Goal: Task Accomplishment & Management: Complete application form

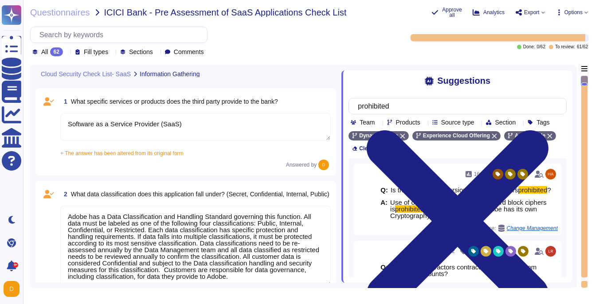
type textarea "Software as a Service Provider (SaaS)"
type textarea "Adobe has a Data Classification and Handling Standard governing this function. …"
type textarea "Adobe business customers, as the data controllers of the personal data they pro…"
type textarea "User licensing and identity data are stored in the [GEOGRAPHIC_DATA] (US-East a…"
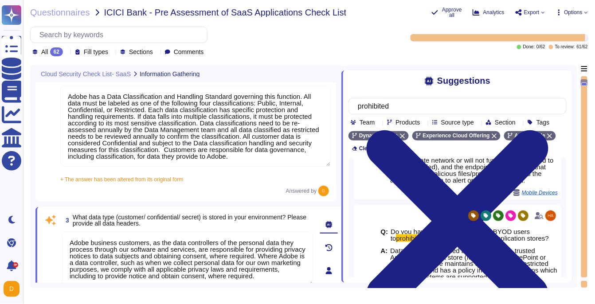
type textarea "Adobe does not sell customer information to third parties. Please see the secti…"
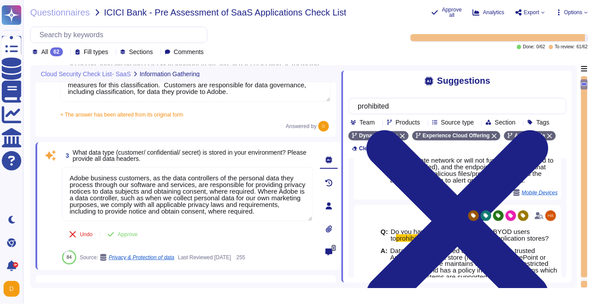
scroll to position [185, 0]
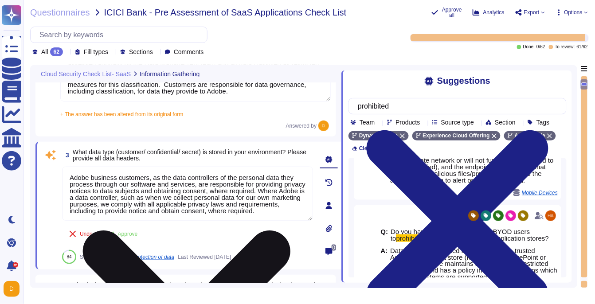
drag, startPoint x: 70, startPoint y: 197, endPoint x: 255, endPoint y: 196, distance: 185.2
click at [255, 196] on textarea "Adobe business customers, as the data controllers of the personal data they pro…" at bounding box center [187, 194] width 251 height 54
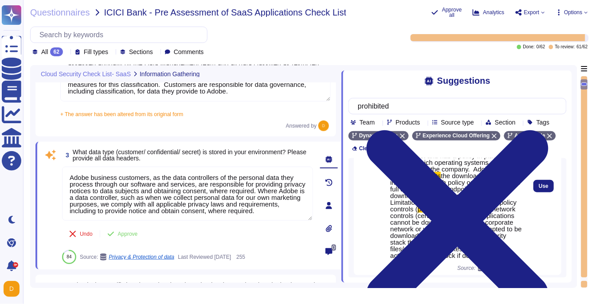
scroll to position [251, 0]
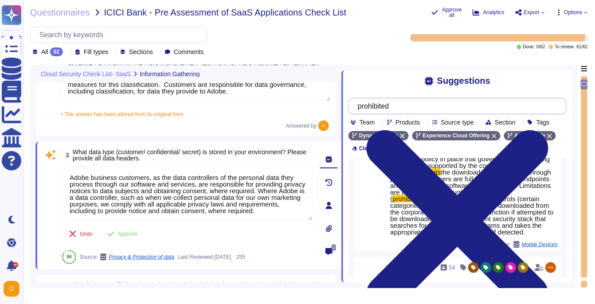
drag, startPoint x: 402, startPoint y: 106, endPoint x: 322, endPoint y: 106, distance: 79.8
click at [322, 106] on div "Cloud Security Check List- SaaS Information Gathering 1 What specific services …" at bounding box center [303, 176] width 547 height 223
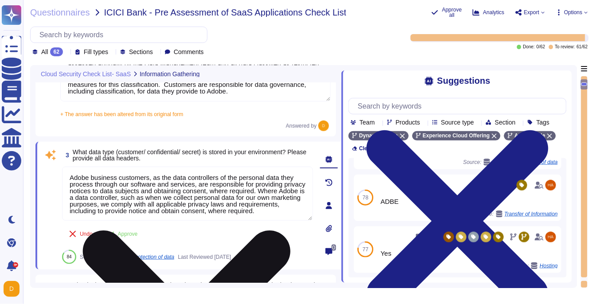
click at [169, 186] on textarea "Adobe business customers, as the data controllers of the personal data they pro…" at bounding box center [187, 194] width 251 height 54
click at [189, 191] on textarea "Adobe business customers, as the data controllers of the personal data they pro…" at bounding box center [187, 194] width 251 height 54
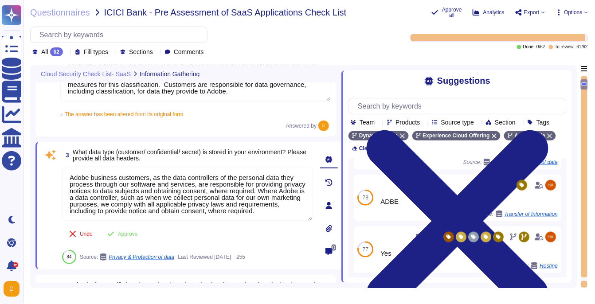
click at [216, 95] on textarea "Adobe has a Data Classification and Handling Standard governing this function. …" at bounding box center [195, 61] width 270 height 81
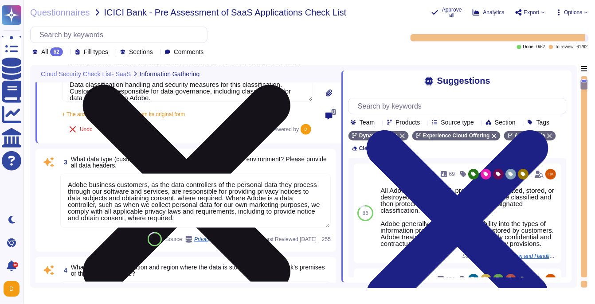
type textarea "Not Applicable"
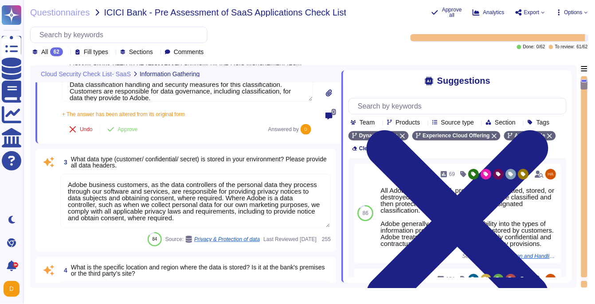
click at [179, 214] on textarea "Adobe business customers, as the data controllers of the personal data they pro…" at bounding box center [195, 201] width 270 height 54
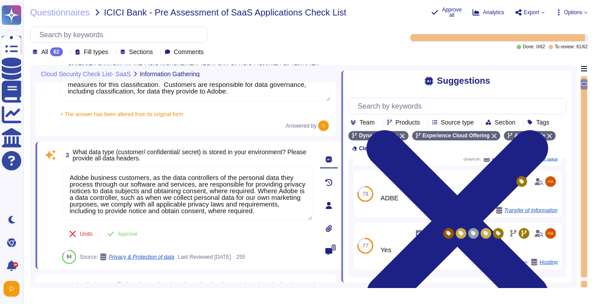
scroll to position [269, 0]
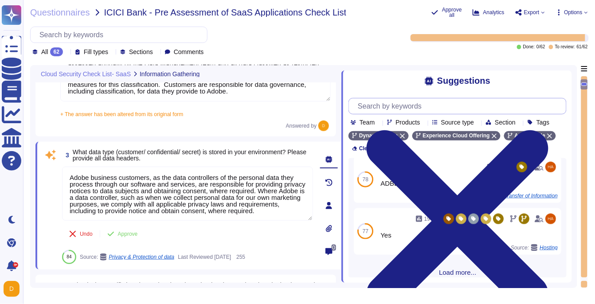
click at [440, 99] on input "text" at bounding box center [459, 106] width 213 height 16
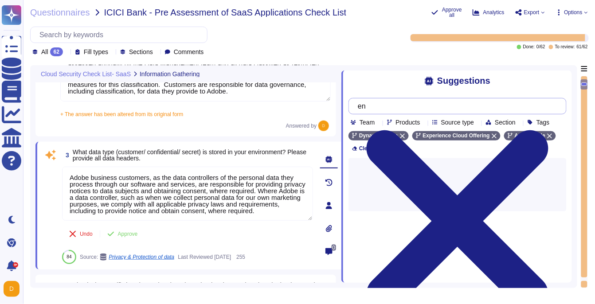
type input "e"
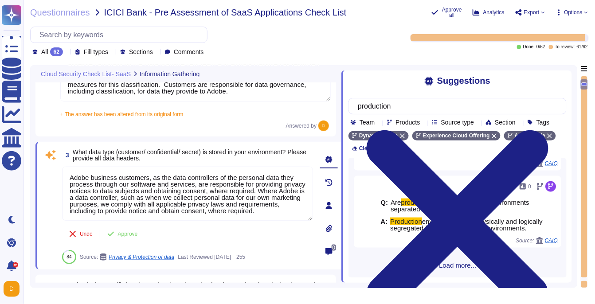
type input "production"
click at [446, 263] on span "Load more..." at bounding box center [457, 265] width 218 height 7
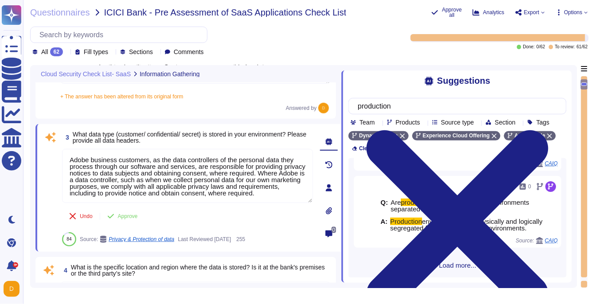
scroll to position [208, 0]
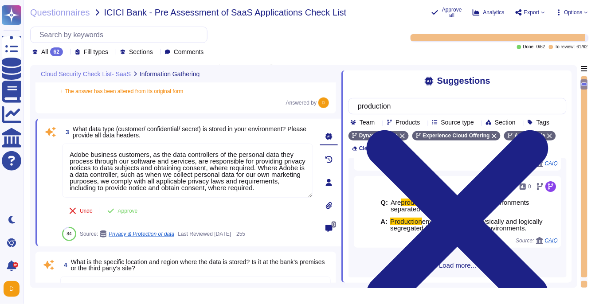
type textarea "Not Applicable"
drag, startPoint x: 448, startPoint y: 107, endPoint x: 312, endPoint y: 101, distance: 135.3
click at [312, 100] on div "Cloud Security Check List- SaaS Information Gathering 1 What specific services …" at bounding box center [303, 176] width 547 height 223
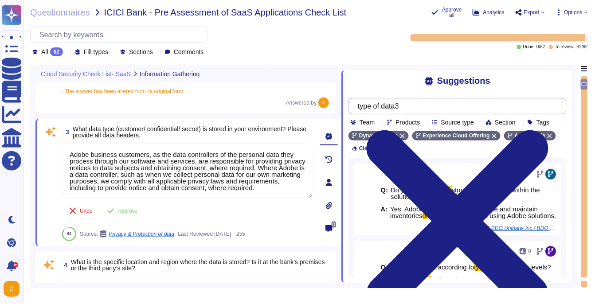
type input "type of data"
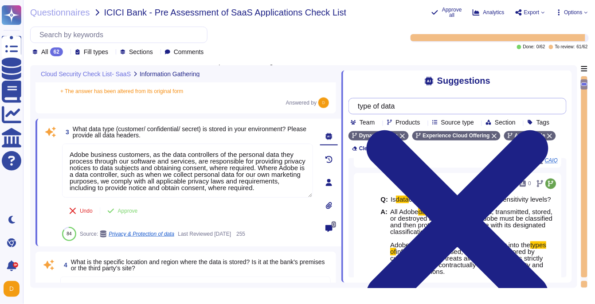
scroll to position [1323, 0]
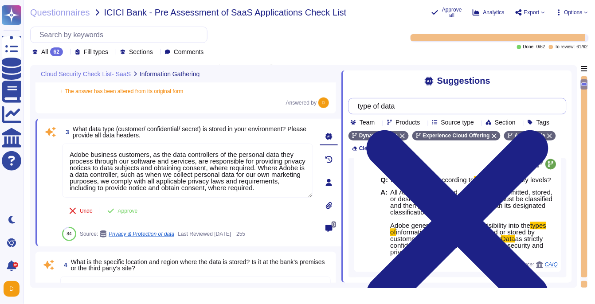
drag, startPoint x: 420, startPoint y: 108, endPoint x: 353, endPoint y: 109, distance: 67.4
click at [353, 109] on div "type of data" at bounding box center [457, 106] width 218 height 16
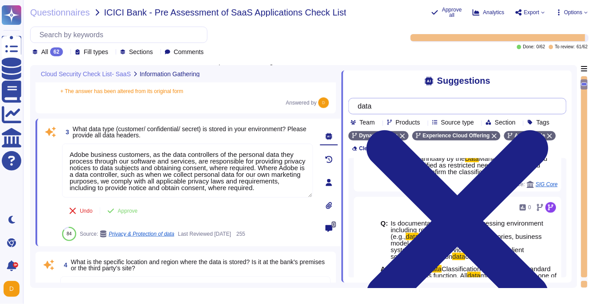
scroll to position [745, 0]
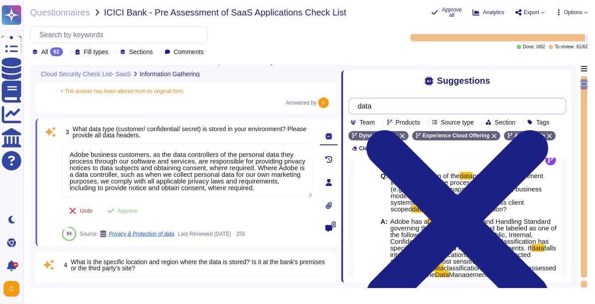
drag, startPoint x: 402, startPoint y: 101, endPoint x: 343, endPoint y: 101, distance: 59.8
click at [343, 101] on div "Suggestions data Team Products Source type Section Tags Dynamic Media Experienc…" at bounding box center [456, 174] width 230 height 218
drag, startPoint x: 390, startPoint y: 106, endPoint x: 351, endPoint y: 111, distance: 39.2
click at [351, 111] on div "data" at bounding box center [457, 106] width 218 height 16
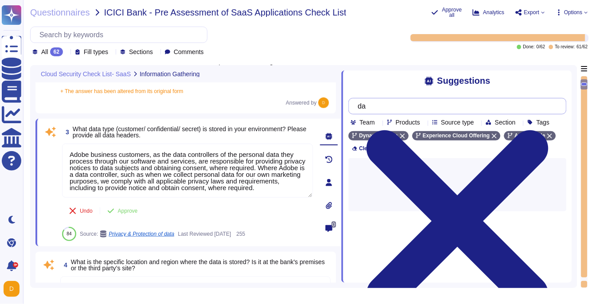
type input "d"
type input "develop"
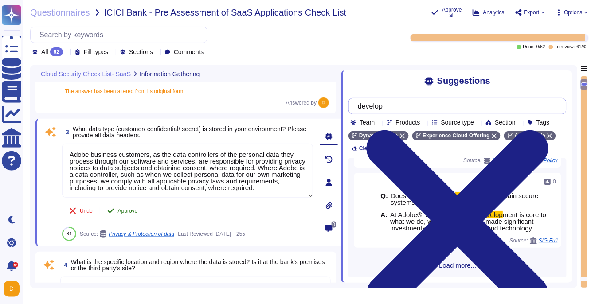
scroll to position [863, 0]
drag, startPoint x: 409, startPoint y: 106, endPoint x: 342, endPoint y: 106, distance: 66.5
click at [342, 106] on div "Suggestions develop Team Products Source type Section Tags Dynamic Media Experi…" at bounding box center [456, 174] width 230 height 218
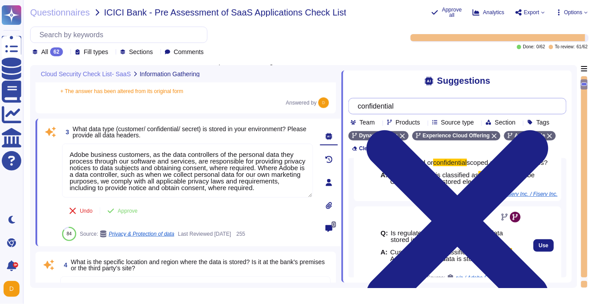
scroll to position [69, 0]
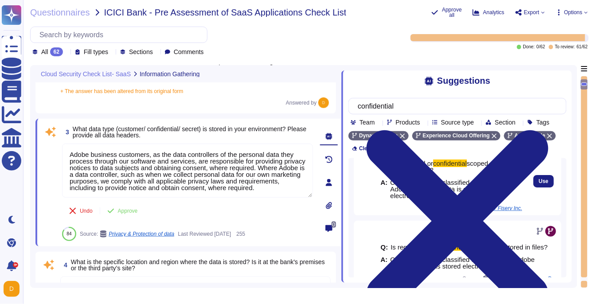
type input "confidential"
drag, startPoint x: 391, startPoint y: 190, endPoint x: 426, endPoint y: 198, distance: 36.0
click at [426, 198] on span "Customer data is classified as confidential . Adobe Customer data is stored ele…" at bounding box center [456, 189] width 132 height 20
copy span "Customer data is classified as confidential"
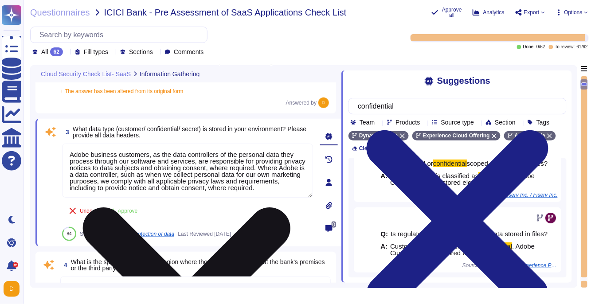
click at [202, 160] on textarea "Adobe business customers, as the data controllers of the personal data they pro…" at bounding box center [187, 171] width 251 height 54
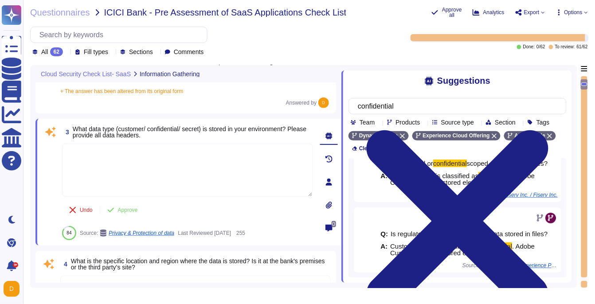
paste textarea "Customer data is classified as confidential"
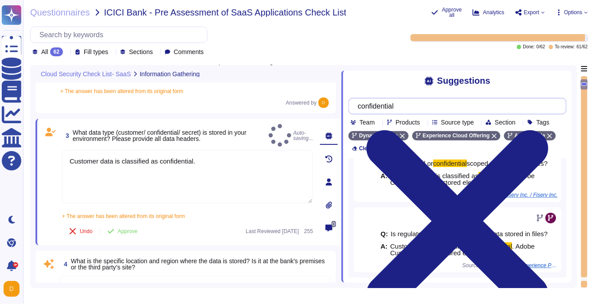
type textarea "Customer data is classified as confidential."
drag, startPoint x: 409, startPoint y: 108, endPoint x: 331, endPoint y: 108, distance: 77.1
click at [331, 108] on div "Cloud Security Check List- SaaS Information Gathering 1 What specific services …" at bounding box center [303, 176] width 547 height 223
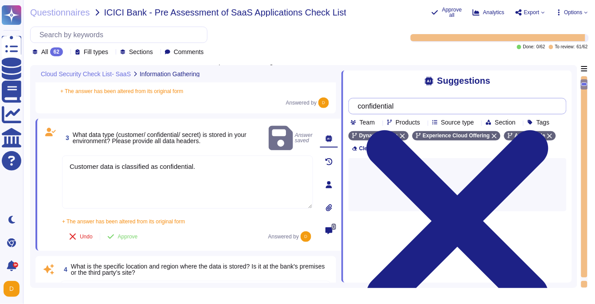
scroll to position [0, 0]
type input "secret"
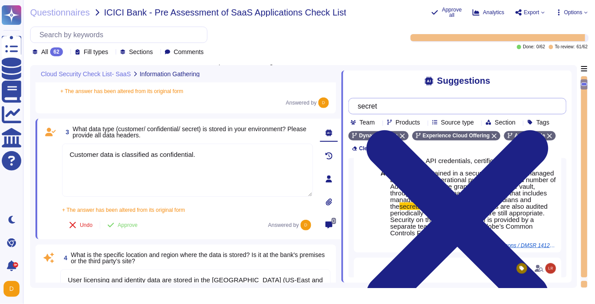
scroll to position [314, 0]
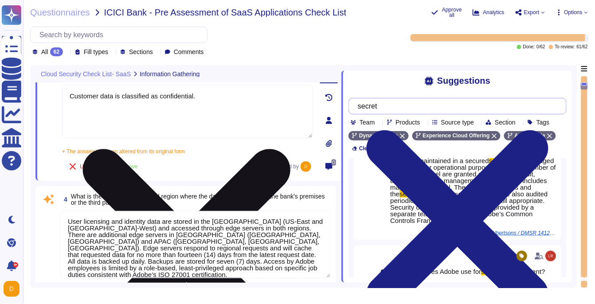
type textarea "Please see [DEMOGRAPHIC_DATA] Platform Overview for more information: [URL][DOM…"
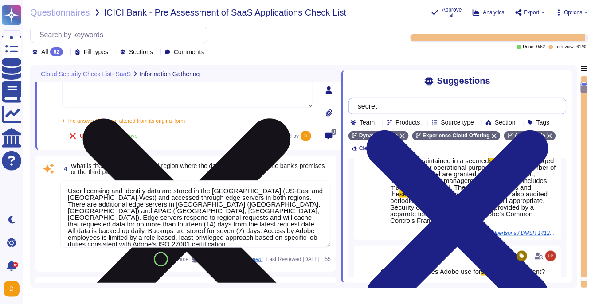
scroll to position [294, 0]
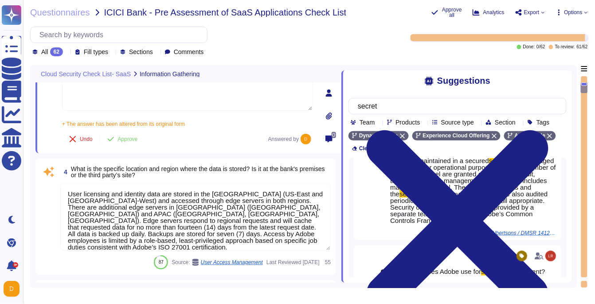
type input "secret"
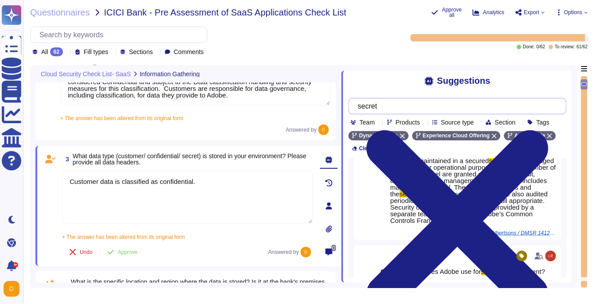
scroll to position [178, 0]
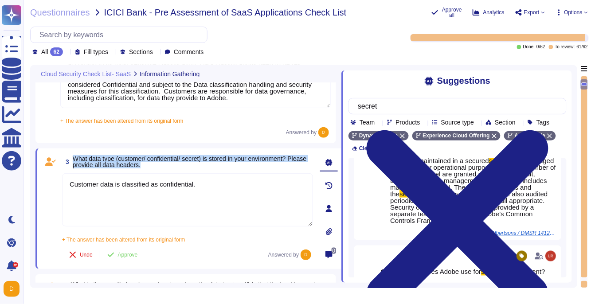
drag, startPoint x: 74, startPoint y: 157, endPoint x: 169, endPoint y: 165, distance: 95.6
click at [170, 165] on span "What data type (customer/ confidential/ secret) is stored in your environment? …" at bounding box center [193, 162] width 240 height 12
copy span "What data type (customer/ confidential/ secret) is stored in your environment? …"
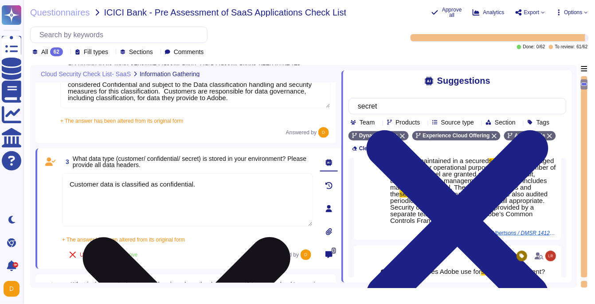
click at [179, 197] on textarea "Customer data is classified as confidential." at bounding box center [187, 199] width 251 height 53
click at [178, 200] on textarea "Customer data is classified as confidential." at bounding box center [187, 199] width 251 height 53
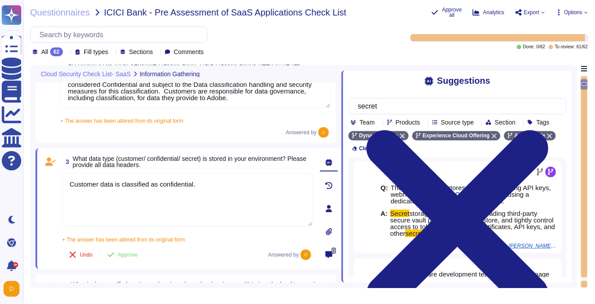
scroll to position [0, 0]
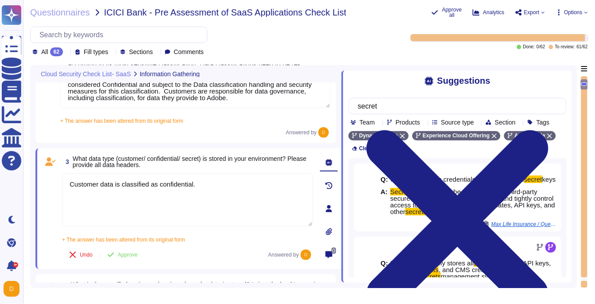
click at [269, 93] on textarea "Adobe has a Data Classification and Handling Standard governing this function. …" at bounding box center [195, 67] width 270 height 81
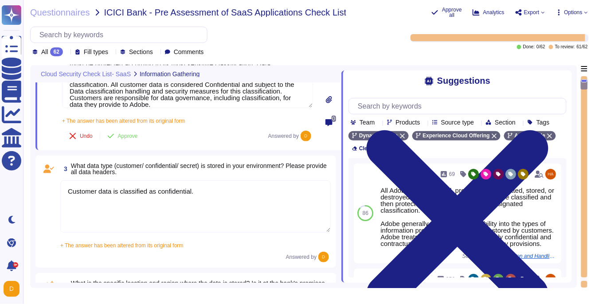
click at [230, 214] on textarea "Customer data is classified as confidential." at bounding box center [195, 206] width 270 height 52
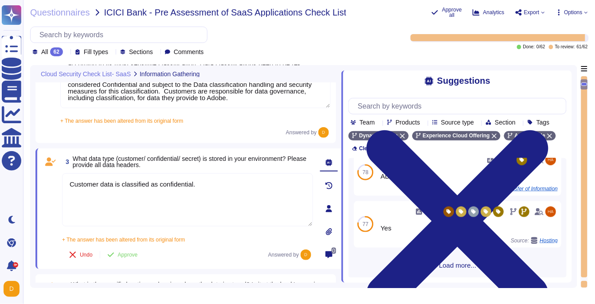
scroll to position [304, 0]
click at [450, 272] on div "84 256 Adobe business customers, as the data controllers of the personal data t…" at bounding box center [457, 217] width 218 height 119
click at [452, 267] on span "Load more..." at bounding box center [457, 265] width 218 height 7
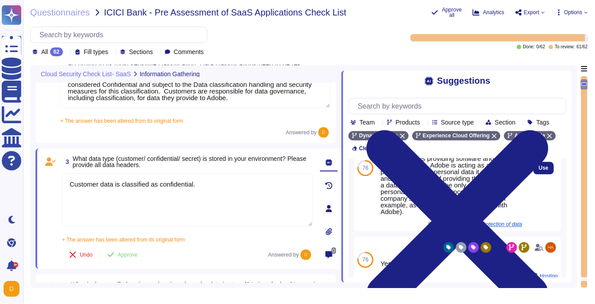
scroll to position [544, 0]
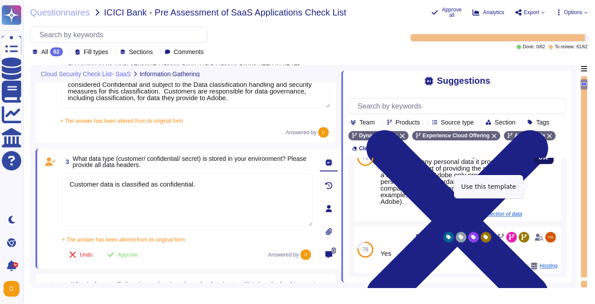
click at [538, 161] on span "Use" at bounding box center [543, 158] width 10 height 5
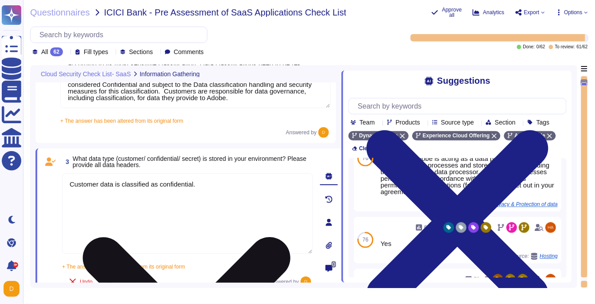
scroll to position [0, 0]
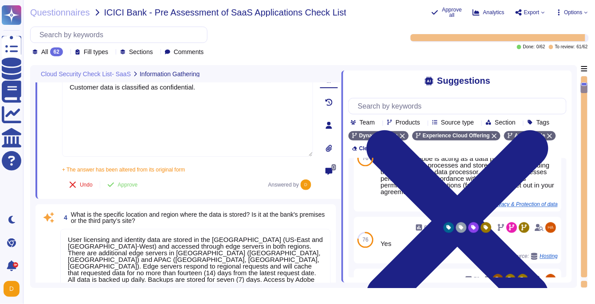
type textarea "Please see [DEMOGRAPHIC_DATA] Platform Overview for more information: [URL][DOM…"
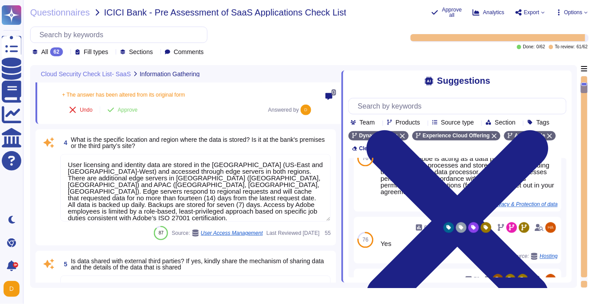
scroll to position [344, 0]
click at [172, 183] on textarea "User licensing and identity data are stored in the [GEOGRAPHIC_DATA] (US-East a…" at bounding box center [195, 188] width 270 height 67
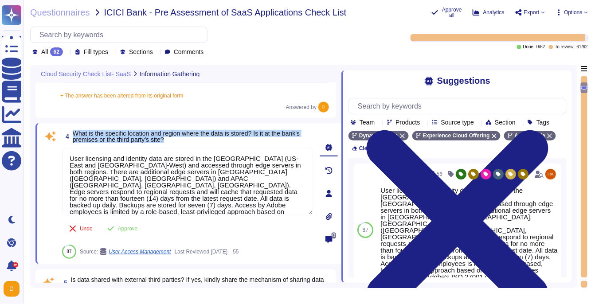
drag, startPoint x: 74, startPoint y: 133, endPoint x: 205, endPoint y: 144, distance: 131.6
click at [205, 144] on span "4 What is the specific location and region where the data is stored? Is it at t…" at bounding box center [187, 136] width 251 height 16
copy span "What is the specific location and region where the data is stored? Is it at the…"
click at [219, 137] on span "What is the specific location and region where the data is stored? Is it at the…" at bounding box center [193, 136] width 240 height 12
drag, startPoint x: 265, startPoint y: 133, endPoint x: 76, endPoint y: 135, distance: 188.8
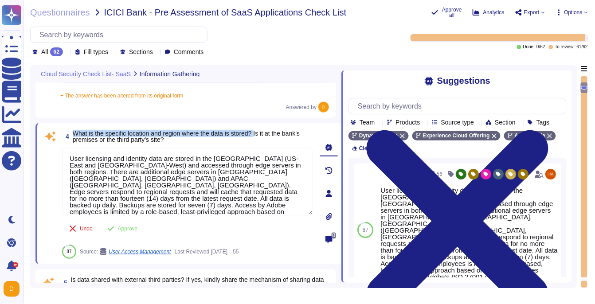
click at [76, 135] on span "What is the specific location and region where the data is stored? Is it at the…" at bounding box center [186, 136] width 227 height 13
copy span "What is the specific location and region where the data is stored?"
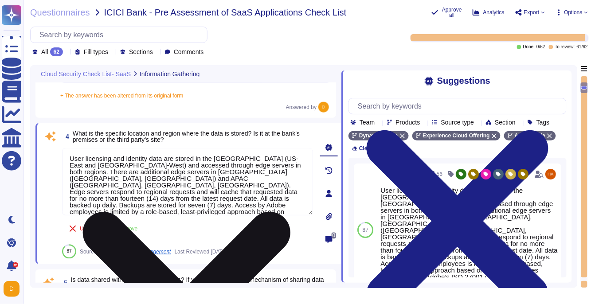
click at [146, 185] on textarea "User licensing and identity data are stored in the [GEOGRAPHIC_DATA] (US-East a…" at bounding box center [187, 181] width 251 height 67
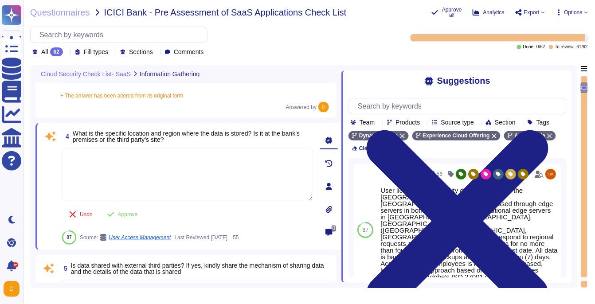
paste textarea "The AEM as a Cloud Service solution is hosted in the data centers of leading pu…"
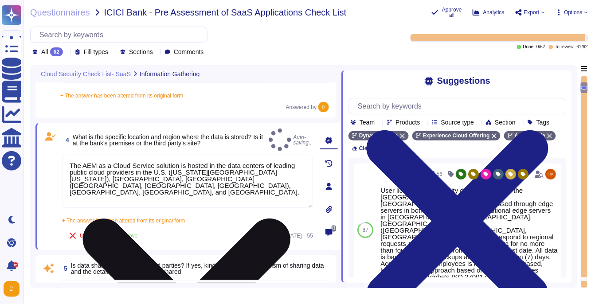
type textarea "The AEM as a Cloud Service solution is hosted in the data centers of leading pu…"
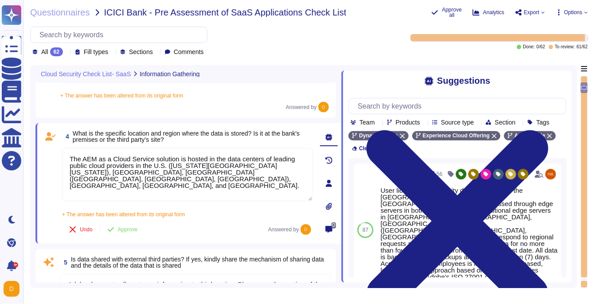
drag, startPoint x: 279, startPoint y: 176, endPoint x: 81, endPoint y: 125, distance: 204.0
click at [81, 125] on div "4 What is the specific location and region where the data is stored? Is it at t…" at bounding box center [188, 183] width 306 height 121
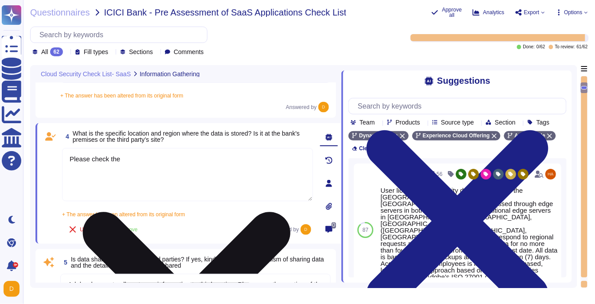
click at [160, 167] on textarea "Please check the" at bounding box center [187, 174] width 251 height 53
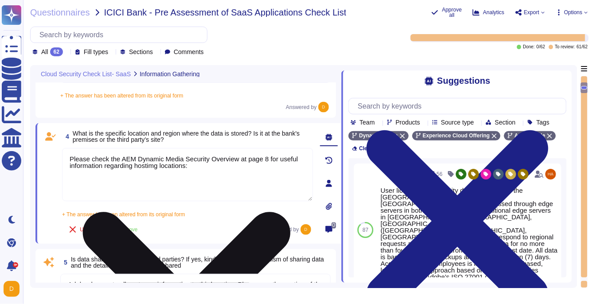
click at [156, 168] on textarea "Please check the AEM Dynamic Media Security Overview at page 8 for useful infor…" at bounding box center [187, 174] width 251 height 53
click at [220, 171] on textarea "Please check the AEM Dynamic Media Security Overview at page 8 for useful infor…" at bounding box center [187, 174] width 251 height 53
paste textarea "[URL][DOMAIN_NAME]"
type textarea "Please check the AEM Dynamic Media Security Overview at page 8 for useful infor…"
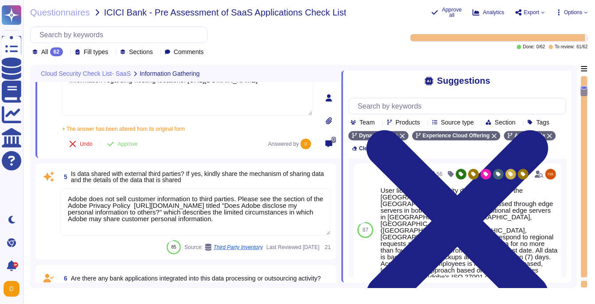
scroll to position [448, 0]
type textarea "Adobe's products and services' architecture diagrams are reviewed and updated, …"
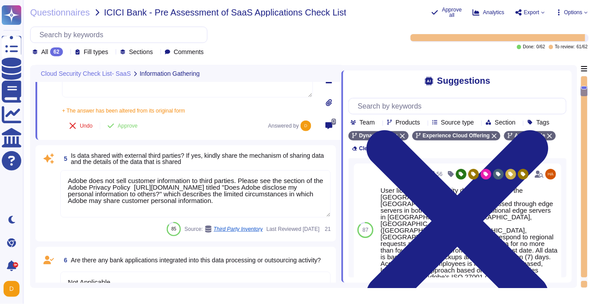
type textarea "Please check the AEM Dynamic Media Security Overview at page 8 for useful infor…"
click at [160, 183] on textarea "Adobe does not sell customer information to third parties. Please see the secti…" at bounding box center [195, 193] width 270 height 47
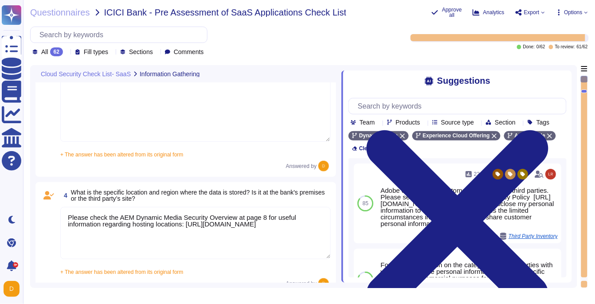
scroll to position [0, 0]
type textarea "Software as a Service Provider (SaaS)"
type textarea "Adobe has a Data Classification and Handling Standard governing this function. …"
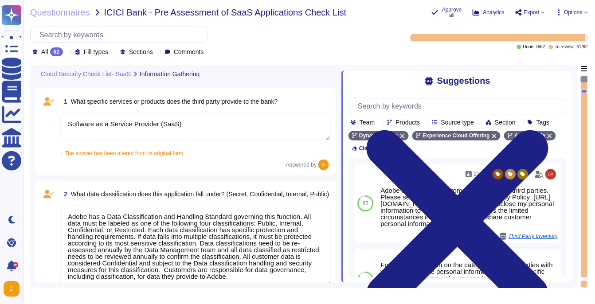
click at [282, 116] on textarea "Software as a Service Provider (SaaS)" at bounding box center [195, 126] width 270 height 27
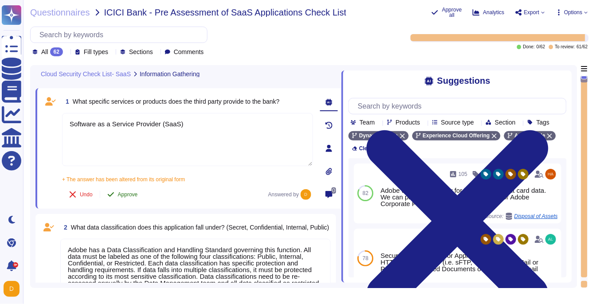
click at [128, 194] on span "Approve" at bounding box center [128, 194] width 20 height 5
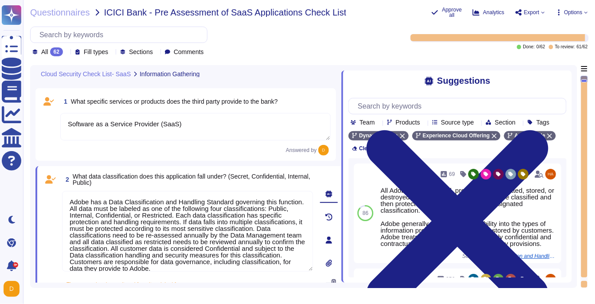
type textarea "Please check the AEM Dynamic Media Security Overview at page 8 for useful infor…"
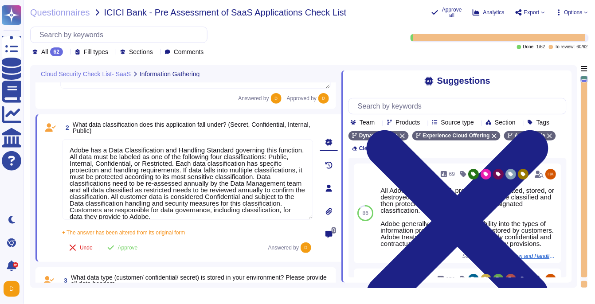
scroll to position [73, 0]
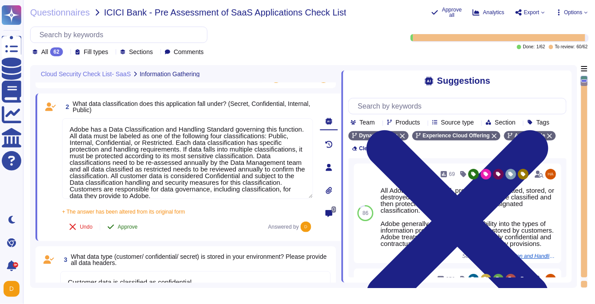
click at [129, 226] on span "Approve" at bounding box center [128, 226] width 20 height 5
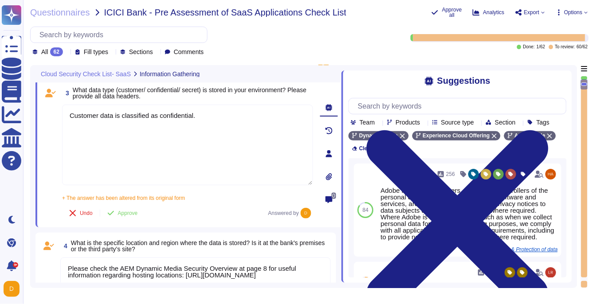
type textarea "Adobe does not sell customer information to third parties. Please see the secti…"
type textarea "Not Applicable"
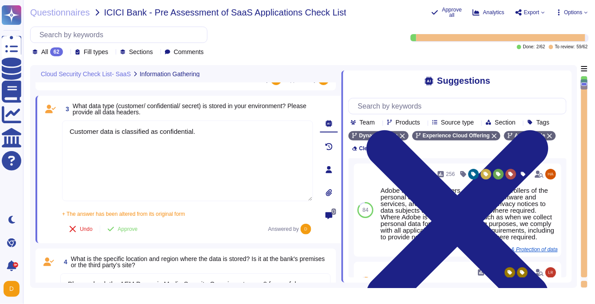
scroll to position [199, 0]
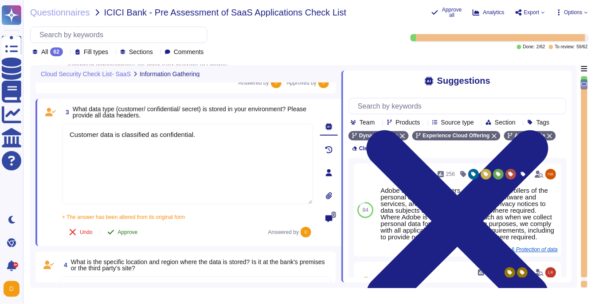
click at [133, 231] on span "Approve" at bounding box center [128, 232] width 20 height 5
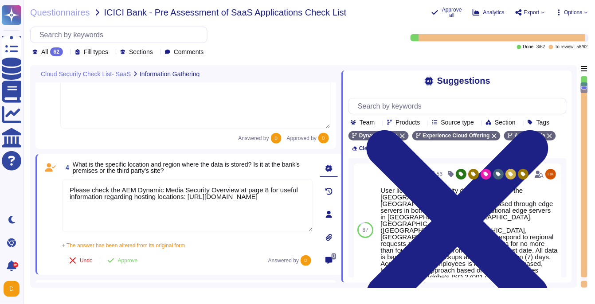
type textarea "Please see [DEMOGRAPHIC_DATA] Platform Overview for more information: [URL][DOM…"
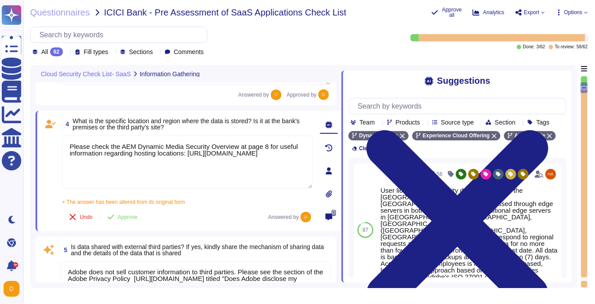
scroll to position [324, 0]
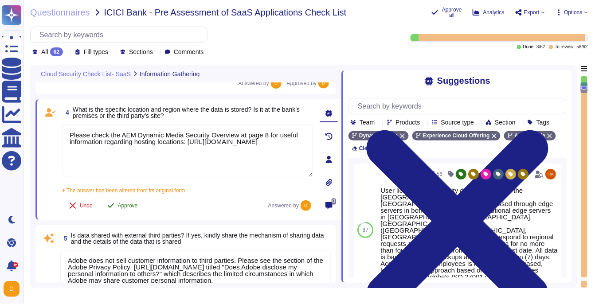
click at [132, 206] on span "Approve" at bounding box center [128, 205] width 20 height 5
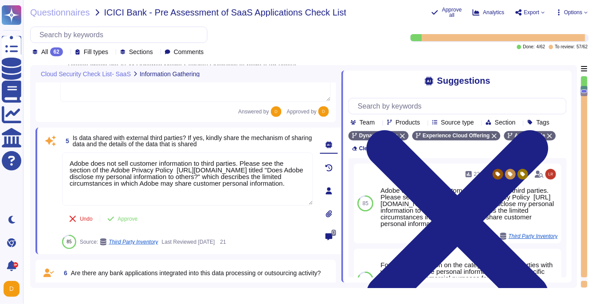
type textarea "Adobe's products and services' architecture diagrams are reviewed and updated, …"
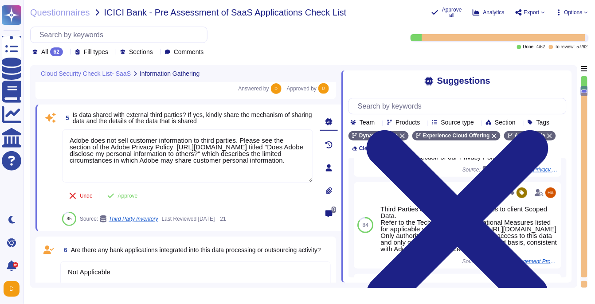
scroll to position [151, 0]
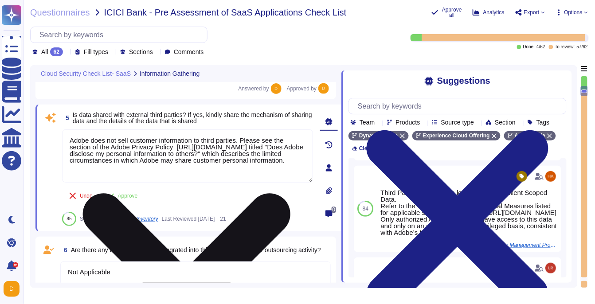
click at [249, 166] on textarea "Adobe does not sell customer information to third parties. Please see the secti…" at bounding box center [187, 155] width 251 height 53
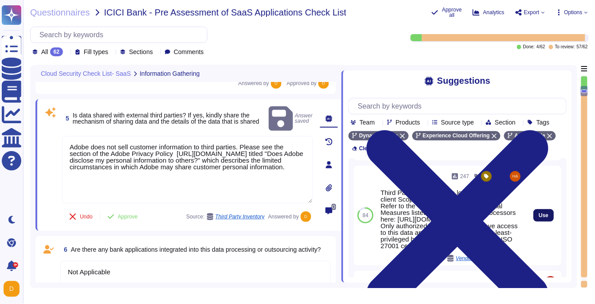
click at [533, 222] on button "Use" at bounding box center [543, 215] width 20 height 12
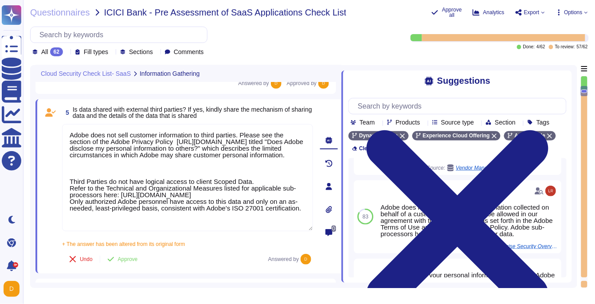
scroll to position [248, 0]
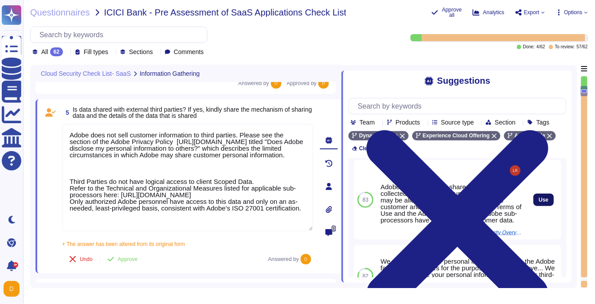
click at [538, 202] on span "Use" at bounding box center [543, 199] width 10 height 5
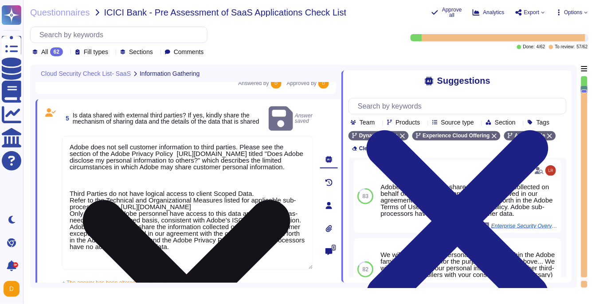
drag, startPoint x: 244, startPoint y: 250, endPoint x: 70, endPoint y: 232, distance: 175.5
click at [70, 232] on textarea "Adobe does not sell customer information to third parties. Please see the secti…" at bounding box center [187, 203] width 251 height 134
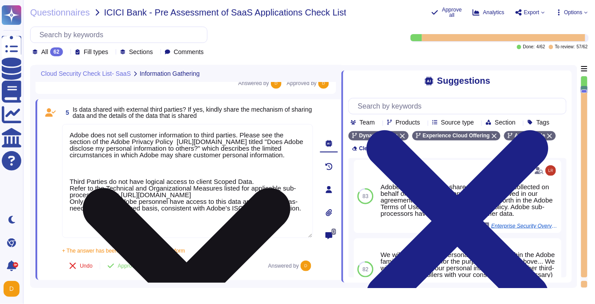
click at [172, 169] on textarea "Adobe does not sell customer information to third parties. Please see the secti…" at bounding box center [187, 181] width 251 height 114
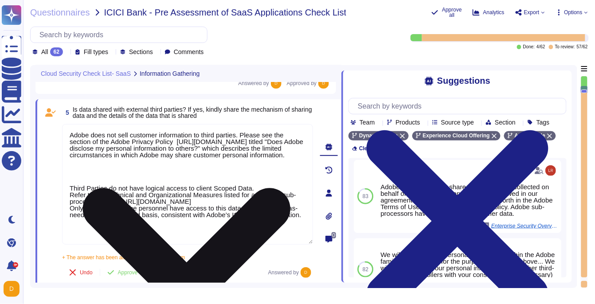
paste textarea "Adobe does not use or share the information collected on behalf of a customer e…"
type textarea "Adobe does not sell customer information to third parties. Please see the secti…"
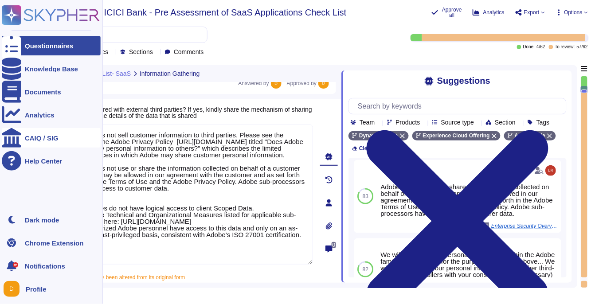
drag, startPoint x: 253, startPoint y: 163, endPoint x: 17, endPoint y: 134, distance: 238.4
click at [17, 134] on div "Questionnaires Knowledge Base Documents Analytics CAIQ / SIG Help Center Dark m…" at bounding box center [297, 152] width 595 height 304
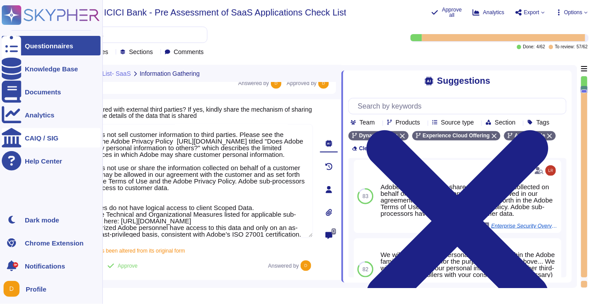
type textarea "Adobe's products and services' architecture diagrams are reviewed and updated, …"
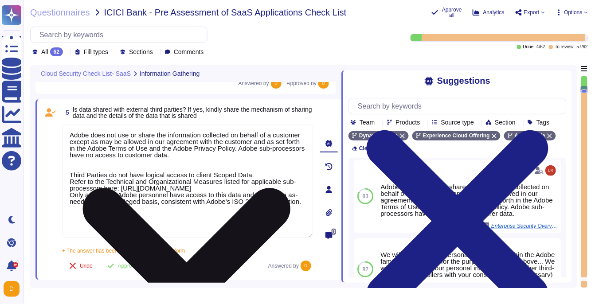
click at [71, 148] on textarea "Adobe does not use or share the information collected on behalf of a customer e…" at bounding box center [187, 181] width 251 height 114
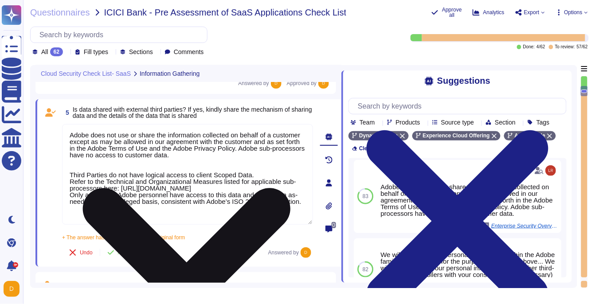
click at [95, 163] on textarea "Adobe does not use or share the information collected on behalf of a customer e…" at bounding box center [187, 174] width 251 height 101
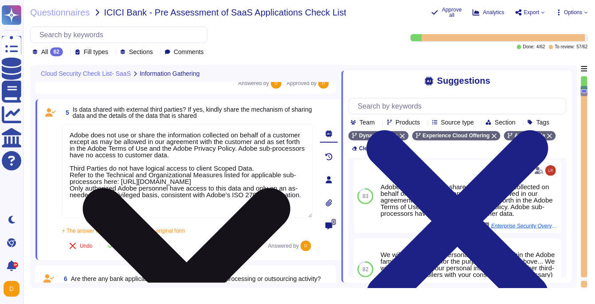
drag, startPoint x: 246, startPoint y: 156, endPoint x: 64, endPoint y: 157, distance: 182.6
click at [64, 157] on textarea "Adobe does not use or share the information collected on behalf of a customer e…" at bounding box center [187, 171] width 251 height 94
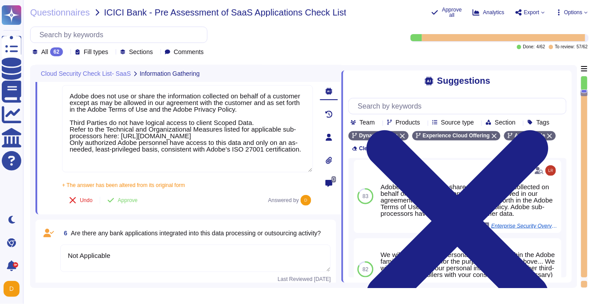
scroll to position [458, 0]
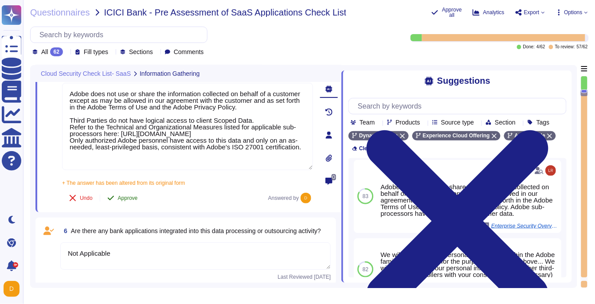
type textarea "Adobe does not use or share the information collected on behalf of a customer e…"
click at [118, 193] on button "Approve" at bounding box center [122, 198] width 45 height 18
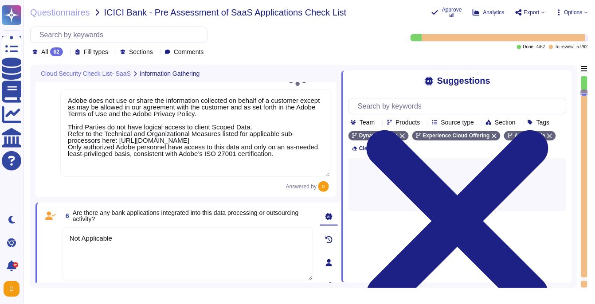
scroll to position [0, 0]
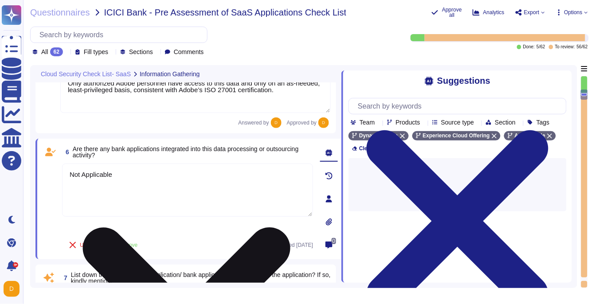
type textarea "Adobe does not implement Web Application Firewalls on most of its solutions. Ad…"
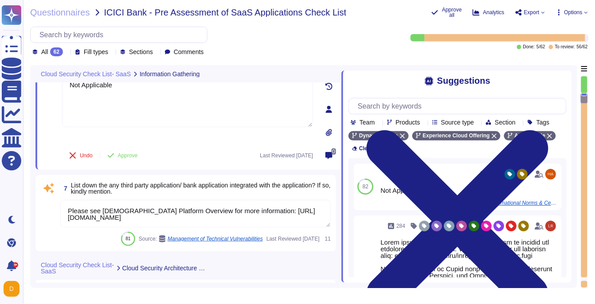
scroll to position [619, 0]
type textarea "Adobe maintains firewall standards which include, but are not limited to: Firew…"
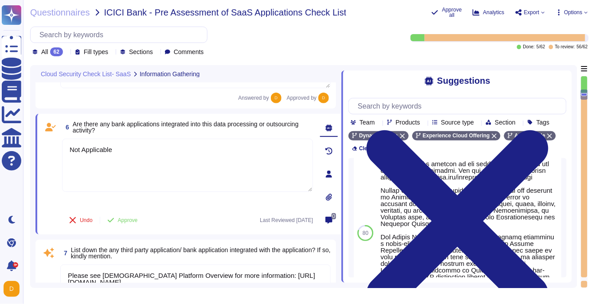
scroll to position [533, 0]
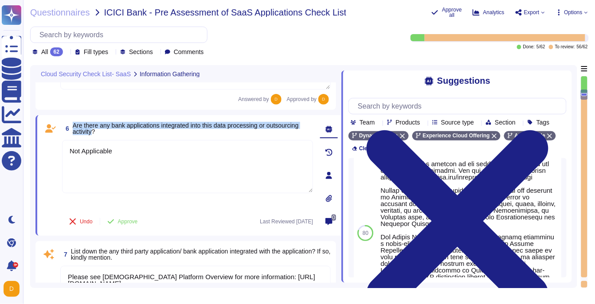
drag, startPoint x: 74, startPoint y: 125, endPoint x: 132, endPoint y: 129, distance: 57.7
click at [132, 129] on span "Are there any bank applications integrated into this data processing or outsour…" at bounding box center [186, 128] width 226 height 13
copy span "Are there any bank applications integrated into this data processing or outsour…"
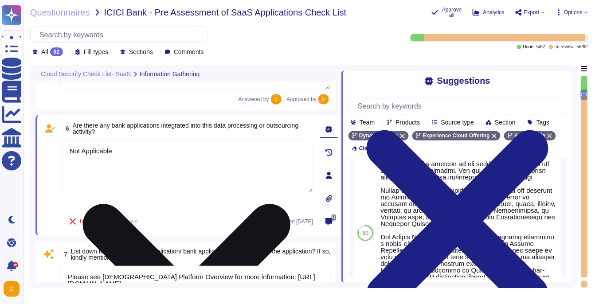
click at [166, 164] on textarea "Not Applicable" at bounding box center [187, 166] width 251 height 53
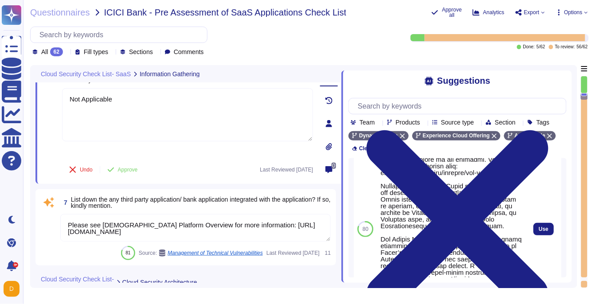
scroll to position [0, 0]
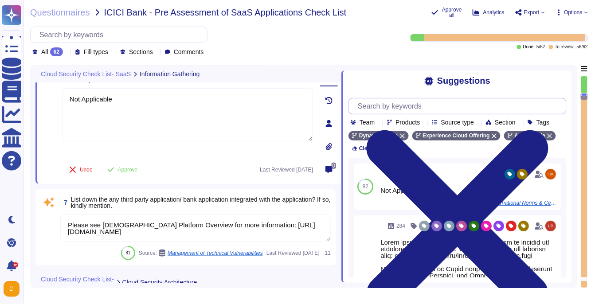
click at [392, 106] on input "text" at bounding box center [459, 106] width 213 height 16
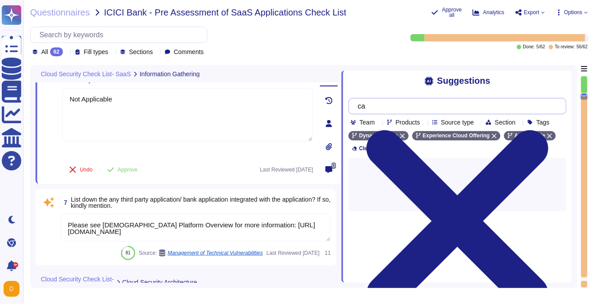
type input "c"
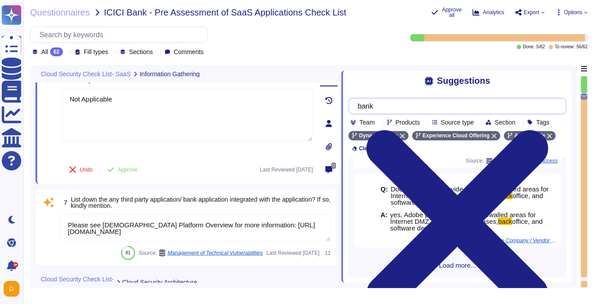
scroll to position [206, 0]
click at [435, 270] on div "Q: Bank to have access to all customer and bank data for Purposes of Discovery,…" at bounding box center [457, 217] width 218 height 119
click at [440, 264] on span "Load more..." at bounding box center [457, 265] width 218 height 7
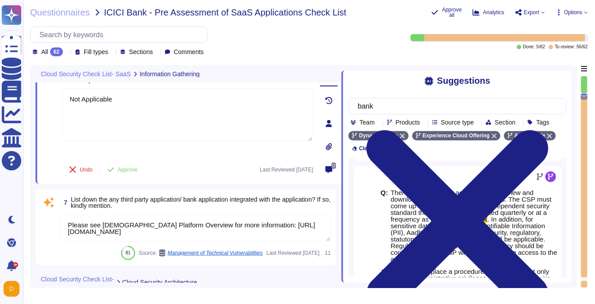
scroll to position [279, 0]
drag, startPoint x: 385, startPoint y: 105, endPoint x: 344, endPoint y: 105, distance: 41.7
click at [344, 105] on div "Suggestions bank Team Products Source type Section Tags Dynamic Media Experienc…" at bounding box center [456, 176] width 230 height 212
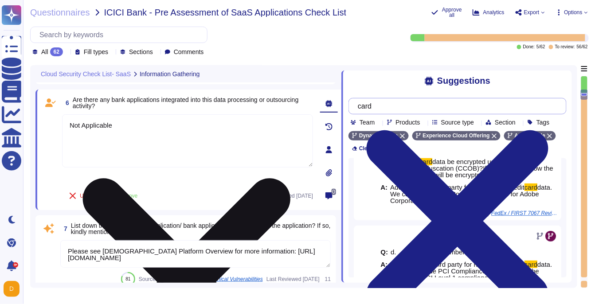
scroll to position [557, 0]
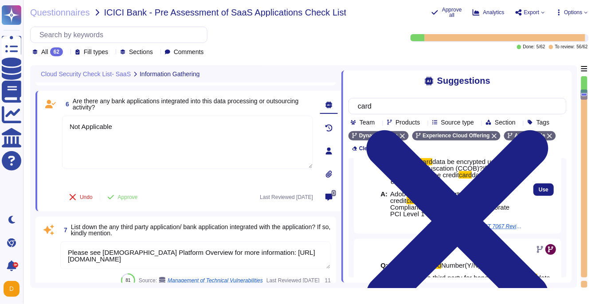
type input "card"
drag, startPoint x: 392, startPoint y: 210, endPoint x: 475, endPoint y: 226, distance: 84.1
click at [475, 217] on span "Adobe uses a third party for handling of credit card data. We can provide PCI C…" at bounding box center [456, 204] width 132 height 27
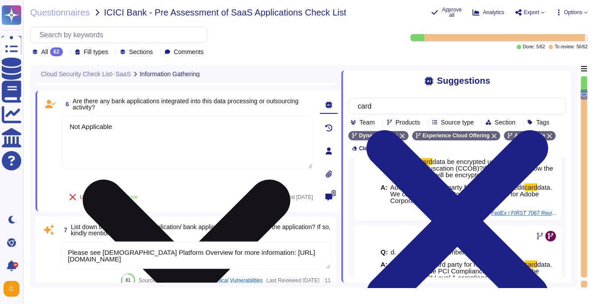
click at [122, 132] on textarea "Not Applicable" at bounding box center [187, 142] width 251 height 53
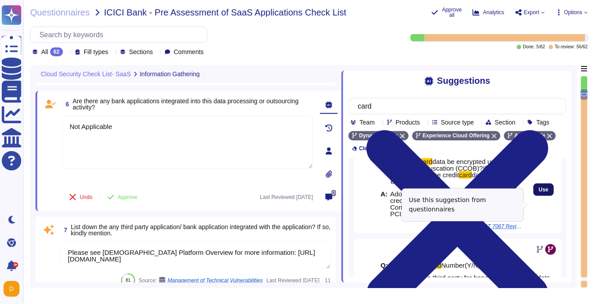
click at [538, 192] on span "Use" at bounding box center [543, 189] width 10 height 5
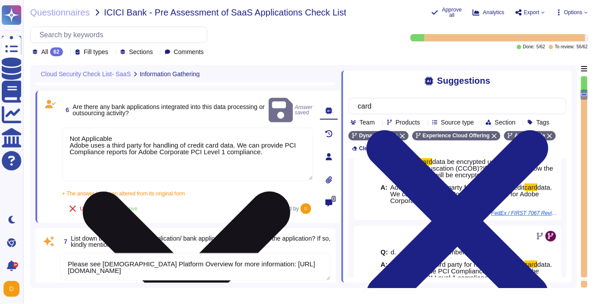
click at [141, 128] on textarea "Not Applicable Adobe uses a third party for handling of credit card data. We ca…" at bounding box center [187, 154] width 251 height 53
click at [123, 128] on textarea "Not Applicable Adobe uses a third party for handling of credit card data. We ca…" at bounding box center [187, 154] width 251 height 53
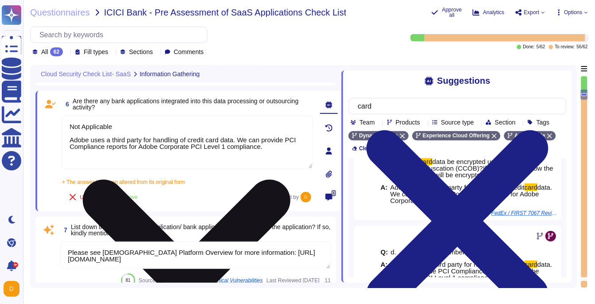
click at [113, 125] on textarea "Not Applicable Adobe uses a third party for handling of credit card data. We ca…" at bounding box center [187, 142] width 251 height 53
click at [70, 137] on textarea "Not Applicable. Adobe uses a third party for handling of credit card data. We c…" at bounding box center [187, 142] width 251 height 53
click at [270, 142] on textarea "Not Applicable. However, Adobe uses a third party for handling of credit card d…" at bounding box center [187, 142] width 251 height 53
click at [164, 151] on textarea "Not Applicable. However, Adobe uses a third party for handling of credit card d…" at bounding box center [187, 142] width 251 height 53
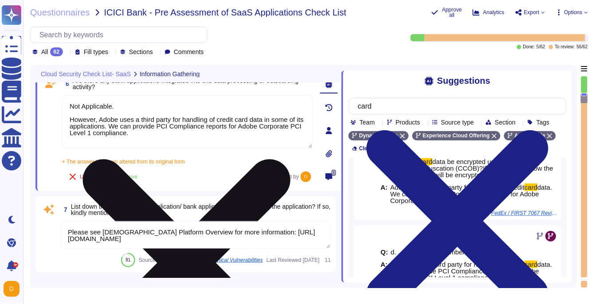
scroll to position [577, 0]
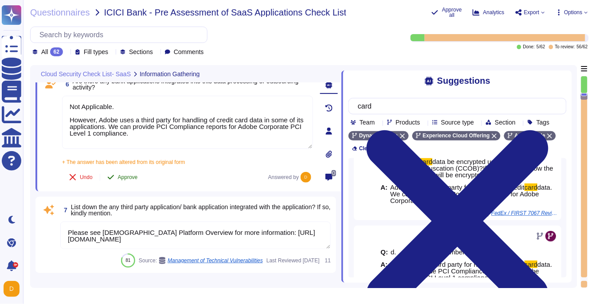
type textarea "Not Applicable. However, Adobe uses a third party for handling of credit card d…"
click at [130, 180] on button "Approve" at bounding box center [122, 177] width 45 height 18
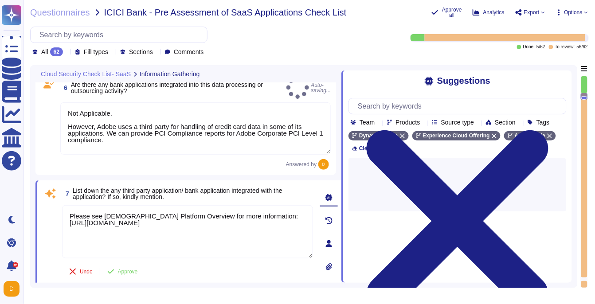
scroll to position [0, 0]
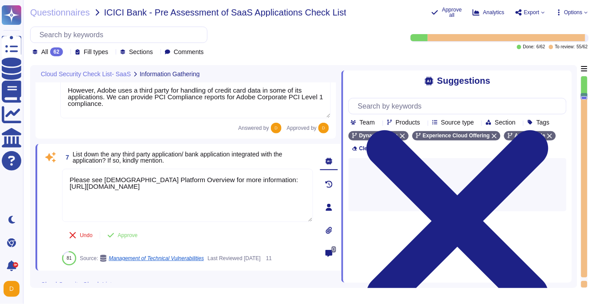
type textarea "Adobe maintains firewall standards which include, but are not limited to: Firew…"
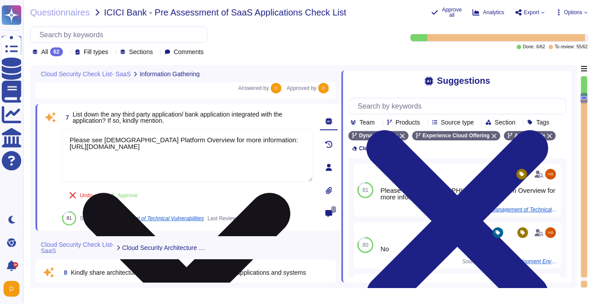
drag, startPoint x: 70, startPoint y: 145, endPoint x: 304, endPoint y: 145, distance: 234.0
click at [304, 145] on textarea "Please see [DEMOGRAPHIC_DATA] Platform Overview for more information: [URL][DOM…" at bounding box center [187, 155] width 251 height 53
click at [117, 168] on textarea "Please see [DEMOGRAPHIC_DATA] Platform Overview for more information: [URL][DOM…" at bounding box center [187, 155] width 251 height 53
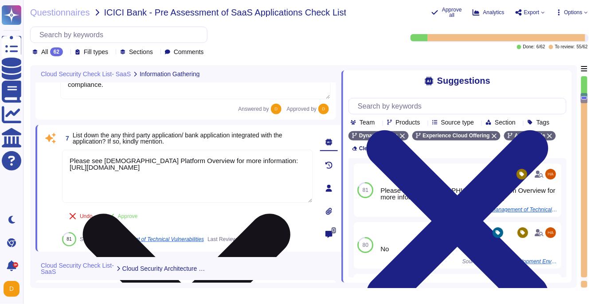
scroll to position [623, 0]
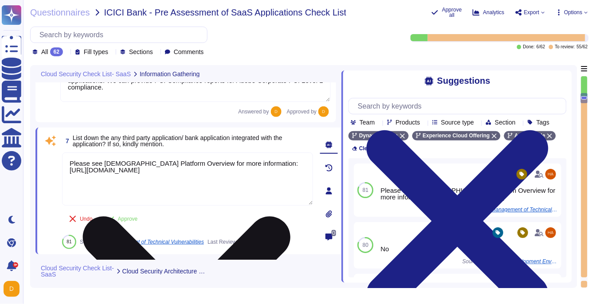
click at [140, 185] on textarea "Please see [DEMOGRAPHIC_DATA] Platform Overview for more information: [URL][DOM…" at bounding box center [187, 178] width 251 height 53
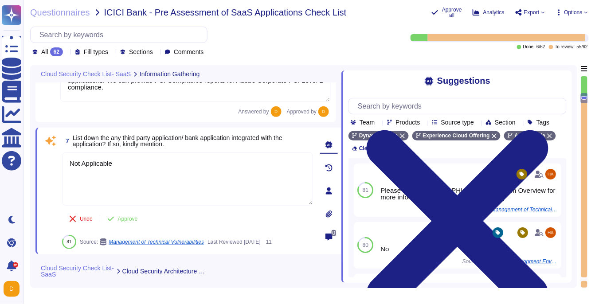
type textarea "Not Applicable"
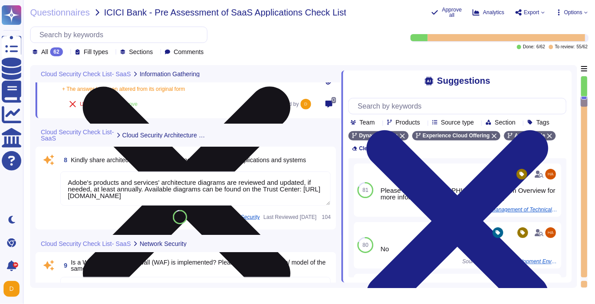
scroll to position [765, 0]
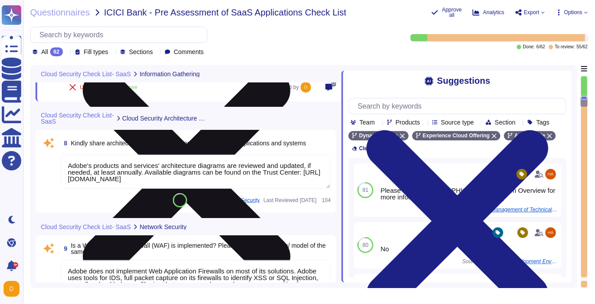
type textarea "Network based Intrusion Detection and/or Intrusion Prevention is in use and mon…"
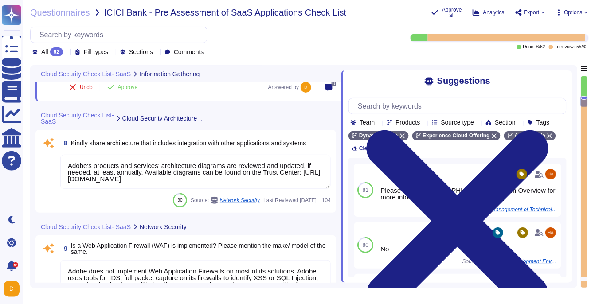
click at [101, 169] on textarea "Adobe's products and services' architecture diagrams are reviewed and updated, …" at bounding box center [195, 172] width 270 height 34
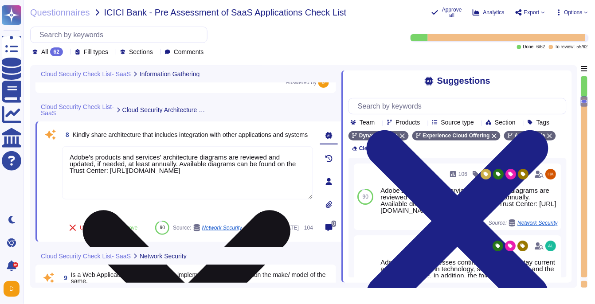
drag, startPoint x: 260, startPoint y: 172, endPoint x: 184, endPoint y: 162, distance: 76.9
click at [183, 162] on textarea "Adobe's products and services' architecture diagrams are reviewed and updated, …" at bounding box center [187, 172] width 251 height 53
paste textarea "[URL][DOMAIN_NAME]"
click at [254, 172] on textarea "Adobe's products and services' architecture diagrams are reviewed and updated, …" at bounding box center [187, 173] width 251 height 54
click at [265, 172] on textarea "Adobe's products and services' architecture diagrams are reviewed and updated, …" at bounding box center [187, 173] width 251 height 54
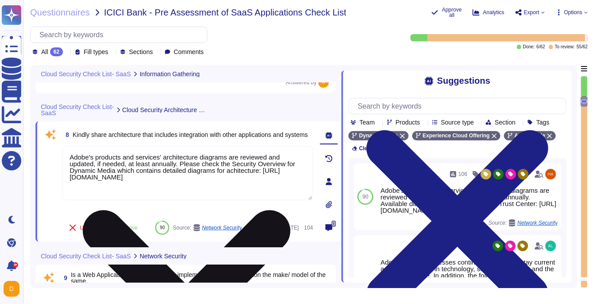
click at [245, 171] on textarea "Adobe's products and services' architecture diagrams are reviewed and updated, …" at bounding box center [187, 173] width 251 height 54
click at [239, 186] on textarea "Adobe's products and services' architecture diagrams are reviewed and updated, …" at bounding box center [187, 173] width 251 height 54
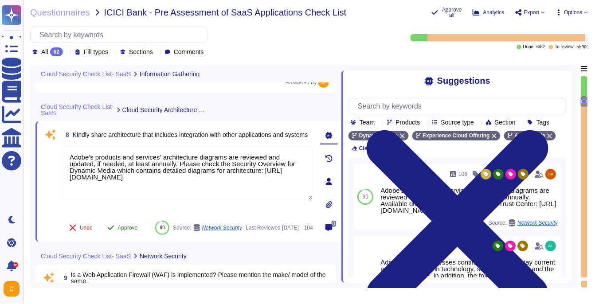
type textarea "Adobe's products and services' architecture diagrams are reviewed and updated, …"
click at [123, 210] on div "8 Kindly share architecture that includes integration with other applications a…" at bounding box center [178, 182] width 270 height 110
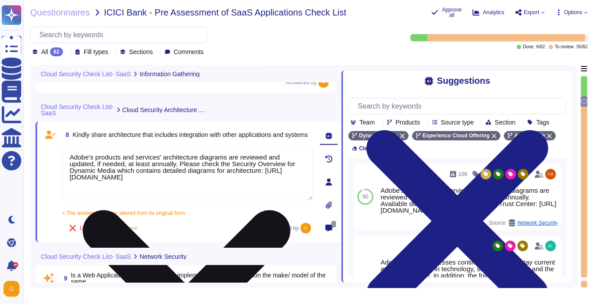
scroll to position [0, 0]
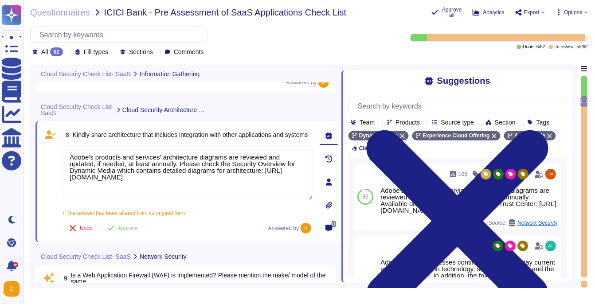
click at [245, 131] on span "Kindly share architecture that includes integration with other applications and…" at bounding box center [190, 134] width 235 height 7
click at [131, 223] on button "Approve" at bounding box center [122, 228] width 45 height 18
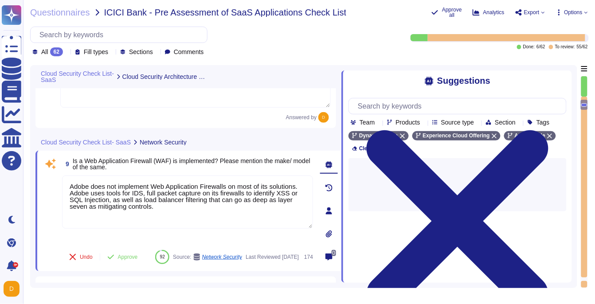
type textarea "Network based Intrusion Detection and/or Intrusion Prevention is in use and mon…"
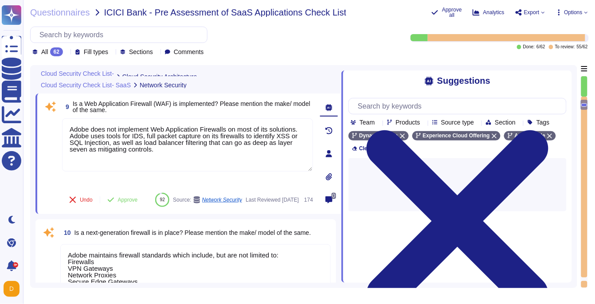
type textarea "Adobe employs a defense-in-depth strategy for Denial-of-Service (DoS) and Distr…"
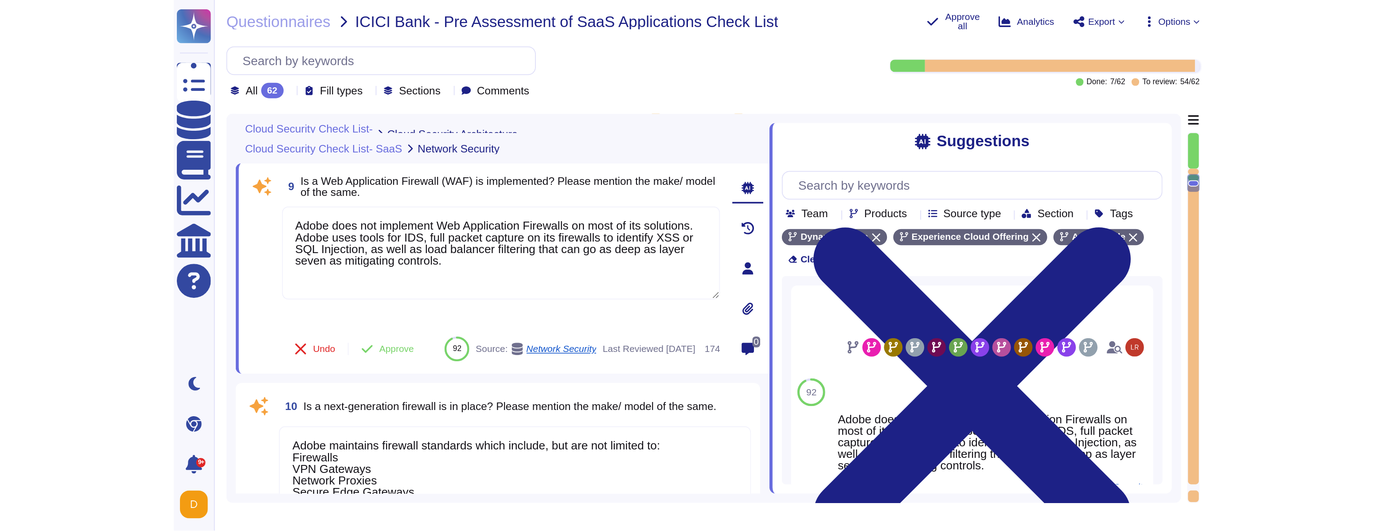
scroll to position [0, 0]
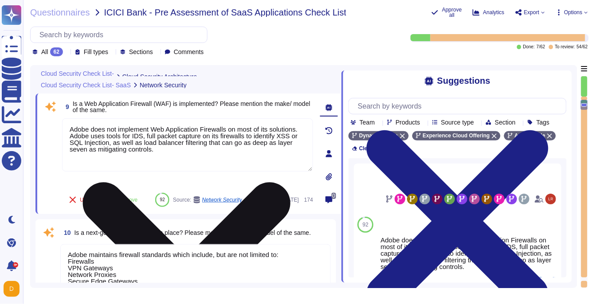
click at [163, 142] on textarea "Adobe does not implement Web Application Firewalls on most of its solutions. Ad…" at bounding box center [187, 144] width 251 height 53
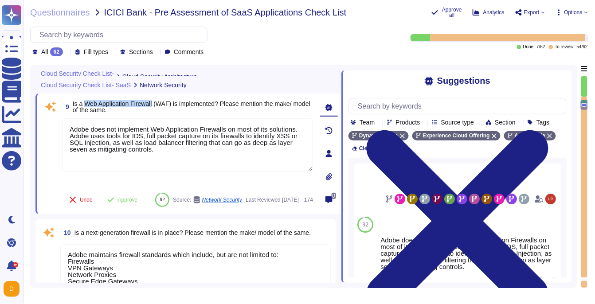
drag, startPoint x: 86, startPoint y: 104, endPoint x: 156, endPoint y: 101, distance: 70.1
click at [156, 101] on span "Is a Web Application Firewall (WAF) is implemented? Please mention the make/ mo…" at bounding box center [191, 106] width 237 height 13
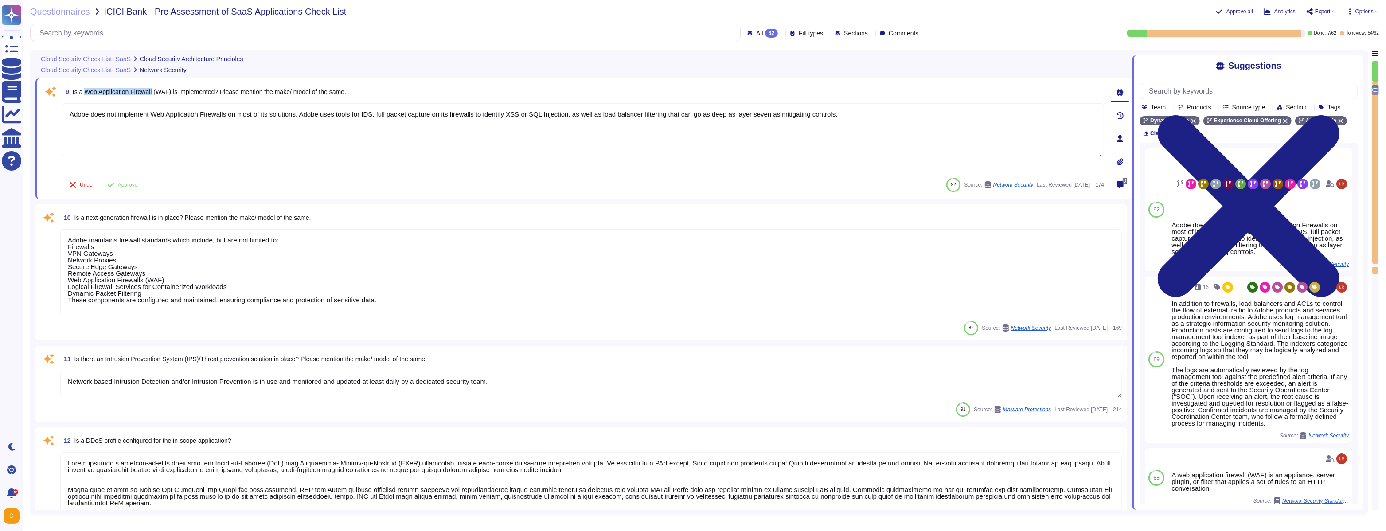
scroll to position [0, 0]
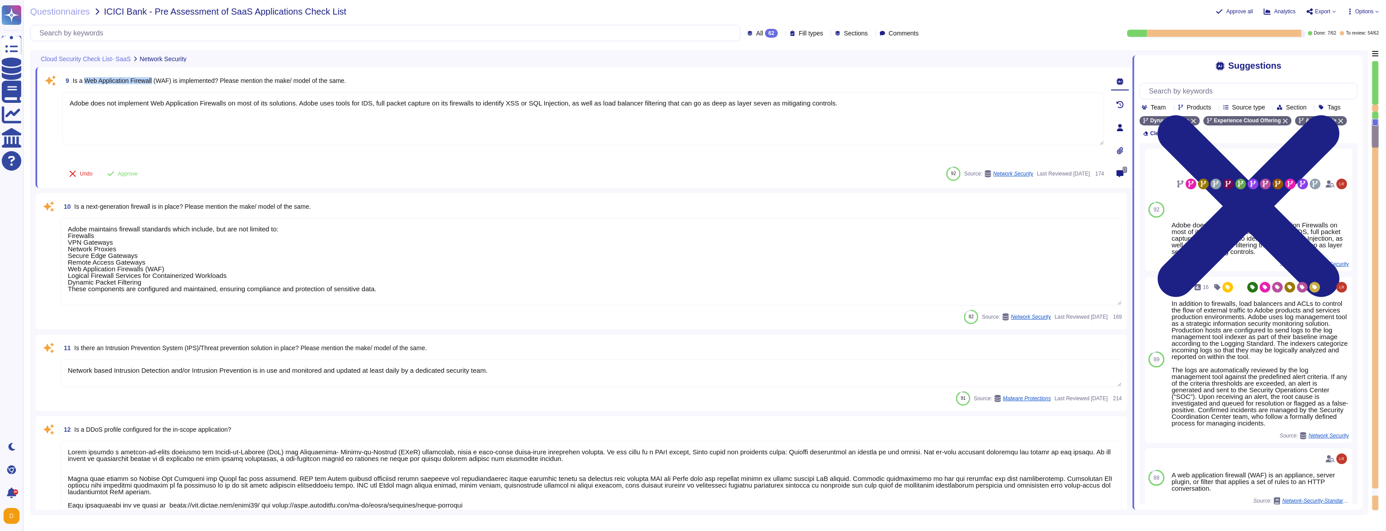
type textarea "Customer data stored by Adobe on the hosting provider includes strong tenant is…"
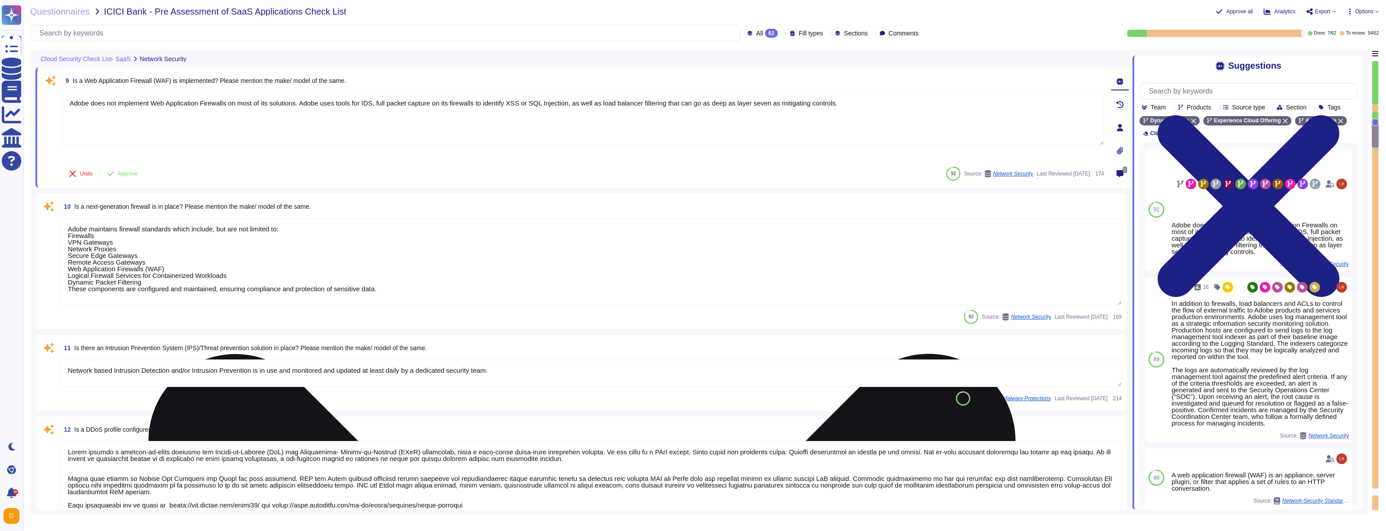
click at [262, 111] on textarea "Adobe does not implement Web Application Firewalls on most of its solutions. Ad…" at bounding box center [583, 118] width 1042 height 53
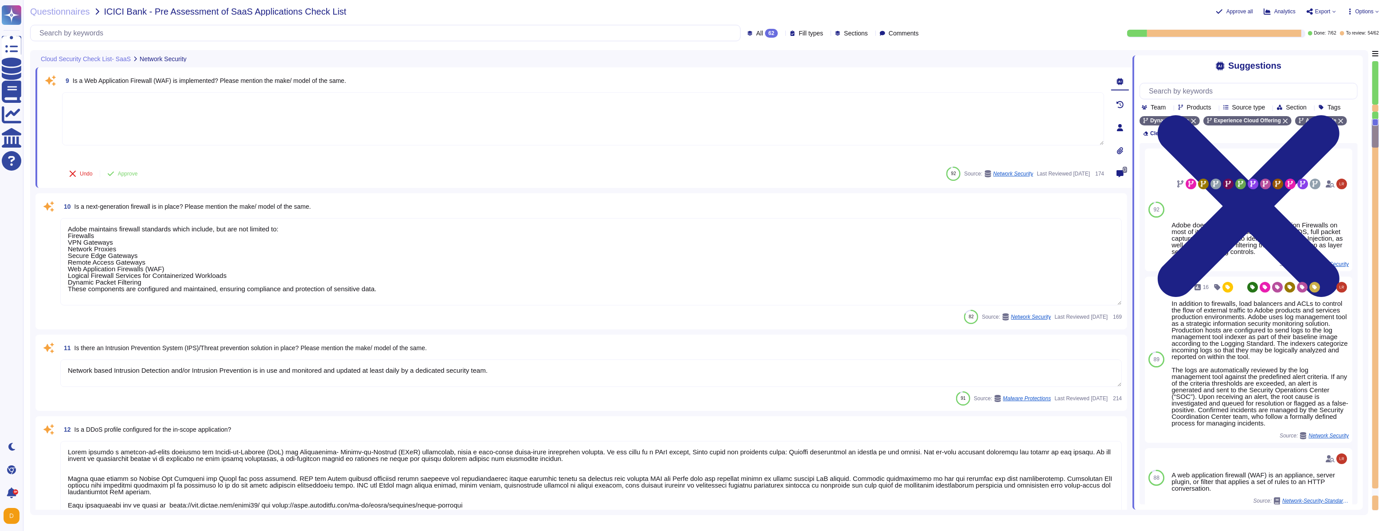
click at [206, 79] on span "Is a Web Application Firewall (WAF) is implemented? Please mention the make/ mo…" at bounding box center [209, 80] width 273 height 7
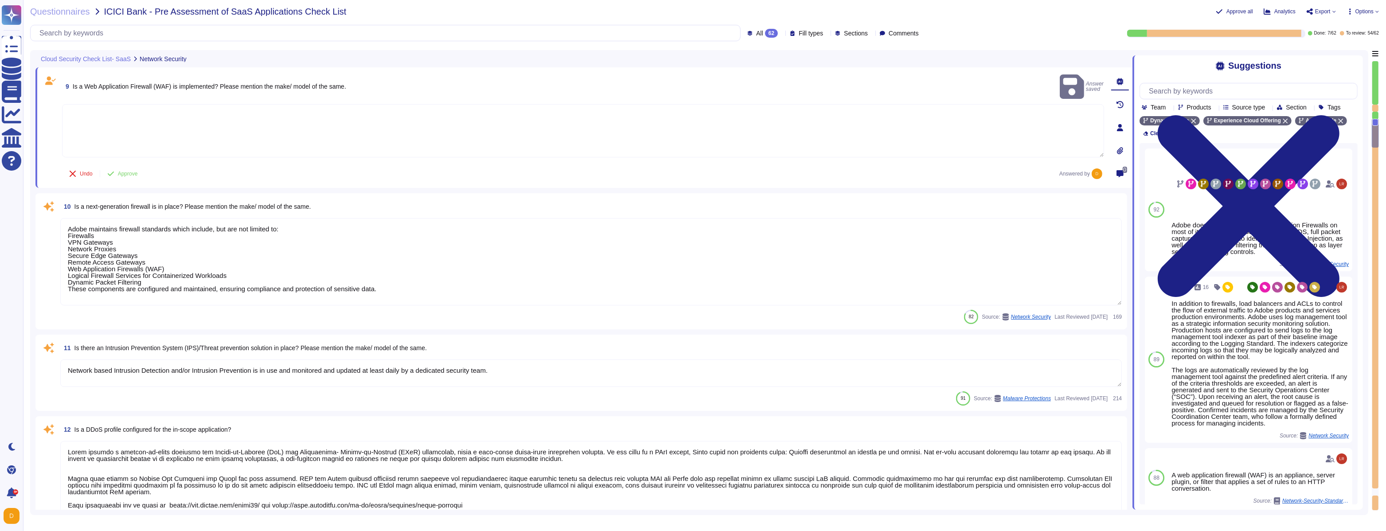
click at [152, 110] on textarea at bounding box center [583, 130] width 1042 height 53
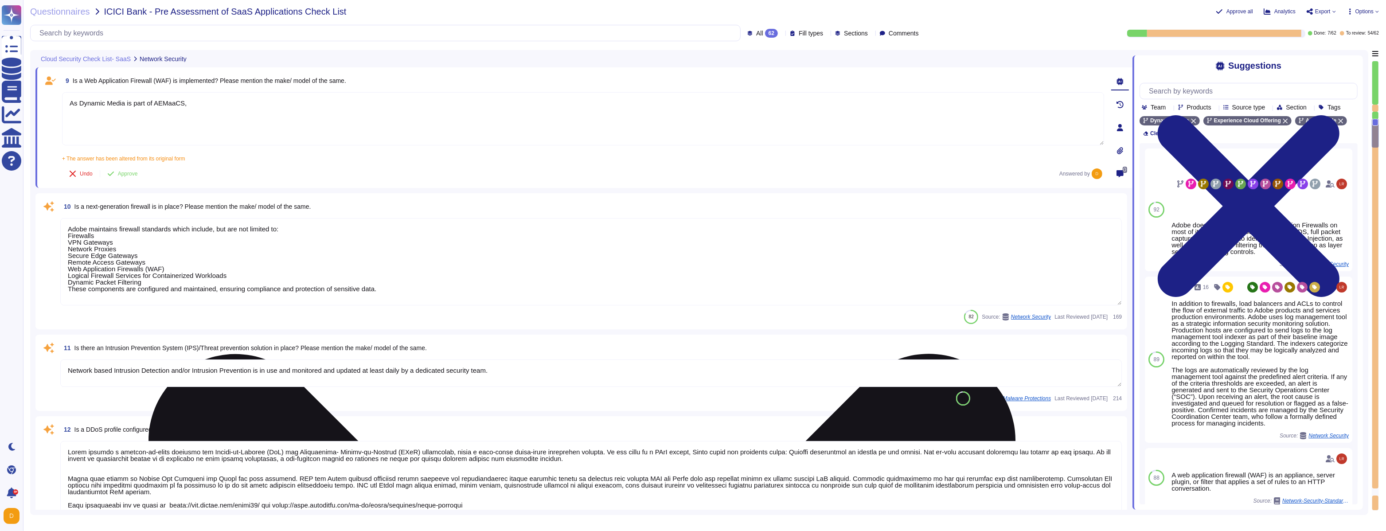
click at [206, 104] on textarea "As Dynamic Media is part of AEMaaCS," at bounding box center [583, 118] width 1042 height 53
paste textarea ""Yes AEM as a Cloud Service comes with an integrated CDN, designed to reduce la…"
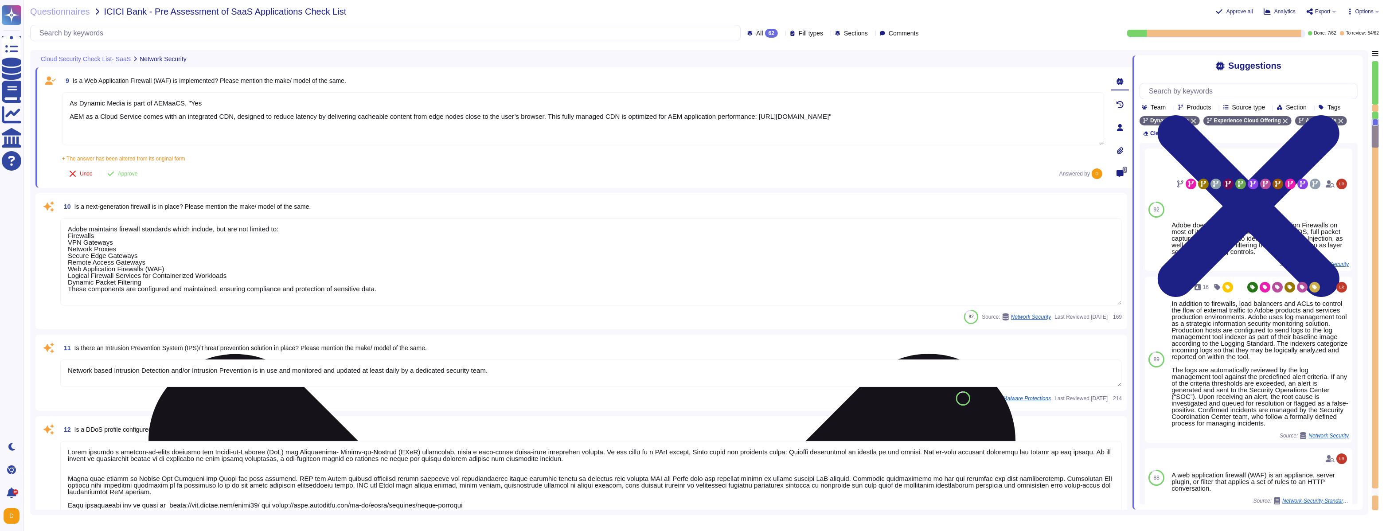
drag, startPoint x: 206, startPoint y: 102, endPoint x: 190, endPoint y: 104, distance: 16.5
click at [190, 104] on textarea "As Dynamic Media is part of AEMaaCS, "Yes AEM as a Cloud Service comes with an …" at bounding box center [583, 118] width 1042 height 53
drag, startPoint x: 193, startPoint y: 105, endPoint x: 61, endPoint y: 105, distance: 132.0
click at [62, 105] on div "As Dynamic Media is part of AEMaaCS, AEM as a Cloud Service comes with an integ…" at bounding box center [583, 119] width 1042 height 54
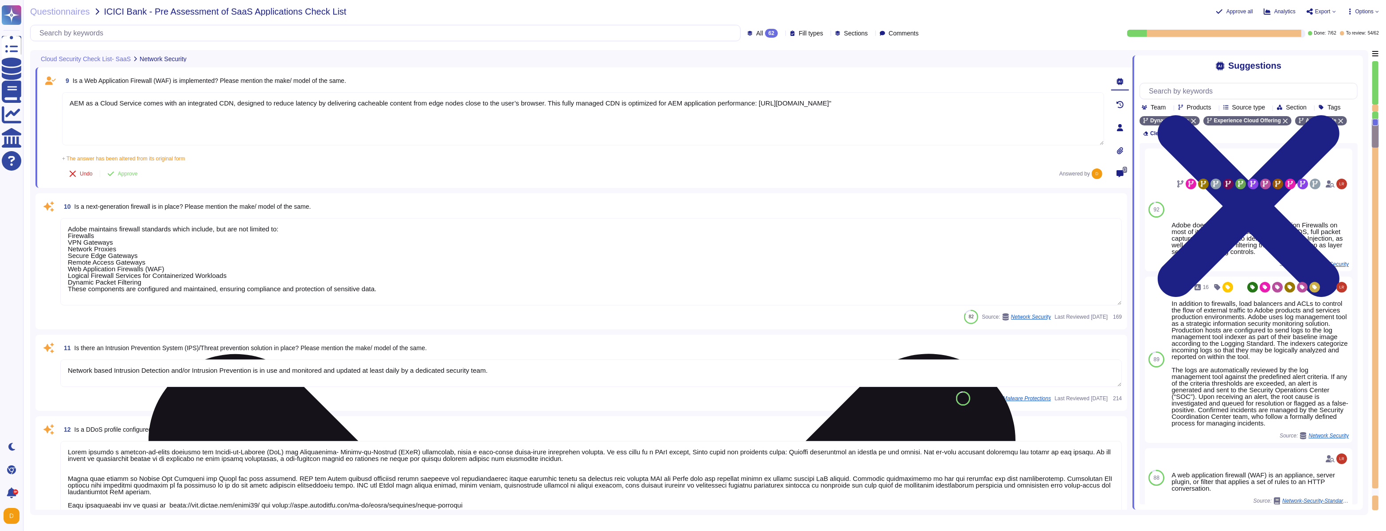
click at [232, 112] on textarea "AEM as a Cloud Service comes with an integrated CDN, designed to reduce latency…" at bounding box center [583, 118] width 1042 height 53
click at [197, 117] on textarea "AEM as a Cloud Service comes with an integrated CDN, designed to reduce latency…" at bounding box center [583, 118] width 1042 height 53
click at [226, 118] on textarea "AEM as a Cloud Service comes with an integrated CDN, designed to reduce latency…" at bounding box center [583, 118] width 1042 height 53
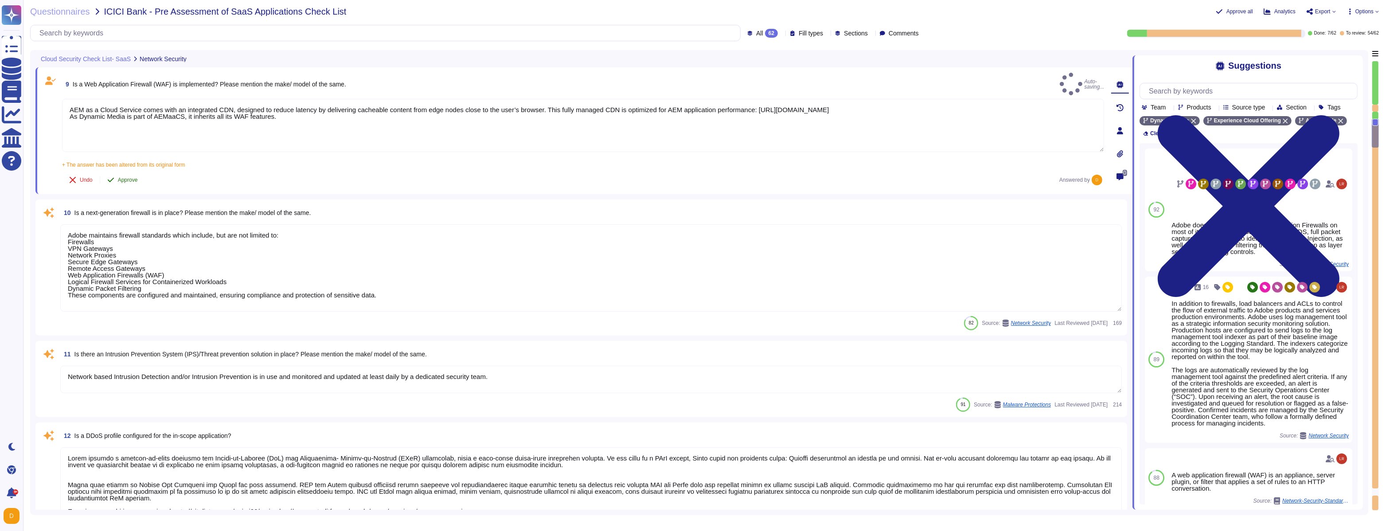
type textarea "AEM as a Cloud Service comes with an integrated CDN, designed to reduce latency…"
click at [134, 177] on span "Approve" at bounding box center [128, 179] width 20 height 5
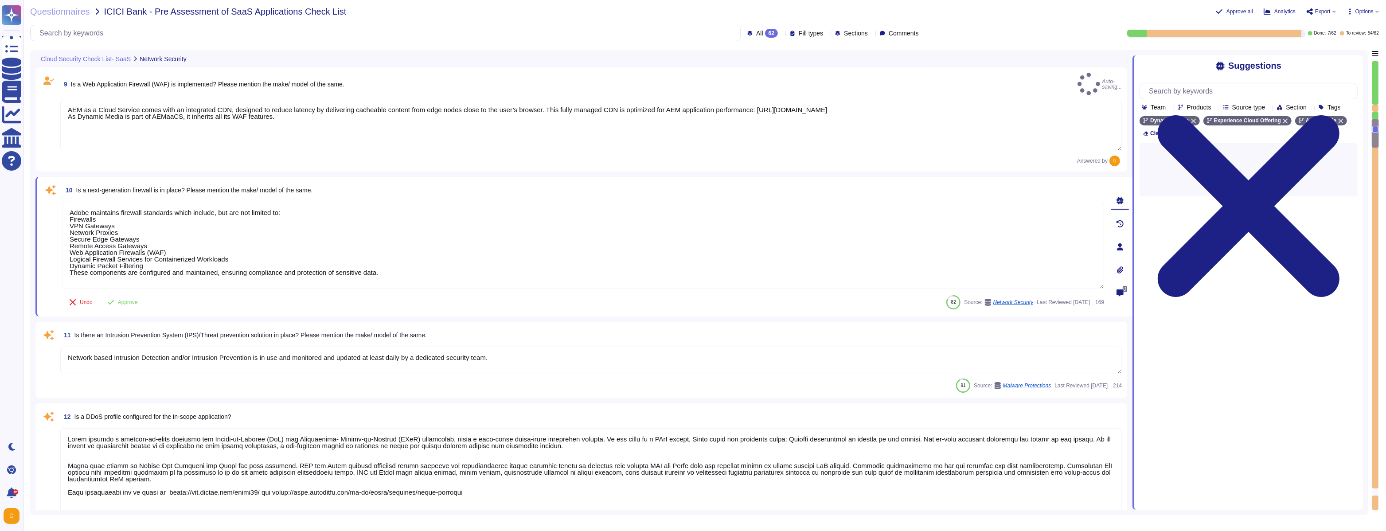
type textarea "Document Cloud provides AES-256 encryption of data at rest and in transit. Crea…"
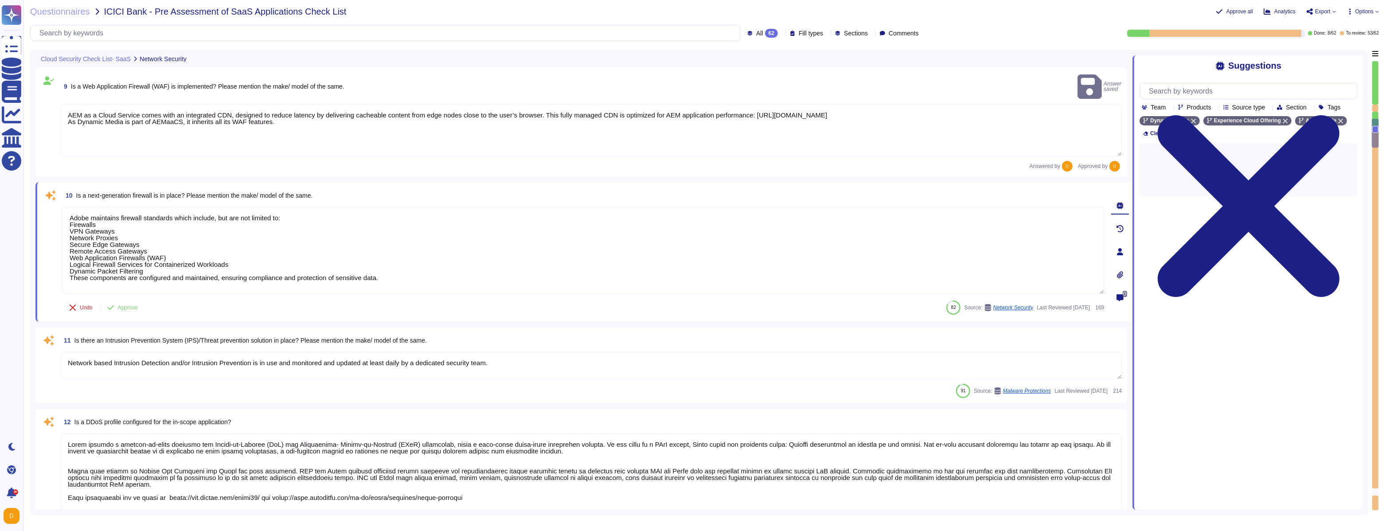
type textarea "Document Cloud provides AES-256 encryption of data at rest and in transit. Crea…"
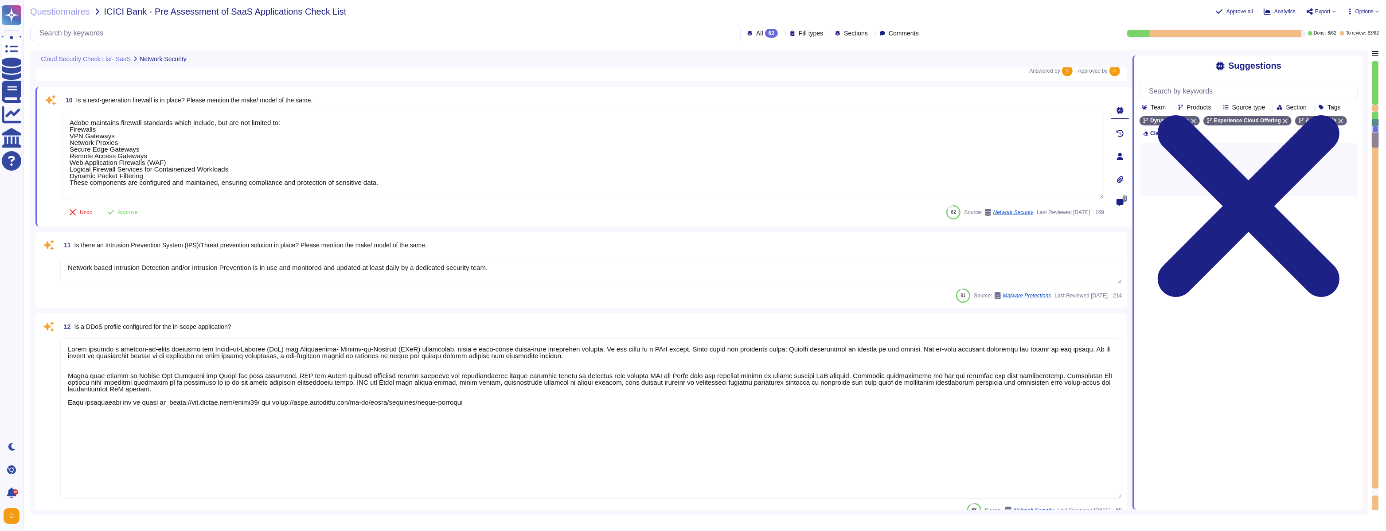
scroll to position [996, 0]
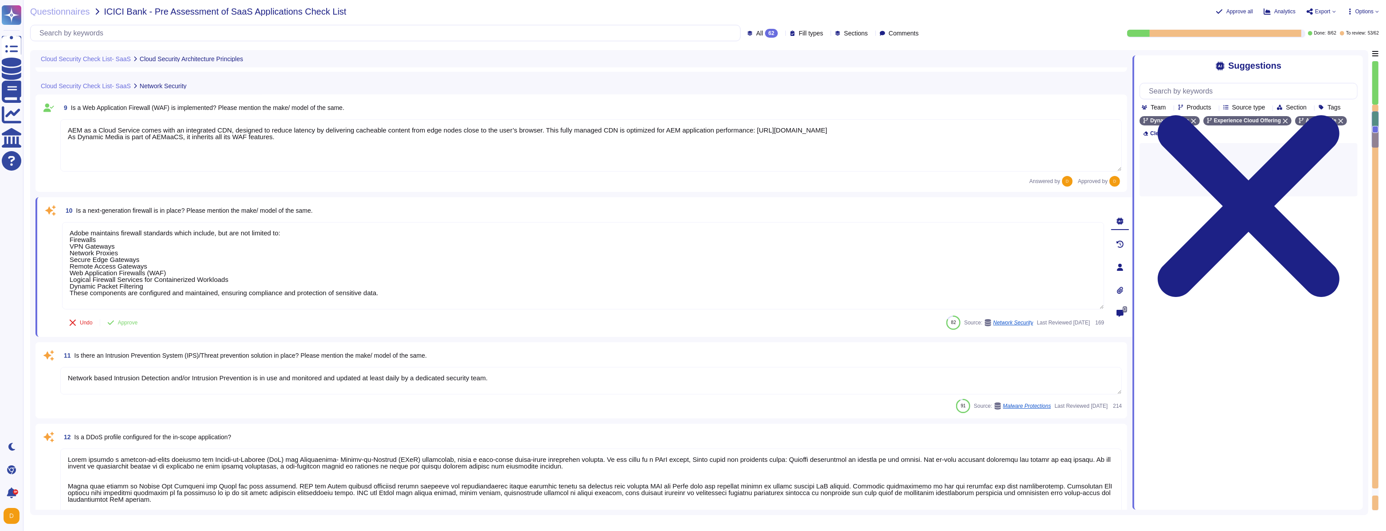
type textarea "Adobe's products and services' architecture diagrams are reviewed and updated, …"
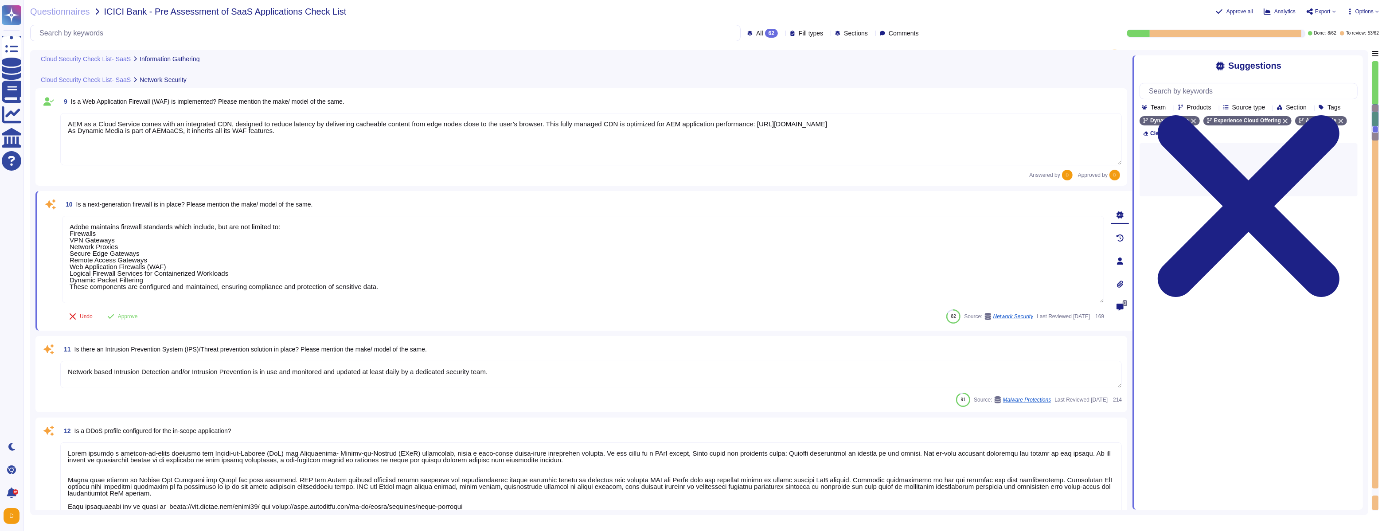
type textarea "Adobe does not use or share the information collected on behalf of a customer e…"
type textarea "Not Applicable. However, Adobe uses a third party for handling of credit card d…"
type textarea "Not Applicable"
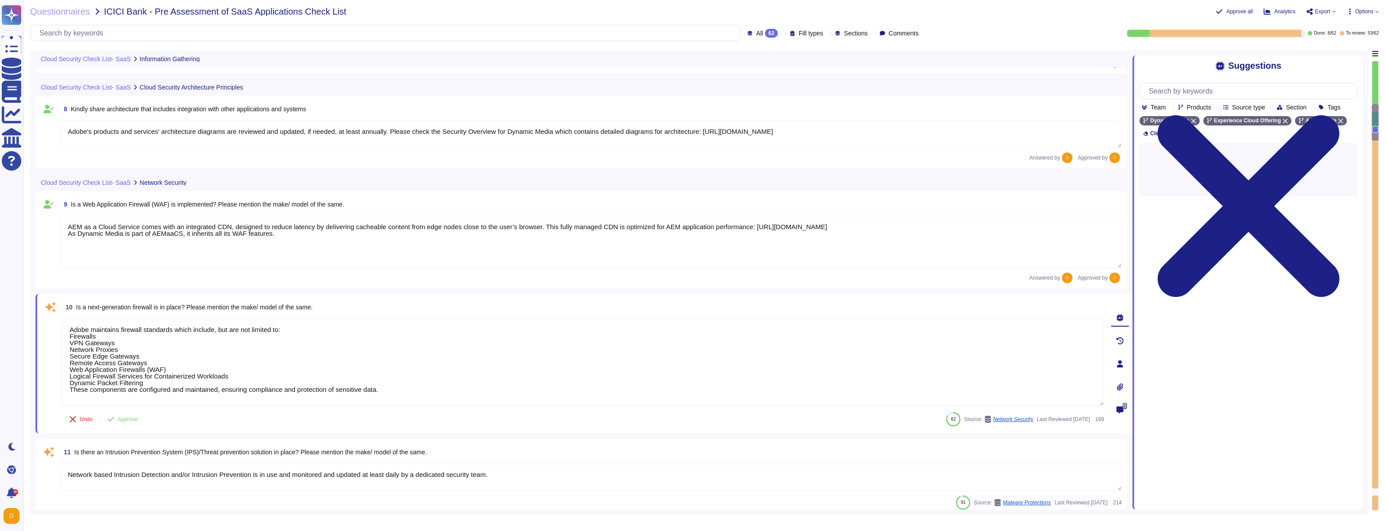
scroll to position [689, 0]
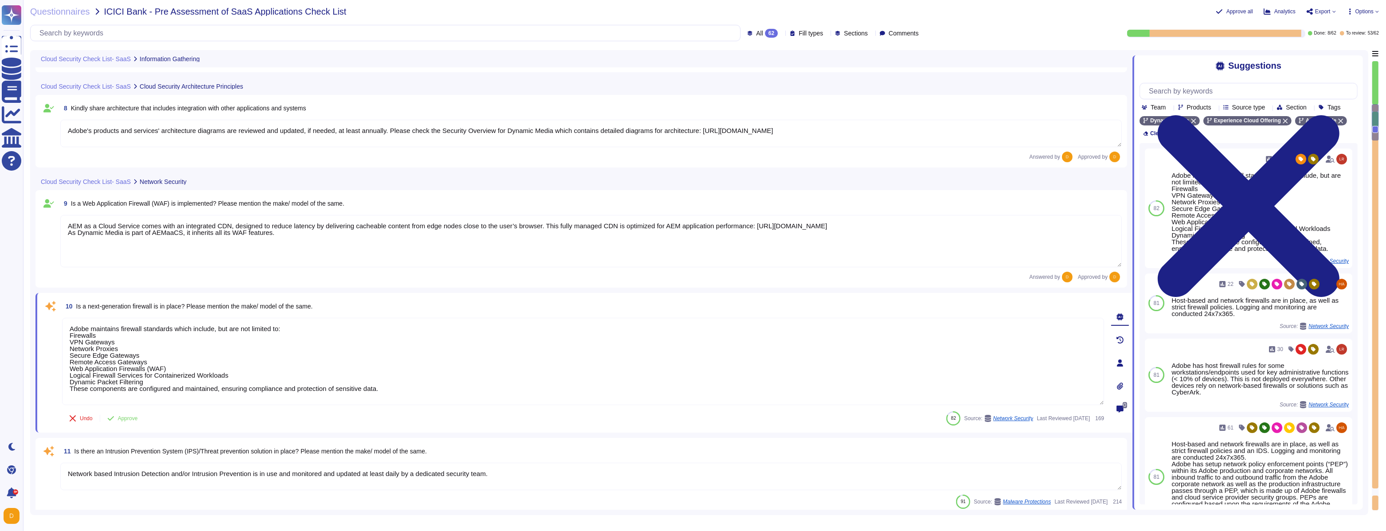
drag, startPoint x: 393, startPoint y: 390, endPoint x: 184, endPoint y: 323, distance: 219.4
click at [184, 304] on textarea "Adobe maintains firewall standards which include, but are not limited to: Firew…" at bounding box center [583, 361] width 1042 height 87
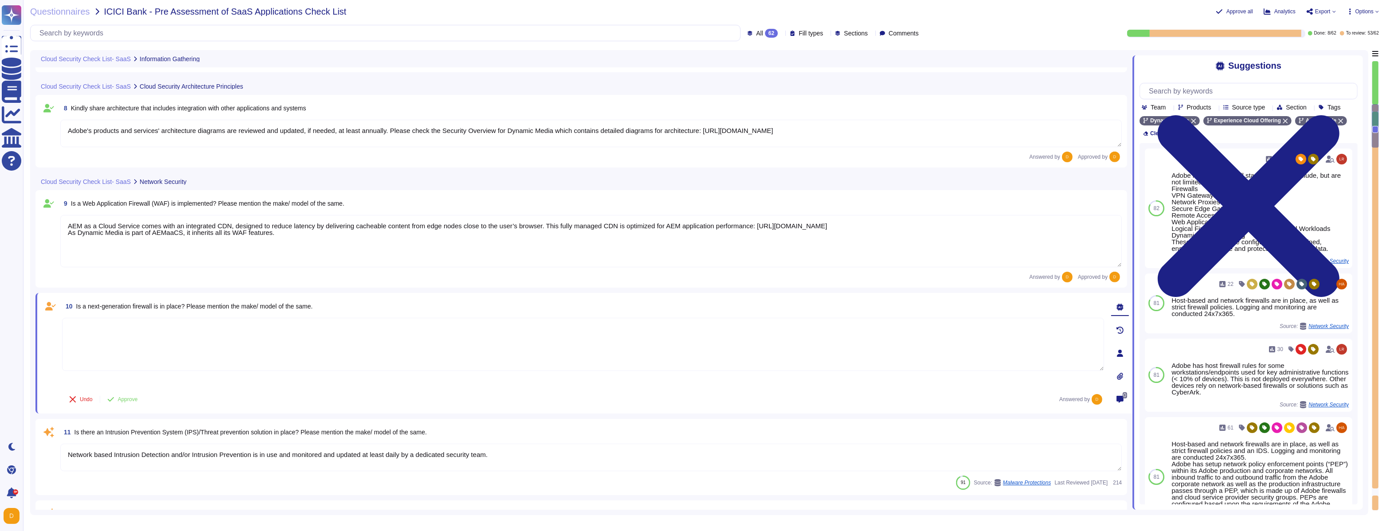
click at [299, 304] on textarea at bounding box center [583, 344] width 1042 height 53
click at [115, 304] on textarea "Please see adove answer" at bounding box center [583, 344] width 1042 height 53
click at [156, 304] on textarea "Please see above answer" at bounding box center [583, 344] width 1042 height 53
type textarea "Please see above answer for WAF details."
click at [126, 304] on span "Approve" at bounding box center [128, 399] width 20 height 5
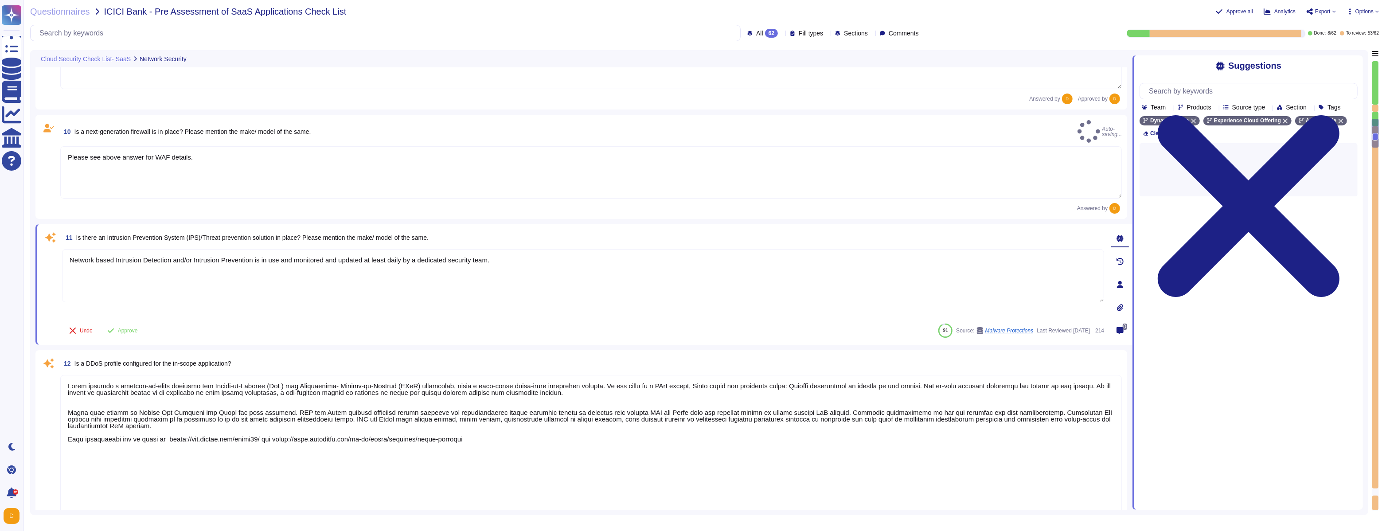
type textarea "Customer data stored by Adobe on the hosting provider includes strong tenant is…"
type textarea "Document Cloud provides AES-256 encryption of data at rest and in transit. Crea…"
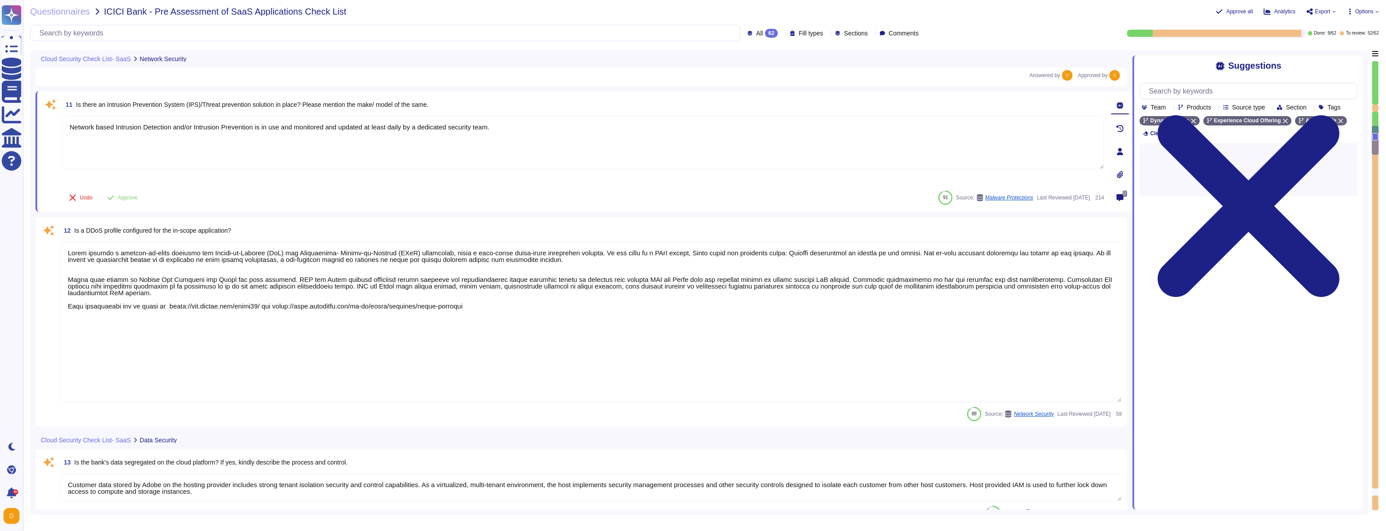
scroll to position [985, 0]
type textarea "The encryption algorithms that Adobe uses are not proprietary."
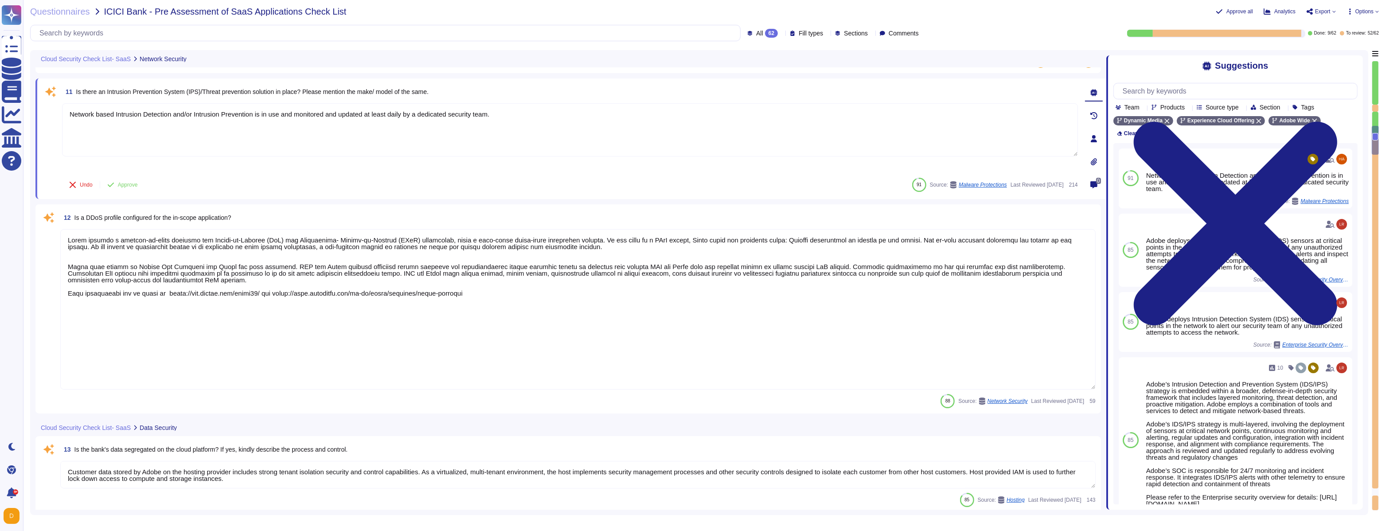
drag, startPoint x: 1132, startPoint y: 217, endPoint x: 1106, endPoint y: 218, distance: 25.7
click at [594, 218] on span at bounding box center [1106, 279] width 4 height 459
click at [442, 245] on textarea at bounding box center [577, 309] width 1035 height 160
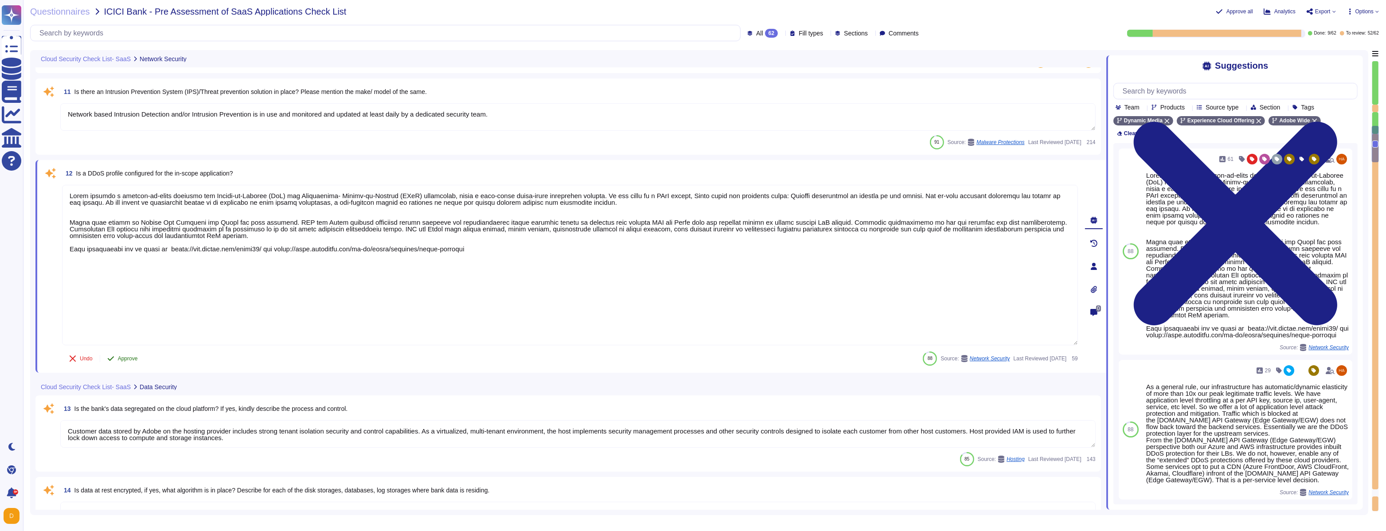
click at [124, 304] on span "Approve" at bounding box center [128, 358] width 20 height 5
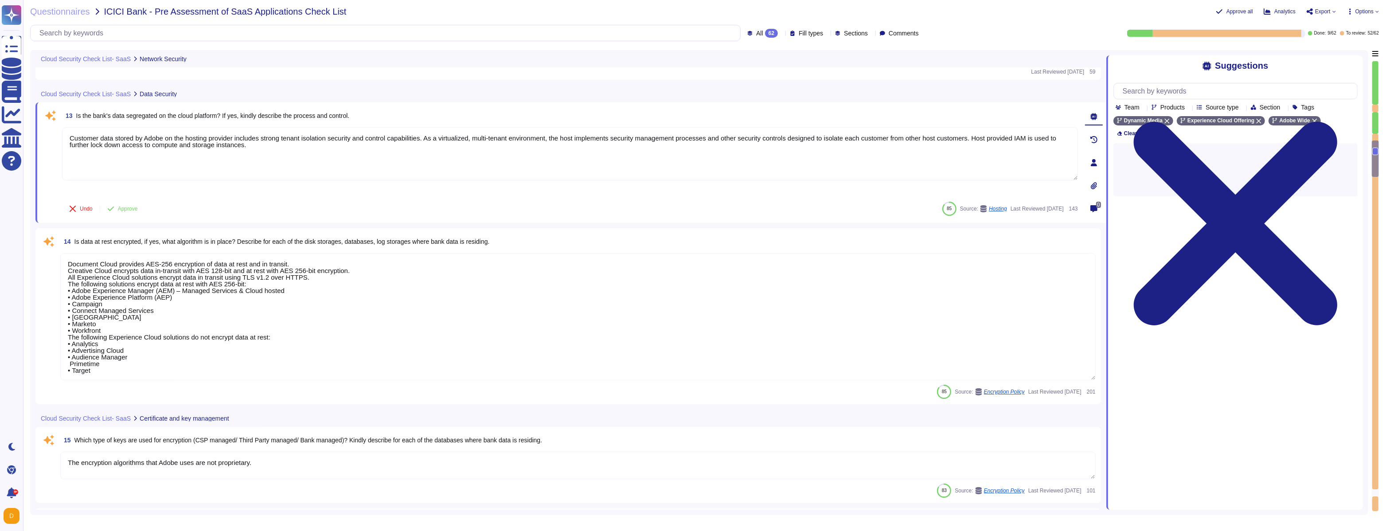
type textarea "Adobe services are expected to comply with the Key Management Standard. Adobe K…"
type textarea "Adobe does not use data outside of production. Please refer to the privacy poli…"
type textarea "Access Token: This token acts as a digital key, allowing the bearer to access p…"
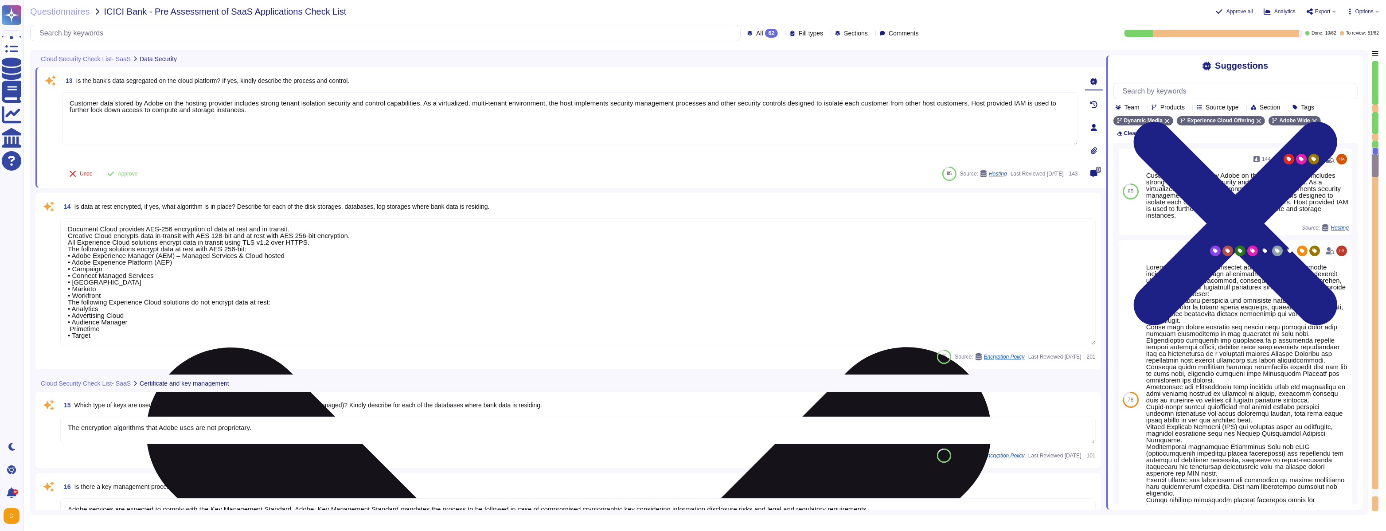
drag, startPoint x: 438, startPoint y: 105, endPoint x: 454, endPoint y: 114, distance: 18.1
click at [454, 114] on textarea "Customer data stored by Adobe on the hosting provider includes strong tenant is…" at bounding box center [570, 118] width 1016 height 53
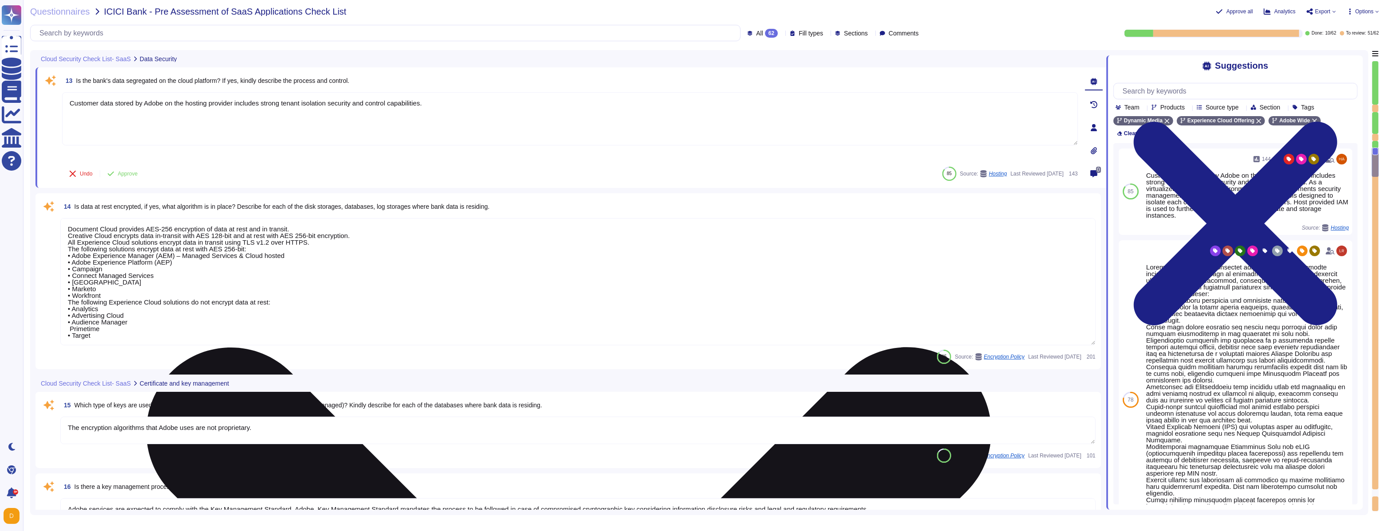
paste textarea "Multi User content is placed into separate databases. In some cases, more than …"
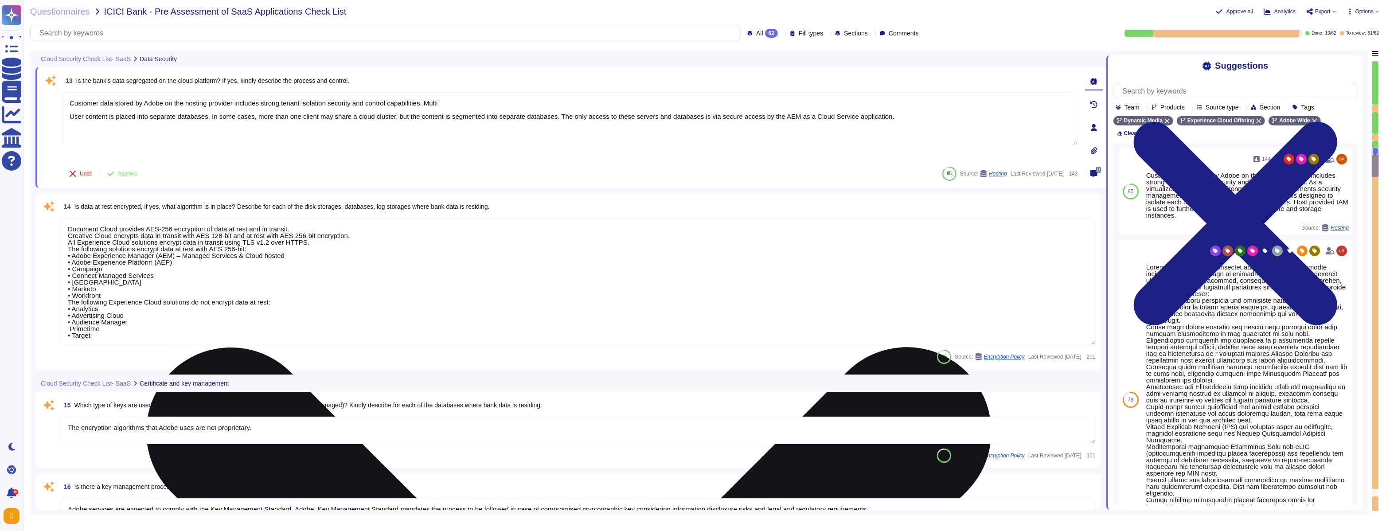
click at [69, 118] on textarea "Customer data stored by Adobe on the hosting provider includes strong tenant is…" at bounding box center [570, 118] width 1016 height 53
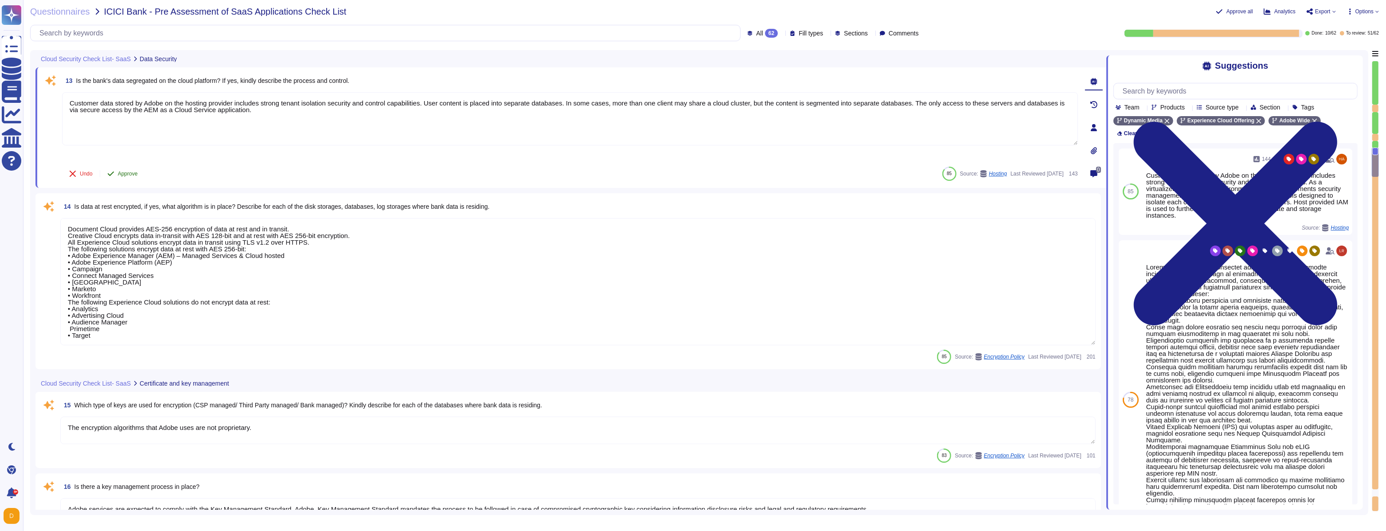
click at [119, 171] on span "Approve" at bounding box center [128, 173] width 20 height 5
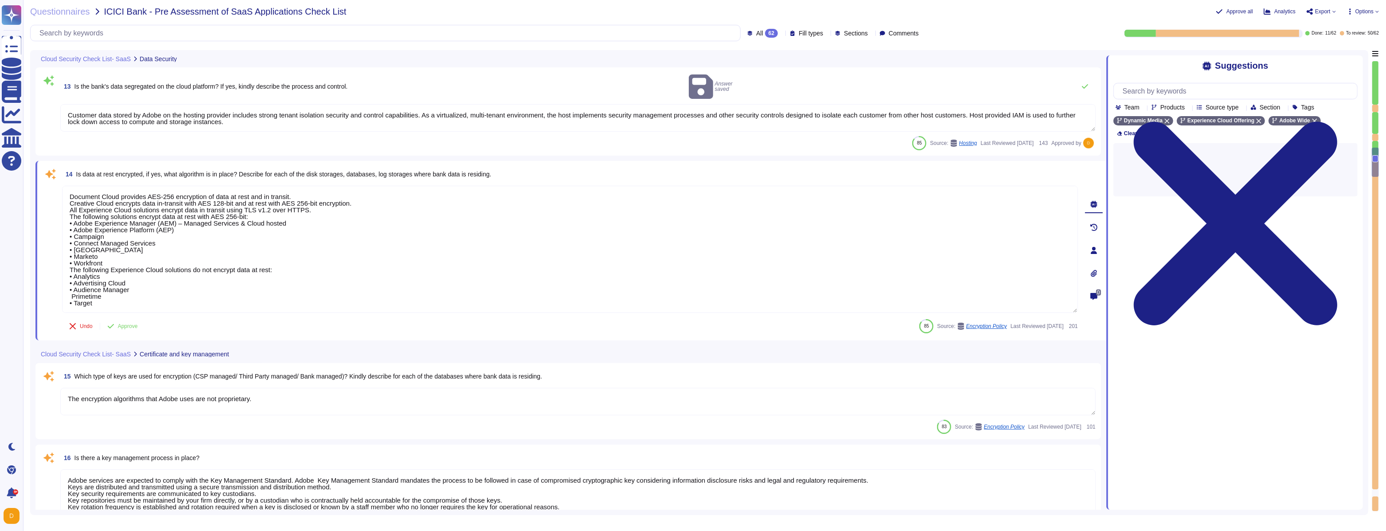
type textarea "Customer data stored by Adobe on the hosting provider includes strong tenant is…"
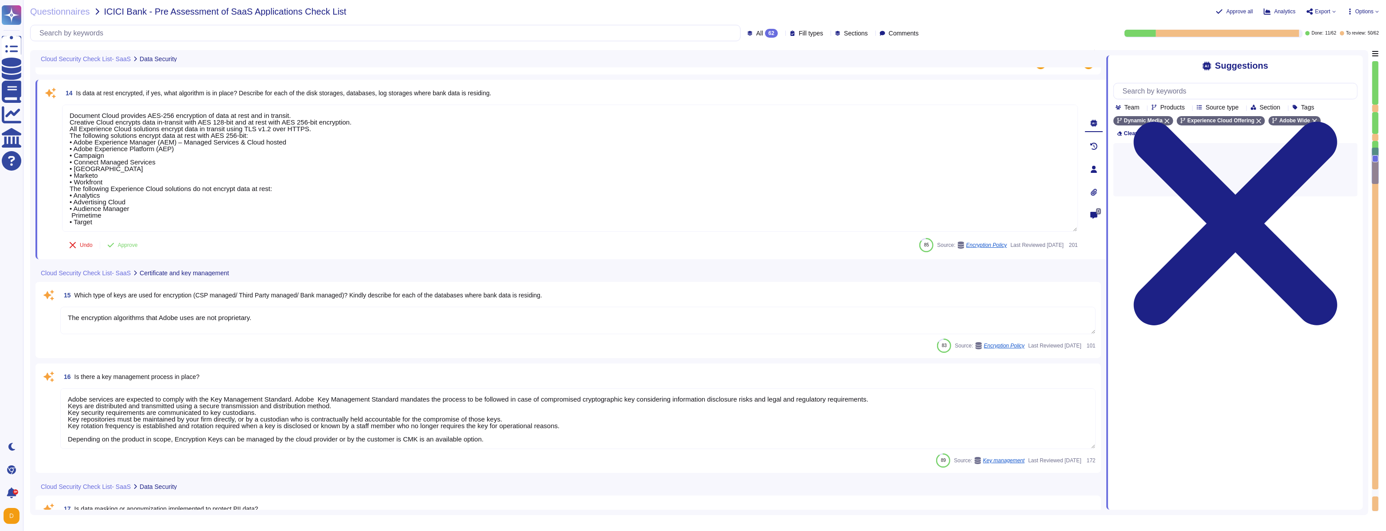
type textarea "Adobe utilizes AES-256 bit encryption at rest and TLS v1.2 or higher for data i…"
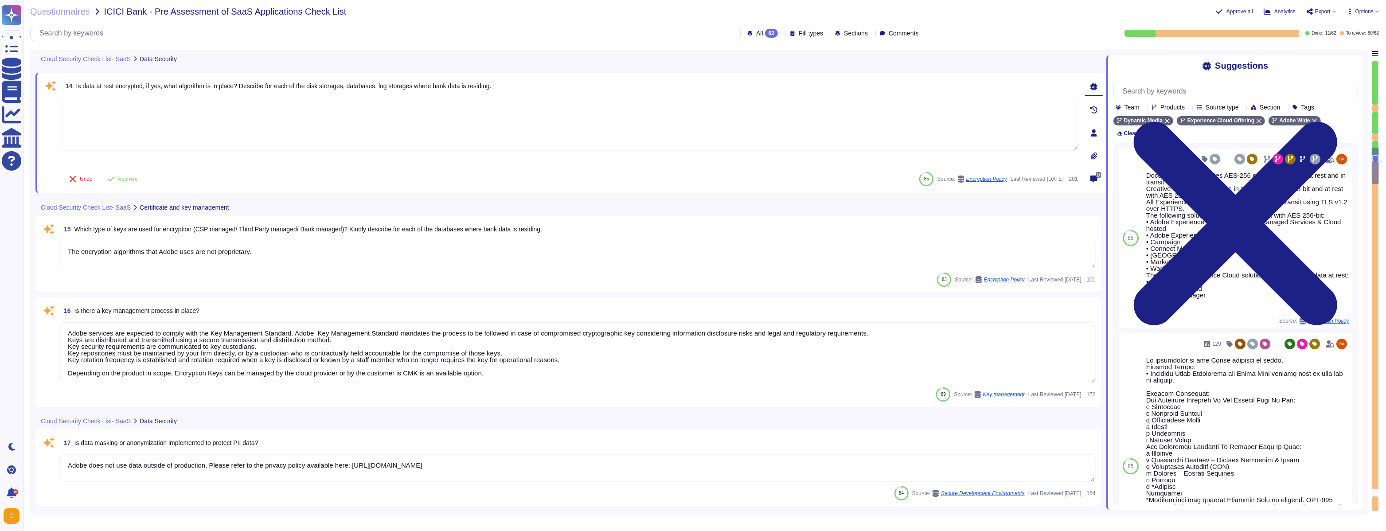
paste textarea "All data in transit between AEM as a Cloud Service and external components is c…"
type textarea "All data in transit between AEM as a Cloud Service and external components is c…"
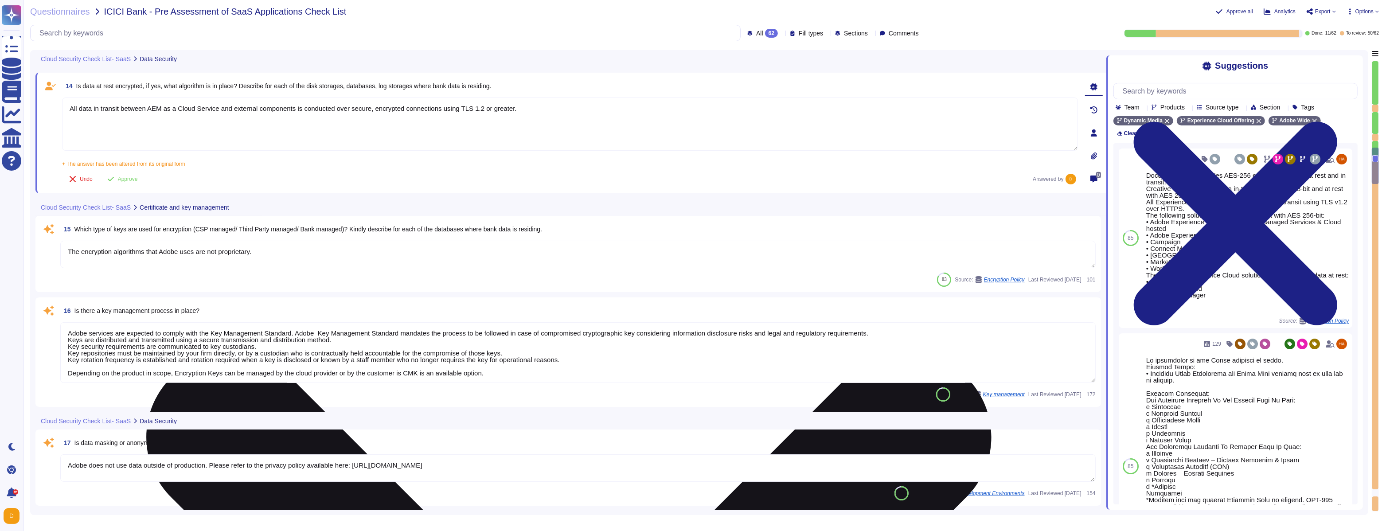
click at [490, 129] on textarea "All data in transit between AEM as a Cloud Service and external components is c…" at bounding box center [570, 123] width 1016 height 53
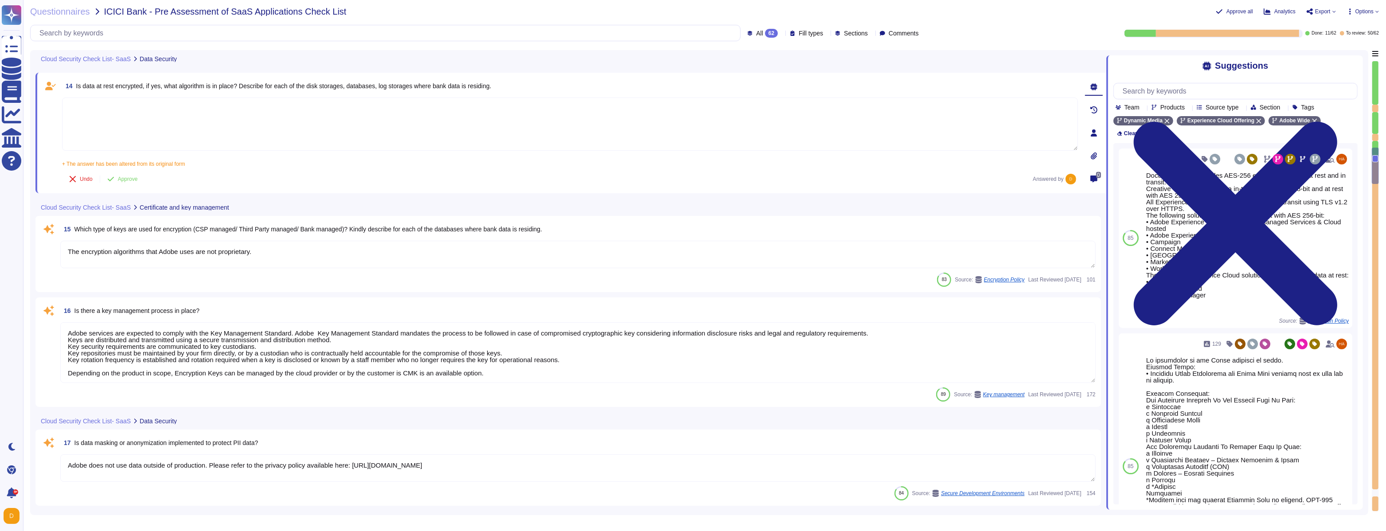
paste textarea ""All data at-rest is encrypted by the cloud service provider. This includes any…"
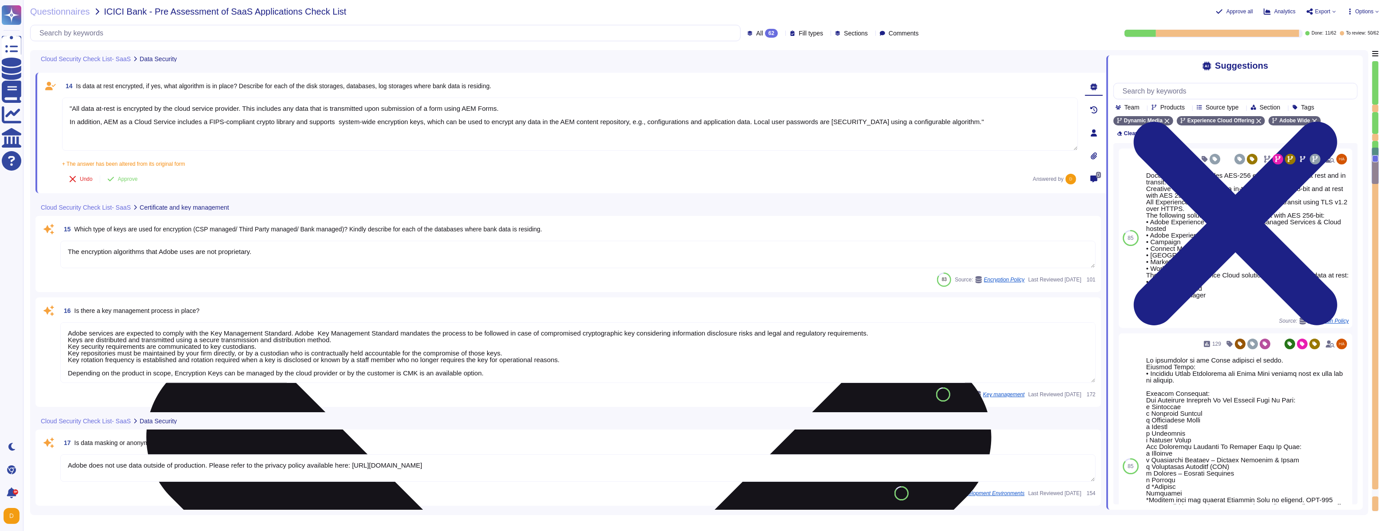
click at [74, 109] on textarea ""All data at-rest is encrypted by the cloud service provider. This includes any…" at bounding box center [570, 123] width 1016 height 53
click at [594, 121] on textarea "All data at-rest is encrypted by the cloud service provider. This includes any …" at bounding box center [570, 123] width 1016 height 53
drag, startPoint x: 514, startPoint y: 108, endPoint x: 248, endPoint y: 110, distance: 265.9
click at [248, 110] on textarea "All data at-rest is encrypted by the cloud service provider. This includes any …" at bounding box center [570, 123] width 1016 height 53
click at [68, 121] on textarea "All data at-rest is encrypted by the cloud service provider. In addition, AEM a…" at bounding box center [570, 123] width 1016 height 53
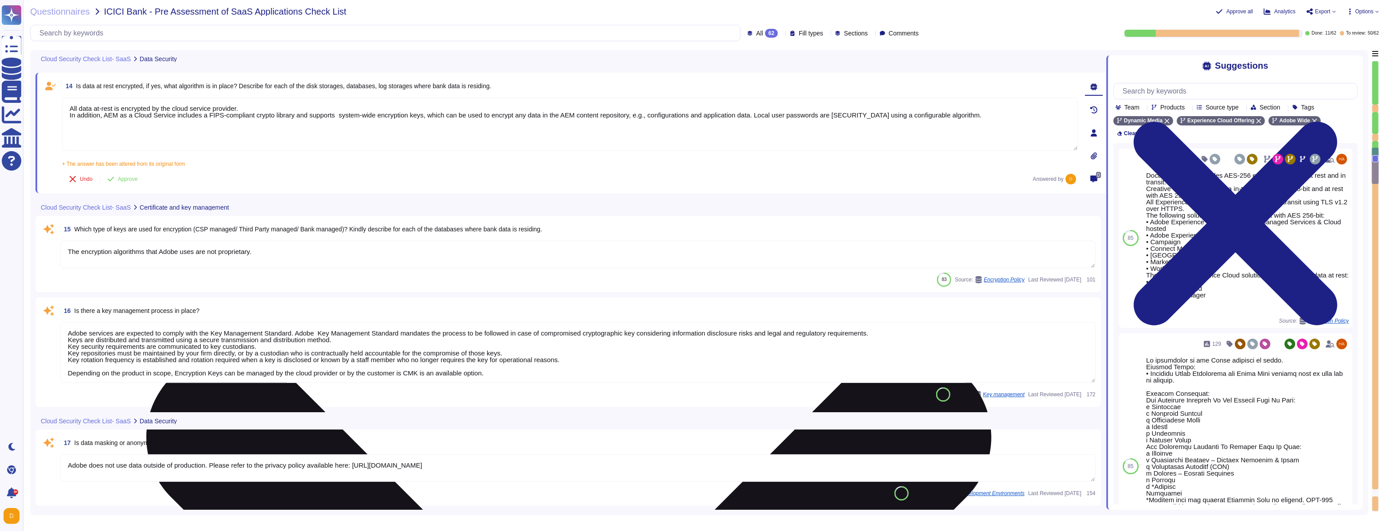
click at [251, 108] on textarea "All data at-rest is encrypted by the cloud service provider. In addition, AEM a…" at bounding box center [570, 123] width 1016 height 53
click at [78, 132] on textarea "All data at-rest is encrypted by the cloud service provider. In addition, AEM a…" at bounding box center [570, 123] width 1016 height 53
click at [95, 127] on textarea "All data at-rest is encrypted by the cloud service provider. In addition, AEM a…" at bounding box center [570, 123] width 1016 height 53
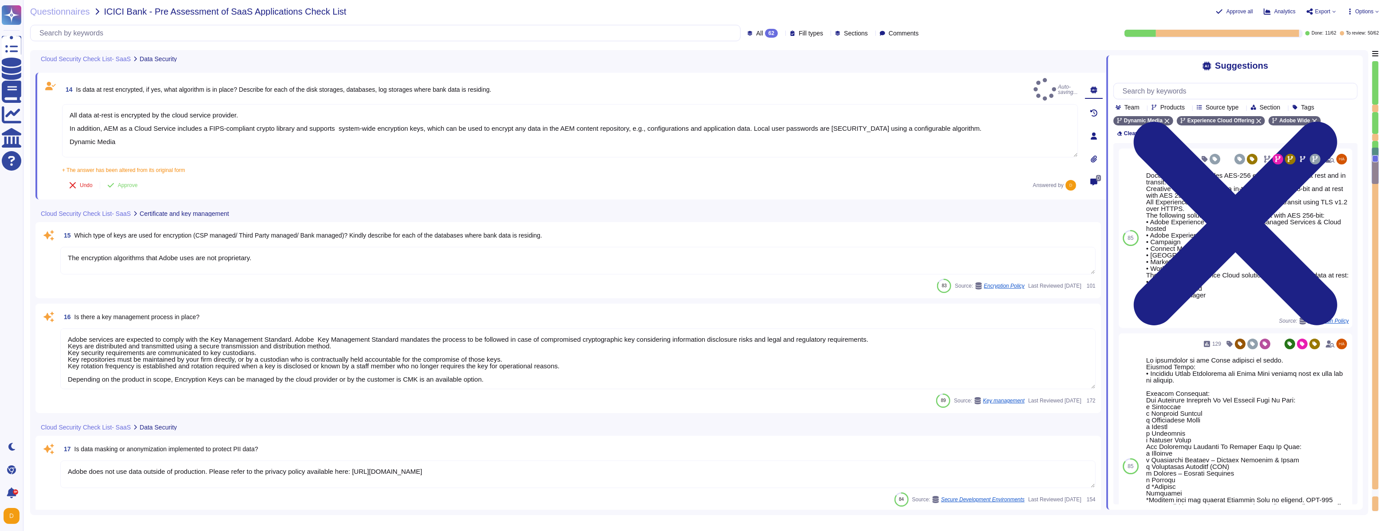
type textarea "All data at-rest is encrypted by the cloud service provider. In addition, AEM a…"
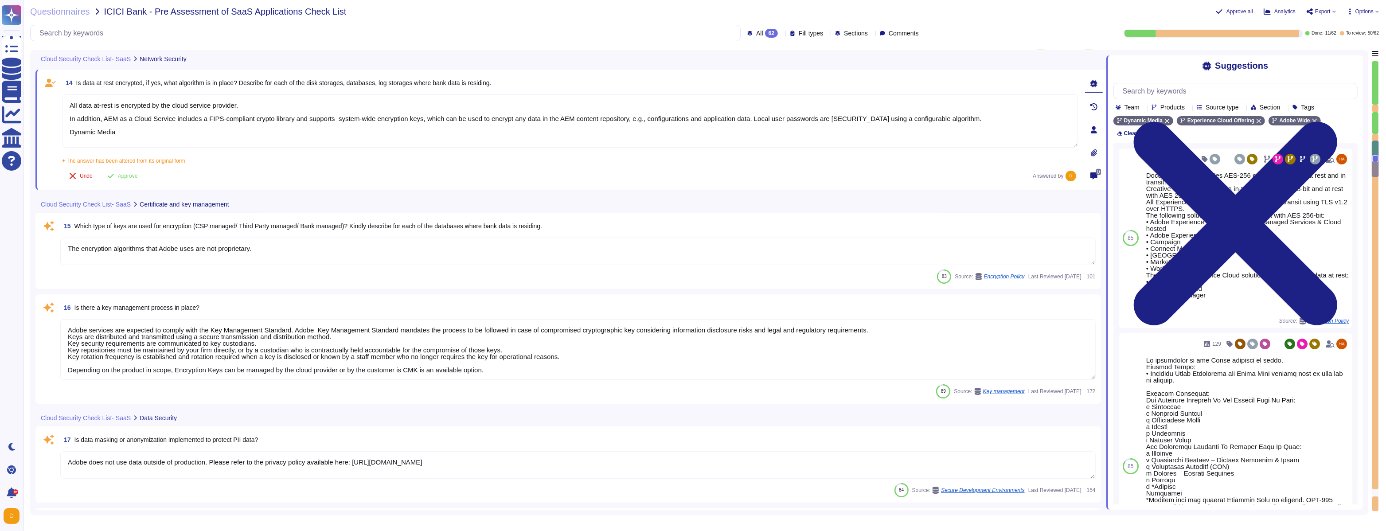
type textarea "Network based Intrusion Detection and/or Intrusion Prevention is in use and mon…"
type textarea "Adobe employs a defense-in-depth strategy for Denial-of-Service (DoS) and Distr…"
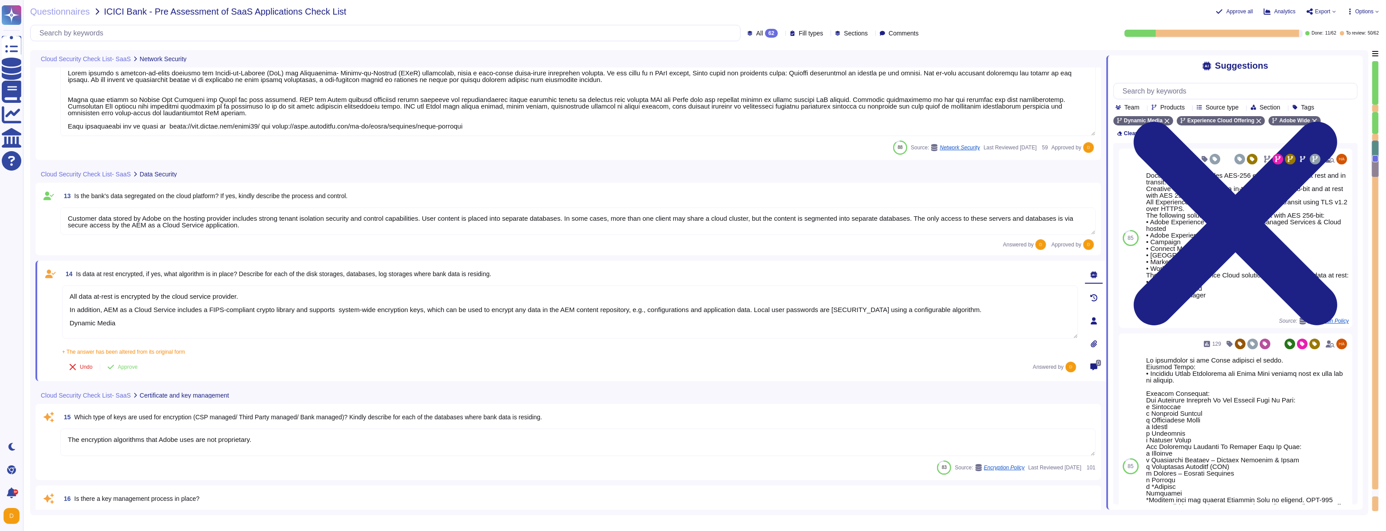
type textarea "Please see above answer for WAF details."
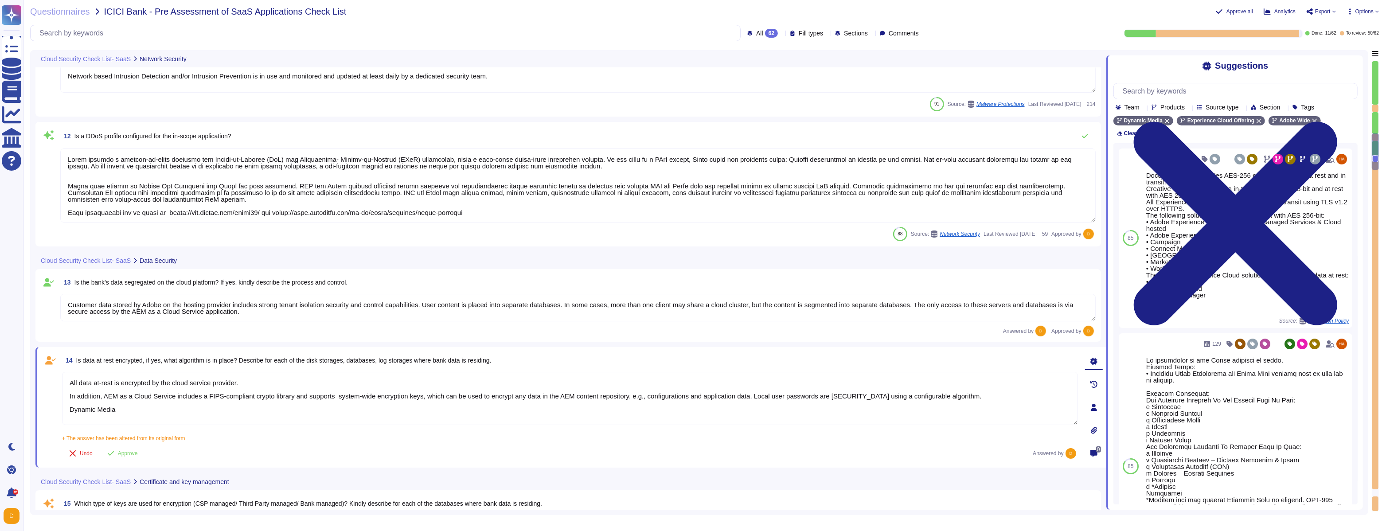
type textarea "AEM as a Cloud Service comes with an integrated CDN, designed to reduce latency…"
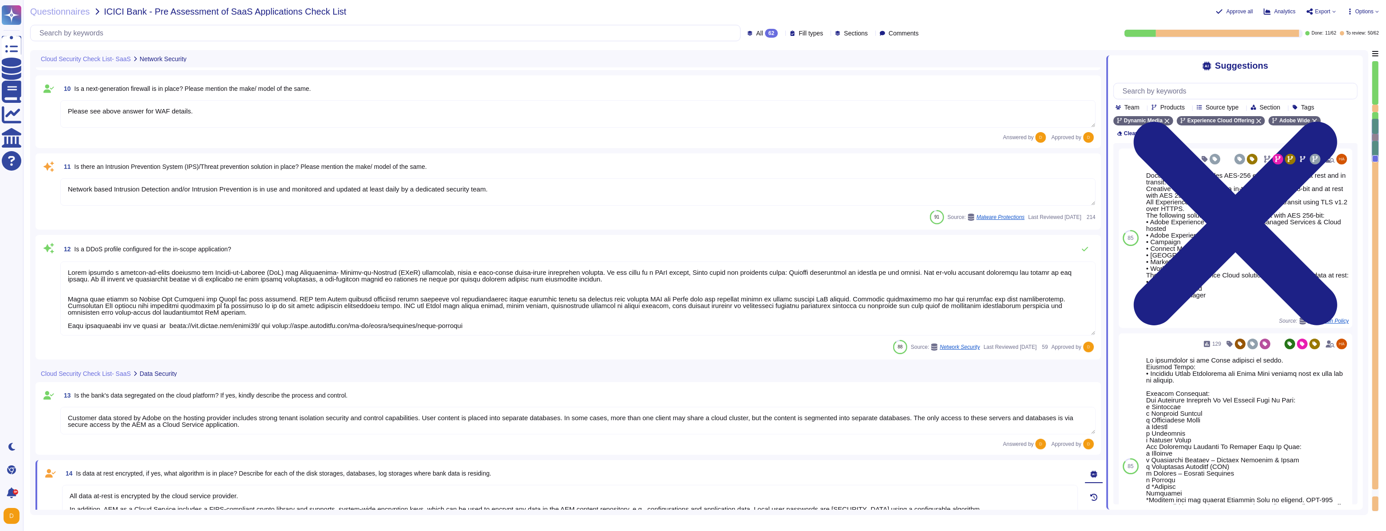
scroll to position [865, 0]
click at [70, 274] on textarea at bounding box center [577, 300] width 1035 height 74
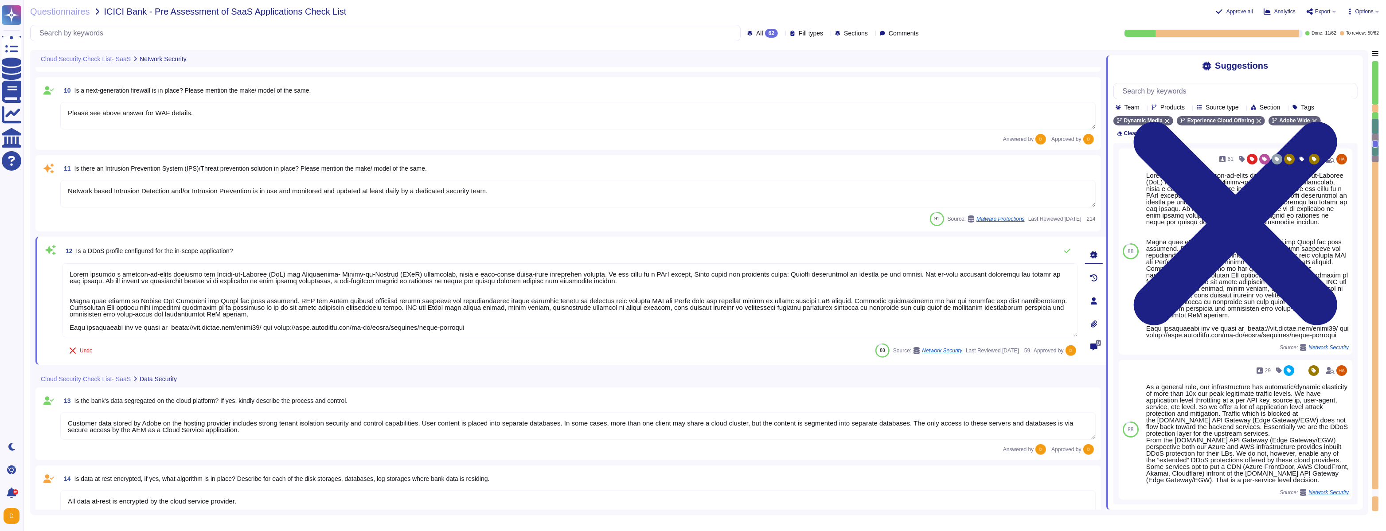
click at [69, 274] on textarea at bounding box center [570, 300] width 1016 height 74
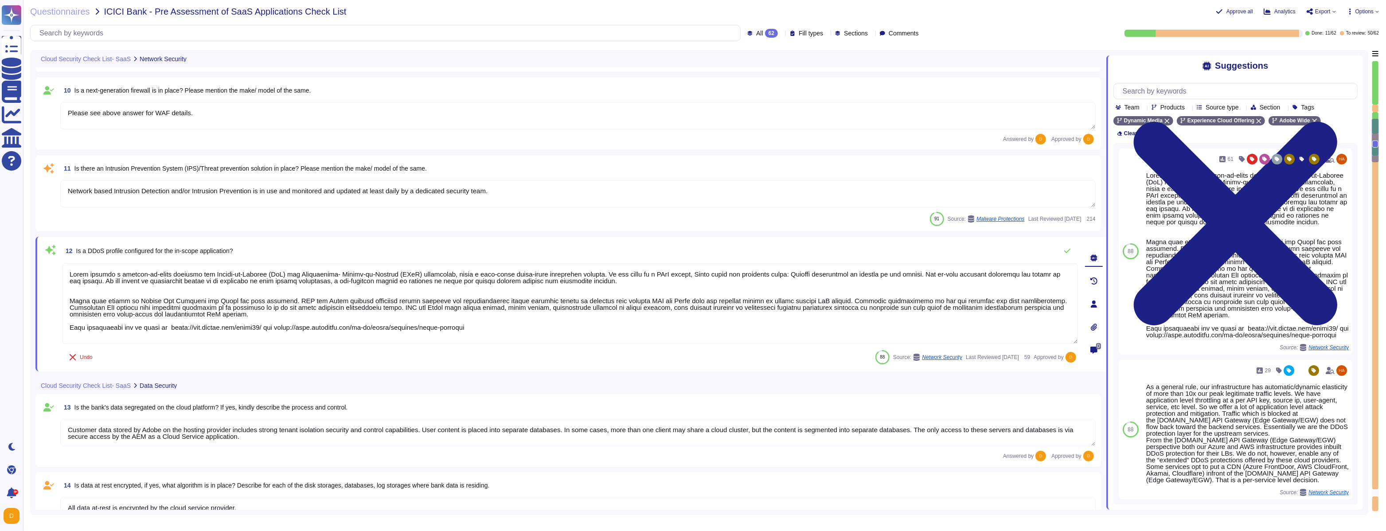
paste textarea "Adobe Dynamic Media employs a service provided by our CDN partner that uses pat…"
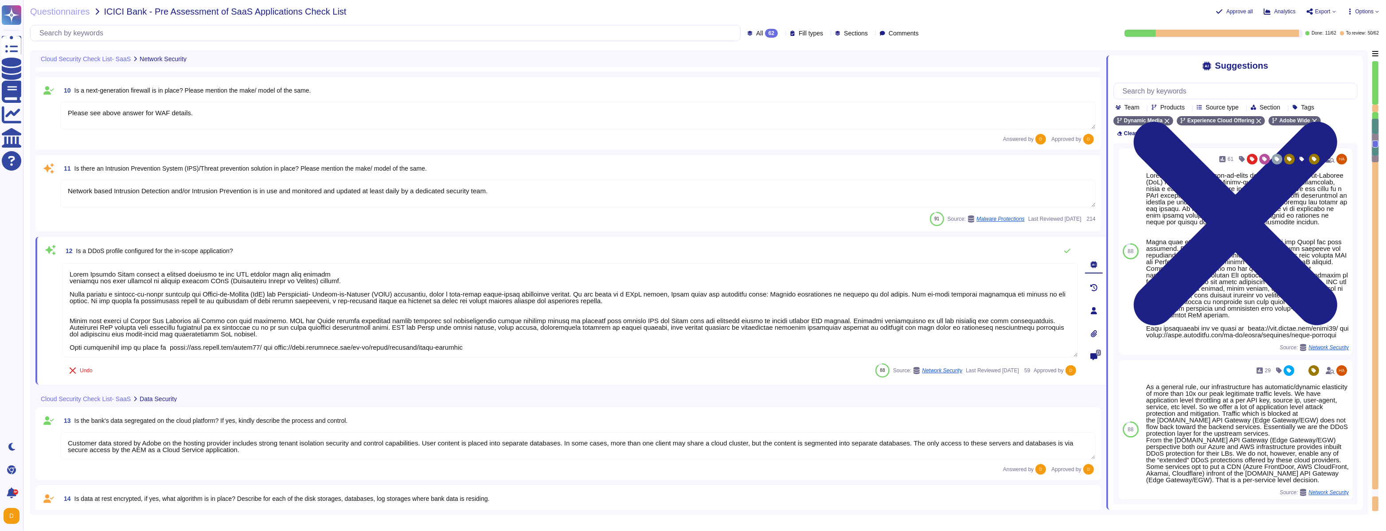
click at [70, 282] on textarea at bounding box center [570, 310] width 1016 height 94
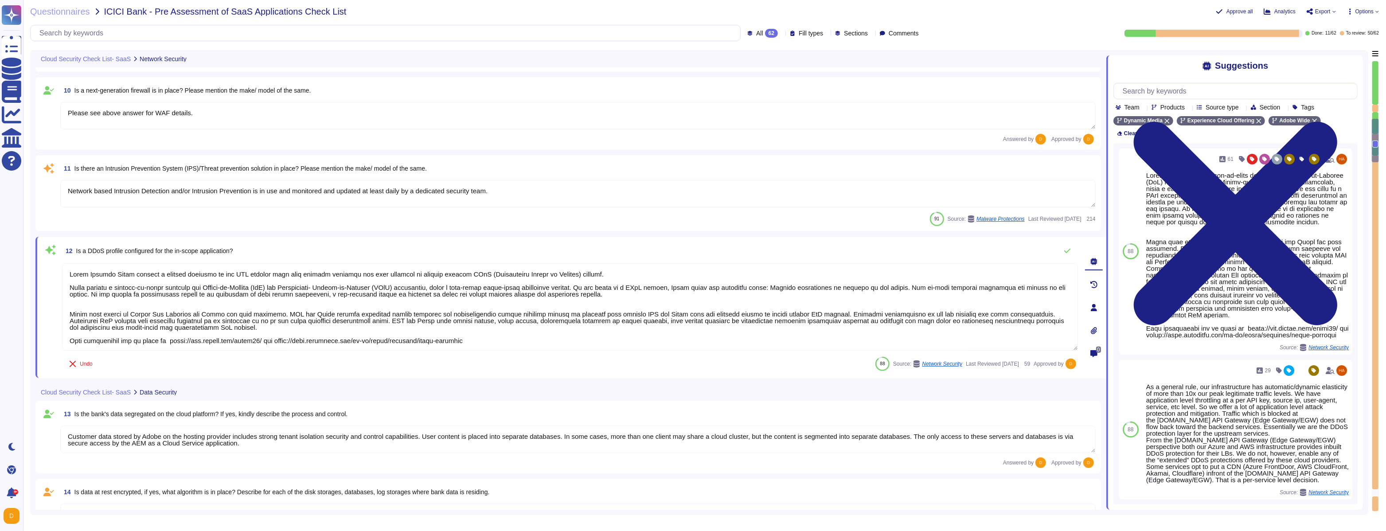
drag, startPoint x: 90, startPoint y: 289, endPoint x: 70, endPoint y: 288, distance: 19.9
click at [70, 288] on textarea at bounding box center [570, 306] width 1016 height 87
drag, startPoint x: 141, startPoint y: 288, endPoint x: 108, endPoint y: 288, distance: 33.2
click at [108, 288] on textarea at bounding box center [570, 306] width 1016 height 87
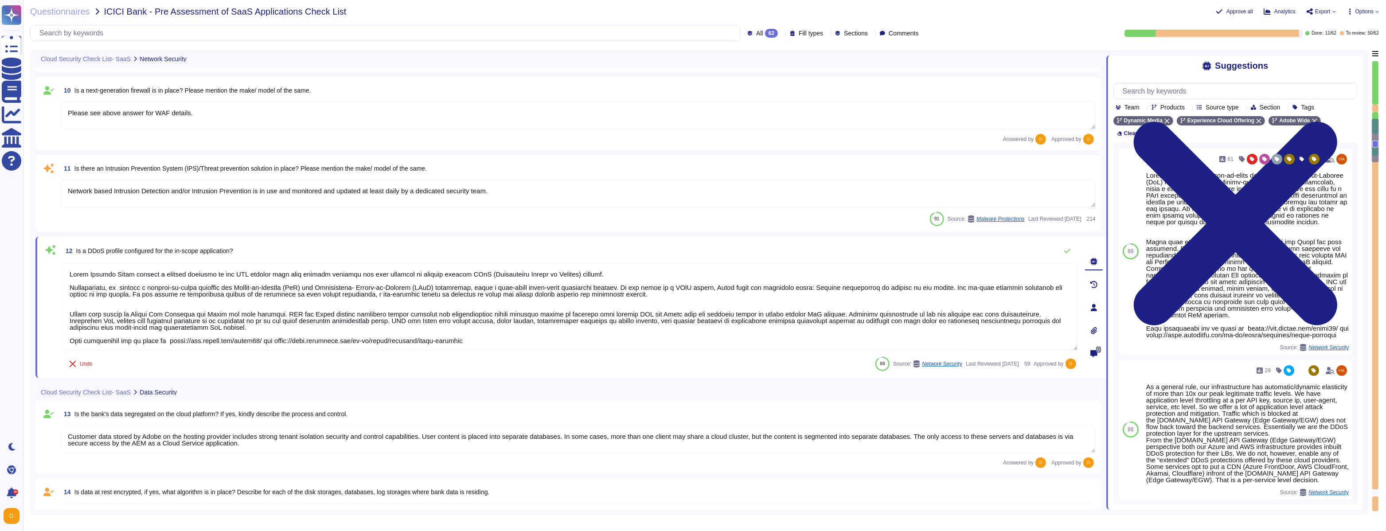
scroll to position [0, 0]
drag, startPoint x: 487, startPoint y: 343, endPoint x: 57, endPoint y: 313, distance: 431.3
click at [57, 304] on div "12 Is a DDoS profile configured for the in-scope application? Undo 88 Source: N…" at bounding box center [560, 307] width 1035 height 131
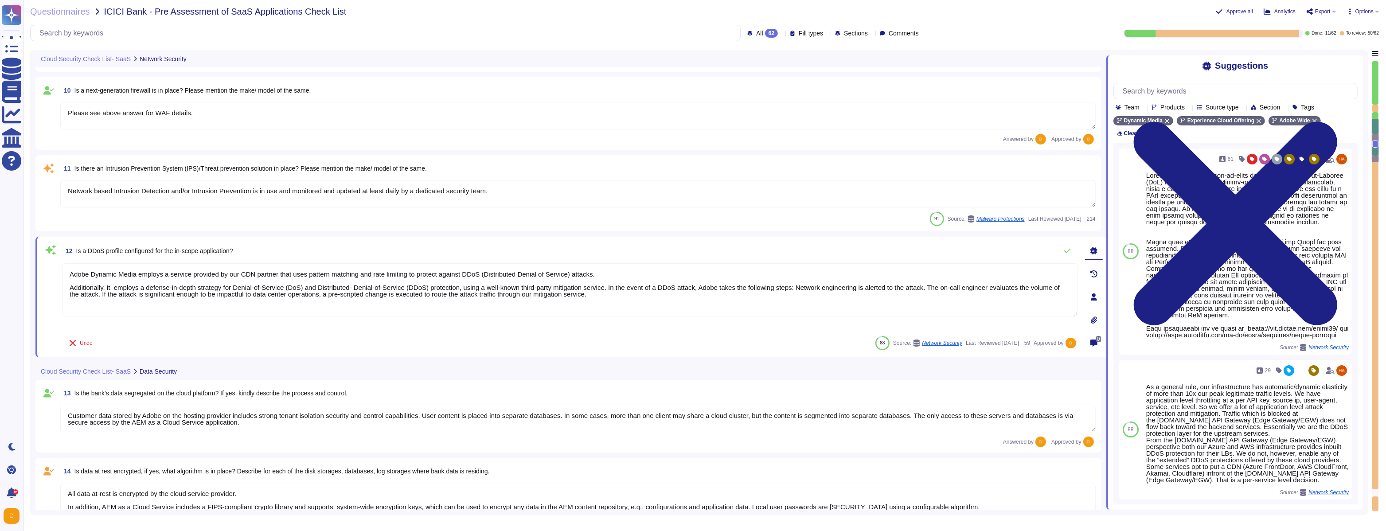
type textarea "Adobe Dynamic Media employs a service provided by our CDN partner that uses pat…"
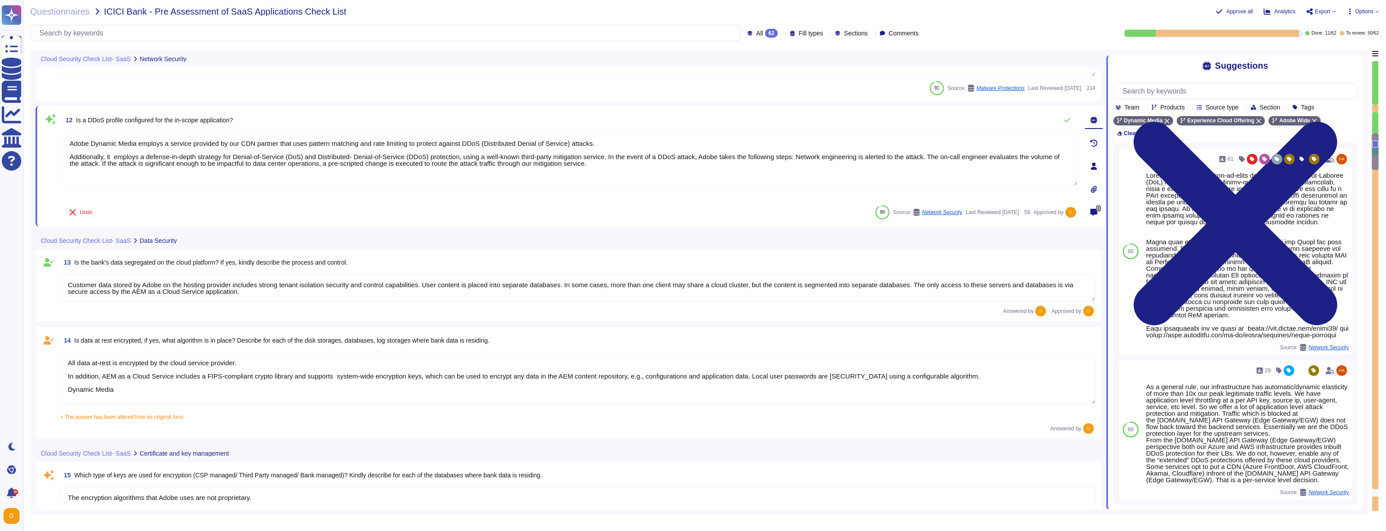
type textarea "Adobe does not use data outside of production. Please refer to the privacy poli…"
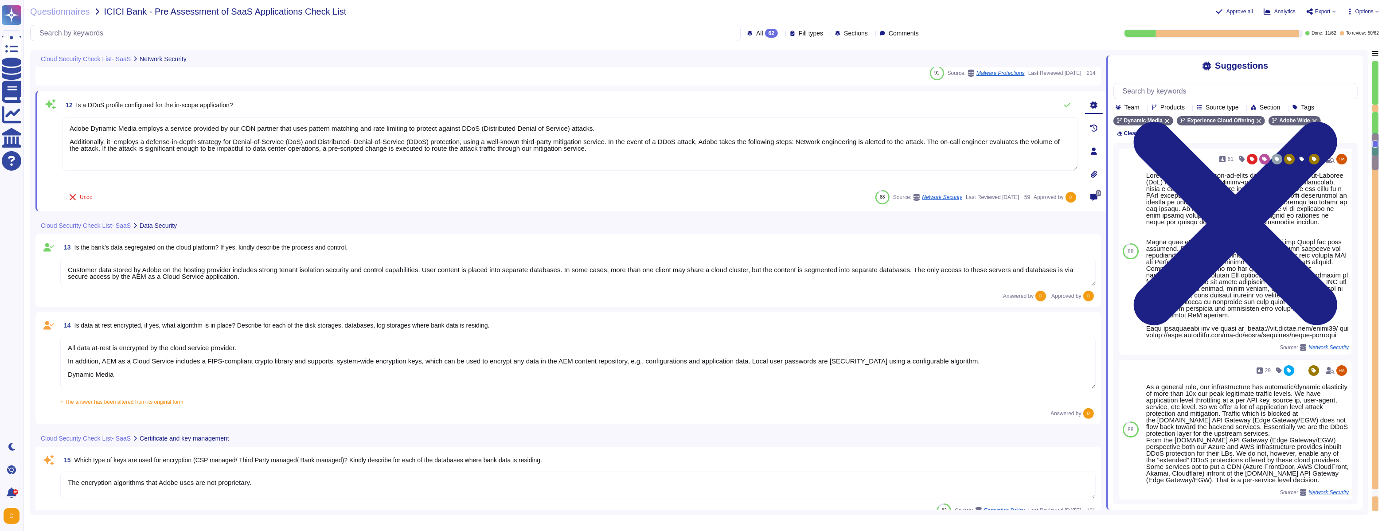
scroll to position [1014, 0]
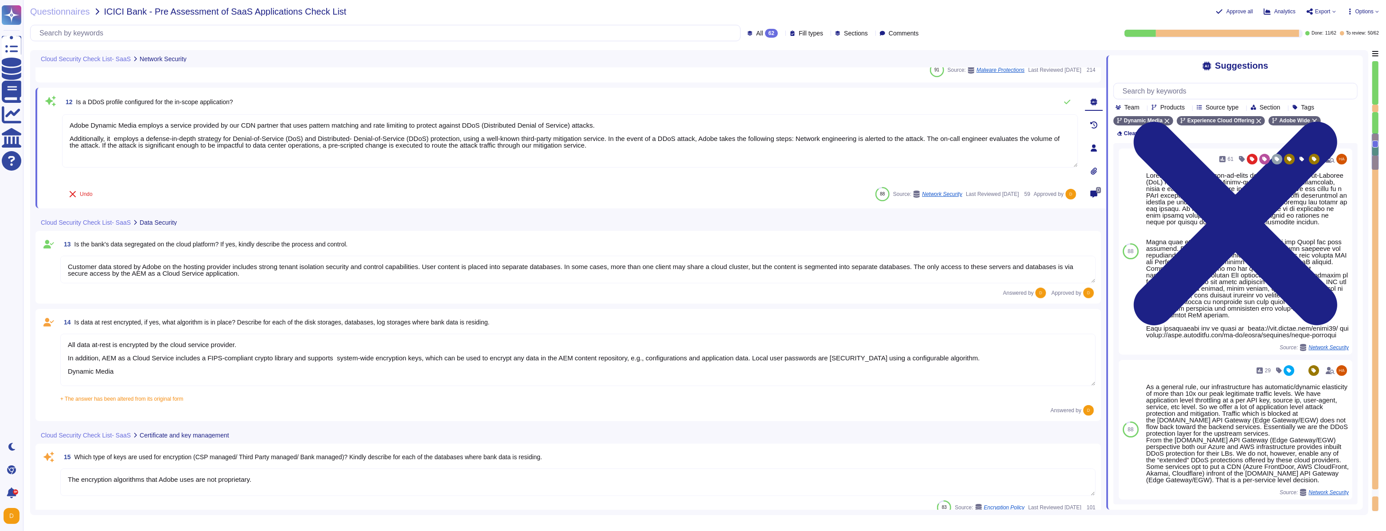
type textarea "Adobe Dynamic Media employs a service provided by our CDN partner that uses pat…"
click at [142, 304] on textarea "All data at-rest is encrypted by the cloud service provider. In addition, AEM a…" at bounding box center [577, 360] width 1035 height 52
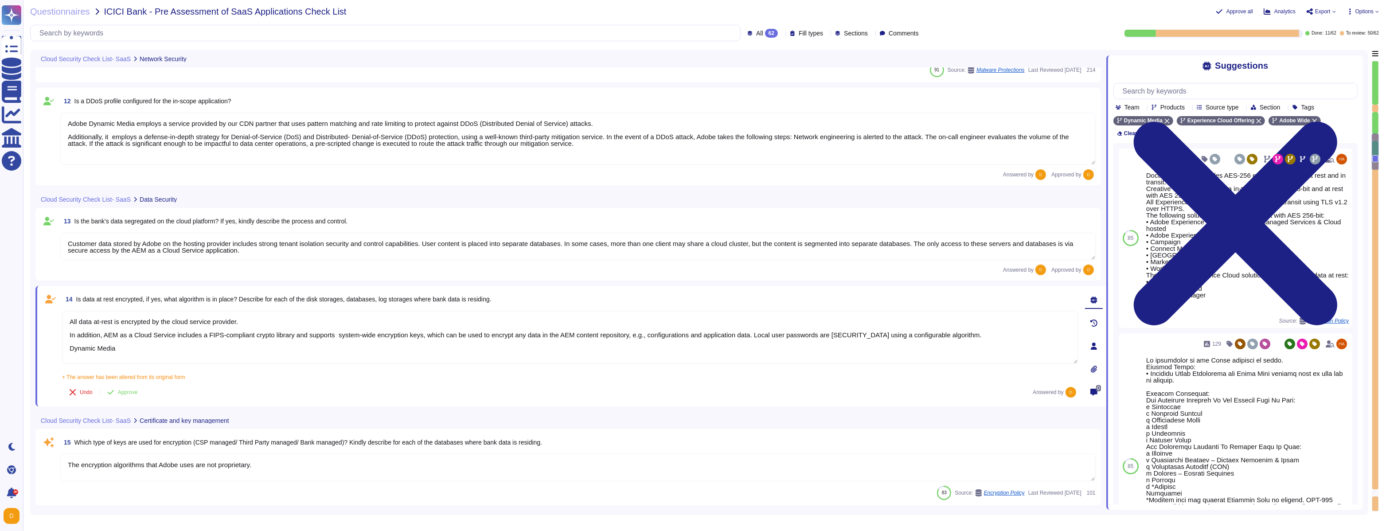
type textarea "Access Token: This token acts as a digital key, allowing the bearer to access p…"
click at [242, 304] on textarea "All data at-rest is encrypted by the cloud service provider. In addition, AEM a…" at bounding box center [570, 337] width 1016 height 53
type textarea "All data at-rest is encrypted by the cloud service provider. In addition, AEM a…"
click at [123, 304] on span "Approve" at bounding box center [128, 391] width 20 height 5
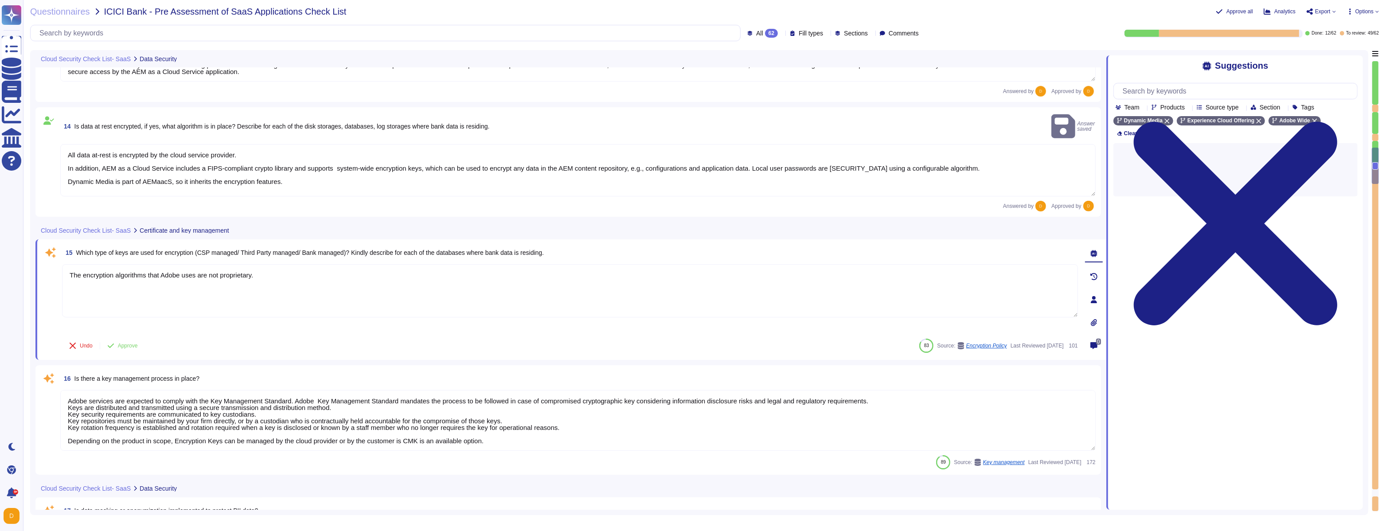
type textarea "Access Token: This token acts as a digital key, allowing the bearer to access p…"
type textarea "Adobe utilizes AES-256 bit encryption at rest and TLS v1.2 or higher for data i…"
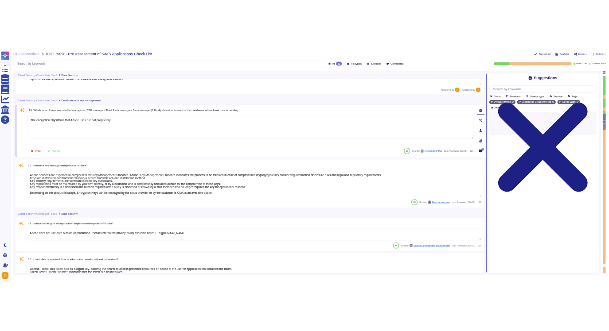
scroll to position [1320, 0]
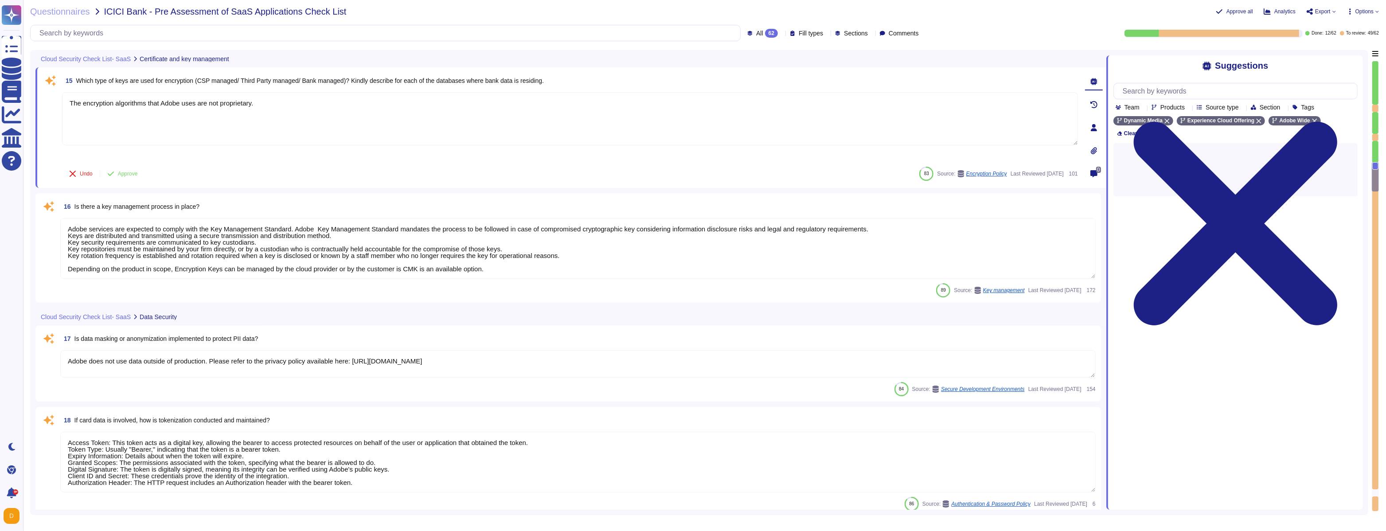
type textarea "Adobe provides an internet-accessible self-service portal known as the Adobe Ad…"
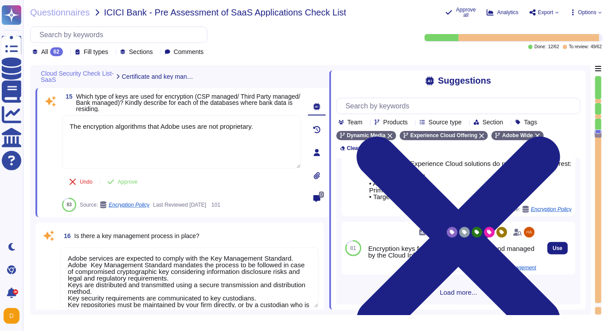
scroll to position [288, 0]
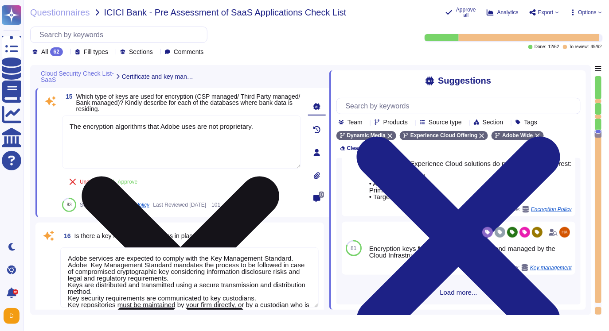
click at [279, 177] on icon at bounding box center [181, 276] width 198 height 198
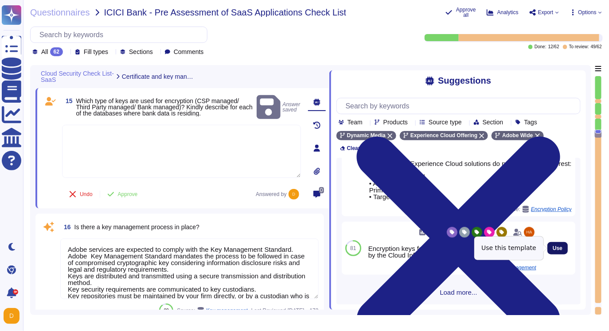
click at [555, 253] on button "Use" at bounding box center [557, 248] width 20 height 12
type textarea "Encryption keys for data at-rest are stored and managed by the Cloud Infrastruc…"
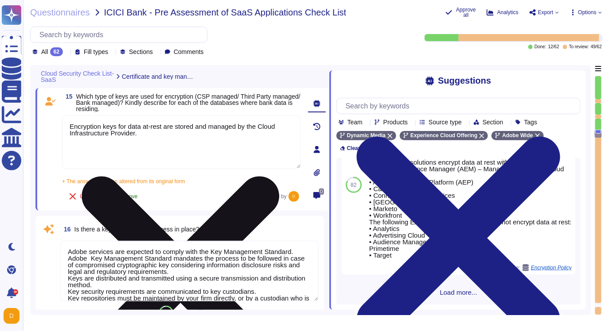
click at [123, 196] on span "Approve" at bounding box center [128, 196] width 20 height 5
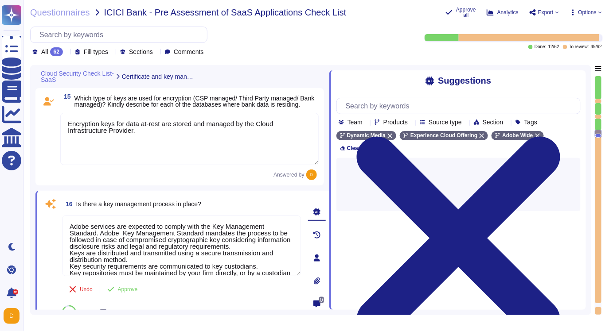
scroll to position [0, 0]
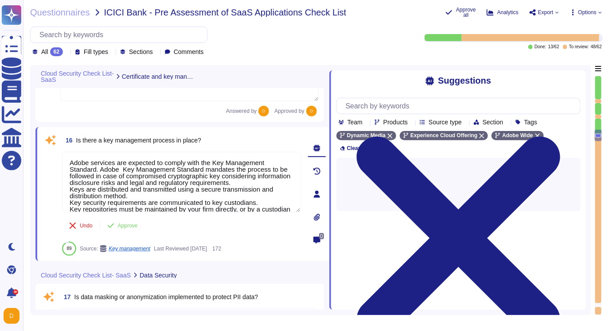
type textarea "Adobe utilizes AES-256 bit encryption at rest and TLS v1.2 or higher for data i…"
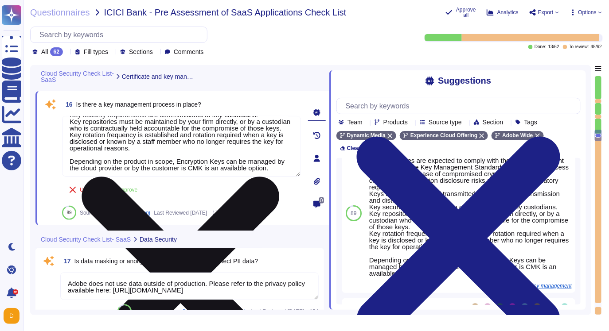
scroll to position [60, 0]
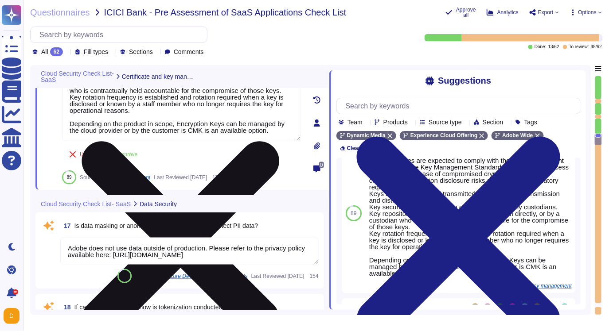
type textarea "Adobe provides an internet-accessible self-service portal known as the Adobe Ad…"
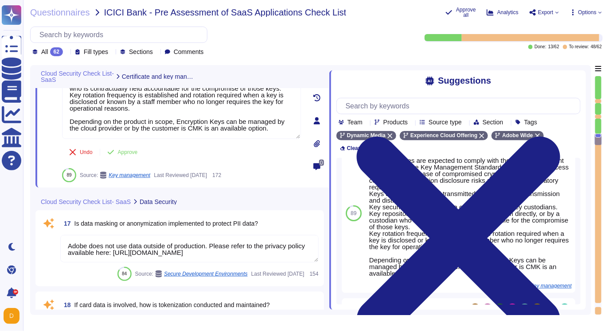
scroll to position [1455, 0]
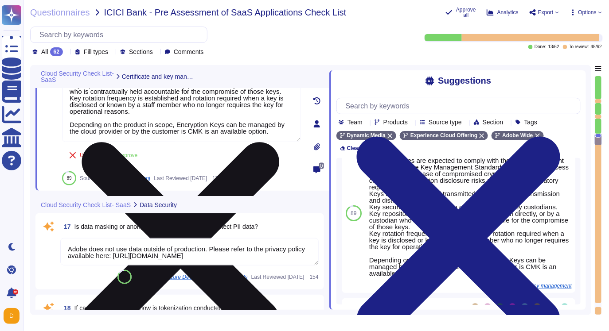
drag, startPoint x: 178, startPoint y: 128, endPoint x: 70, endPoint y: 127, distance: 107.2
click at [70, 127] on textarea "Adobe services are expected to comply with the Key Management Standard. Adobe K…" at bounding box center [181, 112] width 239 height 61
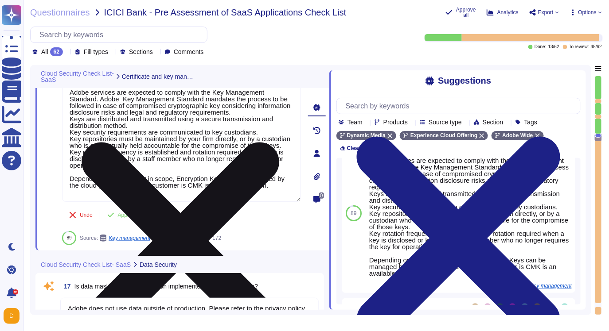
scroll to position [0, 0]
drag, startPoint x: 201, startPoint y: 198, endPoint x: 112, endPoint y: 194, distance: 89.2
click at [112, 194] on textarea "Adobe services are expected to comply with the Key Management Standard. Adobe K…" at bounding box center [181, 142] width 239 height 121
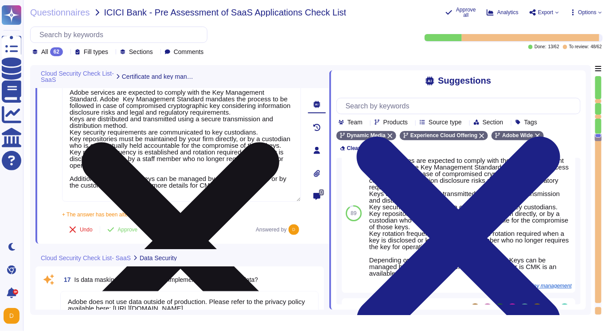
click at [244, 192] on textarea "Adobe services are expected to comply with the Key Management Standard. Adobe K…" at bounding box center [181, 142] width 239 height 121
paste textarea "[URL][DOMAIN_NAME]"
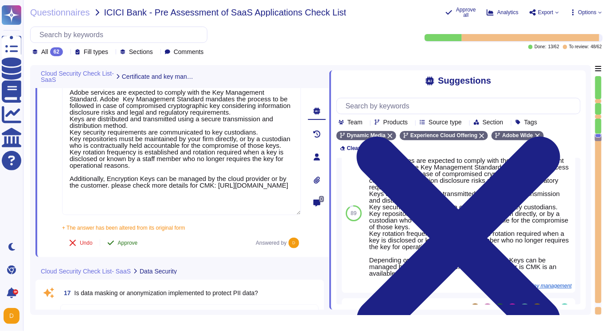
type textarea "Adobe services are expected to comply with the Key Management Standard. Adobe K…"
click at [115, 252] on button "Approve" at bounding box center [122, 243] width 45 height 18
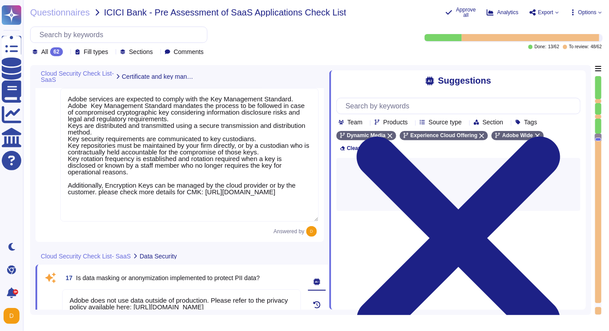
scroll to position [0, 0]
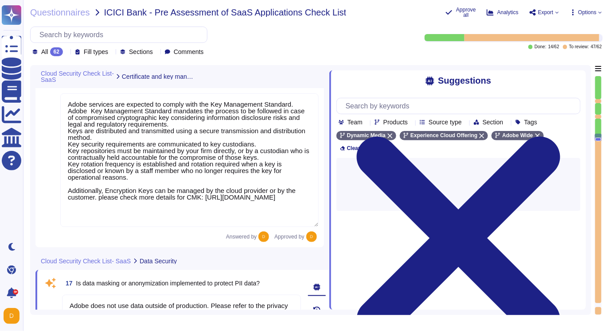
type textarea "Adobe utilizes AES-256 bit encryption at rest and TLS v1.2 or higher for data i…"
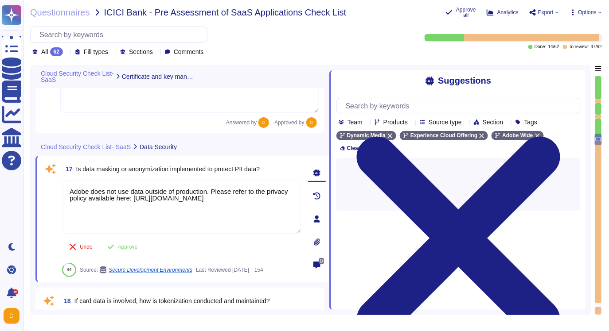
type textarea "Adobe provides an internet-accessible self-service portal known as the Adobe Ad…"
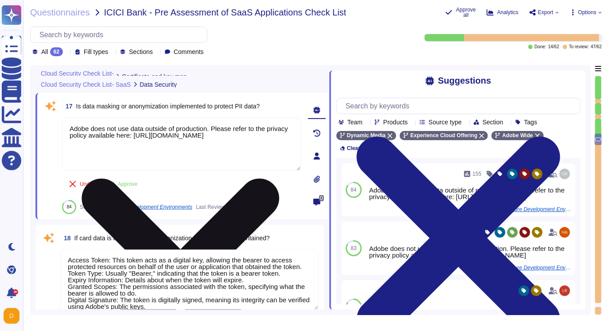
scroll to position [1619, 0]
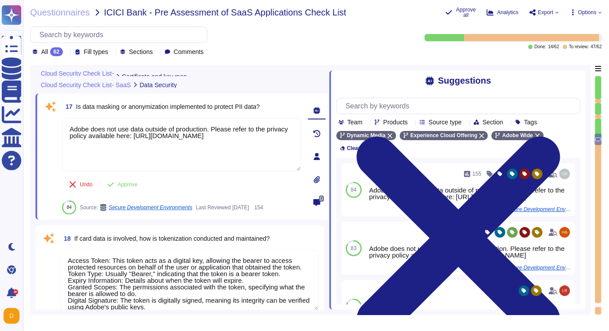
drag, startPoint x: 192, startPoint y: 153, endPoint x: 55, endPoint y: 123, distance: 140.1
click at [55, 123] on div "17 Is data masking or anonymization implemented to protect PII data? Adobe does…" at bounding box center [172, 157] width 258 height 116
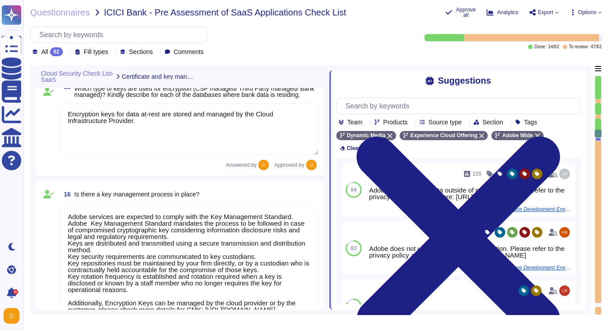
scroll to position [1332, 0]
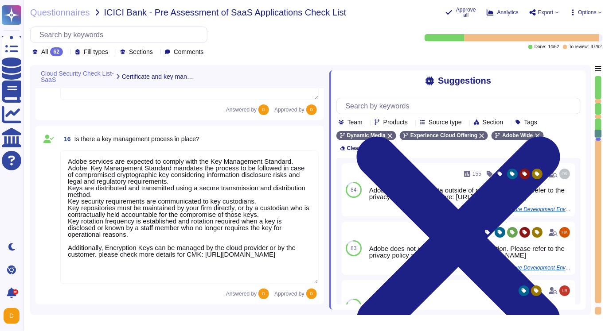
type textarea "Access Token: This token acts as a digital key, allowing the bearer to access p…"
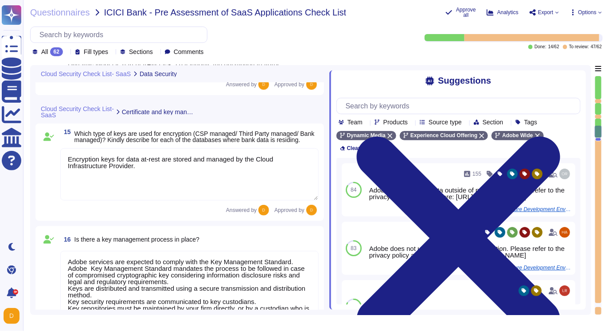
type textarea "Customer data stored by Adobe on the hosting provider includes strong tenant is…"
type textarea "All data at-rest is encrypted by the cloud service provider. In addition, AEM a…"
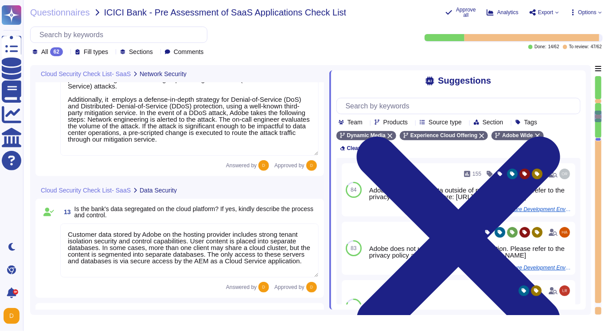
type textarea "AEM as a Cloud Service comes with an integrated CDN, designed to reduce latency…"
type textarea "Please see above answer for WAF details."
type textarea "Network based Intrusion Detection and/or Intrusion Prevention is in use and mon…"
type textarea "Adobe Dynamic Media employs a service provided by our CDN partner that uses pat…"
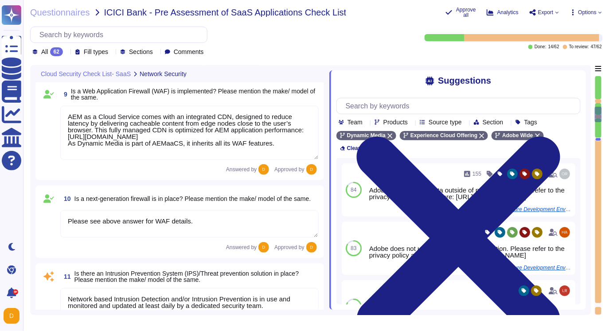
type textarea "Customer data stored by Adobe on the hosting provider includes strong tenant is…"
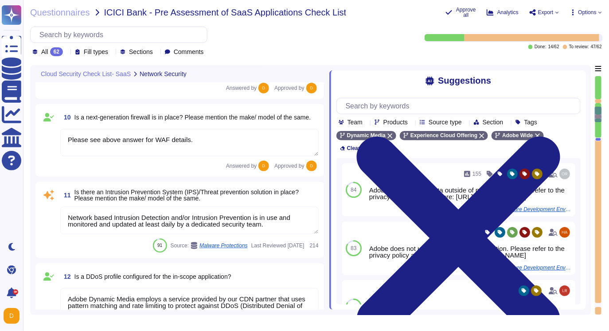
scroll to position [878, 0]
click at [117, 227] on textarea "Network based Intrusion Detection and/or Intrusion Prevention is in use and mon…" at bounding box center [189, 220] width 258 height 27
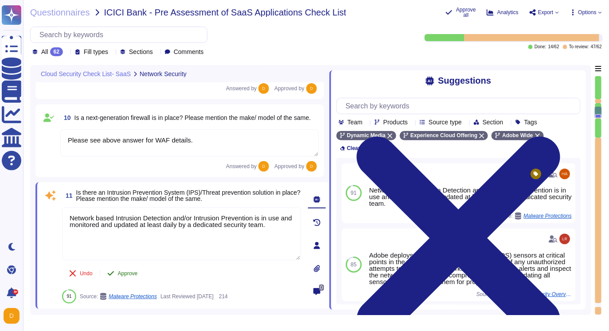
click at [134, 275] on span "Approve" at bounding box center [128, 273] width 20 height 5
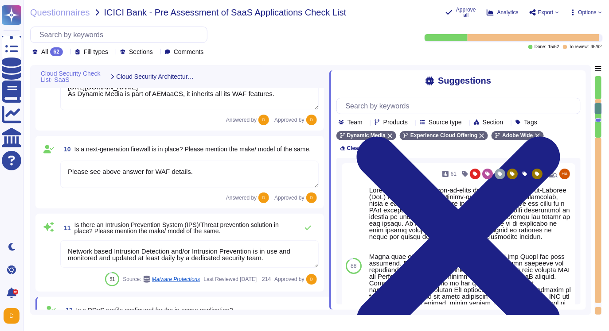
type textarea "Adobe's products and services' architecture diagrams are reviewed and updated, …"
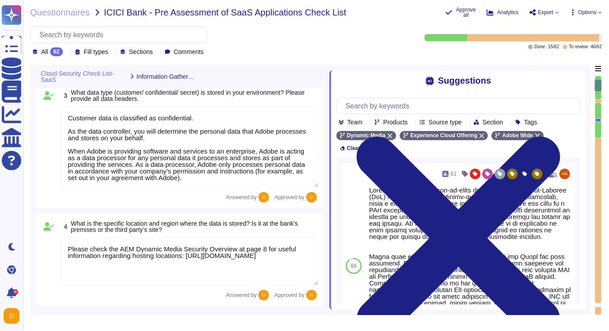
type textarea "Software as a Service Provider (SaaS)"
type textarea "Adobe has a Data Classification and Handling Standard governing this function. …"
type textarea "Customer data is classified as confidential. As the data controller, you will d…"
type textarea "Please check the AEM Dynamic Media Security Overview at page 8 for useful infor…"
type textarea "Adobe does not use or share the information collected on behalf of a customer e…"
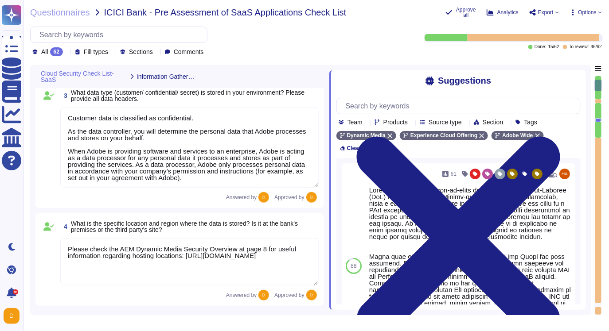
type textarea "Not Applicable. However, Adobe uses a third party for handling of credit card d…"
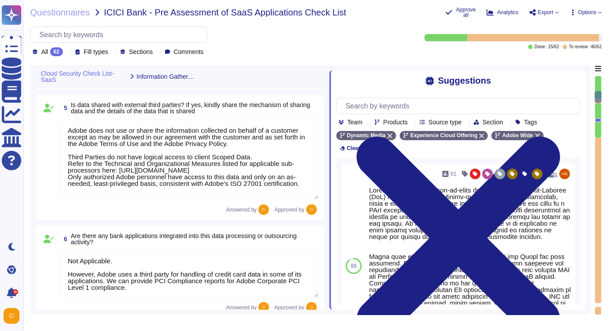
type textarea "Not Applicable"
type textarea "Adobe's products and services' architecture diagrams are reviewed and updated, …"
type textarea "AEM as a Cloud Service comes with an integrated CDN, designed to reduce latency…"
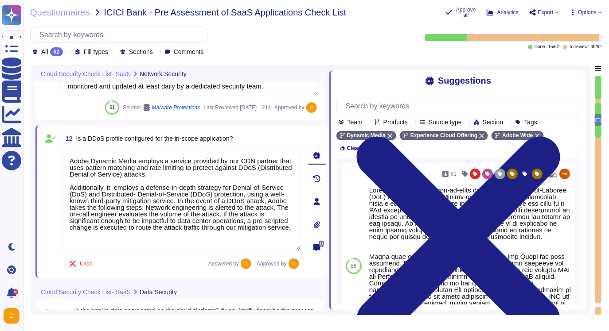
type textarea "Please see above answer for WAF details."
type textarea "Network based Intrusion Detection and/or Intrusion Prevention is in use and mon…"
type textarea "Adobe Dynamic Media employs a service provided by our CDN partner that uses pat…"
type textarea "Customer data stored by Adobe on the hosting provider includes strong tenant is…"
type textarea "All data at-rest is encrypted by the cloud service provider. In addition, AEM a…"
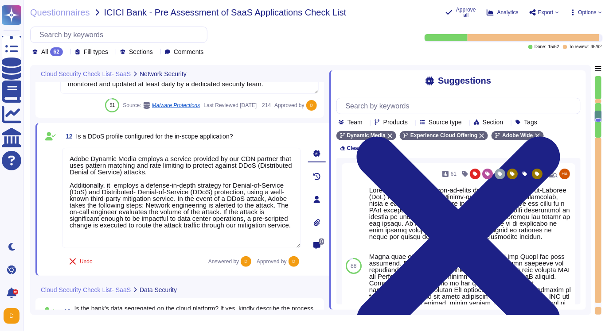
type textarea "All data at-rest is encrypted by the cloud service provider. In addition, AEM a…"
type textarea "Encryption keys for data at-rest are stored and managed by the Cloud Infrastruc…"
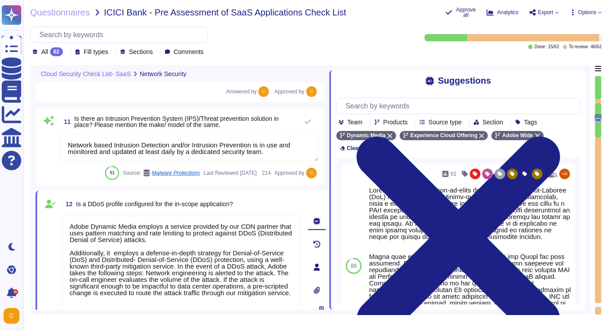
type textarea "All data at-rest is encrypted by the cloud service provider. In addition, AEM a…"
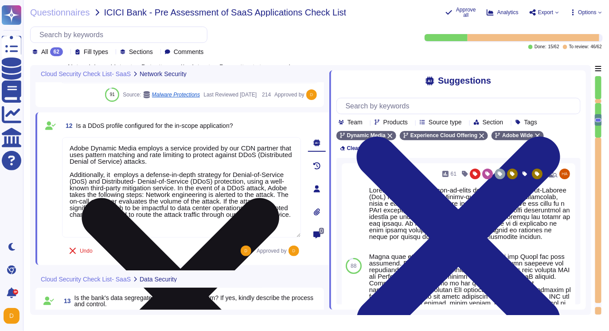
scroll to position [1125, 0]
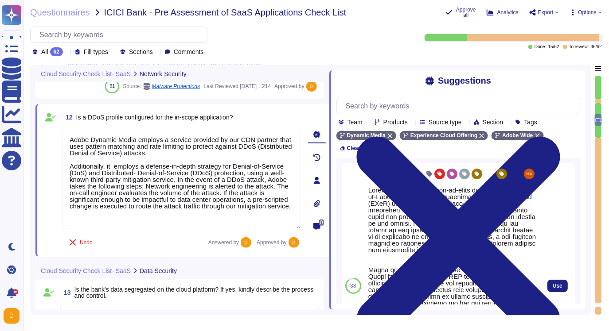
click at [389, 201] on div at bounding box center [452, 290] width 168 height 206
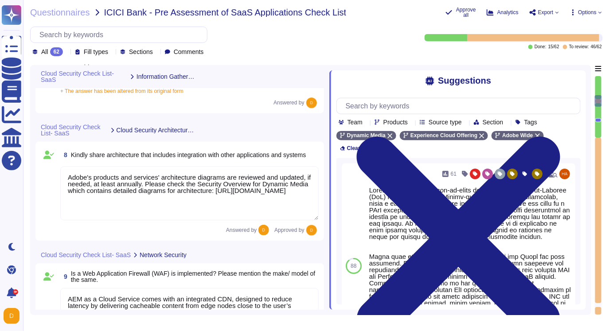
type textarea "Adobe does not use or share the information collected on behalf of a customer e…"
type textarea "Not Applicable. However, Adobe uses a third party for handling of credit card d…"
type textarea "Not Applicable"
type textarea "Adobe's products and services' architecture diagrams are reviewed and updated, …"
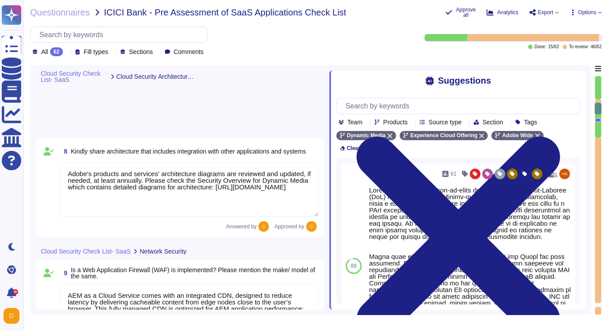
type textarea "Adobe Dynamic Media employs a service provided by our CDN partner that uses pat…"
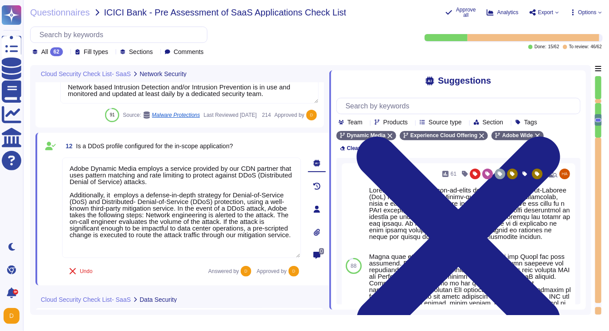
type textarea "Customer data stored by Adobe on the hosting provider includes strong tenant is…"
type textarea "All data at-rest is encrypted by the cloud service provider. In addition, AEM a…"
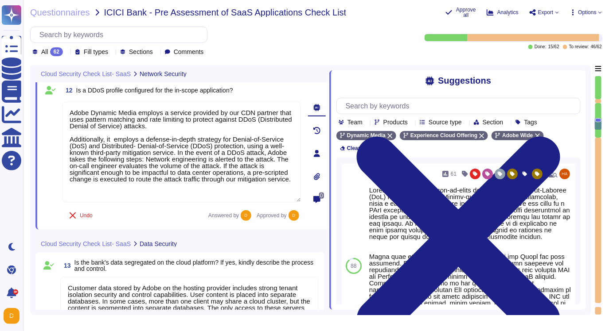
scroll to position [1302, 0]
type textarea "Encryption keys for data at-rest are stored and managed by the Cloud Infrastruc…"
type textarea "Adobe services are expected to comply with the Key Management Standard. Adobe K…"
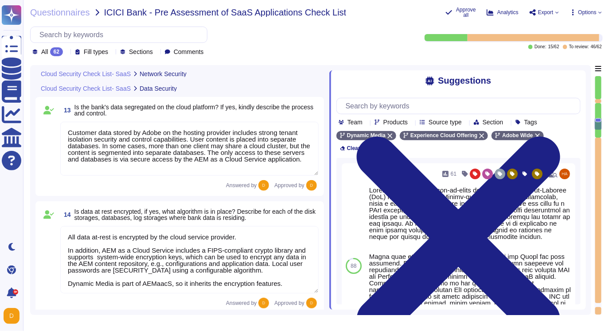
scroll to position [0, 0]
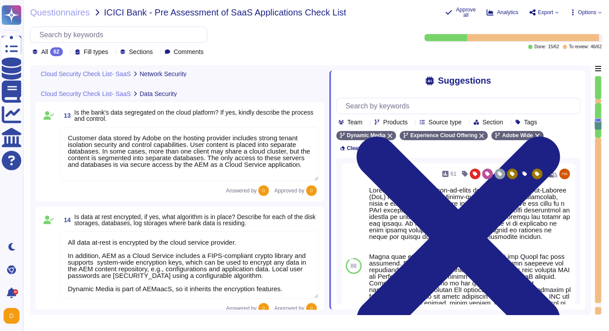
type textarea "AEM as a Cloud Service comes with an integrated CDN, designed to reduce latency…"
type textarea "Please see above answer for WAF details."
type textarea "Network based Intrusion Detection and/or Intrusion Prevention is in use and mon…"
type textarea "Adobe Dynamic Media employs a service provided by our CDN partner that uses pat…"
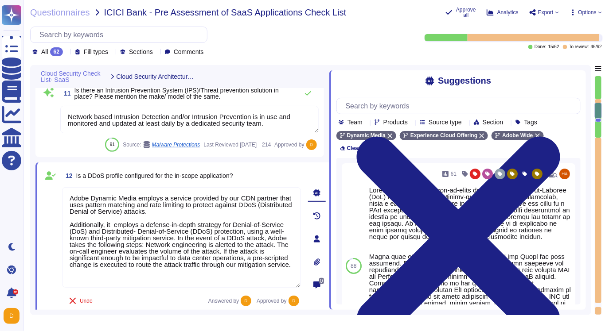
type textarea "Adobe's products and services' architecture diagrams are reviewed and updated, …"
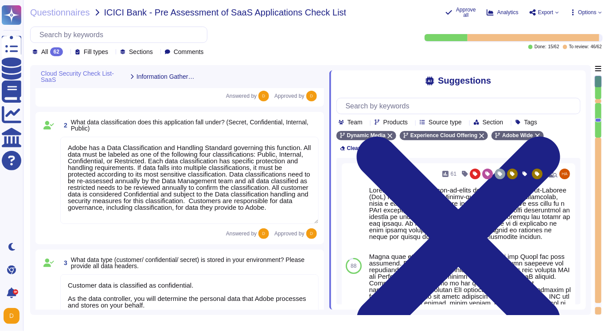
type textarea "Software as a Service Provider (SaaS)"
type textarea "Adobe has a Data Classification and Handling Standard governing this function. …"
type textarea "Customer data is classified as confidential. As the data controller, you will d…"
type textarea "Please check the AEM Dynamic Media Security Overview at page 8 for useful infor…"
type textarea "Adobe does not use or share the information collected on behalf of a customer e…"
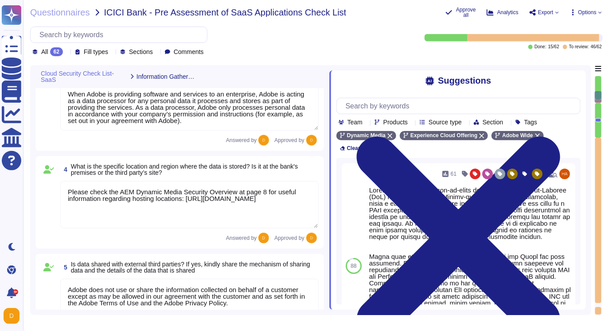
type textarea "Not Applicable. However, Adobe uses a third party for handling of credit card d…"
type textarea "Not Applicable"
type textarea "Adobe's products and services' architecture diagrams are reviewed and updated, …"
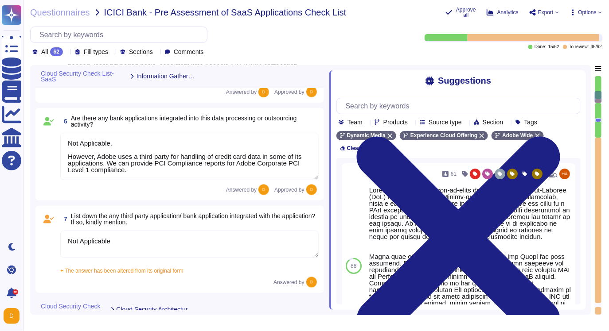
scroll to position [0, 0]
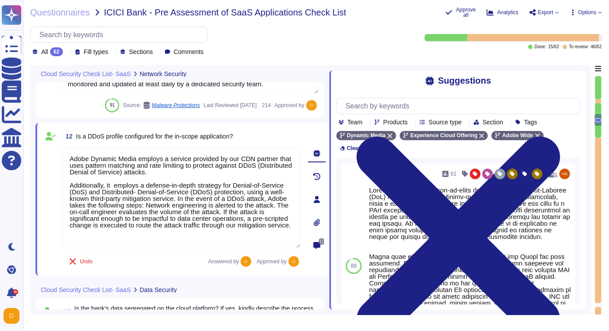
type textarea "AEM as a Cloud Service comes with an integrated CDN, designed to reduce latency…"
type textarea "Please see above answer for WAF details."
type textarea "Network based Intrusion Detection and/or Intrusion Prevention is in use and mon…"
type textarea "Adobe Dynamic Media employs a service provided by our CDN partner that uses pat…"
type textarea "Customer data stored by Adobe on the hosting provider includes strong tenant is…"
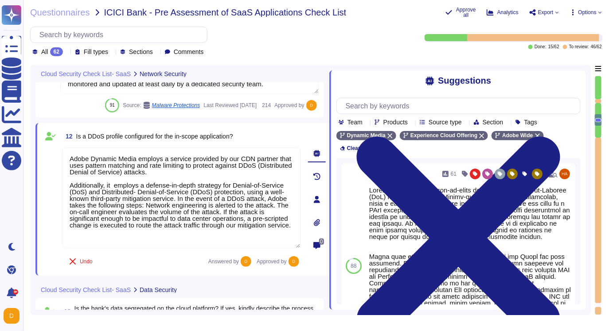
type textarea "All data at-rest is encrypted by the cloud service provider. In addition, AEM a…"
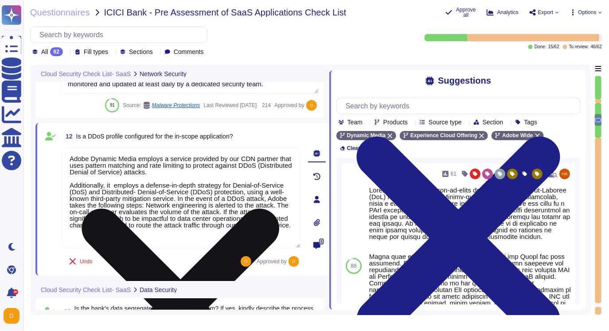
scroll to position [1125, 0]
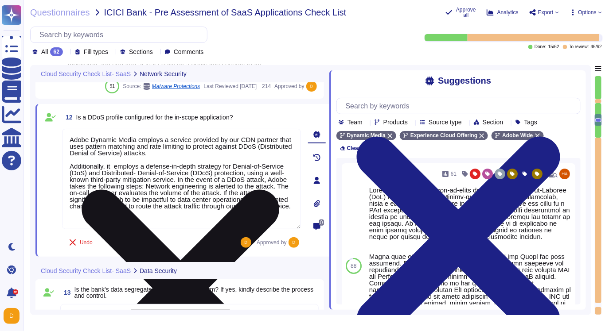
click at [146, 185] on textarea "Adobe Dynamic Media employs a service provided by our CDN partner that uses pat…" at bounding box center [181, 179] width 239 height 101
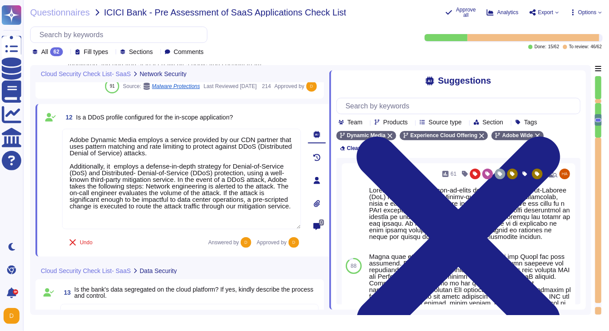
click at [594, 102] on div at bounding box center [598, 101] width 6 height 4
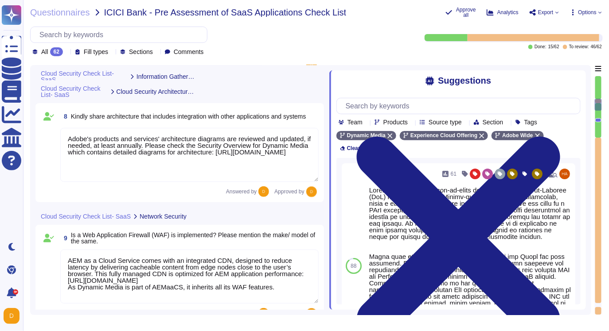
type textarea "Adobe does not use or share the information collected on behalf of a customer e…"
type textarea "Not Applicable. However, Adobe uses a third party for handling of credit card d…"
type textarea "Not Applicable"
type textarea "Adobe's products and services' architecture diagrams are reviewed and updated, …"
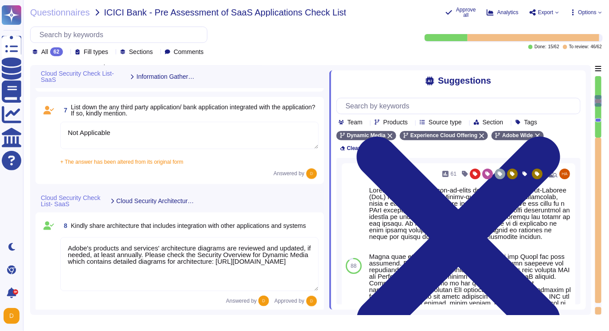
scroll to position [642, 0]
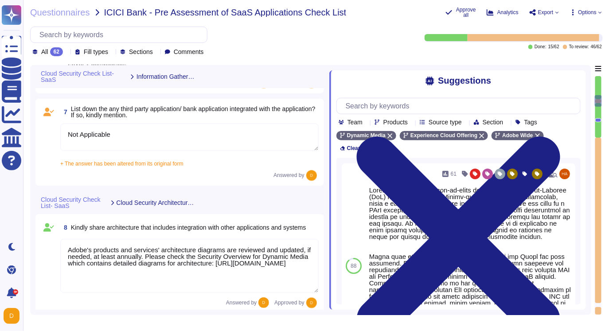
click at [164, 141] on textarea "Not Applicable" at bounding box center [189, 137] width 258 height 27
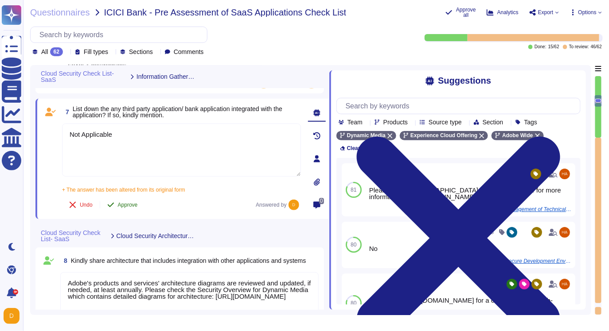
click at [123, 203] on span "Approve" at bounding box center [128, 204] width 20 height 5
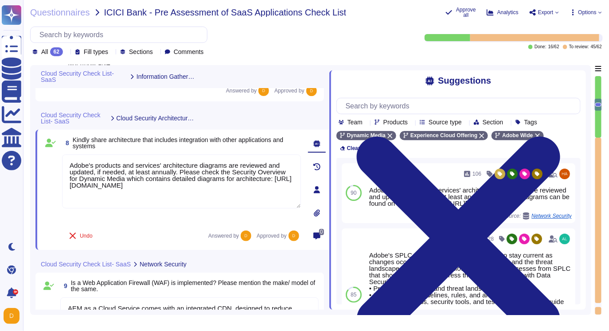
type textarea "Adobe Dynamic Media employs a service provided by our CDN partner that uses pat…"
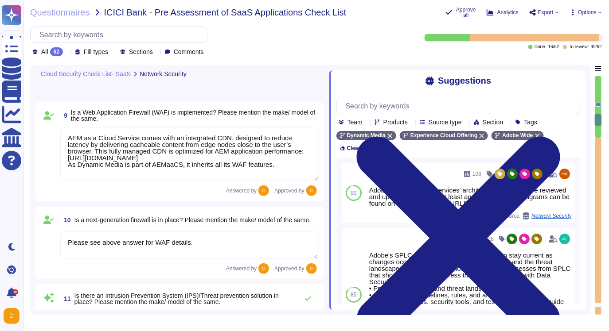
type textarea "Customer data stored by Adobe on the hosting provider includes strong tenant is…"
type textarea "All data at-rest is encrypted by the cloud service provider. In addition, AEM a…"
type textarea "Encryption keys for data at-rest are stored and managed by the Cloud Infrastruc…"
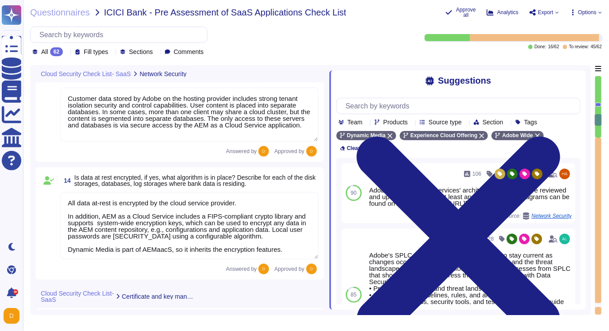
scroll to position [0, 0]
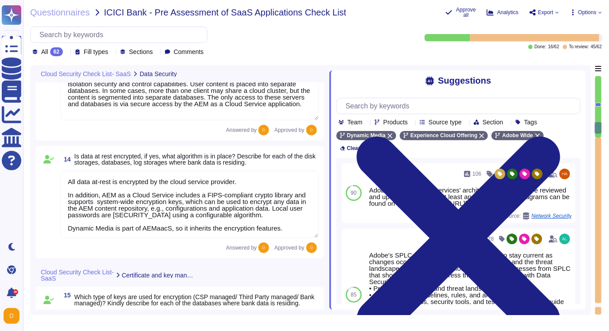
type textarea "Adobe services are expected to comply with the Key Management Standard. Adobe K…"
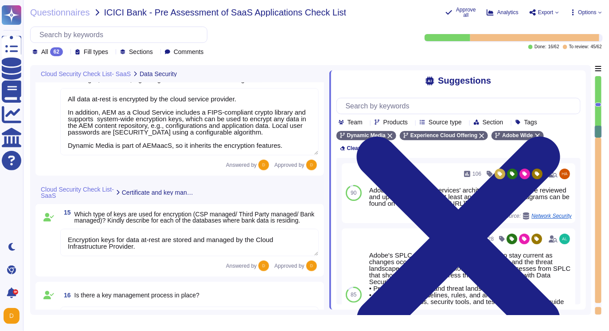
scroll to position [1641, 0]
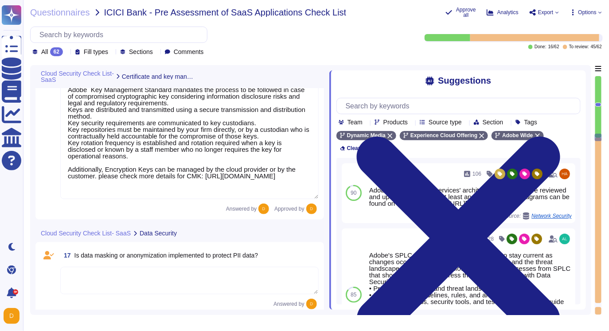
type textarea "Access Token: This token acts as a digital key, allowing the bearer to access p…"
type textarea "Adobe utilizes AES-256 bit encryption at rest and TLS v1.2 or higher for data i…"
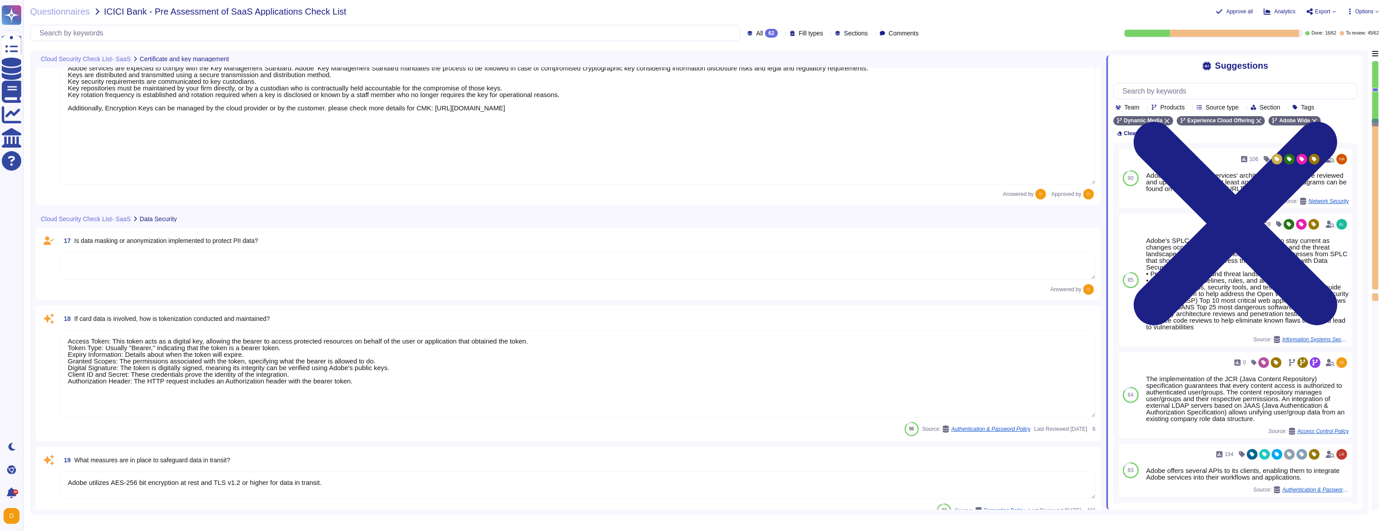
scroll to position [0, 0]
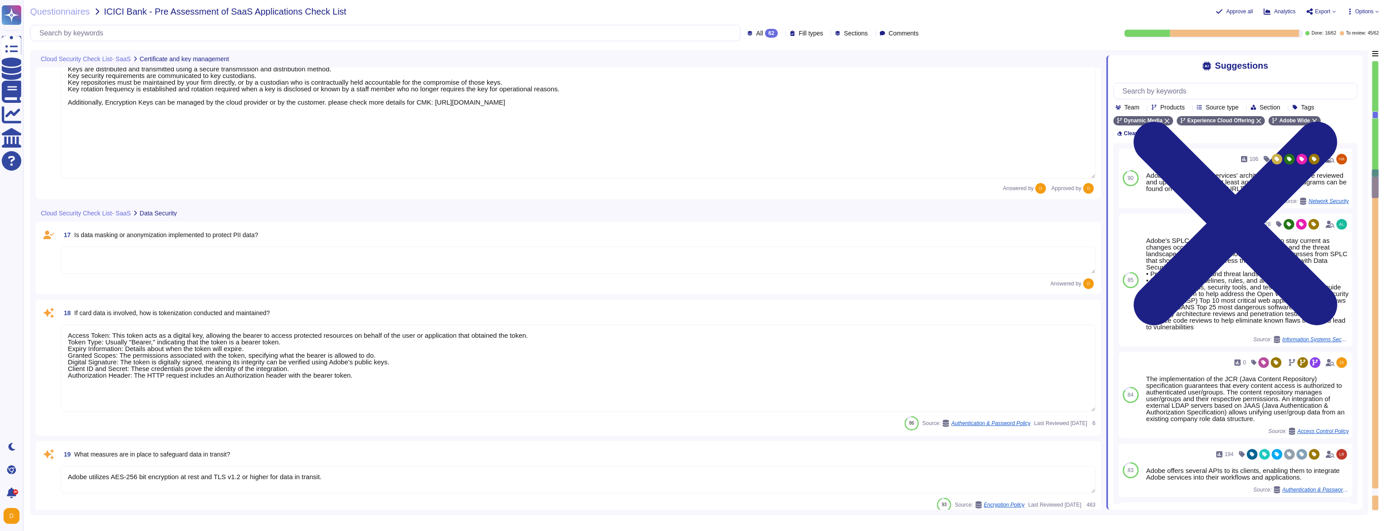
type textarea "Adobe provides an internet-accessible self-service portal known as the Adobe Ad…"
type textarea "User Credentials, Token- or Certificate-based authentication, various SSO (Sing…"
click at [185, 256] on textarea at bounding box center [577, 259] width 1035 height 27
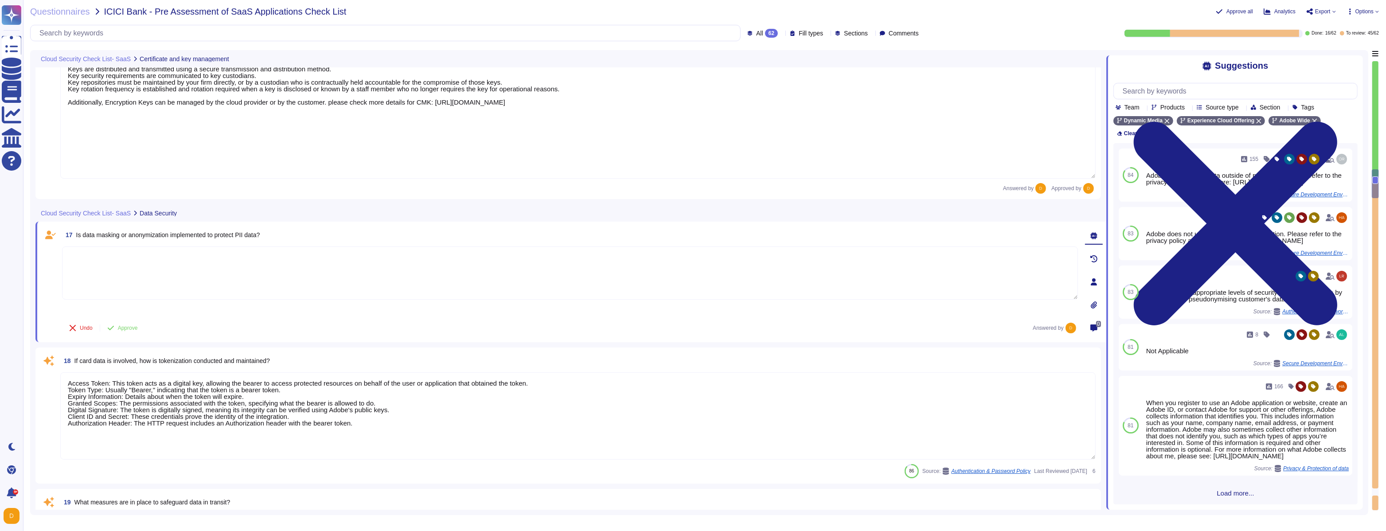
paste textarea "All data in transit between AEM as a Cloud Service and external components is c…"
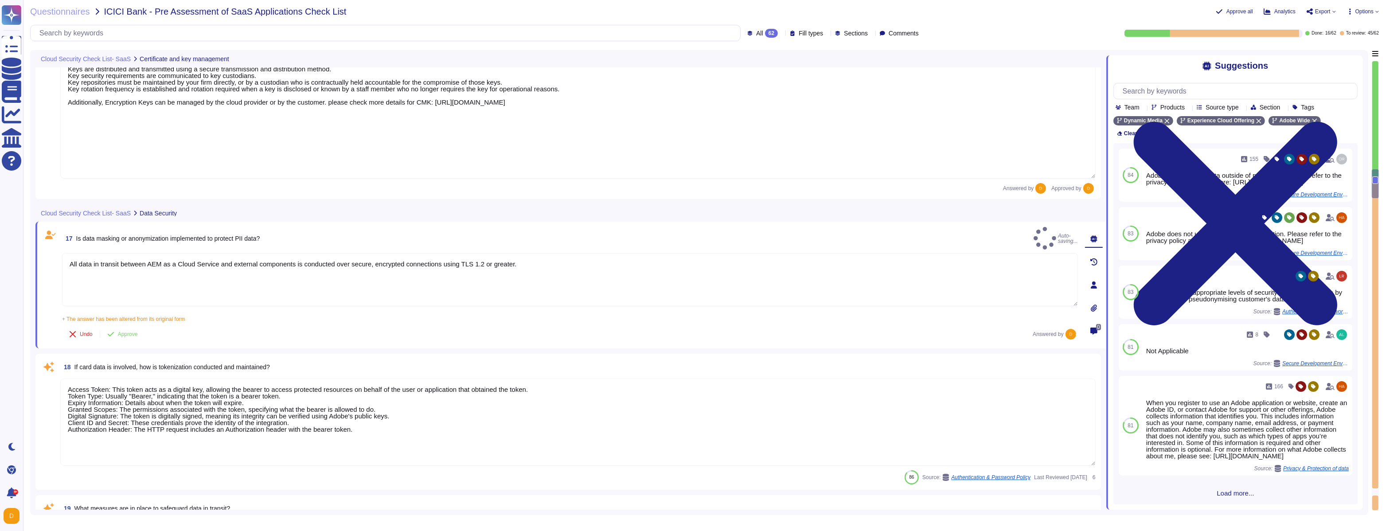
type textarea "All data in transit between AEM as a Cloud Service and external components is c…"
click at [216, 304] on textarea "Access Token: This token acts as a digital key, allowing the bearer to access p…" at bounding box center [577, 421] width 1035 height 87
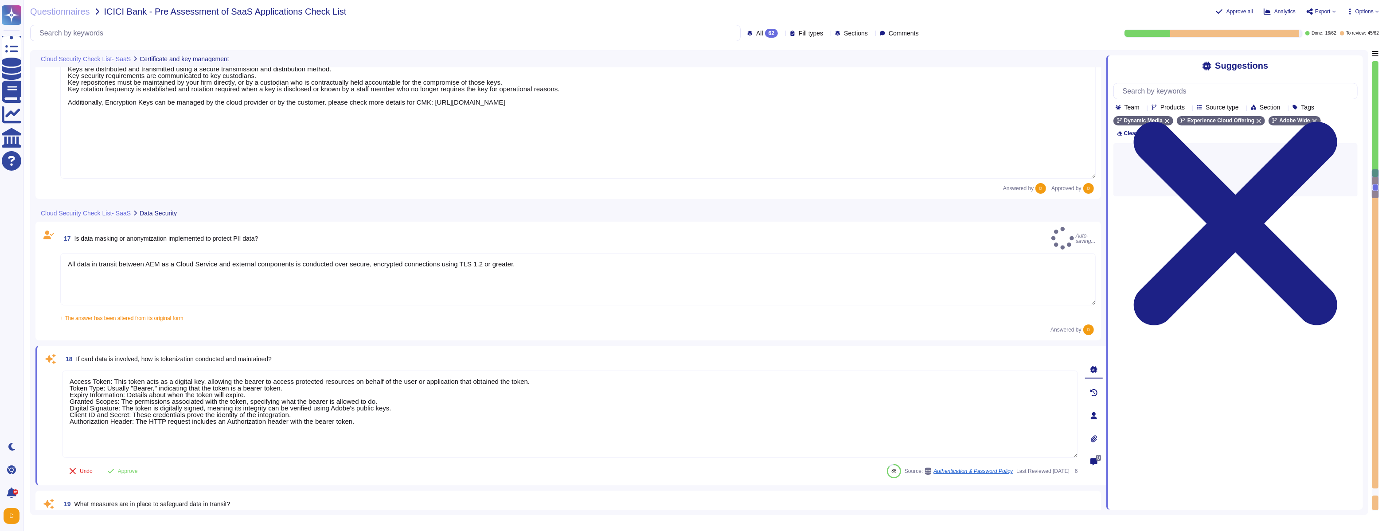
click at [216, 304] on textarea "Access Token: This token acts as a digital key, allowing the bearer to access p…" at bounding box center [570, 413] width 1016 height 87
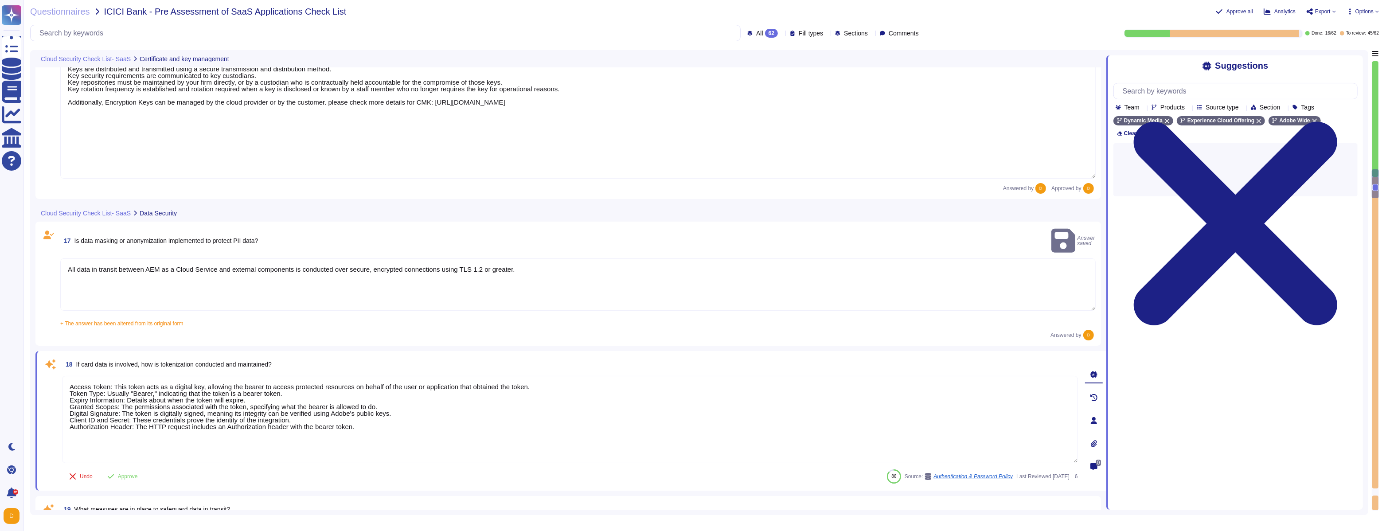
click at [216, 304] on textarea "Access Token: This token acts as a digital key, allowing the bearer to access p…" at bounding box center [570, 419] width 1016 height 87
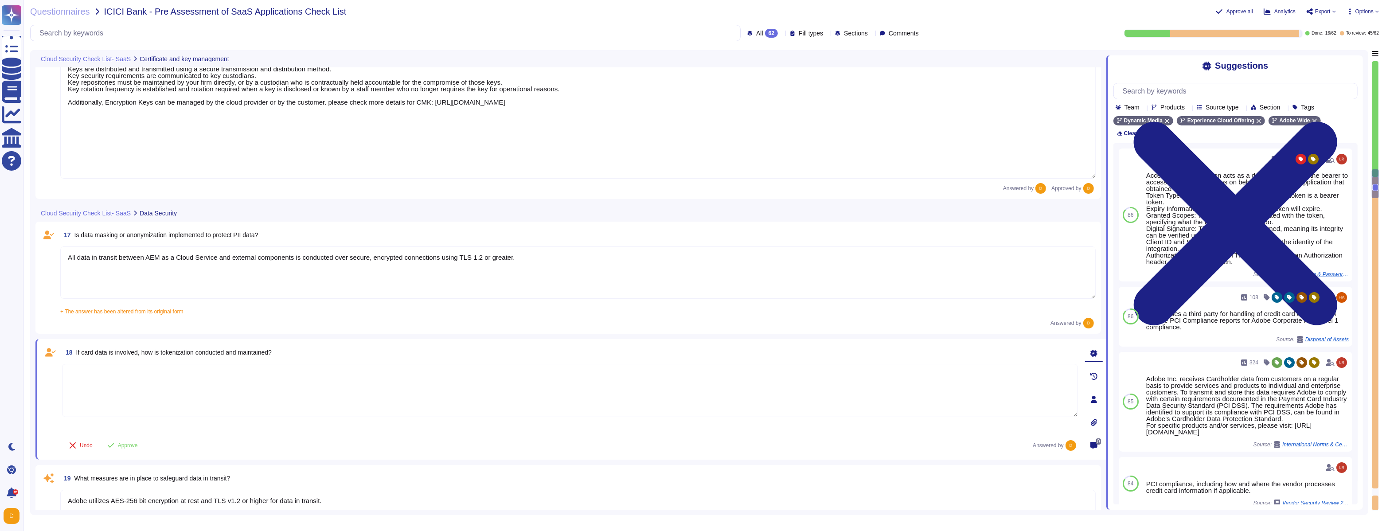
click at [565, 304] on textarea at bounding box center [570, 390] width 1016 height 53
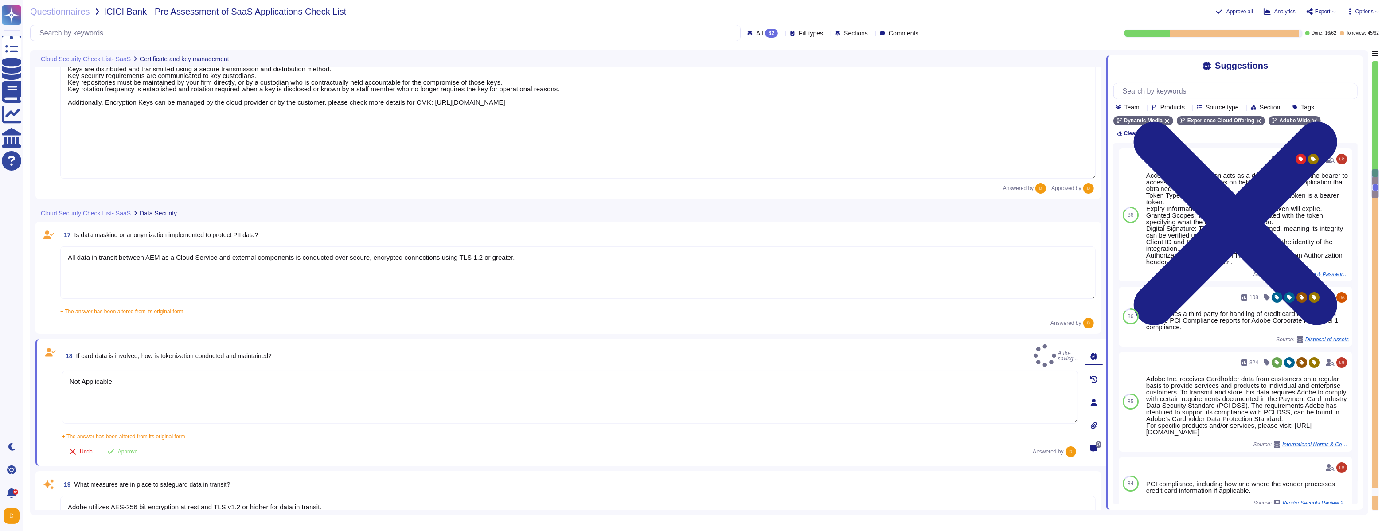
type textarea "Not Applicable"
click at [129, 291] on textarea "All data in transit between AEM as a Cloud Service and external components is c…" at bounding box center [577, 272] width 1035 height 52
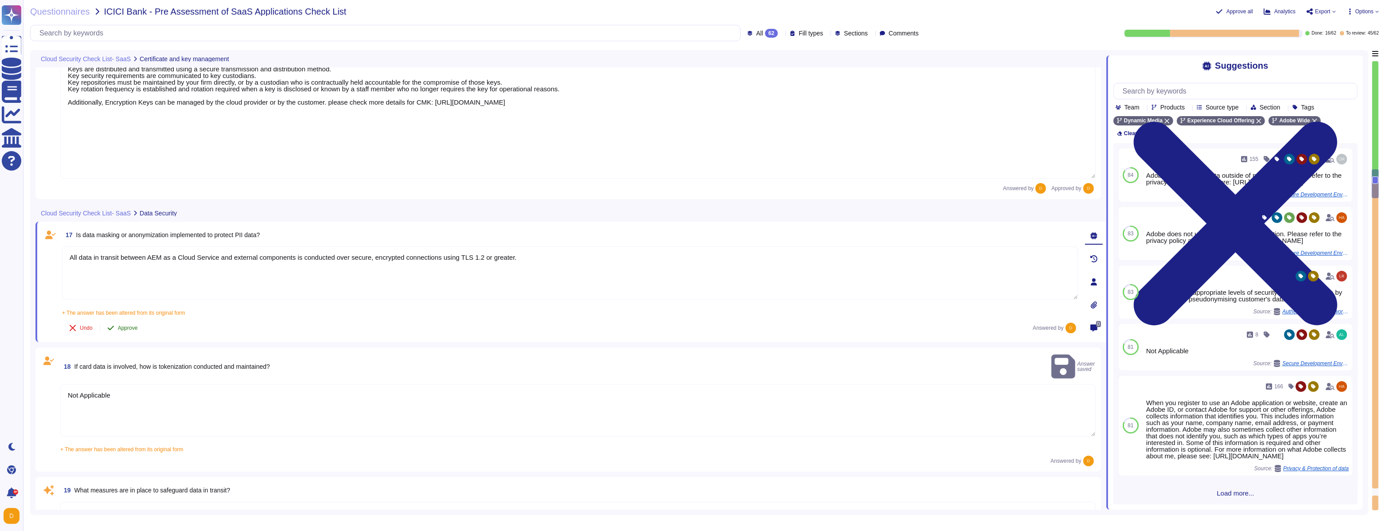
click at [128, 304] on button "Approve" at bounding box center [122, 328] width 45 height 18
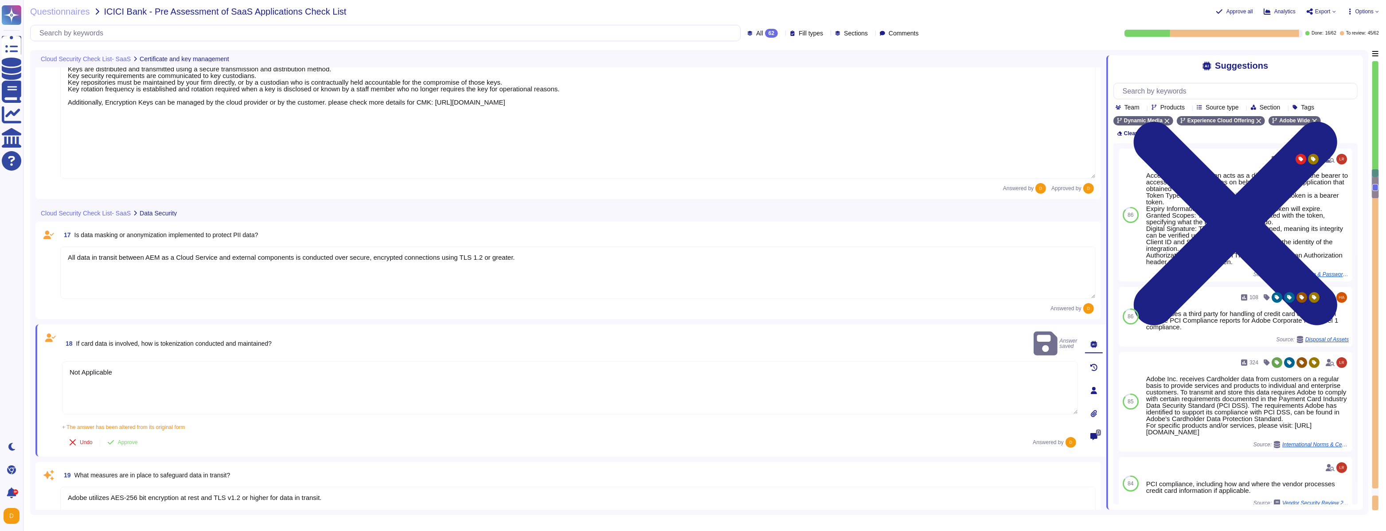
type textarea "User Credentials, Token- or Certificate-based authentication, various SSO (Sing…"
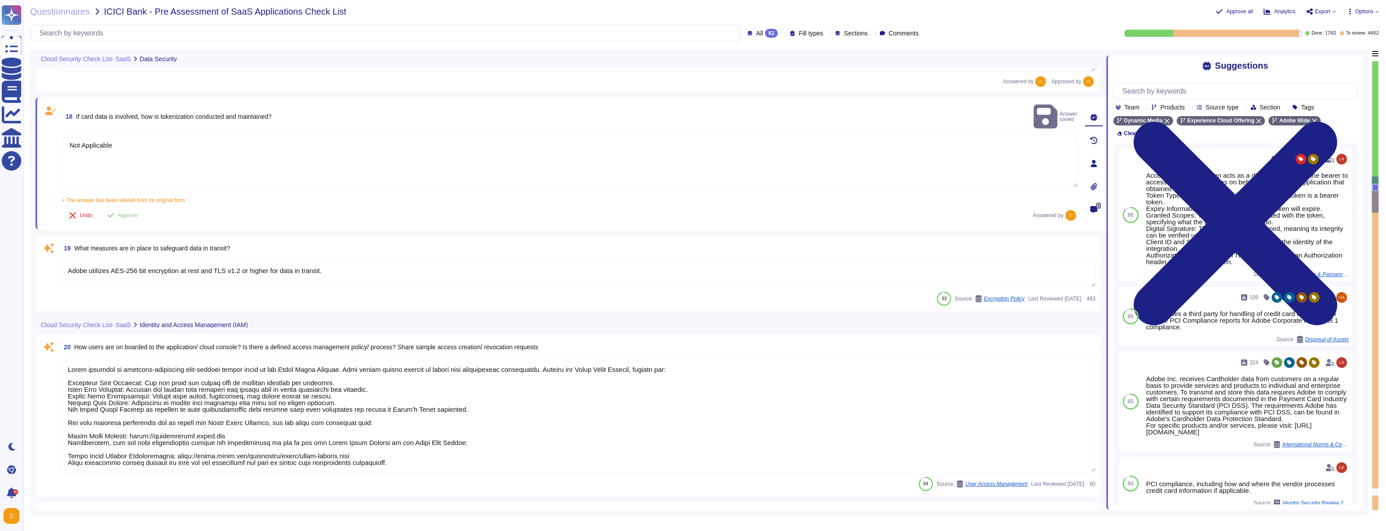
scroll to position [1882, 0]
type textarea "User Credentials, Token- or Certificate-based authentication, various SSO (Sing…"
type textarea "Multi-factor authentication (“MFA”) is required prior to obtaining access to Ad…"
type textarea "Privileged access (administrator level) to information security management syst…"
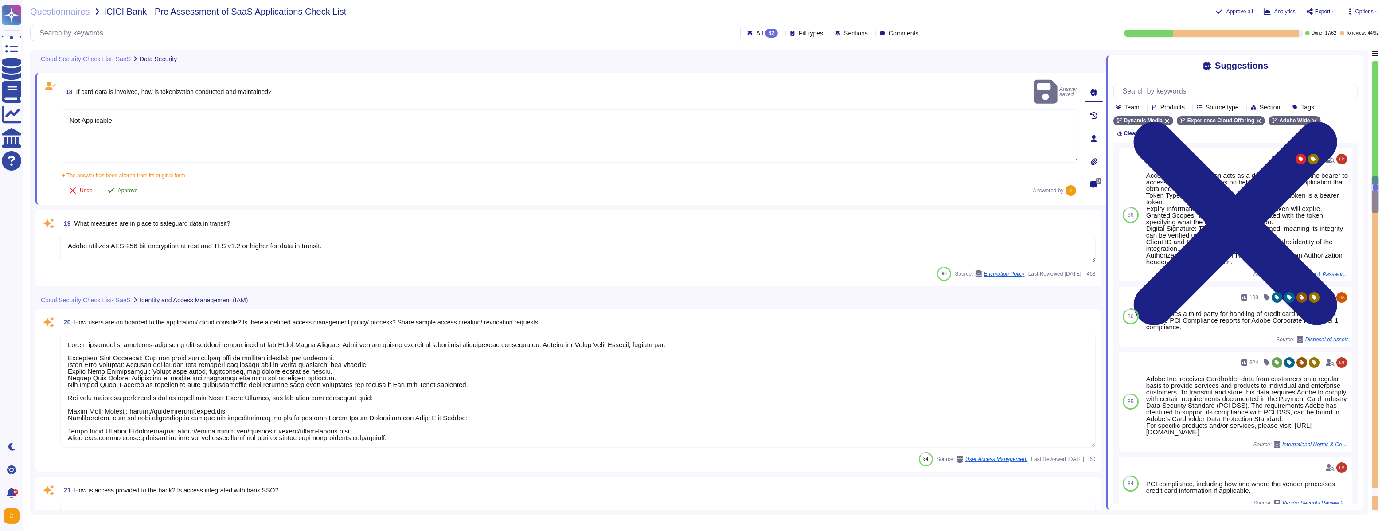
click at [121, 184] on button "Approve" at bounding box center [122, 191] width 45 height 18
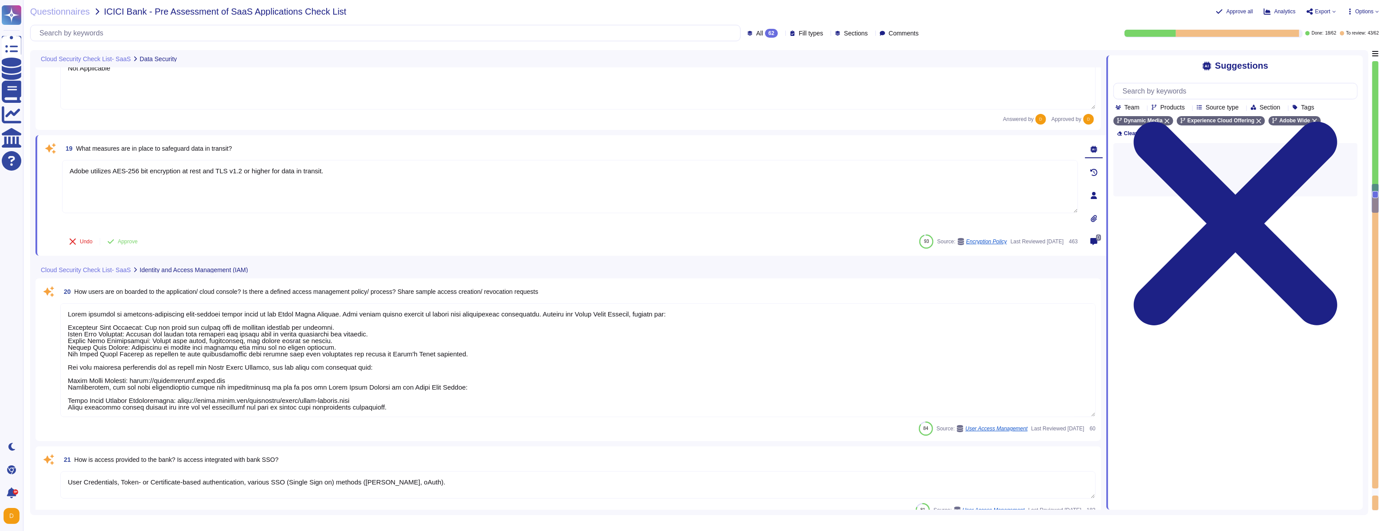
type textarea "Privileged access (administrator level) to information security management syst…"
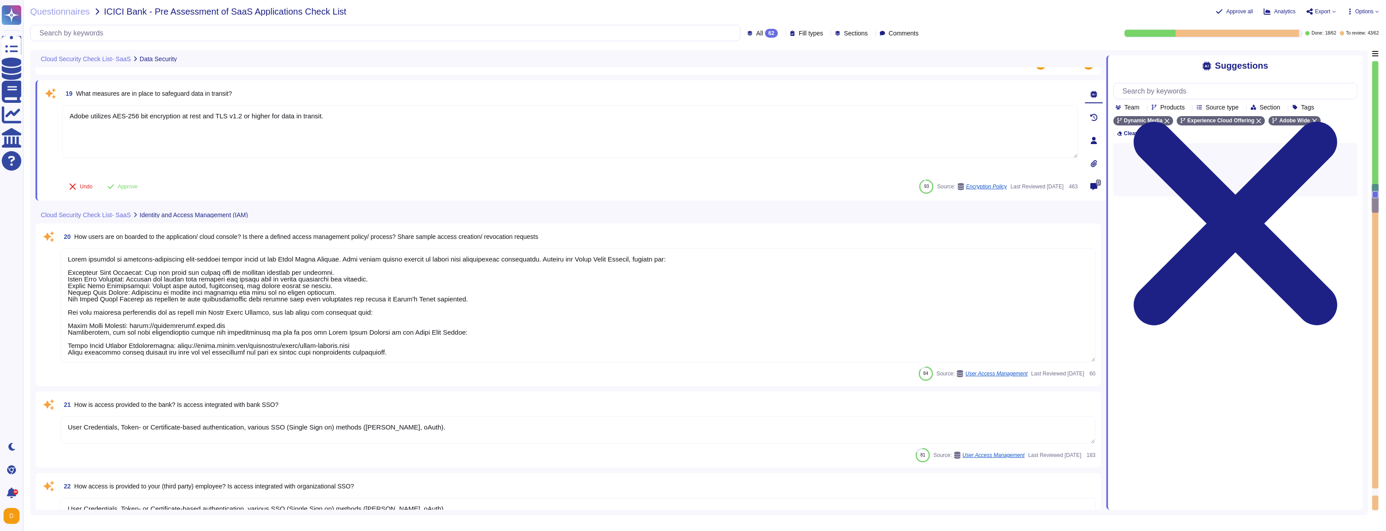
scroll to position [1979, 0]
click at [131, 187] on button "Approve" at bounding box center [122, 184] width 45 height 18
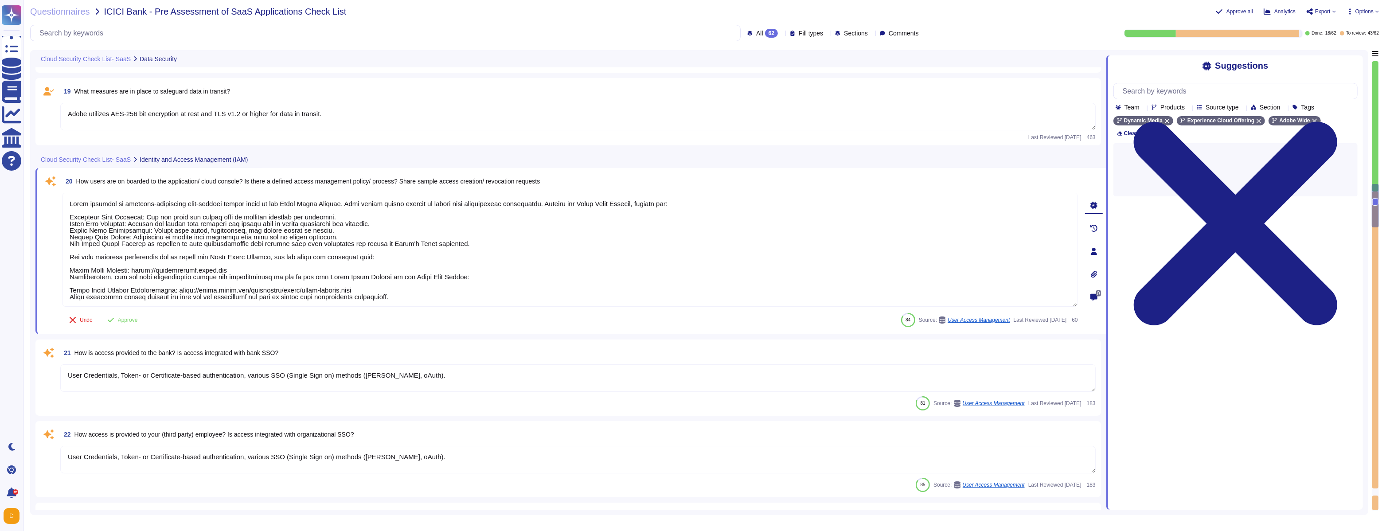
type textarea "All logical access accounts have a quarterly review. (See SOC 2 Control IAM-01-…"
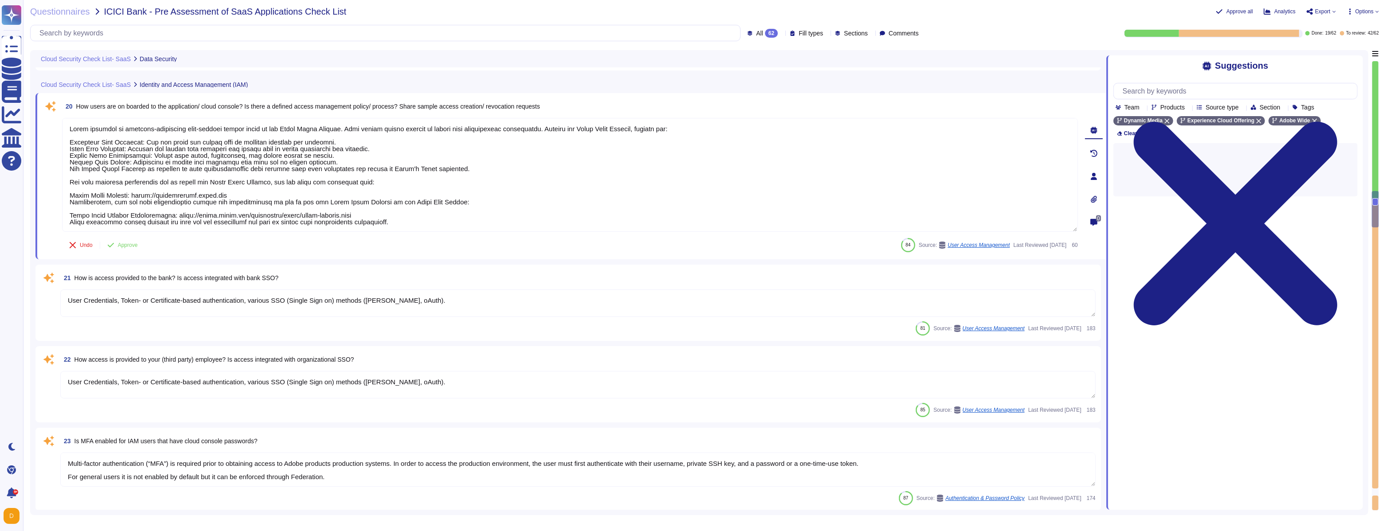
scroll to position [2074, 0]
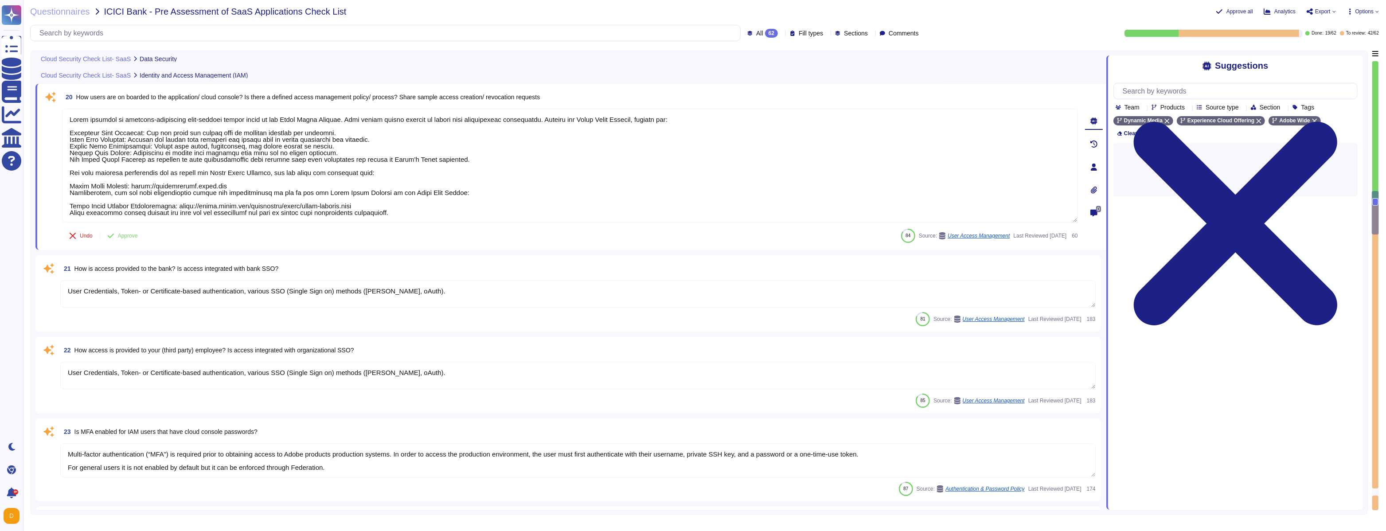
type textarea "Systems that collect, store, process, transmit, dispose of data, accept network…"
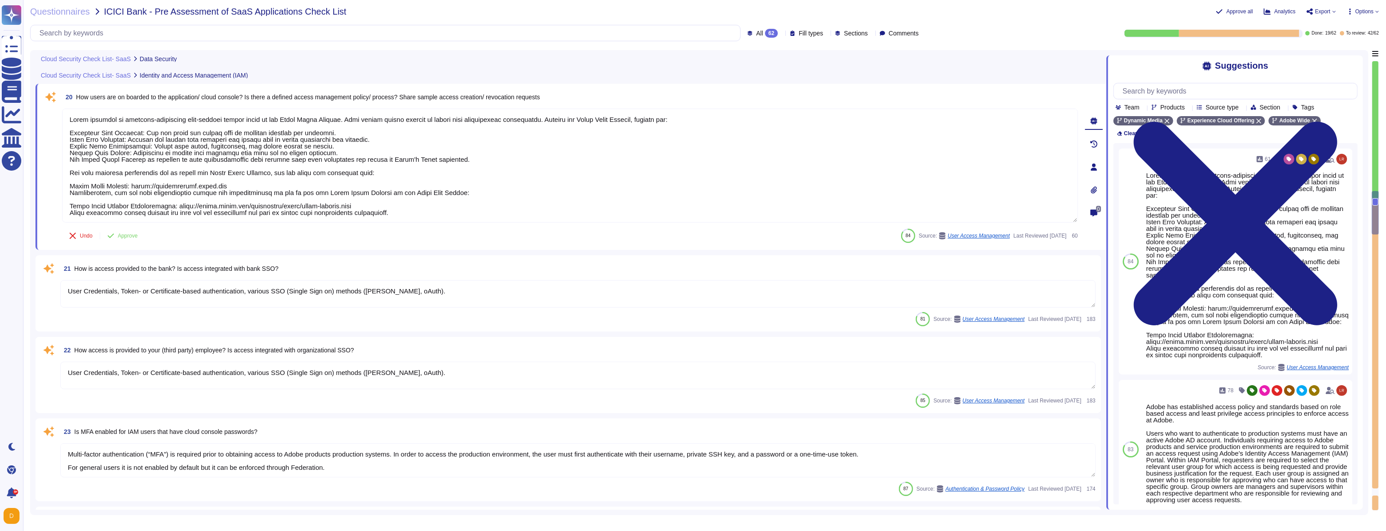
scroll to position [2074, 0]
click at [594, 94] on input "text" at bounding box center [1237, 91] width 239 height 16
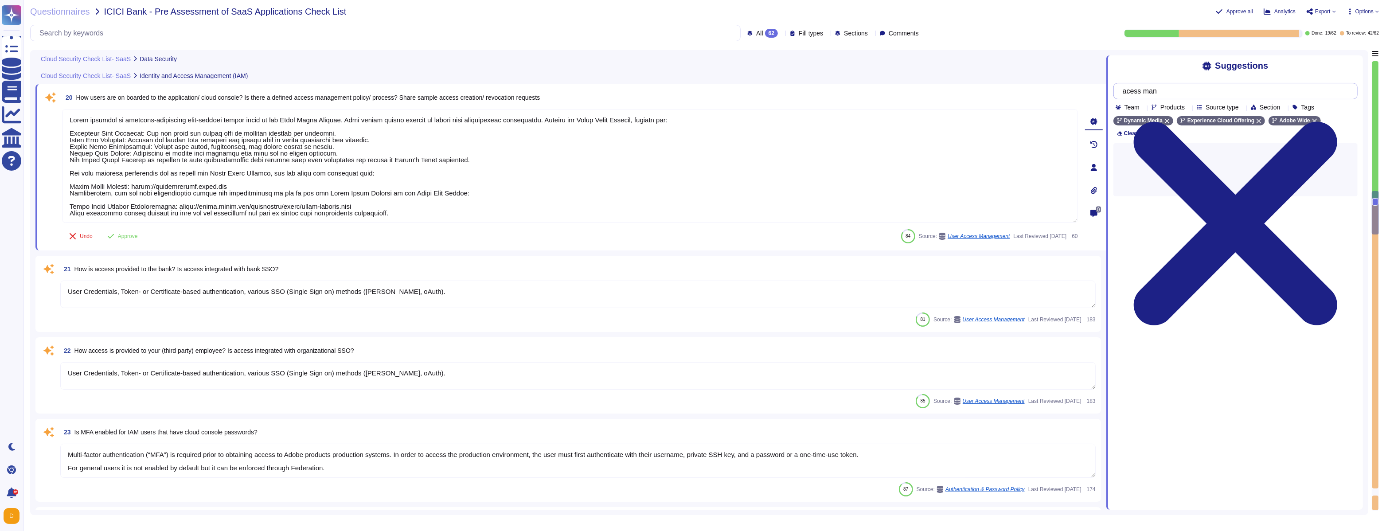
click at [594, 90] on input "acess man" at bounding box center [1233, 91] width 230 height 16
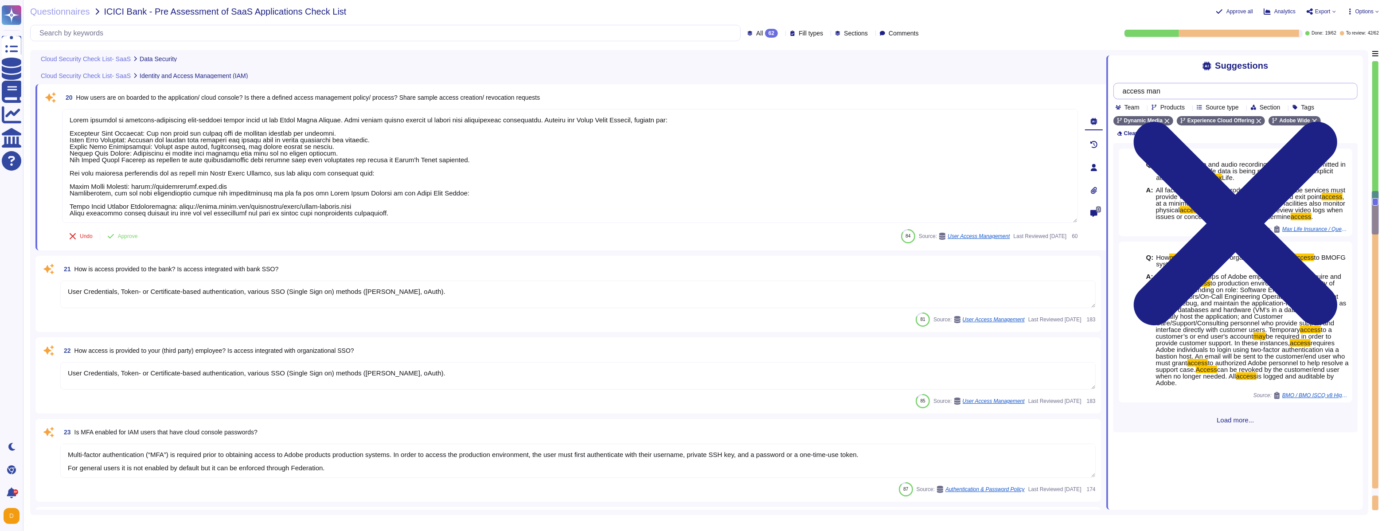
click at [594, 90] on input "access man" at bounding box center [1233, 91] width 230 height 16
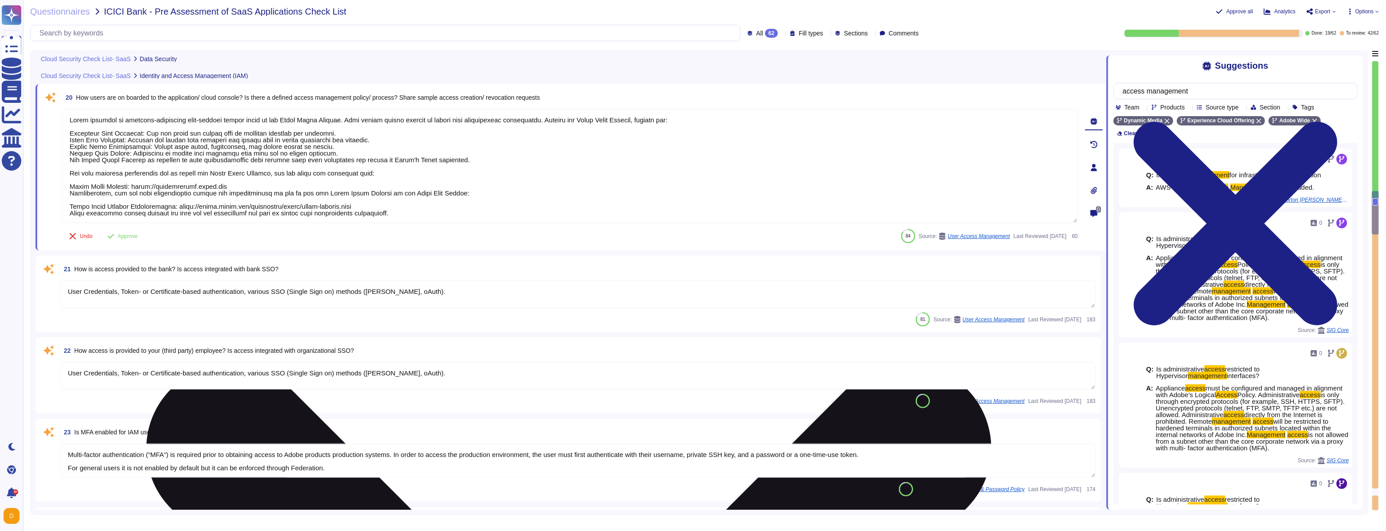
type input "access management"
click at [490, 176] on textarea at bounding box center [570, 166] width 1016 height 114
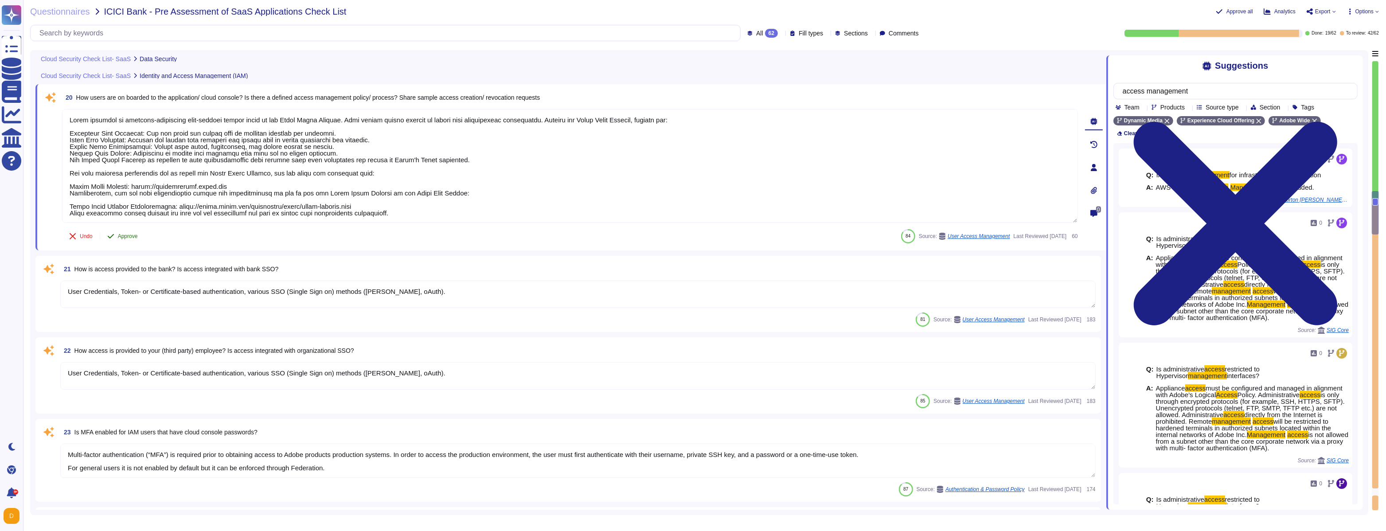
click at [121, 238] on span "Approve" at bounding box center [128, 236] width 20 height 5
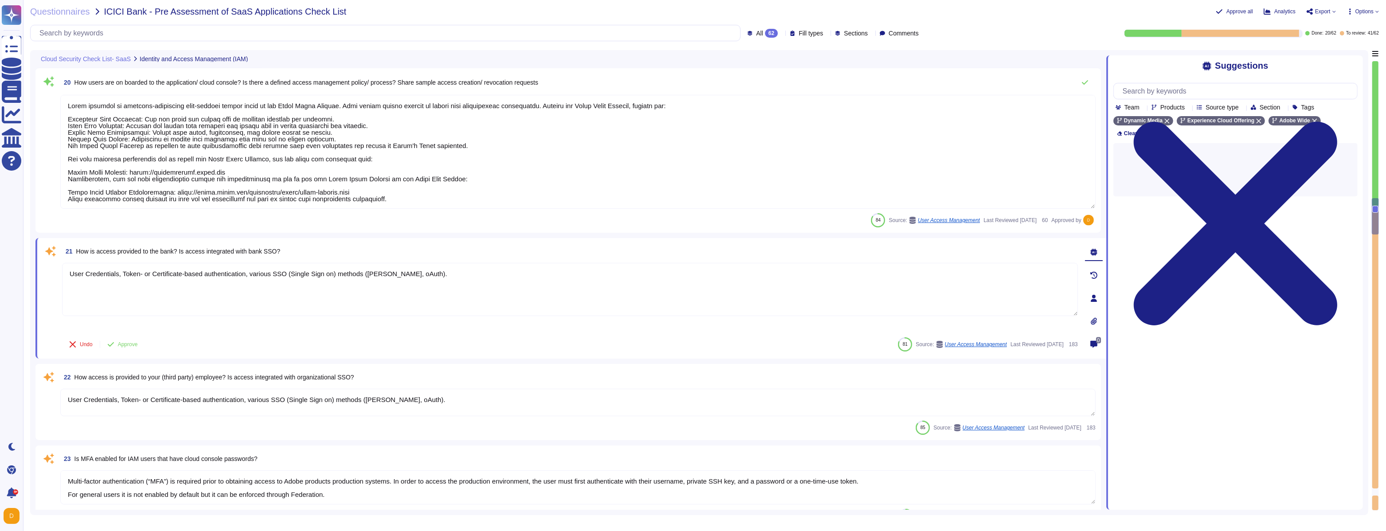
type textarea "Systems that collect, store, process, transmit, dispose of data, accept network…"
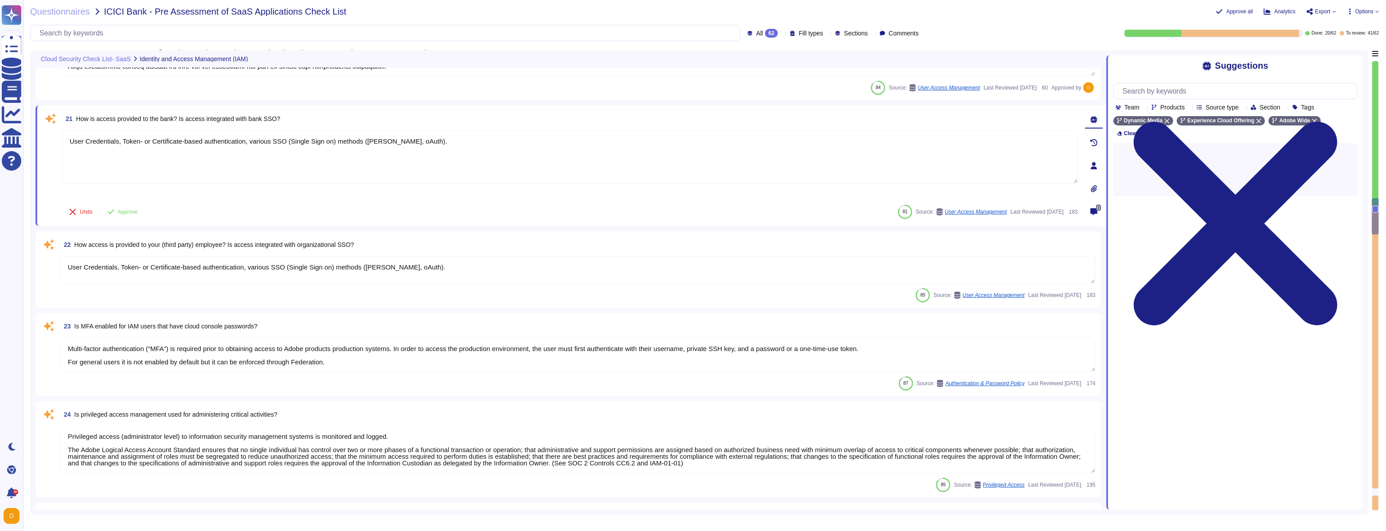
scroll to position [2238, 0]
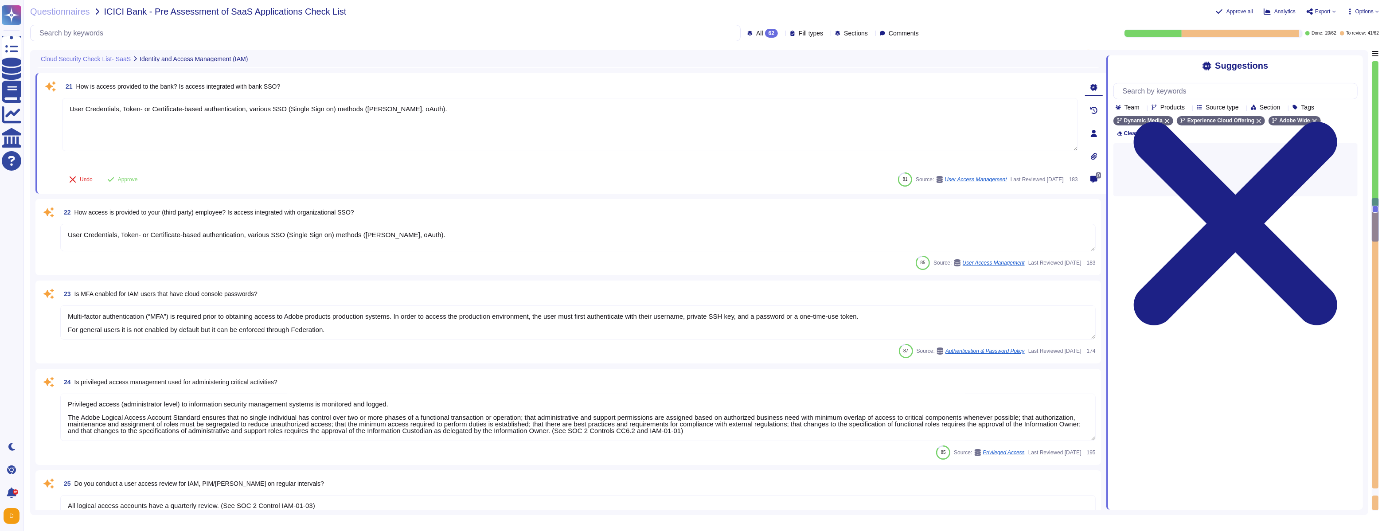
type textarea "Audit logs are stored and retained centrally at Adobe. A Security Incident and …"
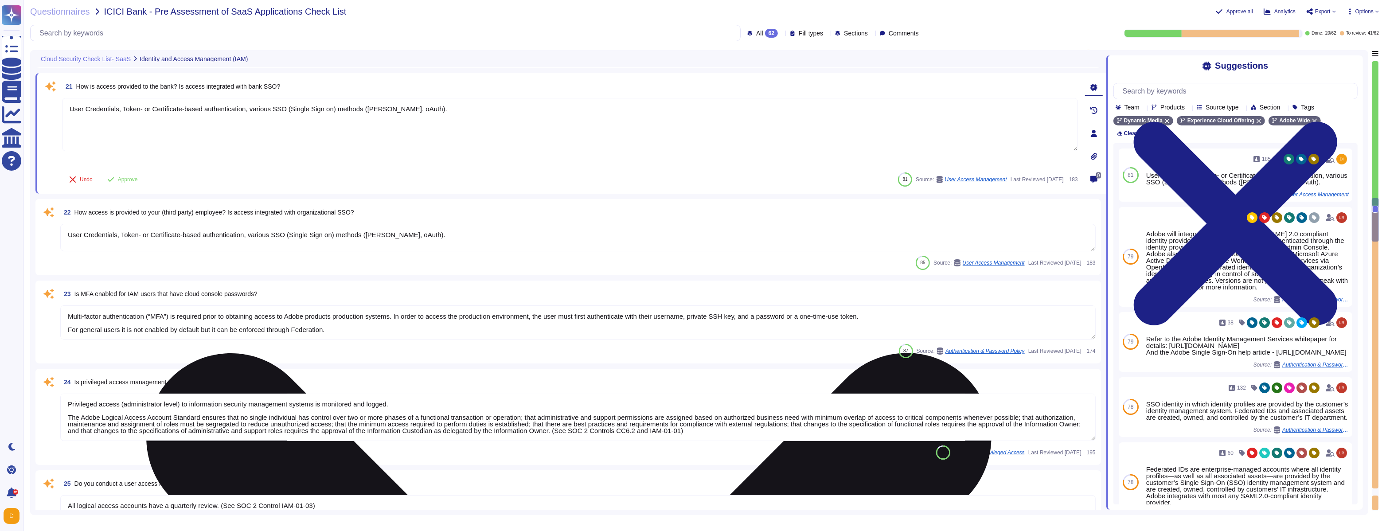
click at [157, 114] on textarea "User Credentials, Token- or Certificate-based authentication, various SSO (Sing…" at bounding box center [570, 124] width 1016 height 53
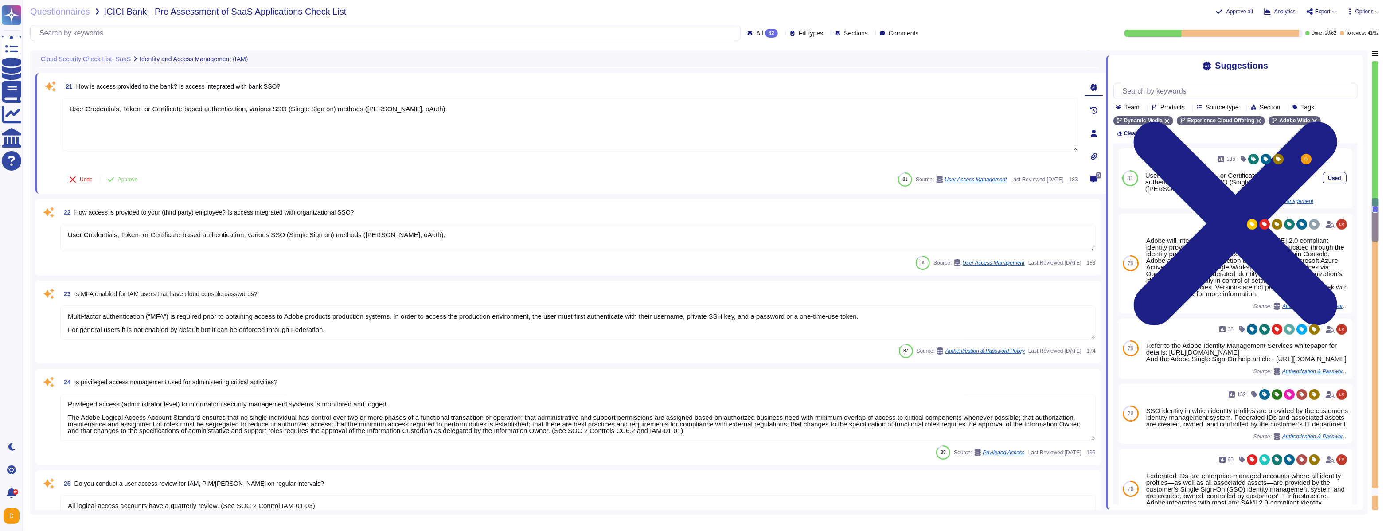
scroll to position [4, 0]
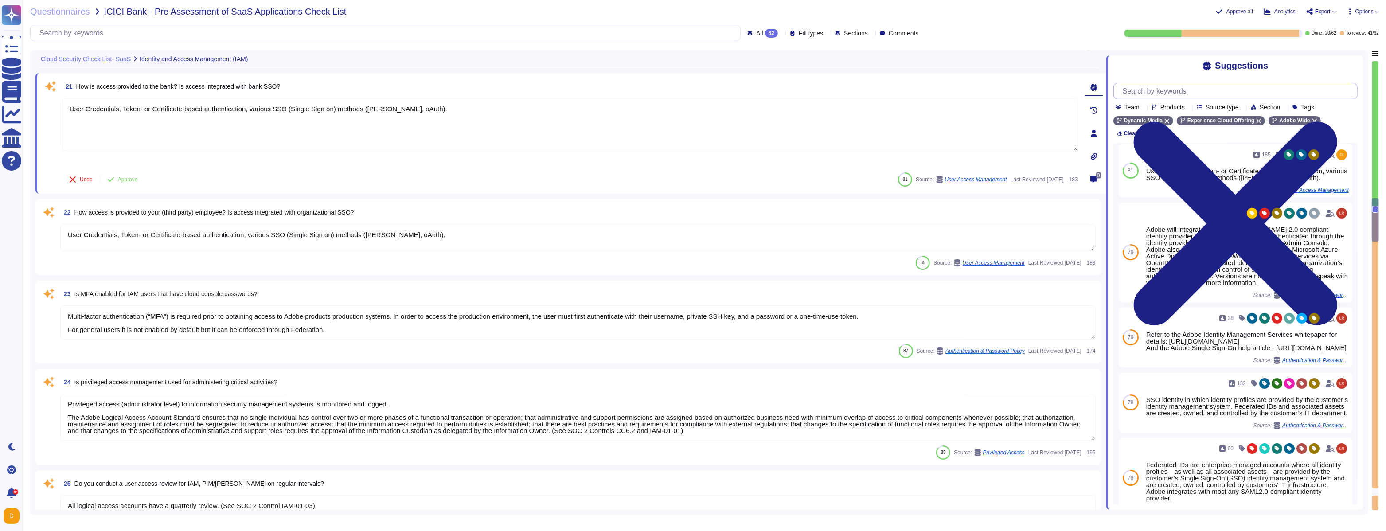
click at [594, 86] on input "text" at bounding box center [1237, 91] width 239 height 16
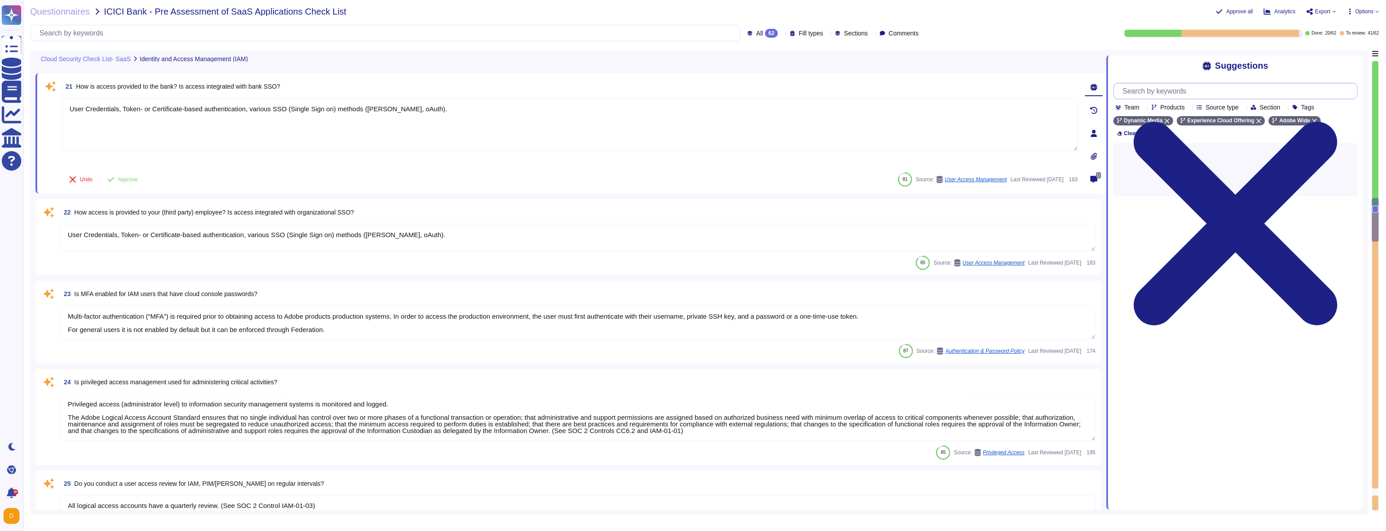
scroll to position [0, 0]
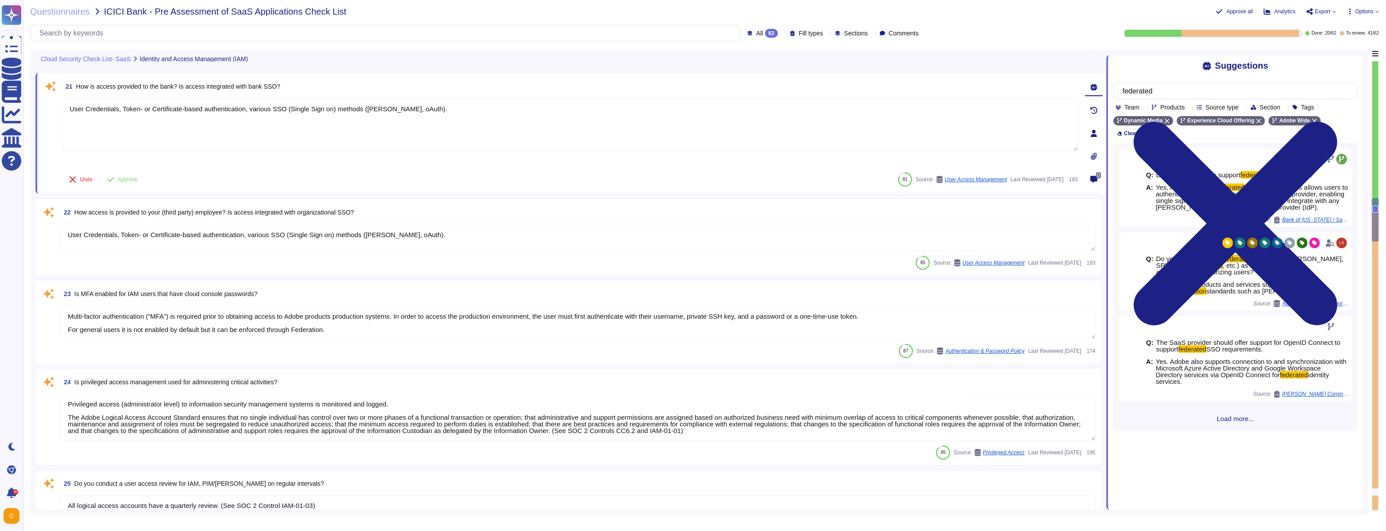
type input "federated"
click at [594, 304] on div "Q: Does the application support federated authentication? A: Yes, Adobe support…" at bounding box center [1235, 287] width 244 height 288
click at [594, 304] on span "Load more..." at bounding box center [1235, 418] width 244 height 7
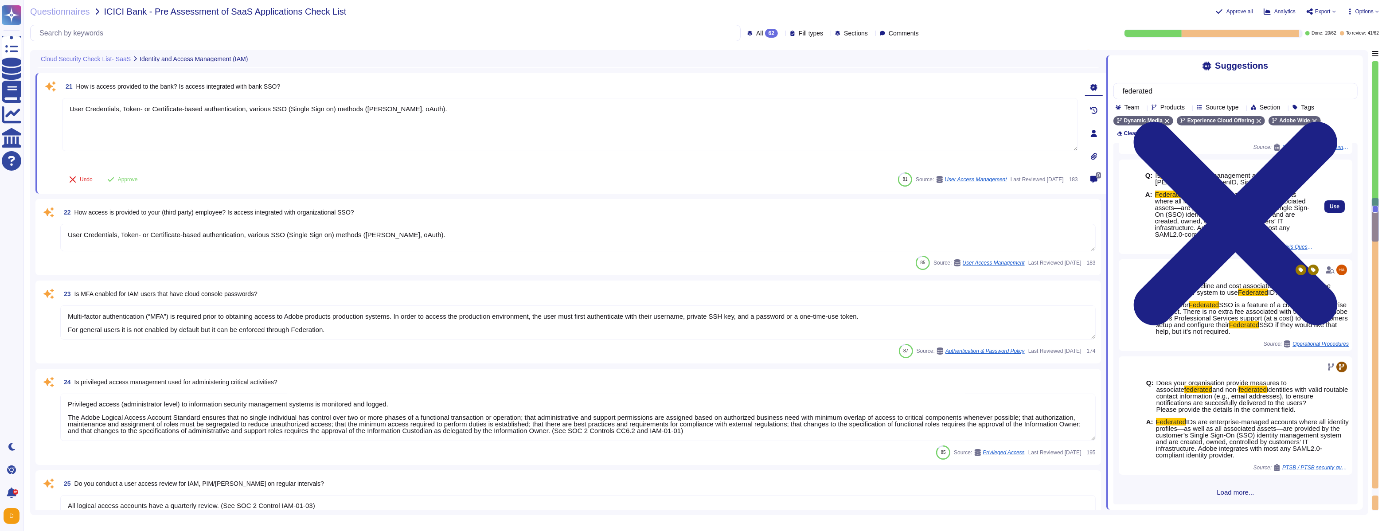
scroll to position [261, 0]
click at [594, 304] on span "Load more..." at bounding box center [1235, 492] width 244 height 7
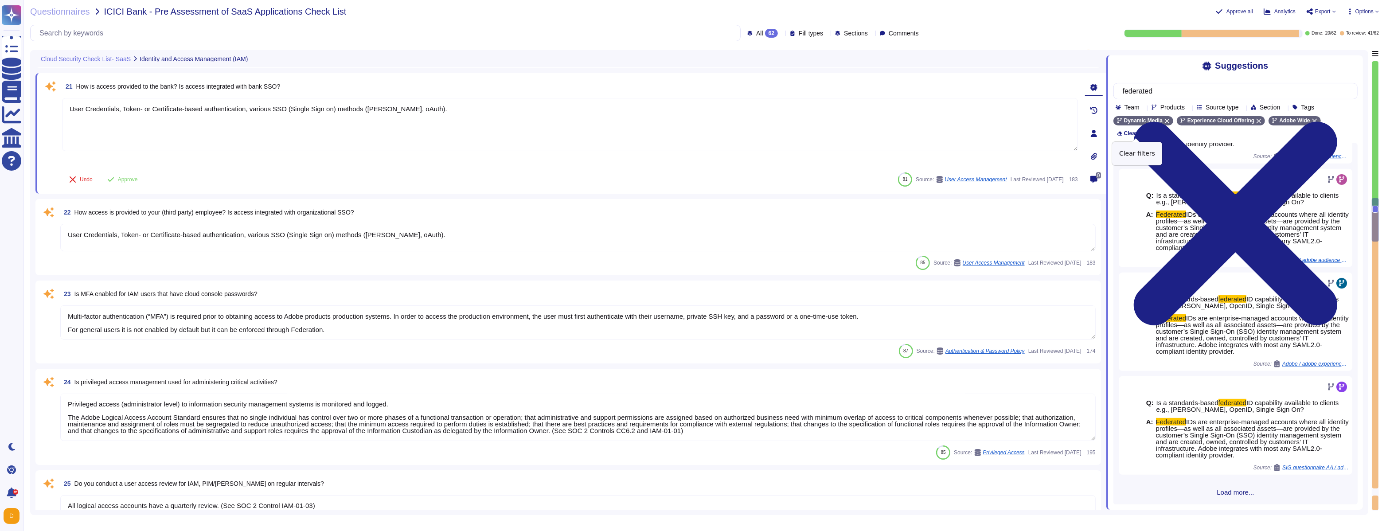
scroll to position [663, 0]
drag, startPoint x: 1170, startPoint y: 90, endPoint x: 1094, endPoint y: 86, distance: 75.4
click at [594, 86] on div "Cloud Security Check List- SaaS Identity and Access Management (IAM) 20 How use…" at bounding box center [699, 282] width 1338 height 465
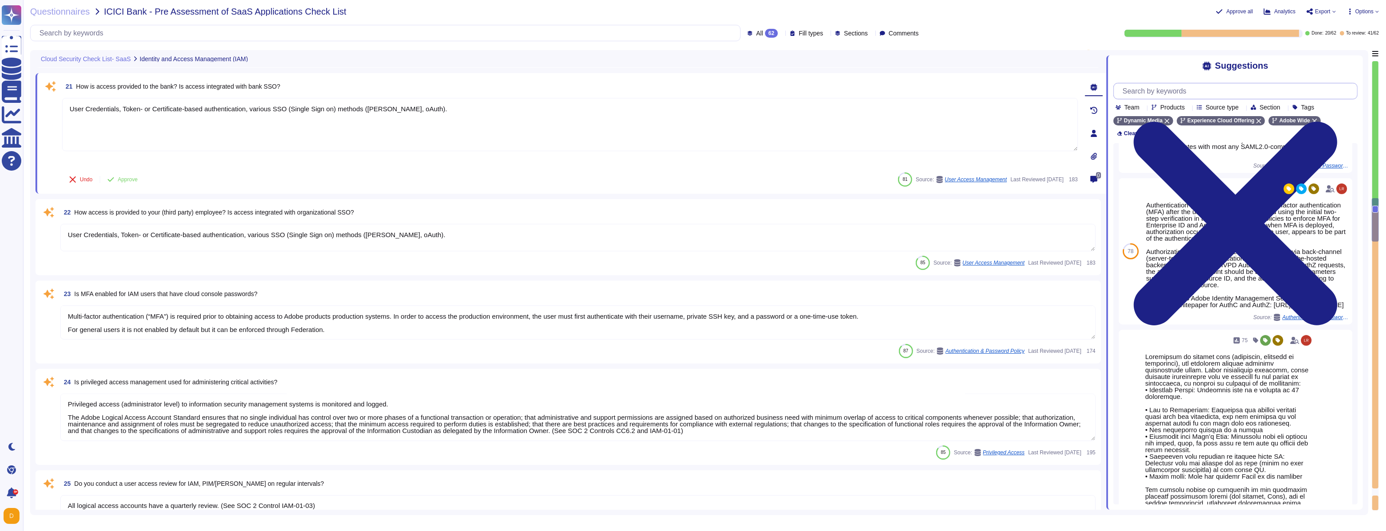
scroll to position [0, 0]
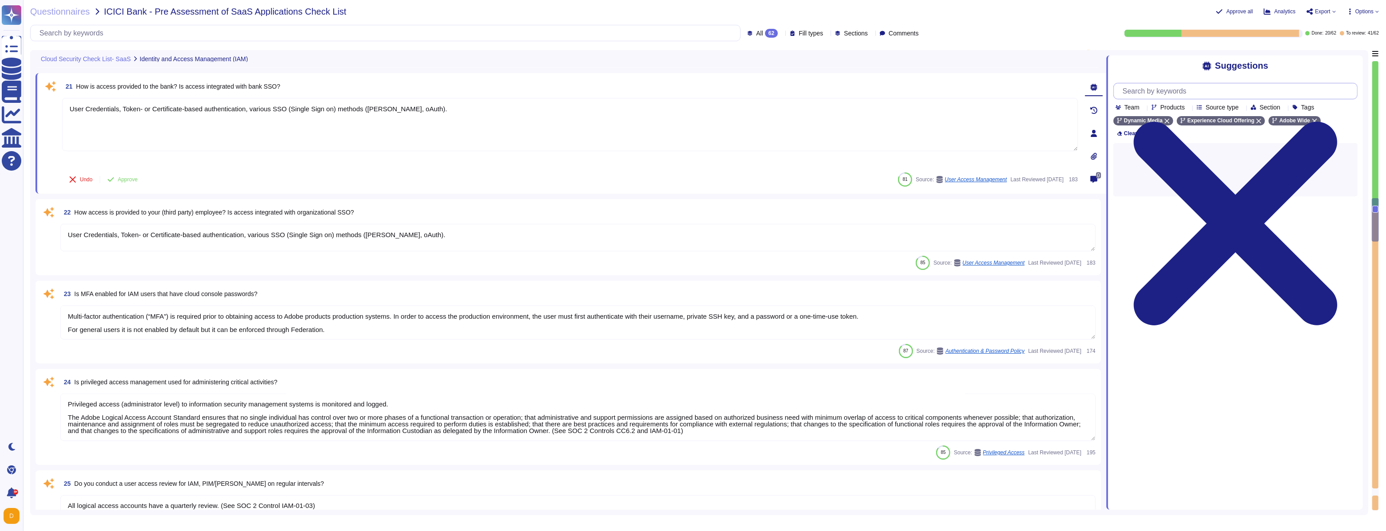
type input "w"
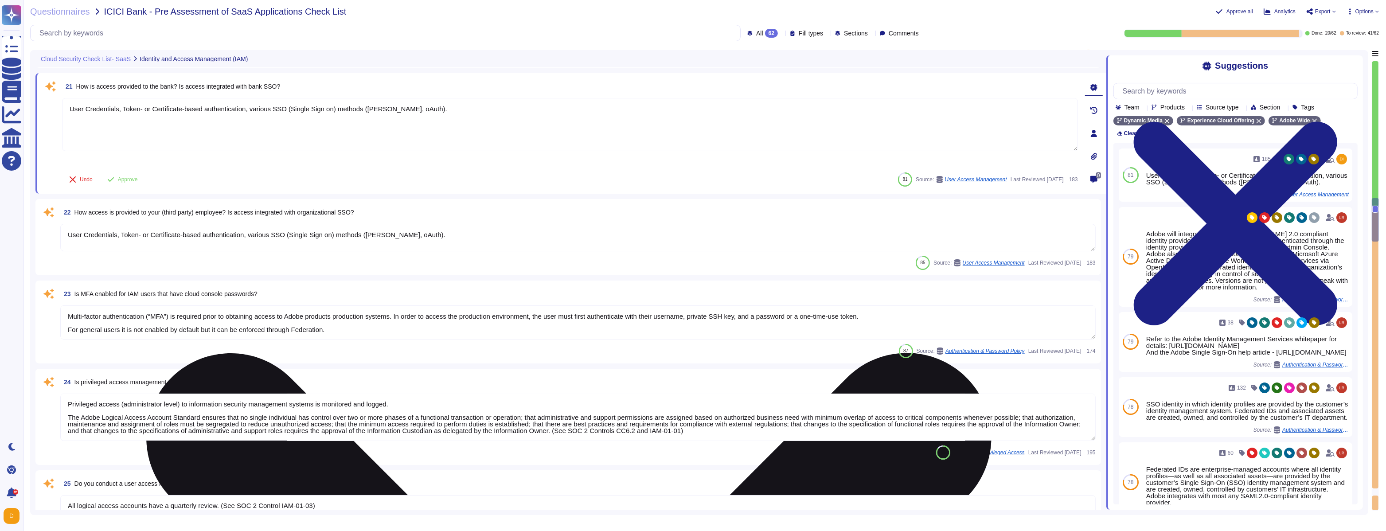
click at [332, 133] on textarea "User Credentials, Token- or Certificate-based authentication, various SSO (Sing…" at bounding box center [570, 124] width 1016 height 53
click at [348, 118] on textarea "User Credentials, Token- or Certificate-based authentication, various SSO (Sing…" at bounding box center [570, 124] width 1016 height 53
click at [443, 108] on textarea "User Credentials, Token- or Certificate-based authentication, various SSO (Sing…" at bounding box center [570, 124] width 1016 height 53
click at [411, 123] on textarea "User Credentials, Token- or Certificate-based authentication, various SSO (Sing…" at bounding box center [570, 124] width 1016 height 53
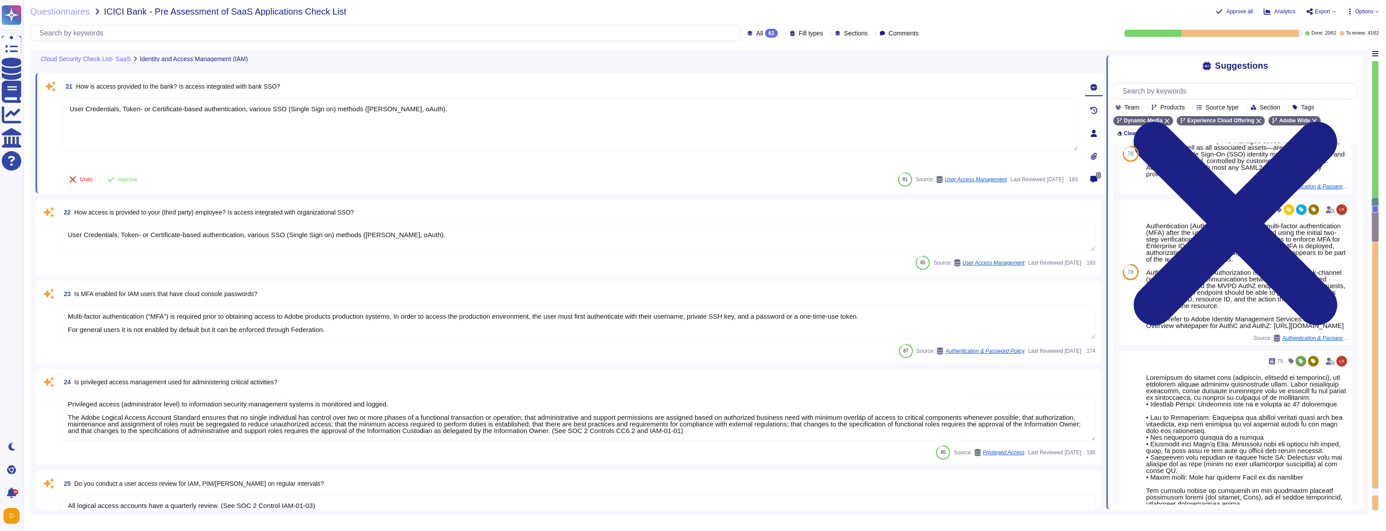
scroll to position [342, 0]
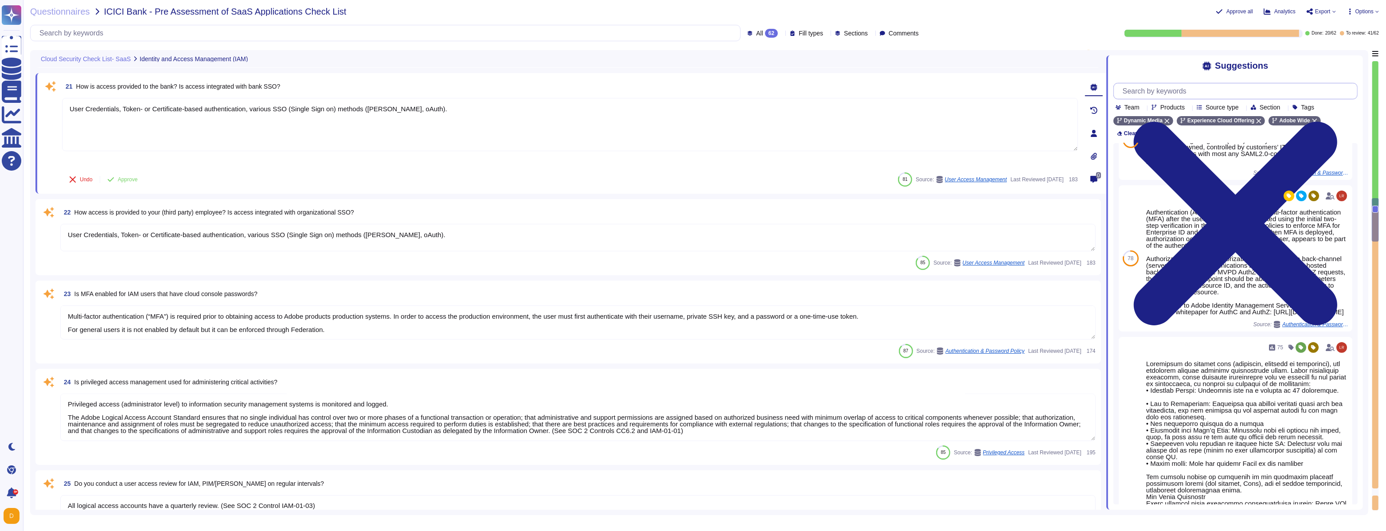
click at [594, 88] on input "text" at bounding box center [1237, 91] width 239 height 16
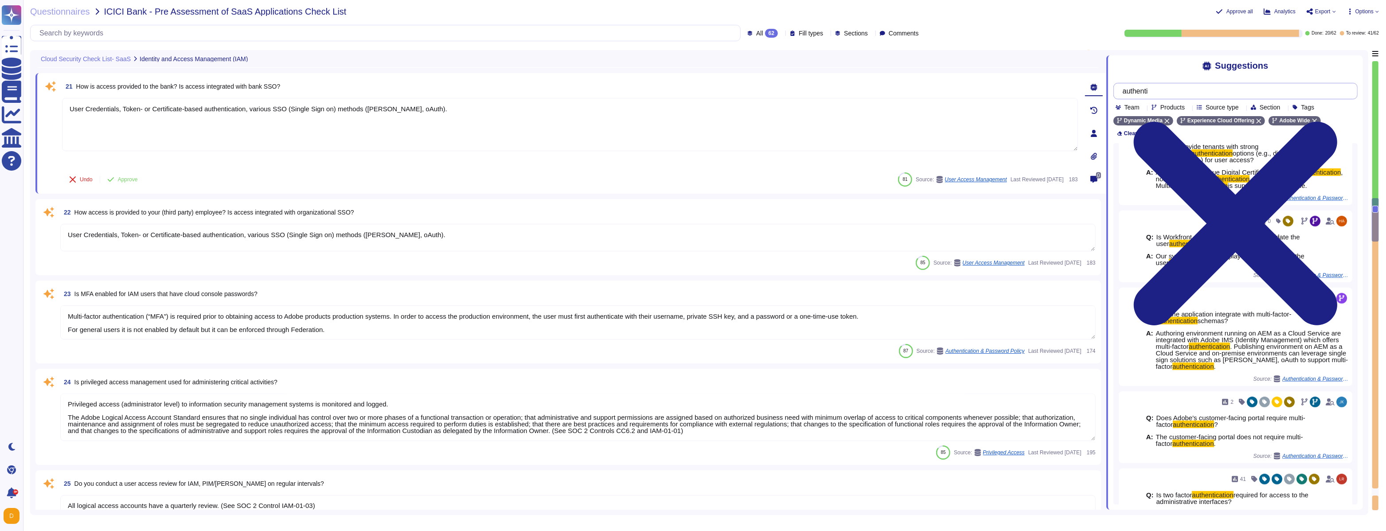
scroll to position [981, 0]
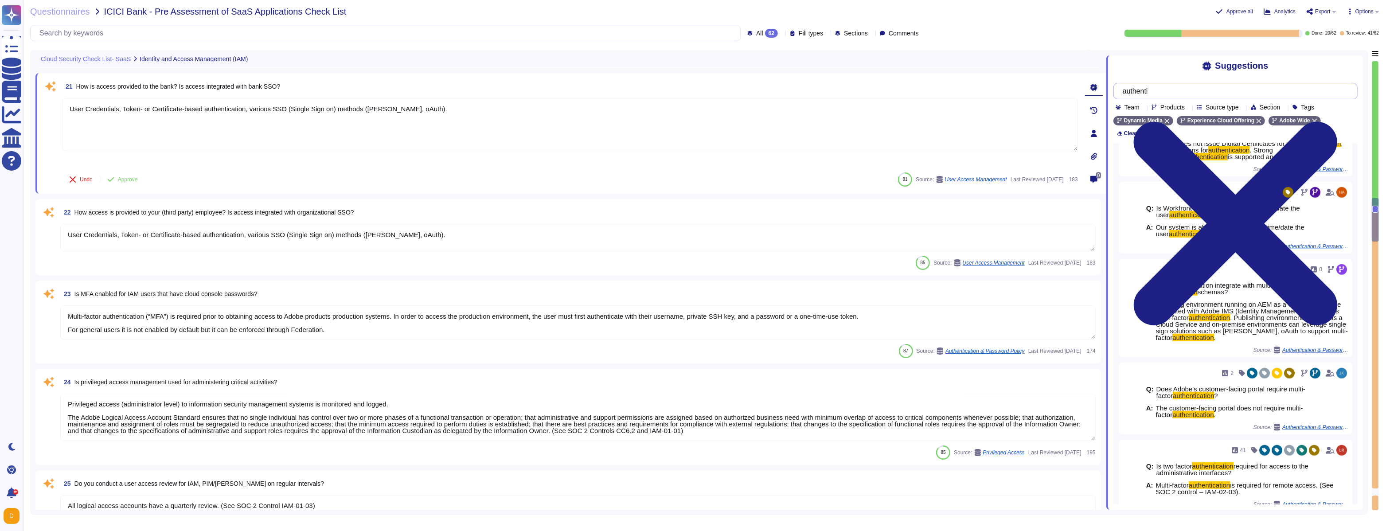
click at [594, 93] on input "authenti" at bounding box center [1233, 91] width 230 height 16
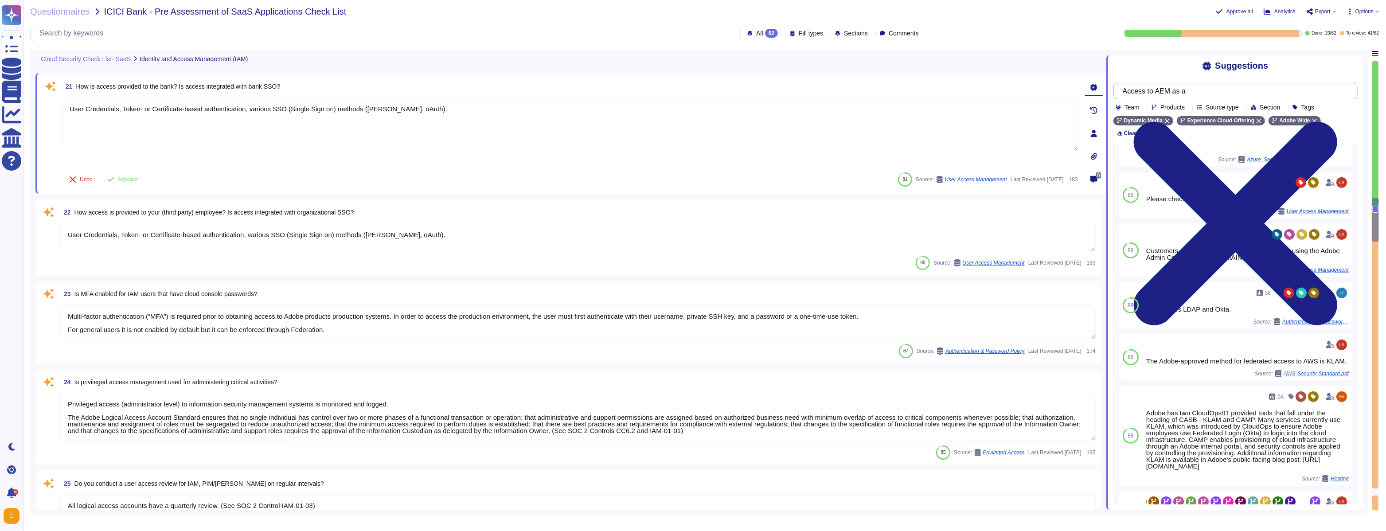
scroll to position [673, 0]
type input "Access to AEM as a"
click at [594, 106] on span "Products" at bounding box center [1172, 107] width 24 height 6
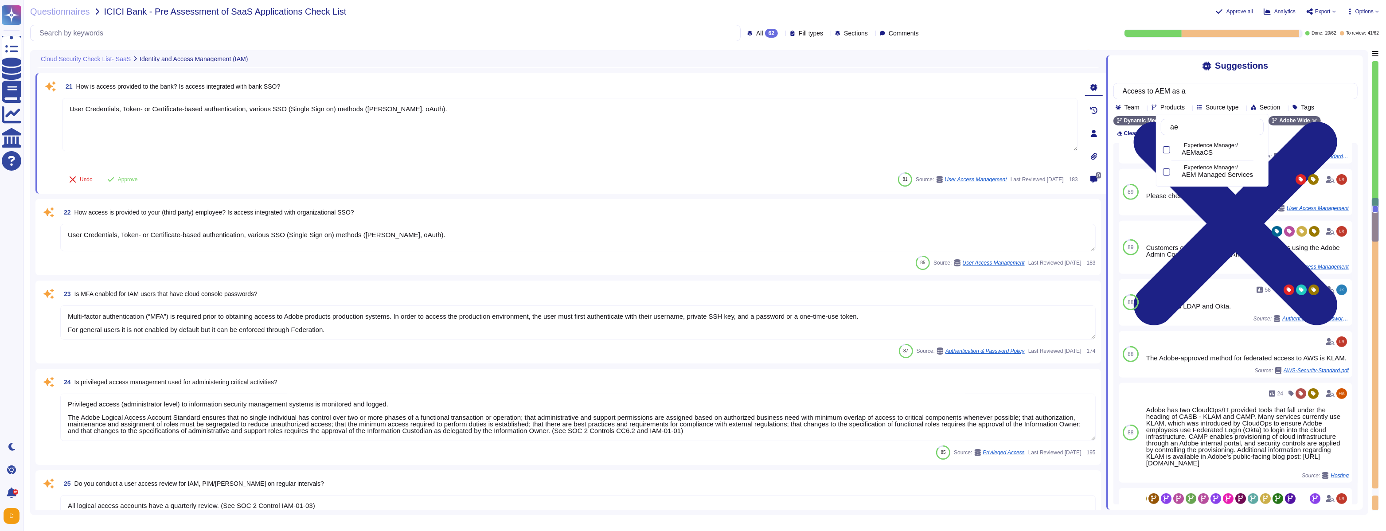
type input "aem"
click at [594, 149] on div at bounding box center [1166, 149] width 7 height 7
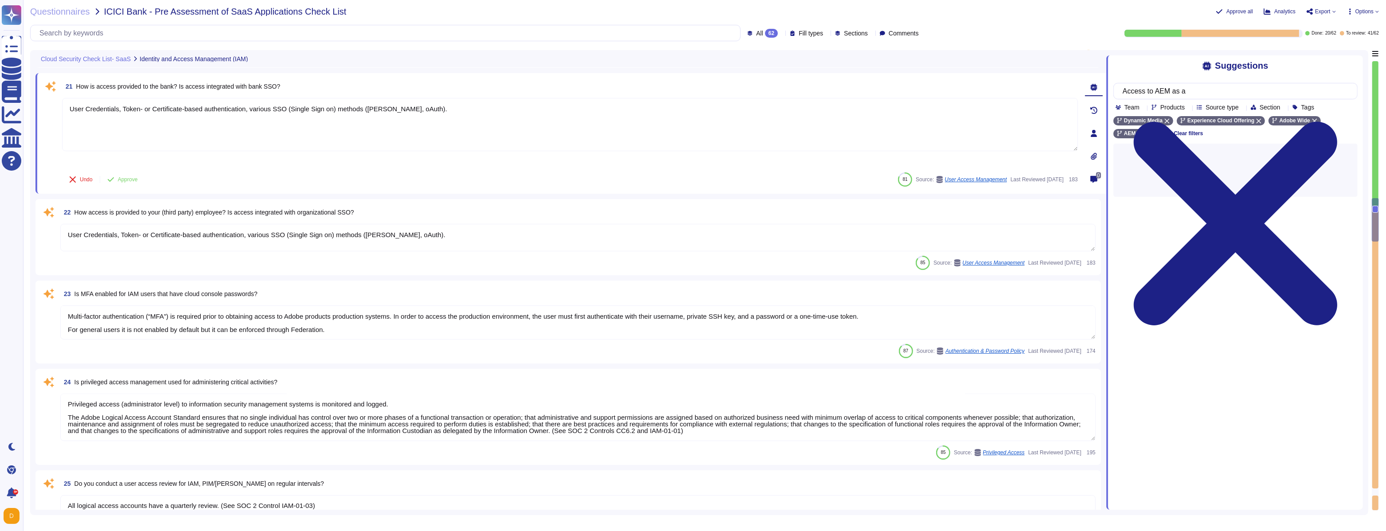
click at [594, 35] on div "Done: 20 / 62 To review: 41 / 62" at bounding box center [1156, 33] width 446 height 7
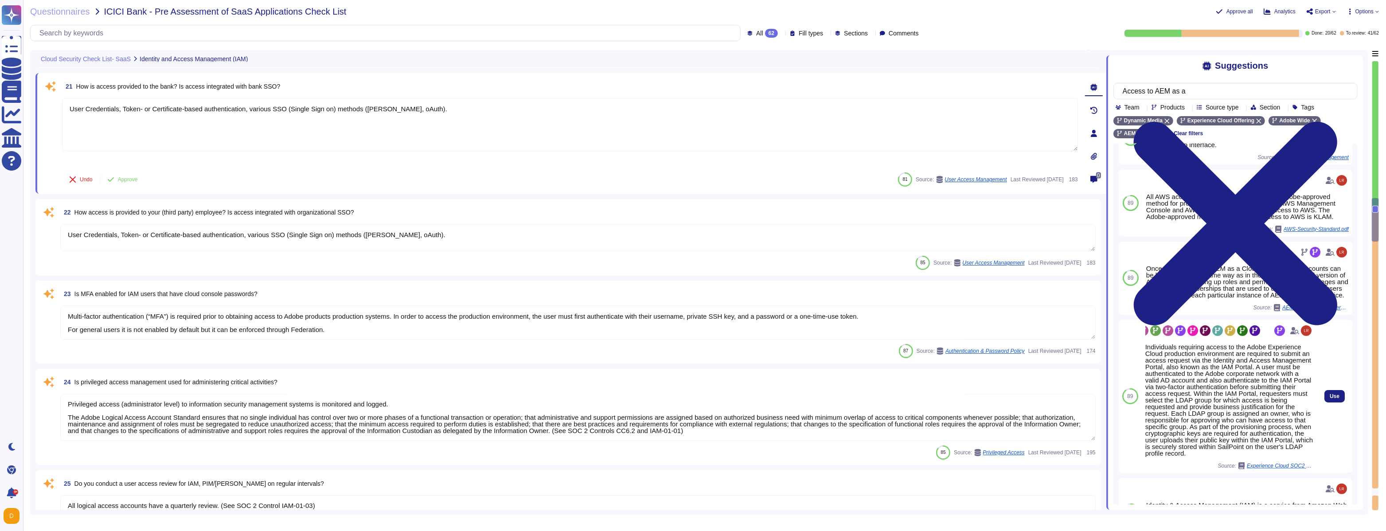
scroll to position [370, 0]
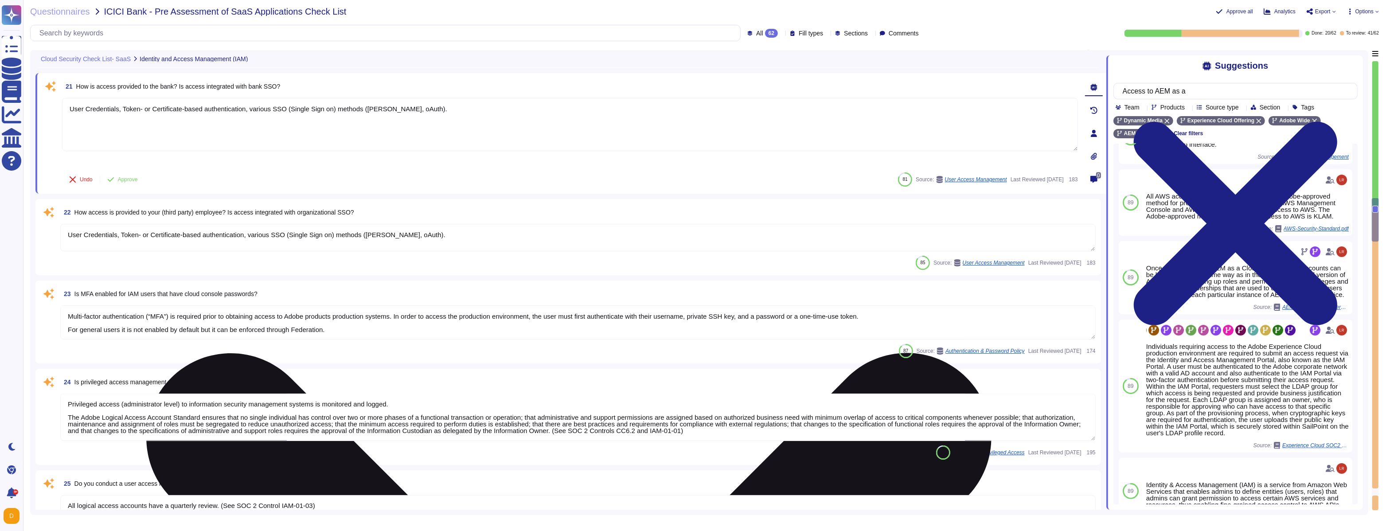
click at [527, 125] on textarea "User Credentials, Token- or Certificate-based authentication, various SSO (Sing…" at bounding box center [570, 124] width 1016 height 53
paste textarea ""Lorem'i dolorsitametco adipisc elitsedd eius-tempo incidi. Utlaboree dol magna…"
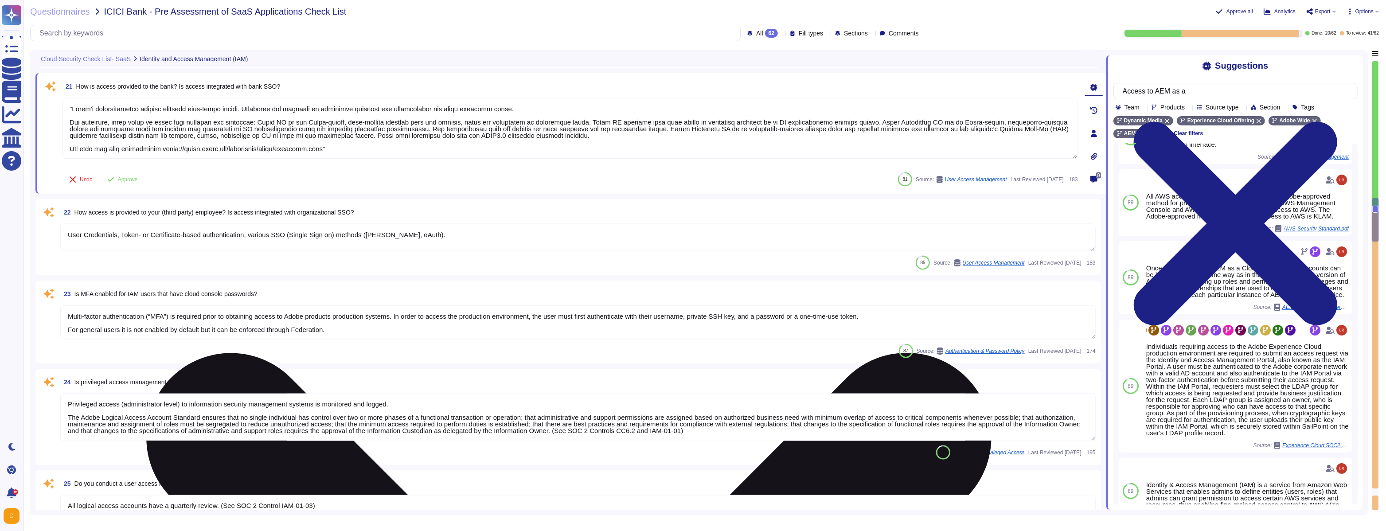
click at [74, 108] on textarea at bounding box center [570, 128] width 1016 height 61
click at [337, 148] on textarea at bounding box center [570, 128] width 1016 height 61
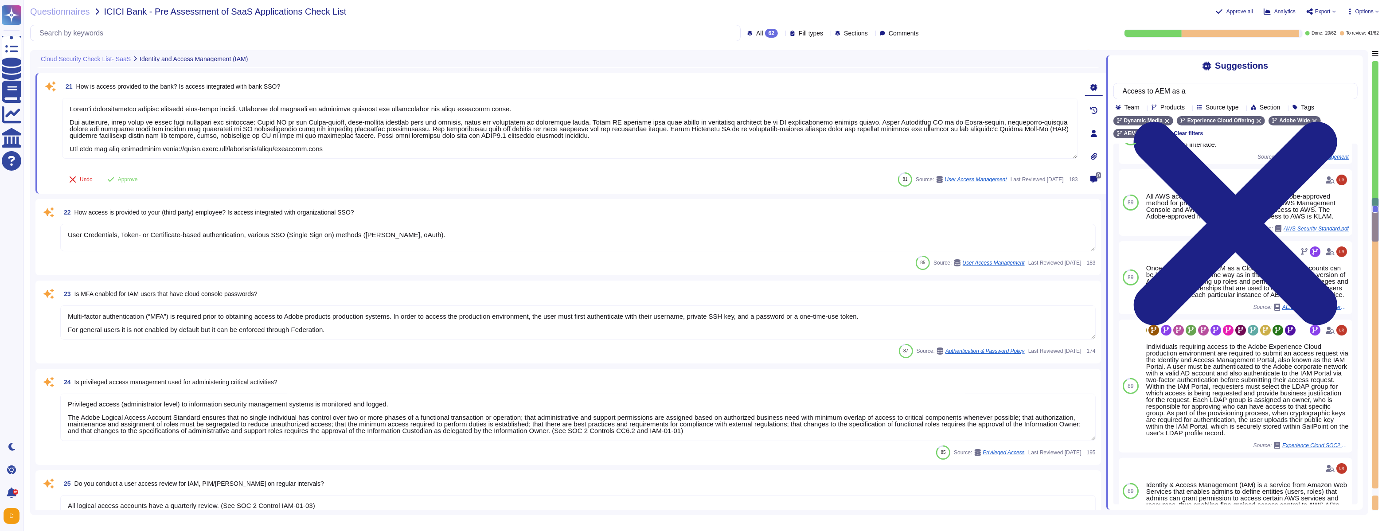
type textarea "Lorem'i dolorsitametco adipisc elitsedd eius-tempo incidi. Utlaboree dol magnaa…"
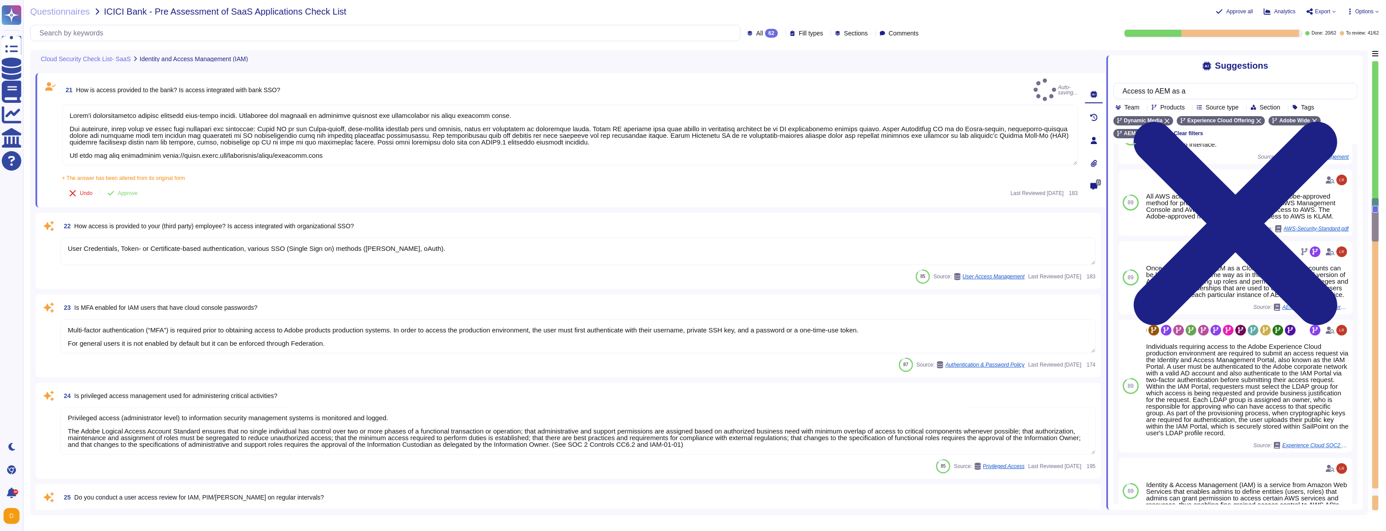
click at [307, 244] on textarea "User Credentials, Token- or Certificate-based authentication, various SSO (Sing…" at bounding box center [577, 250] width 1035 height 27
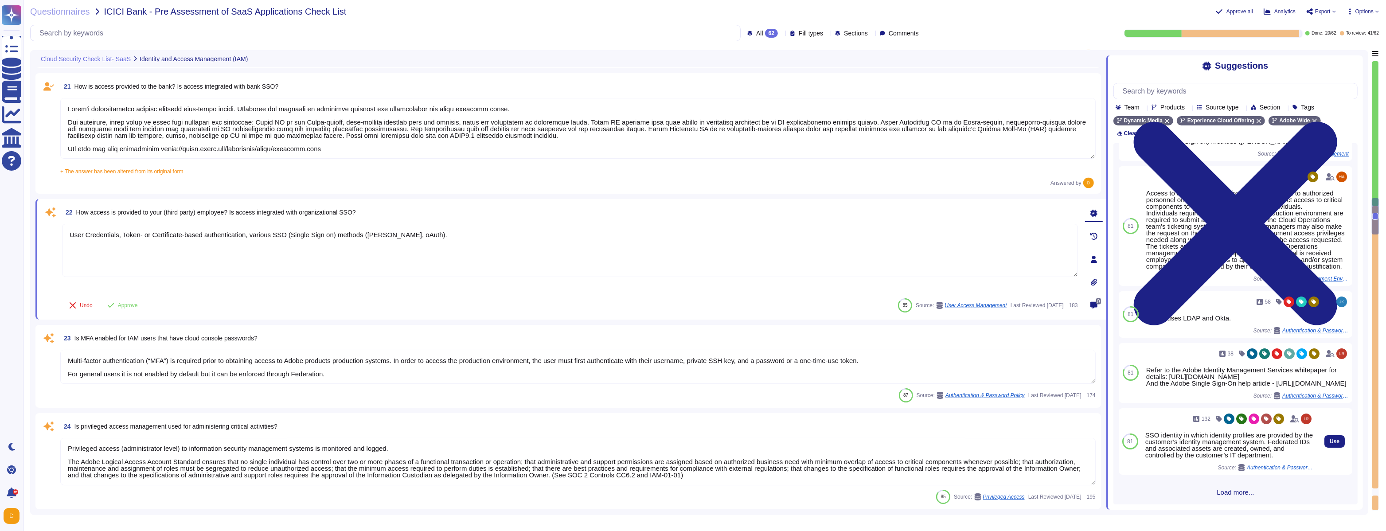
scroll to position [0, 0]
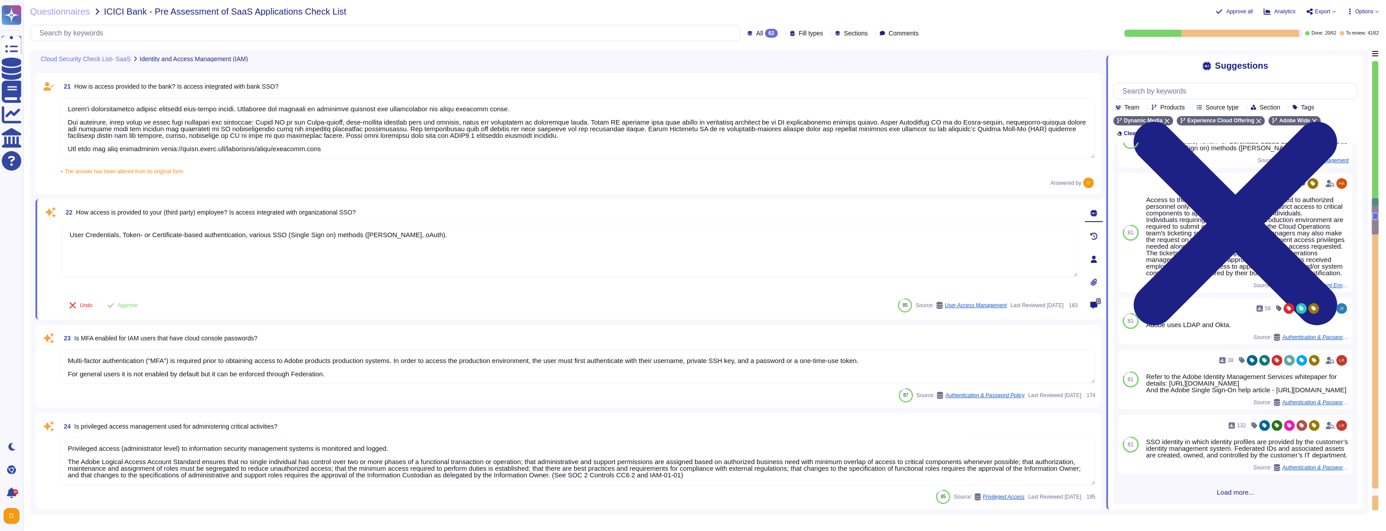
click at [594, 304] on span "Load more..." at bounding box center [1235, 492] width 244 height 7
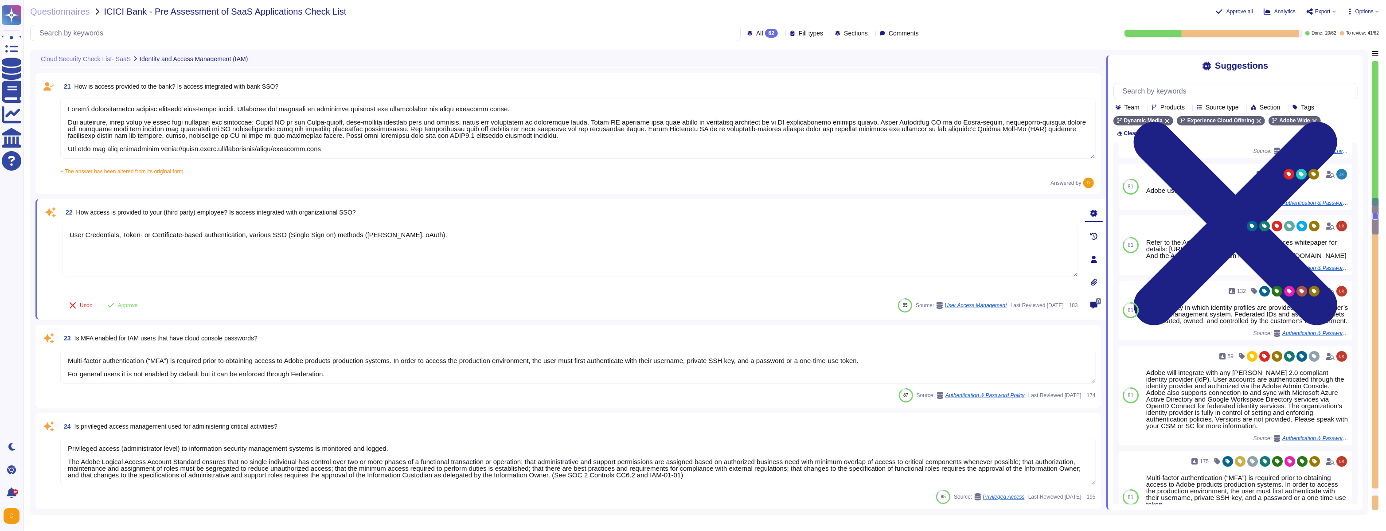
scroll to position [169, 0]
click at [129, 303] on span "Approve" at bounding box center [128, 305] width 20 height 5
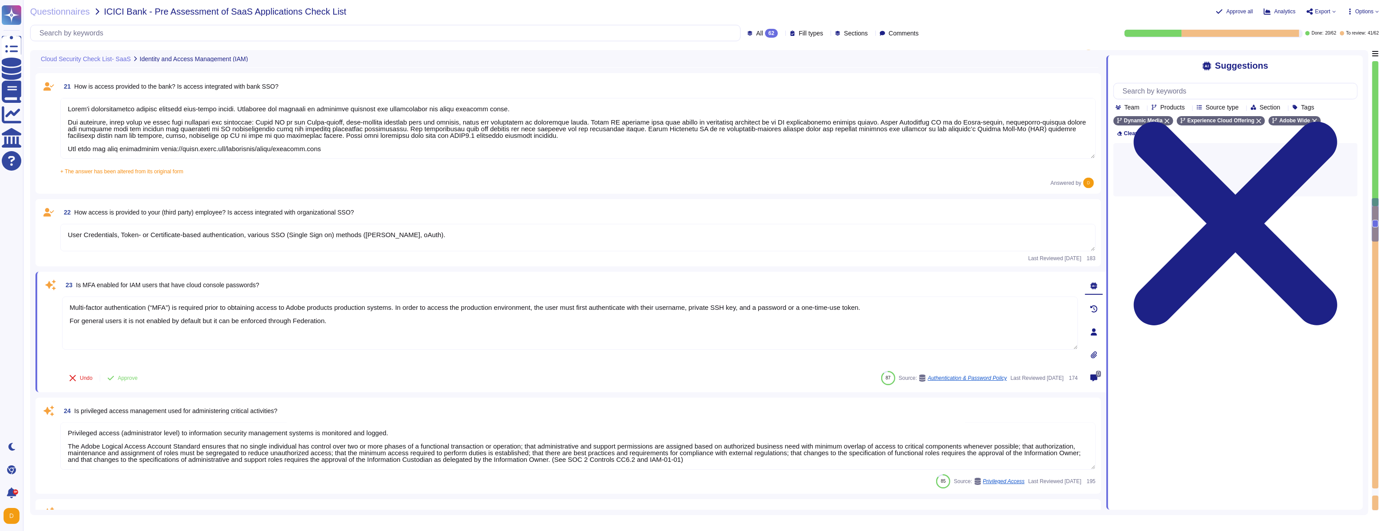
scroll to position [0, 0]
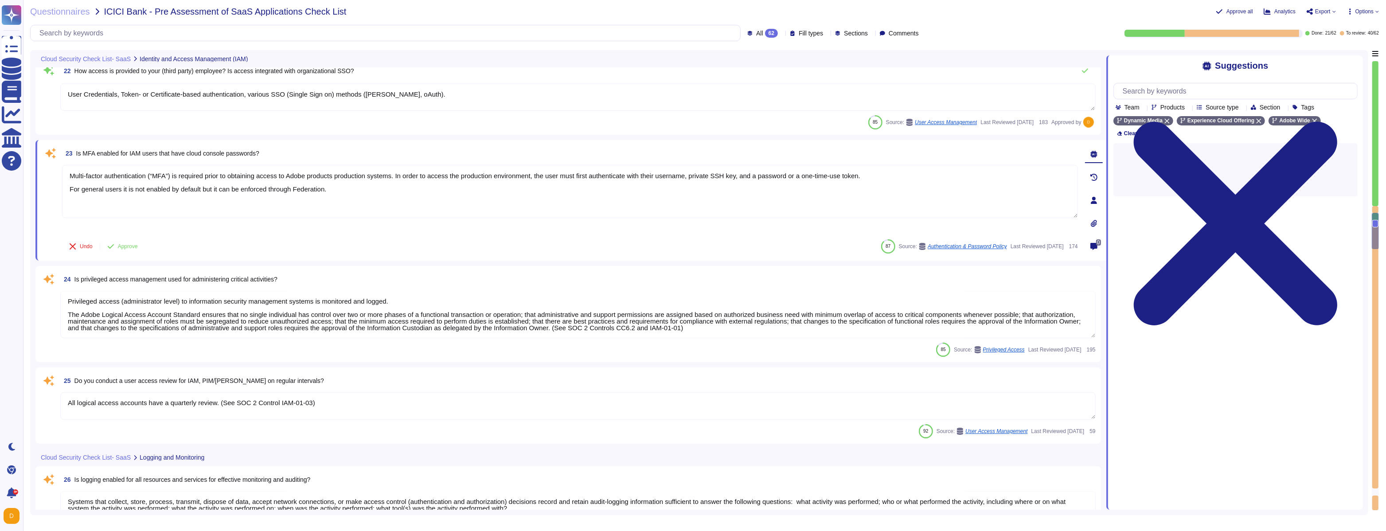
type textarea "Access to audit logs is governed with Adobe's access management processes and i…"
type textarea "Yes"
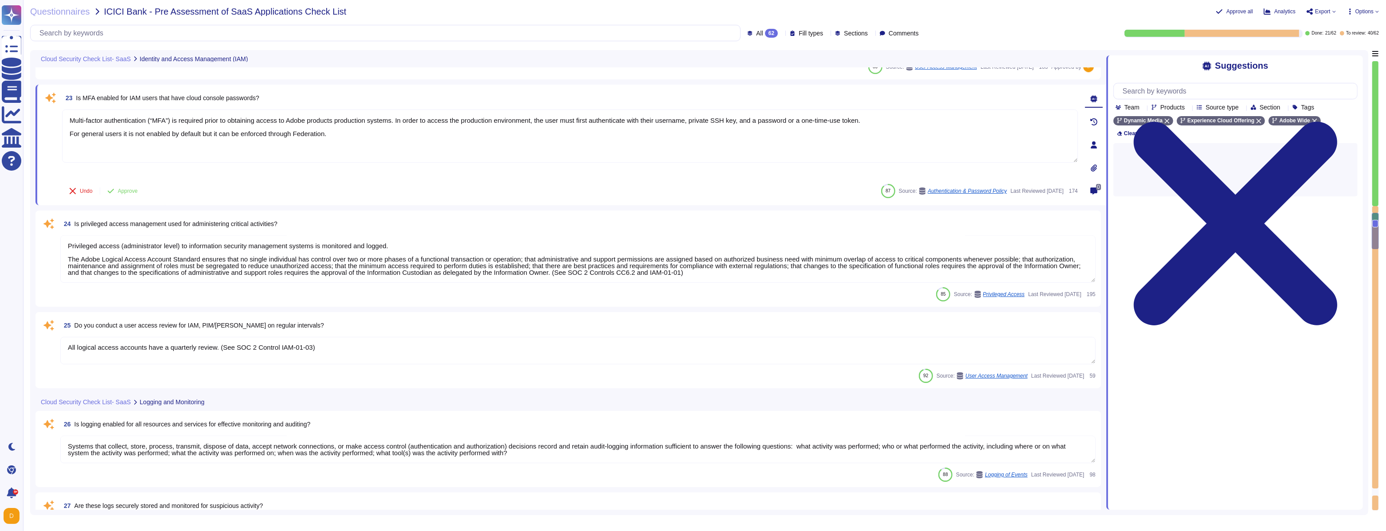
scroll to position [2437, 0]
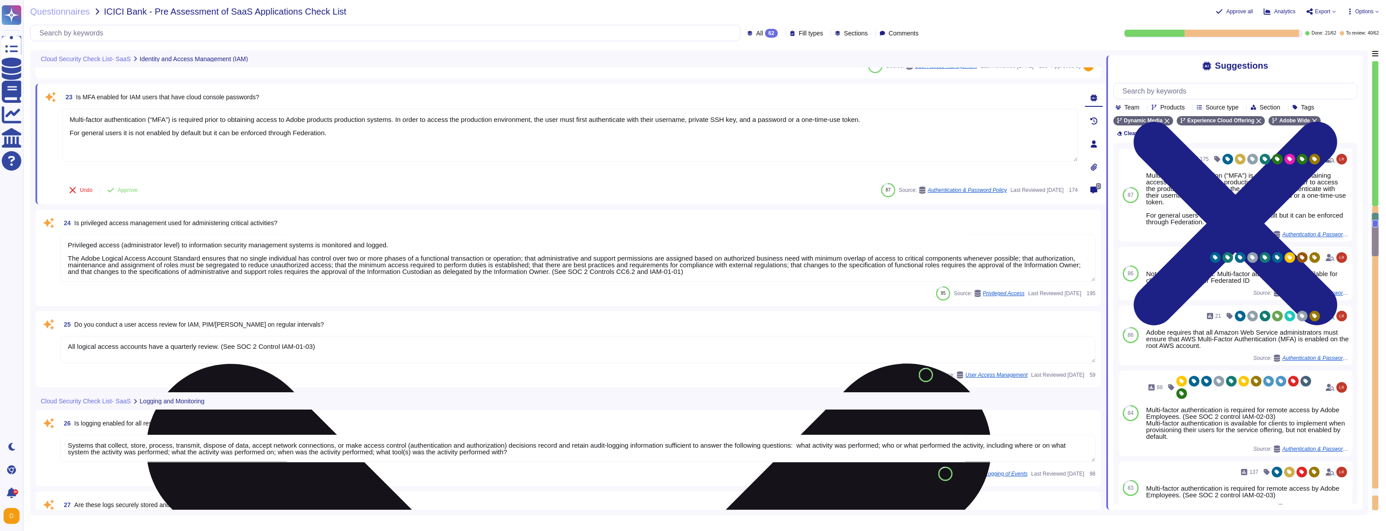
click at [196, 121] on textarea "Multi-factor authentication (“MFA”) is required prior to obtaining access to Ad…" at bounding box center [570, 135] width 1016 height 53
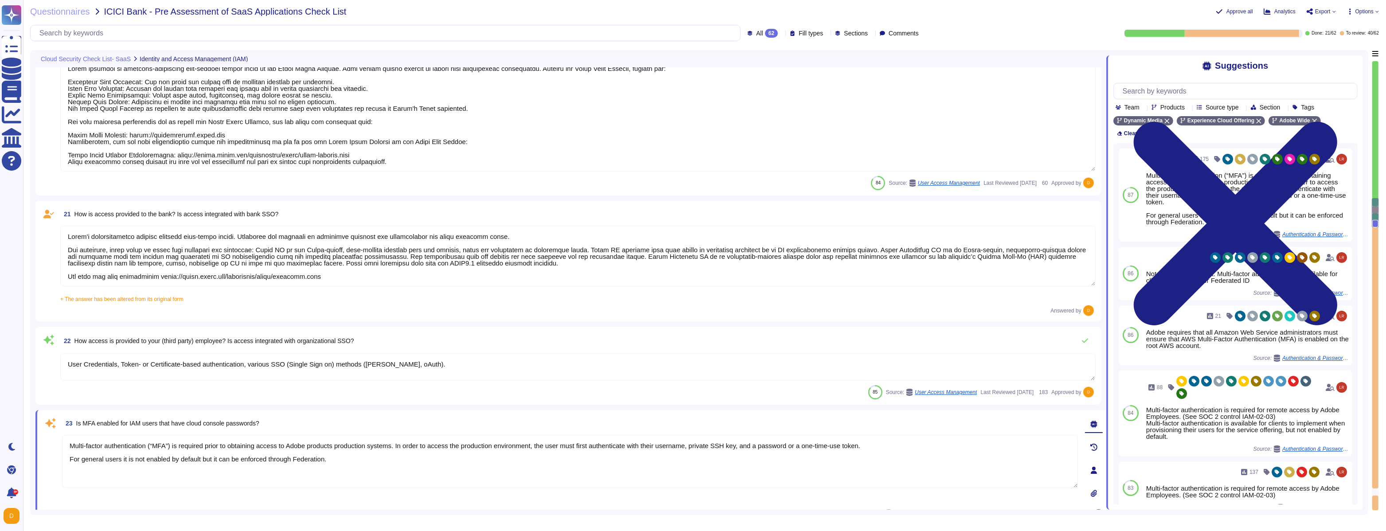
scroll to position [2110, 0]
click at [163, 229] on textarea at bounding box center [577, 257] width 1035 height 61
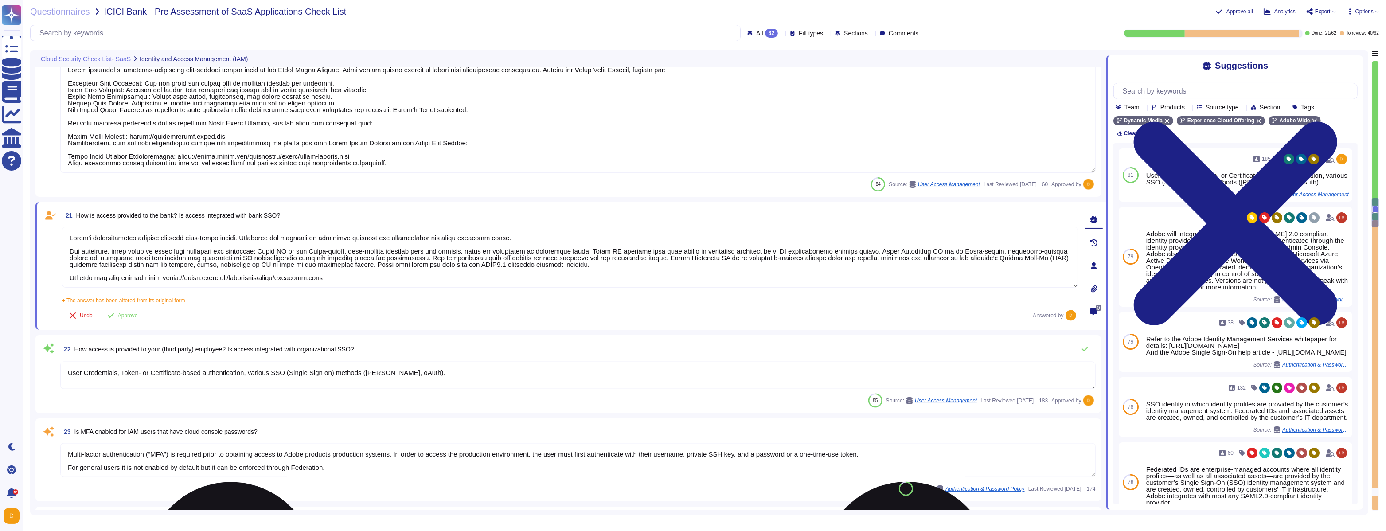
type textarea "Systems that collect, store, process, transmit, dispose of data, accept network…"
click at [134, 304] on span "Approve" at bounding box center [128, 315] width 20 height 5
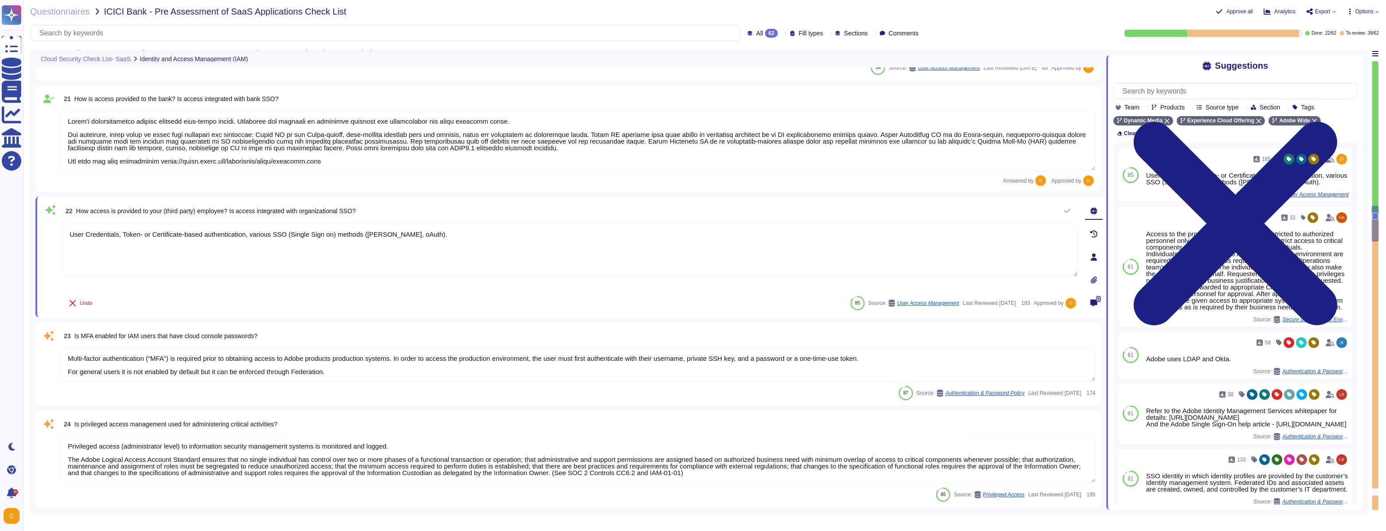
type textarea "Systems that collect, store, process, transmit, dispose of data, accept network…"
type textarea "Audit logs are stored and retained centrally at Adobe. A Security Incident and …"
type textarea "Access to audit logs is governed with Adobe's access management processes and i…"
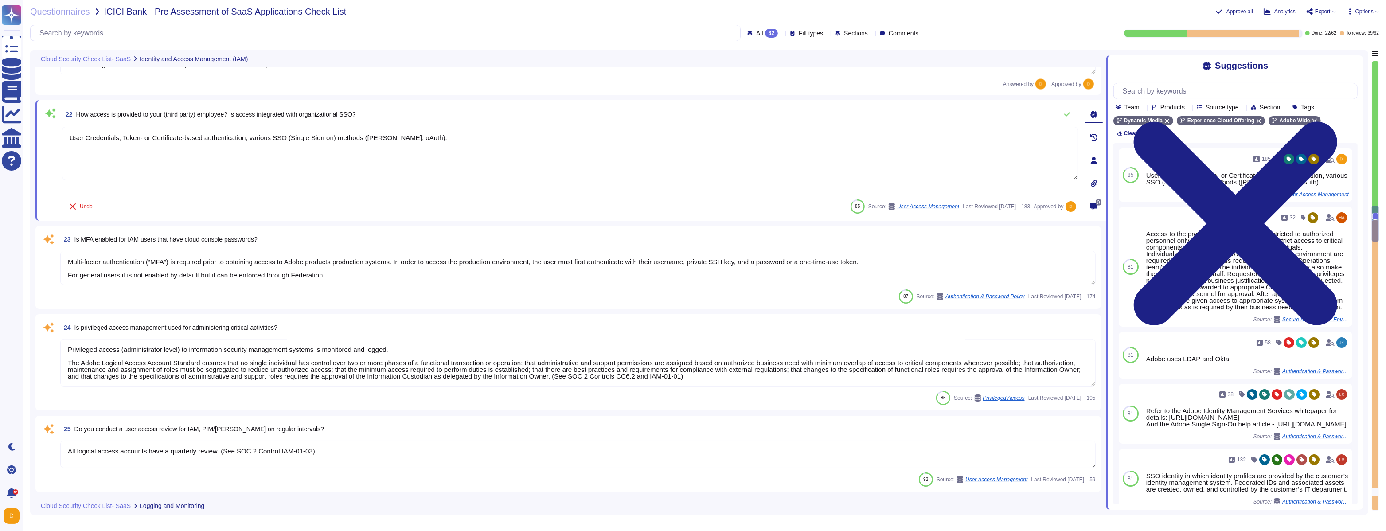
scroll to position [2344, 0]
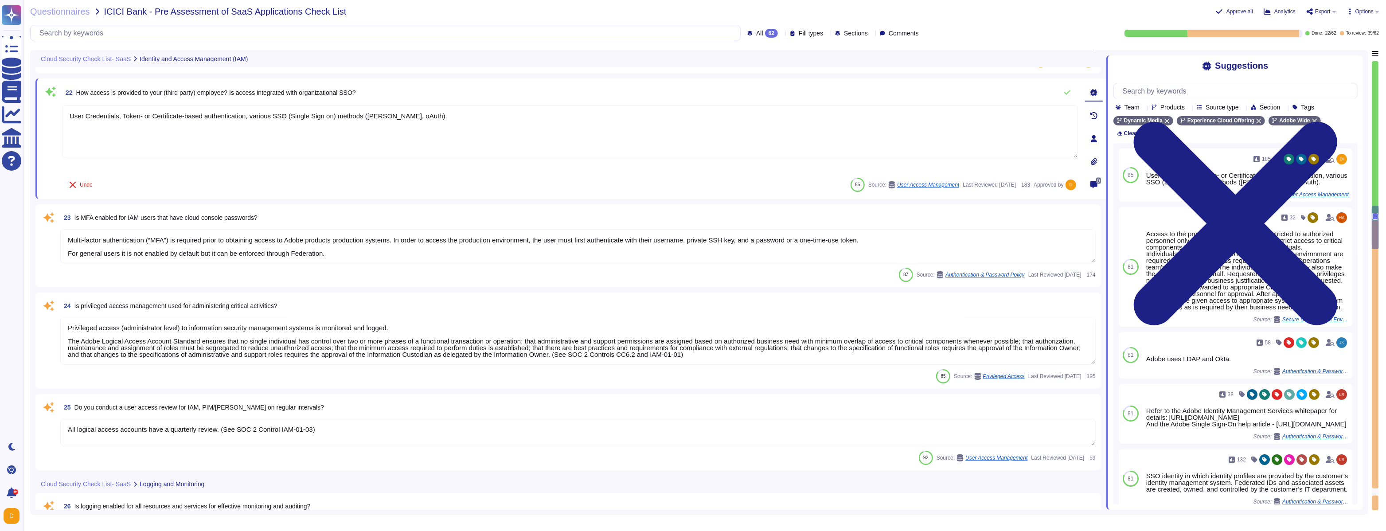
click at [151, 255] on textarea "Multi-factor authentication (“MFA”) is required prior to obtaining access to Ad…" at bounding box center [577, 246] width 1035 height 34
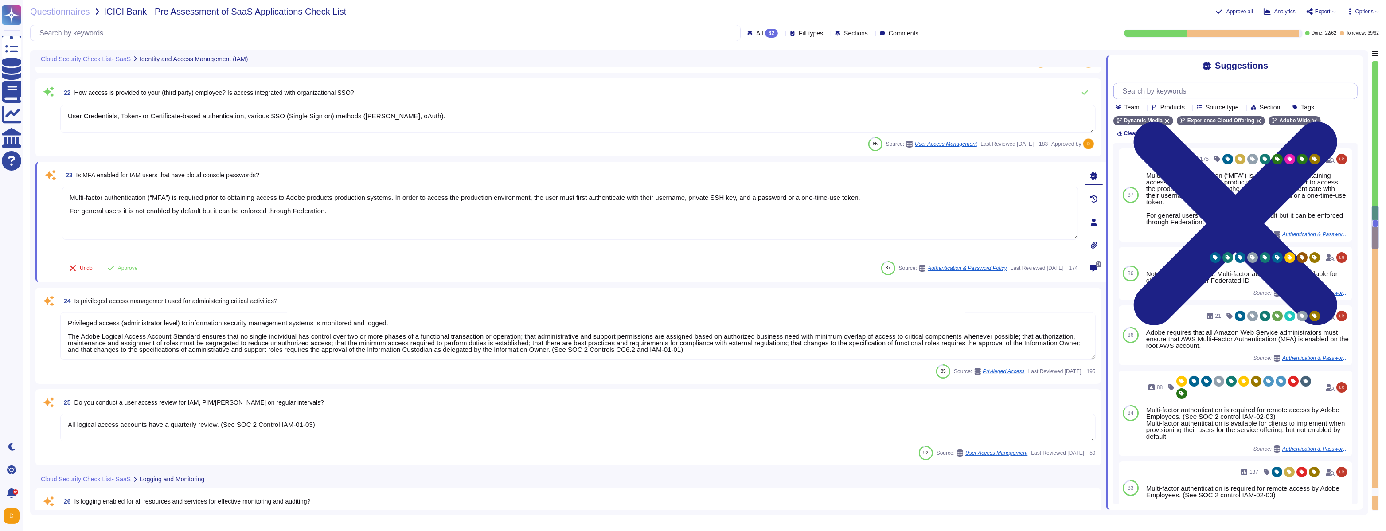
click at [594, 95] on input "text" at bounding box center [1237, 91] width 239 height 16
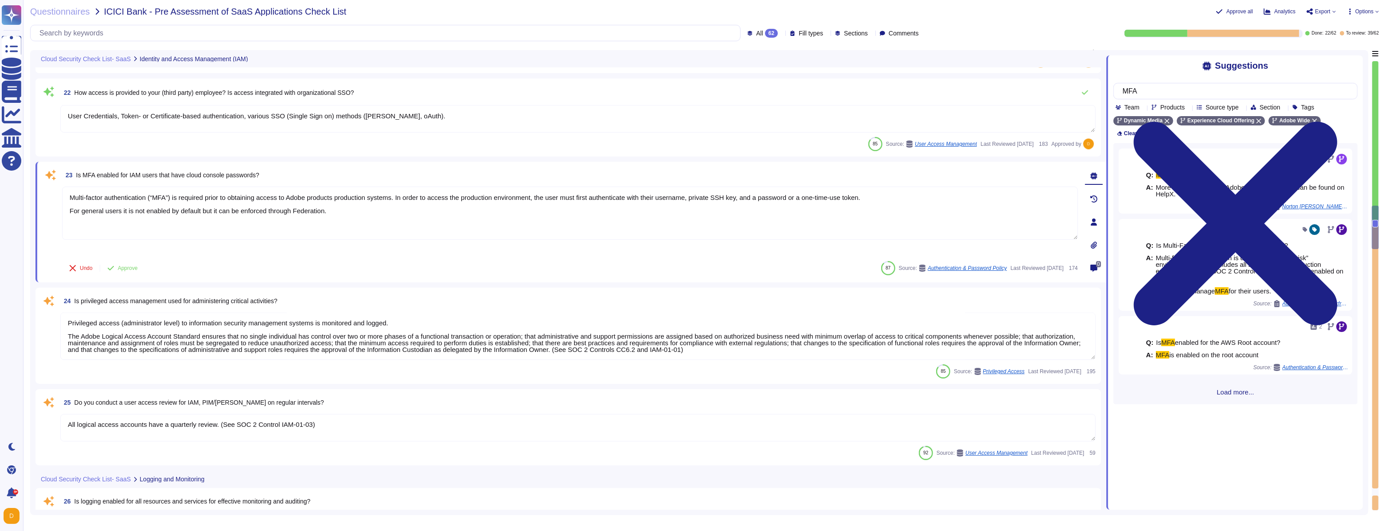
click at [594, 304] on div "Q: MFA compatibility A: More information about Adobe's support for MFA can be f…" at bounding box center [1235, 273] width 244 height 261
click at [594, 304] on span "Load more..." at bounding box center [1235, 392] width 244 height 7
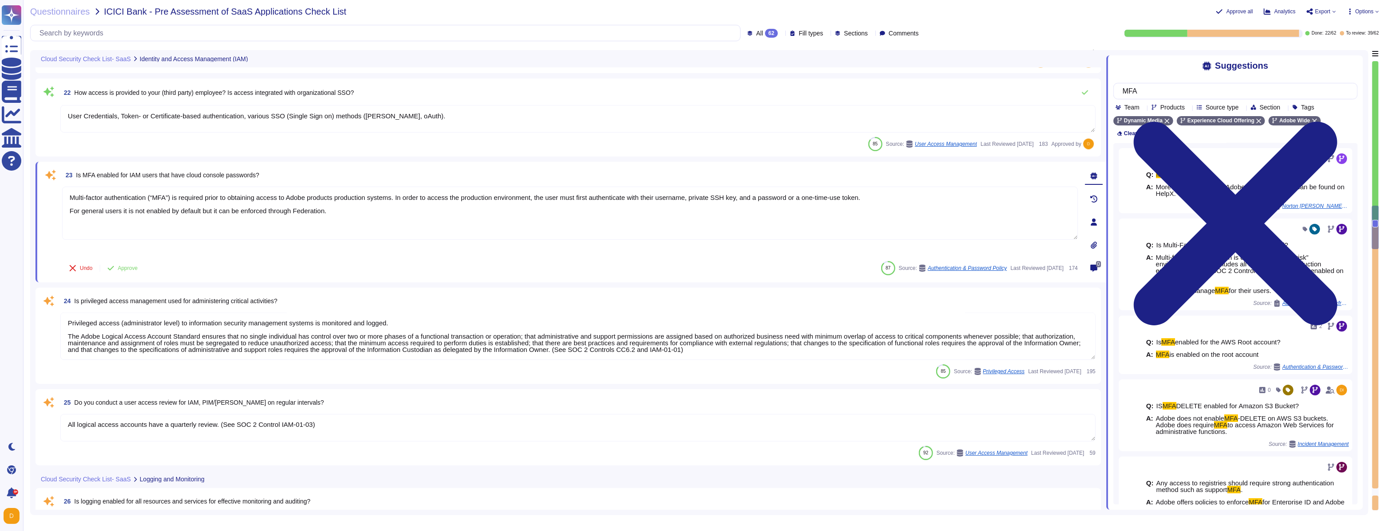
scroll to position [0, 0]
click at [594, 91] on input "MFA" at bounding box center [1233, 91] width 230 height 16
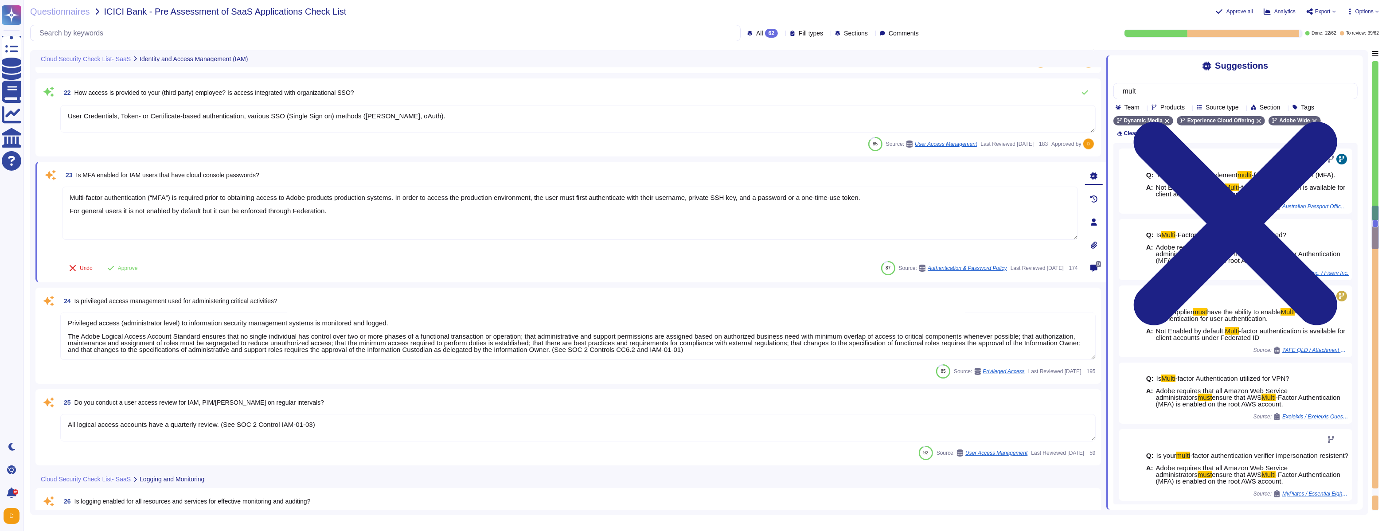
type input "mult"
click at [594, 109] on div "Products" at bounding box center [1169, 107] width 37 height 7
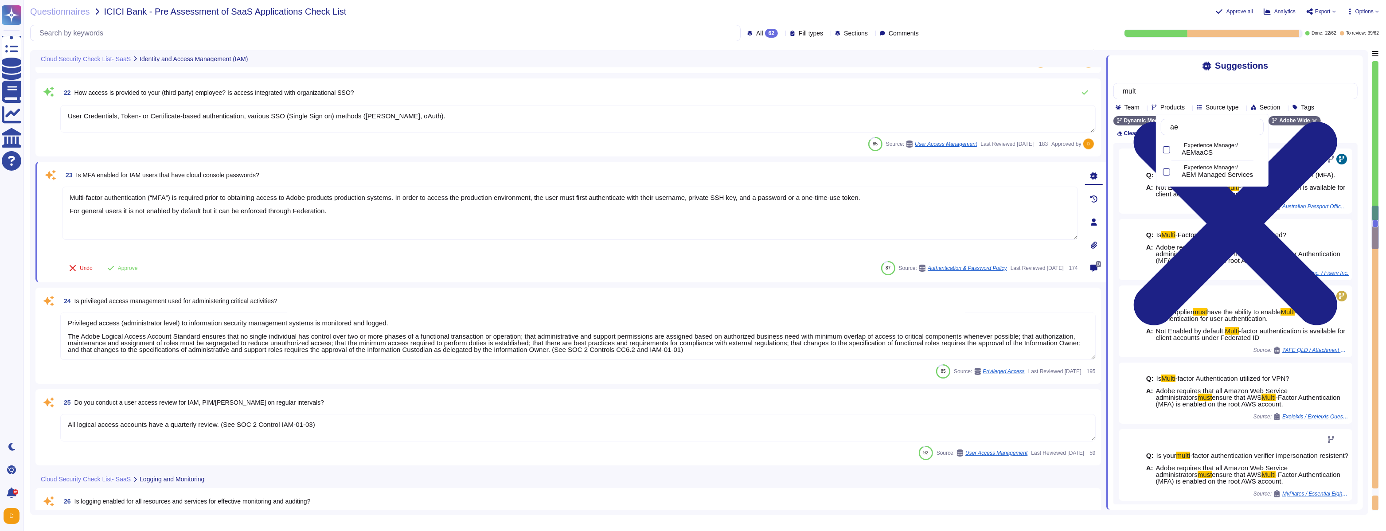
type input "aem"
click at [594, 148] on span "AEMaaCS" at bounding box center [1196, 152] width 31 height 8
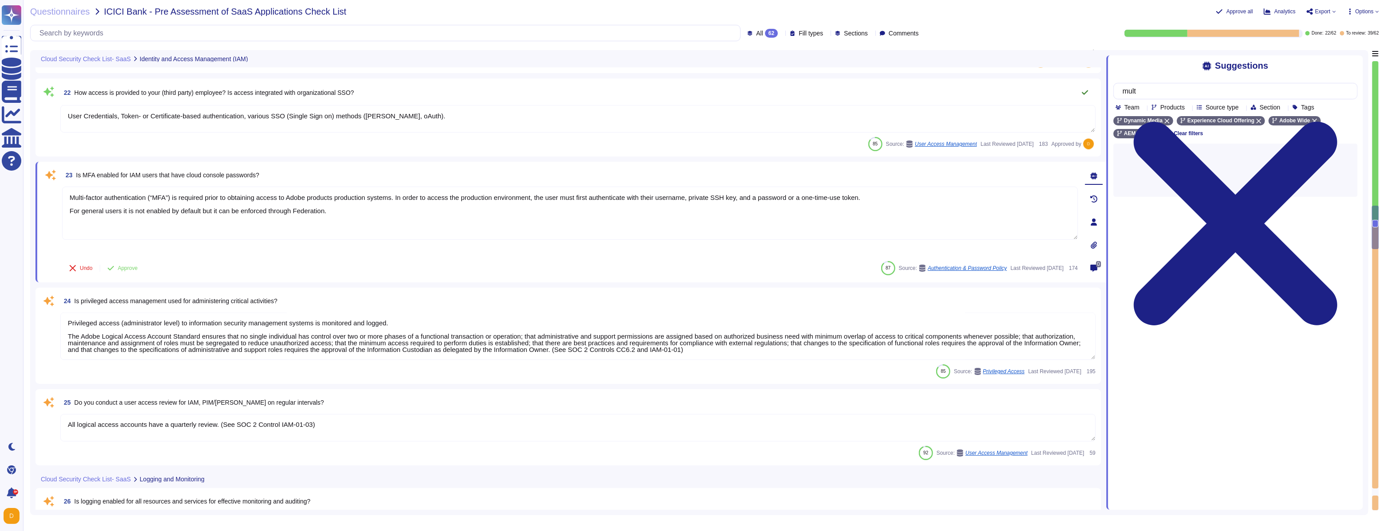
click at [594, 99] on button at bounding box center [1084, 93] width 21 height 18
click at [594, 92] on input "mult" at bounding box center [1233, 91] width 230 height 16
type input "m"
type input "F"
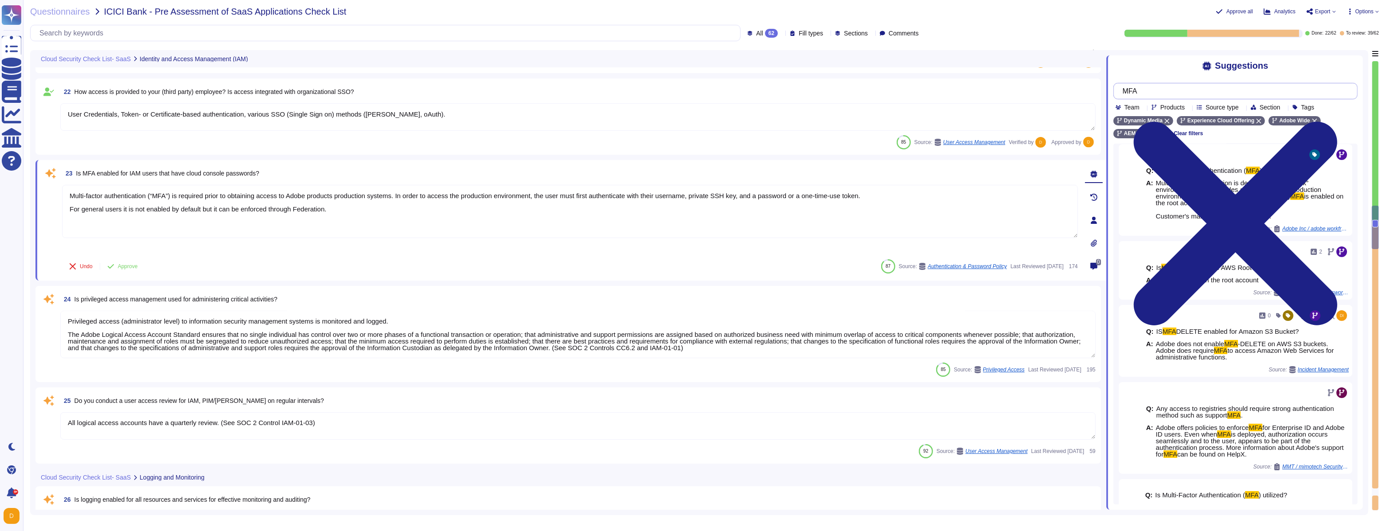
scroll to position [122, 0]
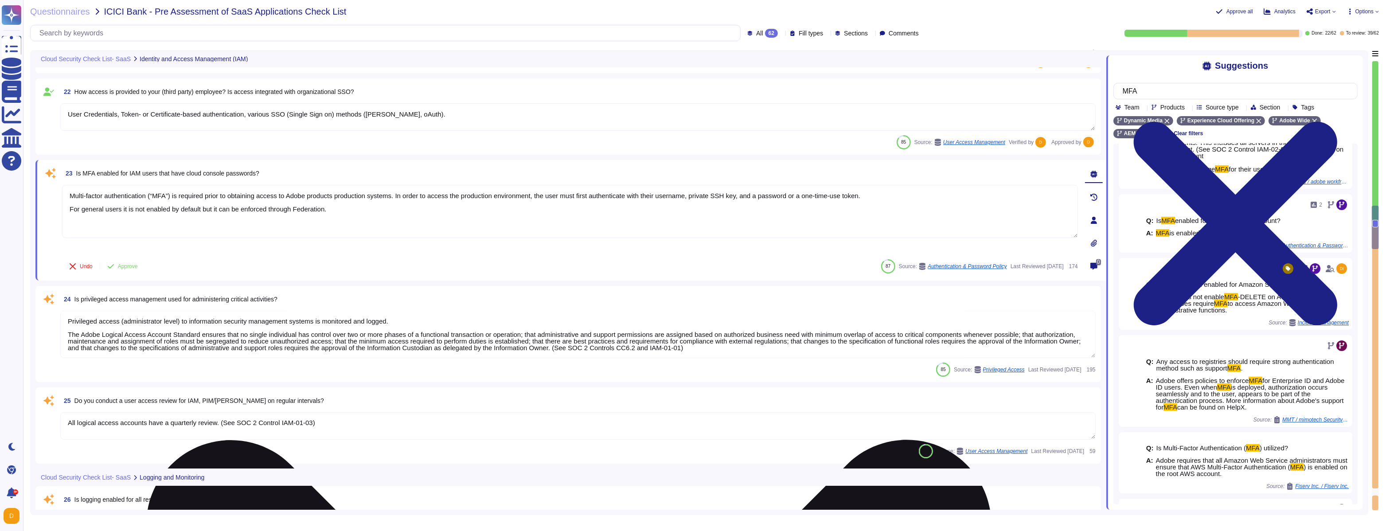
type input "MFA"
click at [594, 236] on textarea "Multi-factor authentication (“MFA”) is required prior to obtaining access to Ad…" at bounding box center [570, 211] width 1016 height 53
click at [594, 217] on textarea "Multi-factor authentication (“MFA”) is required prior to obtaining access to Ad…" at bounding box center [570, 211] width 1016 height 53
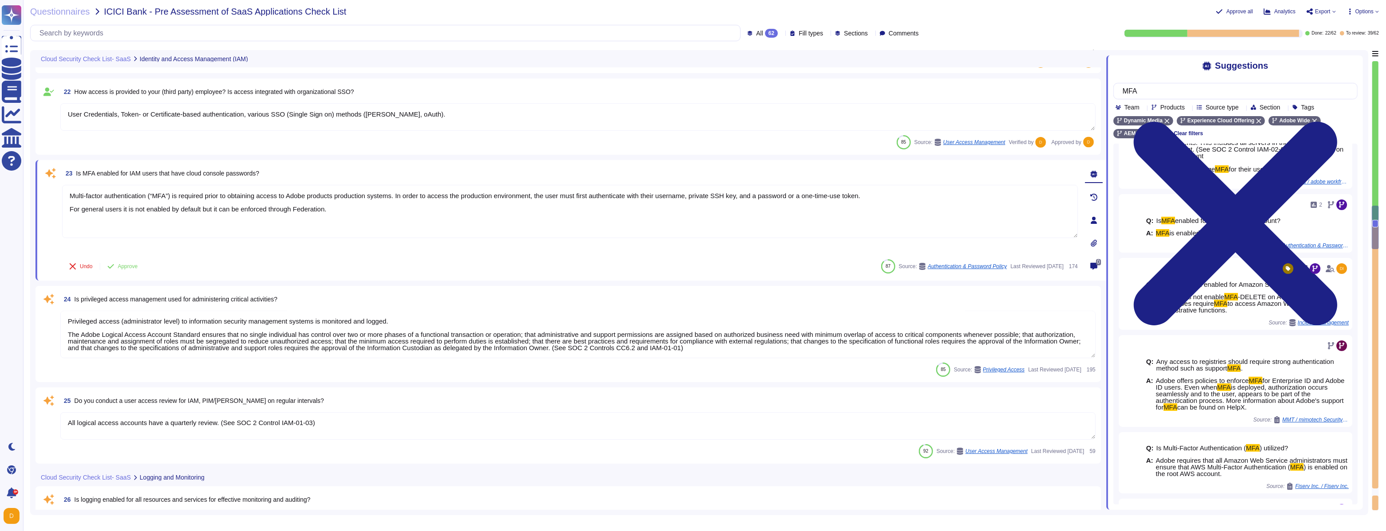
click at [594, 122] on textarea "User Credentials, Token- or Certificate-based authentication, various SSO (Sing…" at bounding box center [577, 116] width 1035 height 27
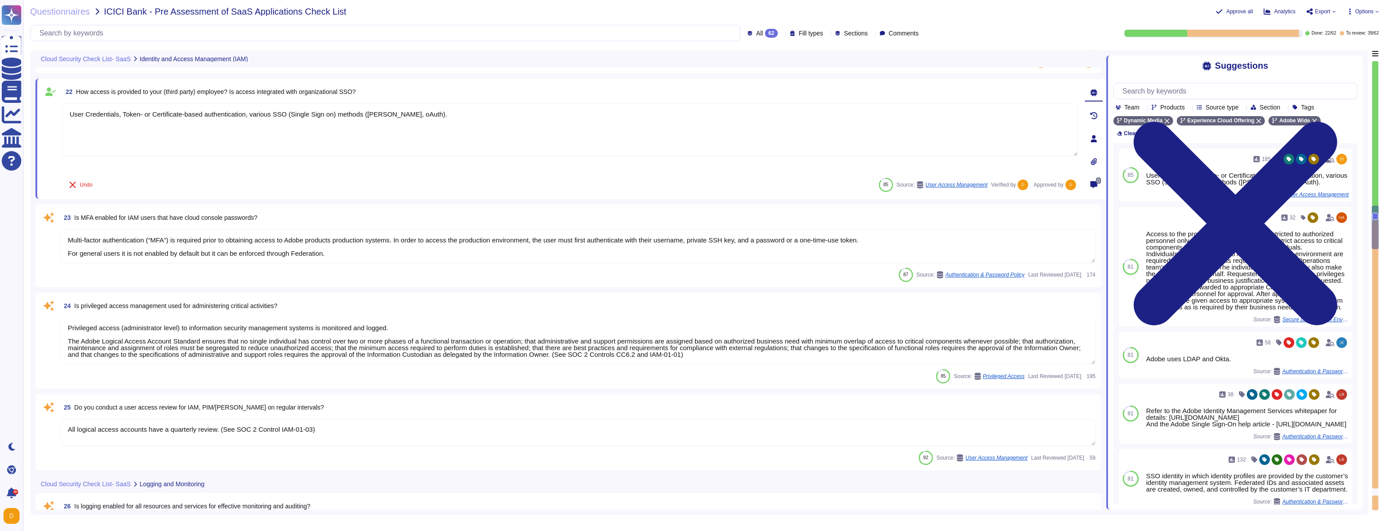
click at [542, 245] on textarea "Multi-factor authentication (“MFA”) is required prior to obtaining access to Ad…" at bounding box center [577, 246] width 1035 height 34
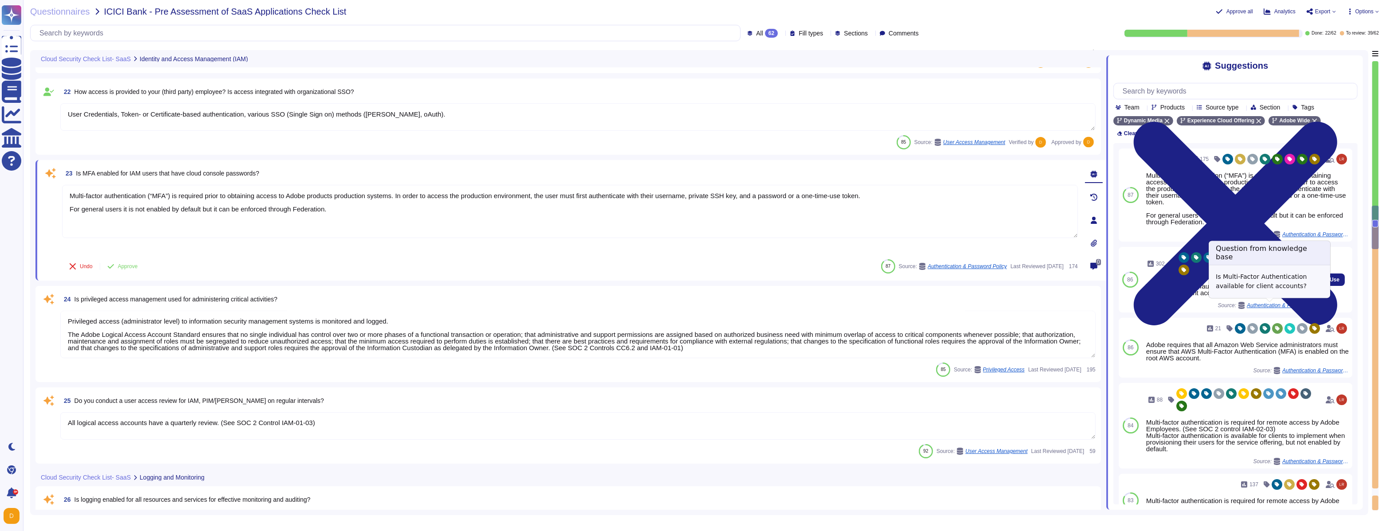
click at [594, 304] on span "Authentication & Password Policy" at bounding box center [1279, 305] width 66 height 5
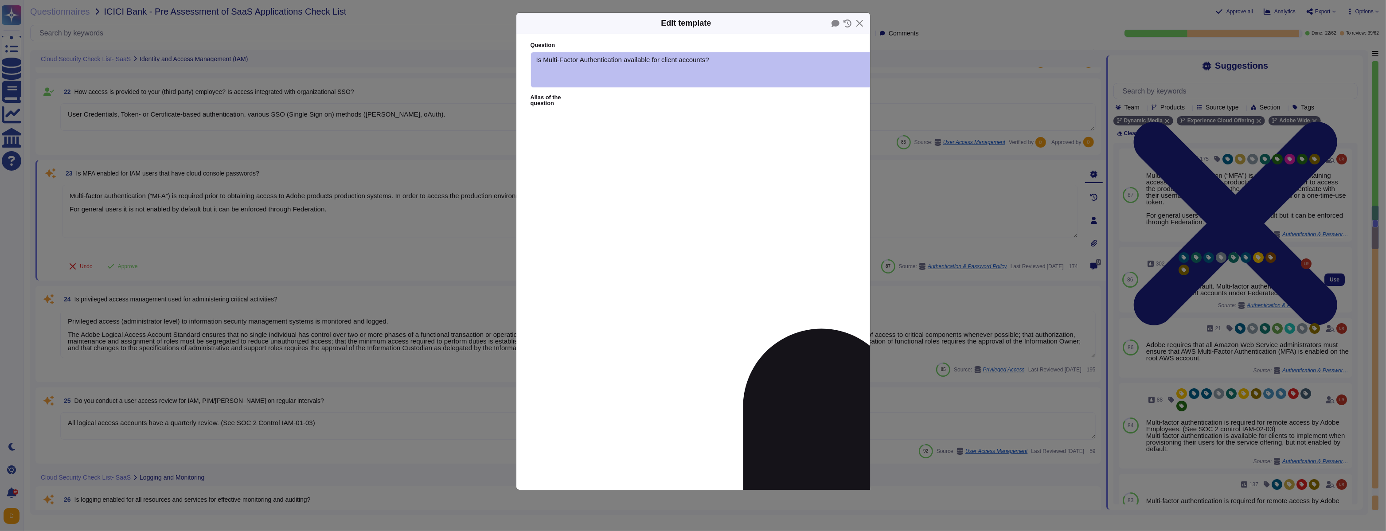
type textarea "Is Multi-Factor Authentication available for client accounts?"
type textarea "Not Enabled by default. Multi-factor authentication is available for client acc…"
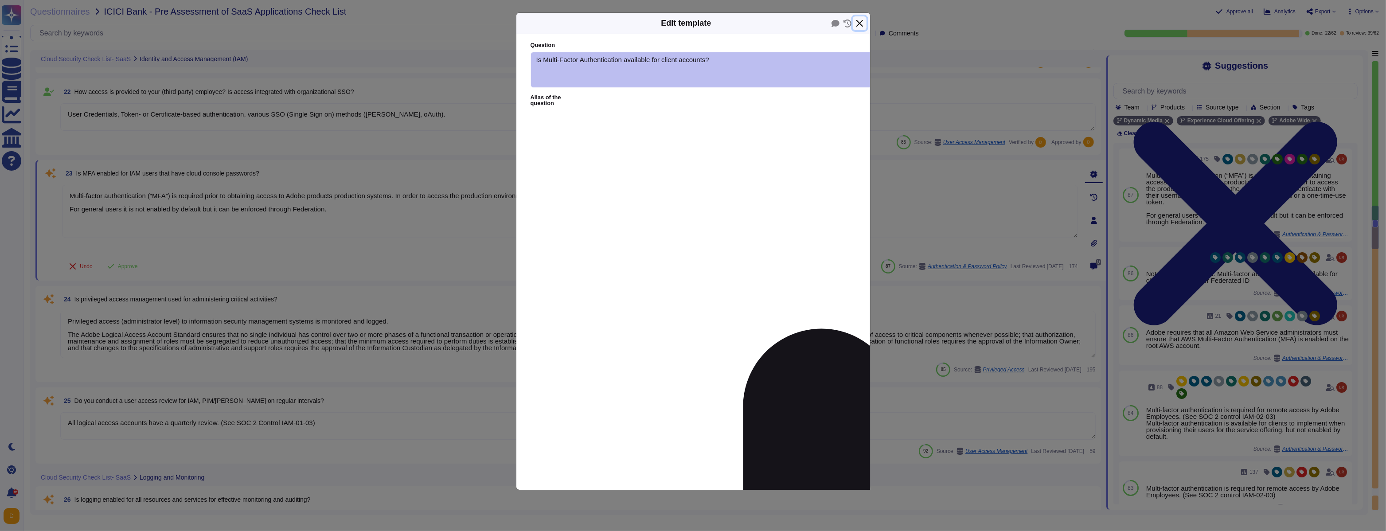
click at [594, 27] on button "Close" at bounding box center [860, 23] width 14 height 14
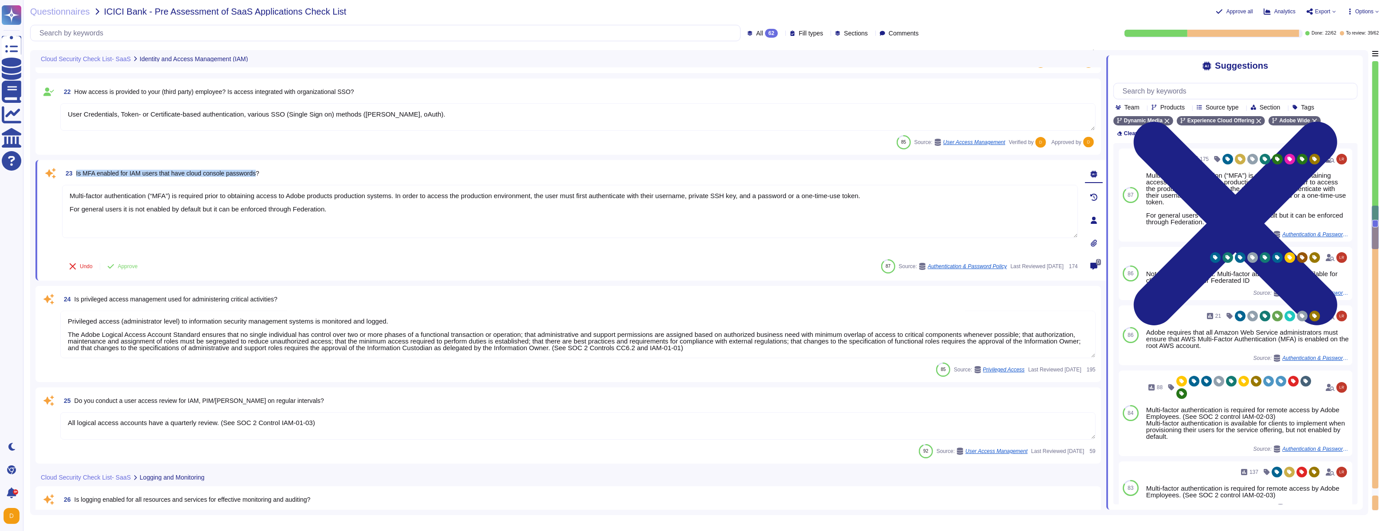
drag, startPoint x: 77, startPoint y: 173, endPoint x: 266, endPoint y: 174, distance: 189.6
click at [259, 174] on span "Is MFA enabled for IAM users that have cloud console passwords?" at bounding box center [167, 173] width 183 height 7
copy span "Is MFA enabled for IAM users that have cloud console passwords"
click at [109, 179] on span "23 Is MFA enabled for IAM users that have cloud console passwords?" at bounding box center [160, 173] width 197 height 16
drag, startPoint x: 78, startPoint y: 171, endPoint x: 268, endPoint y: 173, distance: 190.5
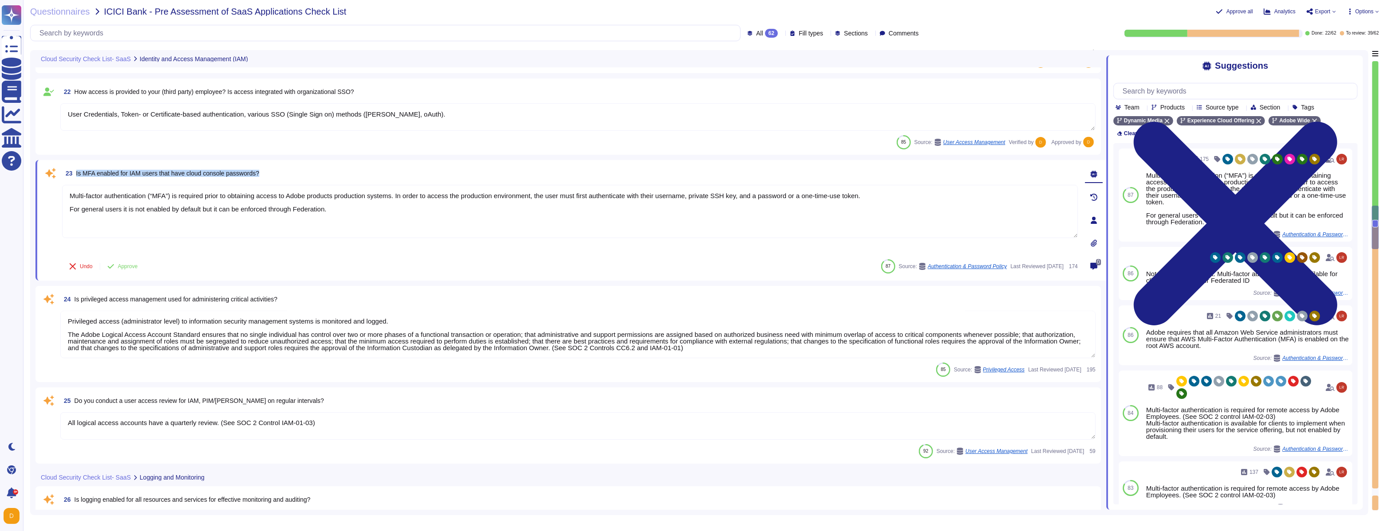
click at [259, 173] on span "Is MFA enabled for IAM users that have cloud console passwords?" at bounding box center [167, 173] width 183 height 7
copy span "Is MFA enabled for IAM users that have cloud console passwords?"
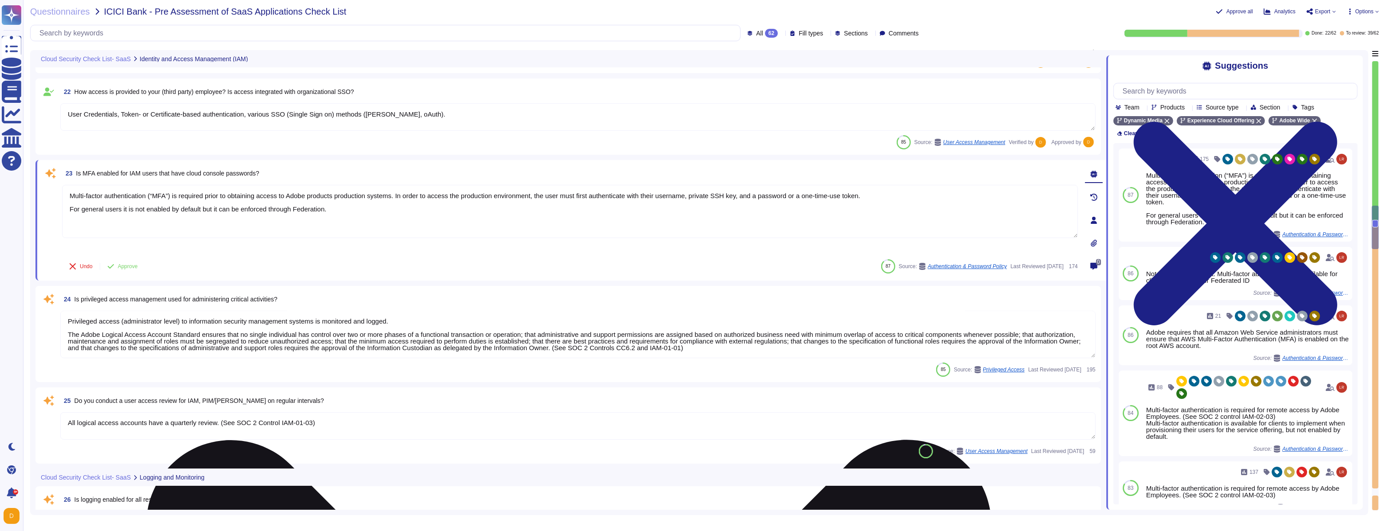
drag, startPoint x: 772, startPoint y: 226, endPoint x: 750, endPoint y: 209, distance: 27.8
click at [594, 209] on textarea "Multi-factor authentication (“MFA”) is required prior to obtaining access to Ad…" at bounding box center [570, 211] width 1016 height 53
click at [594, 203] on textarea "Multi-factor authentication (“MFA”) is required prior to obtaining access to Ad…" at bounding box center [570, 211] width 1016 height 53
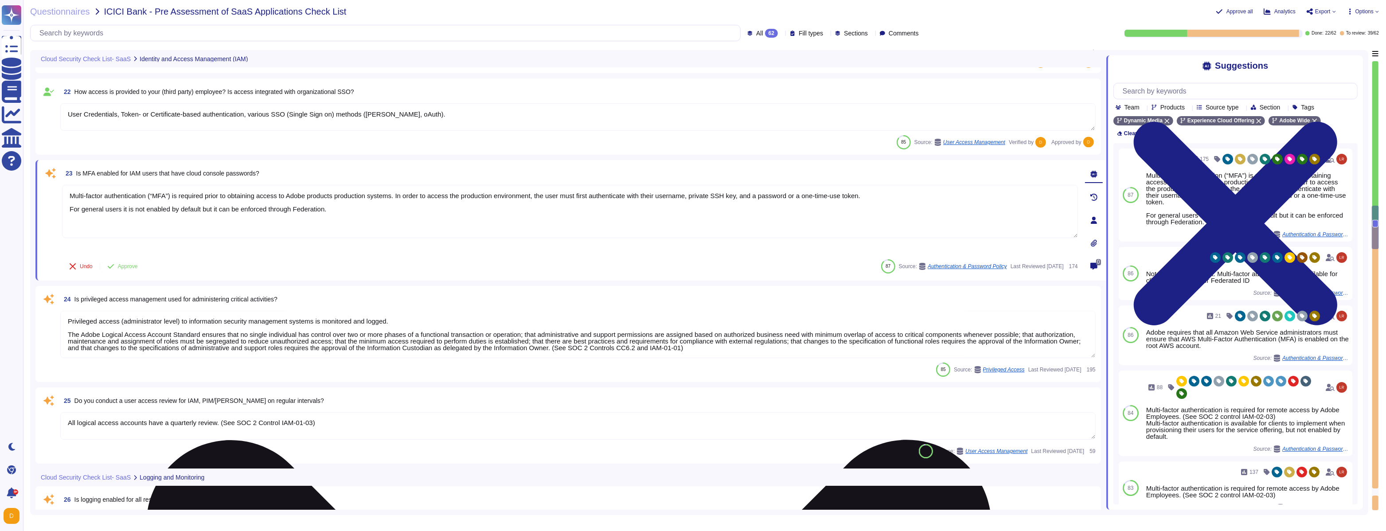
click at [594, 203] on textarea "Multi-factor authentication (“MFA”) is required prior to obtaining access to Ad…" at bounding box center [570, 211] width 1016 height 53
click at [594, 199] on textarea "Multi-factor authentication (“MFA”) is required prior to obtaining access to Ad…" at bounding box center [570, 211] width 1016 height 53
click at [292, 205] on textarea "Multi-factor authentication (“MFA”) is required prior to obtaining access to Ad…" at bounding box center [570, 211] width 1016 height 53
click at [241, 205] on textarea "Multi-factor authentication (“MFA”) is required prior to obtaining access to Ad…" at bounding box center [570, 211] width 1016 height 53
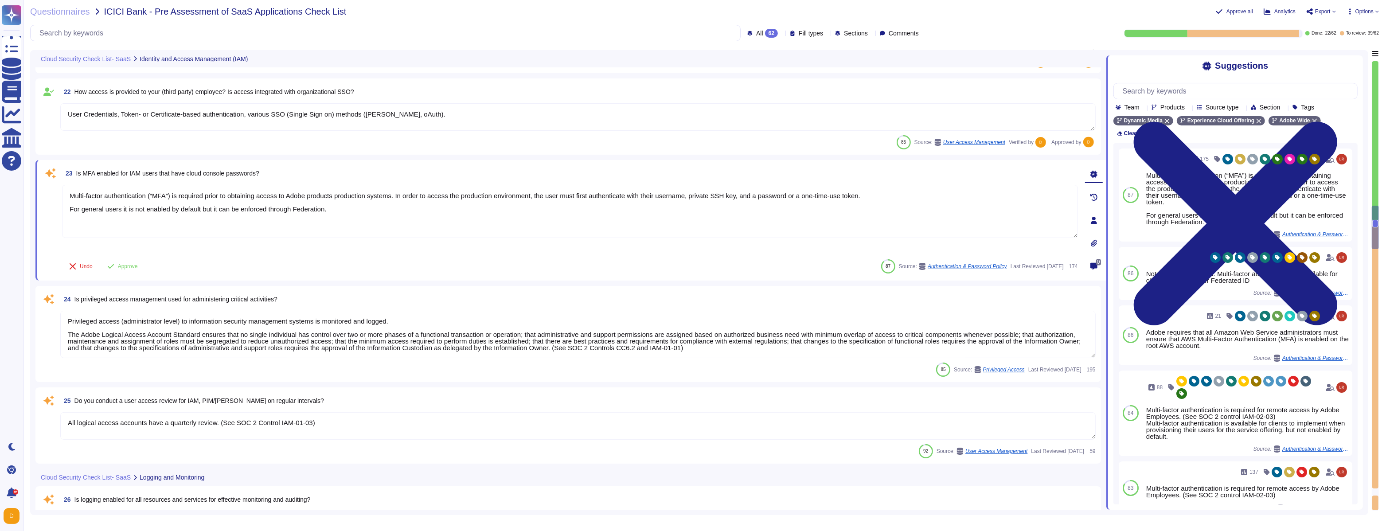
click at [294, 114] on textarea "User Credentials, Token- or Certificate-based authentication, various SSO (Sing…" at bounding box center [577, 116] width 1035 height 27
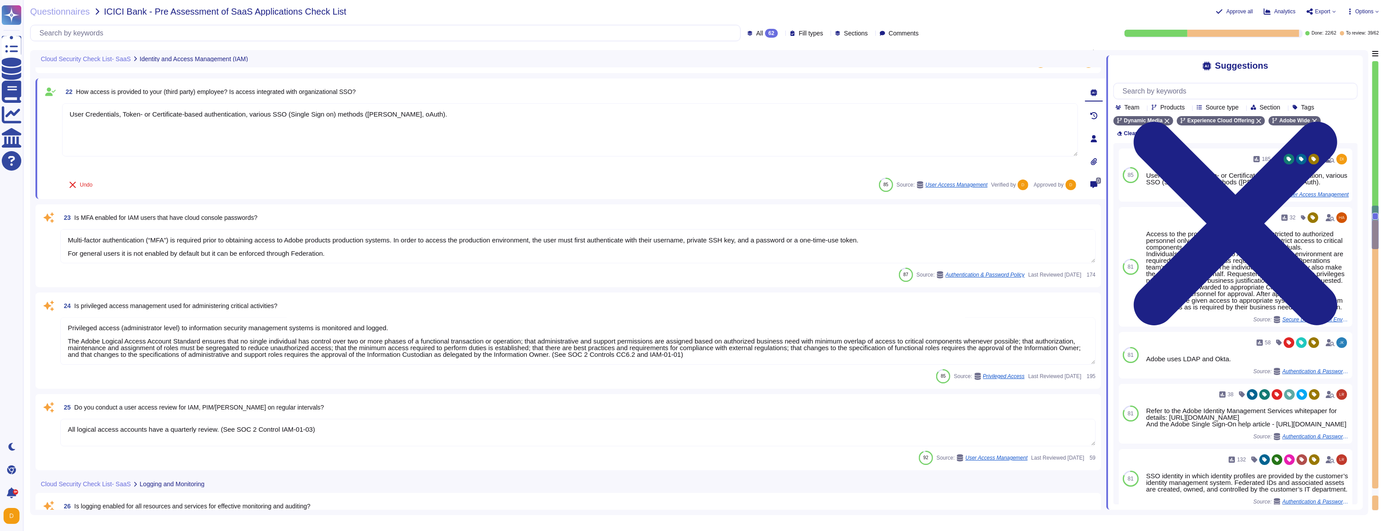
click at [231, 264] on div "23 Is MFA enabled for IAM users that have cloud console passwords? Multi-factor…" at bounding box center [568, 246] width 1055 height 72
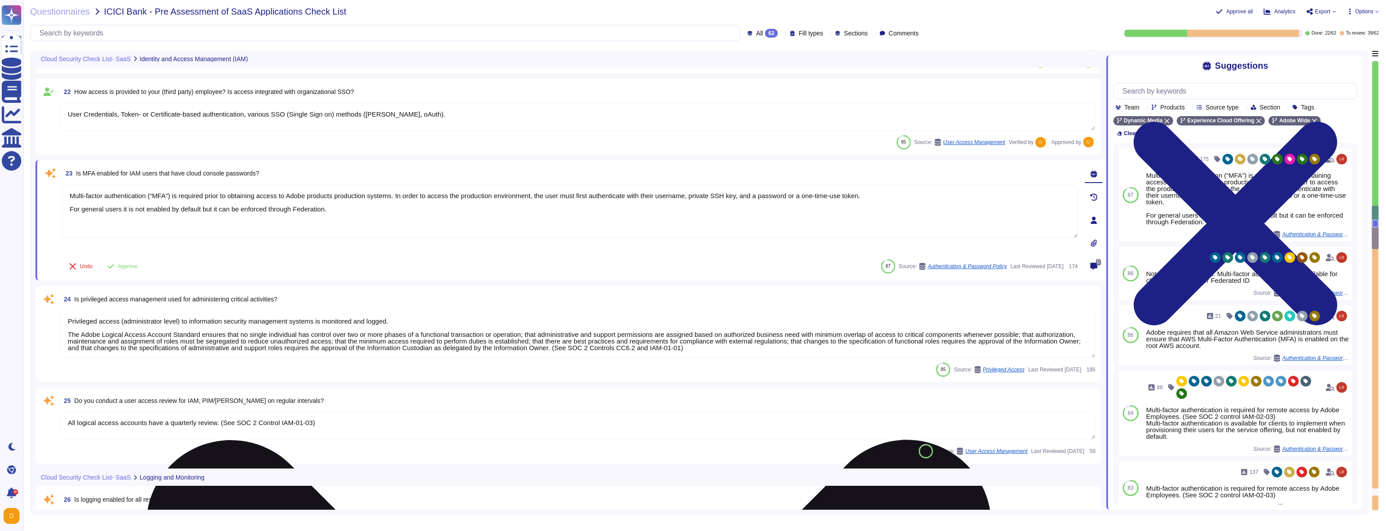
click at [238, 210] on textarea "Multi-factor authentication (“MFA”) is required prior to obtaining access to Ad…" at bounding box center [570, 211] width 1016 height 53
type textarea "Multi-factor authentication (“MFA”) is required prior to obtaining access to Ad…"
click at [160, 204] on textarea "Multi-factor authentication (“MFA”) is required prior to obtaining access to Ad…" at bounding box center [570, 211] width 1016 height 53
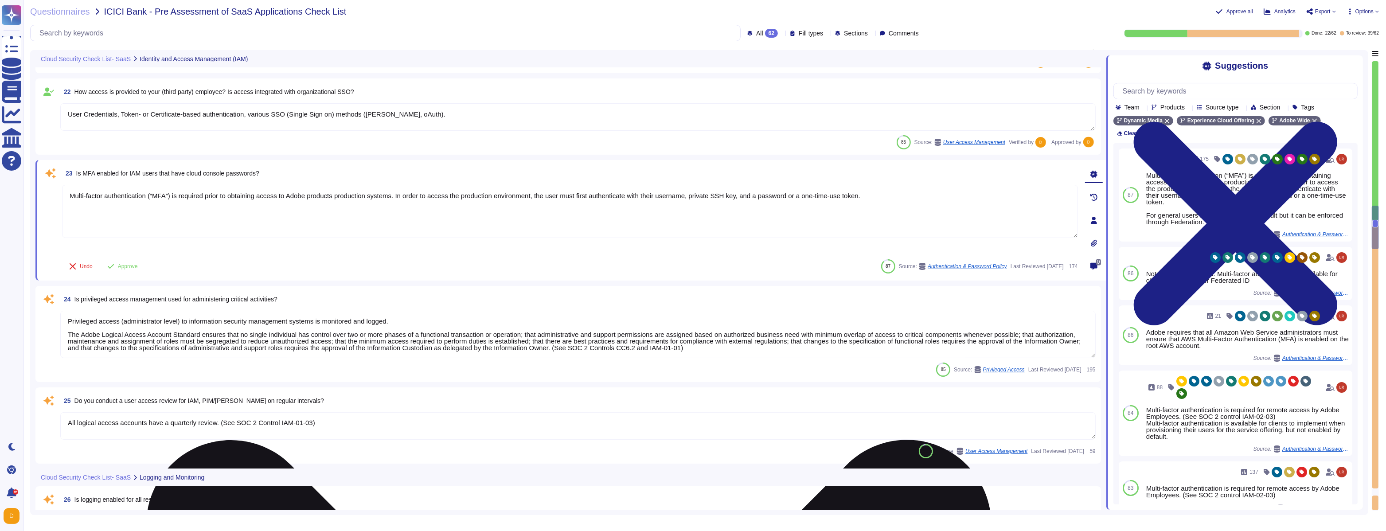
click at [160, 204] on textarea "Multi-factor authentication (“MFA”) is required prior to obtaining access to Ad…" at bounding box center [570, 211] width 1016 height 53
click at [125, 195] on textarea "Multi-factor authentication (“MFA”) is required prior to obtaining access to Ad…" at bounding box center [570, 211] width 1016 height 53
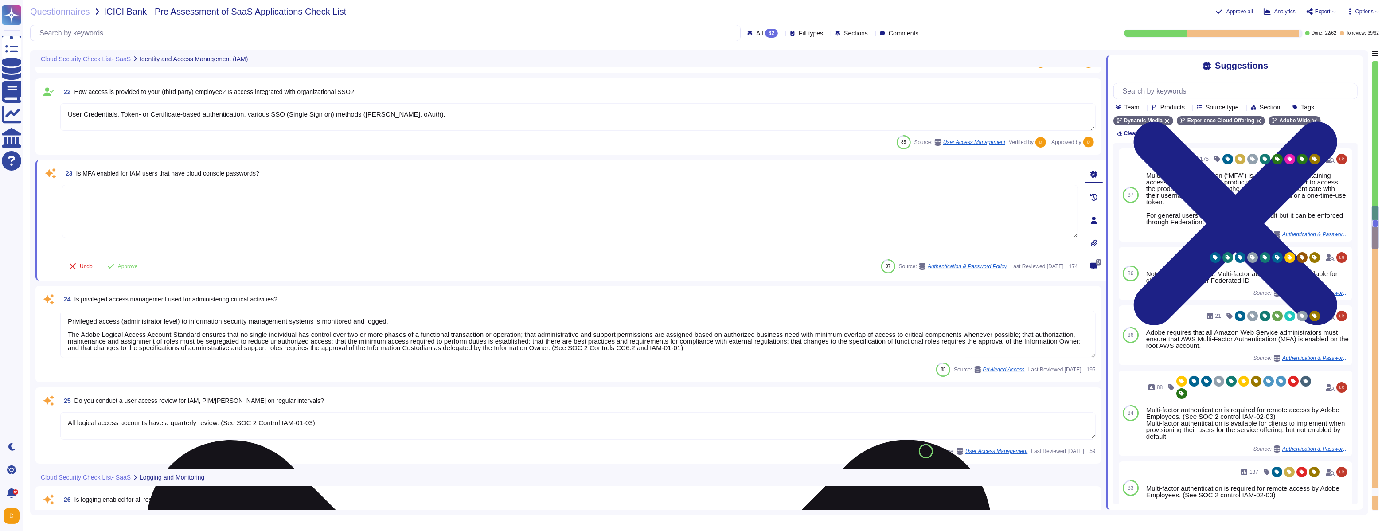
click at [90, 204] on textarea at bounding box center [570, 211] width 1016 height 53
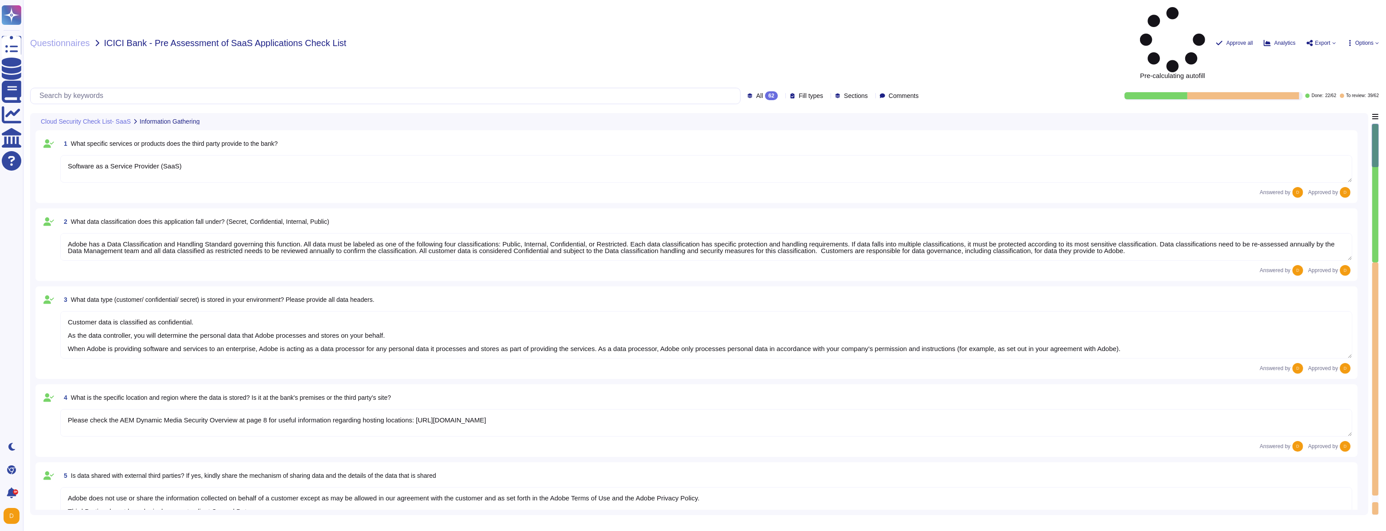
type textarea "Software as a Service Provider (SaaS)"
type textarea "Adobe has a Data Classification and Handling Standard governing this function. …"
type textarea "Customer data is classified as confidential. As the data controller, you will d…"
type textarea "Please check the AEM Dynamic Media Security Overview at page 8 for useful infor…"
type textarea "Adobe does not use or share the information collected on behalf of a customer e…"
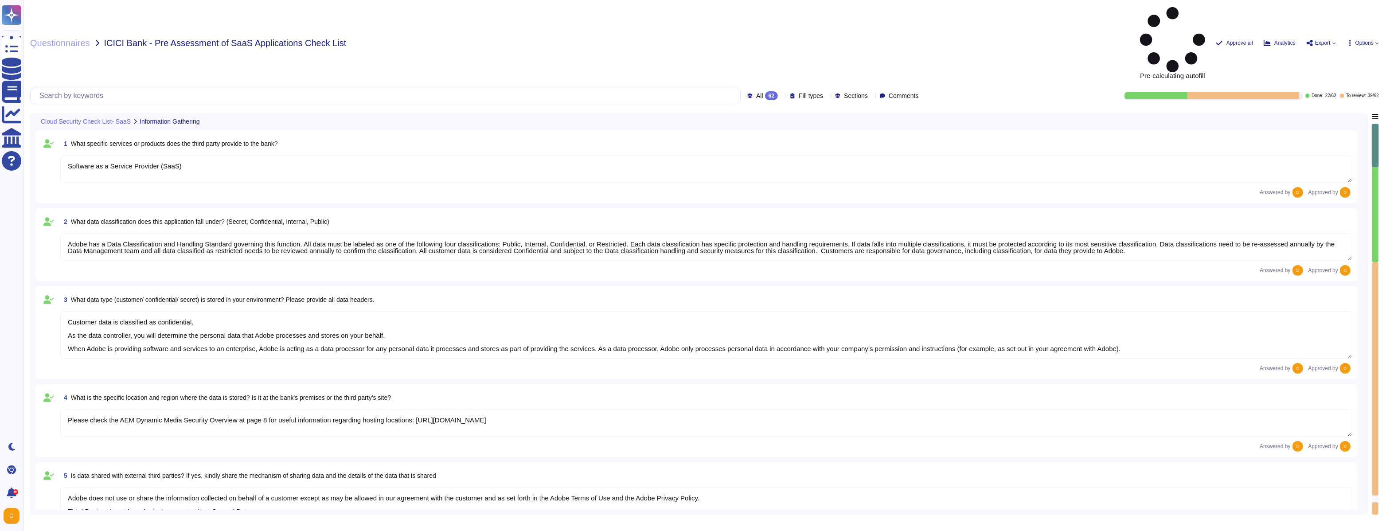
type textarea "Not Applicable. However, Adobe uses a third party for handling of credit card d…"
type textarea "Not Applicable"
type textarea "Adobe's products and services' architecture diagrams are reviewed and updated, …"
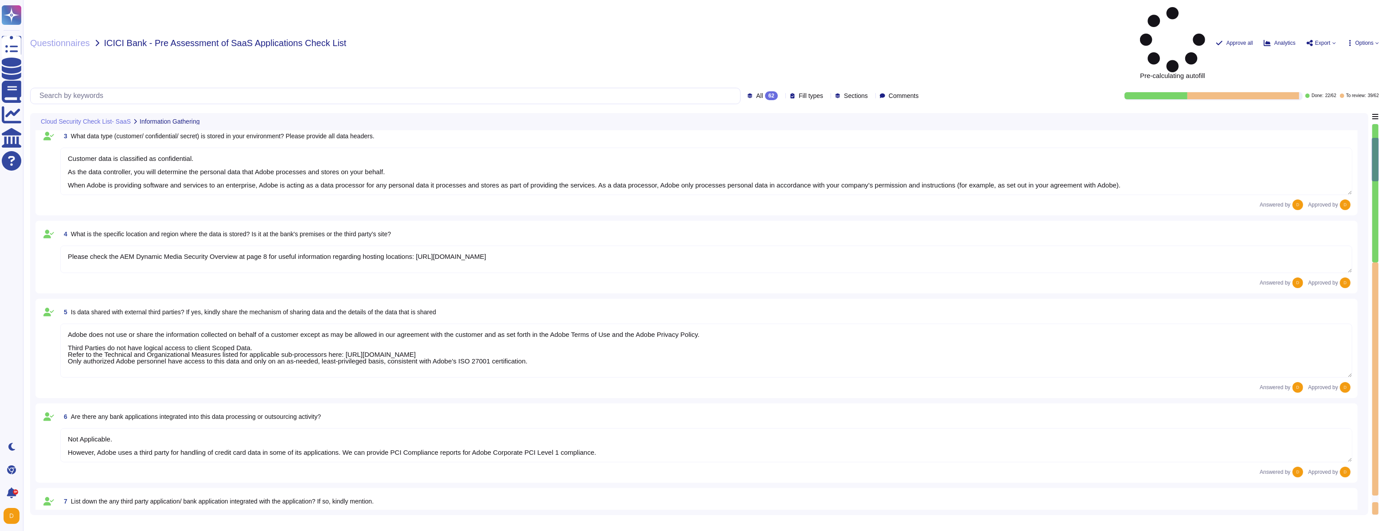
type textarea "AEM as a Cloud Service comes with an integrated CDN, designed to reduce latency…"
type textarea "Please see above answer for WAF details."
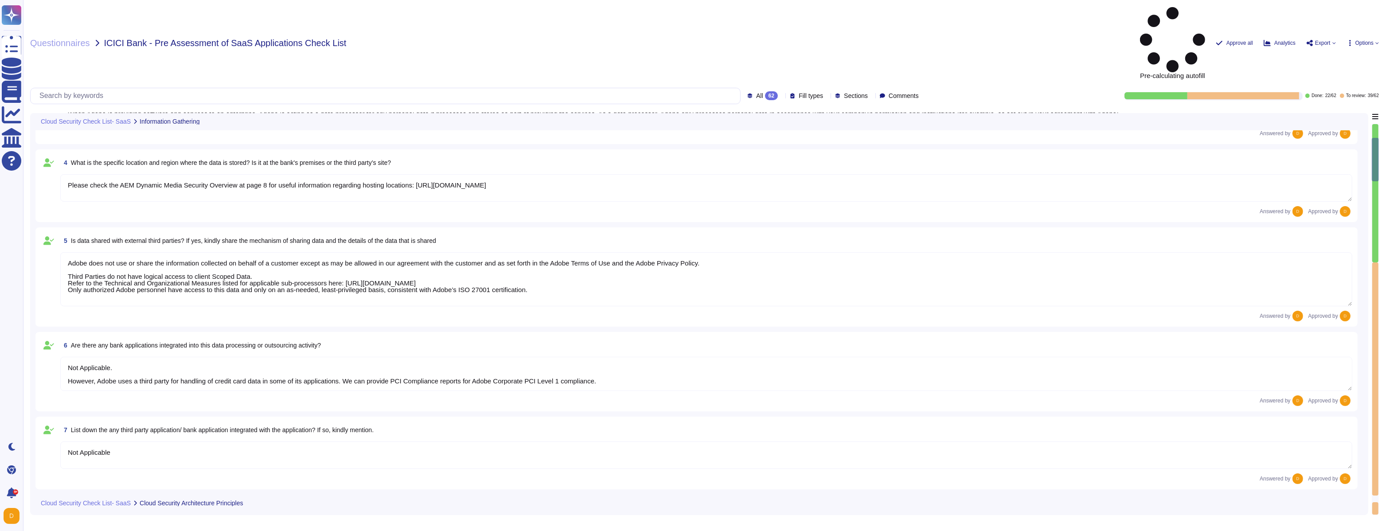
type textarea "Network based Intrusion Detection and/or Intrusion Prevention is in use and mon…"
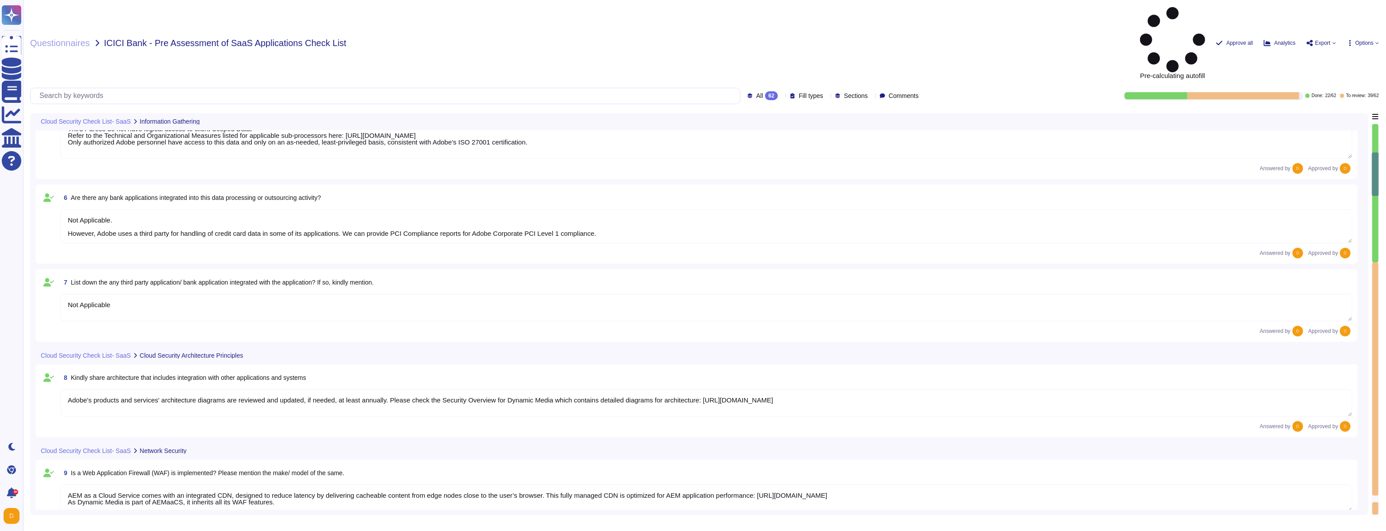
type textarea "Adobe Dynamic Media employs a service provided by our CDN partner that uses pat…"
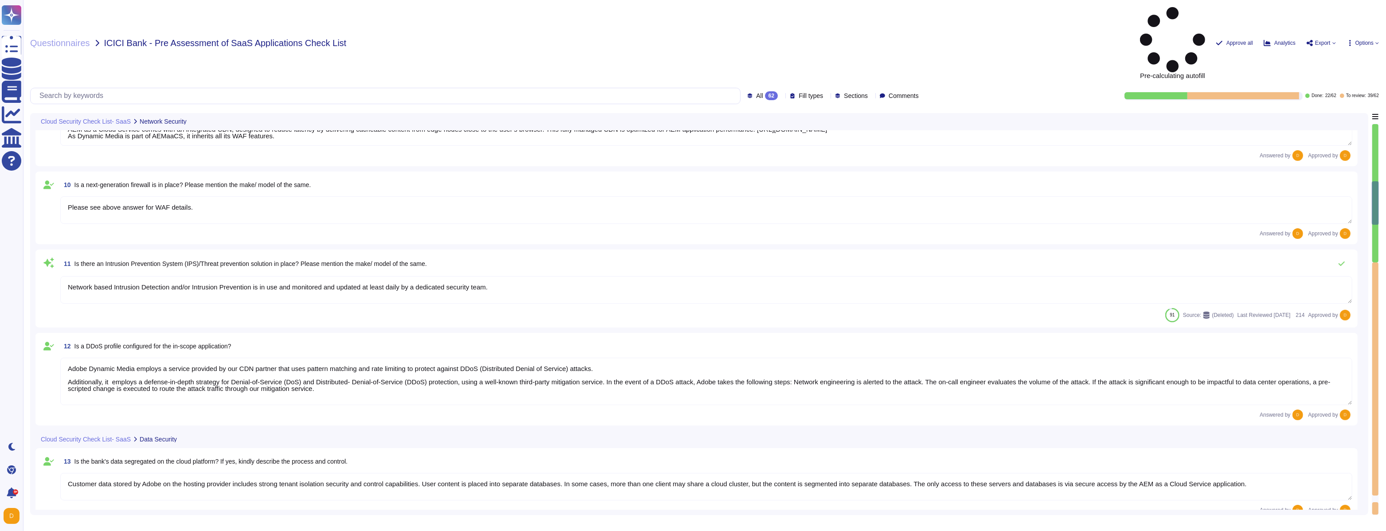
type textarea "Customer data stored by Adobe on the hosting provider includes strong tenant is…"
type textarea "All data at-rest is encrypted by the cloud service provider. In addition, AEM a…"
type textarea "Encryption keys for data at-rest are stored and managed by the Cloud Infrastruc…"
type textarea "Adobe services are expected to comply with the Key Management Standard. Adobe K…"
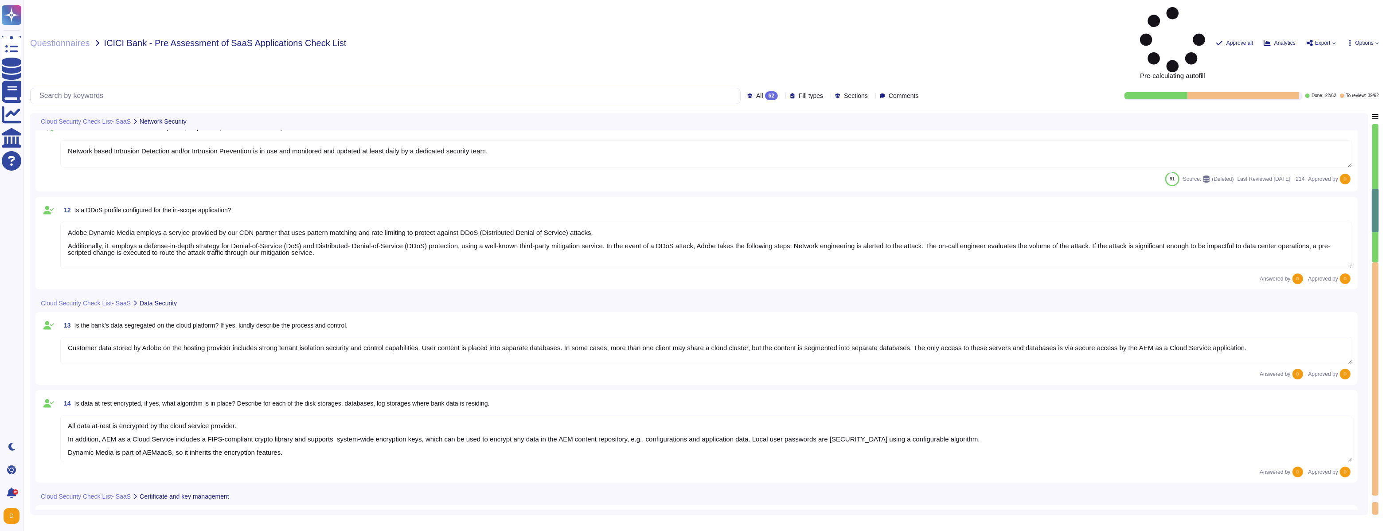
type textarea "All data in transit between AEM as a Cloud Service and external components is c…"
type textarea "Not Applicable"
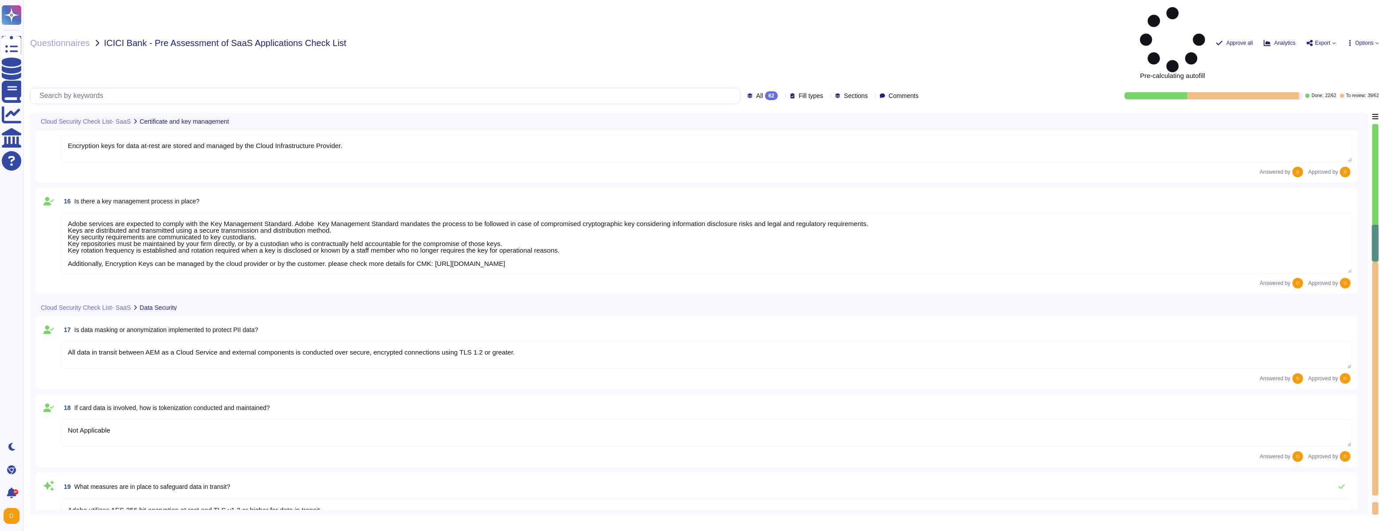
type textarea "Adobe utilizes AES-256 bit encryption at rest and TLS v1.2 or higher for data i…"
type textarea "Adobe provides an internet-accessible self-service portal known as the Adobe Ad…"
type textarea "Lorem'i dolorsitametco adipisc elitsedd eius-tempo incidi. Utlaboree dol magnaa…"
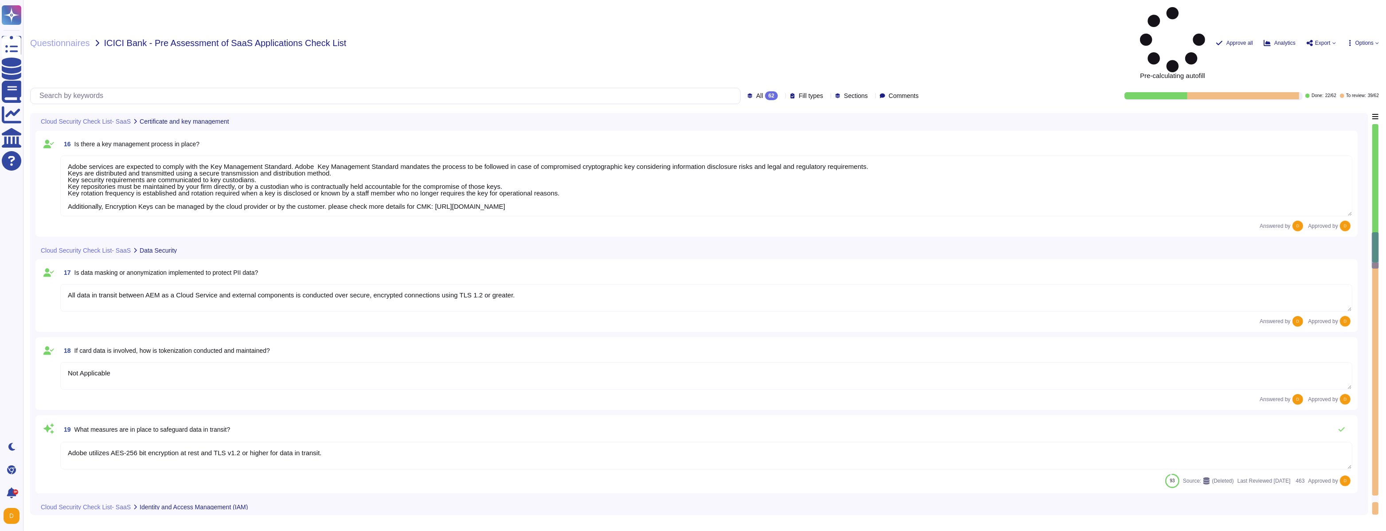
type textarea "User Credentials, Token- or Certificate-based authentication, various SSO (Sing…"
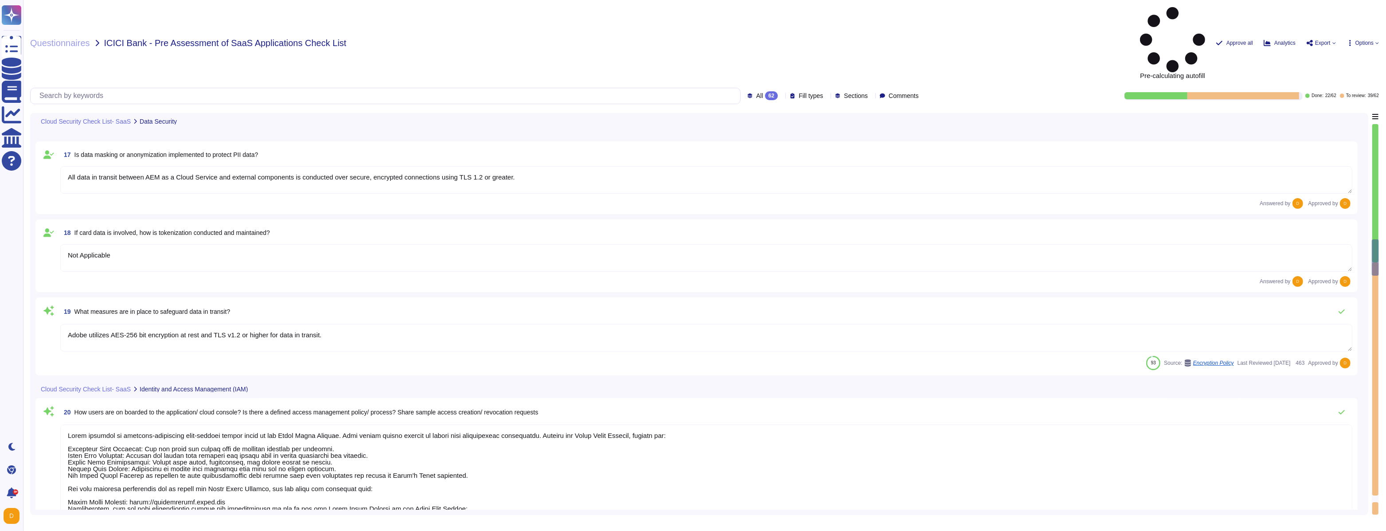
type textarea "Multi-factor authentication (“MFA”) is required prior to obtaining access to Ad…"
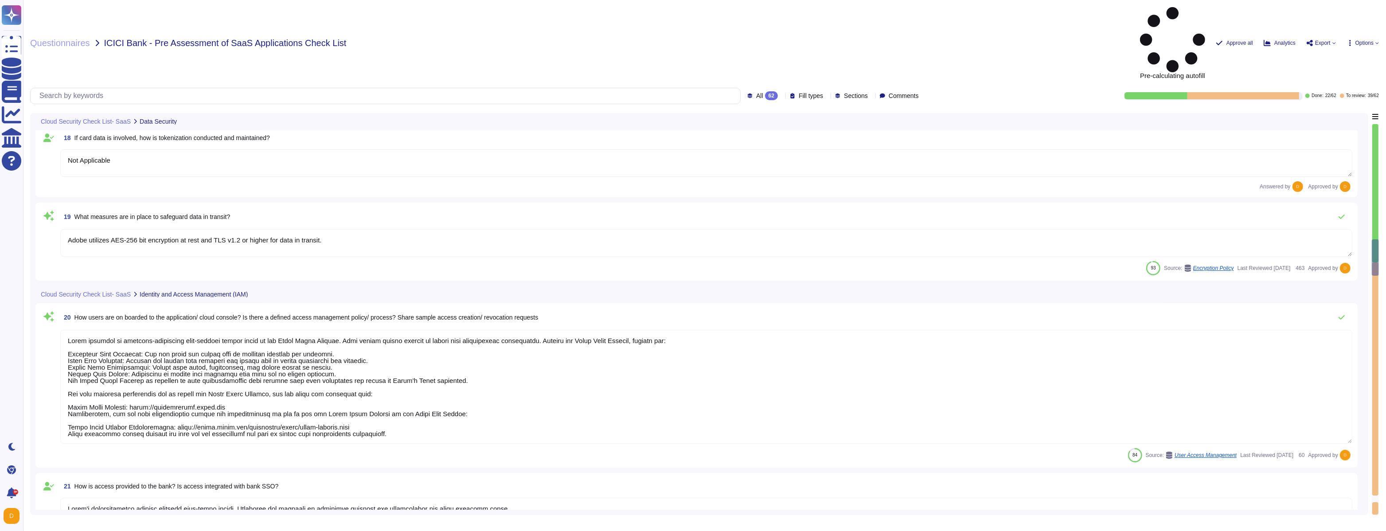
type textarea "Privileged access (administrator level) to information security management syst…"
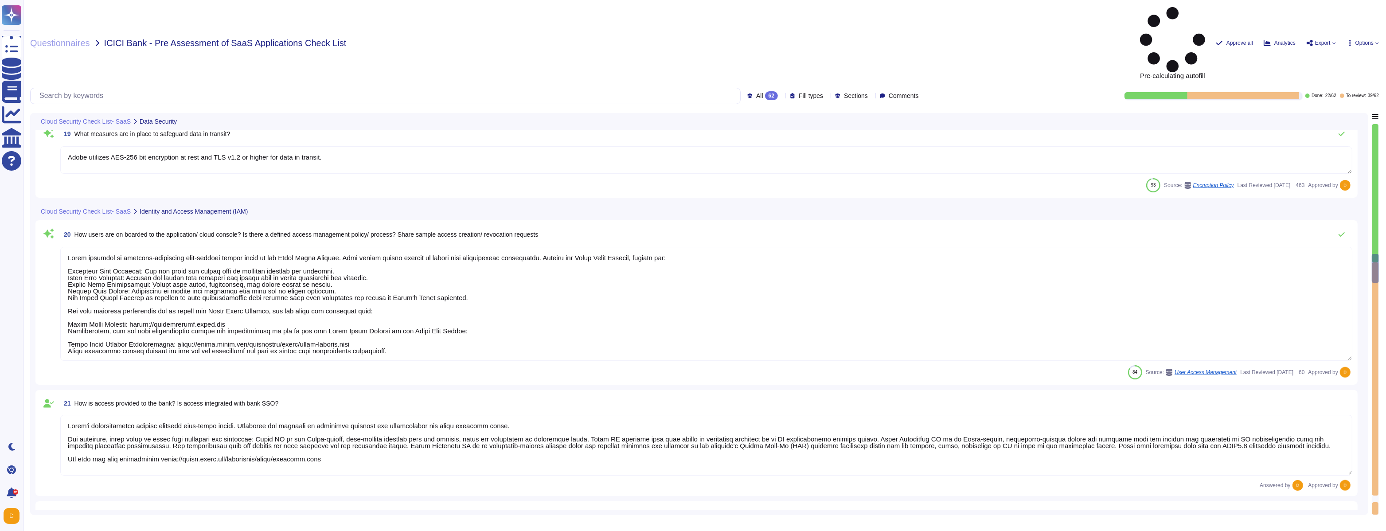
scroll to position [1554, 0]
type textarea "All logical access accounts have a quarterly review. (See SOC 2 Control IAM-01-…"
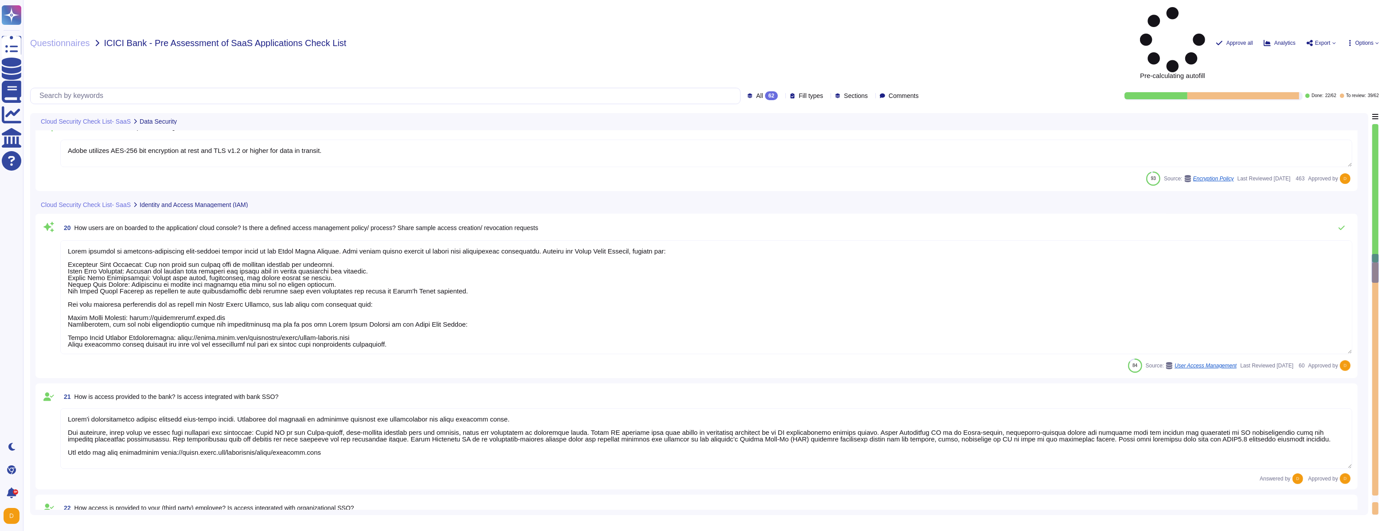
scroll to position [0, 0]
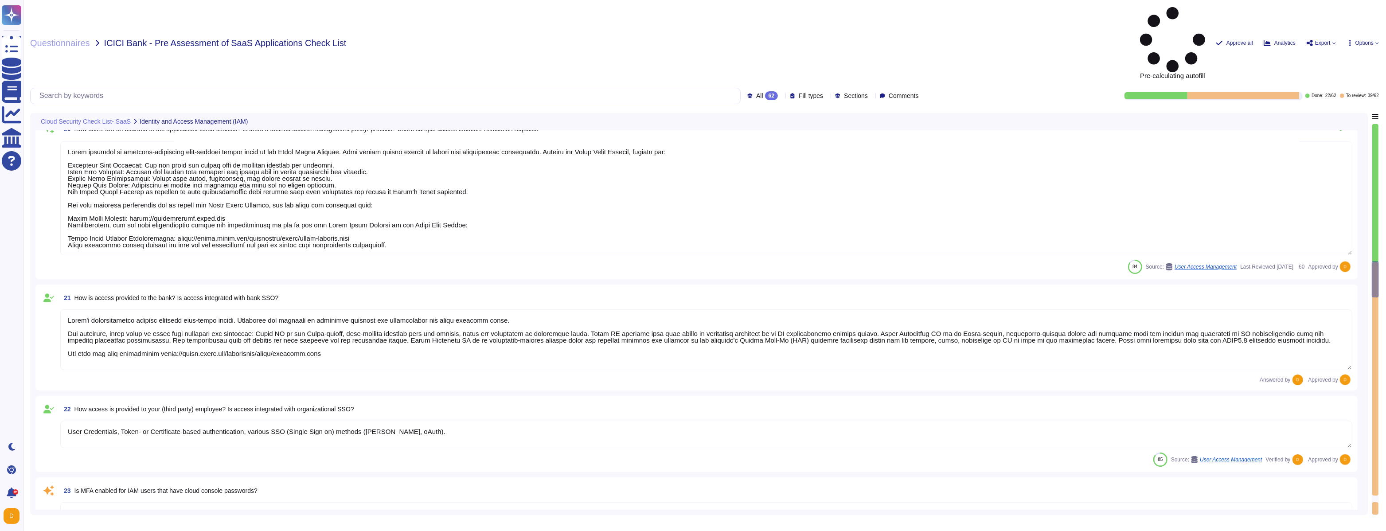
type textarea "Systems that collect, store, process, transmit, dispose of data, accept network…"
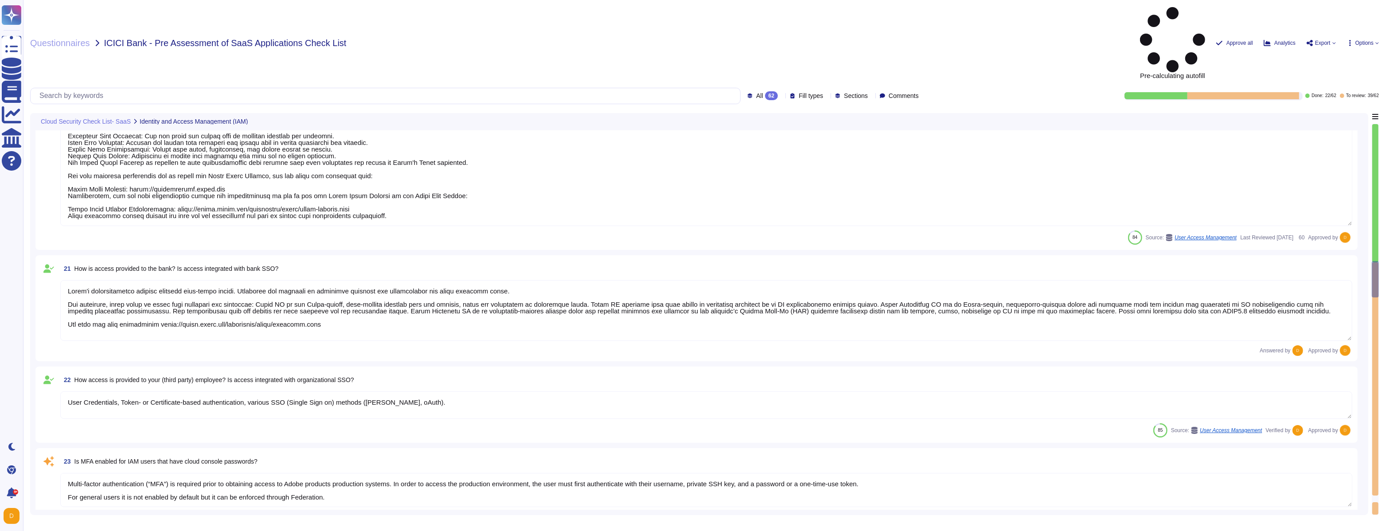
click at [176, 473] on textarea "Multi-factor authentication (“MFA”) is required prior to obtaining access to Ad…" at bounding box center [706, 490] width 1292 height 34
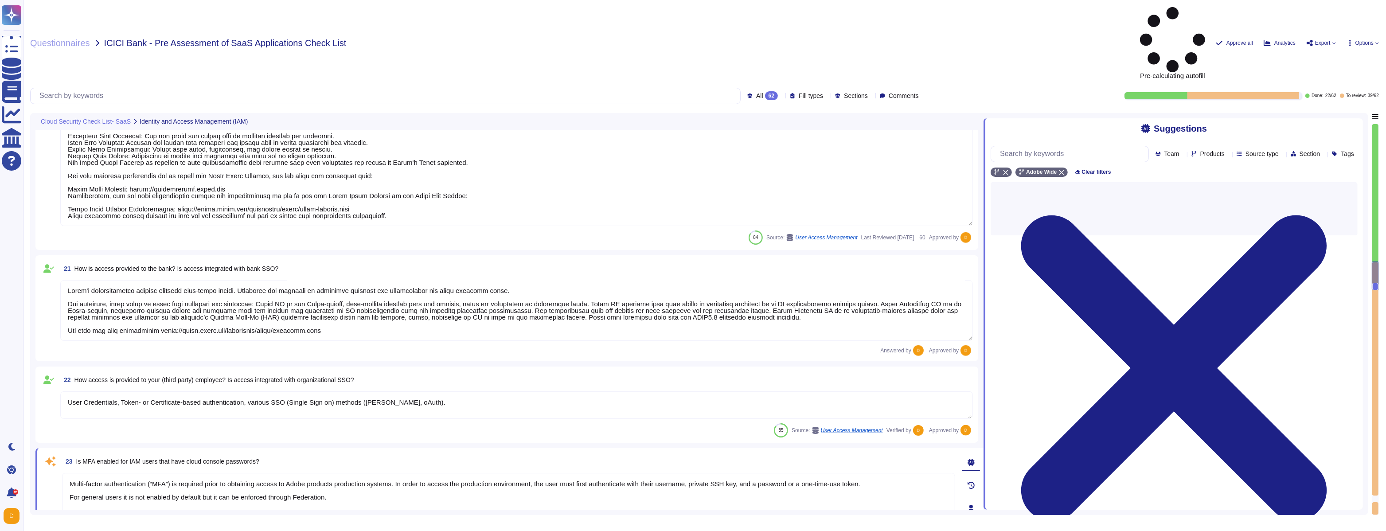
click at [176, 473] on textarea "Multi-factor authentication (“MFA”) is required prior to obtaining access to Ad…" at bounding box center [508, 499] width 893 height 53
drag, startPoint x: 176, startPoint y: 426, endPoint x: 325, endPoint y: 426, distance: 148.9
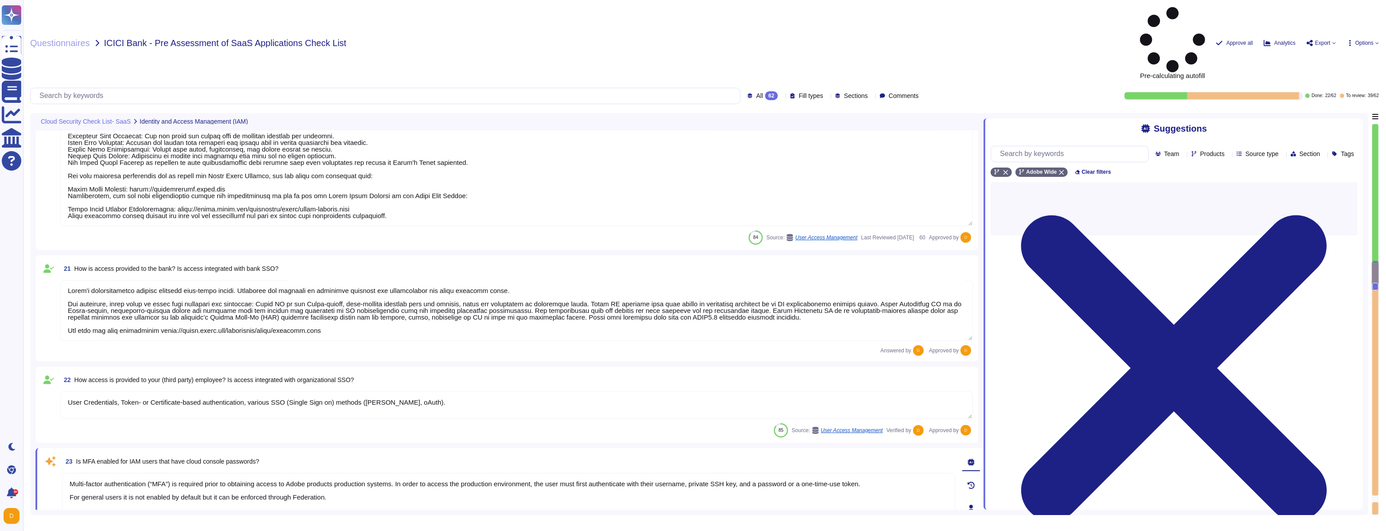
click at [325, 473] on textarea "Multi-factor authentication (“MFA”) is required prior to obtaining access to Ad…" at bounding box center [508, 499] width 893 height 53
click at [234, 473] on textarea "Multi-factor authentication (“MFA”) is required prior to obtaining access to Ad…" at bounding box center [508, 499] width 893 height 53
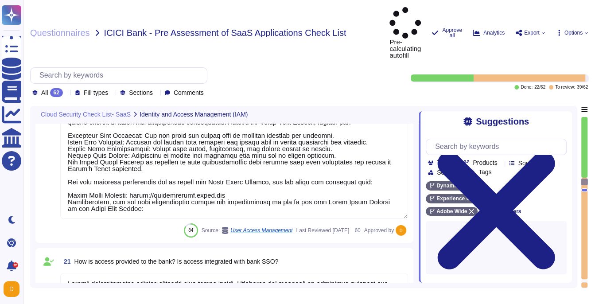
scroll to position [27, 0]
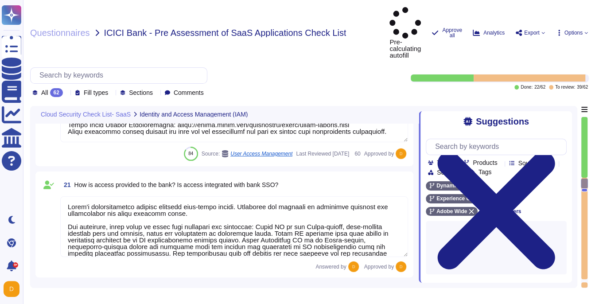
type textarea "Privileged access (administrator level) to information security management syst…"
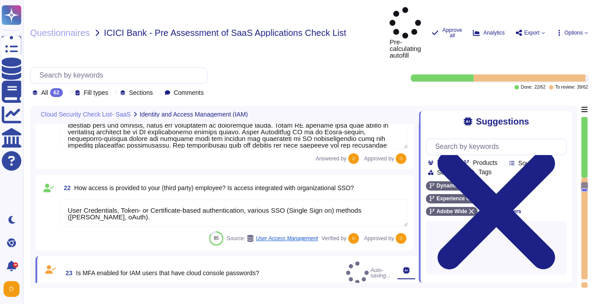
type textarea "All logical access accounts have a quarterly review. (See SOC 2 Control IAM-01-…"
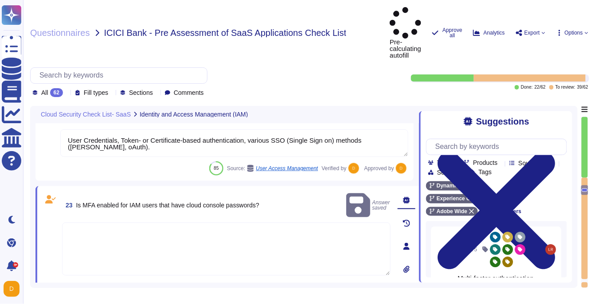
scroll to position [0, 0]
click at [241, 222] on textarea at bounding box center [226, 248] width 328 height 53
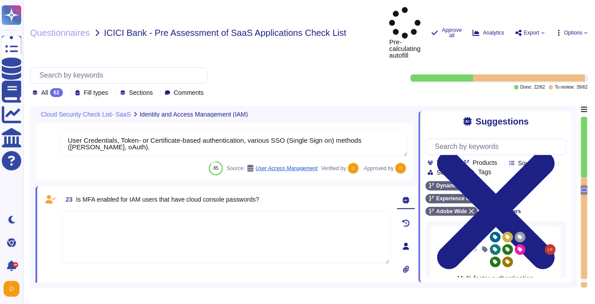
click at [113, 191] on div "23 Is MFA enabled for IAM users that have cloud console passwords? Undo Approve…" at bounding box center [216, 246] width 347 height 110
click at [102, 211] on textarea at bounding box center [226, 237] width 328 height 53
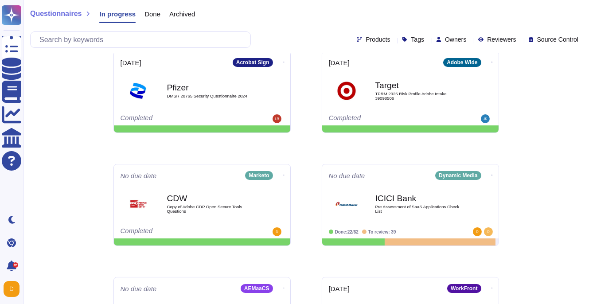
scroll to position [121, 0]
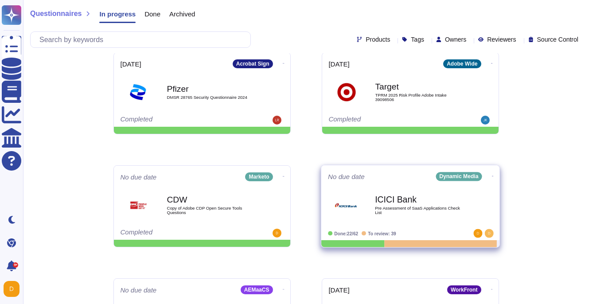
click at [385, 215] on div "ICICI Bank Pre Assessment of SaaS Applications Check List" at bounding box center [420, 205] width 90 height 36
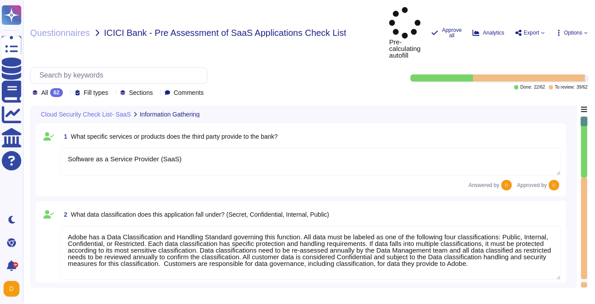
type textarea "Software as a Service Provider (SaaS)"
type textarea "Adobe has a Data Classification and Handling Standard governing this function. …"
type textarea "Customer data is classified as confidential. As the data controller, you will d…"
type textarea "Please check the AEM Dynamic Media Security Overview at page 8 for useful infor…"
type textarea "Adobe does not use or share the information collected on behalf of a customer e…"
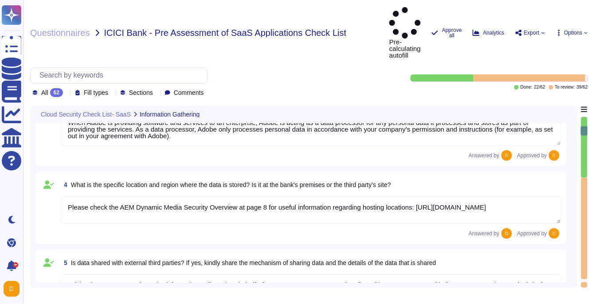
type textarea "Not Applicable. However, Adobe uses a third party for handling of credit card d…"
type textarea "Not Applicable"
type textarea "Adobe's products and services' architecture diagrams are reviewed and updated, …"
type textarea "AEM as a Cloud Service comes with an integrated CDN, designed to reduce latency…"
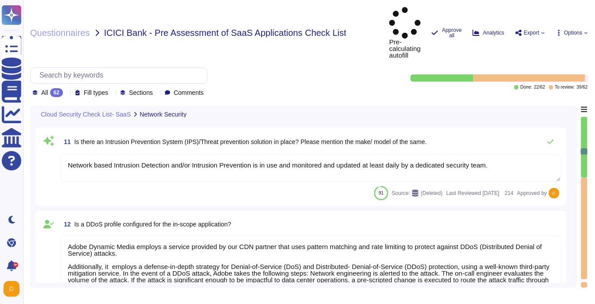
type textarea "Please see above answer for WAF details."
type textarea "Network based Intrusion Detection and/or Intrusion Prevention is in use and mon…"
type textarea "Adobe Dynamic Media employs a service provided by our CDN partner that uses pat…"
type textarea "Customer data stored by Adobe on the hosting provider includes strong tenant is…"
type textarea "All data at-rest is encrypted by the cloud service provider. In addition, AEM a…"
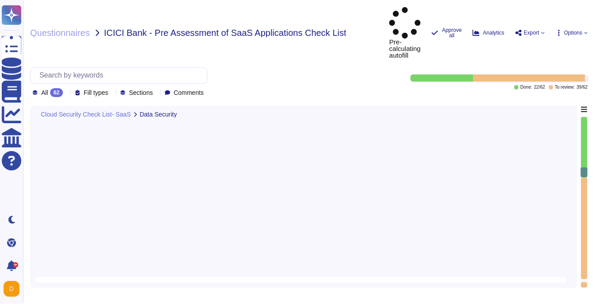
type textarea "All data in transit between AEM as a Cloud Service and external components is c…"
type textarea "Not Applicable"
type textarea "Adobe utilizes AES-256 bit encryption at rest and TLS v1.2 or higher for data i…"
type textarea "Adobe provides an internet-accessible self-service portal known as the Adobe Ad…"
type textarea "Lorem'i dolorsitametco adipisc elitsedd eius-tempo incidi. Utlaboree dol magnaa…"
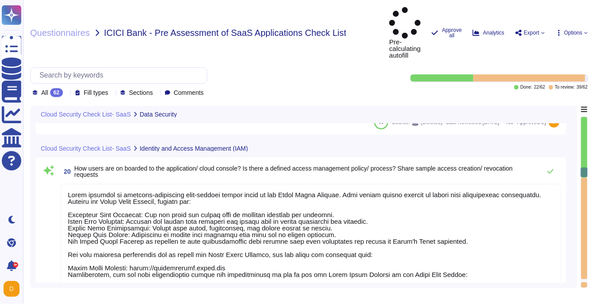
scroll to position [0, 0]
type textarea "User Credentials, Token- or Certificate-based authentication, various SSO (Sing…"
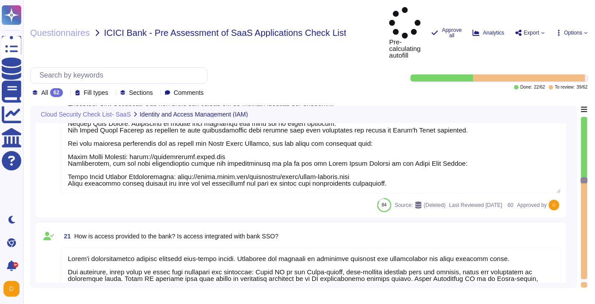
type textarea "Privileged access (administrator level) to information security management syst…"
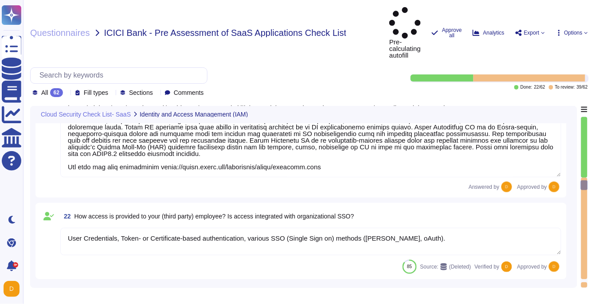
type textarea "All logical access accounts have a quarterly review. (See SOC 2 Control IAM-01-…"
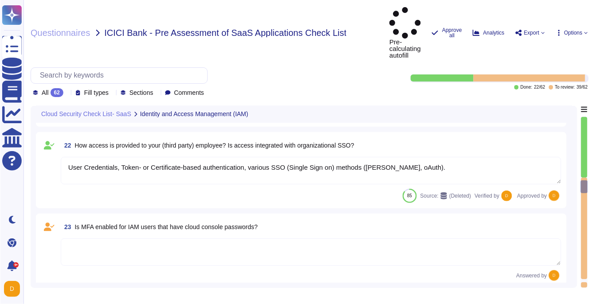
scroll to position [2053, 0]
type textarea "Systems that collect, store, process, transmit, dispose of data, accept network…"
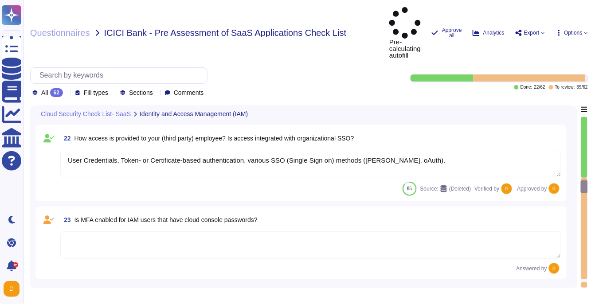
click at [180, 231] on textarea at bounding box center [310, 244] width 501 height 27
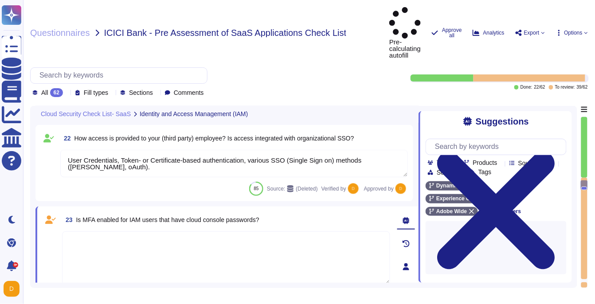
click at [138, 231] on textarea at bounding box center [226, 257] width 328 height 53
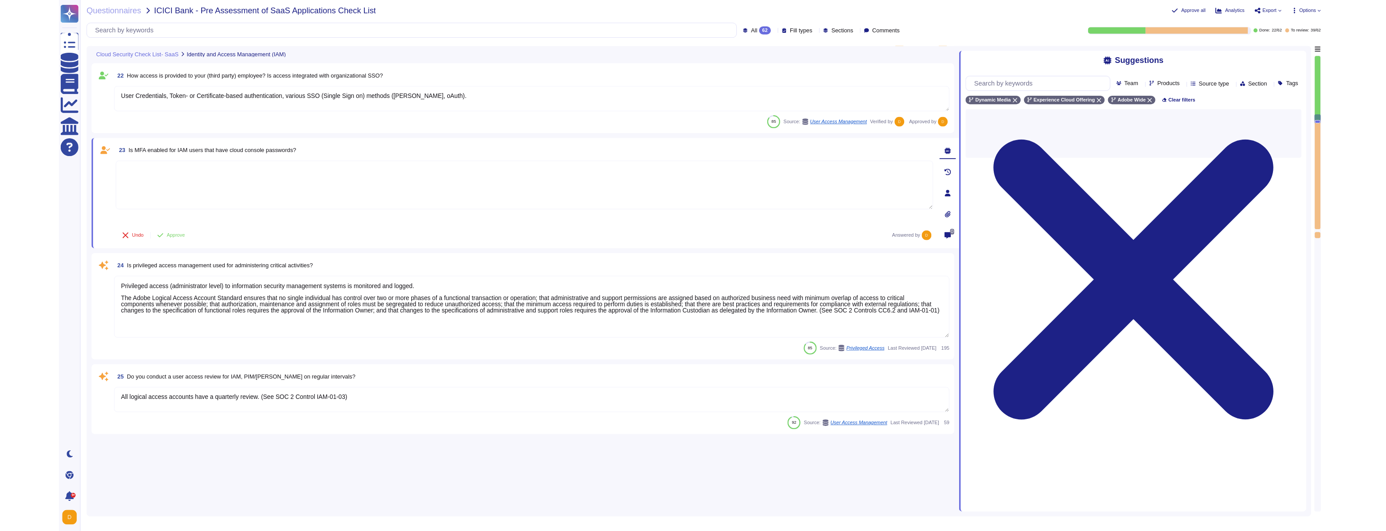
scroll to position [0, 0]
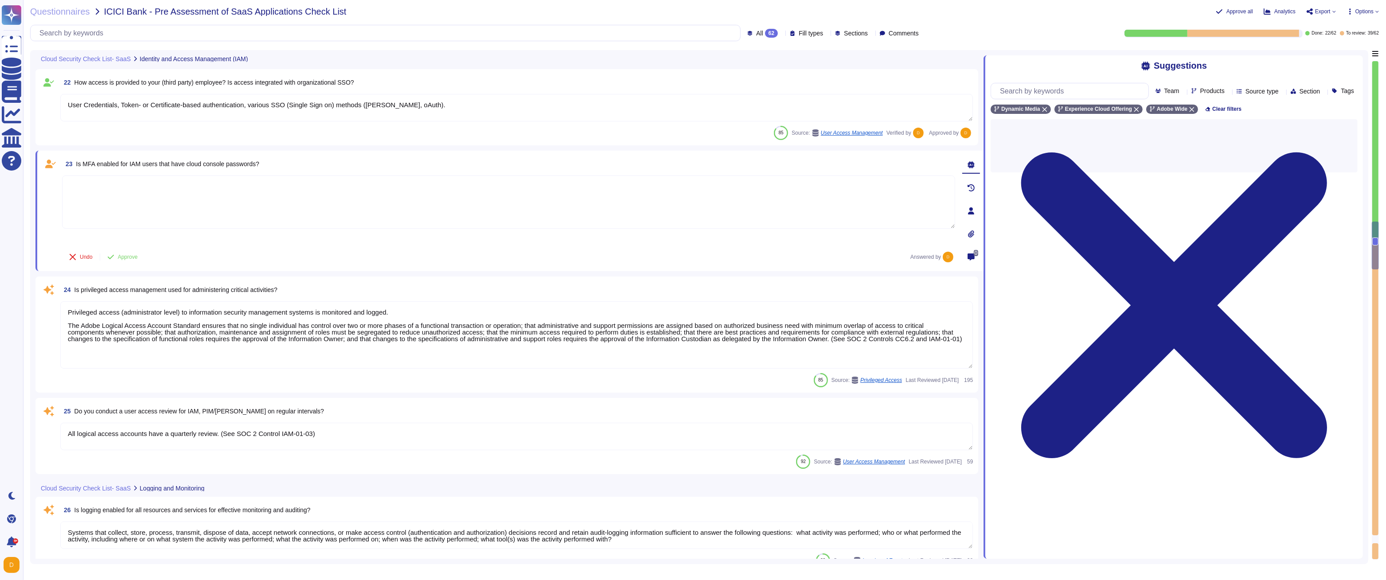
type textarea "Systems that collect, store, process, transmit, dispose of data, accept network…"
type textarea "Audit logs are stored and retained centrally at Adobe. A Security Incident and …"
type textarea "Access to audit logs is governed with Adobe's access management processes and i…"
type textarea "Yes"
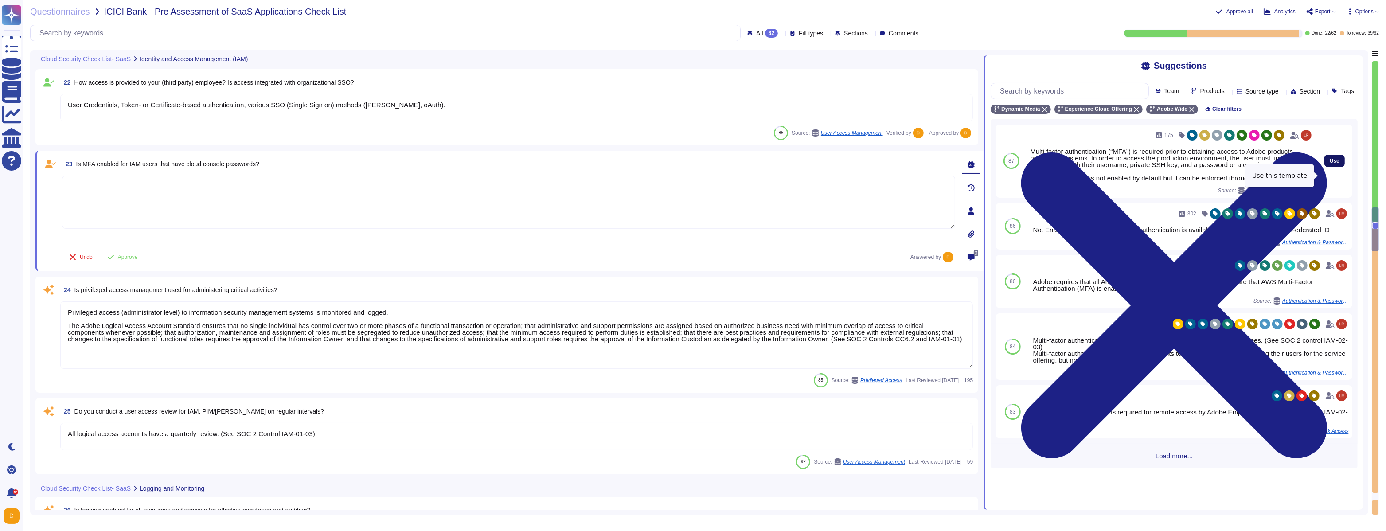
click at [594, 167] on button "Use" at bounding box center [1334, 161] width 20 height 12
type textarea "Multi-factor authentication (“MFA”) is required prior to obtaining access to Ad…"
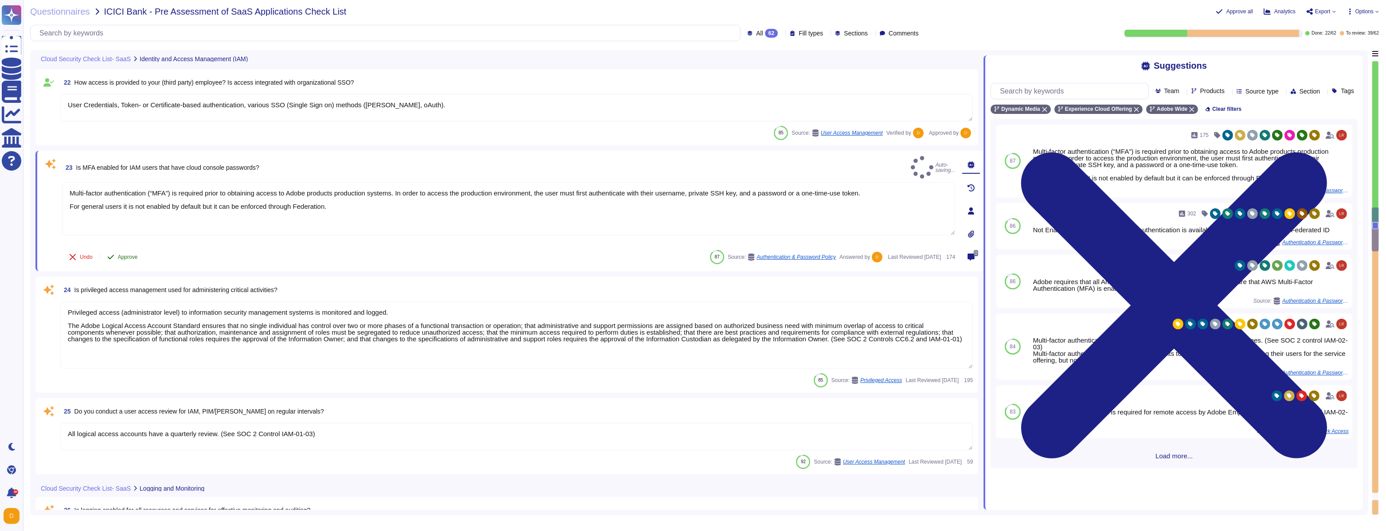
click at [125, 261] on button "Approve" at bounding box center [122, 257] width 45 height 18
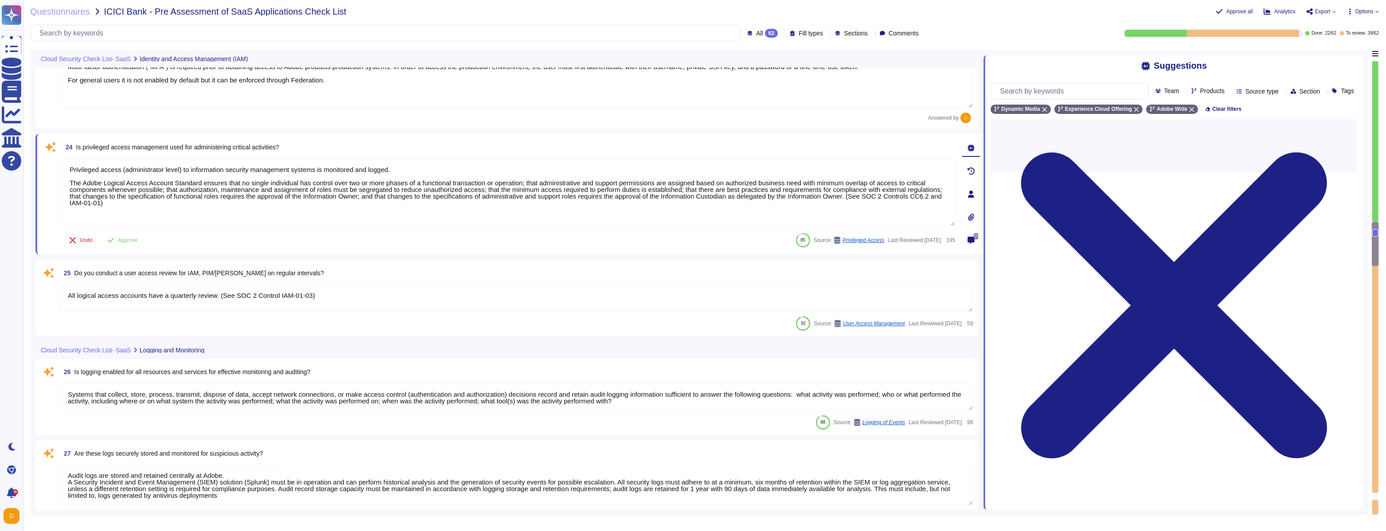
scroll to position [2218, 0]
type textarea "Logs identify or contain at least the following elements, directly or indirectl…"
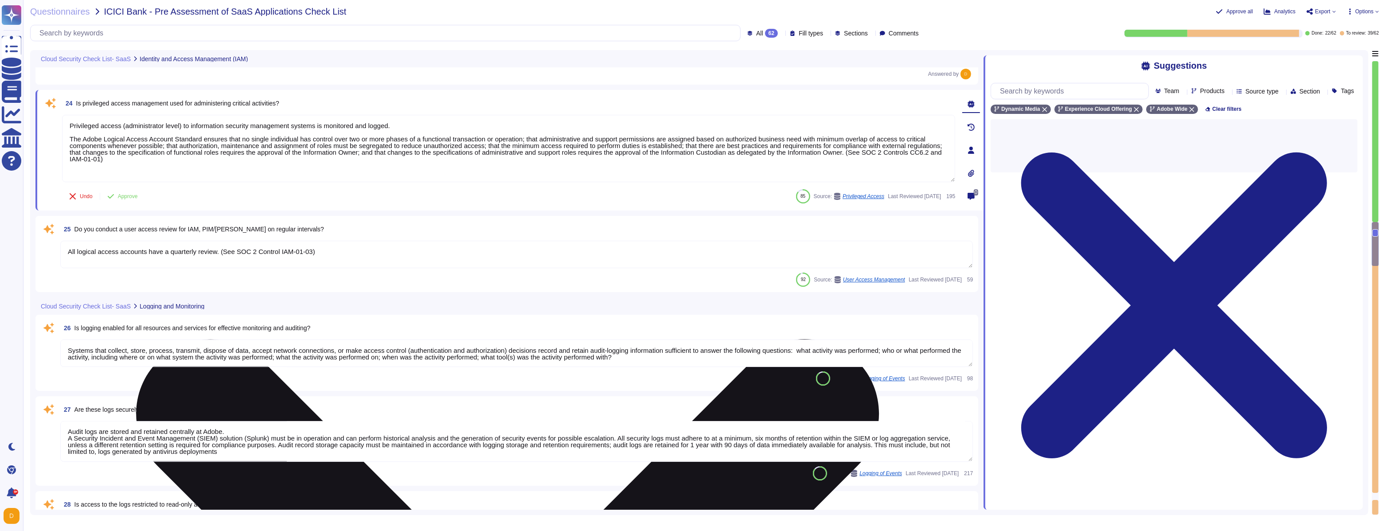
click at [269, 152] on textarea "Privileged access (administrator level) to information security management syst…" at bounding box center [508, 148] width 893 height 67
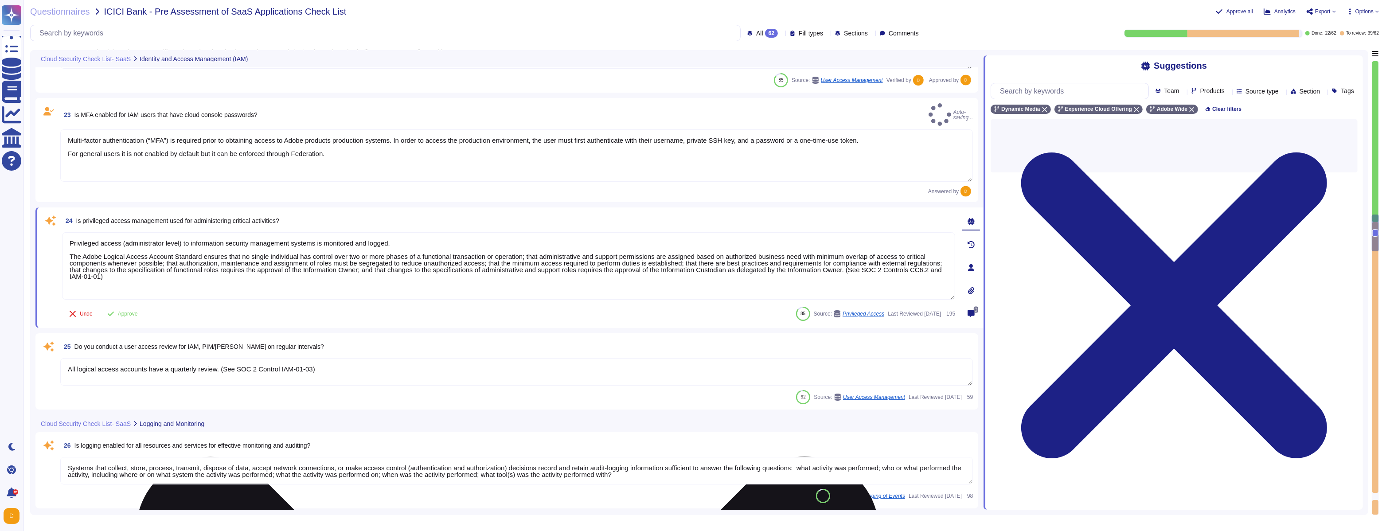
type textarea "Adobe provides an internet-accessible self-service portal known as the Adobe Ad…"
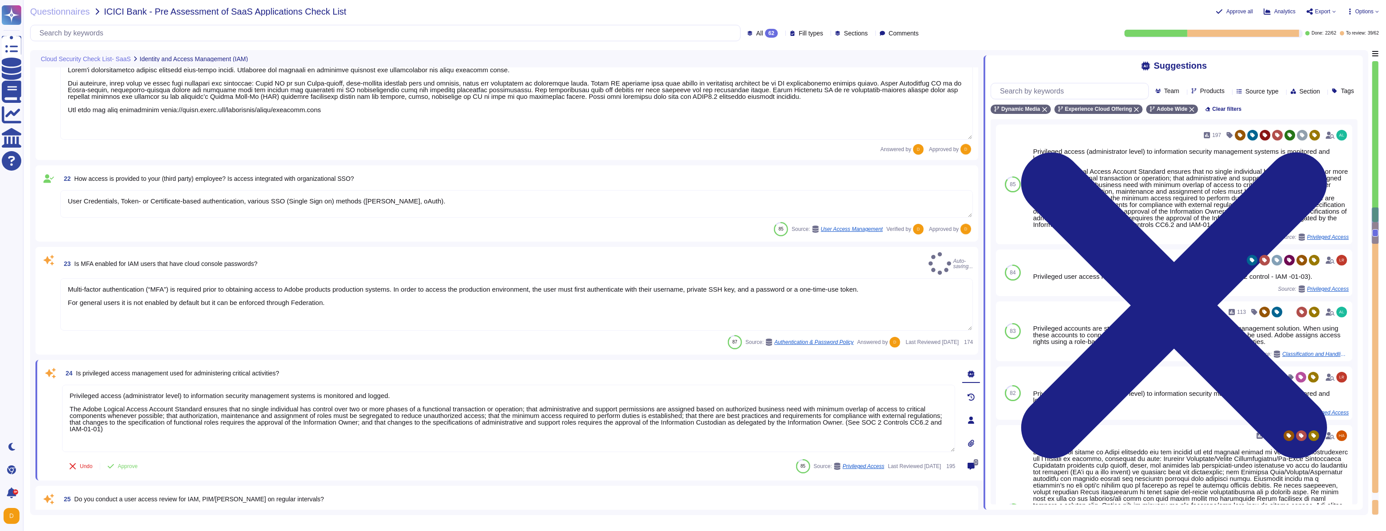
scroll to position [1955, 0]
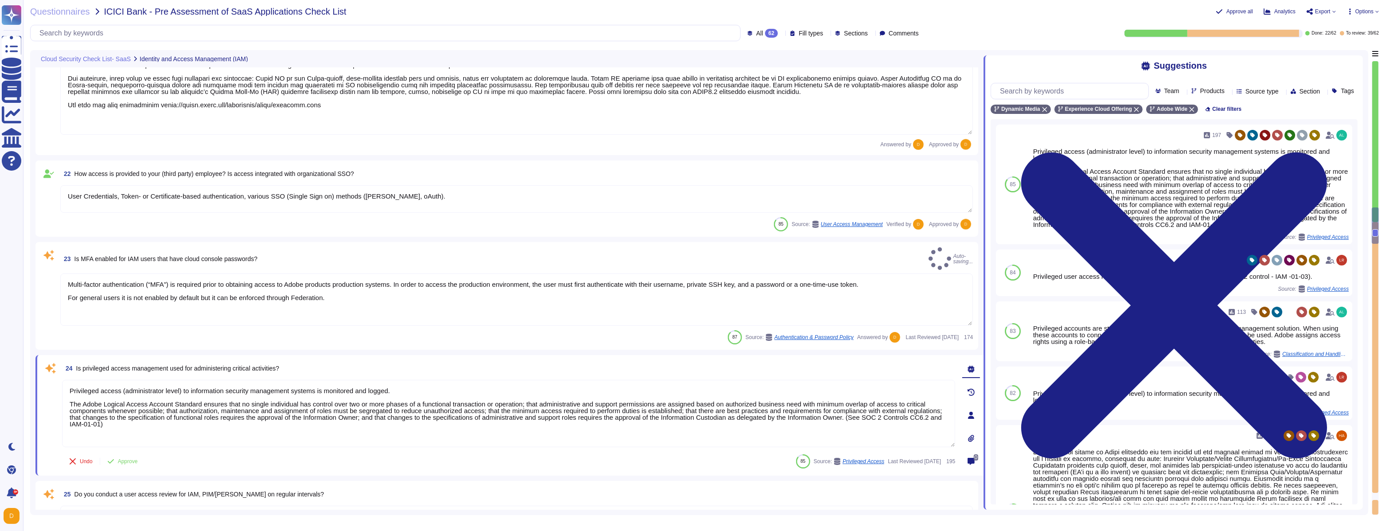
click at [208, 304] on textarea "Privileged access (administrator level) to information security management syst…" at bounding box center [508, 413] width 893 height 67
click at [238, 191] on textarea "User Credentials, Token- or Certificate-based authentication, various SSO (Sing…" at bounding box center [516, 198] width 912 height 27
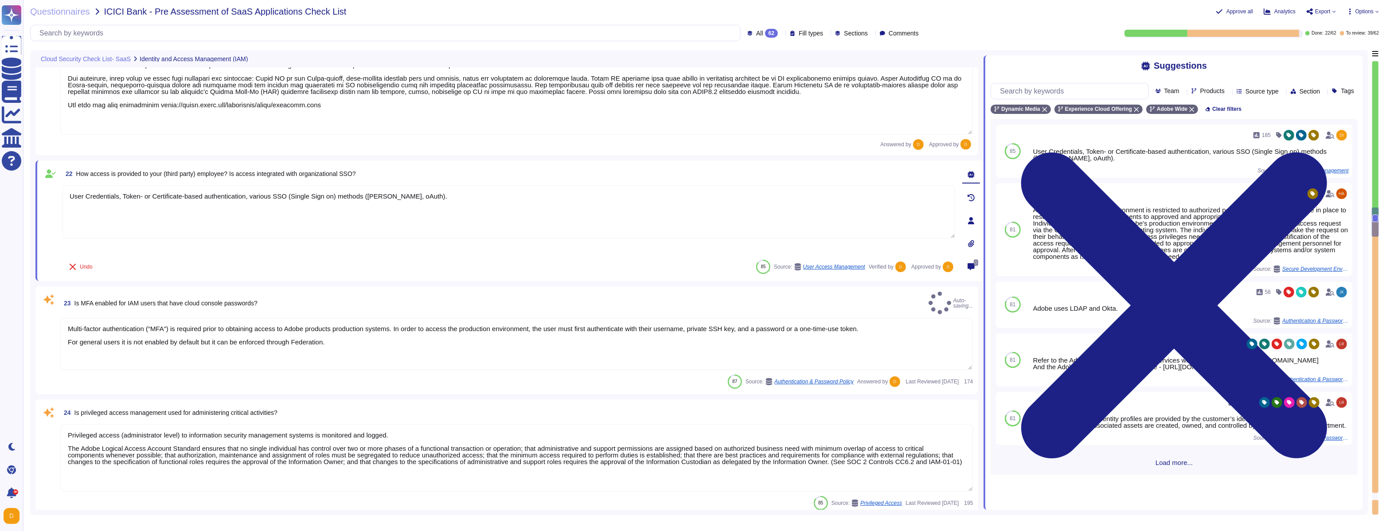
click at [68, 300] on span "23" at bounding box center [65, 303] width 11 height 6
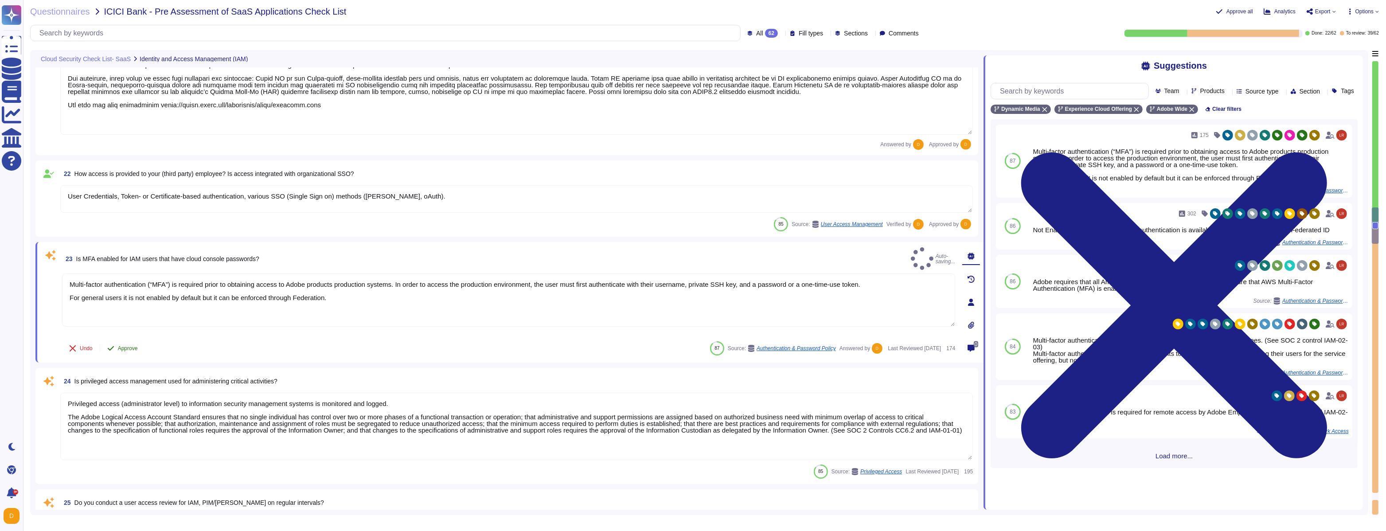
click at [123, 304] on span "Approve" at bounding box center [128, 348] width 20 height 5
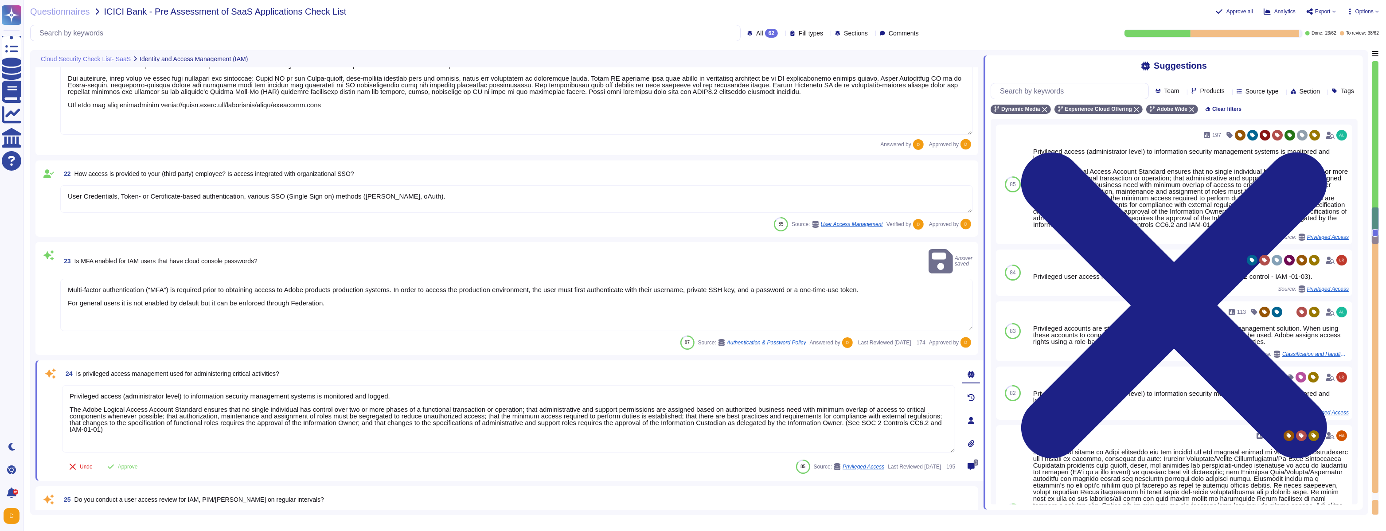
type textarea "Access to audit logs is governed with Adobe's access management processes and i…"
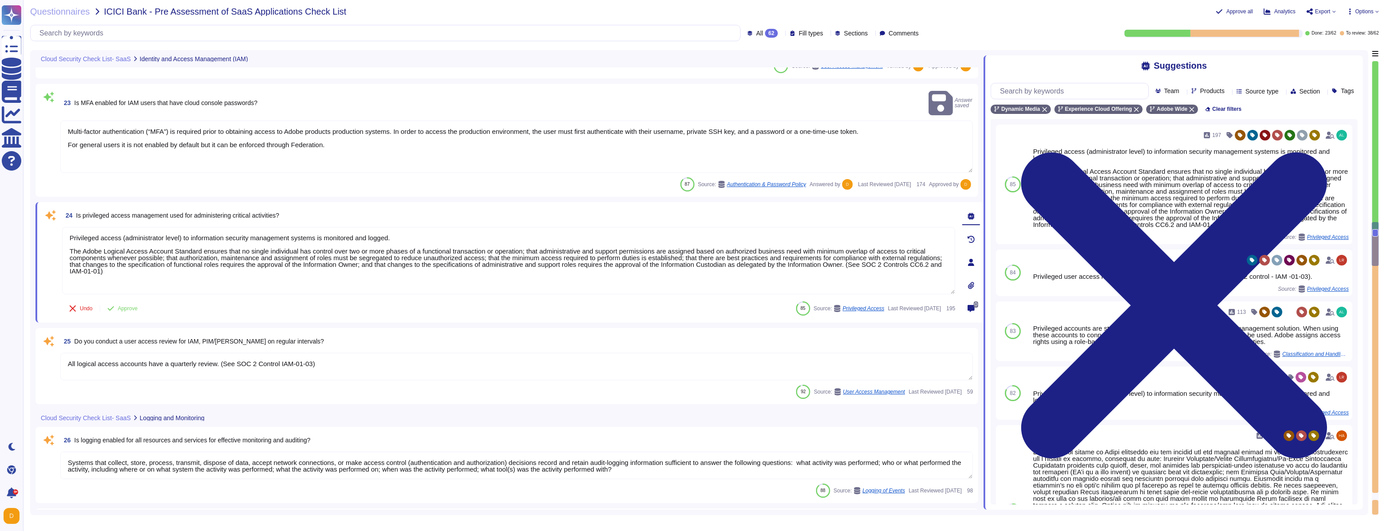
type textarea "Yes"
type textarea "Logs identify or contain at least the following elements, directly or indirectl…"
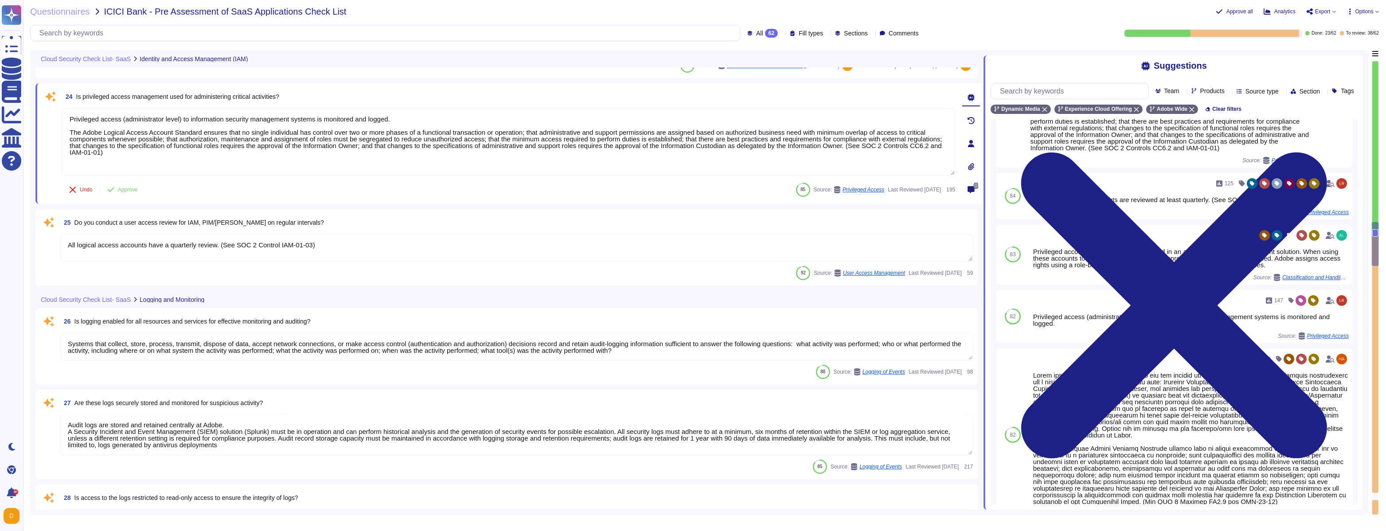
scroll to position [96, 0]
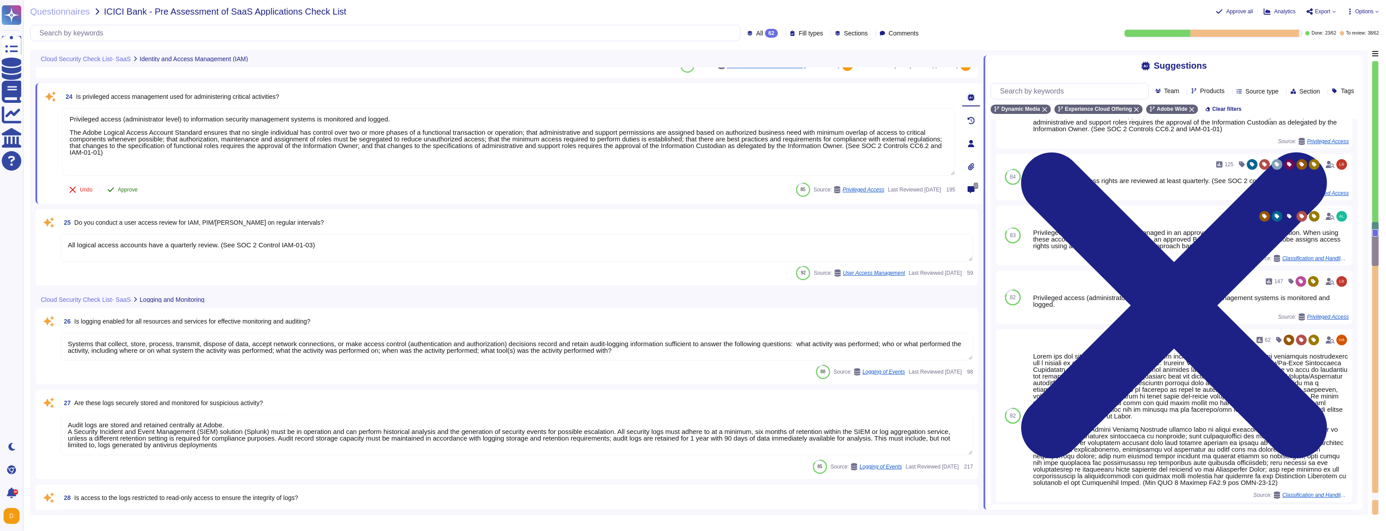
click at [136, 191] on span "Approve" at bounding box center [128, 189] width 20 height 5
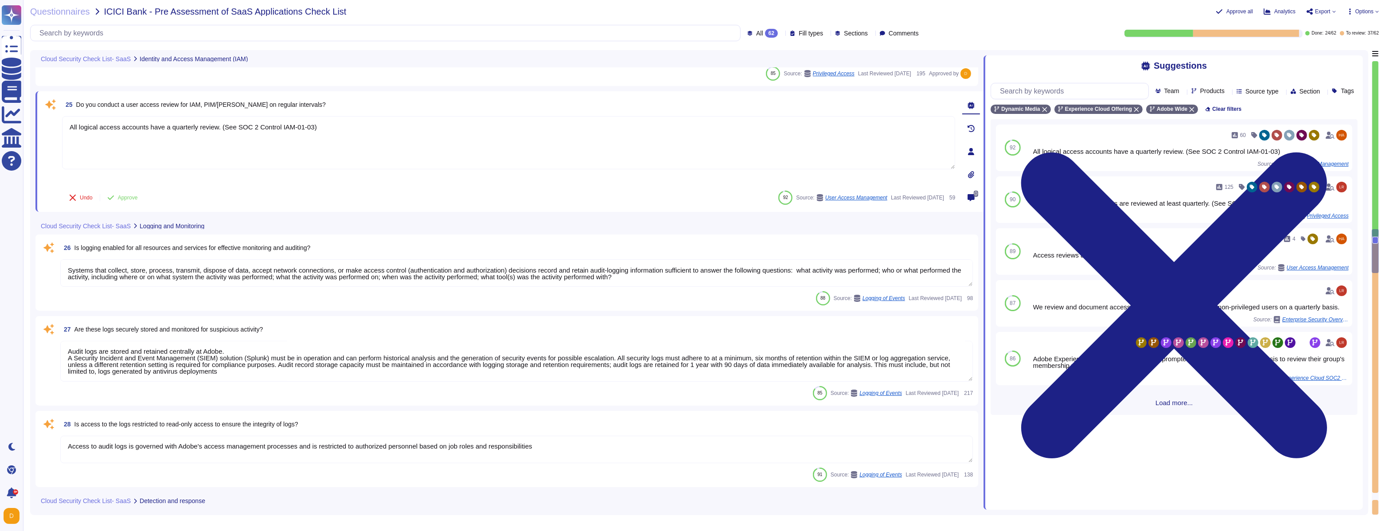
scroll to position [2333, 0]
type textarea "Logs are retained for 12 months."
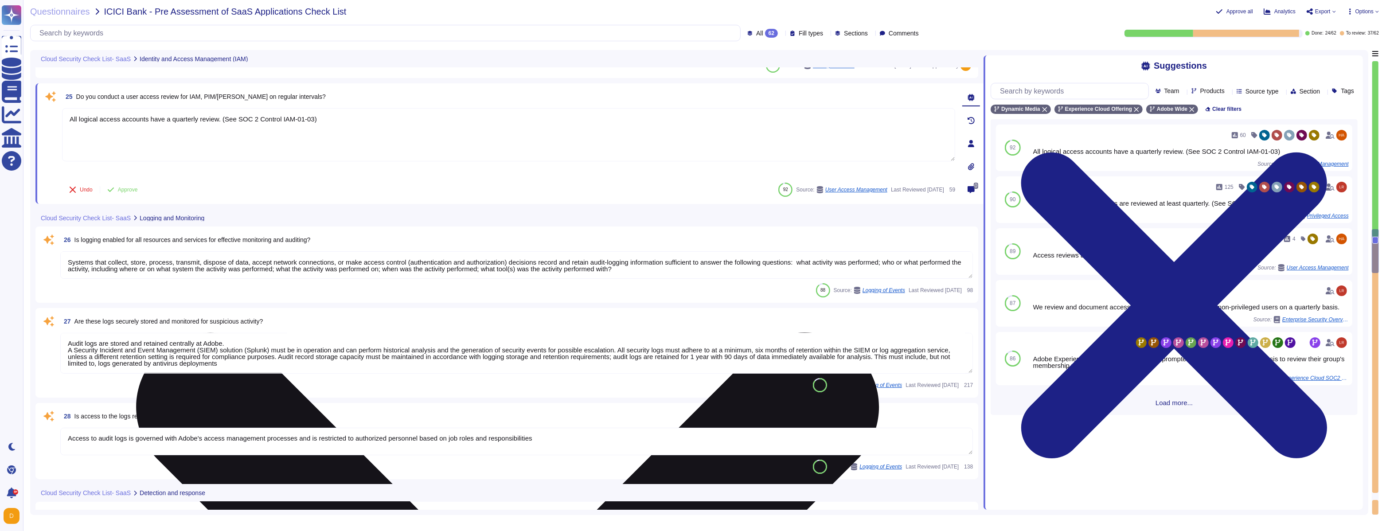
click at [163, 126] on textarea "All logical access accounts have a quarterly review. (See SOC 2 Control IAM-01-…" at bounding box center [508, 134] width 893 height 53
click at [193, 128] on textarea "All logical access accounts have a quarterly review. (See SOC 2 Control IAM-01-…" at bounding box center [508, 134] width 893 height 53
drag, startPoint x: 150, startPoint y: 120, endPoint x: 253, endPoint y: 121, distance: 102.8
click at [253, 121] on textarea "All logical access accounts have a quarterly review. (See SOC 2 Control IAM-01-…" at bounding box center [508, 134] width 893 height 53
drag, startPoint x: 331, startPoint y: 119, endPoint x: 167, endPoint y: 115, distance: 163.5
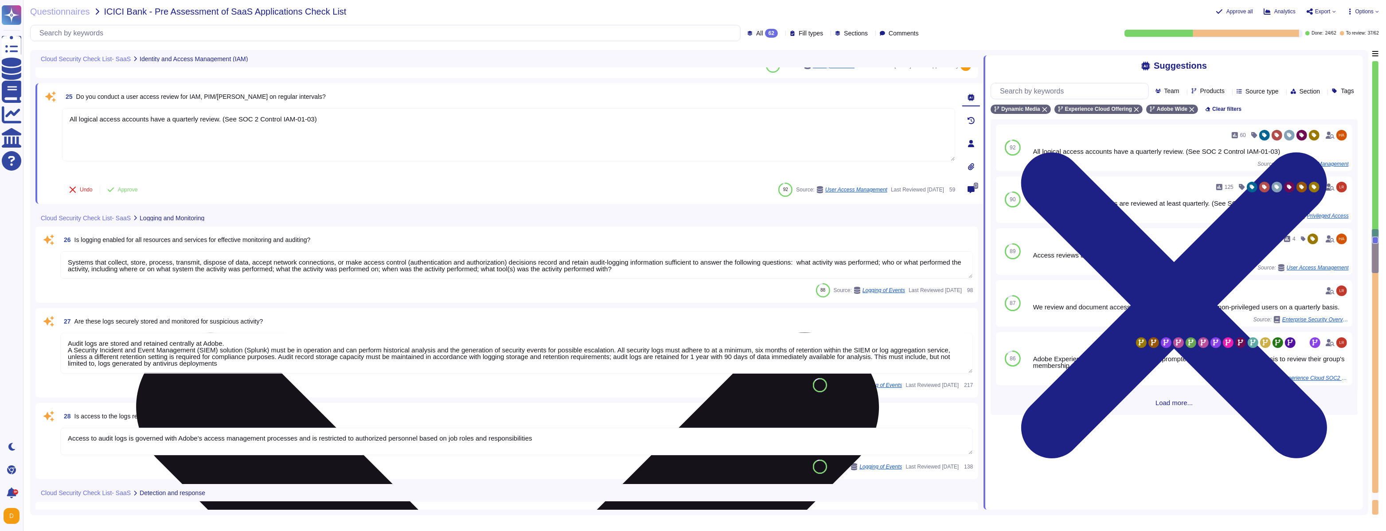
click at [167, 115] on textarea "All logical access accounts have a quarterly review. (See SOC 2 Control IAM-01-…" at bounding box center [508, 134] width 893 height 53
click at [119, 120] on textarea "All logical access accounts have a quarterly review. (See SOC 2 Control IAM-01-…" at bounding box center [508, 134] width 893 height 53
drag, startPoint x: 68, startPoint y: 119, endPoint x: 240, endPoint y: 136, distance: 172.8
click at [235, 135] on textarea "All logical access accounts have a quarterly review. (See SOC 2 Control IAM-01-…" at bounding box center [508, 134] width 893 height 53
click at [295, 121] on textarea "All logical access accounts have a quarterly review. (See SOC 2 Control IAM-01-…" at bounding box center [508, 134] width 893 height 53
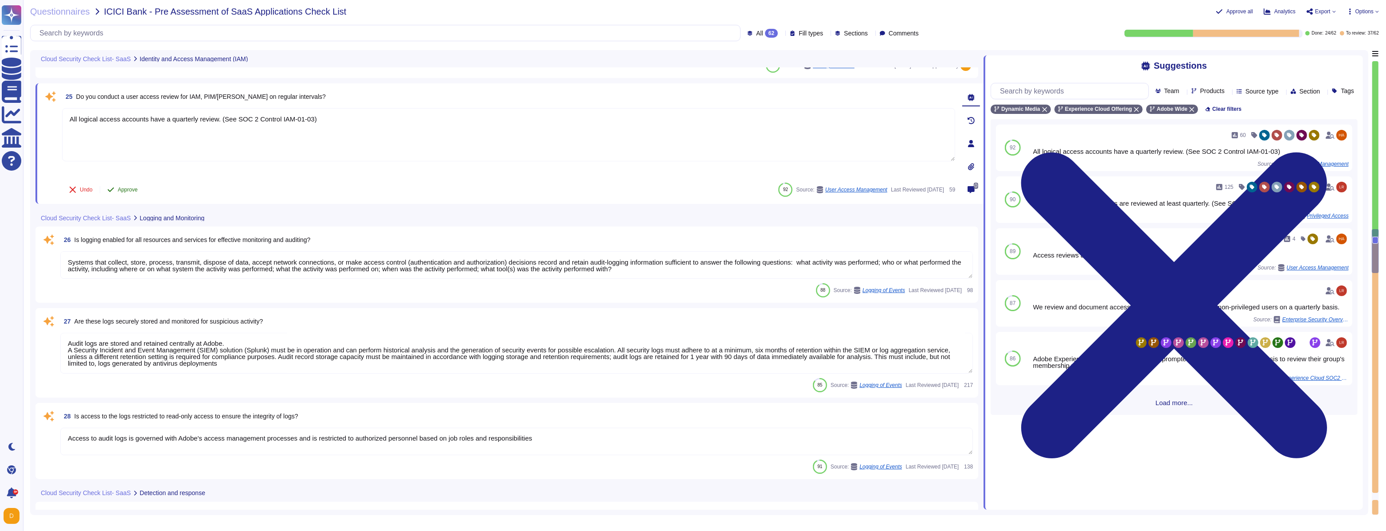
click at [133, 190] on span "Approve" at bounding box center [128, 189] width 20 height 5
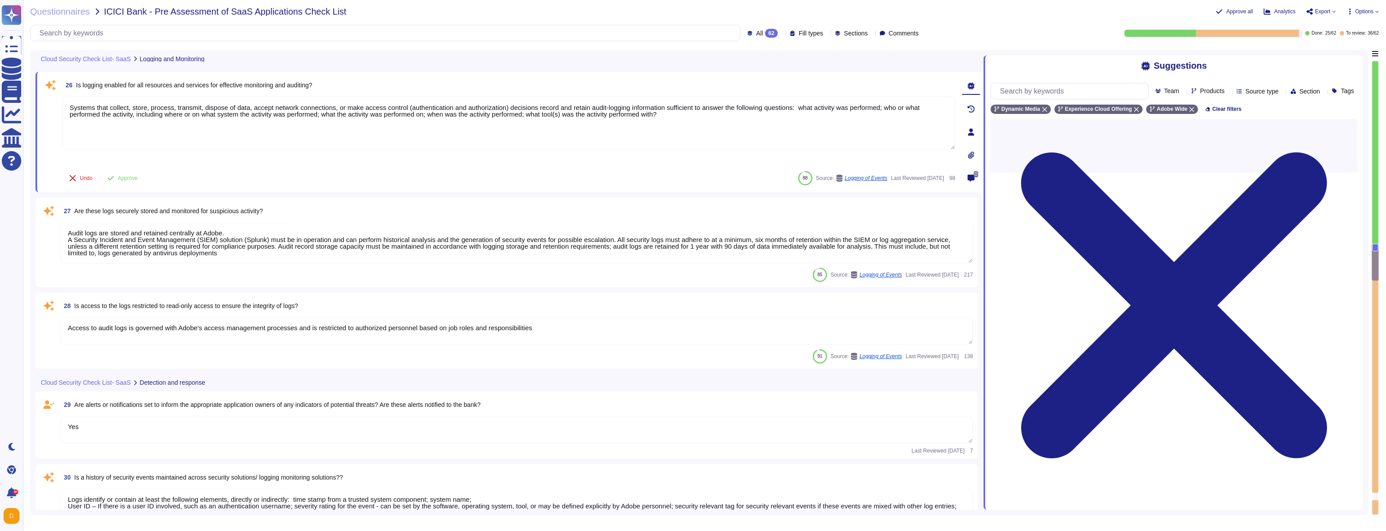
scroll to position [2428, 0]
type textarea "The Incident Response Plan and associated procedures are tested and documented …"
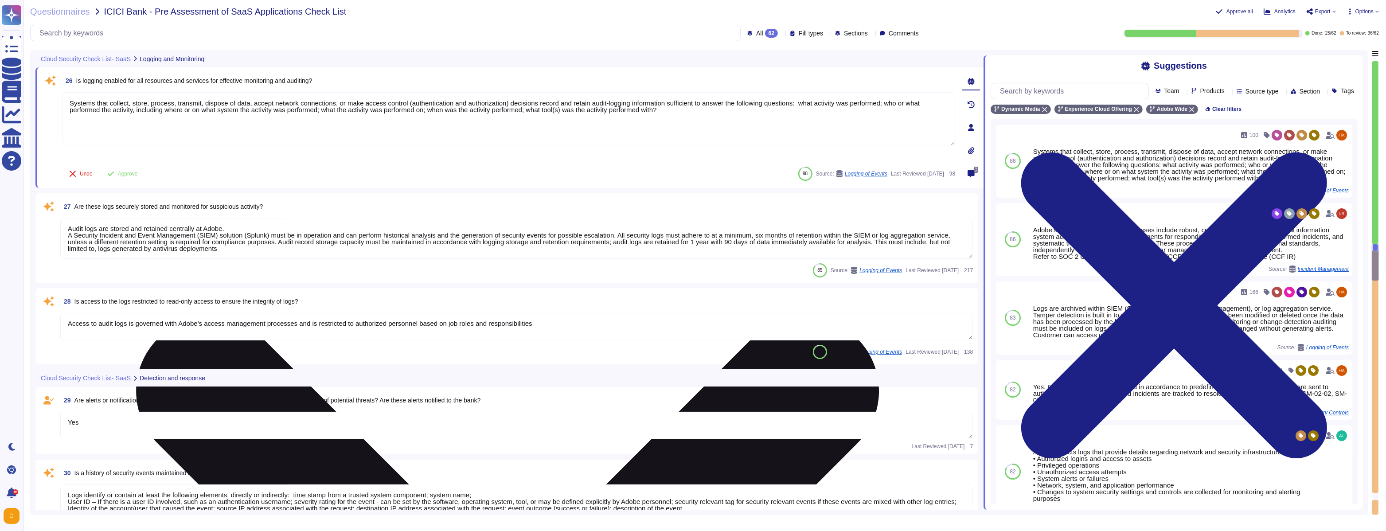
click at [594, 111] on textarea "Systems that collect, store, process, transmit, dispose of data, accept network…" at bounding box center [508, 118] width 893 height 53
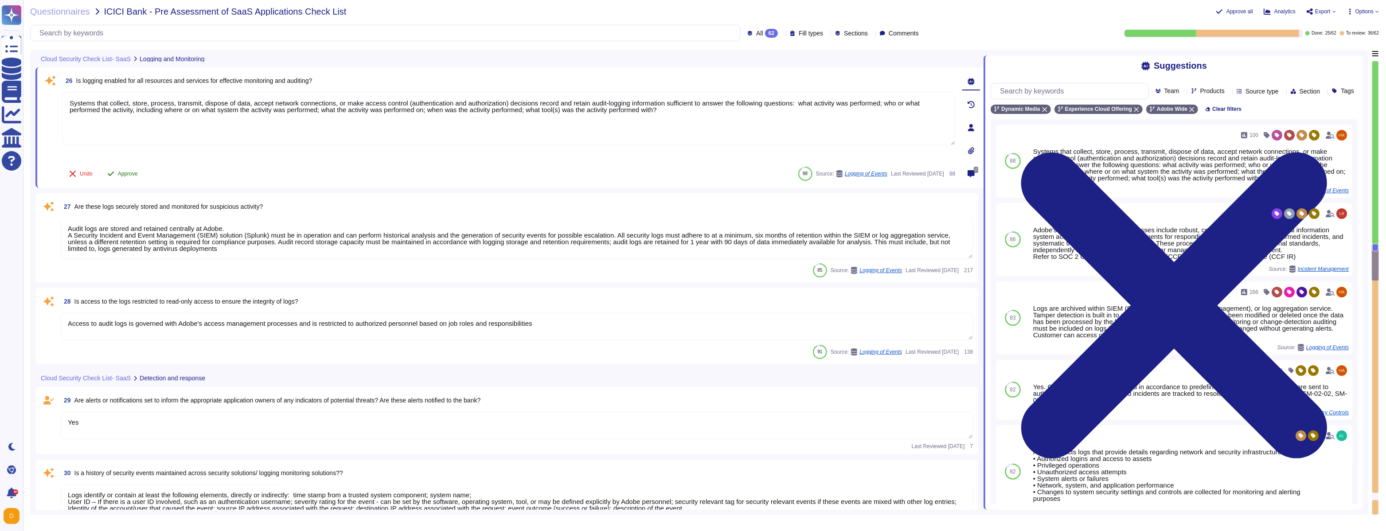
click at [128, 177] on button "Approve" at bounding box center [122, 174] width 45 height 18
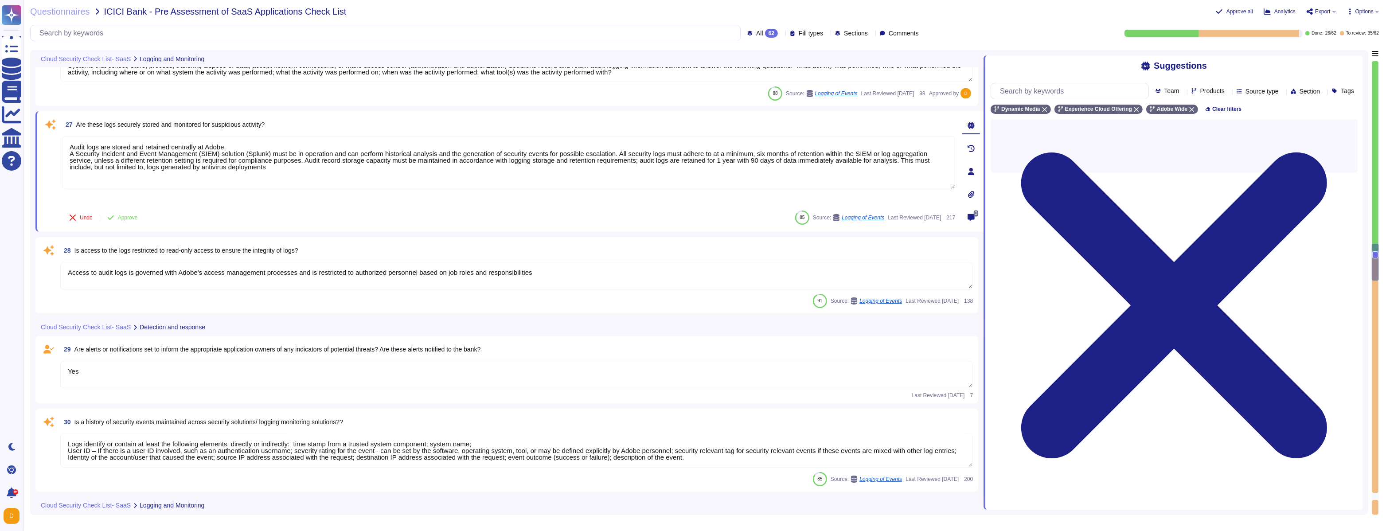
scroll to position [2506, 0]
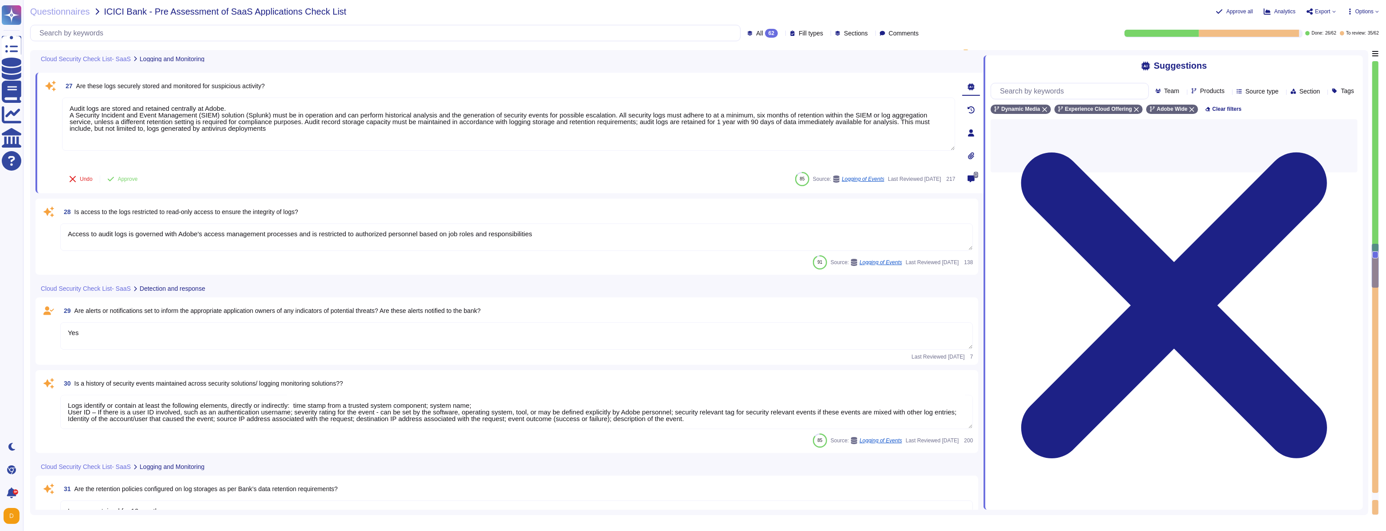
type textarea "Adobe utilizes Crowdstrike for host-based IDS and Splunk for SIEM event managem…"
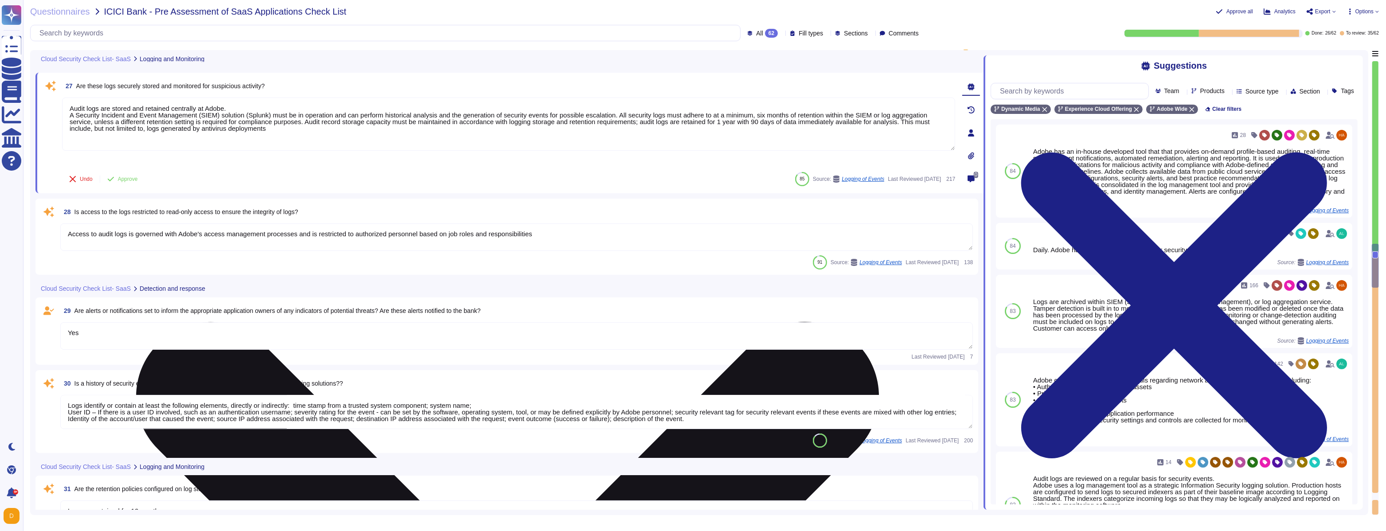
click at [177, 135] on textarea "Audit logs are stored and retained centrally at Adobe. A Security Incident and …" at bounding box center [508, 123] width 893 height 53
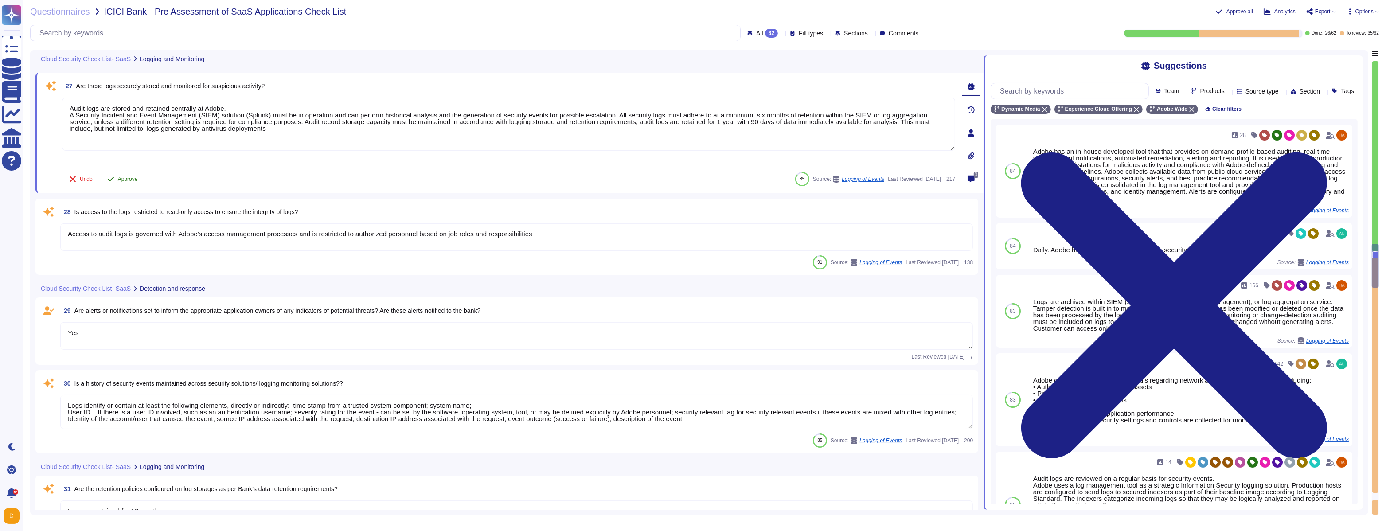
click at [118, 178] on span "Approve" at bounding box center [128, 178] width 20 height 5
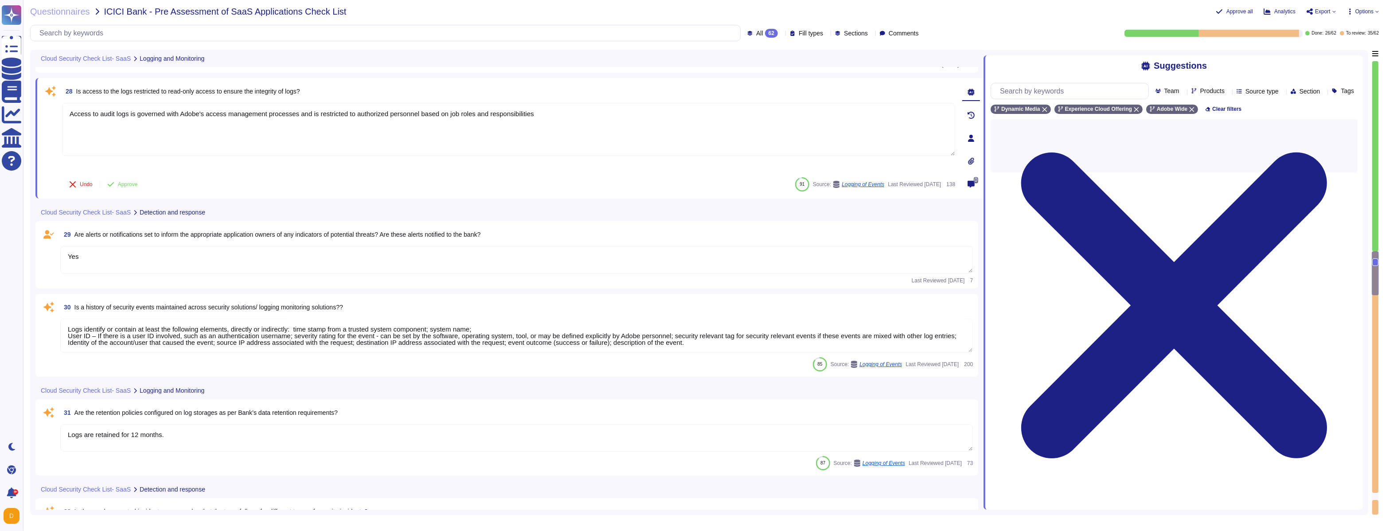
type textarea "The Adobe Cyber Defense Center (ACDC) tracks all incidents to resolution. Adobe…"
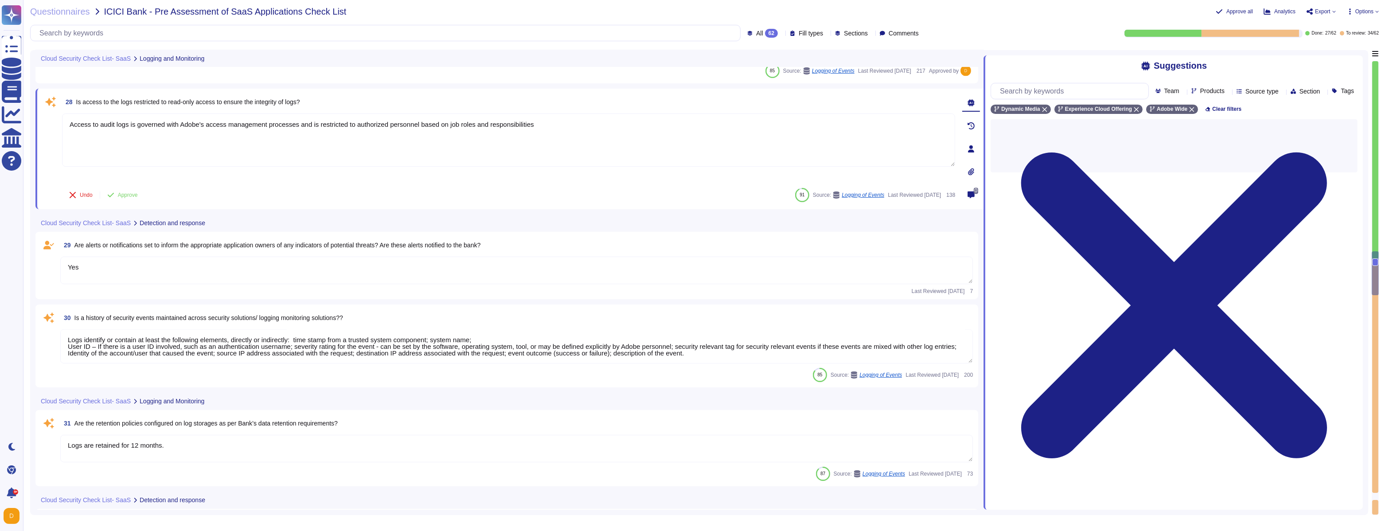
scroll to position [2597, 0]
type textarea "The Adobe Cyber Defense Center (ACDC) tracks all incidents to resolution. Adobe…"
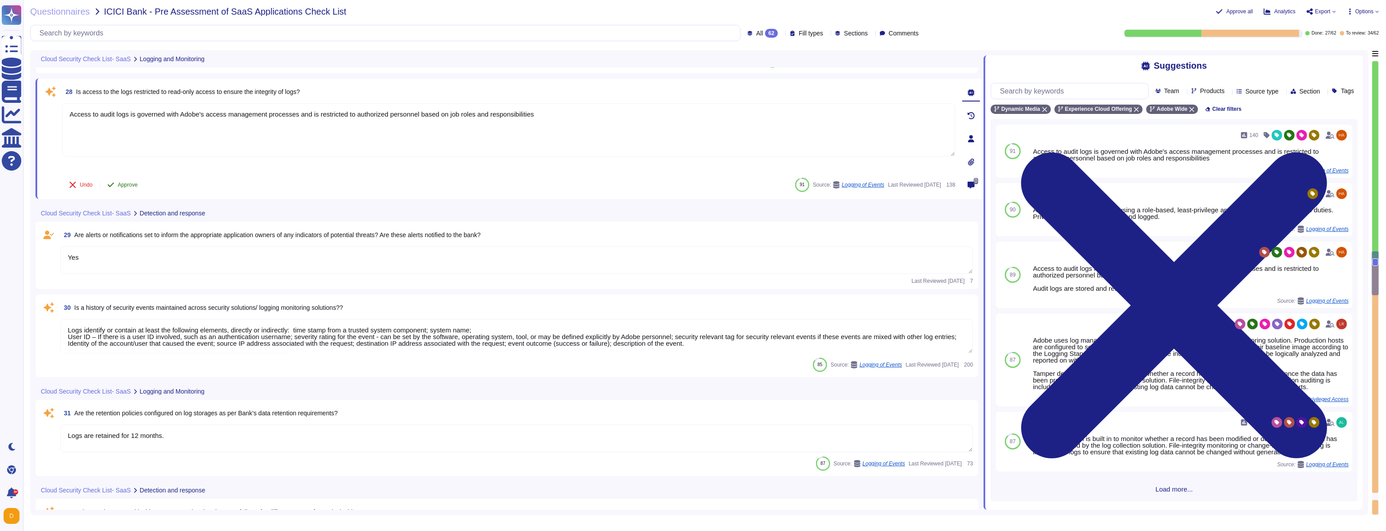
click at [117, 187] on button "Approve" at bounding box center [122, 185] width 45 height 18
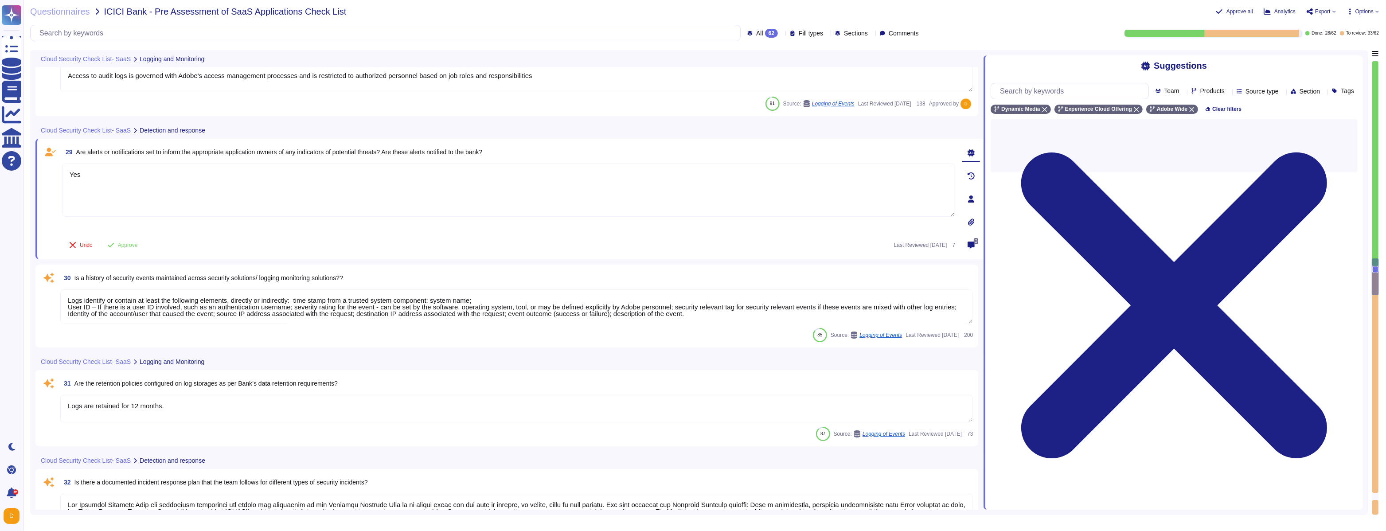
type textarea "The Adobe Cyber Defense Center (ACDC) tracks all incidents to resolution. Adobe…"
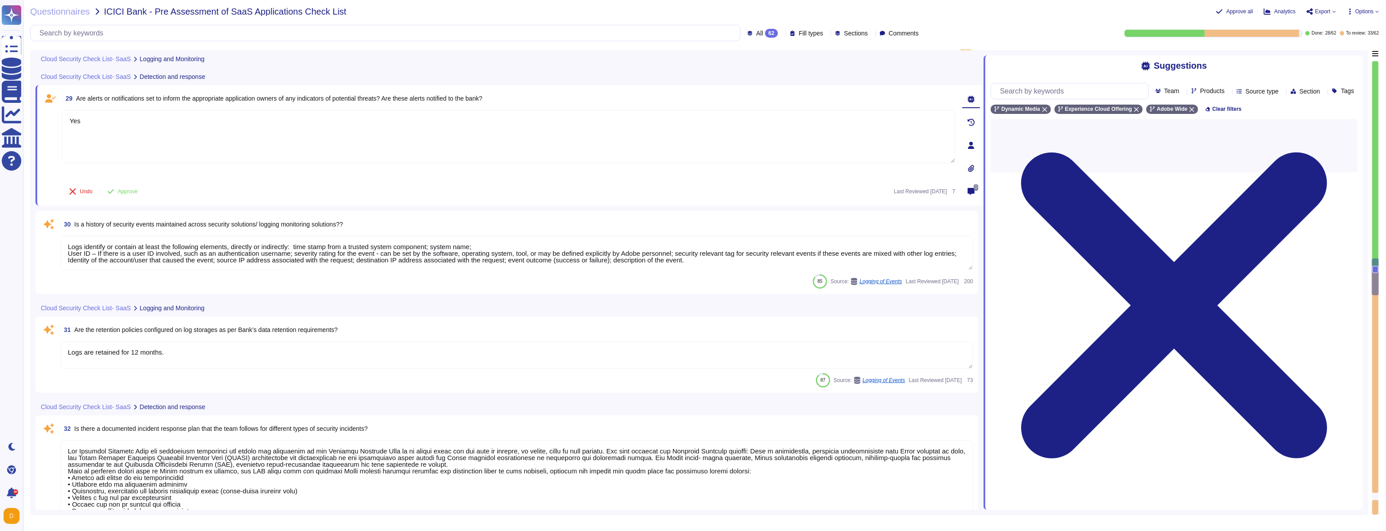
scroll to position [2693, 0]
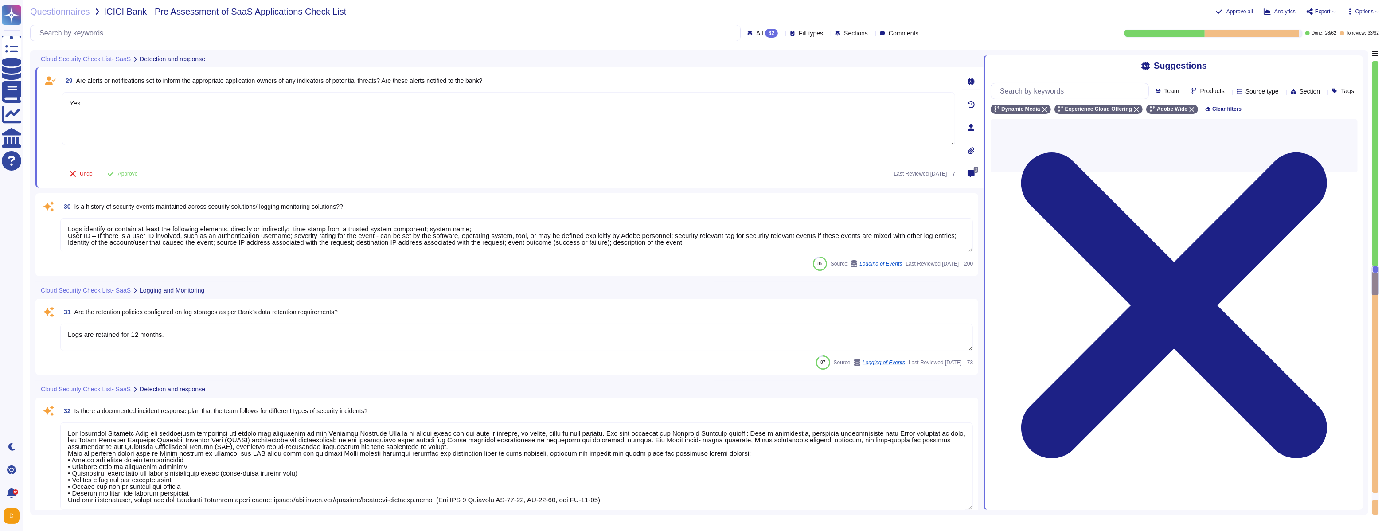
type textarea "Upon termination or expiration of the license agreement Adobe will begin deleti…"
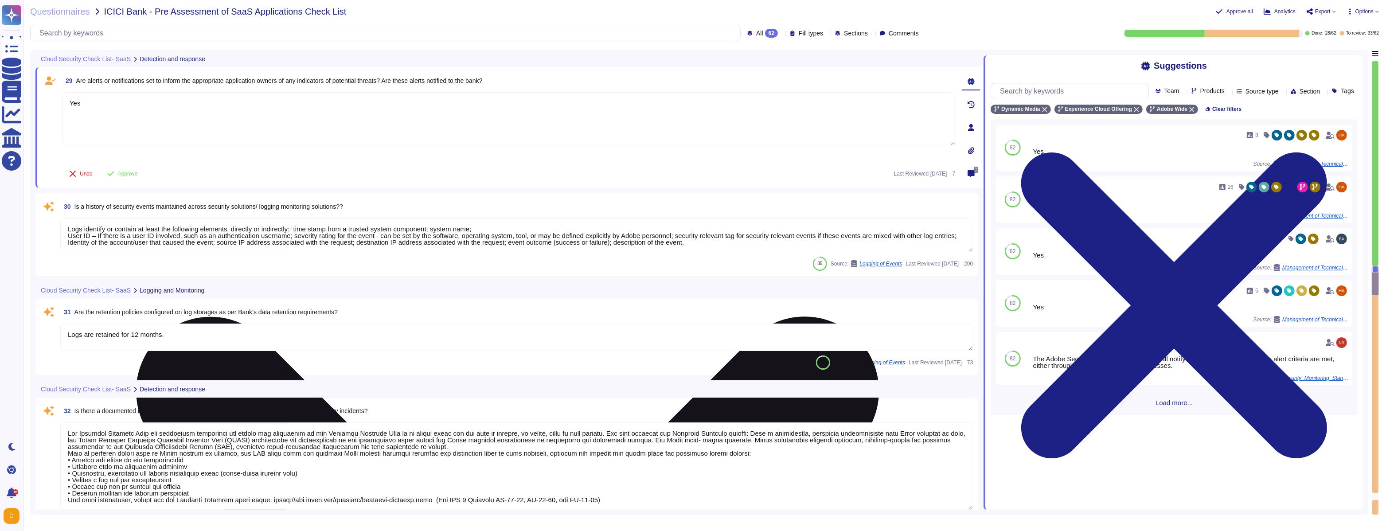
click at [161, 118] on textarea "Yes" at bounding box center [508, 118] width 893 height 53
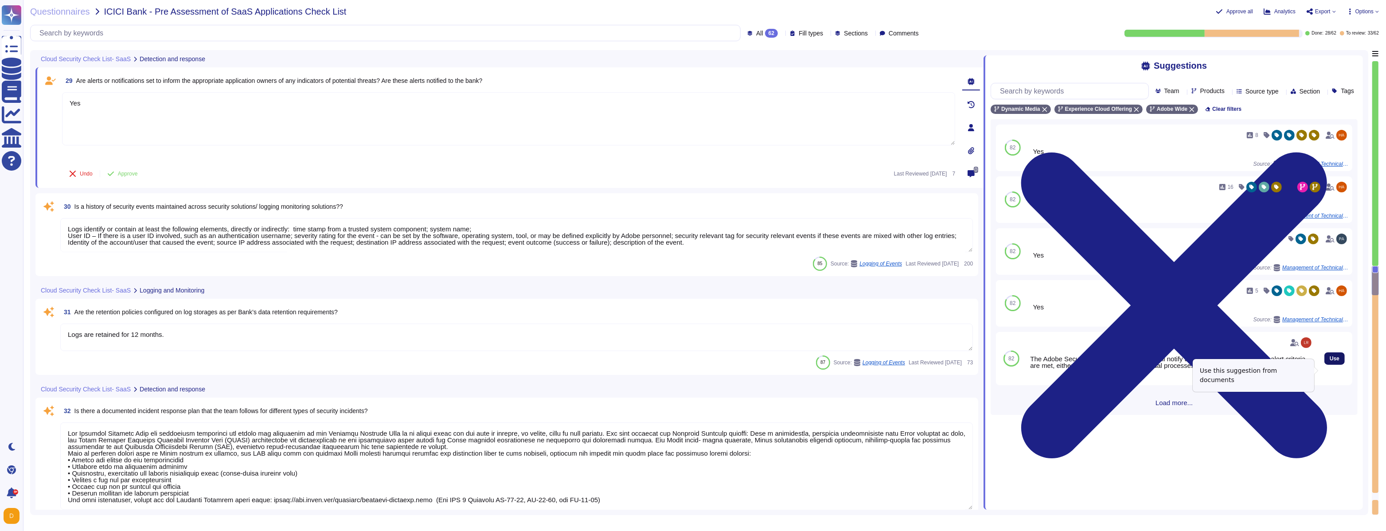
click at [594, 304] on span "Use" at bounding box center [1334, 358] width 10 height 5
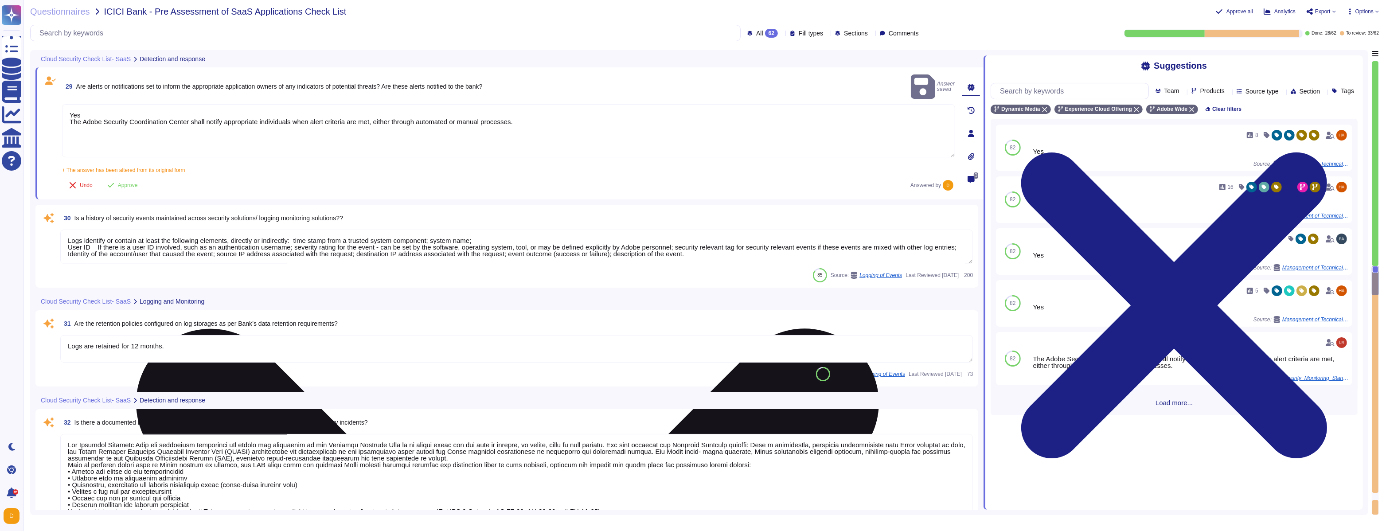
click at [88, 104] on textarea "Yes The Adobe Security Coordination Center shall notify appropriate individuals…" at bounding box center [508, 130] width 893 height 53
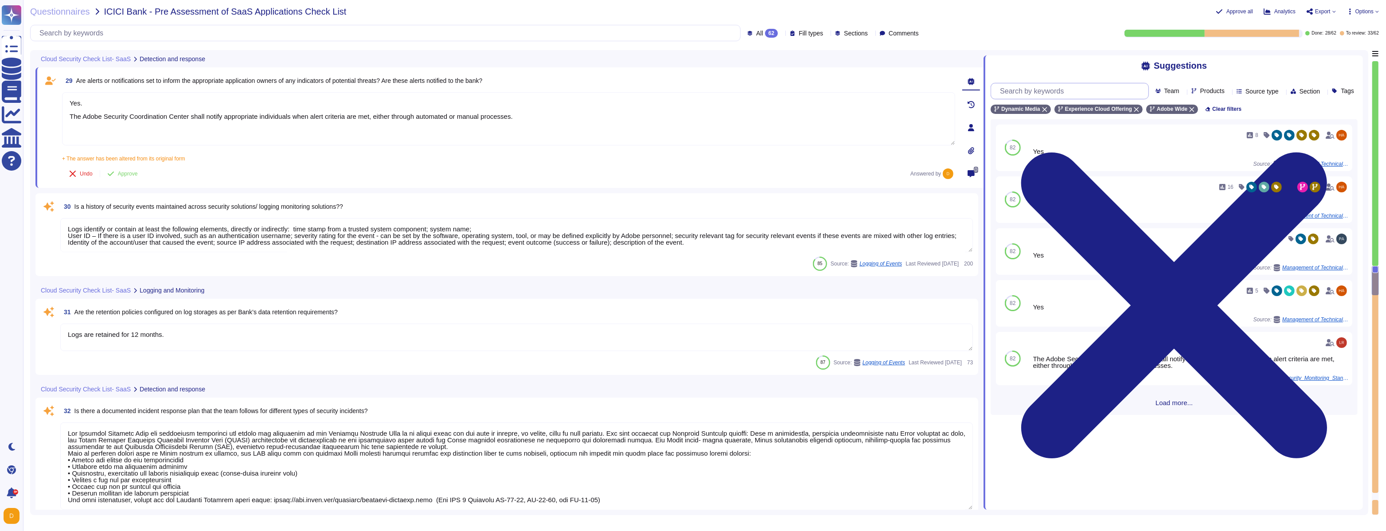
type textarea "Yes. The Adobe Security Coordination Center shall notify appropriate individual…"
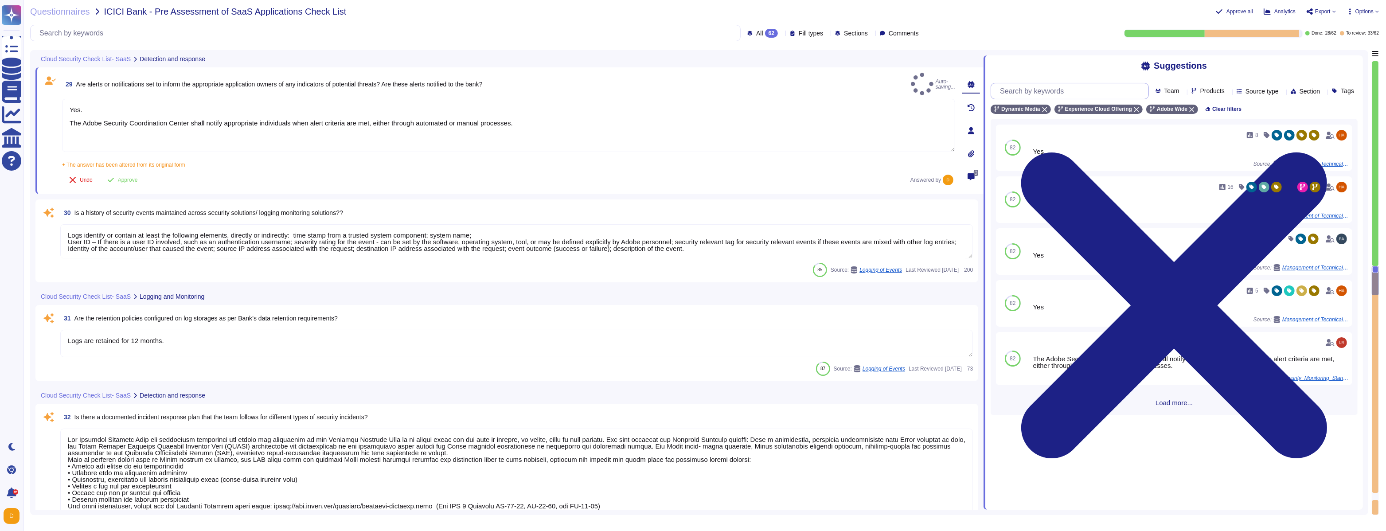
click at [594, 95] on input "text" at bounding box center [1071, 91] width 152 height 16
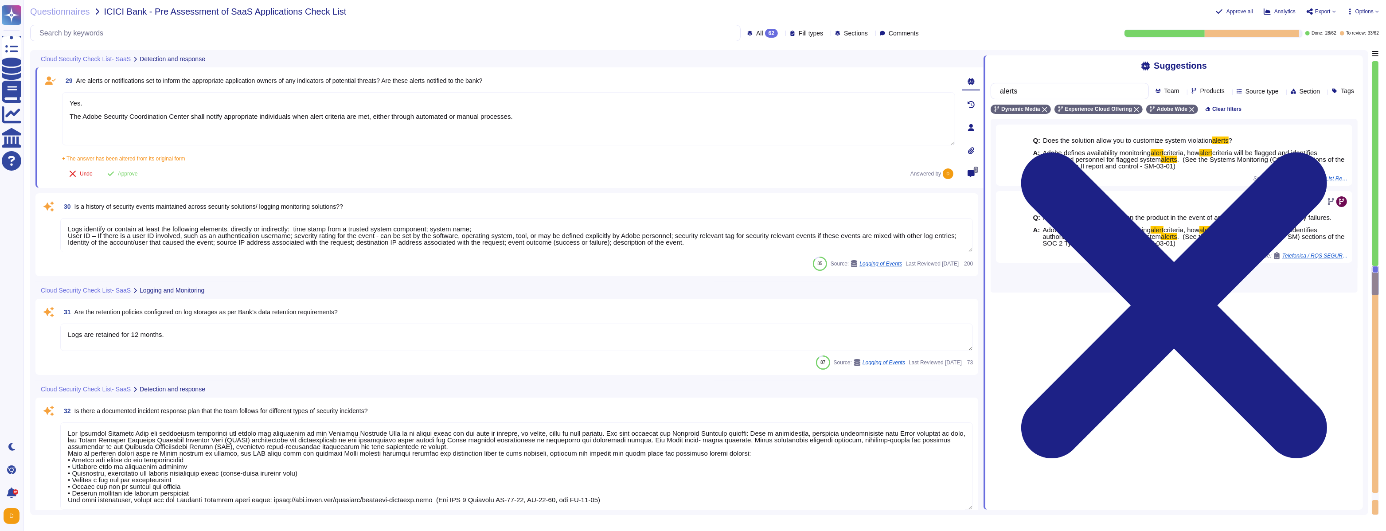
type input "alerts"
click at [159, 249] on textarea "Logs identify or contain at least the following elements, directly or indirectl…" at bounding box center [516, 235] width 912 height 34
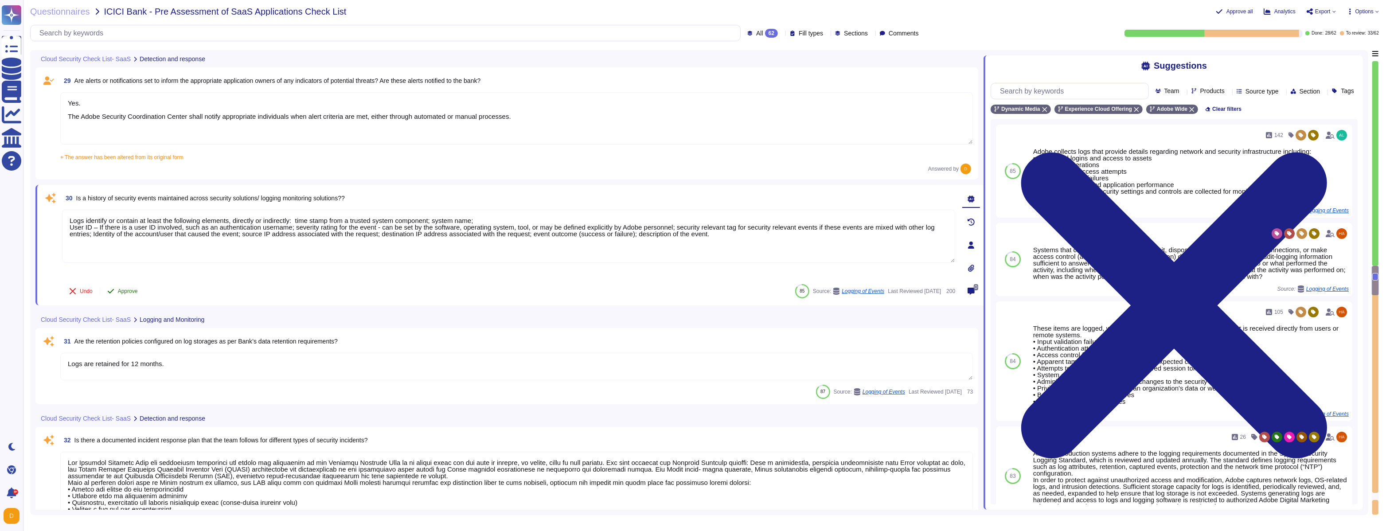
click at [127, 297] on button "Approve" at bounding box center [122, 291] width 45 height 18
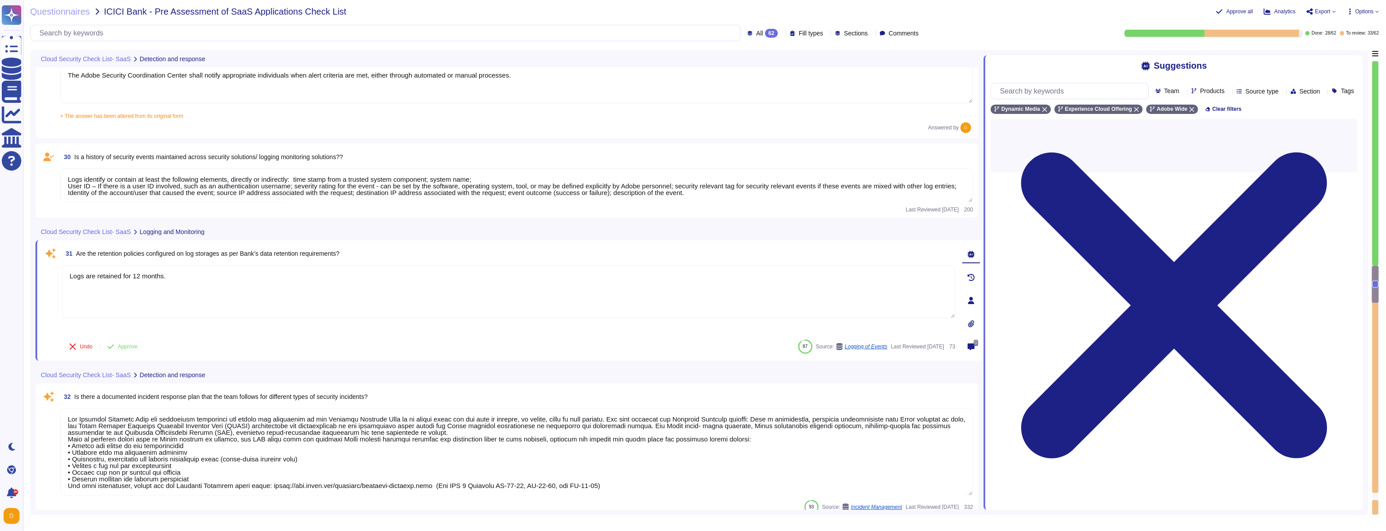
type textarea "Upon termination or expiration of the license agreement Adobe will begin deleti…"
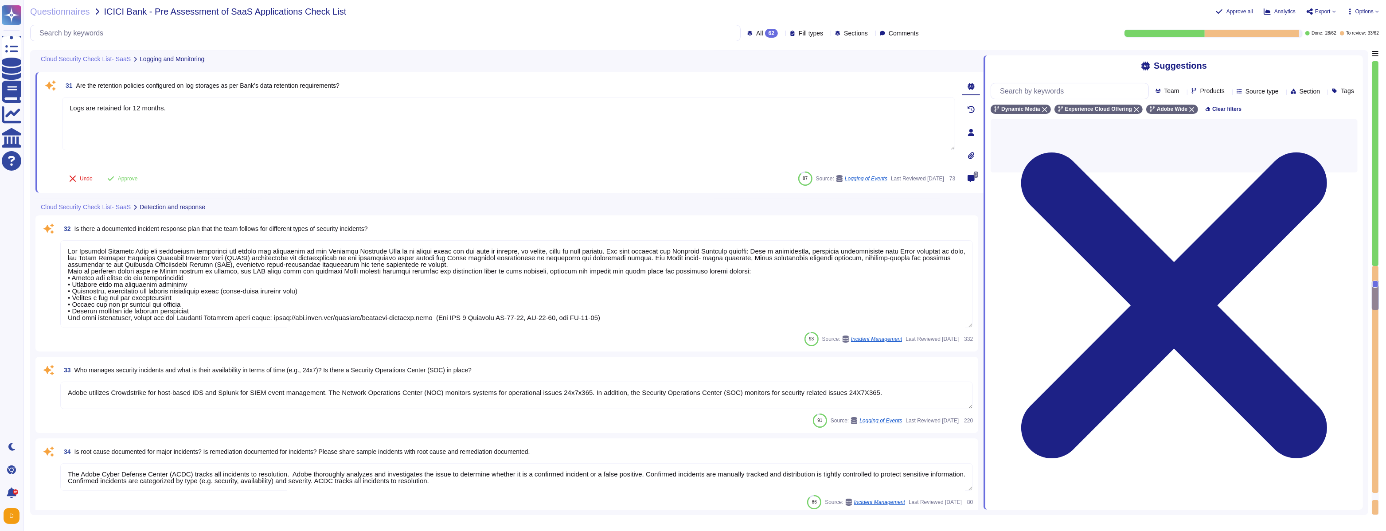
scroll to position [2896, 0]
type textarea "Failover sites are running on the same vendor systems in separate data centers."
type textarea "Adobe performs periodic backups or has implemented failover technology of criti…"
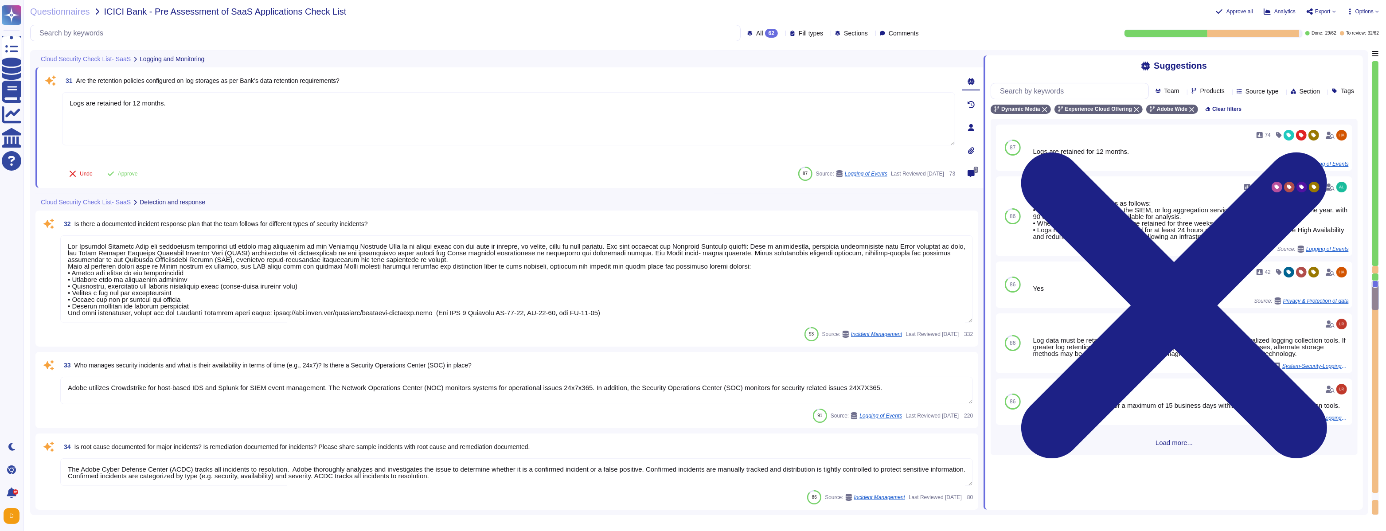
drag, startPoint x: 156, startPoint y: 82, endPoint x: 205, endPoint y: 78, distance: 48.5
click at [205, 78] on span "Are the retention policies configured on log storages as per Bank’s data retent…" at bounding box center [207, 80] width 263 height 7
drag, startPoint x: 203, startPoint y: 78, endPoint x: 186, endPoint y: 78, distance: 17.7
click at [186, 78] on span "Are the retention policies configured on log storages as per Bank’s data retent…" at bounding box center [207, 80] width 263 height 7
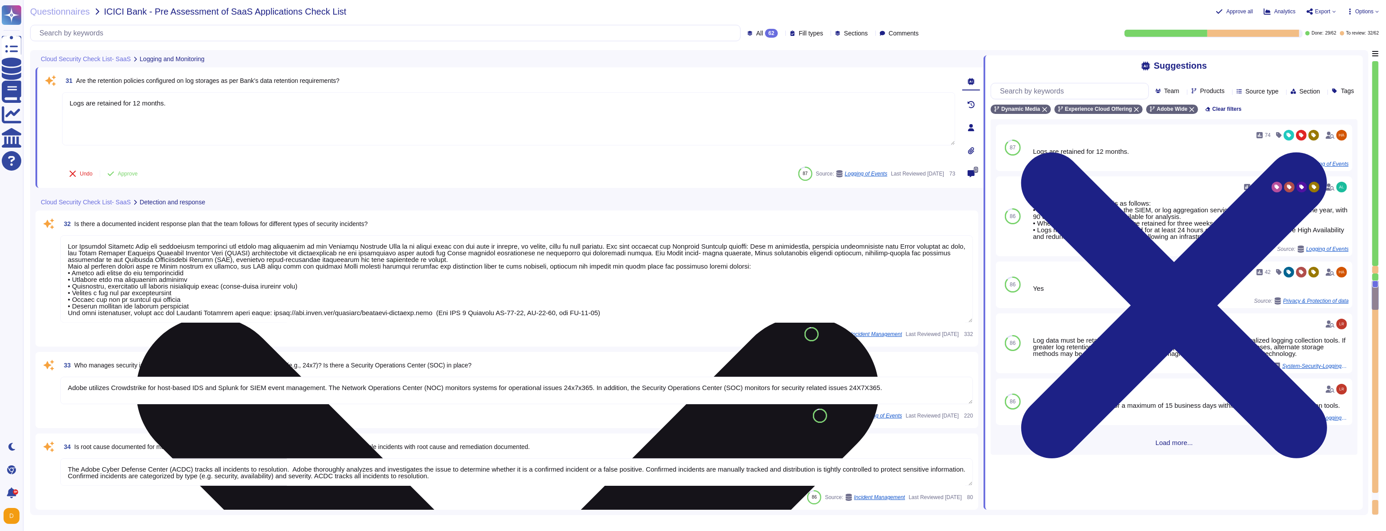
click at [227, 113] on textarea "Logs are retained for 12 months." at bounding box center [508, 118] width 893 height 53
click at [188, 101] on textarea "Logs are retained for 12 months." at bounding box center [508, 118] width 893 height 53
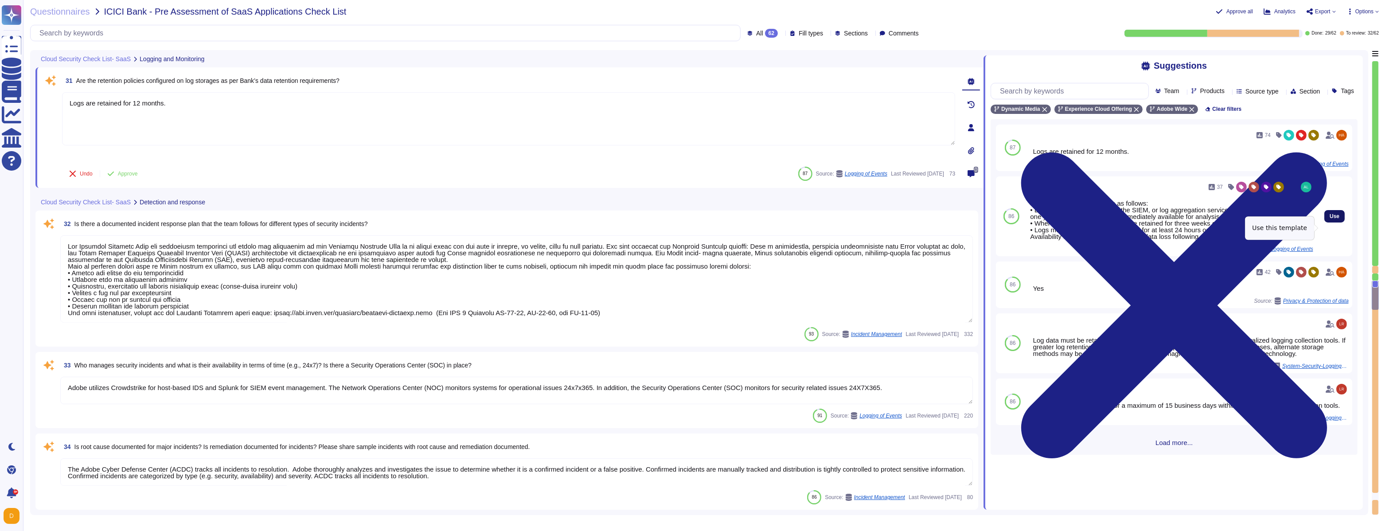
click at [594, 219] on span "Use" at bounding box center [1334, 216] width 10 height 5
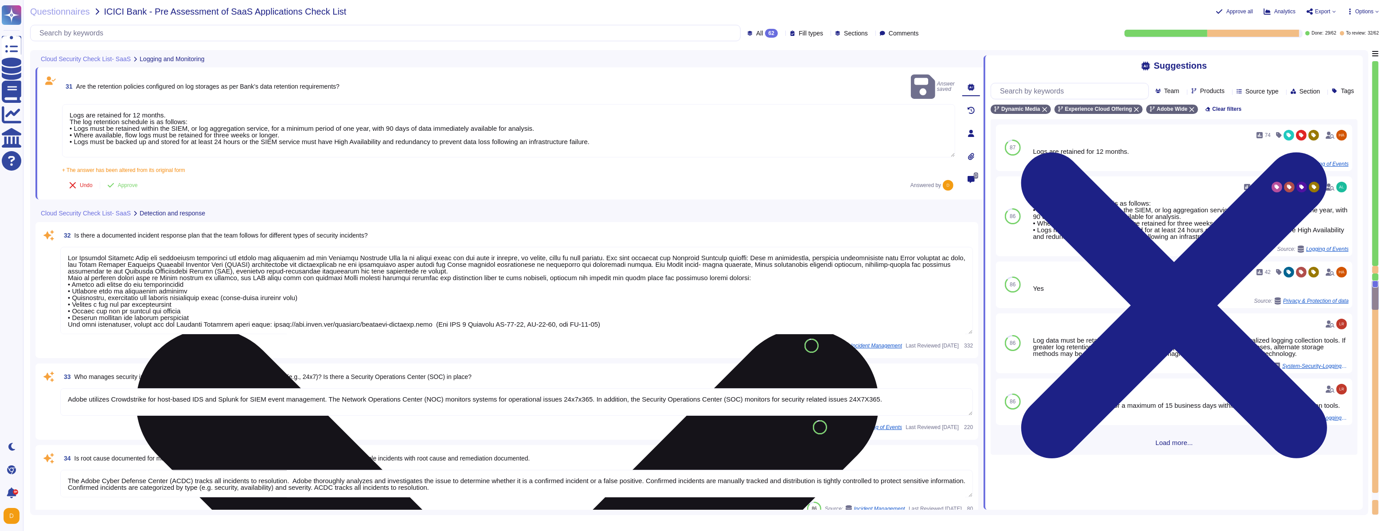
drag, startPoint x: 175, startPoint y: 103, endPoint x: 62, endPoint y: 103, distance: 113.9
click at [62, 104] on textarea "Logs are retained for 12 months. The log retention schedule is as follows: • Lo…" at bounding box center [508, 130] width 893 height 53
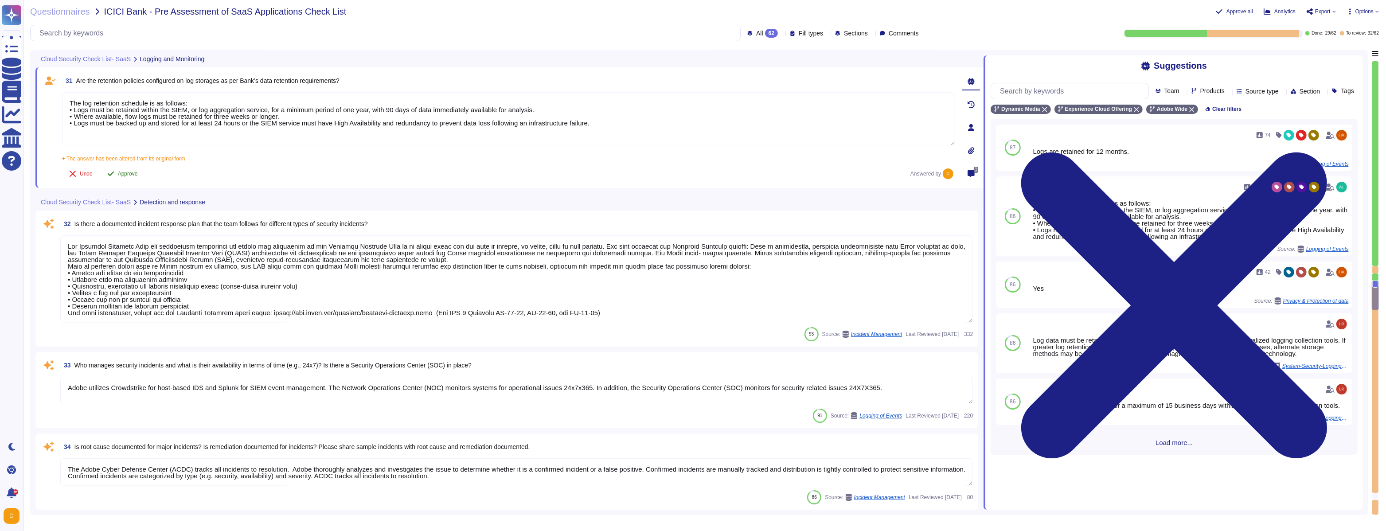
type textarea "The log retention schedule is as follows: • Logs must be retained within the SI…"
click at [125, 172] on span "Approve" at bounding box center [128, 173] width 20 height 5
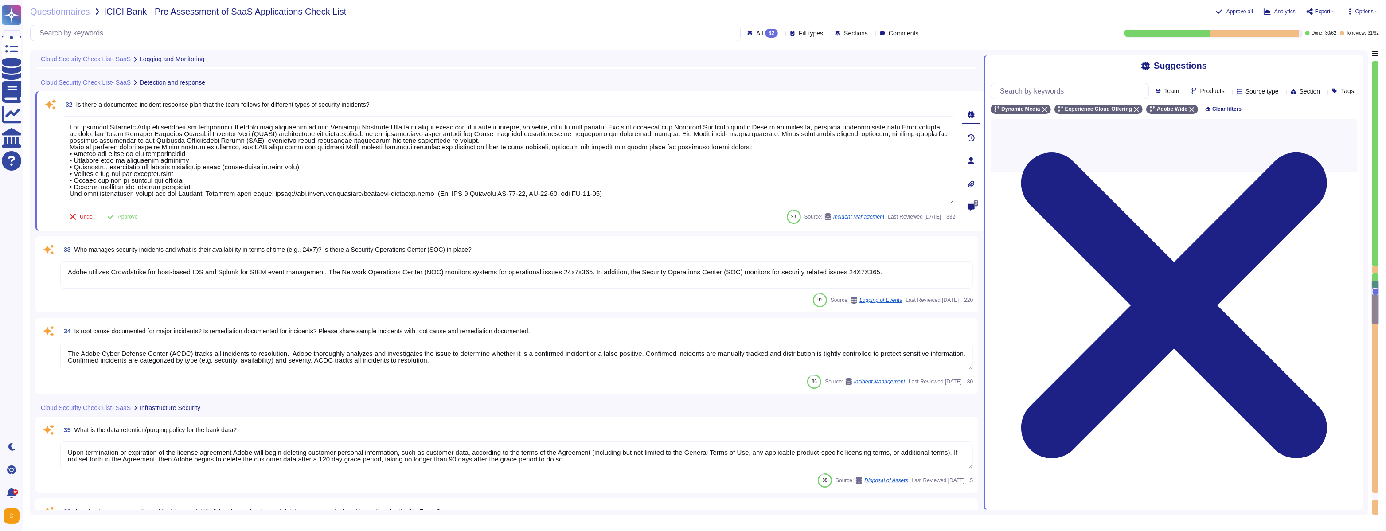
type textarea "Security patches must be applied according to the timelines and severity level …"
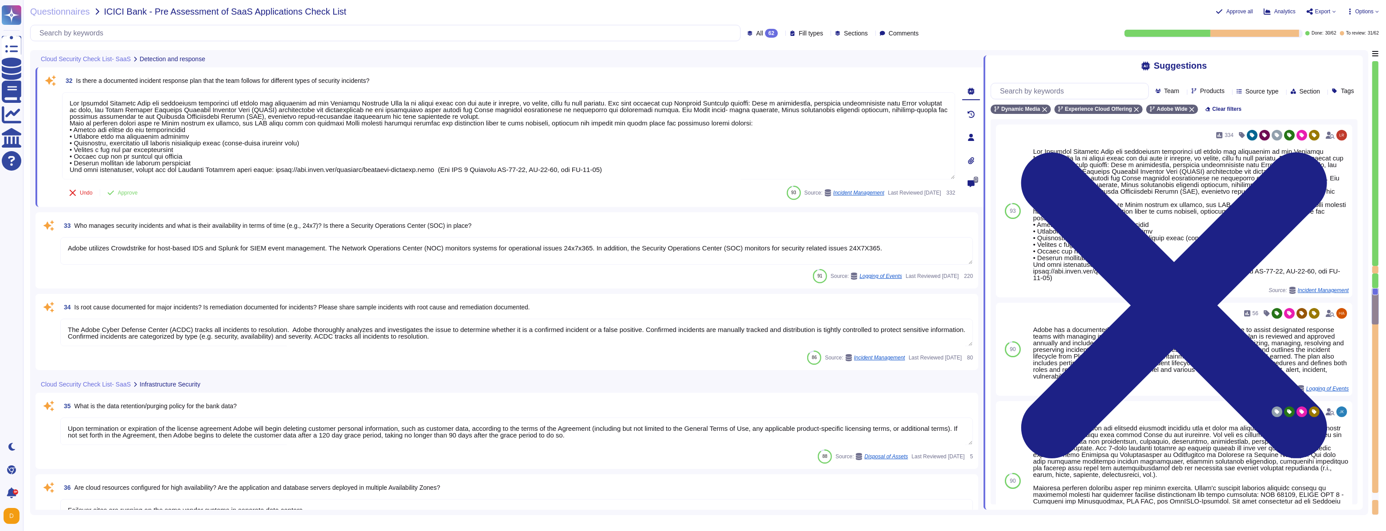
click at [594, 271] on div at bounding box center [1375, 270] width 6 height 8
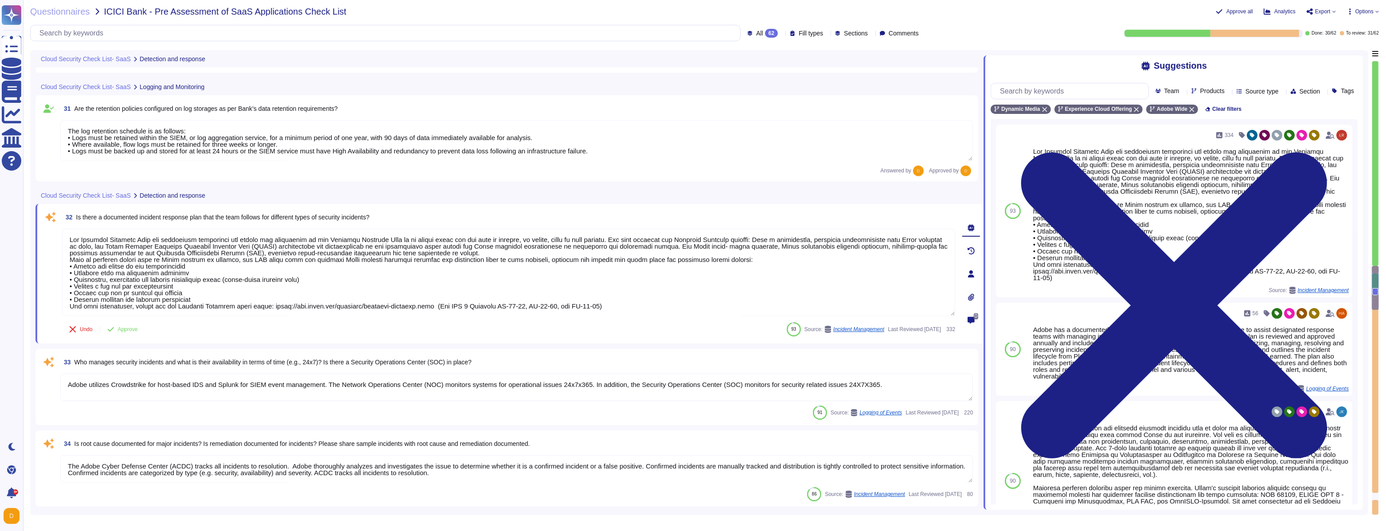
type textarea "Yes. The Adobe Security Coordination Center shall notify appropriate individual…"
type textarea "Logs identify or contain at least the following elements, directly or indirectl…"
type textarea "The log retention schedule is as follows: • Logs must be retained within the SI…"
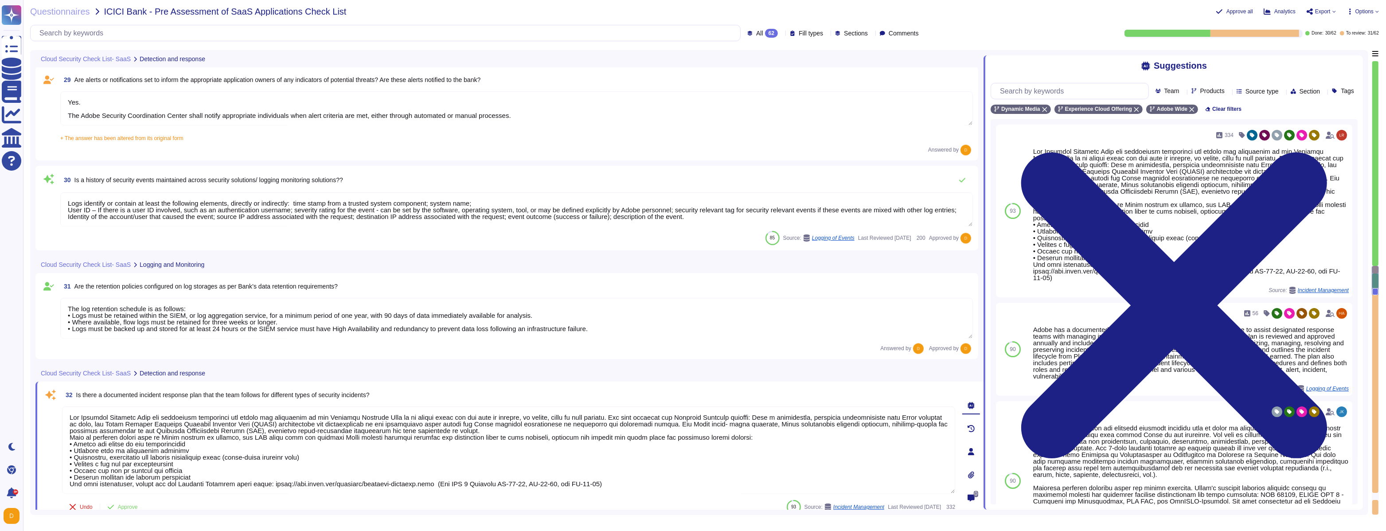
scroll to position [2693, 0]
click at [292, 113] on textarea "Yes. The Adobe Security Coordination Center shall notify appropriate individual…" at bounding box center [516, 109] width 912 height 34
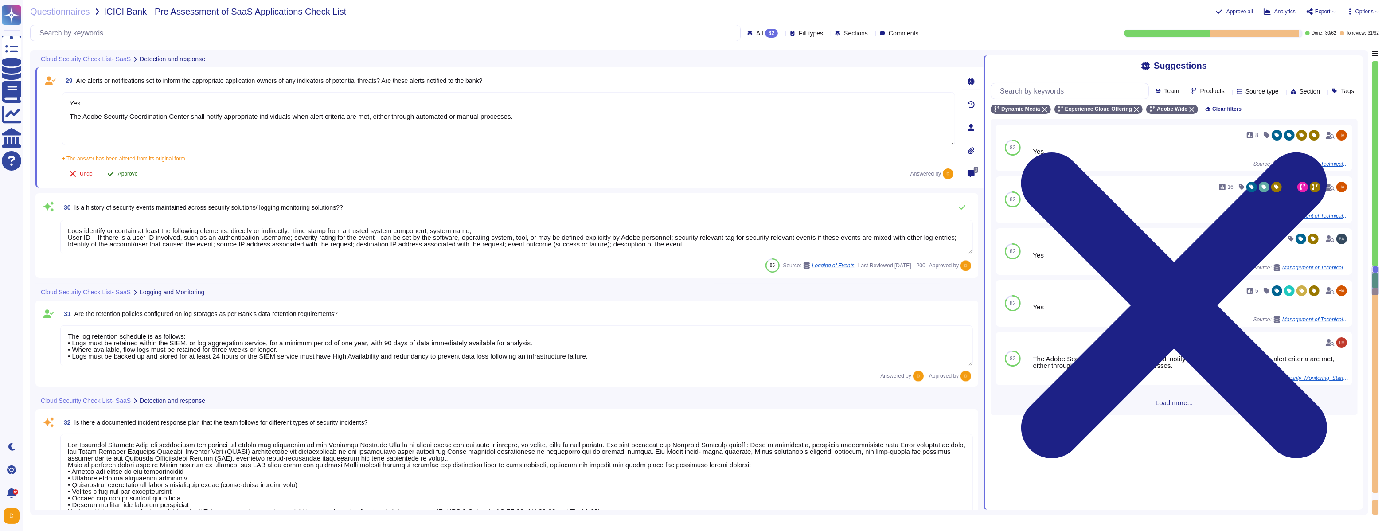
click at [127, 178] on button "Approve" at bounding box center [122, 174] width 45 height 18
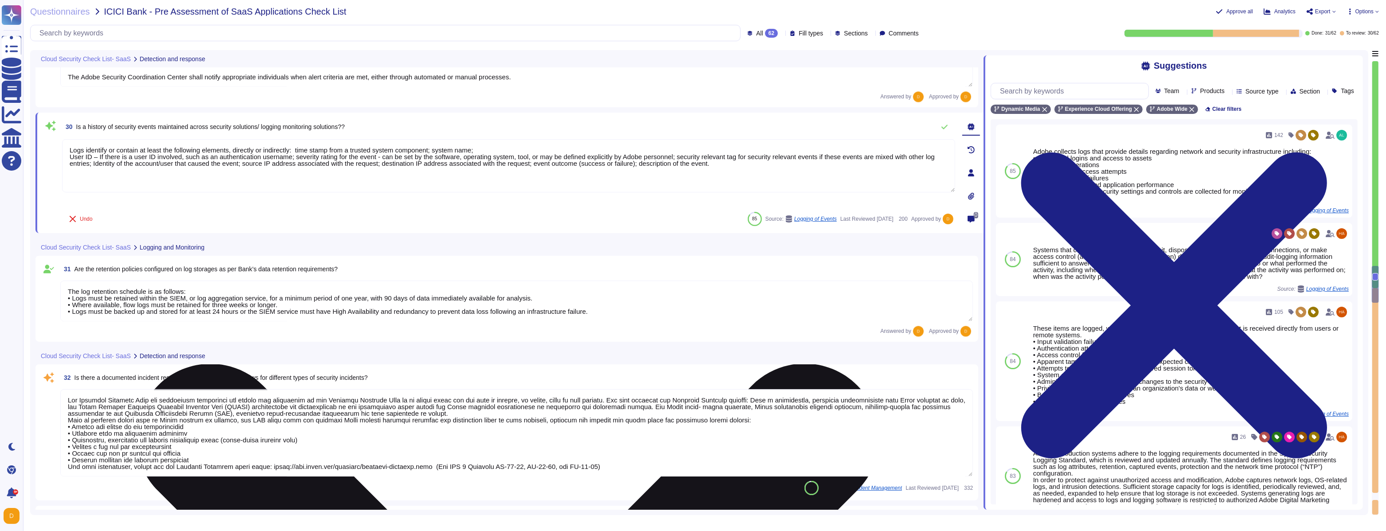
type textarea "Upon termination or expiration of the license agreement Adobe will begin deleti…"
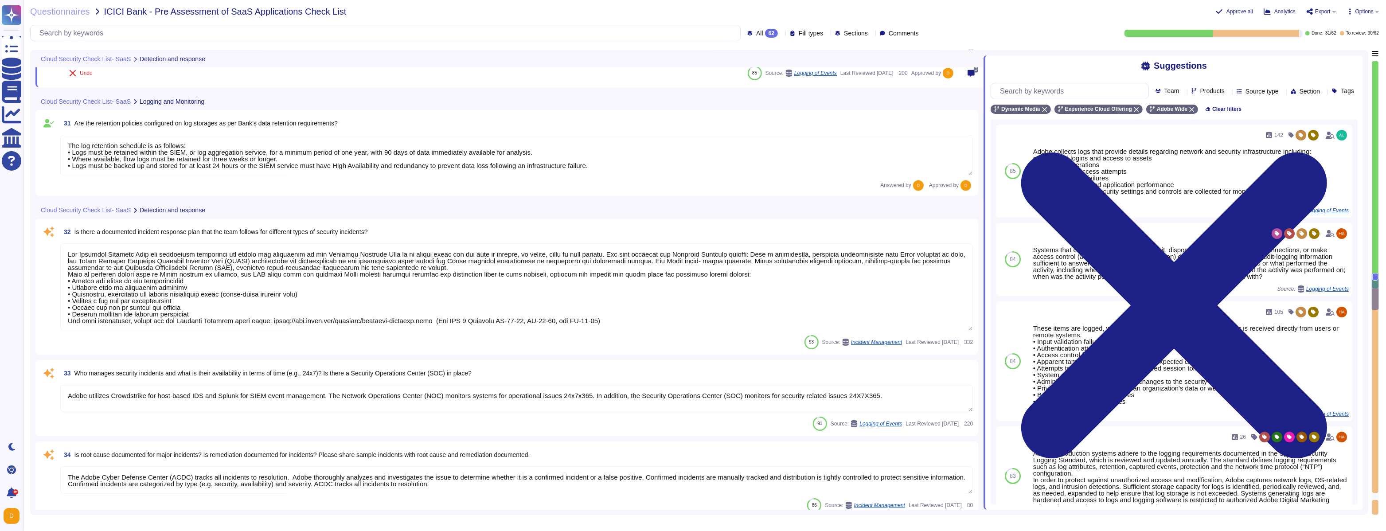
type textarea "Failover sites are running on the same vendor systems in separate data centers."
type textarea "Adobe performs periodic backups or has implemented failover technology of criti…"
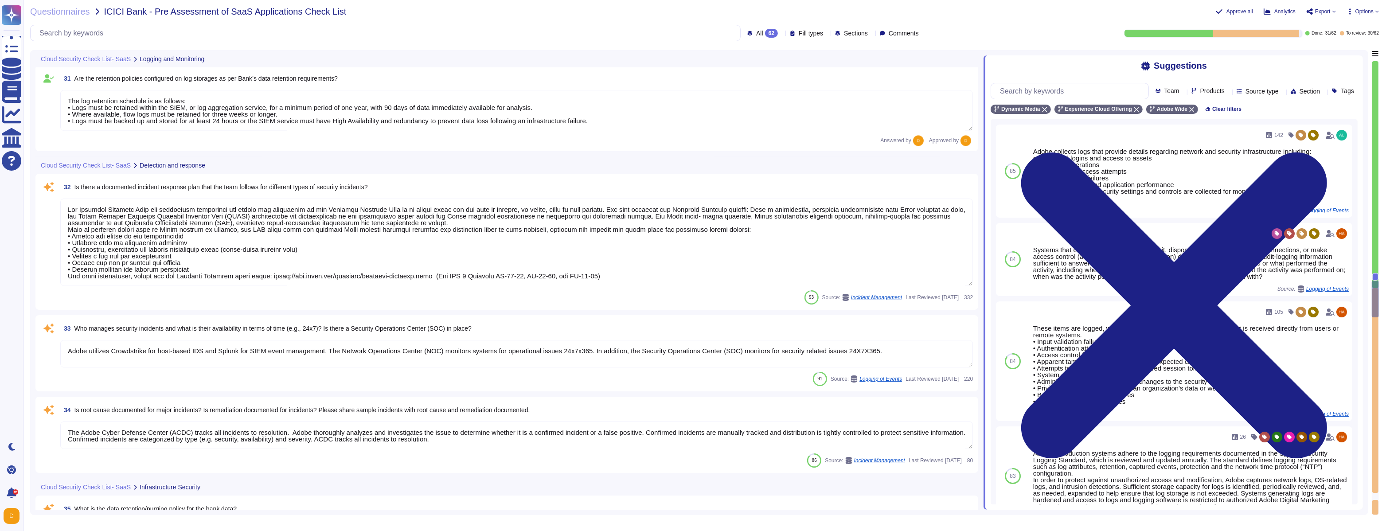
scroll to position [2601, 0]
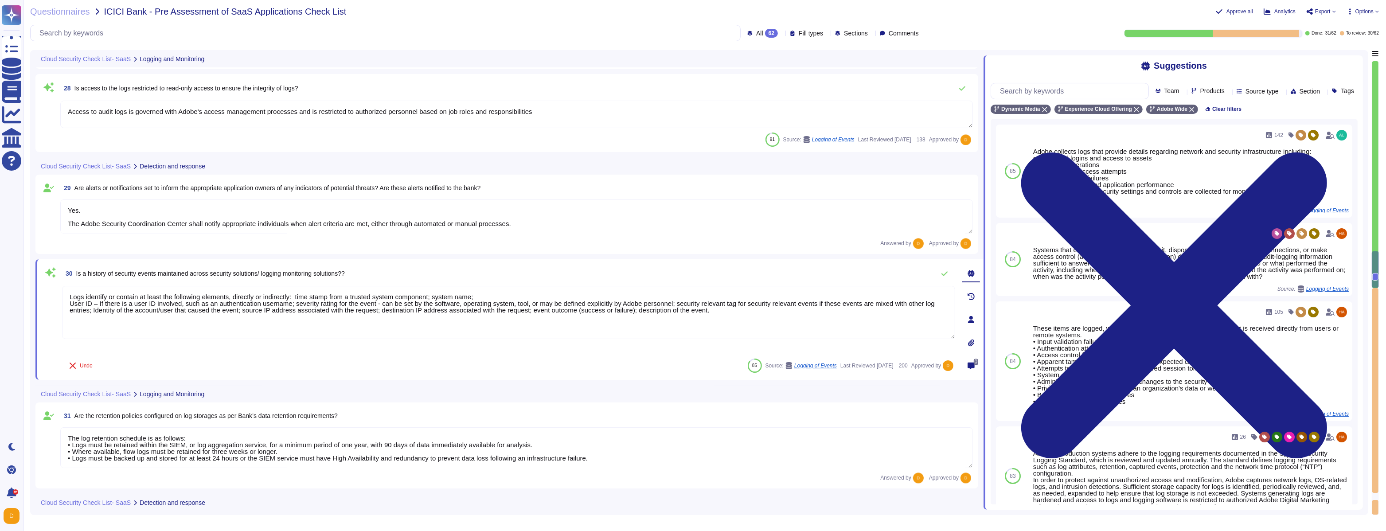
type textarea "Systems that collect, store, process, transmit, dispose of data, accept network…"
type textarea "Audit logs are stored and retained centrally at Adobe. A Security Incident and …"
type textarea "Access to audit logs is governed with Adobe's access management processes and i…"
type textarea "Yes. The Adobe Security Coordination Center shall notify appropriate individual…"
type textarea "Logs identify or contain at least the following elements, directly or indirectl…"
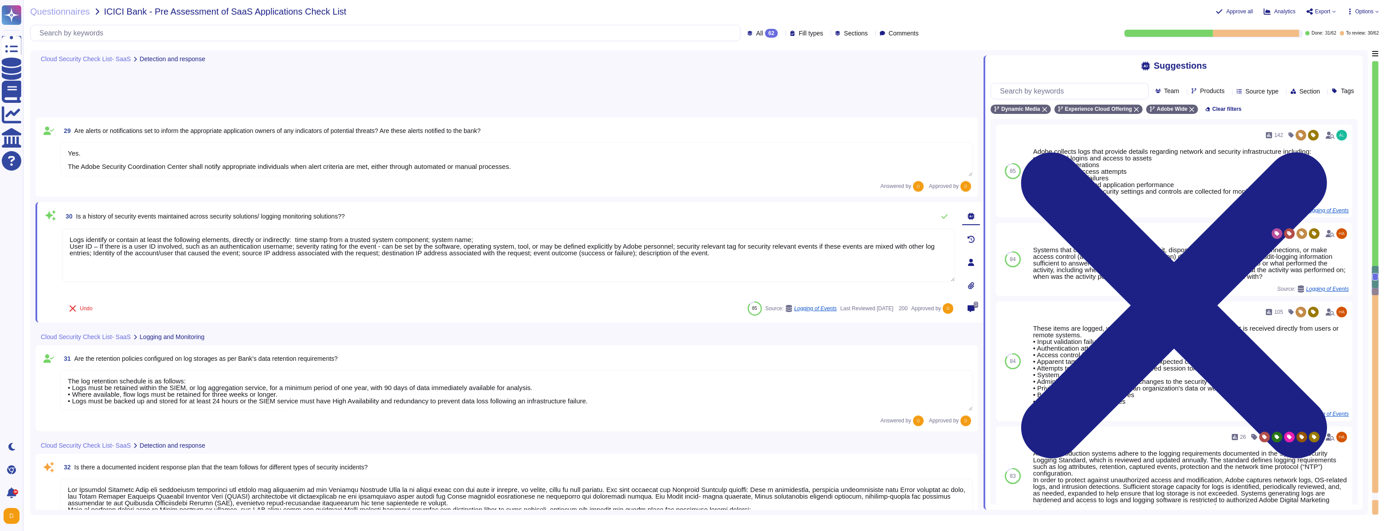
type textarea "The Adobe Cyber Defense Center (ACDC) tracks all incidents to resolution. Adobe…"
type textarea "Upon termination or expiration of the license agreement Adobe will begin deleti…"
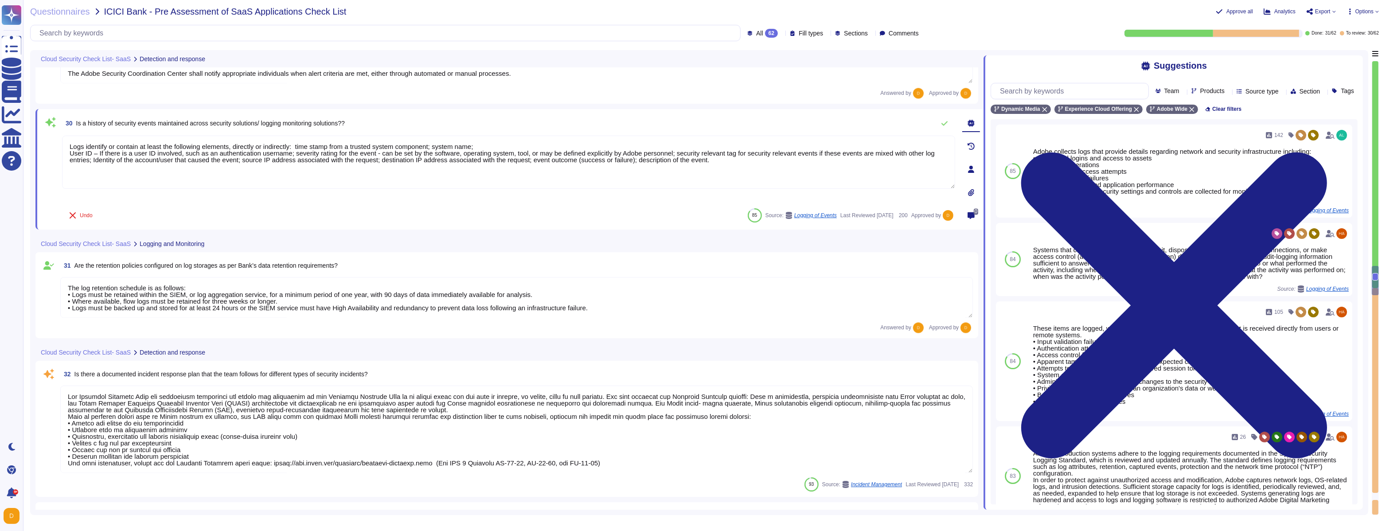
scroll to position [2772, 0]
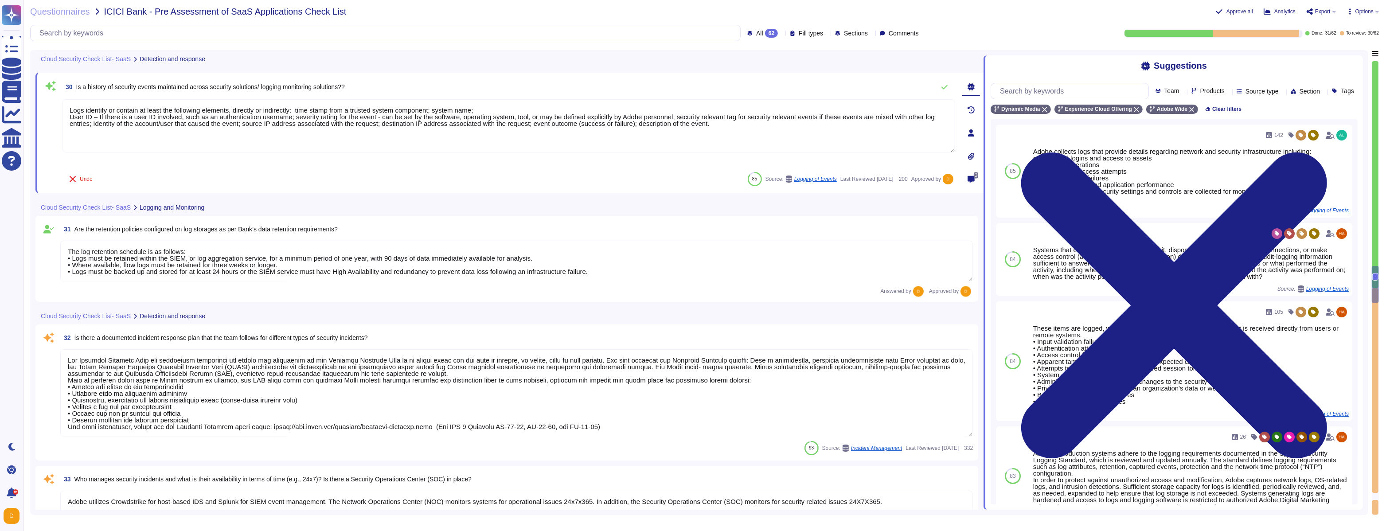
click at [238, 304] on textarea at bounding box center [516, 392] width 912 height 87
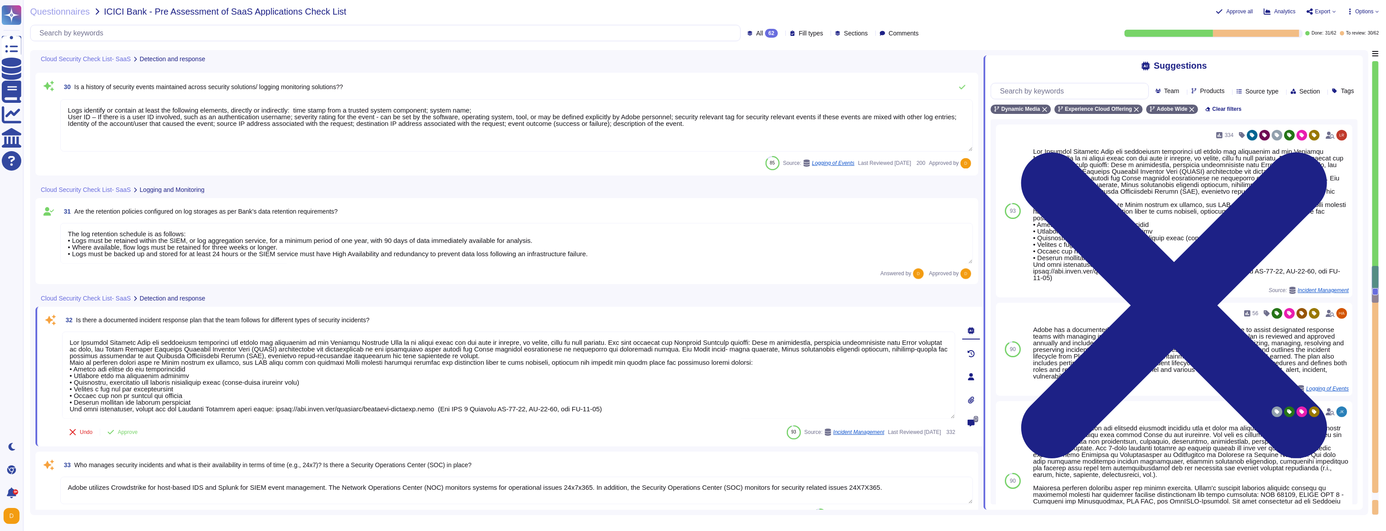
type textarea "Failover sites are running on the same vendor systems in separate data centers."
click at [129, 304] on span "Approve" at bounding box center [128, 431] width 20 height 5
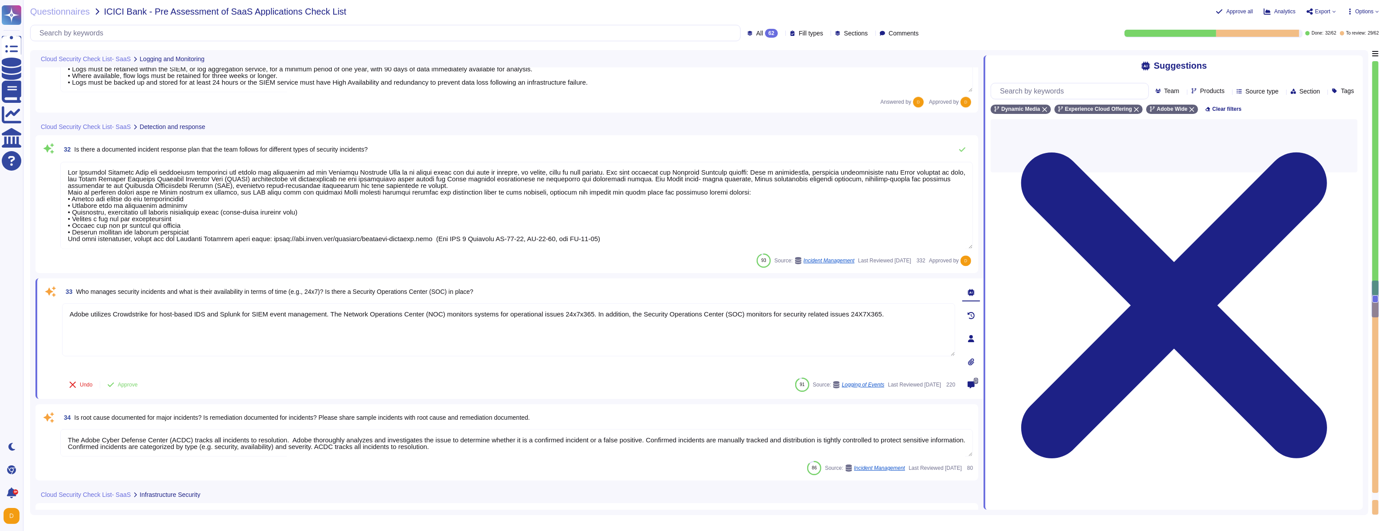
type textarea "Failover sites are running on the same vendor systems in separate data centers."
type textarea "Adobe performs periodic backups or has implemented failover technology of criti…"
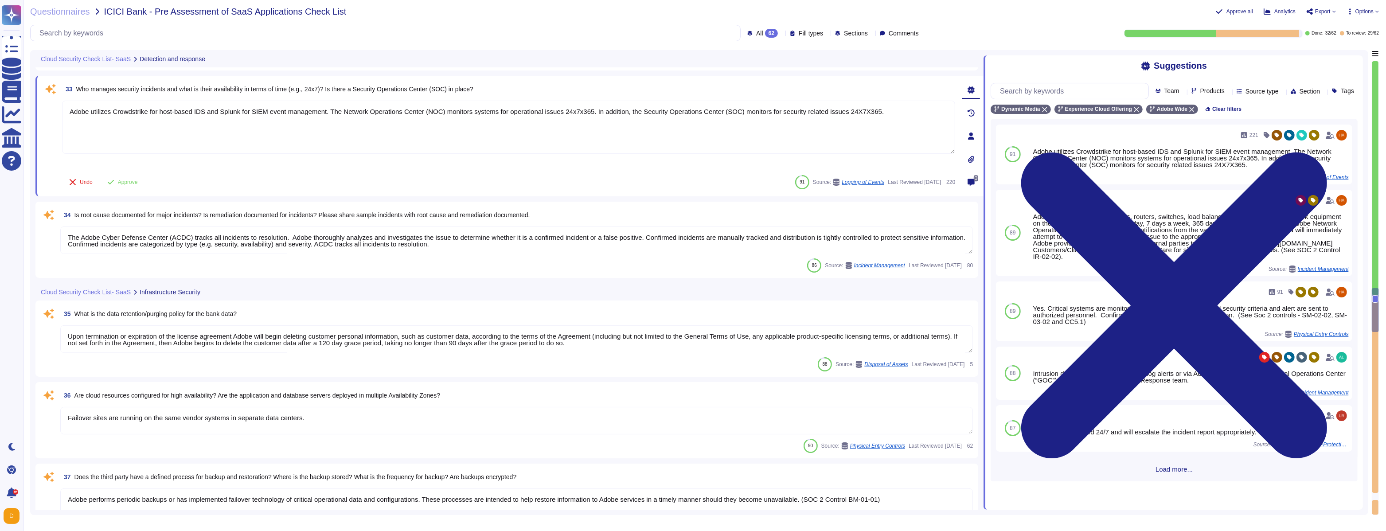
type textarea "Security patches must be applied according to the timelines and severity level …"
type textarea "Adobe has a formal patch management process implemented, which is governed by t…"
click at [124, 177] on span "Approve" at bounding box center [128, 179] width 20 height 5
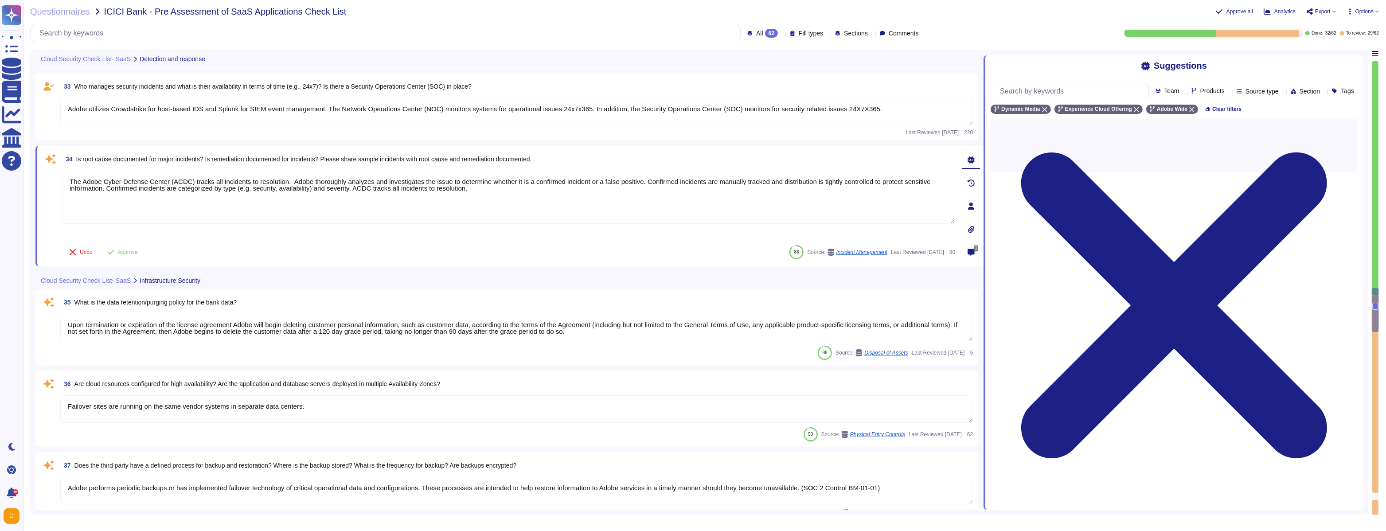
type textarea "A systematic approach to managing change is followed where changes are reviewed…"
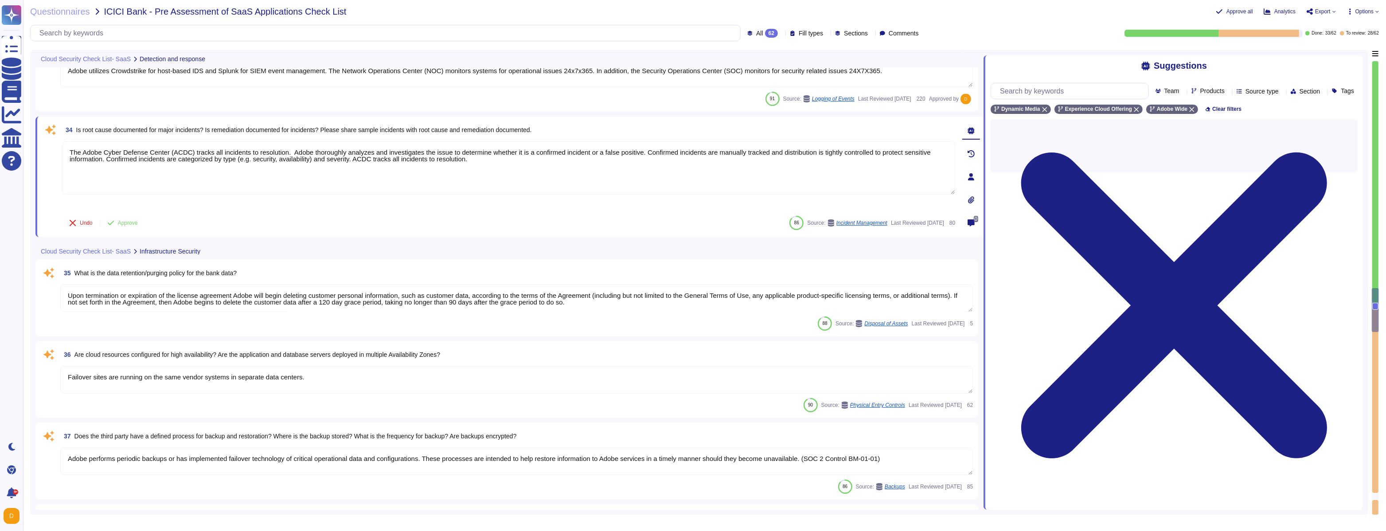
scroll to position [3211, 0]
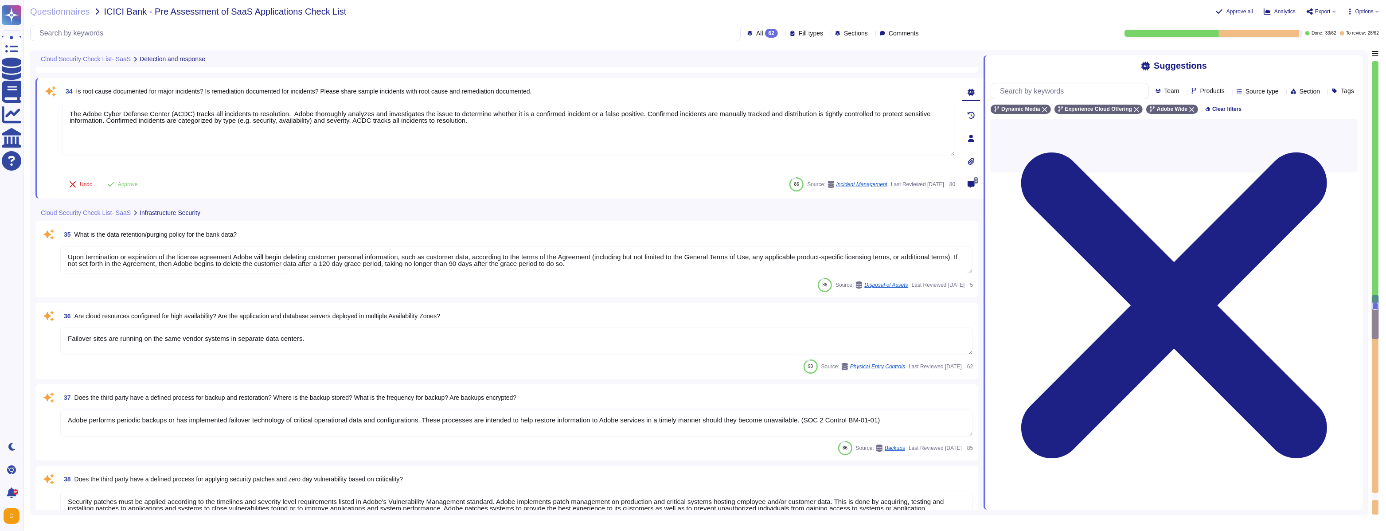
type textarea "A systematic approach to managing change is followed where changes are reviewed…"
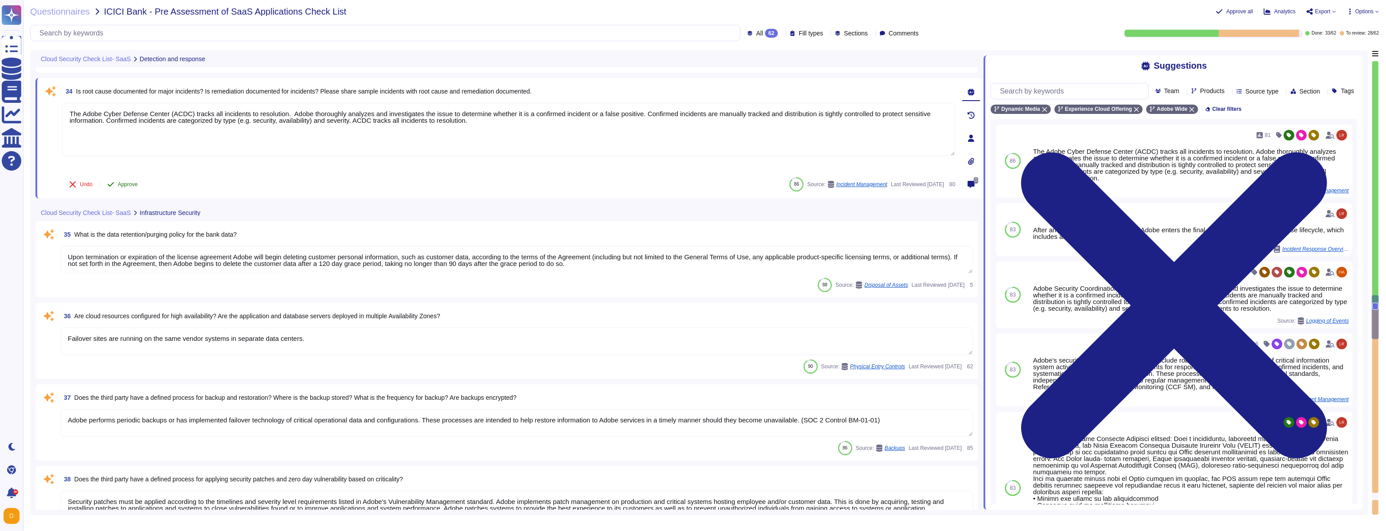
click at [127, 186] on span "Approve" at bounding box center [128, 184] width 20 height 5
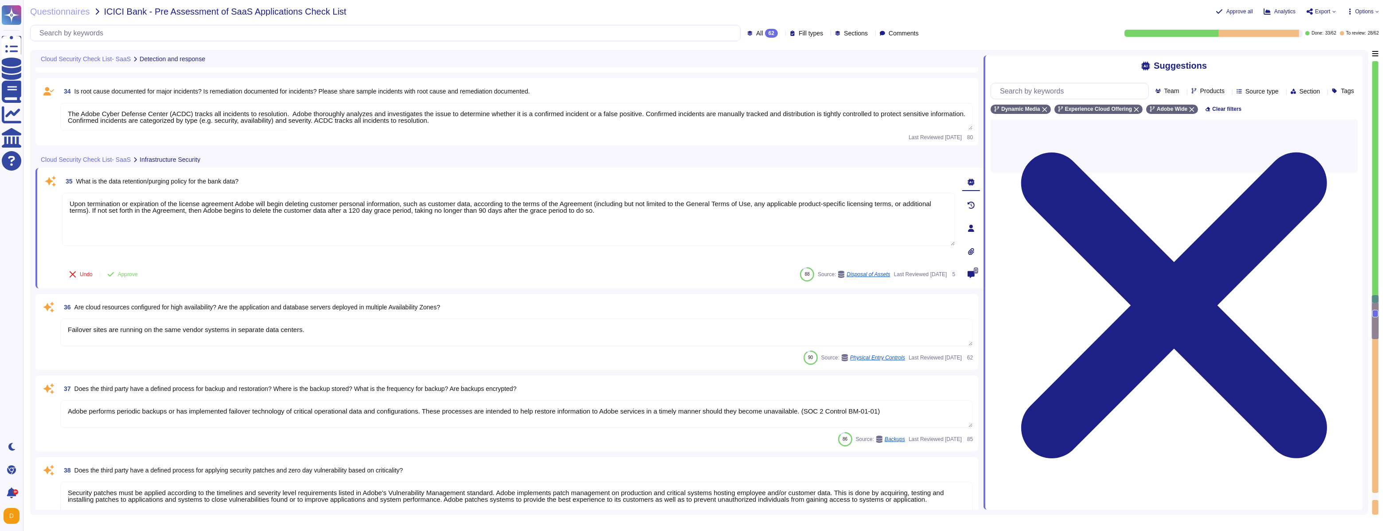
type textarea "Adobe has a Vendor Information Security Standard that applies to all third part…"
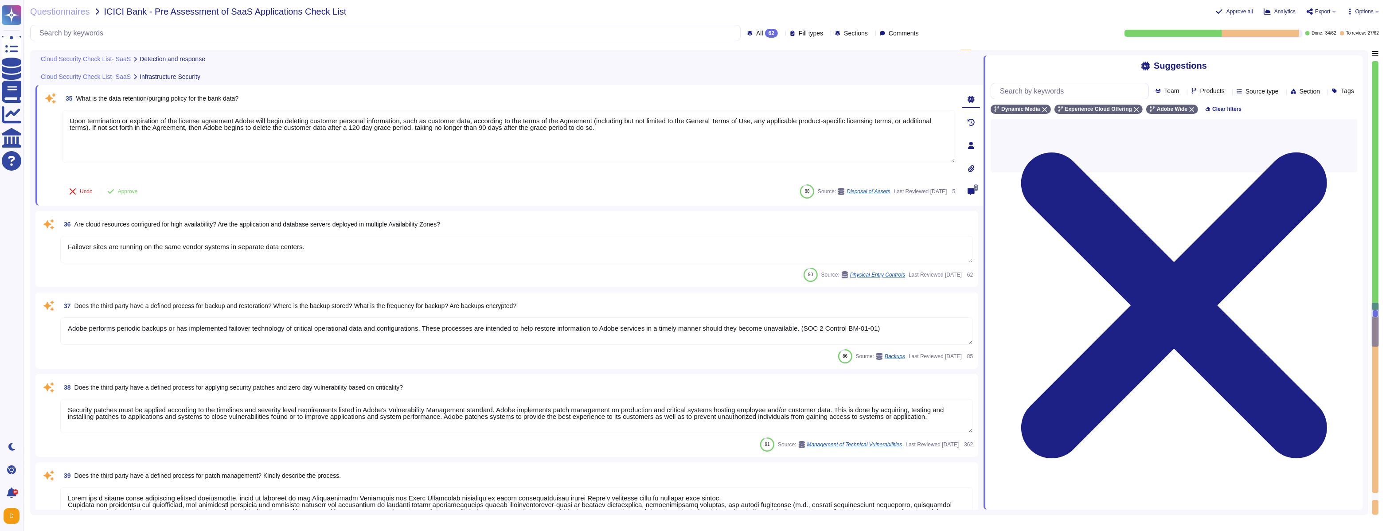
type textarea "Adobe has a Vendor Information Security Standard that applies to all third part…"
type textarea "All of our information, including current white papers, SOC2 reports, pen test …"
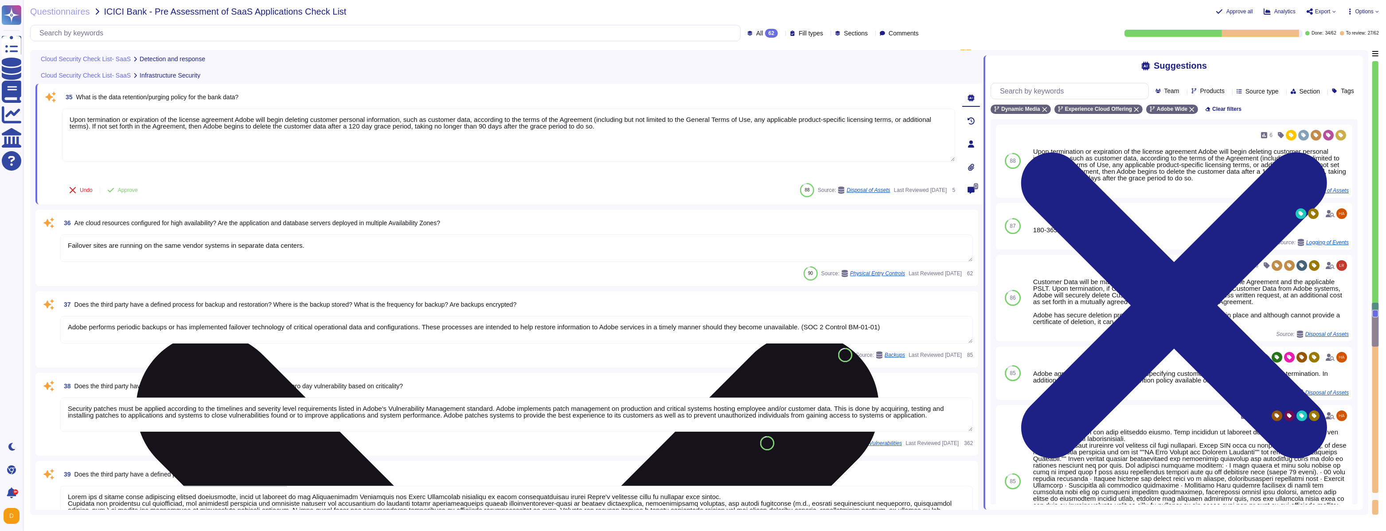
click at [594, 125] on textarea "Upon termination or expiration of the license agreement Adobe will begin deleti…" at bounding box center [508, 135] width 893 height 53
paste textarea "Adobe generally retains customer data for the length of the contract or until d…"
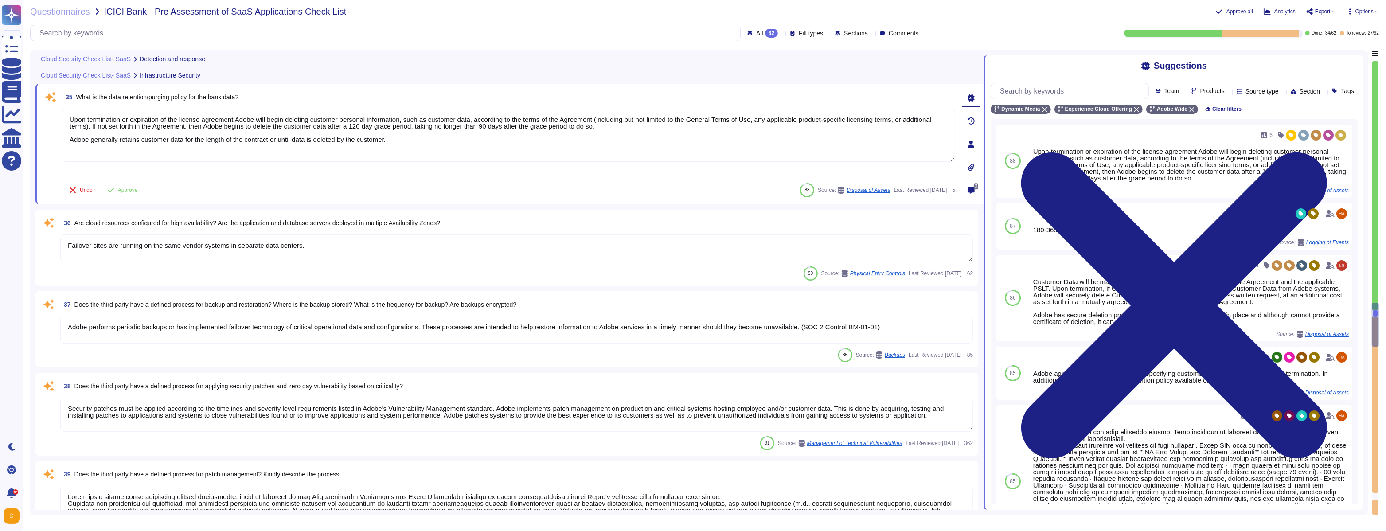
drag, startPoint x: 647, startPoint y: 131, endPoint x: 308, endPoint y: 105, distance: 340.3
click at [308, 105] on div "35 What is the data retention/purging policy for the bank data? Upon terminatio…" at bounding box center [499, 144] width 912 height 110
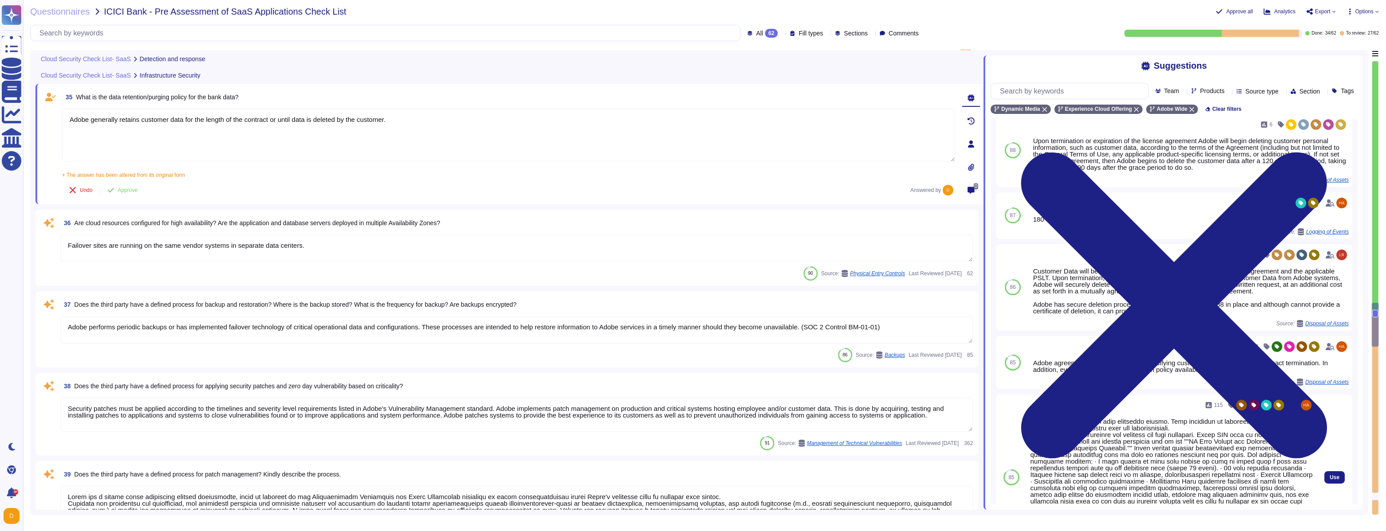
scroll to position [0, 0]
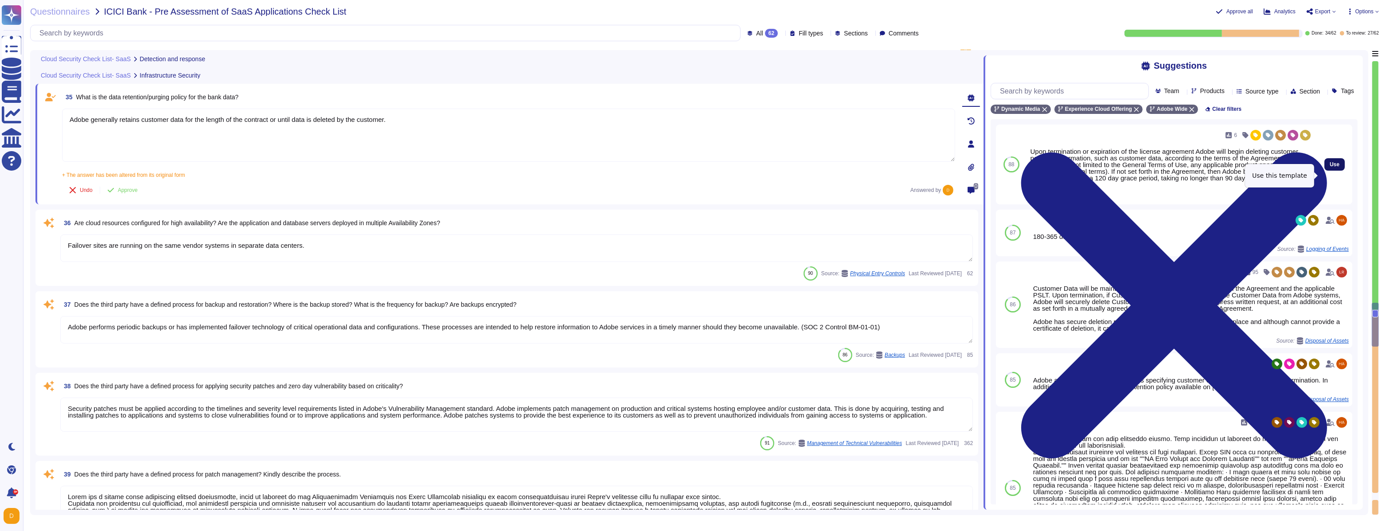
click at [594, 167] on span "Use" at bounding box center [1334, 164] width 10 height 5
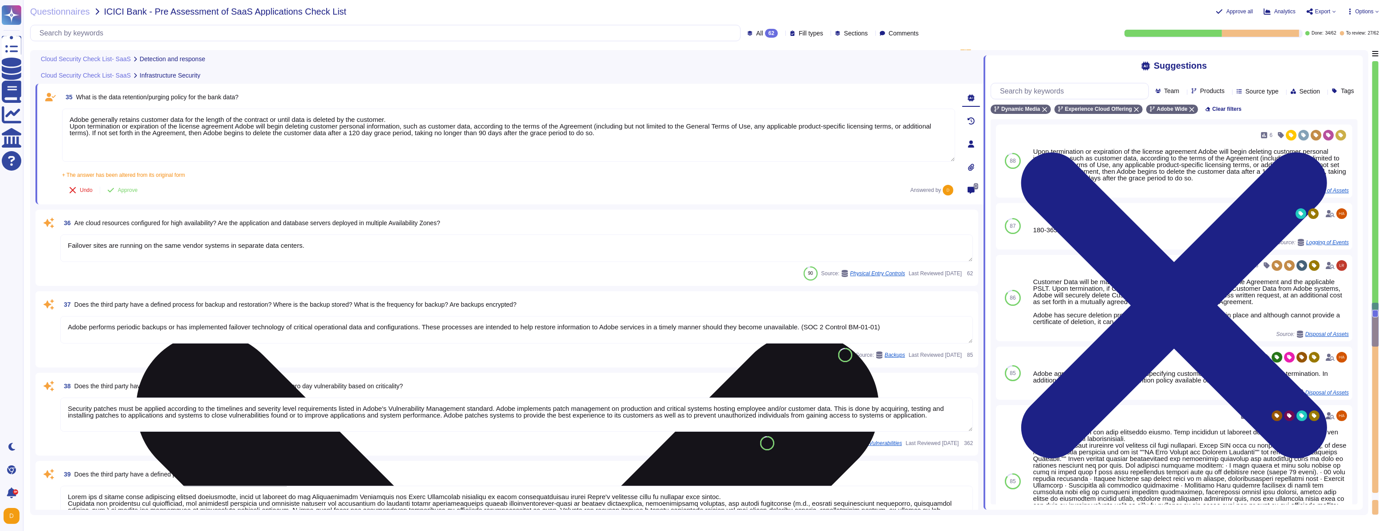
click at [440, 118] on textarea "Adobe generally retains customer data for the length of the contract or until d…" at bounding box center [508, 135] width 893 height 53
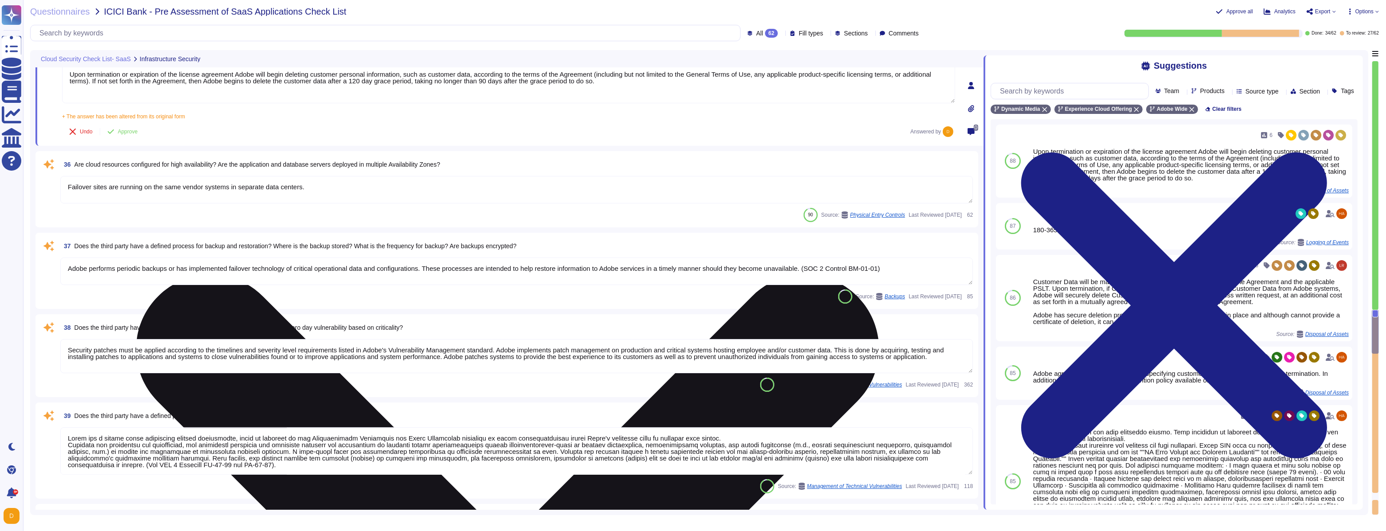
scroll to position [3358, 0]
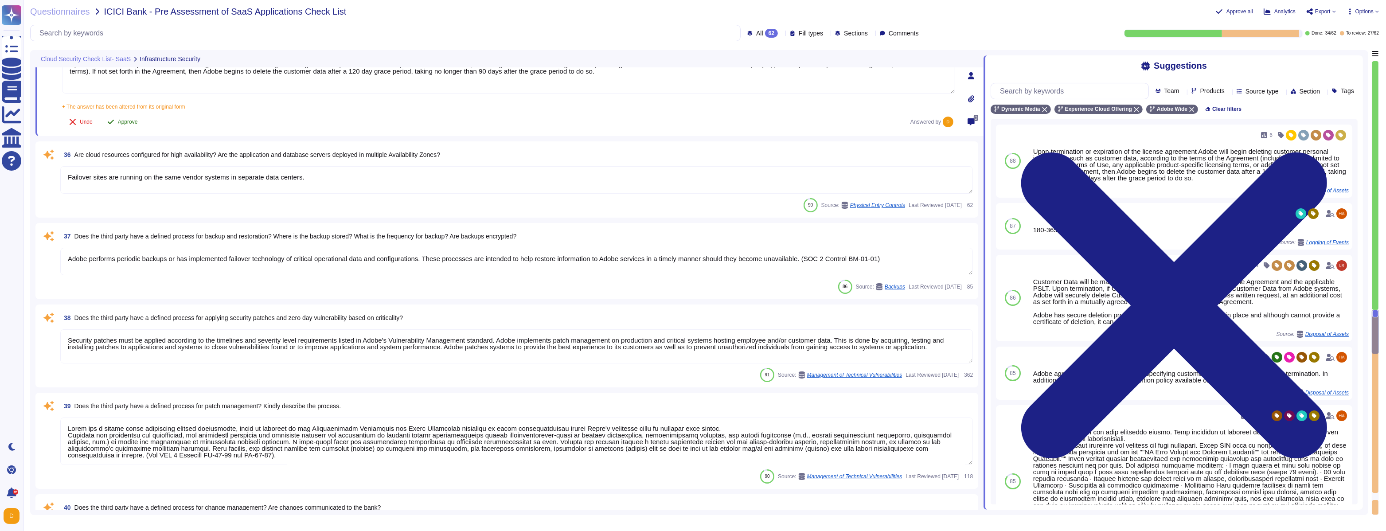
type textarea "Adobe generally retains customer data for the length of the contract or until d…"
click at [127, 119] on span "Approve" at bounding box center [128, 121] width 20 height 5
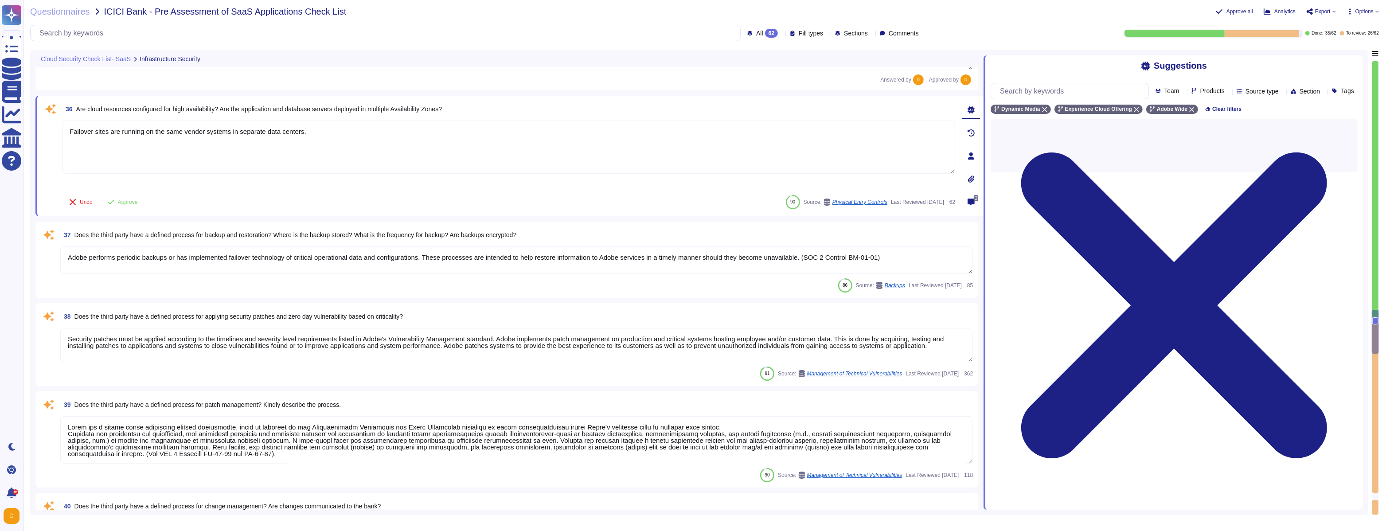
scroll to position [3403, 0]
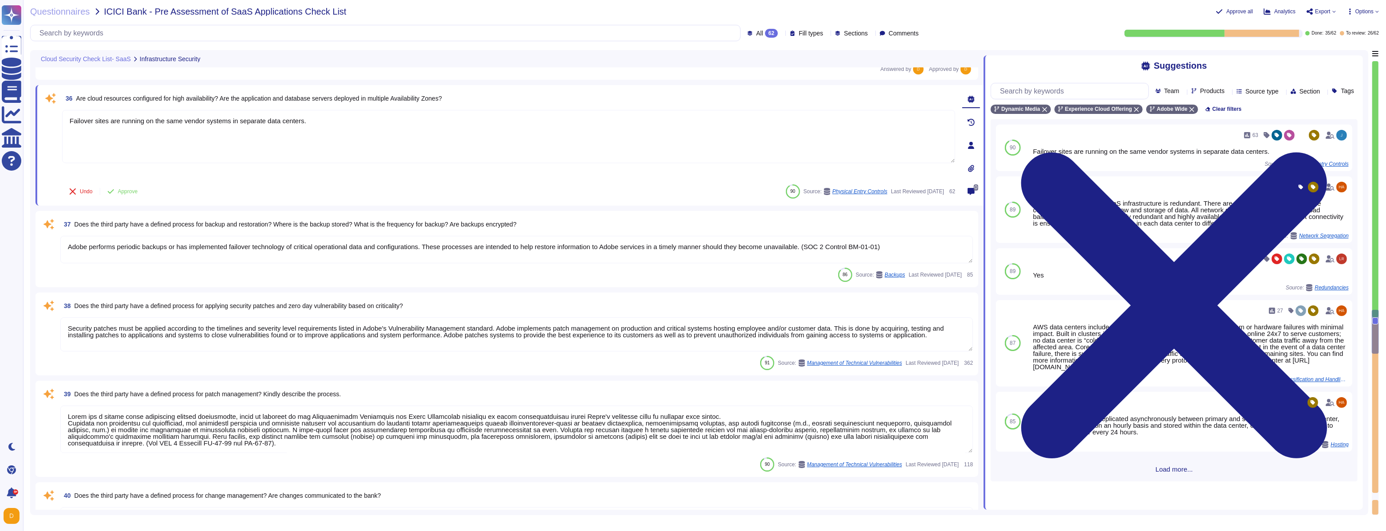
type textarea "Adobe policies, standards, procedures, and other internal documentation are con…"
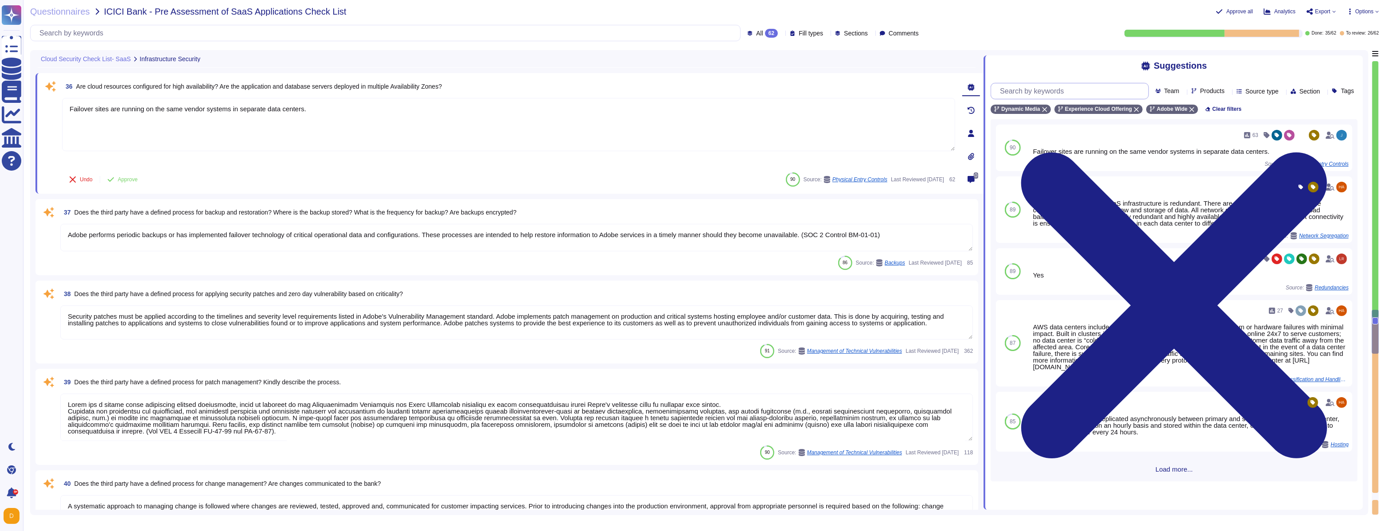
click at [594, 86] on input "text" at bounding box center [1071, 91] width 152 height 16
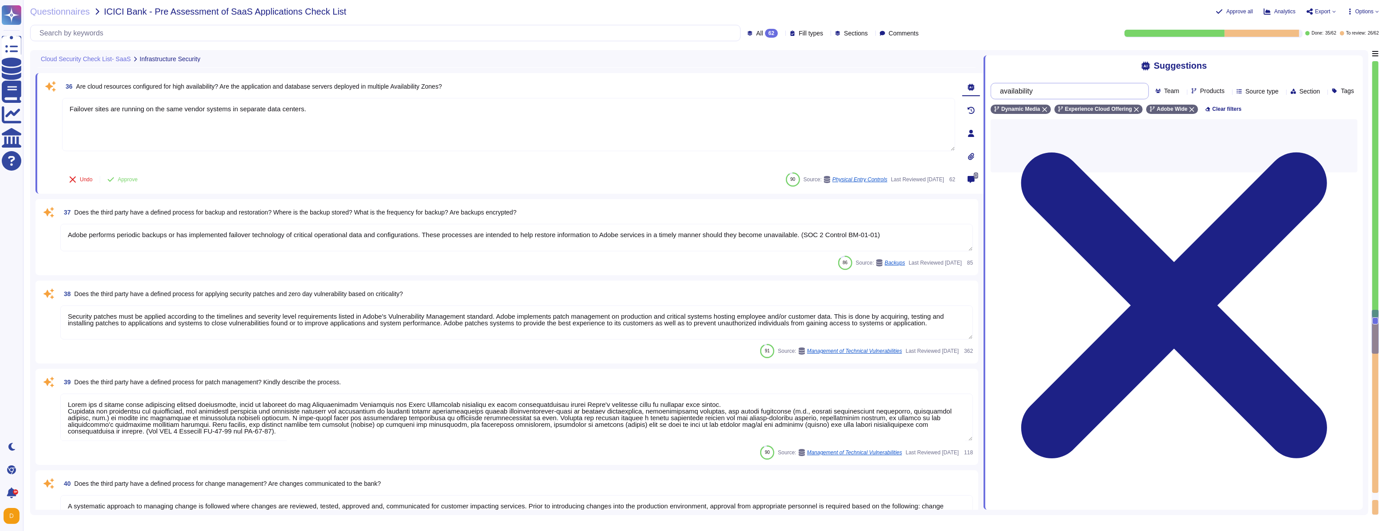
click at [594, 91] on input "availability" at bounding box center [1067, 91] width 144 height 16
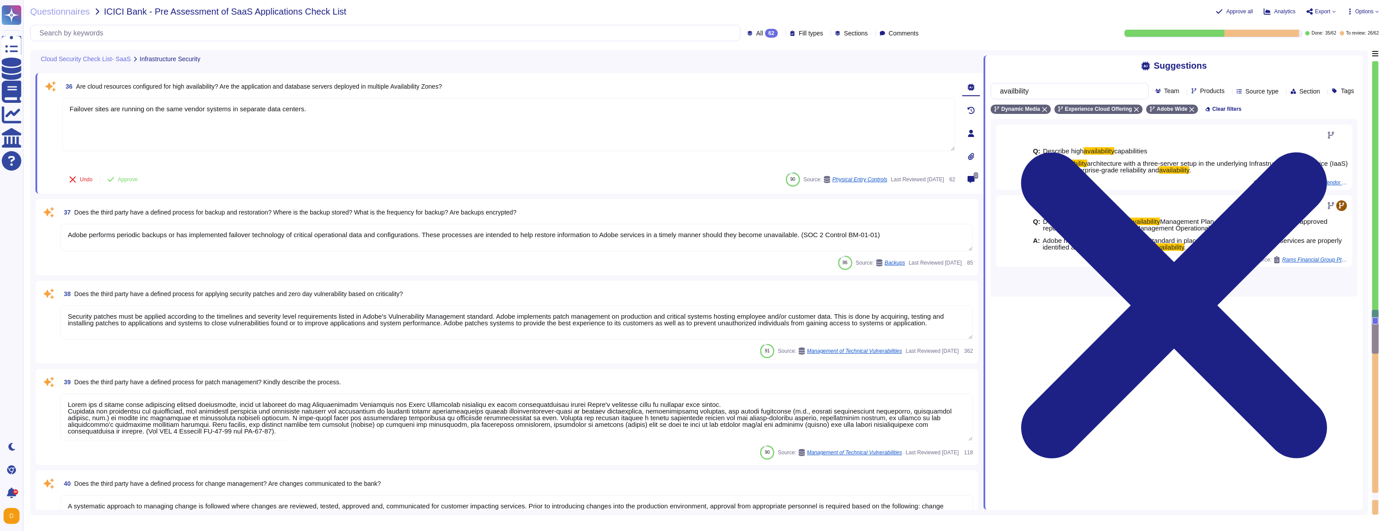
type input "availbility"
click at [594, 288] on span "Load more..." at bounding box center [1173, 284] width 367 height 7
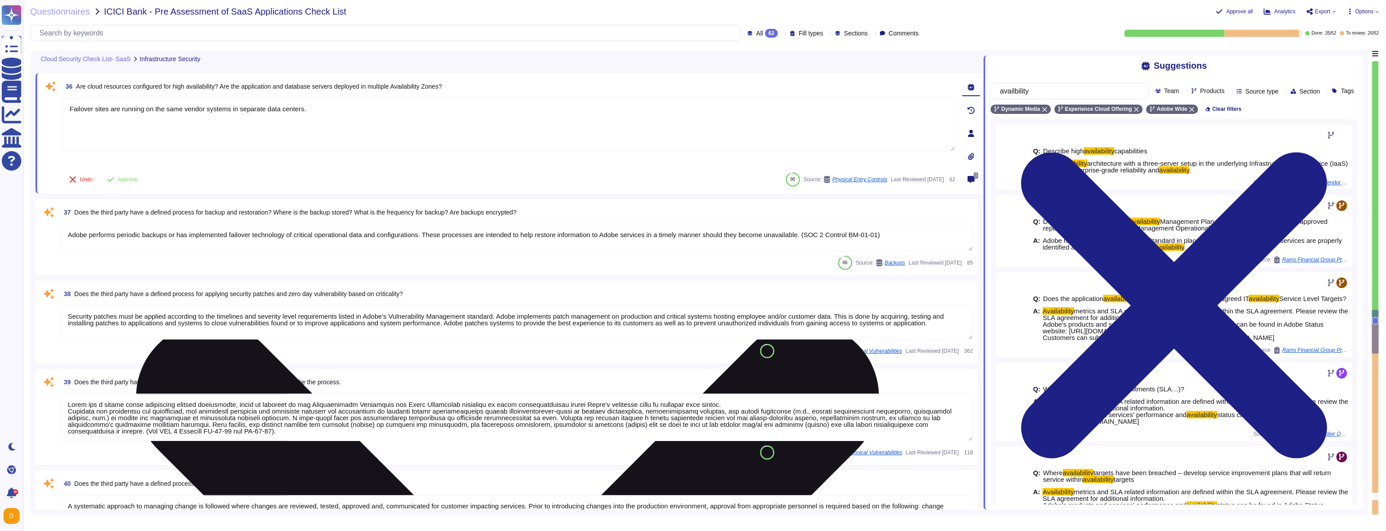
click at [470, 117] on textarea "Failover sites are running on the same vendor systems in separate data centers." at bounding box center [508, 124] width 893 height 53
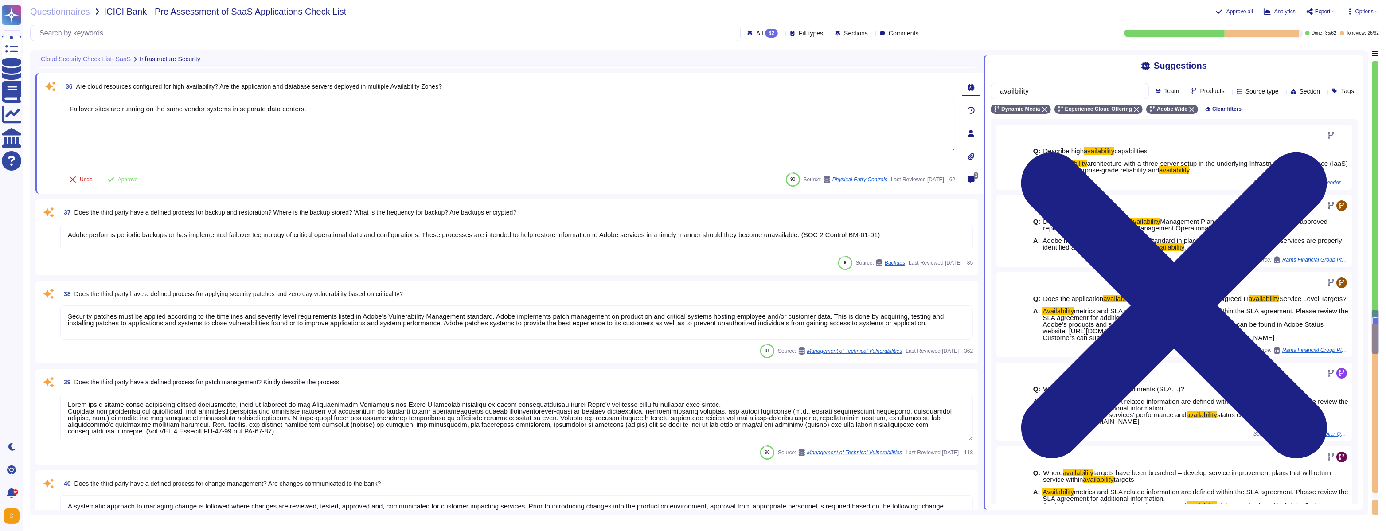
click at [413, 84] on span "Are cloud resources configured for high availability? Are the application and d…" at bounding box center [259, 86] width 366 height 7
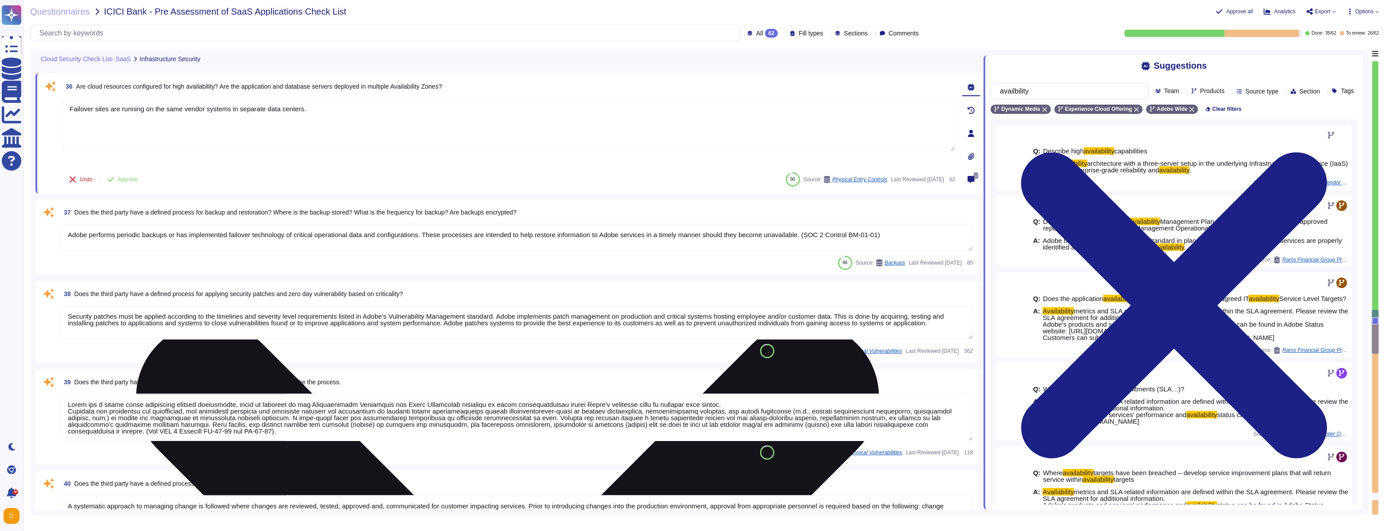
drag, startPoint x: 381, startPoint y: 113, endPoint x: 161, endPoint y: 135, distance: 221.7
click at [161, 135] on textarea "Failover sites are running on the same vendor systems in separate data centers." at bounding box center [508, 124] width 893 height 53
click at [177, 128] on textarea "Failover sites are running on the same vendor systems in separate data centers." at bounding box center [508, 124] width 893 height 53
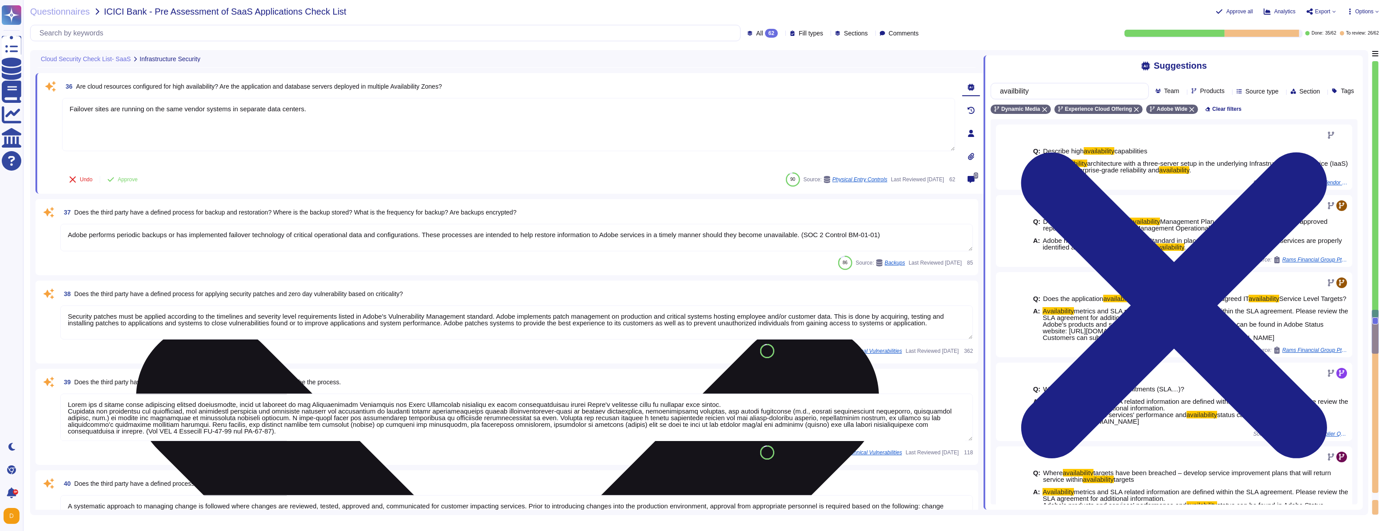
paste textarea ""AEM as a Cloud Service is hosted in continuously active Availability Zone (AZ)…"
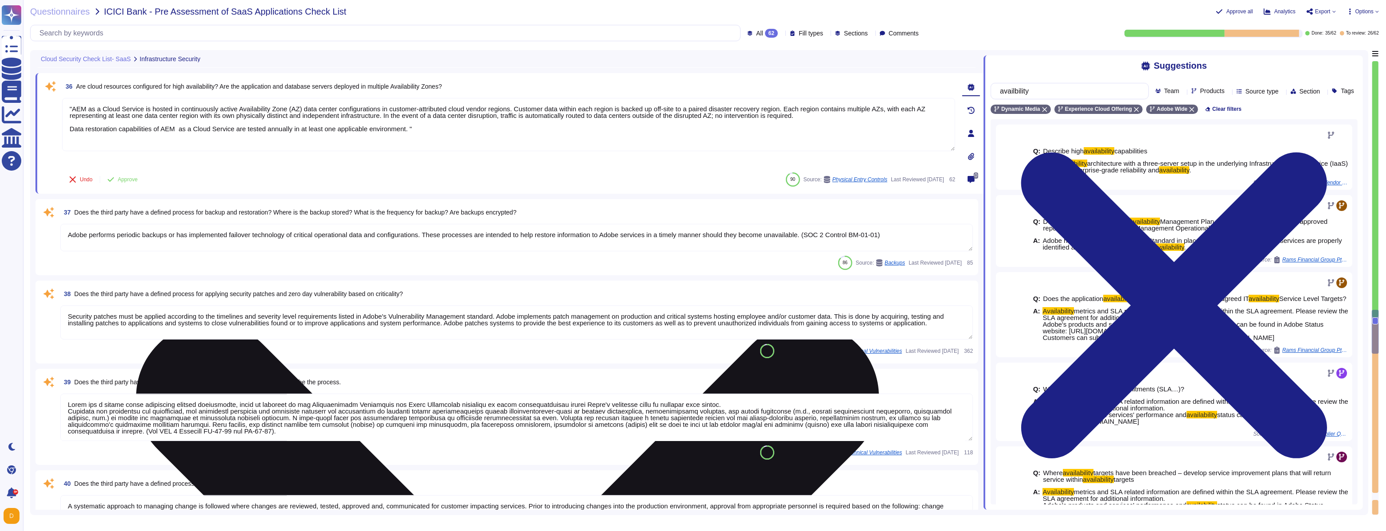
click at [73, 109] on textarea ""AEM as a Cloud Service is hosted in continuously active Availability Zone (AZ)…" at bounding box center [508, 124] width 893 height 53
click at [421, 132] on textarea "AEM as a Cloud Service is hosted in continuously active Availability Zone (AZ) …" at bounding box center [508, 124] width 893 height 53
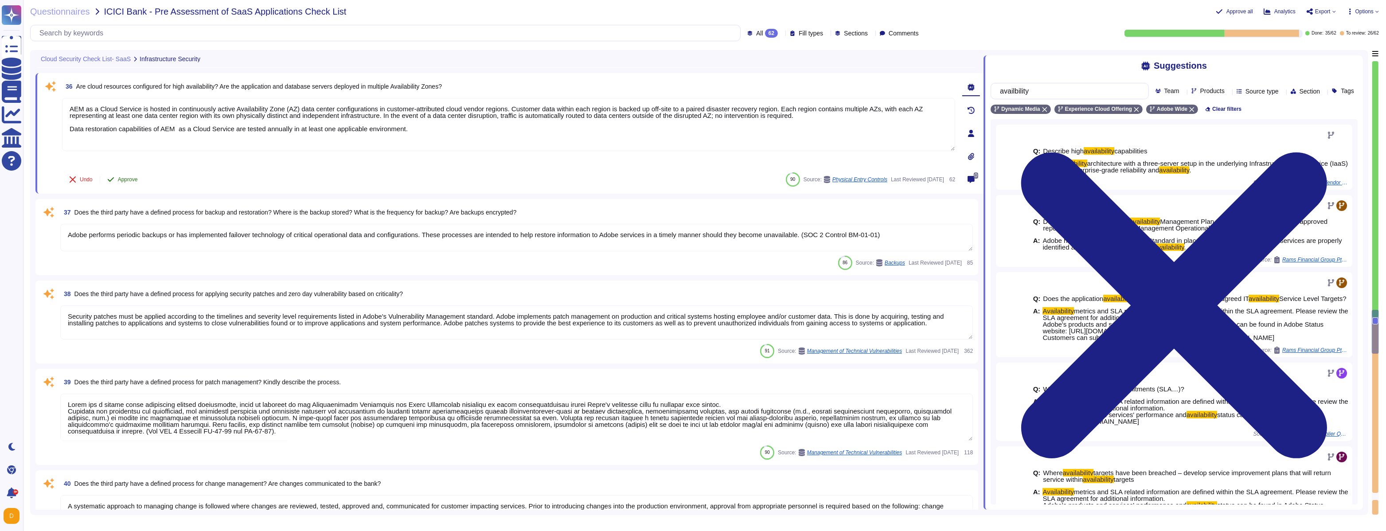
type textarea "AEM as a Cloud Service is hosted in continuously active Availability Zone (AZ) …"
click at [114, 179] on icon at bounding box center [110, 179] width 7 height 7
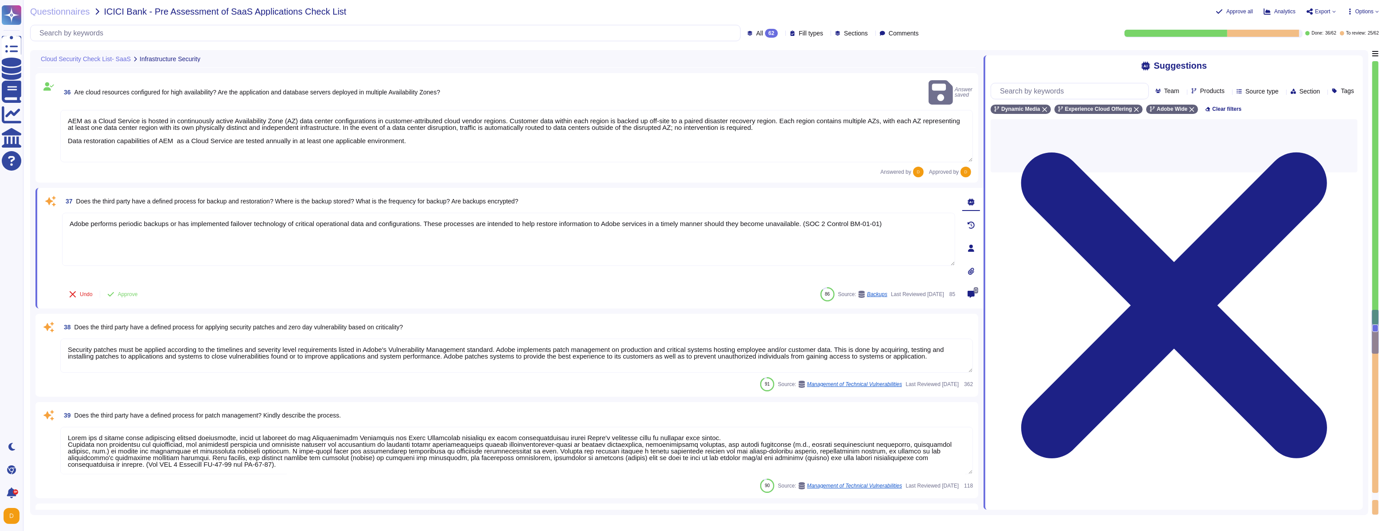
type textarea "Adobe policies, standards, procedures, and other internal documentation are con…"
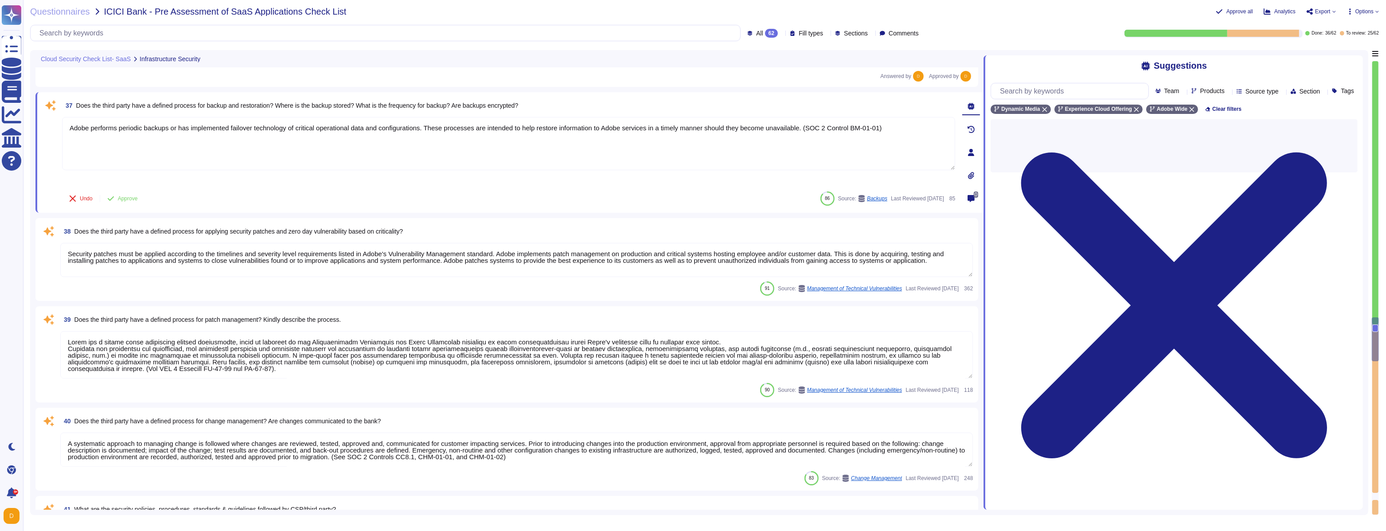
scroll to position [3501, 0]
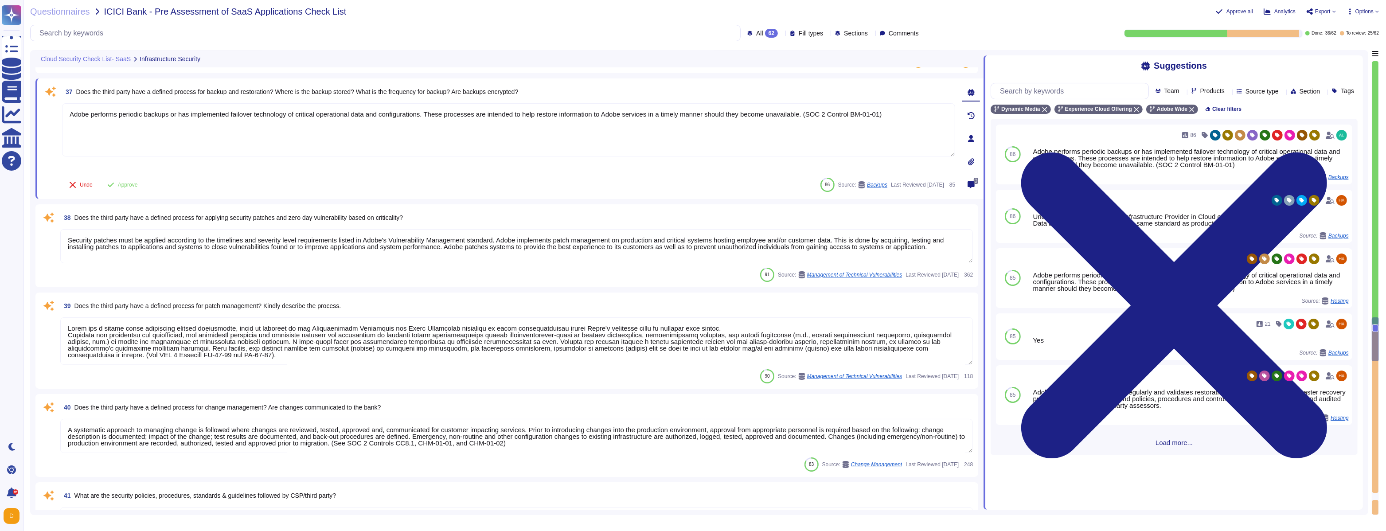
click at [594, 180] on div "Undo Approve 86 Source: Backups Last Reviewed 2025-02-20 85" at bounding box center [508, 185] width 893 height 18
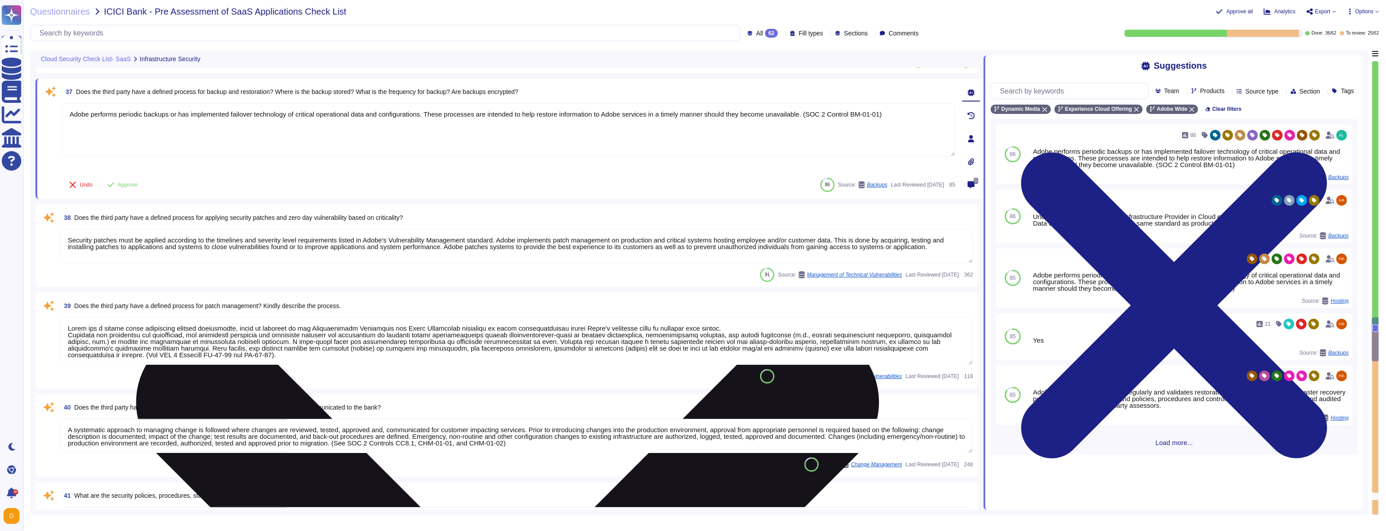
click at [594, 134] on textarea "Adobe performs periodic backups or has implemented failover technology of criti…" at bounding box center [508, 129] width 893 height 53
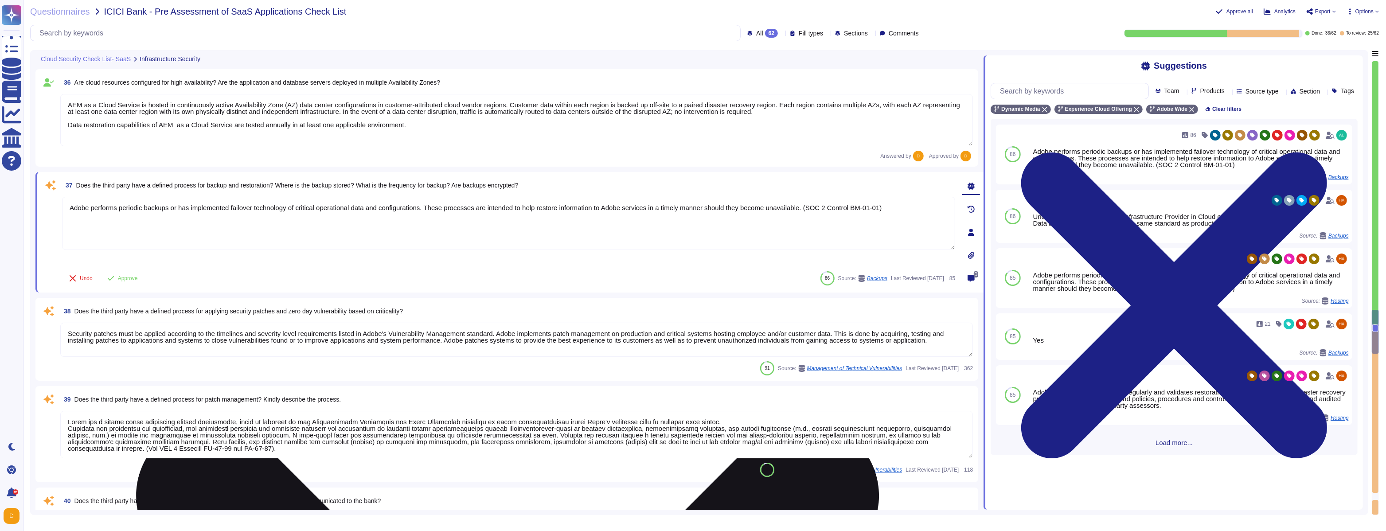
scroll to position [3395, 0]
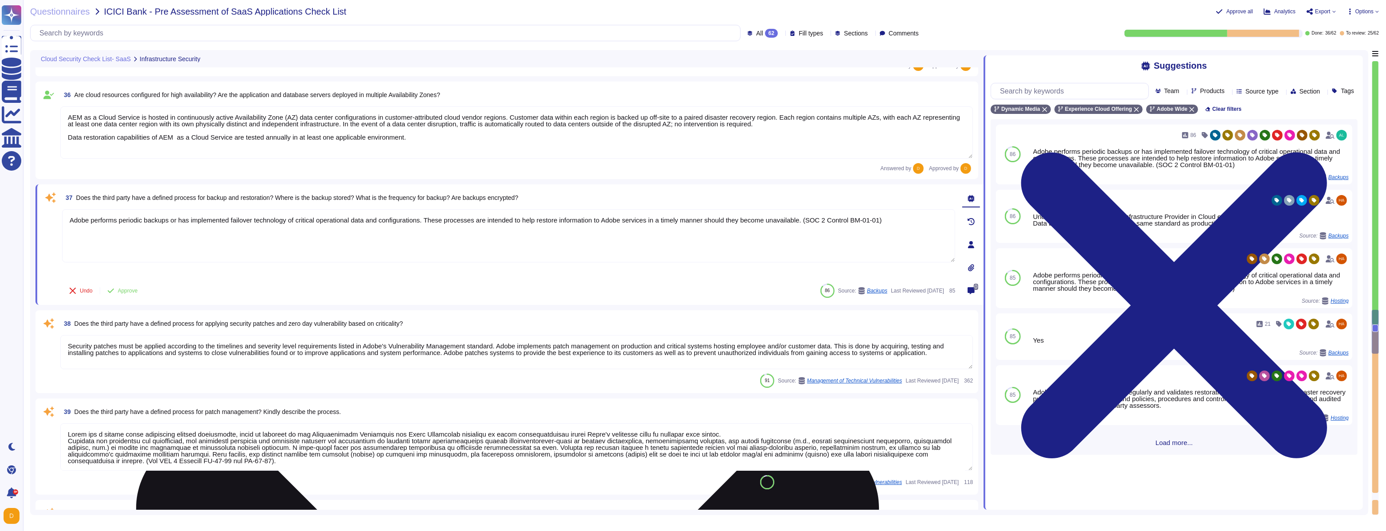
paste textarea ""Daily Adobe Experience Manager as a Cloud Service performs daily backups. Back…"
drag, startPoint x: 90, startPoint y: 227, endPoint x: 65, endPoint y: 227, distance: 24.8
click at [65, 227] on textarea "Adobe performs periodic backups or has implemented failover technology of criti…" at bounding box center [508, 235] width 893 height 53
click at [420, 235] on textarea "Adobe performs periodic backups or has implemented failover technology of criti…" at bounding box center [508, 235] width 893 height 53
type textarea "Adobe performs periodic backups or has implemented failover technology of criti…"
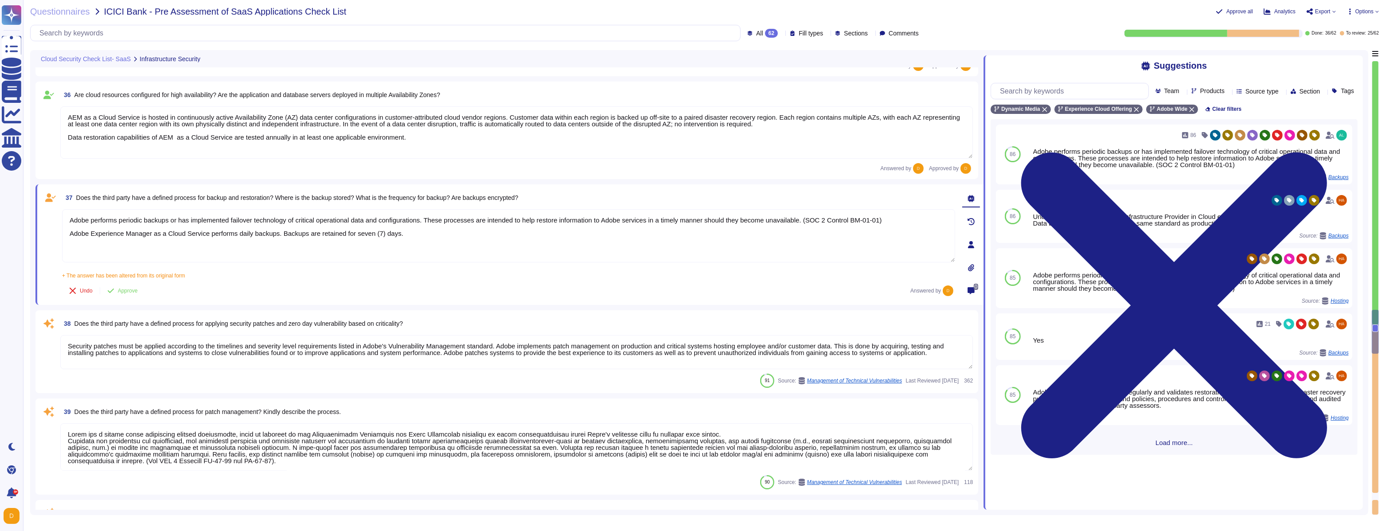
click at [447, 294] on div "Undo Approve Answered by" at bounding box center [508, 291] width 893 height 18
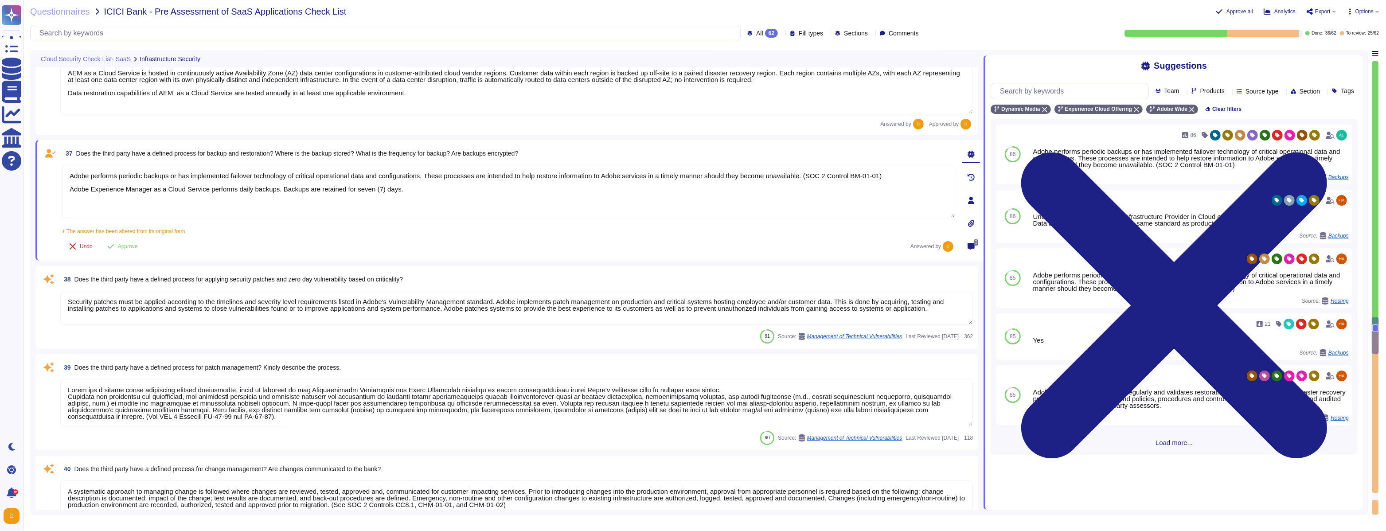
type textarea "Adobe policies, standards, procedures, and other internal documentation are con…"
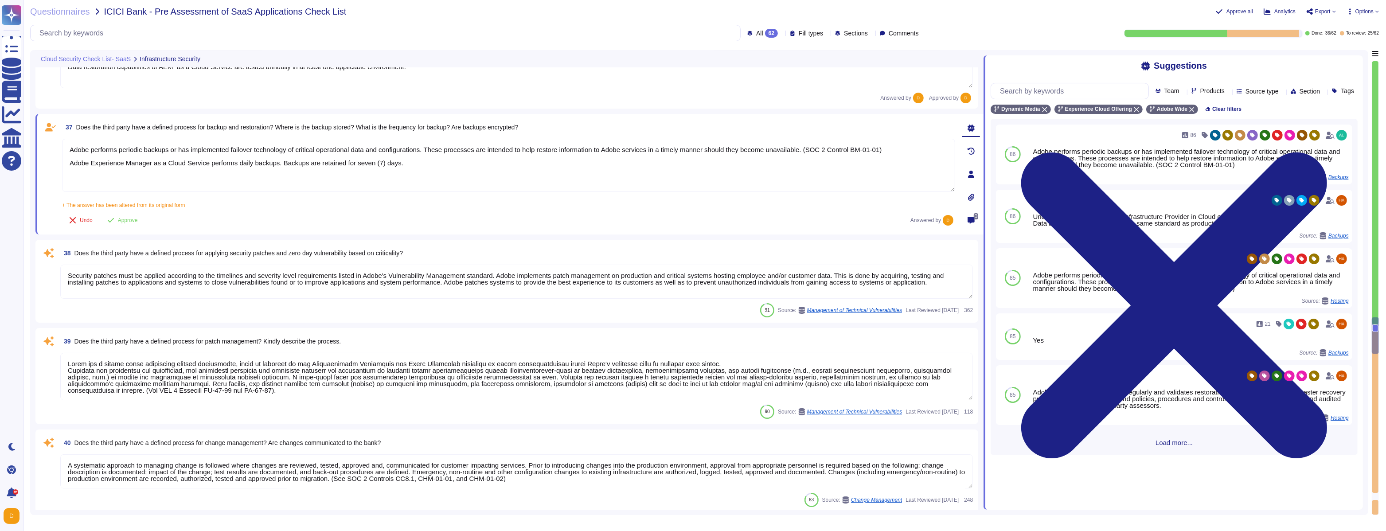
scroll to position [3466, 0]
click at [448, 294] on textarea "Security patches must be applied according to the timelines and severity level …" at bounding box center [516, 281] width 912 height 34
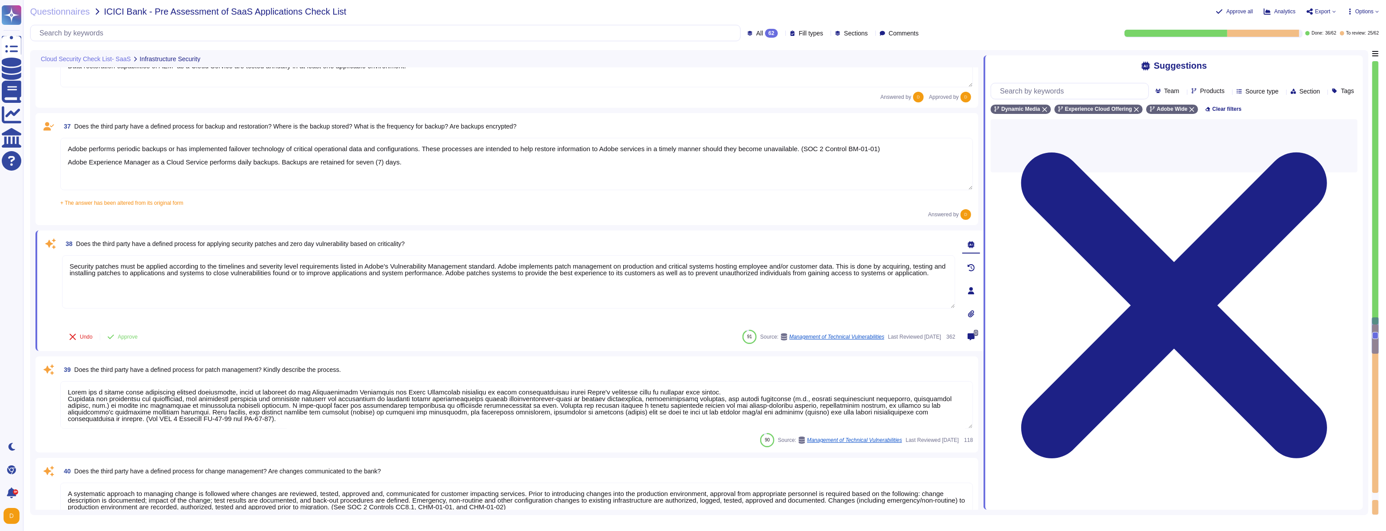
click at [594, 206] on div "37 Does the third party have a defined process for backup and restoration? Wher…" at bounding box center [507, 168] width 932 height 101
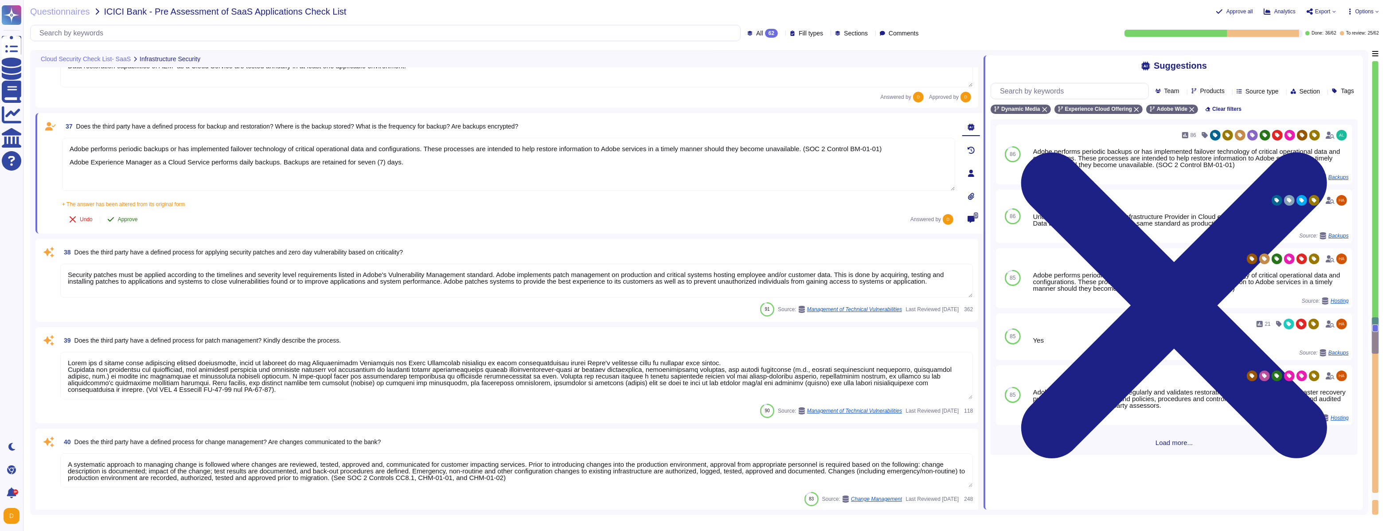
click at [133, 222] on button "Approve" at bounding box center [122, 219] width 45 height 18
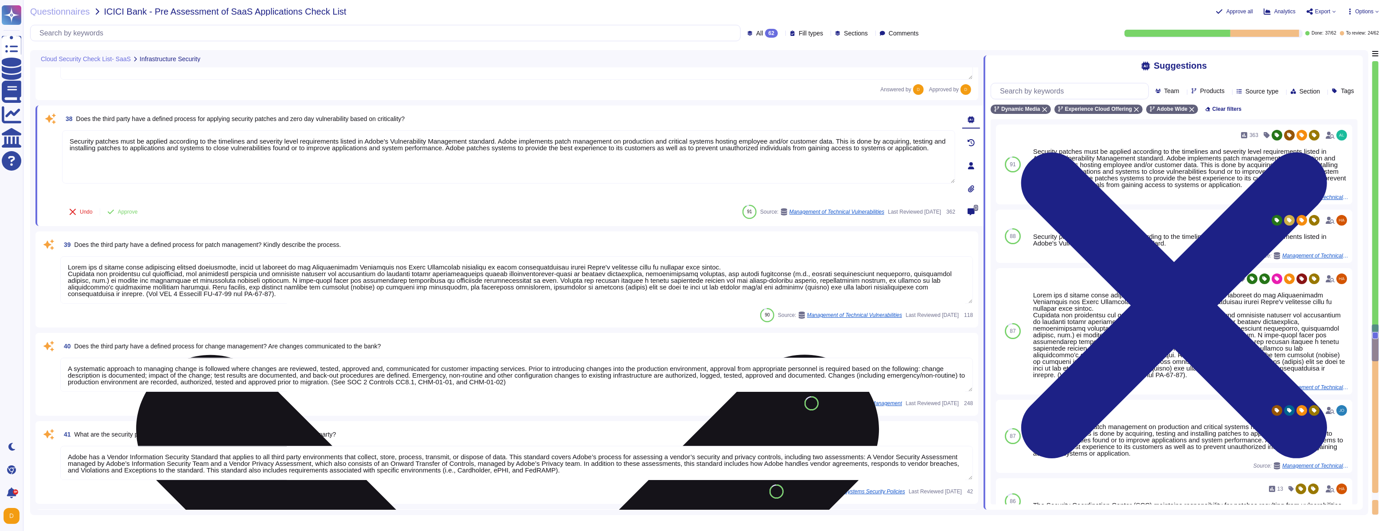
scroll to position [3598, 0]
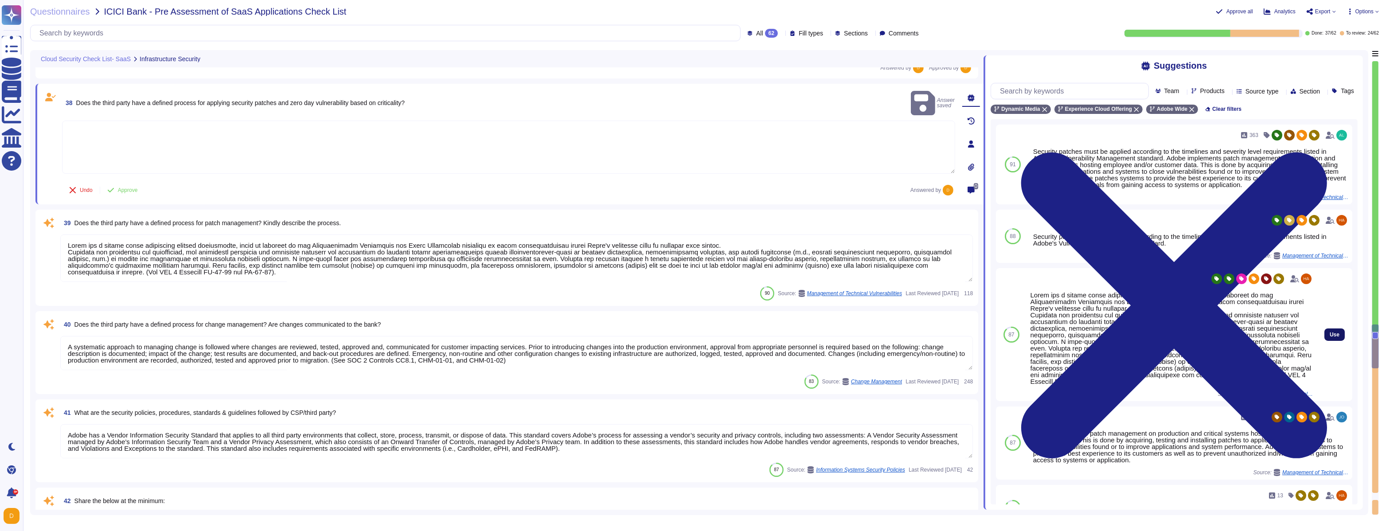
click at [594, 304] on span "Use" at bounding box center [1334, 334] width 10 height 5
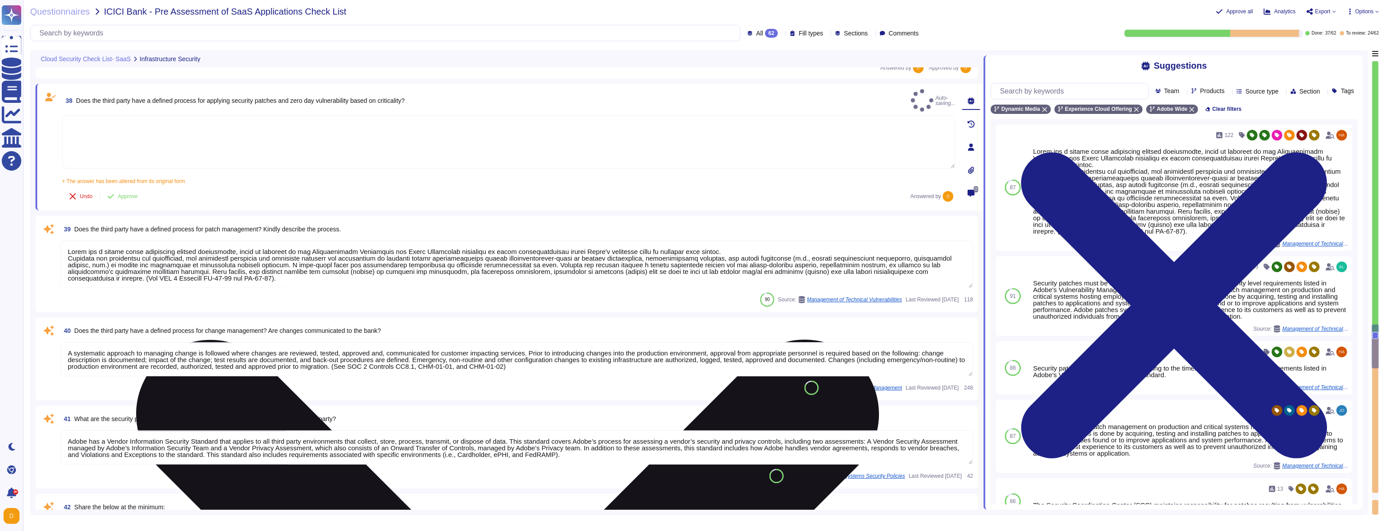
type textarea "Adobe has a formal patch management process implemented, which is governed by t…"
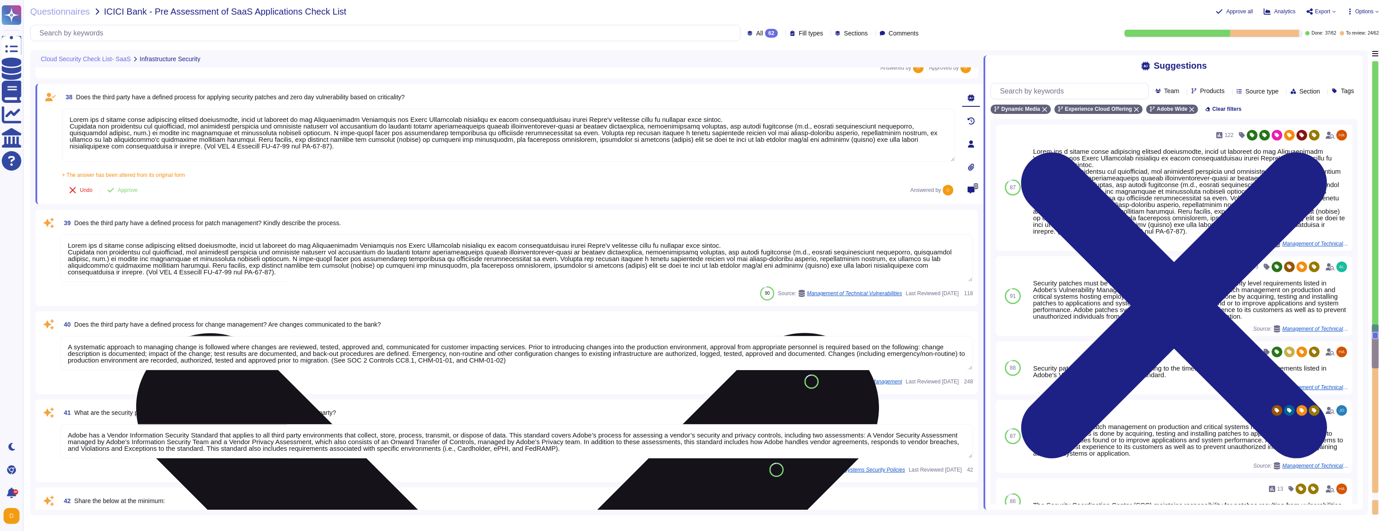
click at [496, 245] on textarea at bounding box center [516, 257] width 912 height 47
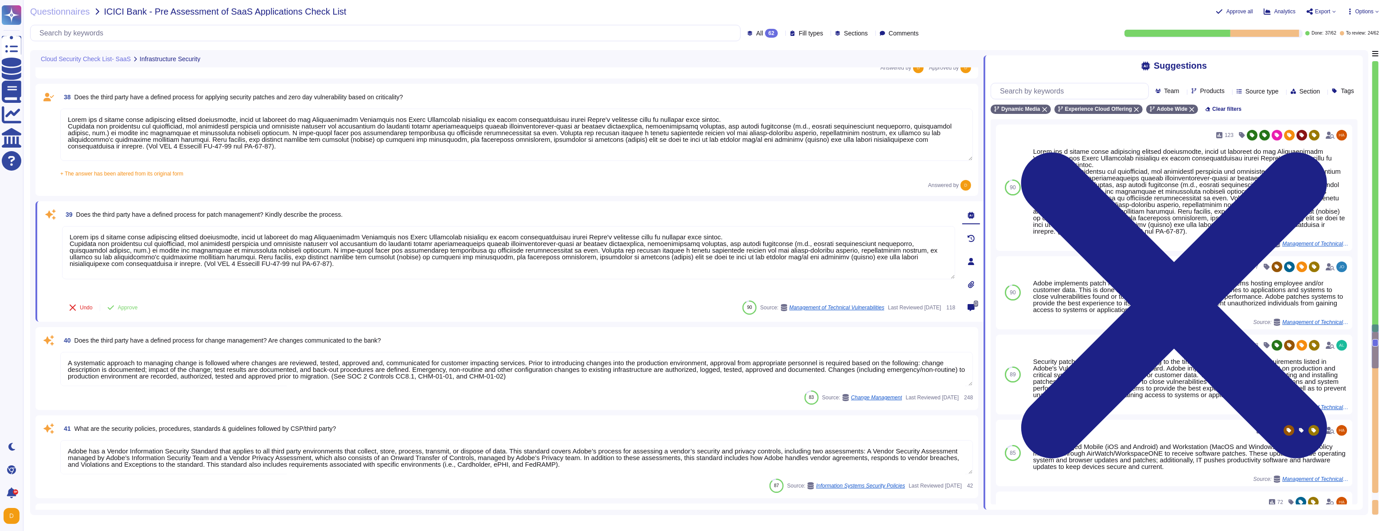
click at [326, 128] on textarea at bounding box center [516, 135] width 912 height 52
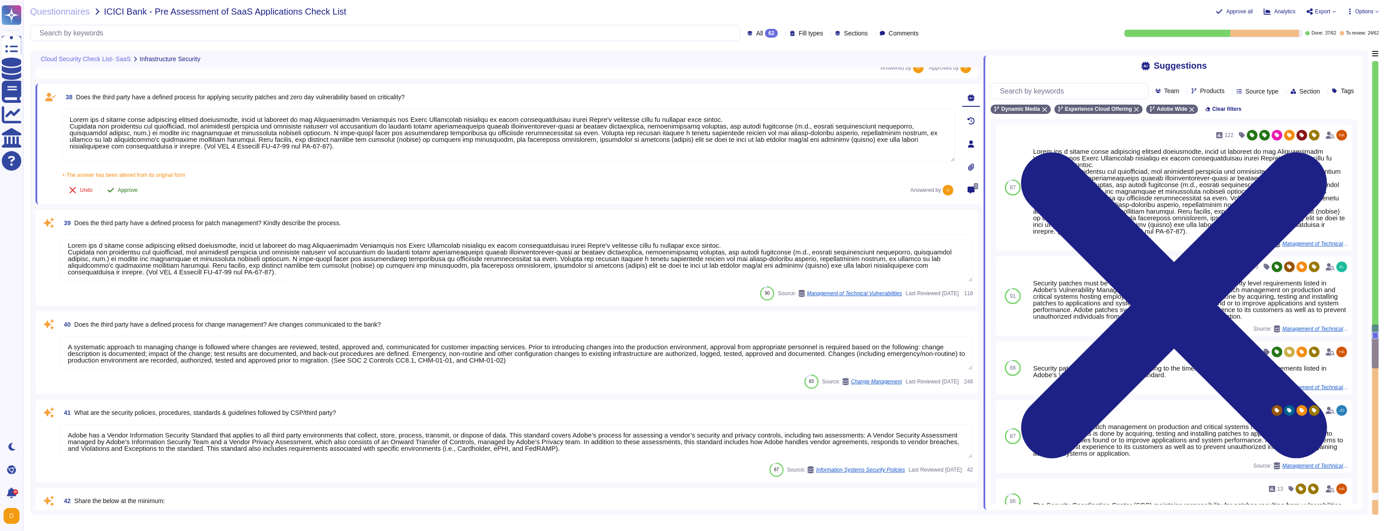
click at [122, 193] on button "Approve" at bounding box center [122, 190] width 45 height 18
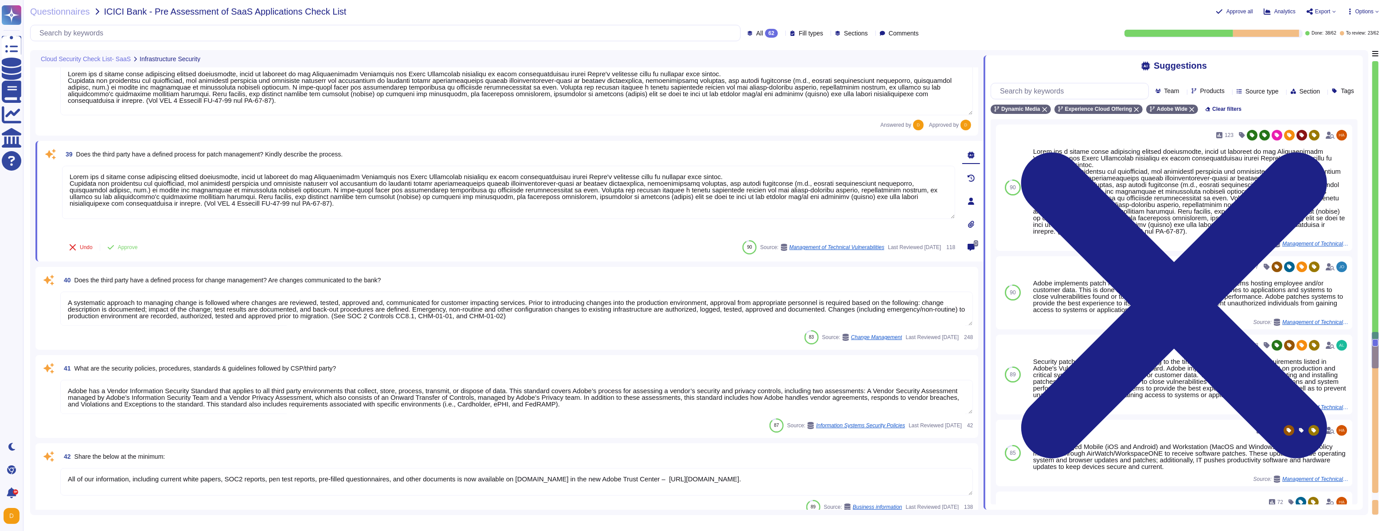
type textarea "Adobe has a Logical Access Policy and Data Classification and Handling Standard…"
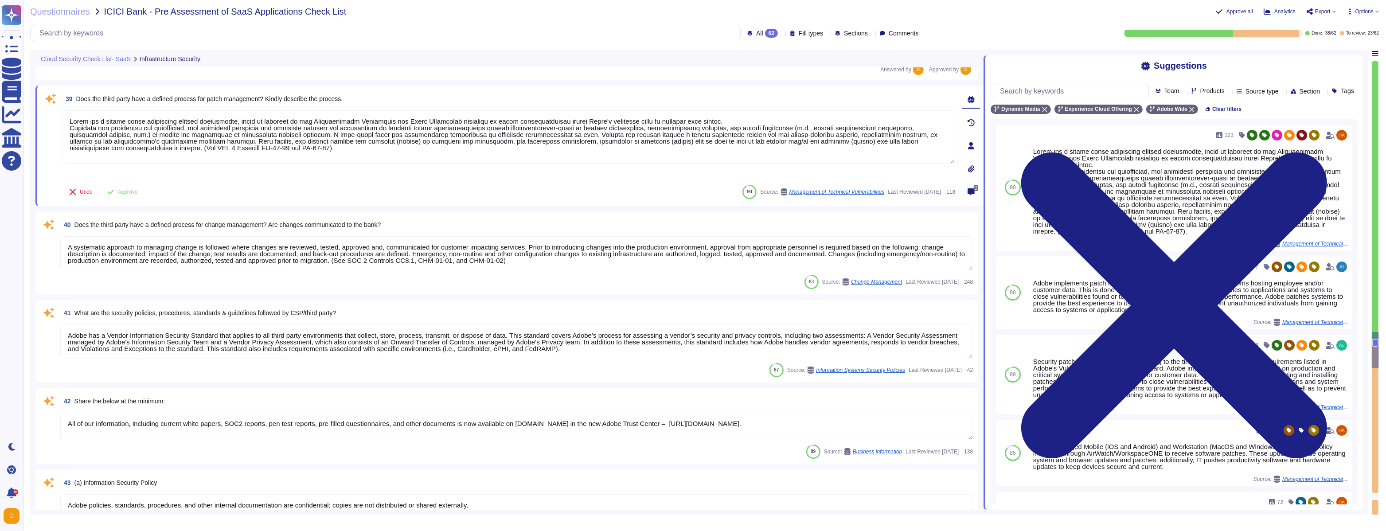
scroll to position [3696, 0]
type textarea "Adobe has established a Data Classification and Handling Standard, Cryptography…"
click at [131, 189] on span "Approve" at bounding box center [128, 189] width 20 height 5
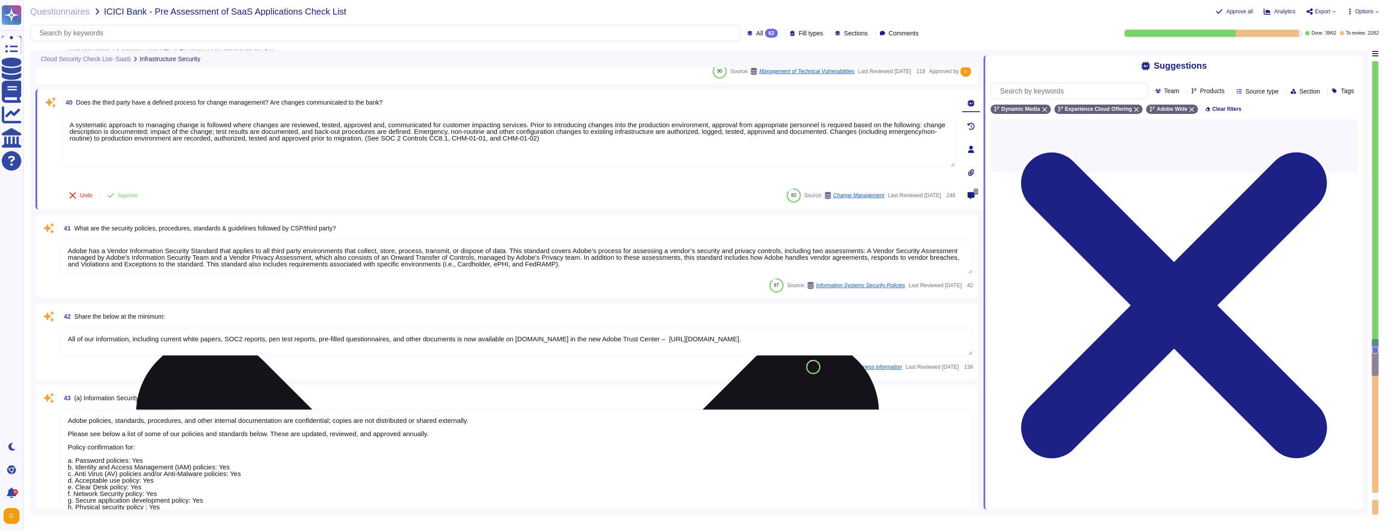
scroll to position [3794, 0]
type textarea "Adobe has established a Data Classification and Handling Standard, Cryptography…"
type textarea "Adobe implements patch management on production and critical systems hosting em…"
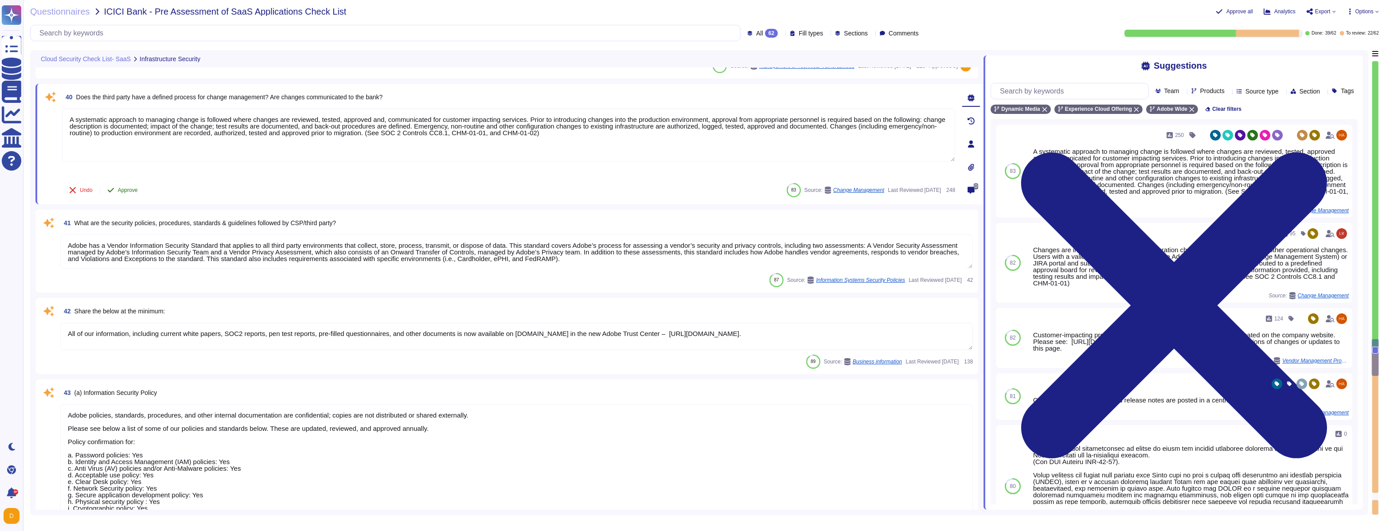
click at [133, 192] on span "Approve" at bounding box center [128, 189] width 20 height 5
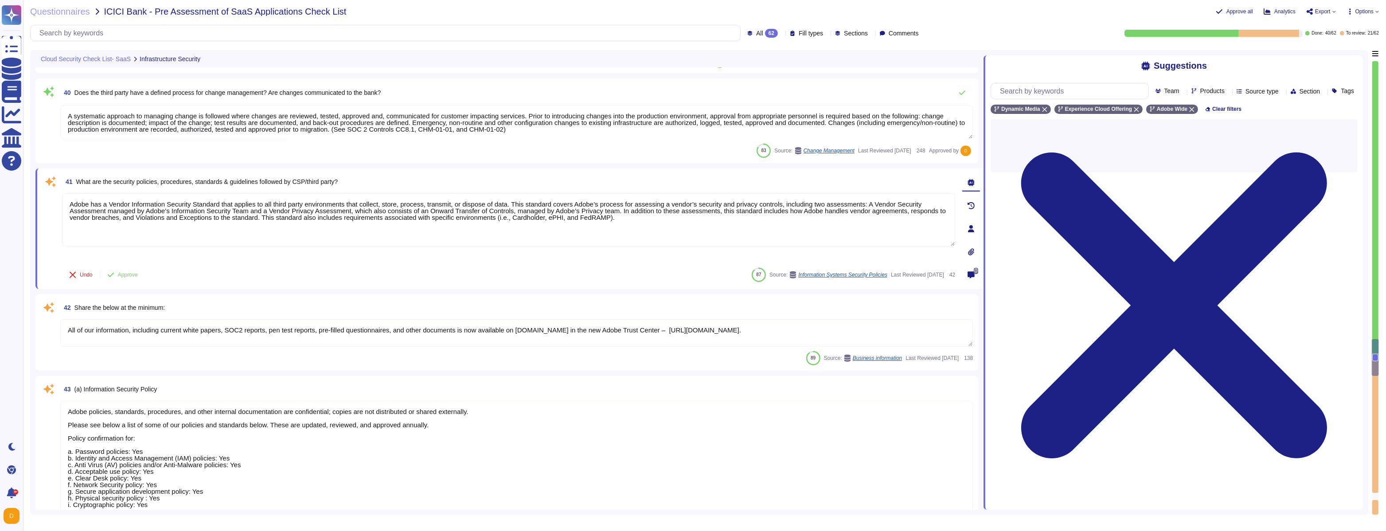
scroll to position [3878, 0]
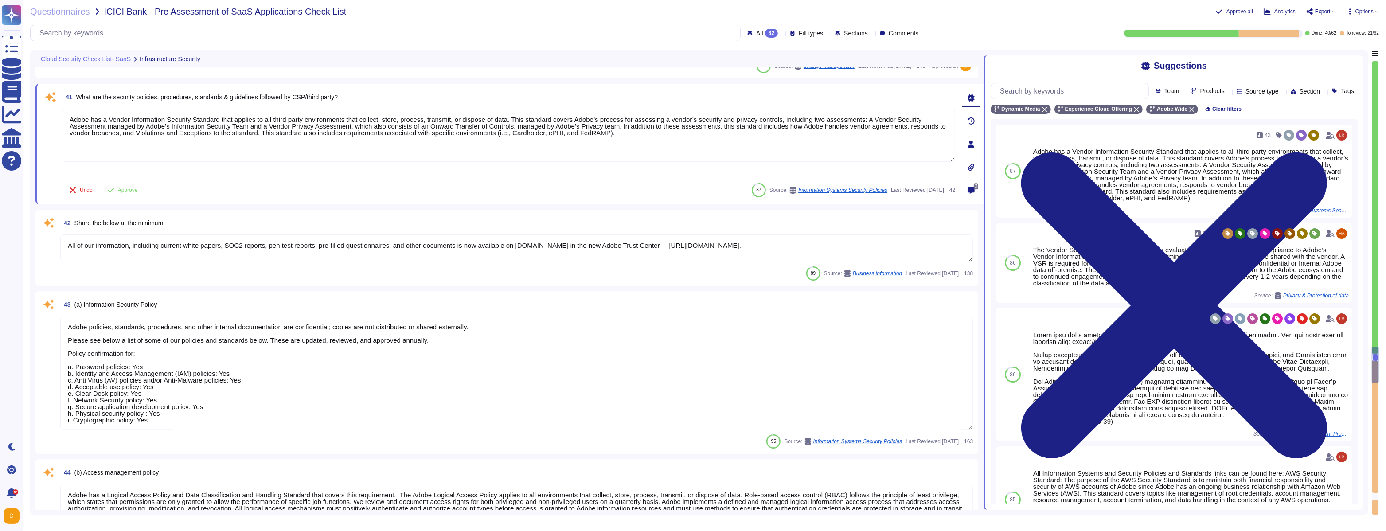
type textarea "A systematic approach to managing change is followed where changes are reviewed…"
click at [124, 191] on span "Approve" at bounding box center [128, 189] width 20 height 5
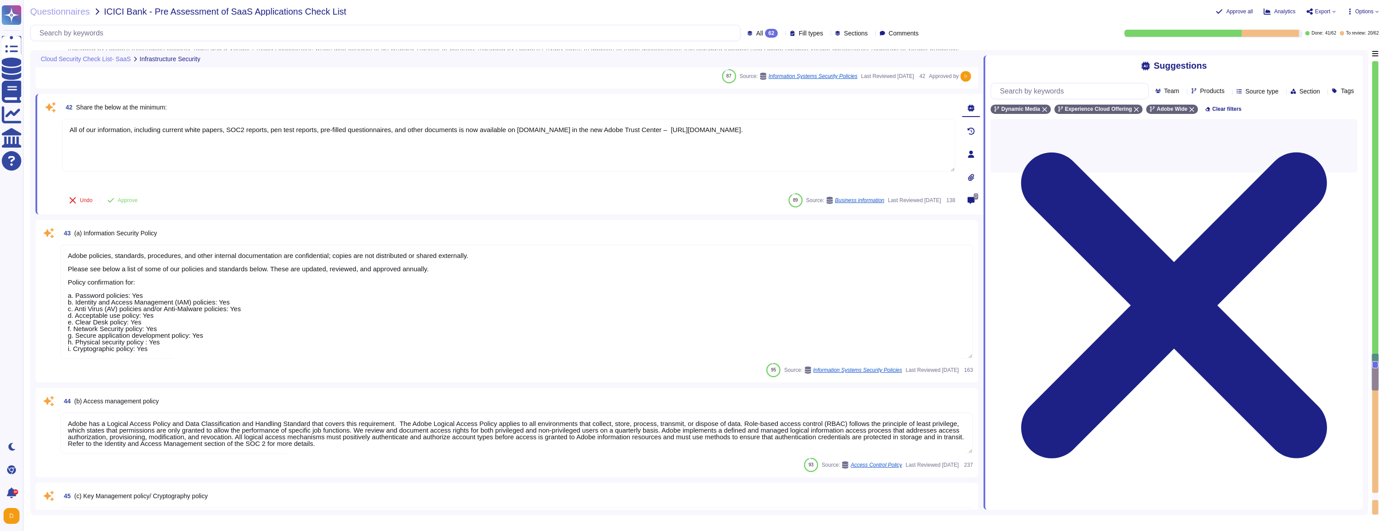
scroll to position [3963, 0]
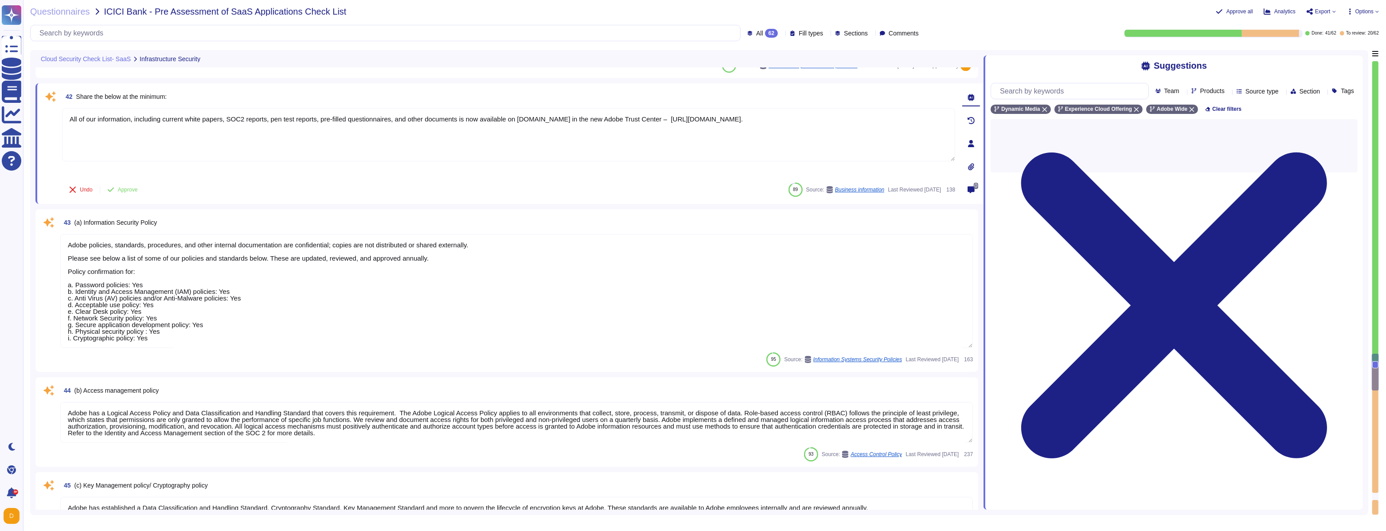
type textarea "Adobe strives to ensure that its risk and vulnerability management, incident re…"
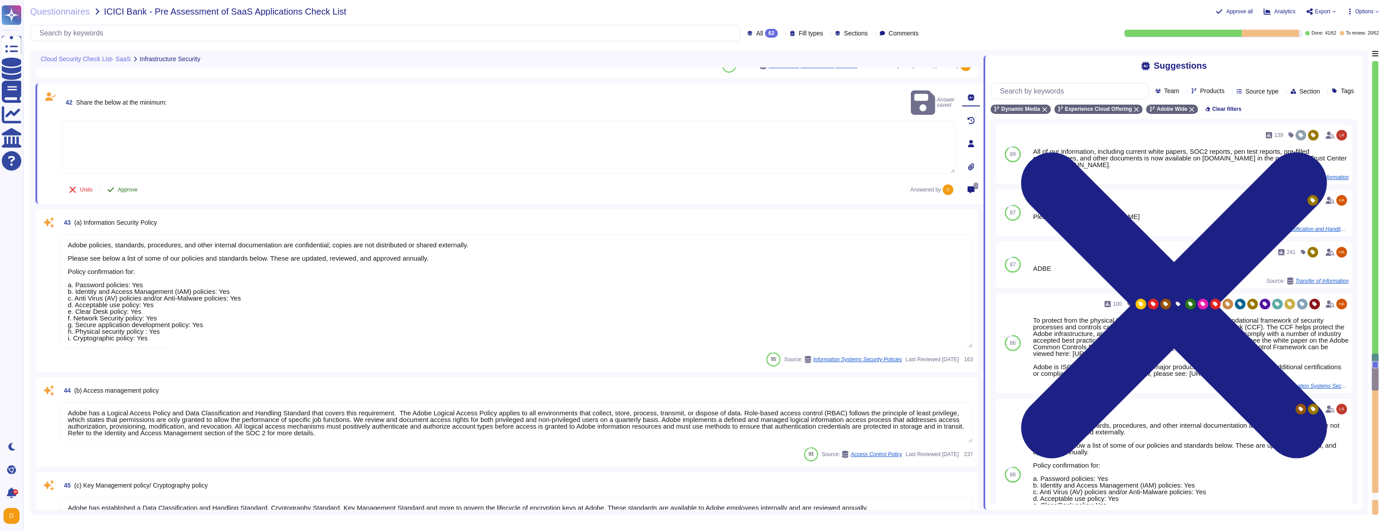
click at [134, 191] on span "Approve" at bounding box center [128, 189] width 20 height 5
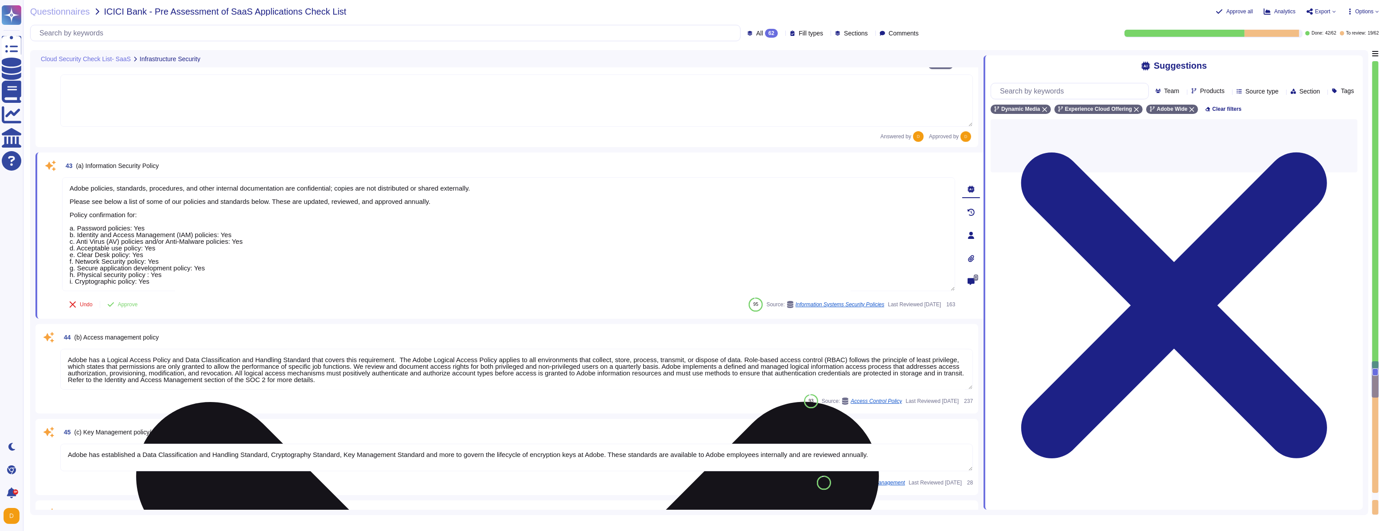
type textarea "Adobe performs periodic backups or has implemented failover technology of criti…"
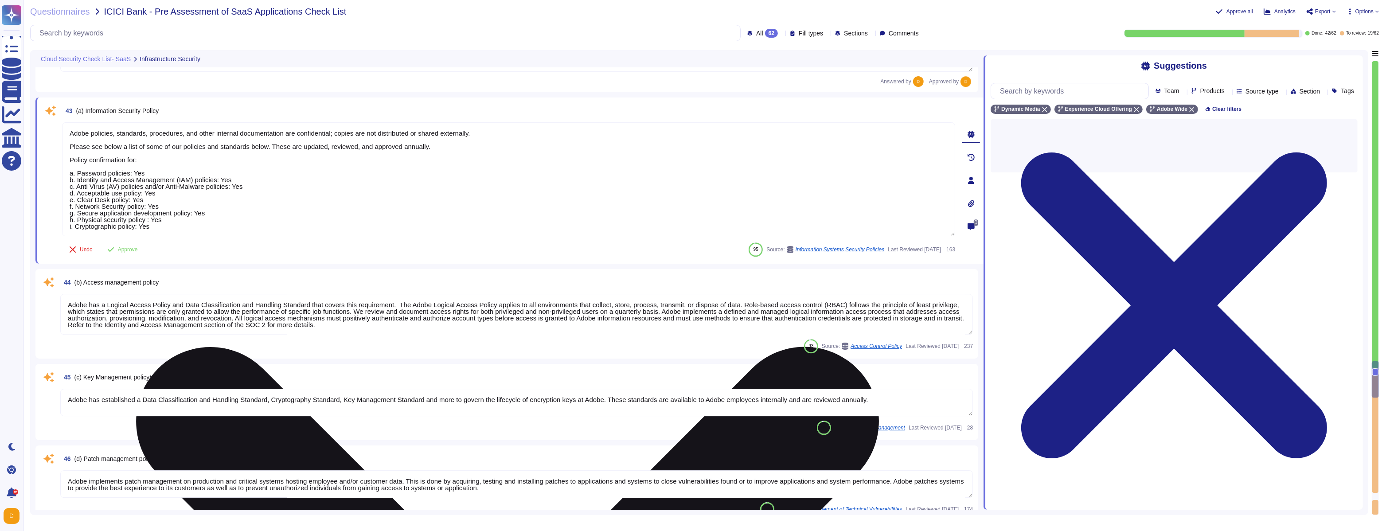
scroll to position [4061, 0]
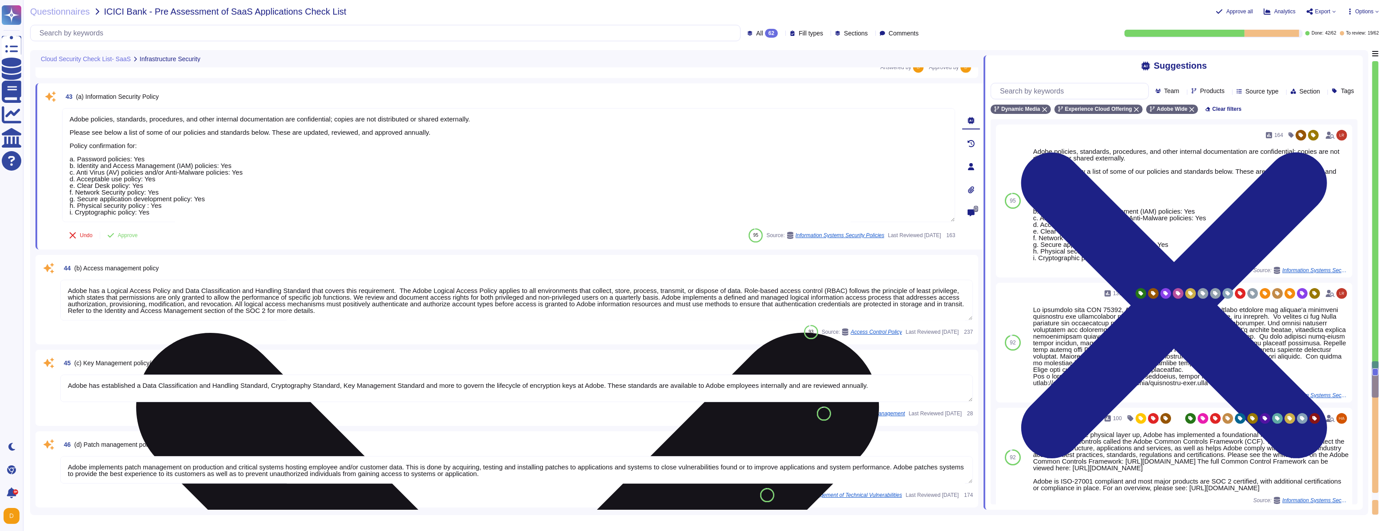
drag, startPoint x: 90, startPoint y: 161, endPoint x: 229, endPoint y: 205, distance: 145.0
click at [229, 205] on textarea "Adobe policies, standards, procedures, and other internal documentation are con…" at bounding box center [508, 165] width 893 height 114
drag, startPoint x: 173, startPoint y: 213, endPoint x: 78, endPoint y: 163, distance: 107.6
click at [78, 163] on textarea "Adobe policies, standards, procedures, and other internal documentation are con…" at bounding box center [508, 165] width 893 height 114
click at [140, 150] on textarea "Adobe policies, standards, procedures, and other internal documentation are con…" at bounding box center [508, 165] width 893 height 114
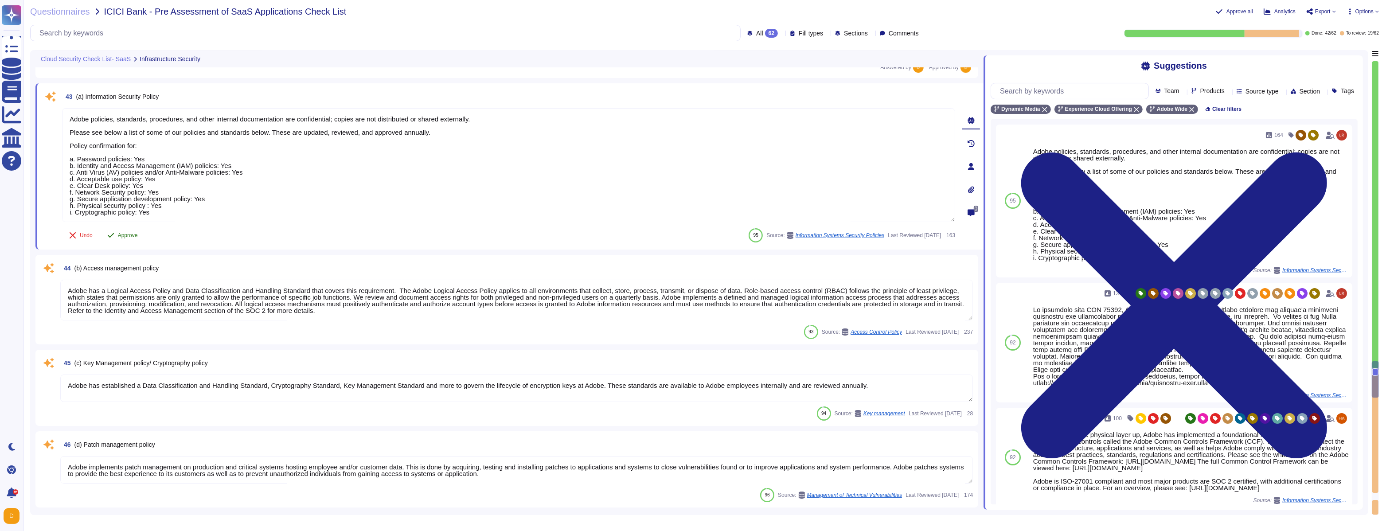
click at [137, 236] on span "Approve" at bounding box center [128, 235] width 20 height 5
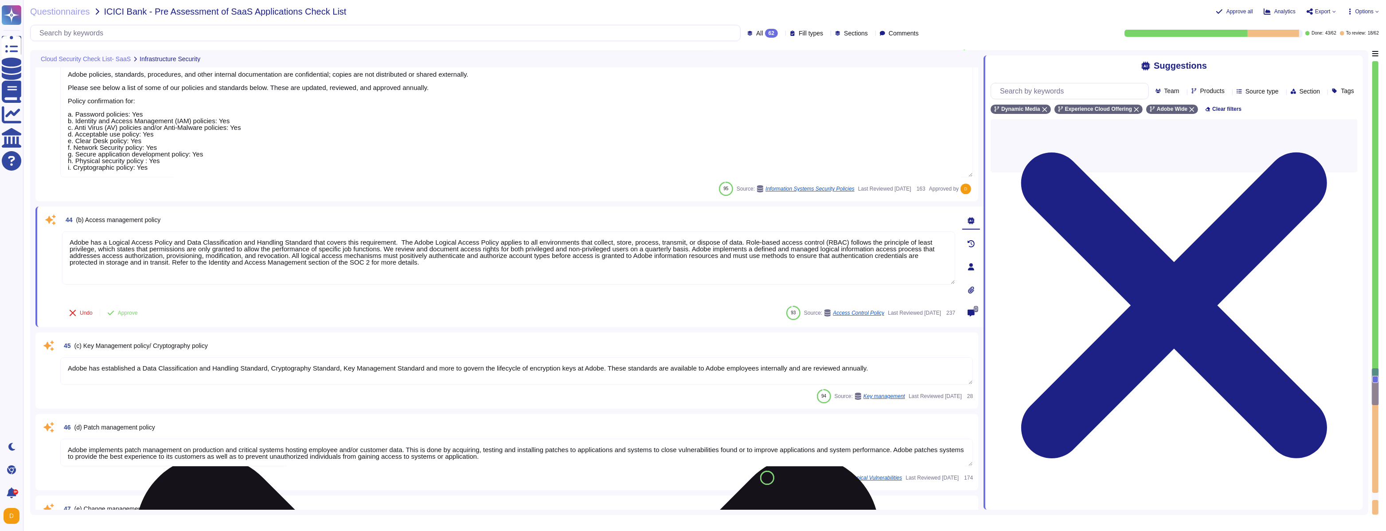
type textarea "The Business Continuity Policy establishes Adobe’s commitment to create and mai…"
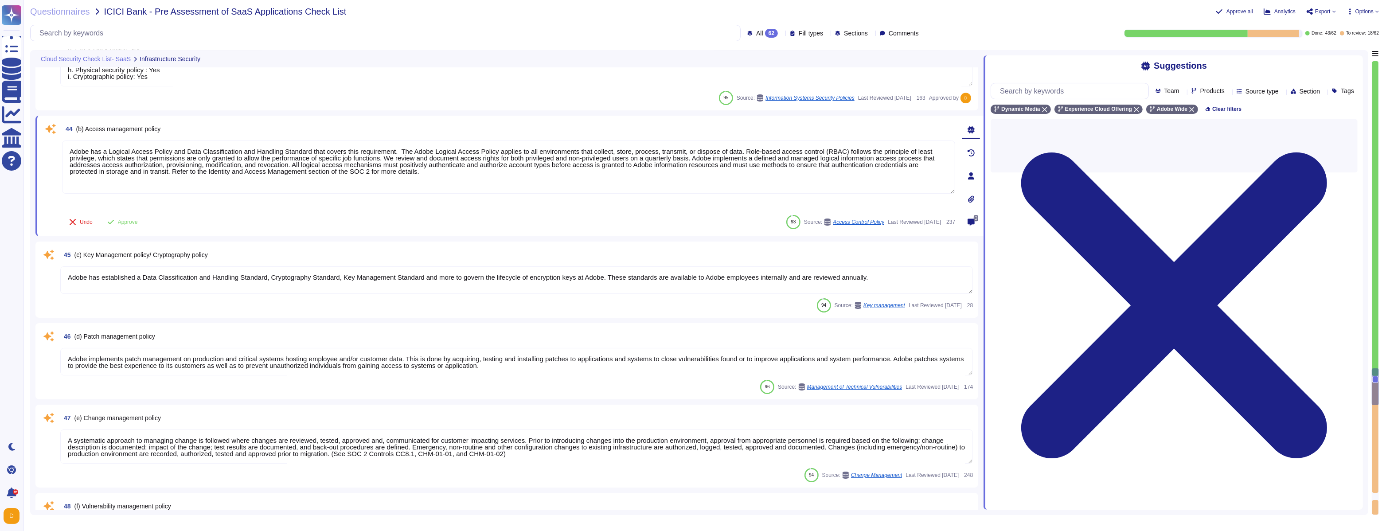
scroll to position [4225, 0]
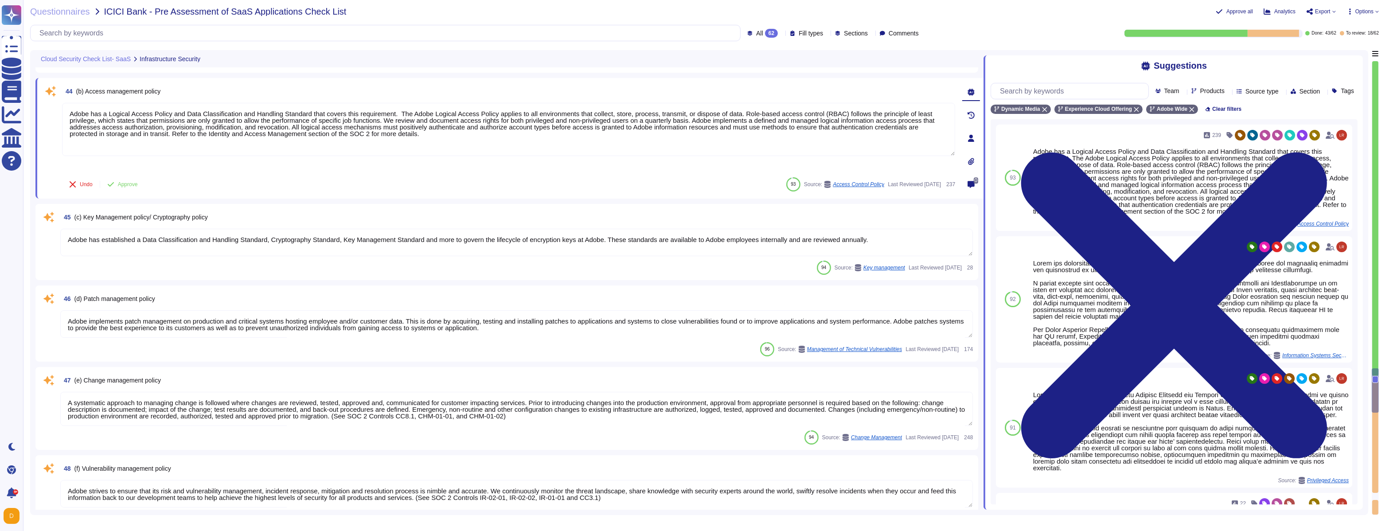
type textarea "Monthly scans are performed."
click at [133, 185] on span "Approve" at bounding box center [128, 184] width 20 height 5
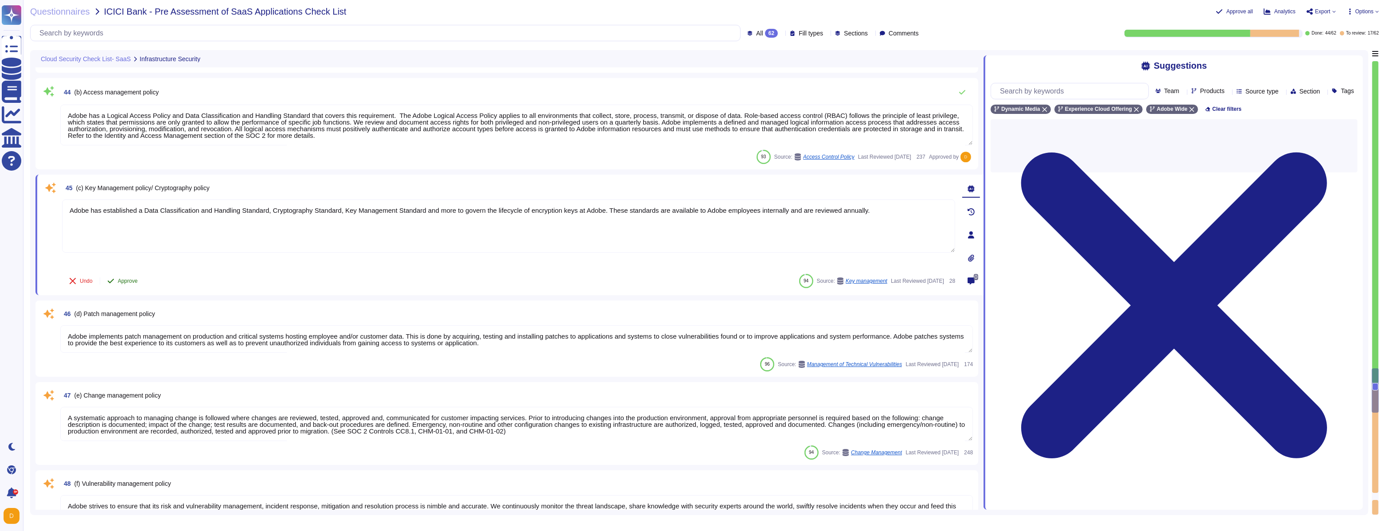
type textarea "Monthly scans are performed."
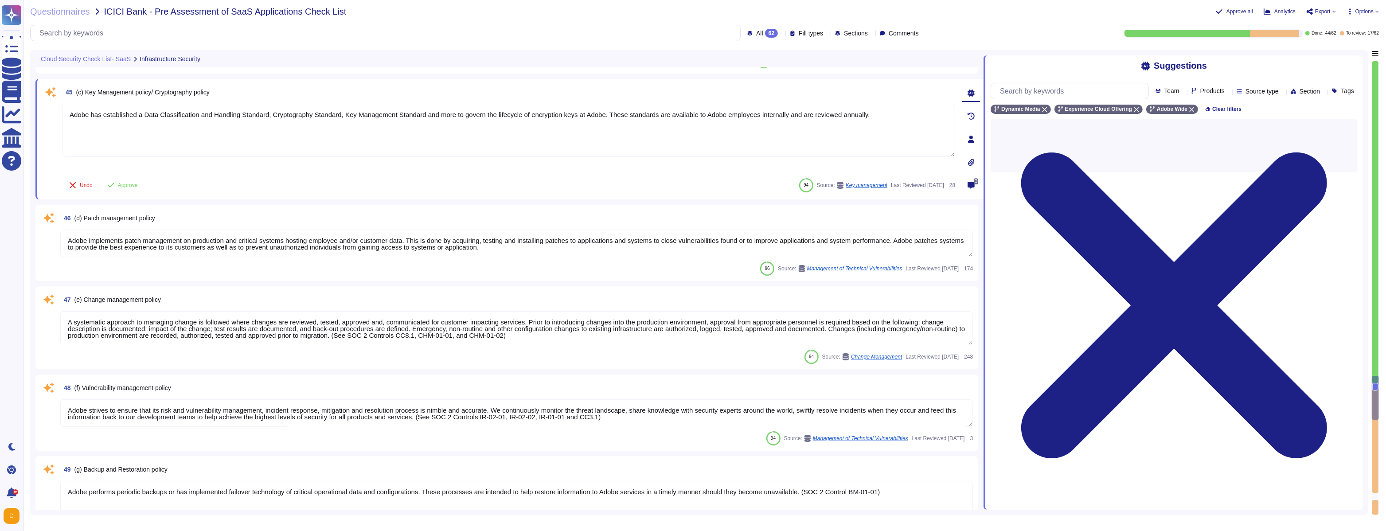
scroll to position [4316, 0]
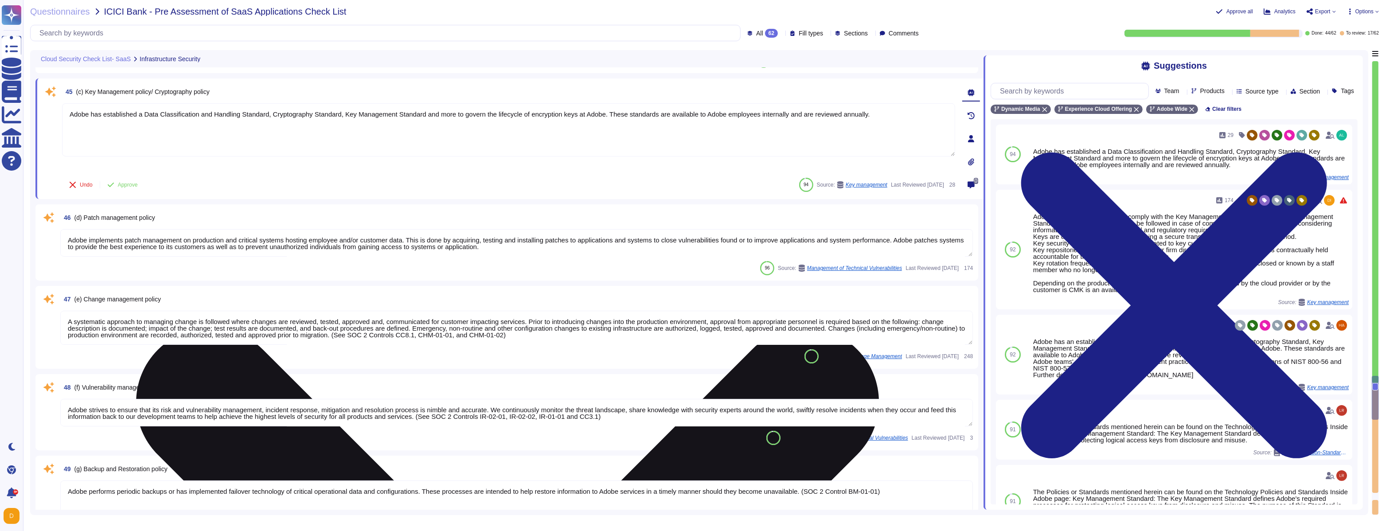
click at [285, 134] on textarea "Adobe has established a Data Classification and Handling Standard, Cryptography…" at bounding box center [508, 129] width 893 height 53
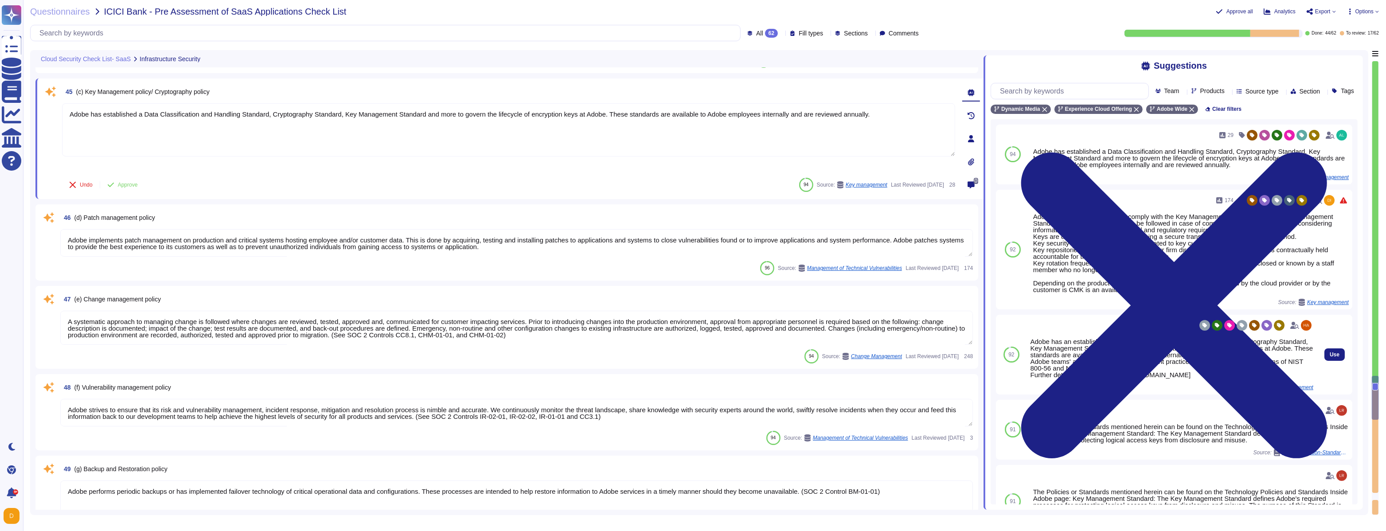
drag, startPoint x: 1066, startPoint y: 356, endPoint x: 1122, endPoint y: 401, distance: 71.6
click at [594, 304] on div "Adobe has an established Data Classification and Handling Standard, Cryptograph…" at bounding box center [1171, 358] width 283 height 40
drag, startPoint x: 1044, startPoint y: 359, endPoint x: 1098, endPoint y: 393, distance: 63.5
click at [594, 304] on div "Adobe has an established Data Classification and Handling Standard, Cryptograph…" at bounding box center [1171, 358] width 283 height 40
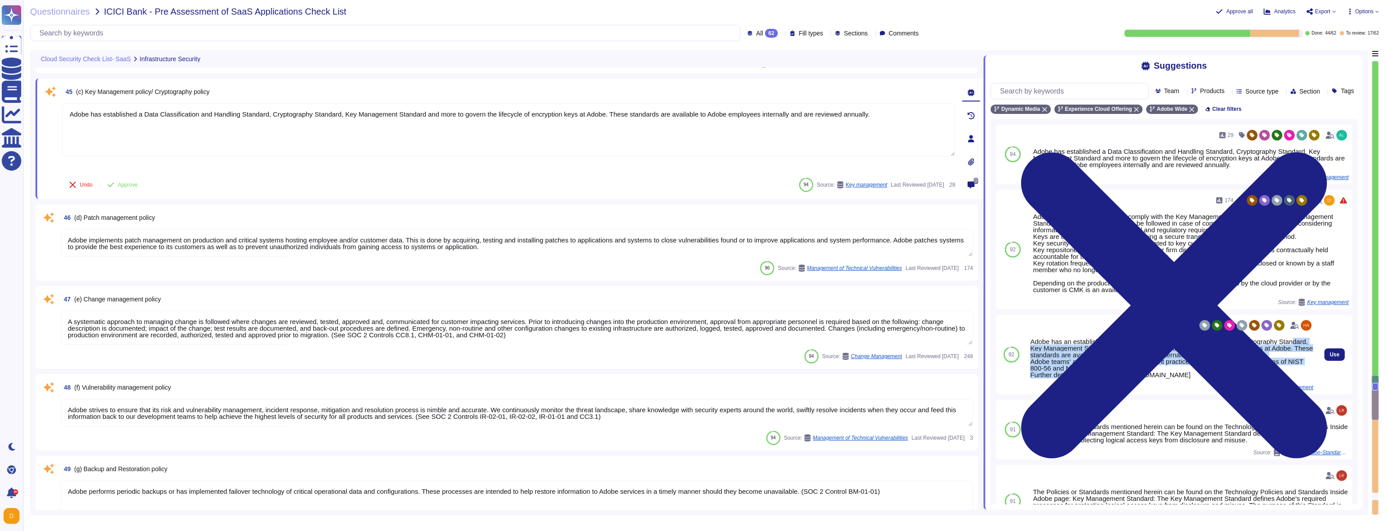
click at [594, 304] on div "Adobe has an established Data Classification and Handling Standard, Cryptograph…" at bounding box center [1171, 358] width 283 height 40
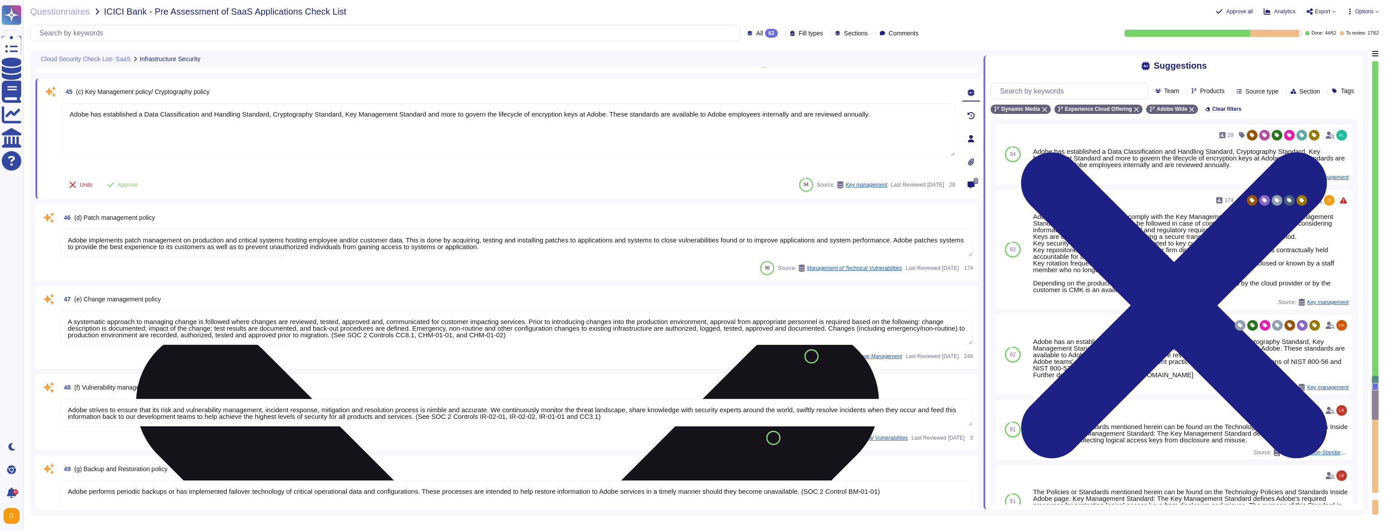
click at [594, 134] on textarea "Adobe has established a Data Classification and Handling Standard, Cryptography…" at bounding box center [508, 129] width 893 height 53
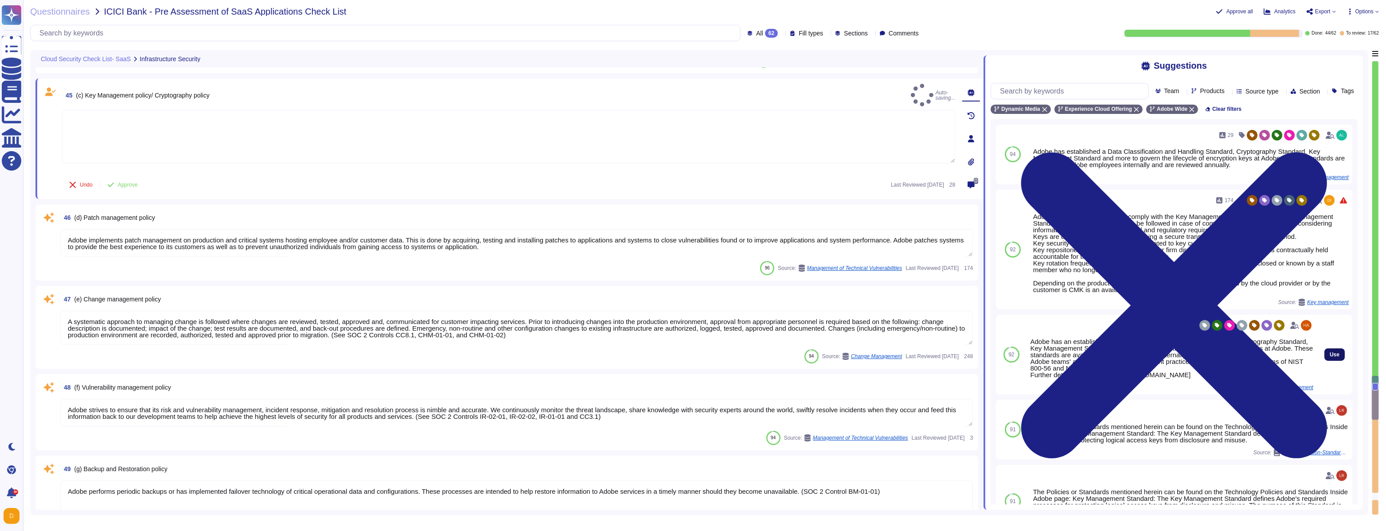
click at [594, 304] on span "Use" at bounding box center [1334, 354] width 10 height 5
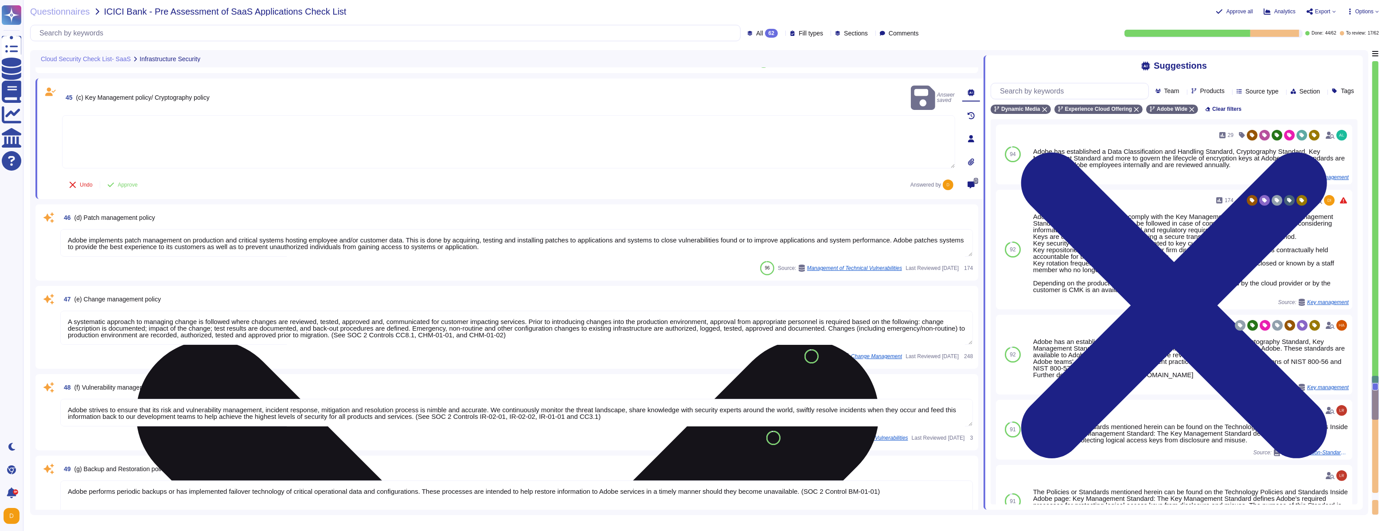
type textarea "Adobe has an established Data Classification and Handling Standard, Cryptograph…"
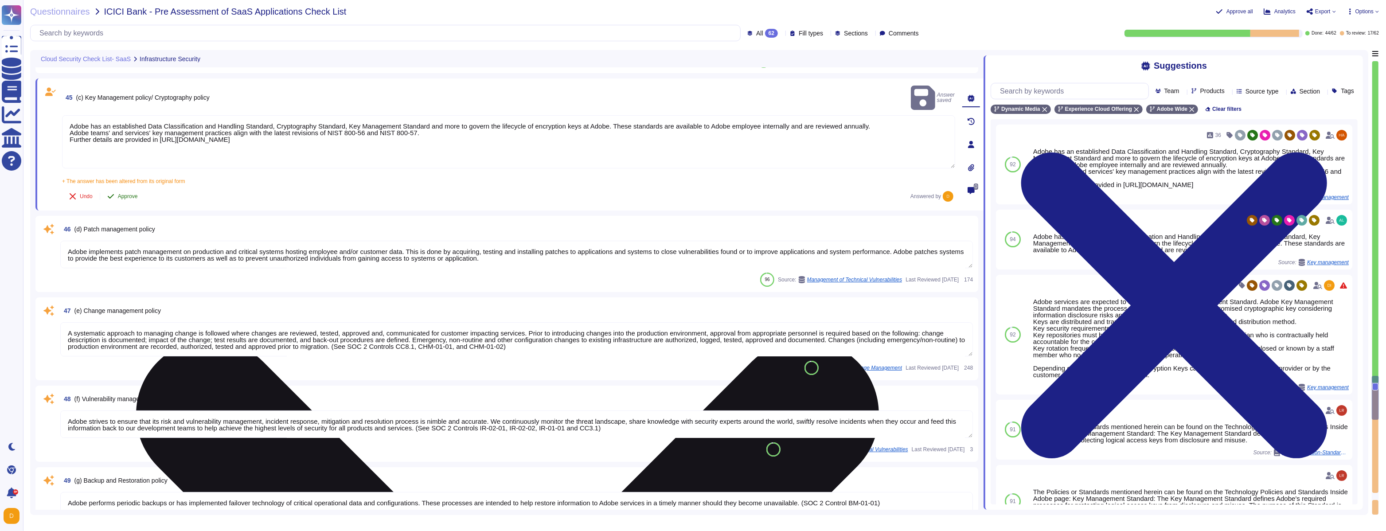
click at [130, 194] on span "Approve" at bounding box center [128, 196] width 20 height 5
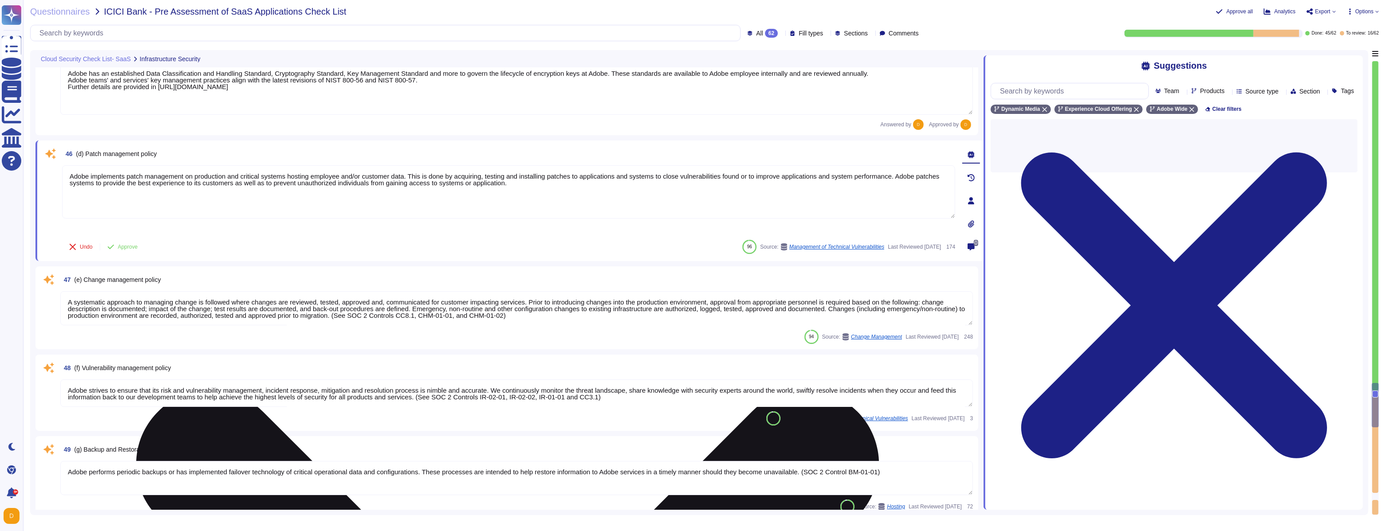
type textarea "Service Now is used to manage an inventory of assets. It maintains a list of al…"
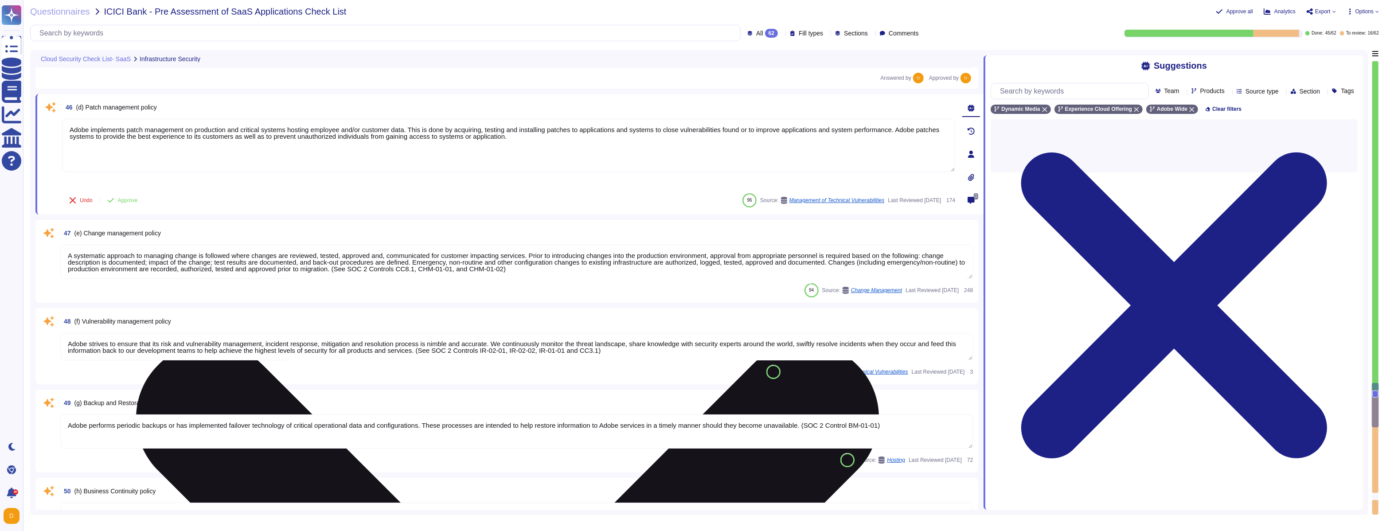
scroll to position [4414, 0]
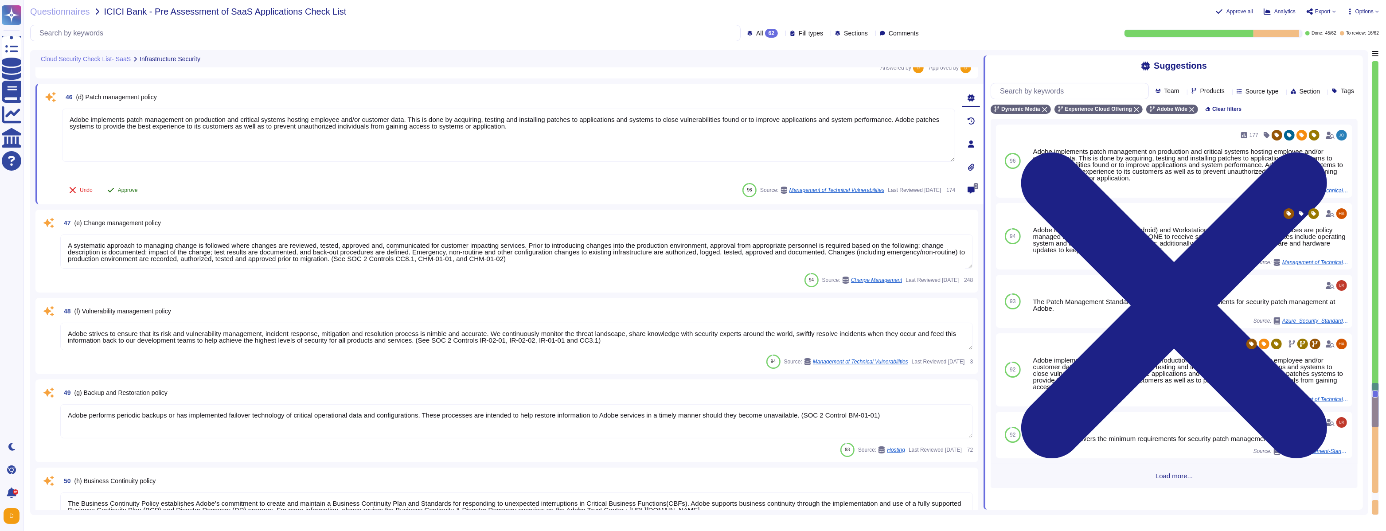
click at [132, 187] on span "Approve" at bounding box center [128, 189] width 20 height 5
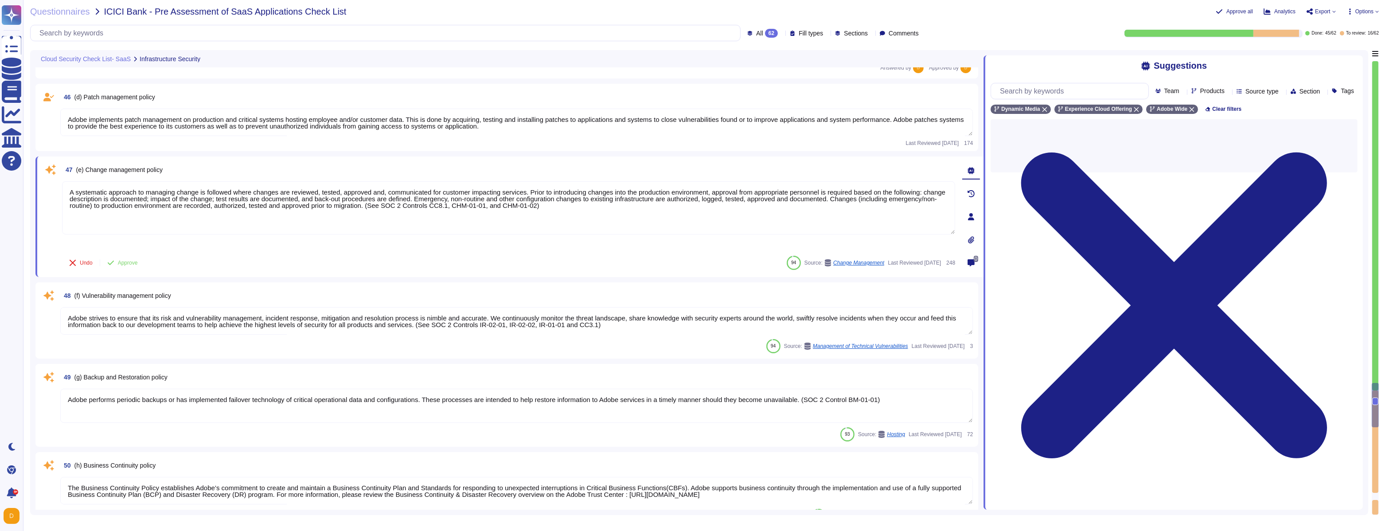
type textarea "Adobe has a documented Information Systems Asset Management Policy which outlin…"
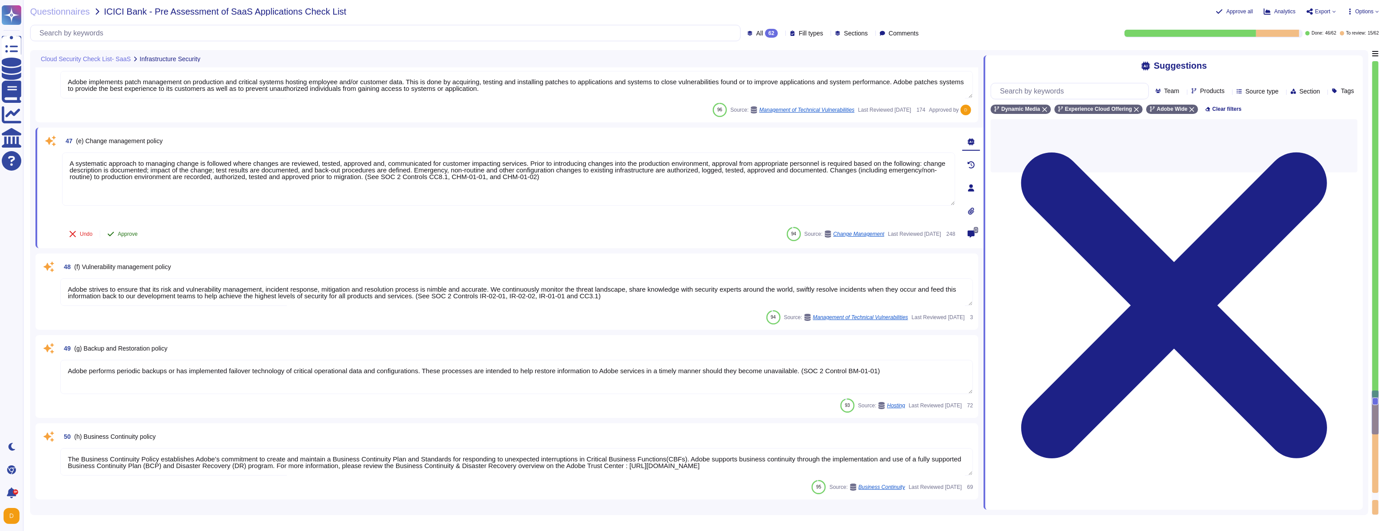
scroll to position [4492, 0]
type textarea "Adobe has a documented Information Systems Asset Management Policy which outlin…"
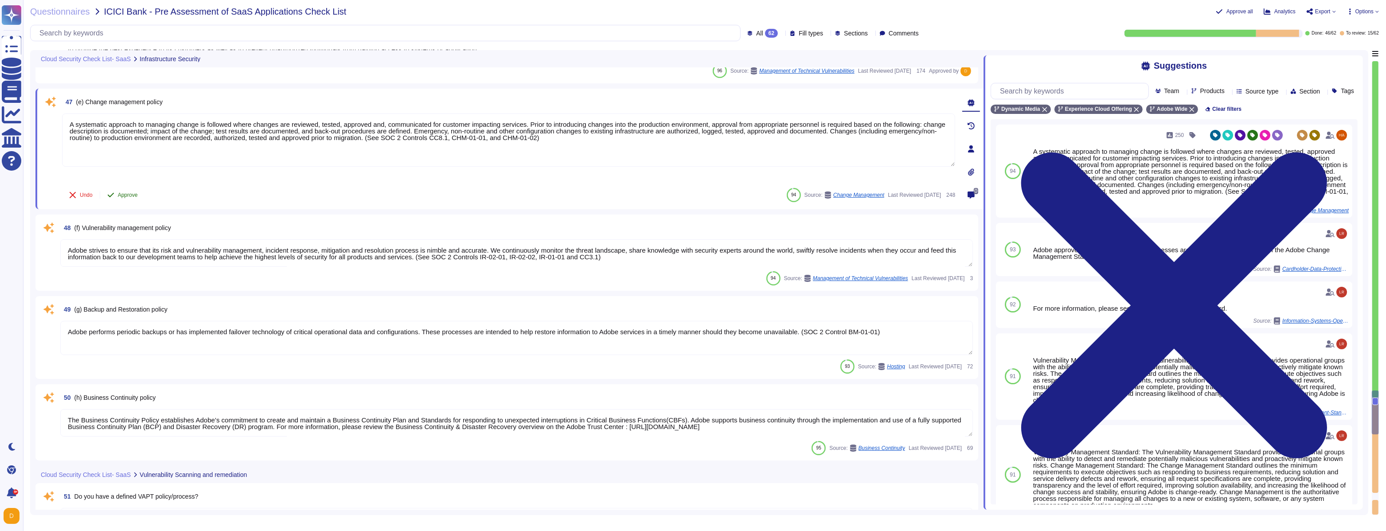
click at [133, 193] on span "Approve" at bounding box center [128, 194] width 20 height 5
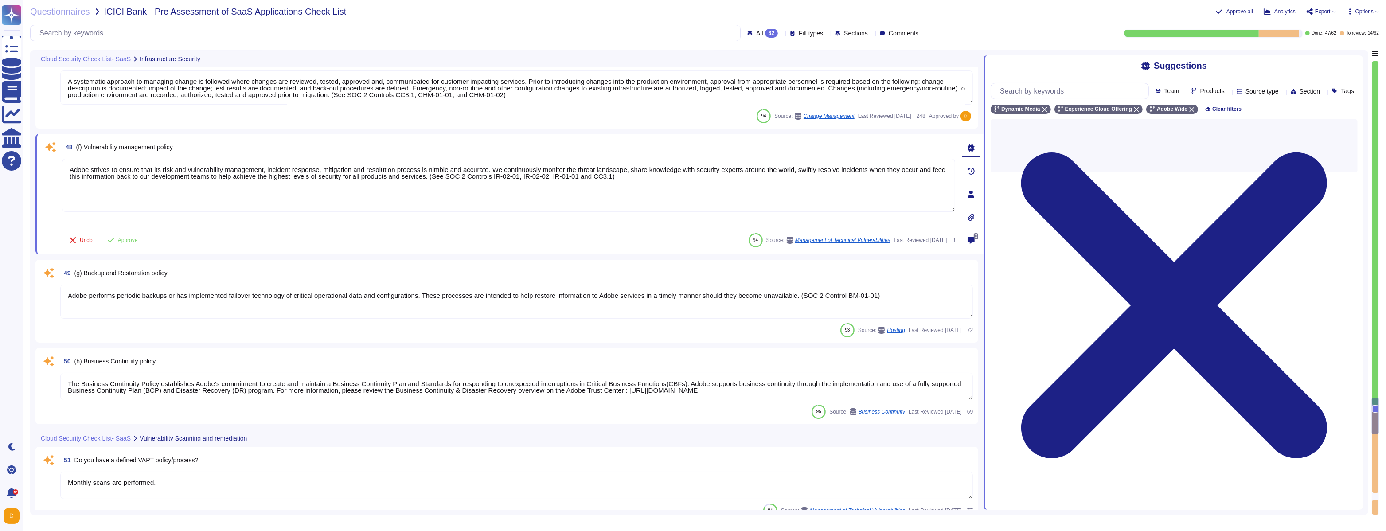
scroll to position [4577, 0]
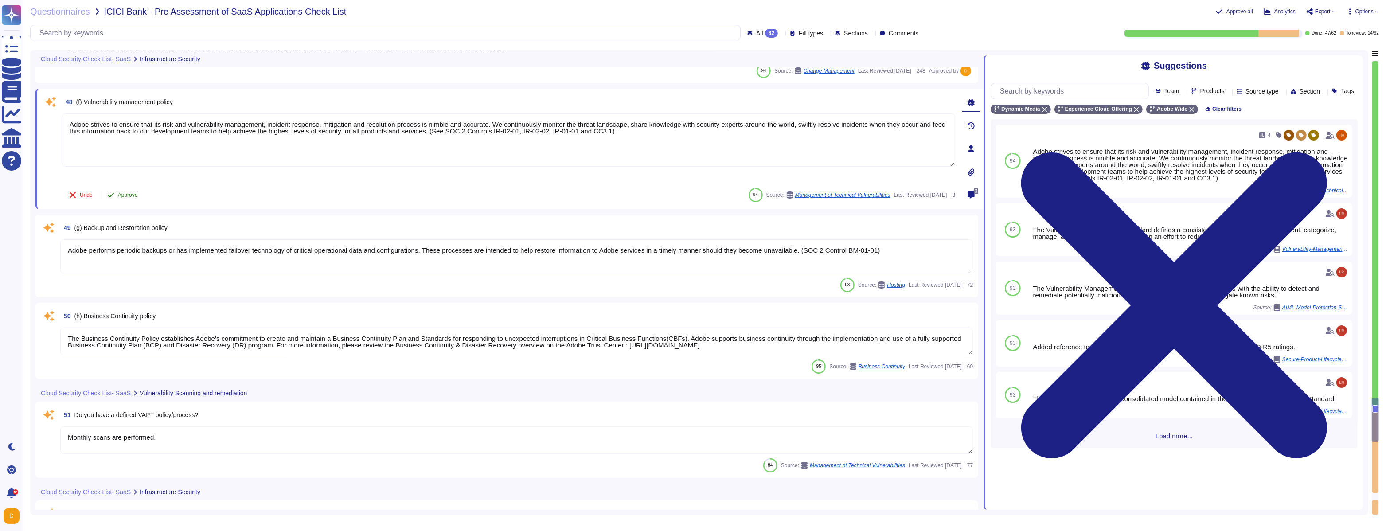
click at [130, 199] on button "Approve" at bounding box center [122, 195] width 45 height 18
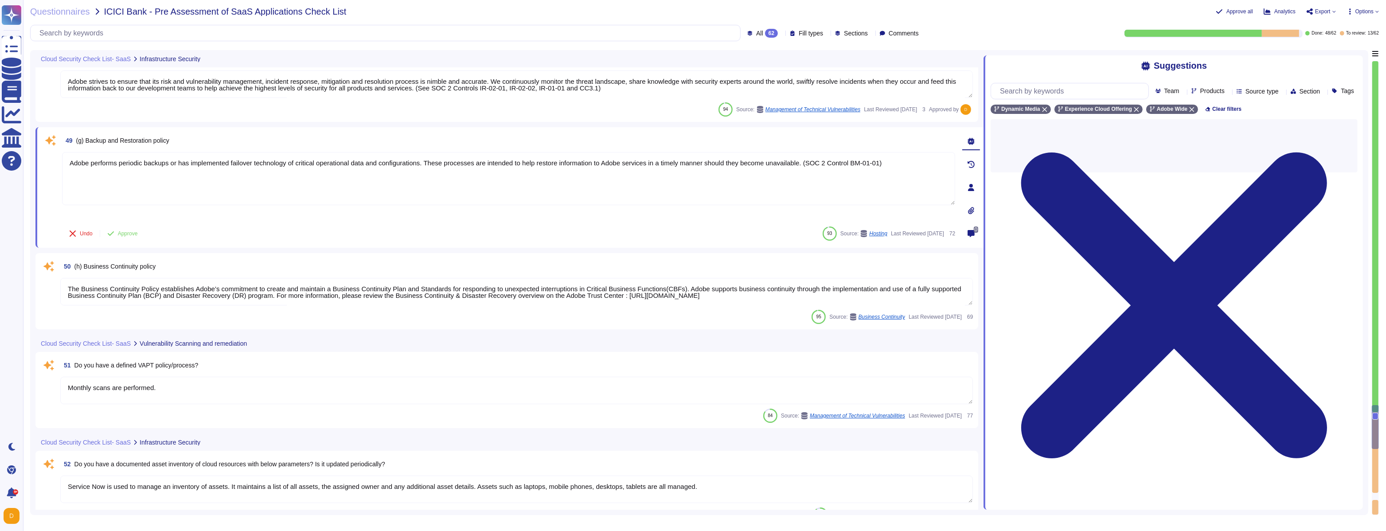
scroll to position [4655, 0]
type textarea "Policies and procedures for the secure disposal of equipment used outside the o…"
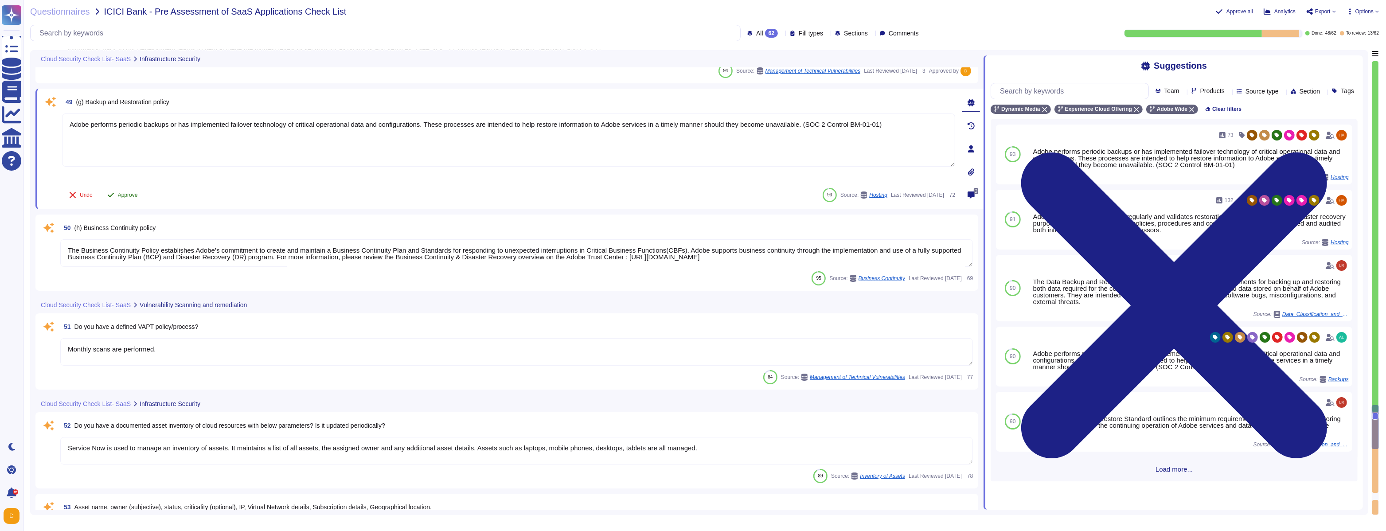
click at [135, 192] on span "Approve" at bounding box center [128, 194] width 20 height 5
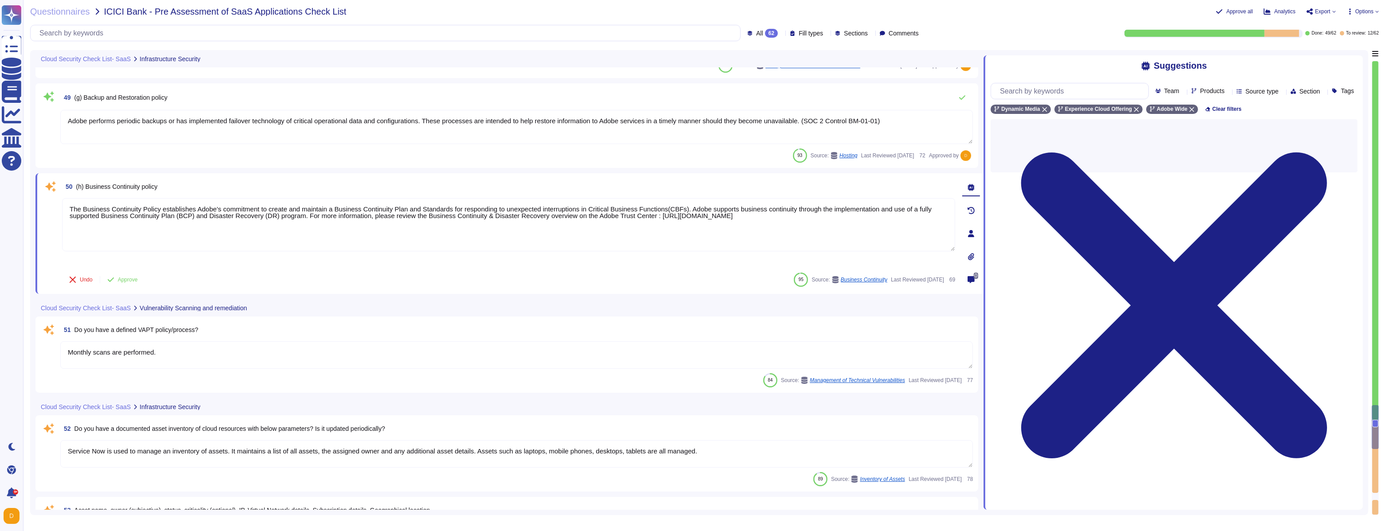
scroll to position [4739, 0]
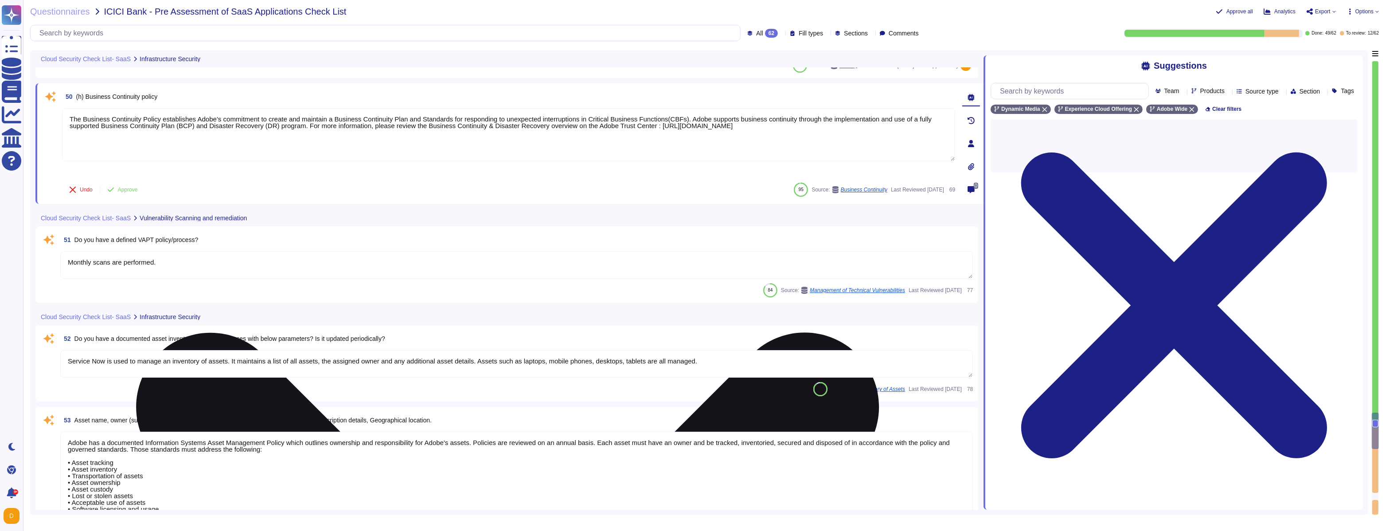
type textarea "To protect from the physical layer up, Adobe has implemented a foundational fra…"
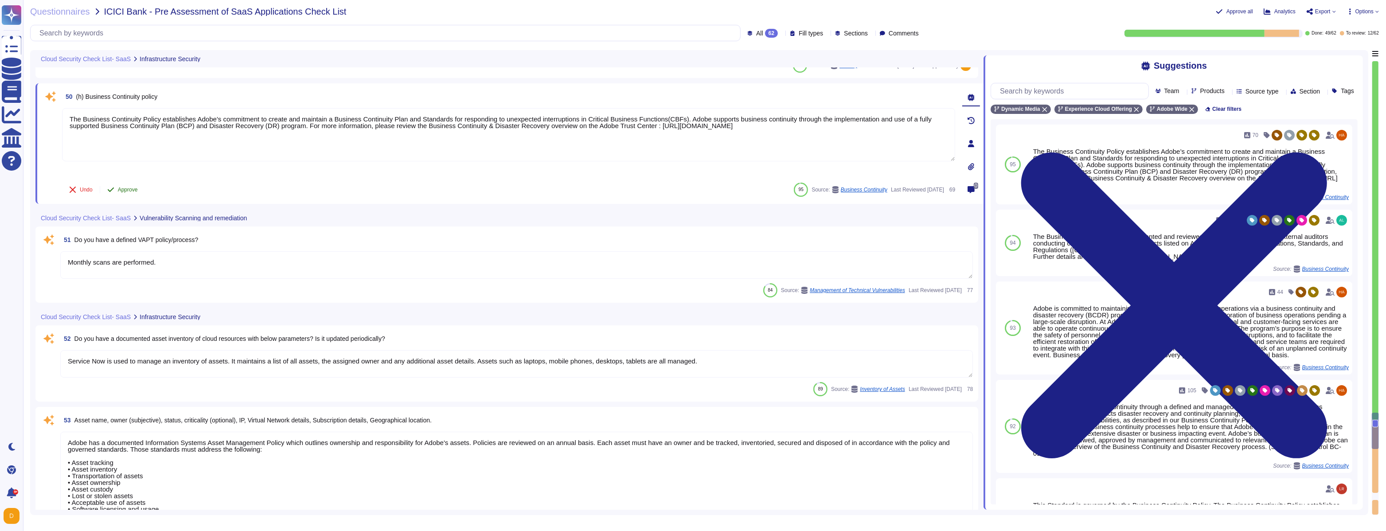
click at [133, 192] on button "Approve" at bounding box center [122, 190] width 45 height 18
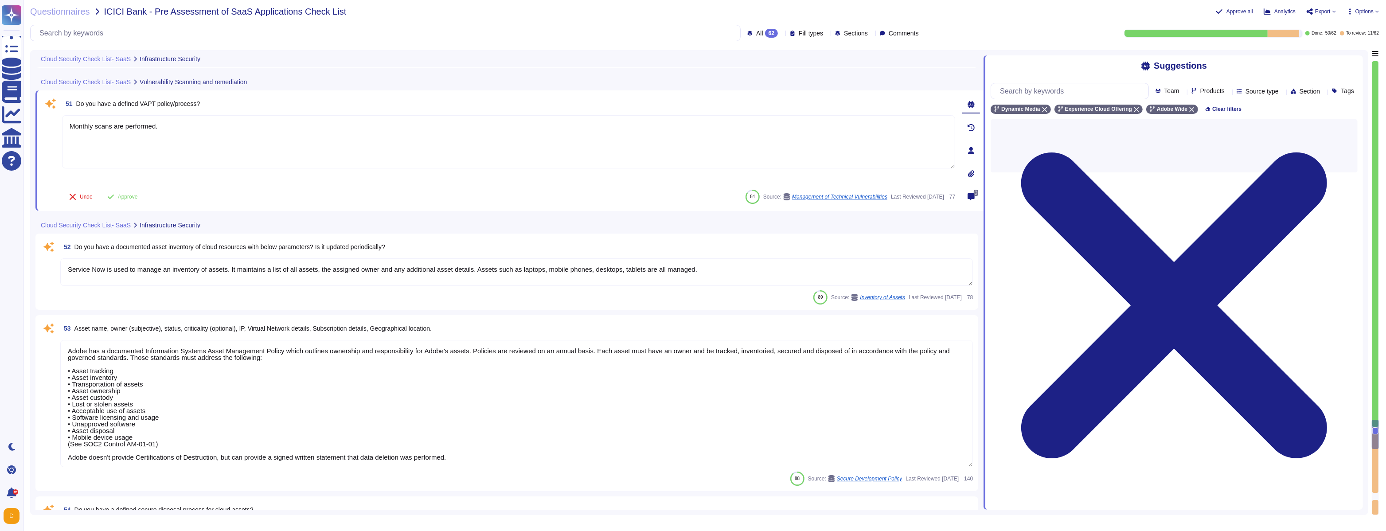
scroll to position [4834, 0]
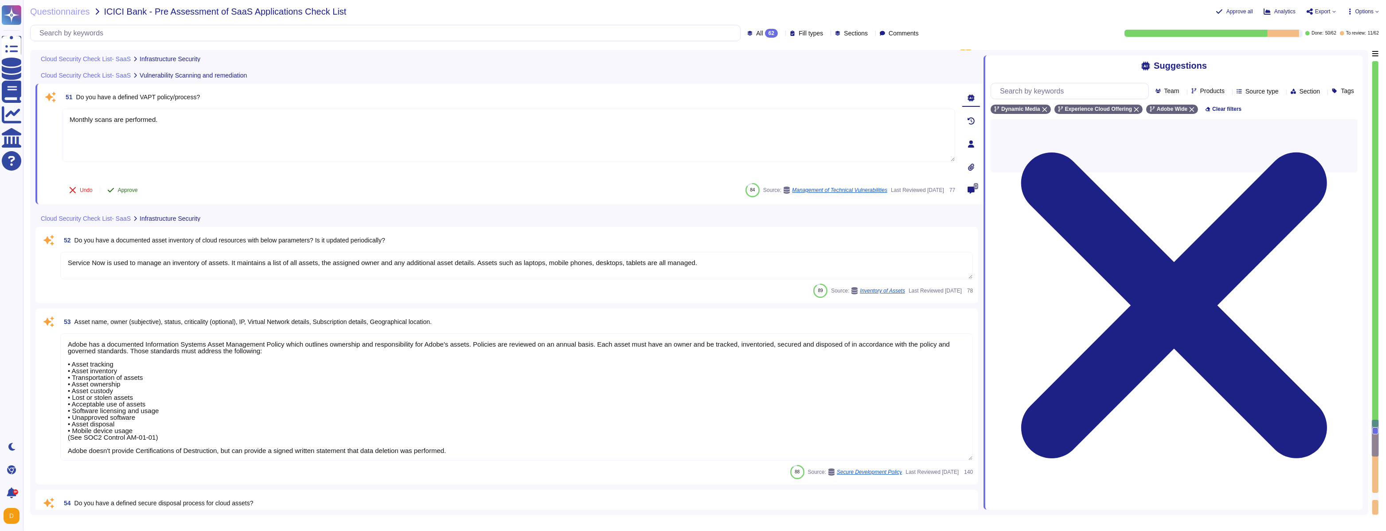
type textarea "Adobe is the service provider of product offerings including Document Cloud, Cr…"
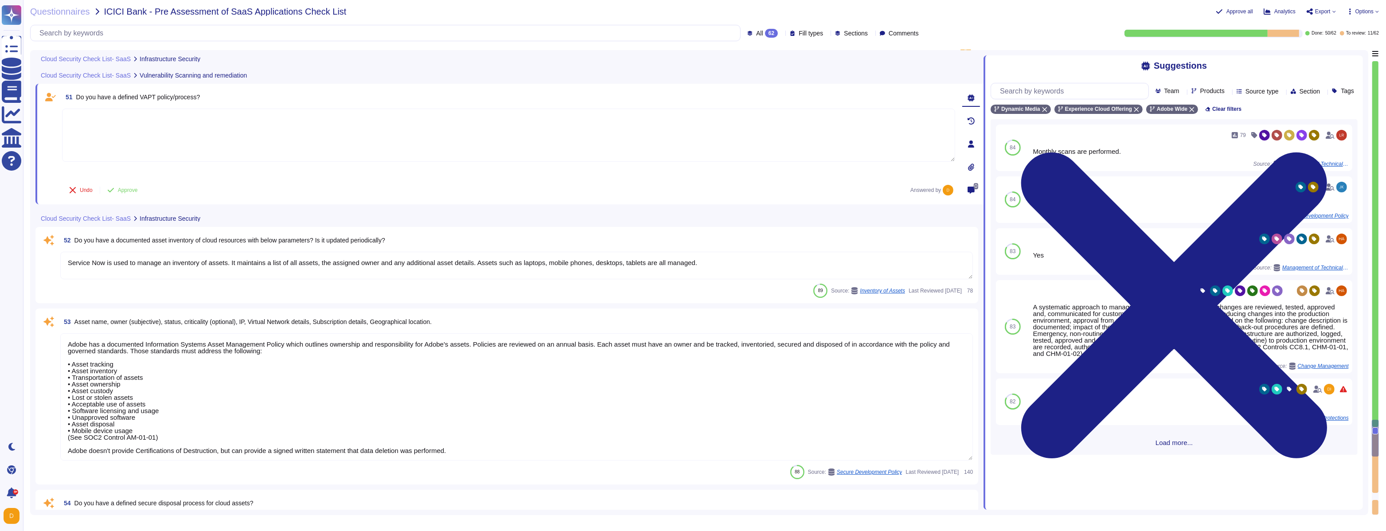
click at [594, 125] on textarea at bounding box center [508, 135] width 893 height 53
click at [594, 92] on input "text" at bounding box center [1071, 91] width 152 height 16
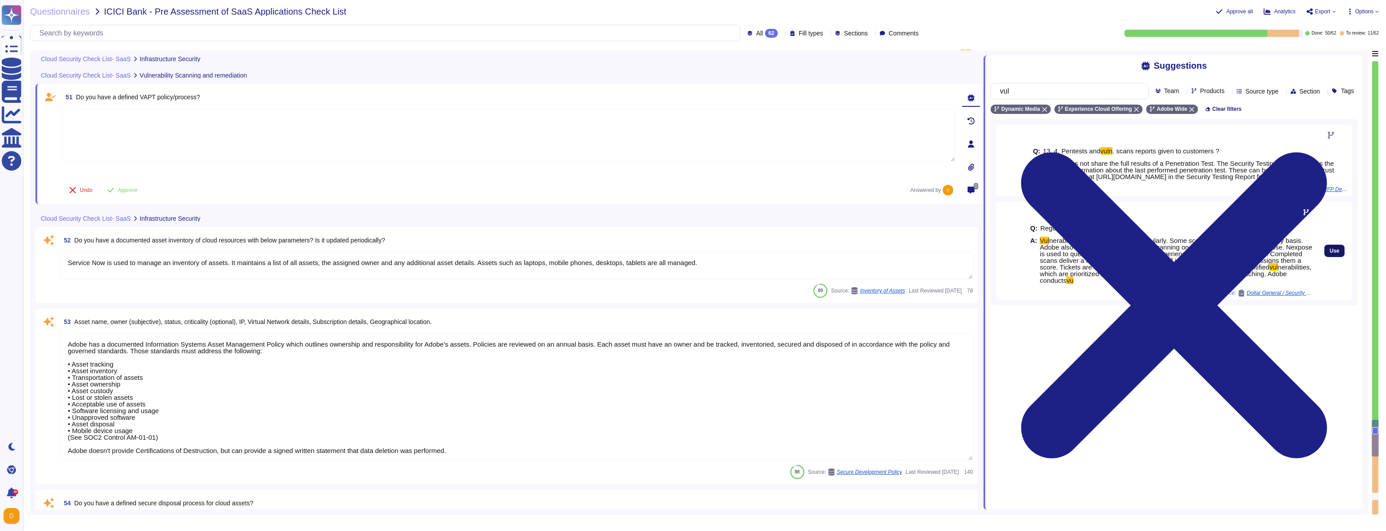
type input "vul"
click at [594, 257] on button "Use" at bounding box center [1334, 251] width 20 height 12
type textarea "Vulnerability scans are conducted regularly. Some scan are conducted on a weekl…"
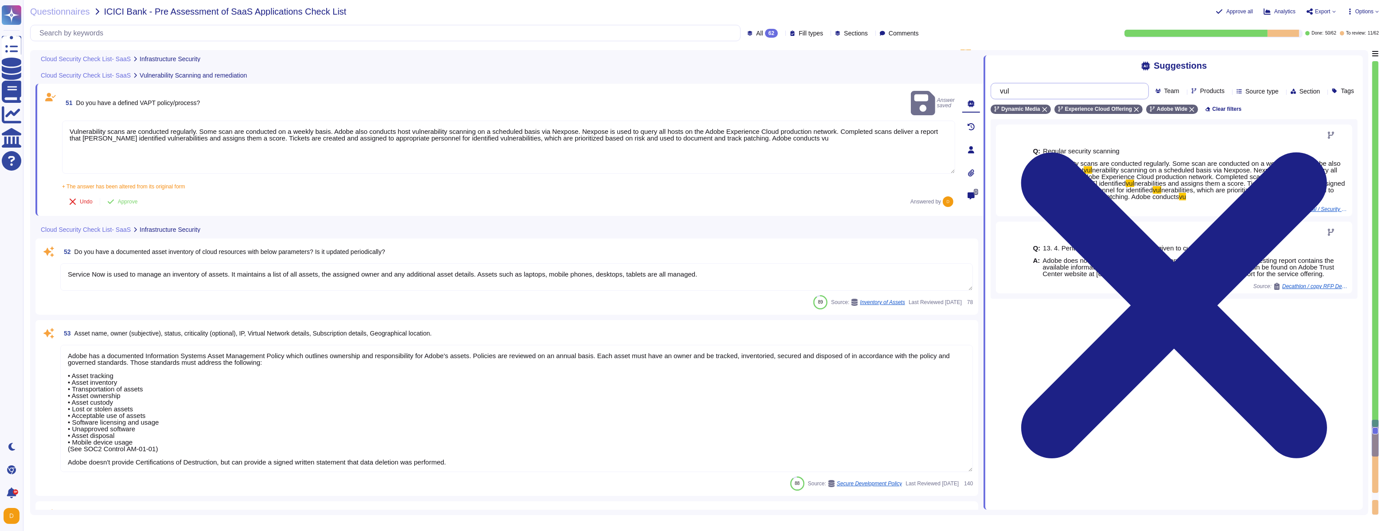
drag, startPoint x: 1028, startPoint y: 90, endPoint x: 974, endPoint y: 90, distance: 54.1
click at [594, 90] on div "Cloud Security Check List- SaaS Infrastructure Security 48 (f) Vulnerability ma…" at bounding box center [699, 282] width 1338 height 465
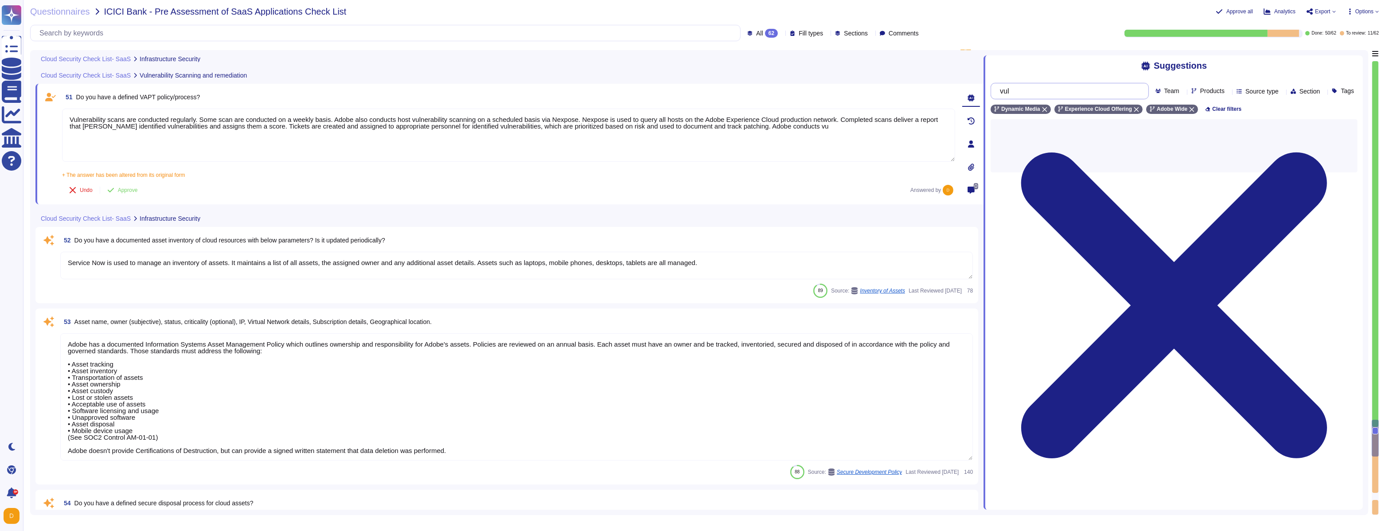
type input "p"
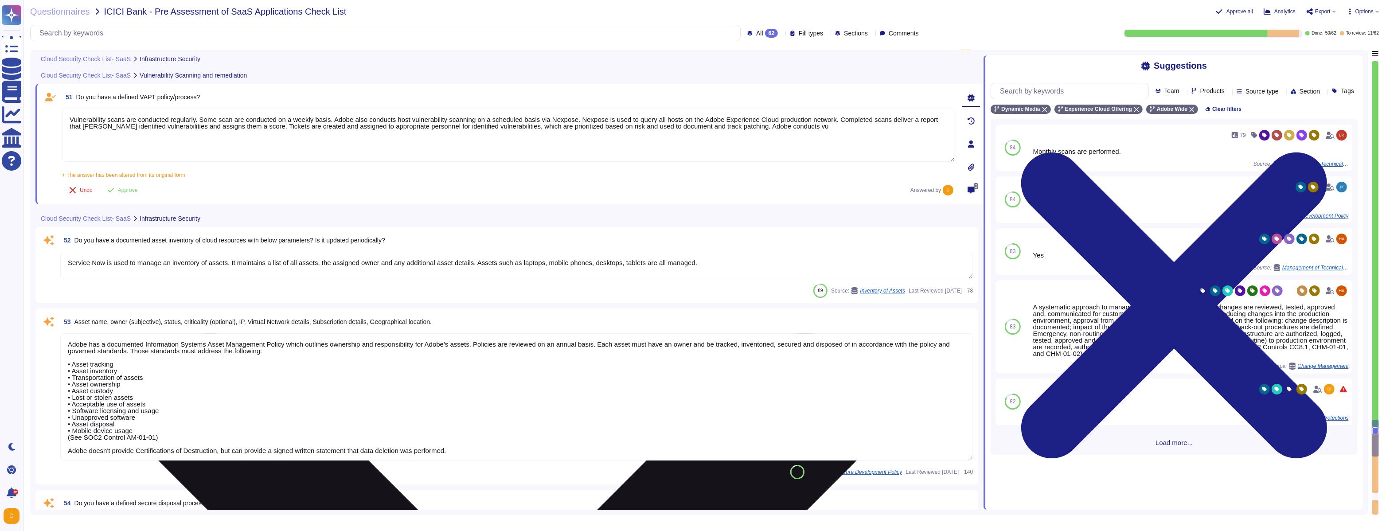
click at [594, 136] on textarea "Vulnerability scans are conducted regularly. Some scan are conducted on a weekl…" at bounding box center [508, 135] width 893 height 53
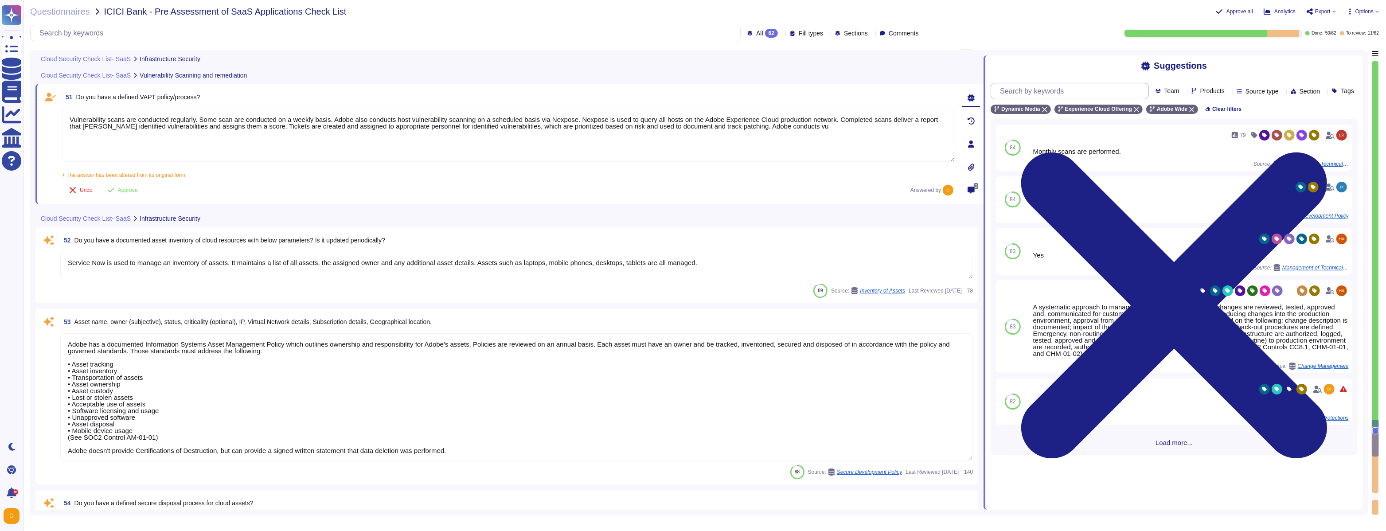
click at [594, 91] on input "text" at bounding box center [1071, 91] width 152 height 16
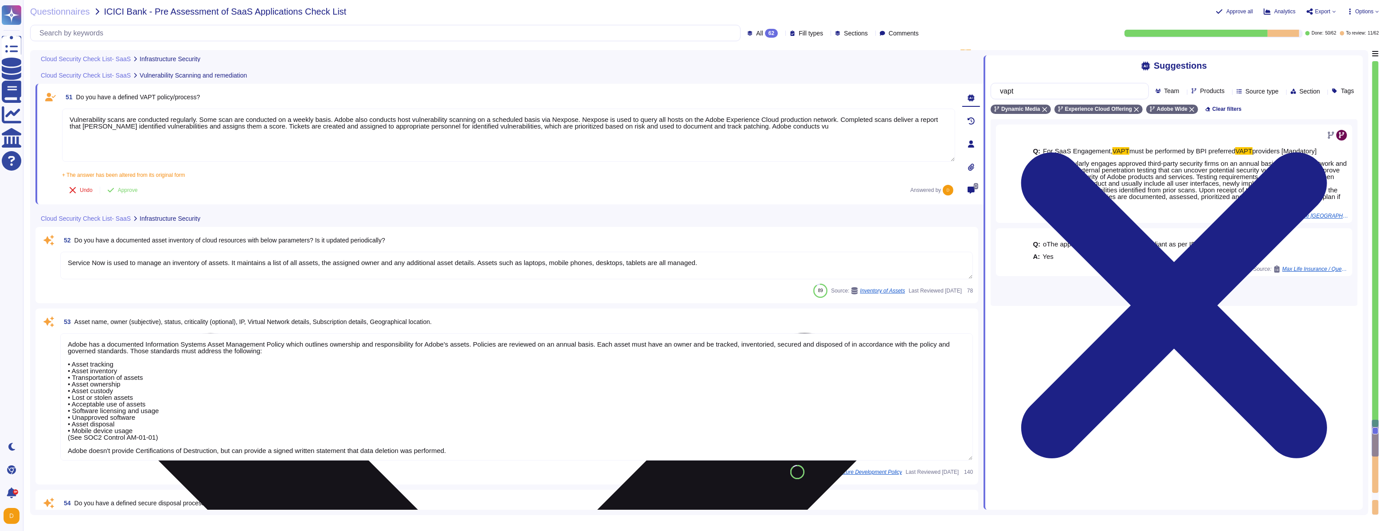
type input "vapt"
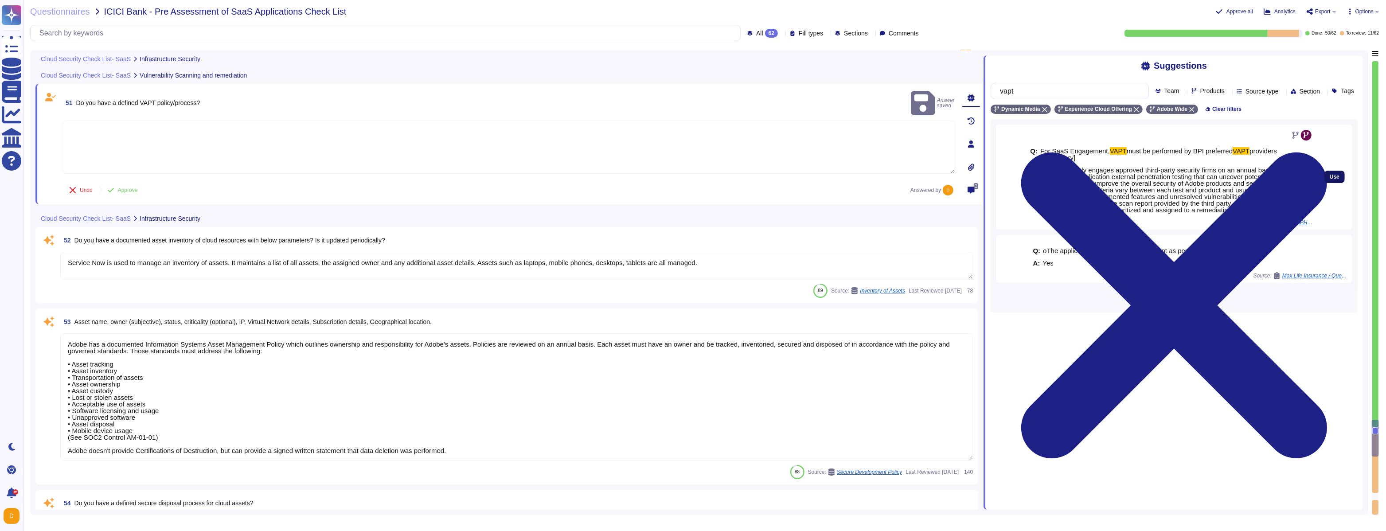
click at [594, 179] on span "Use" at bounding box center [1334, 176] width 10 height 5
type textarea "Adobe regularly engages approved third-party security firms on an annual basis …"
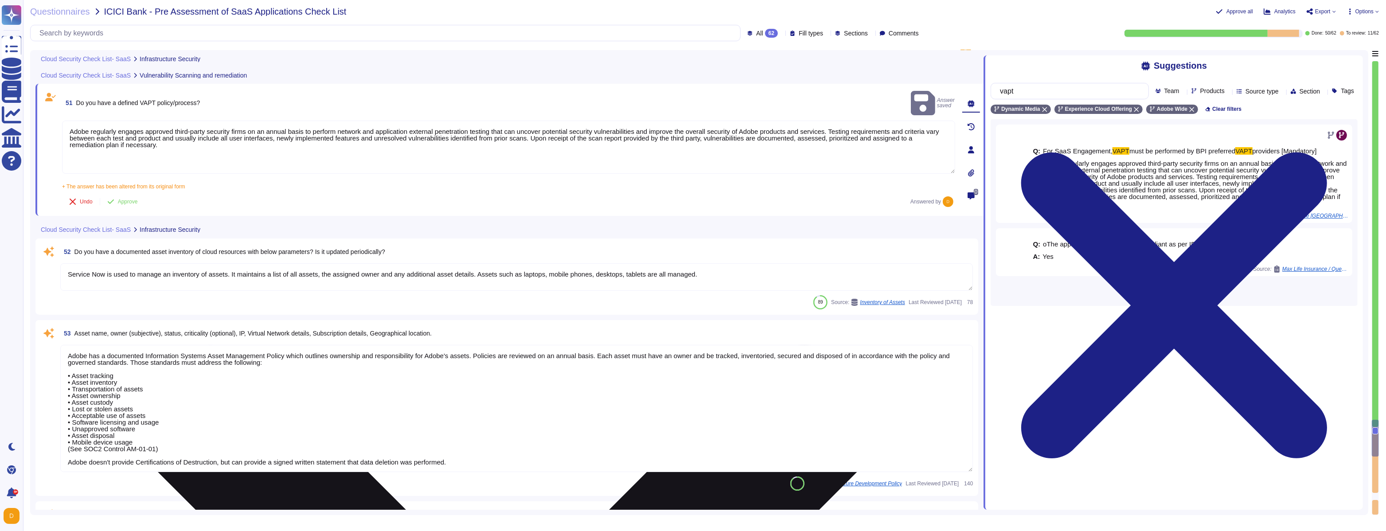
click at [451, 144] on textarea "Adobe regularly engages approved third-party security firms on an annual basis …" at bounding box center [508, 147] width 893 height 53
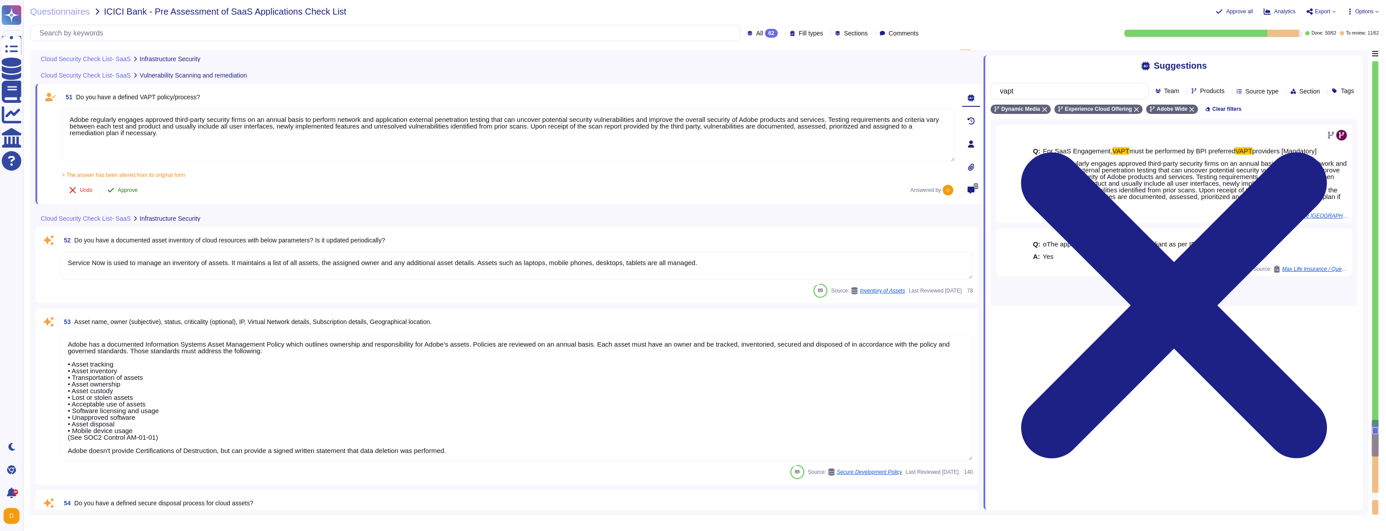
click at [135, 187] on span "Approve" at bounding box center [128, 189] width 20 height 5
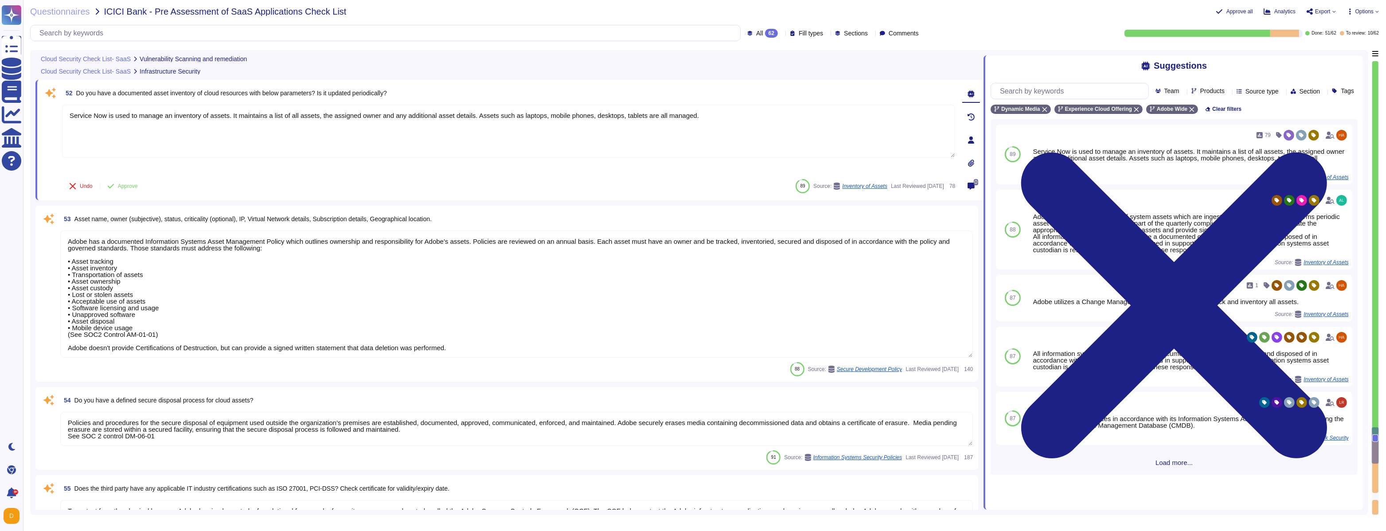
type textarea "Yes"
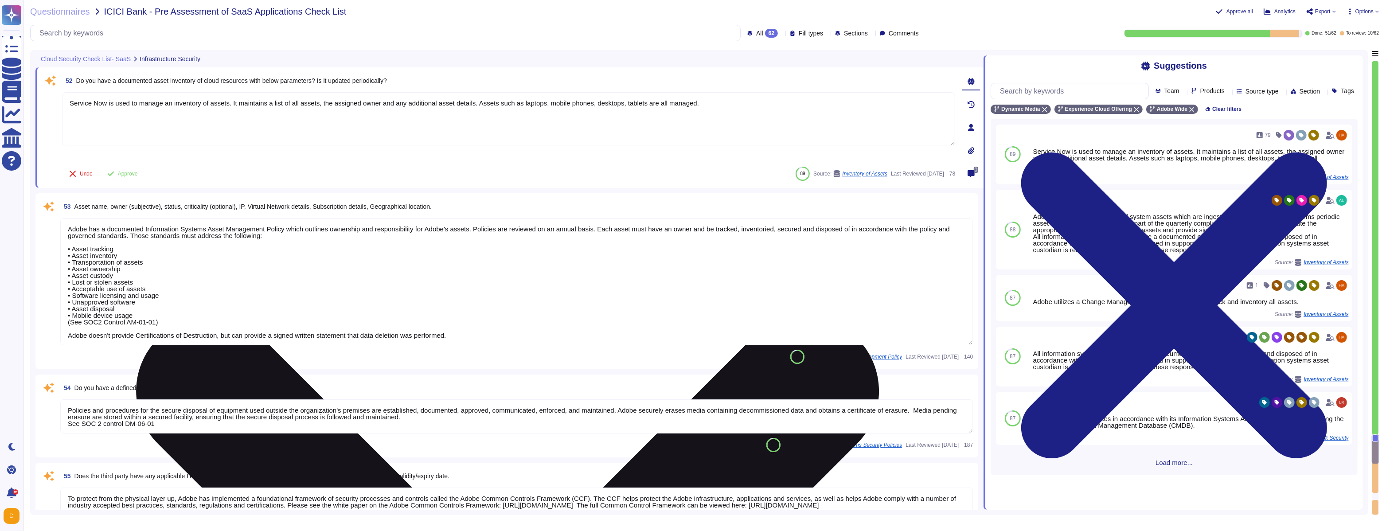
click at [292, 106] on textarea "Service Now is used to manage an inventory of assets. It maintains a list of al…" at bounding box center [508, 118] width 893 height 53
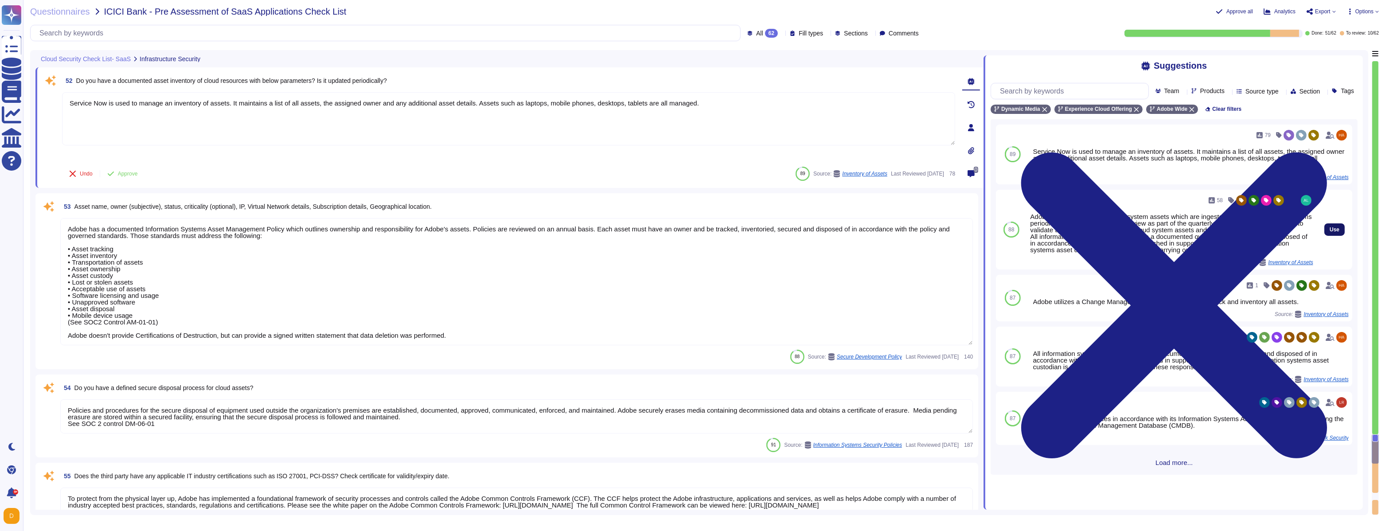
click at [594, 232] on span "Use" at bounding box center [1334, 229] width 10 height 5
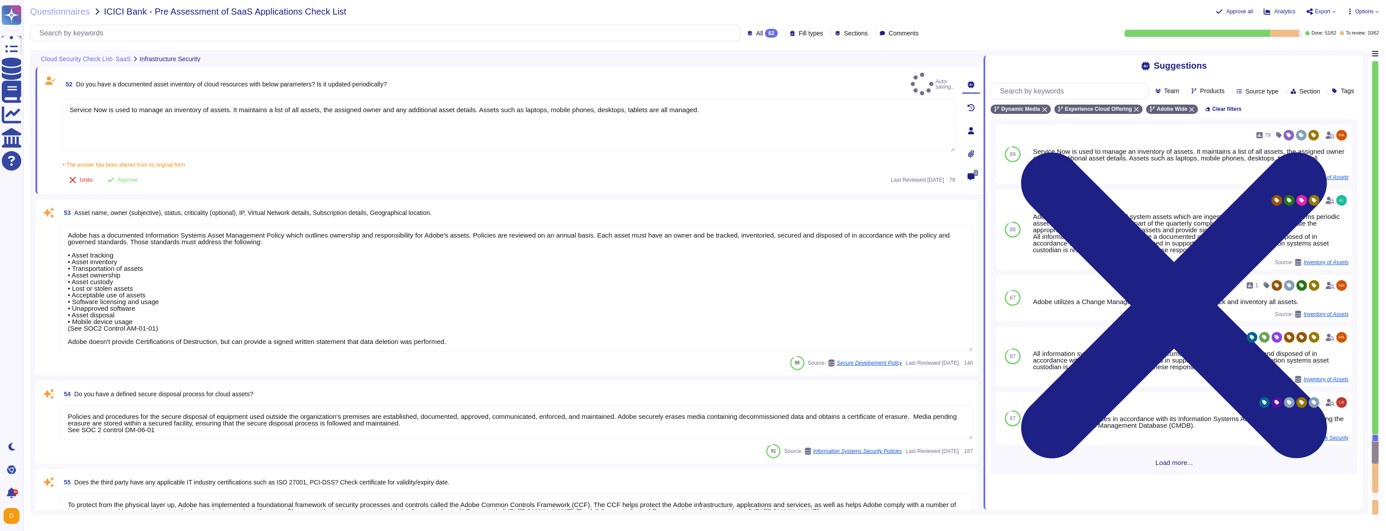
type textarea "Service Now is used to manage an inventory of assets. It maintains a list of al…"
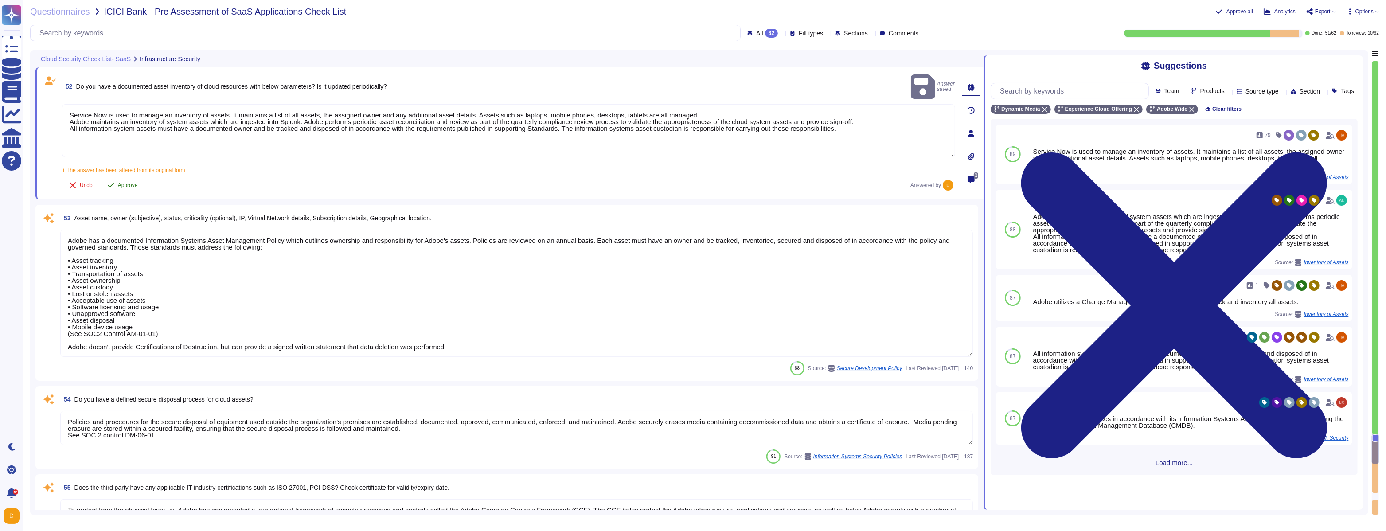
click at [131, 183] on span "Approve" at bounding box center [128, 185] width 20 height 5
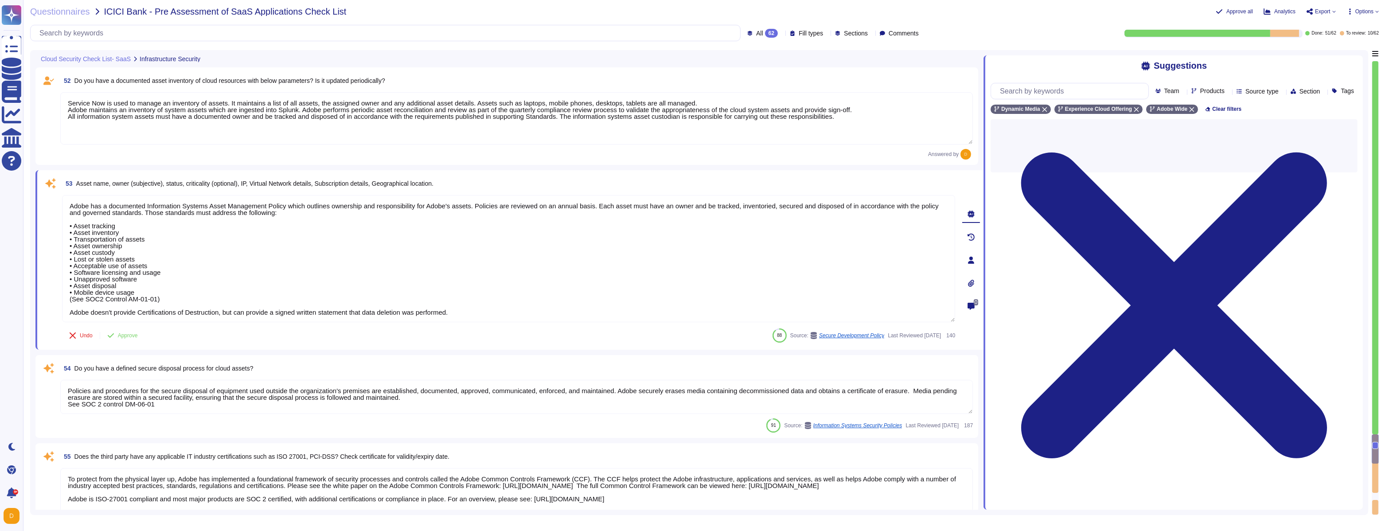
type textarea "Production environments are physically and logically segregated from non-produc…"
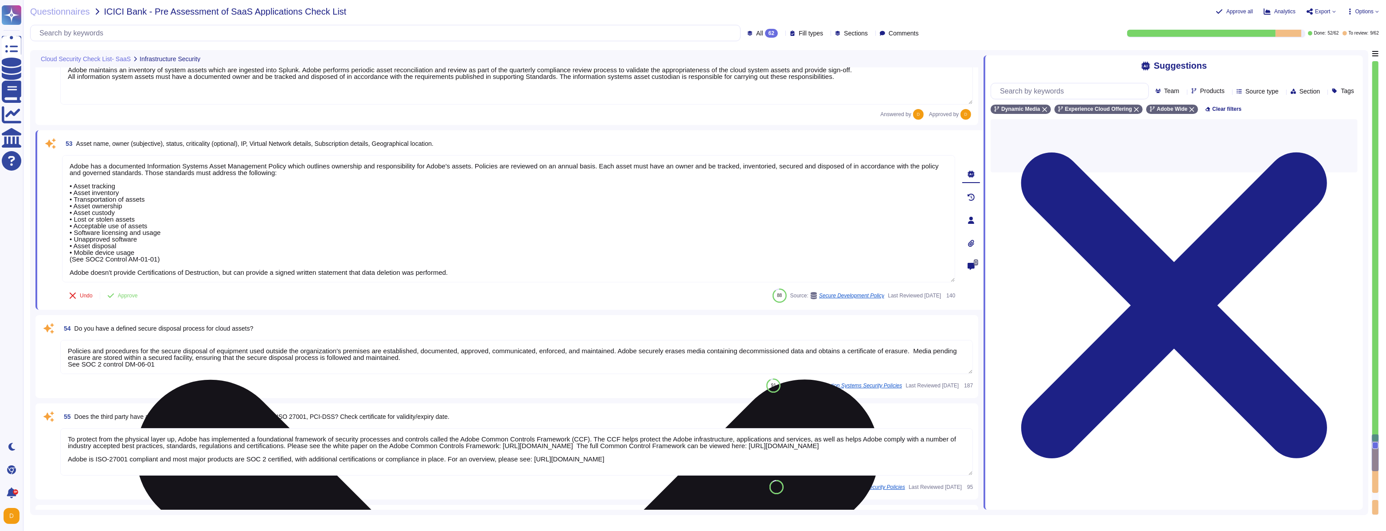
scroll to position [5047, 0]
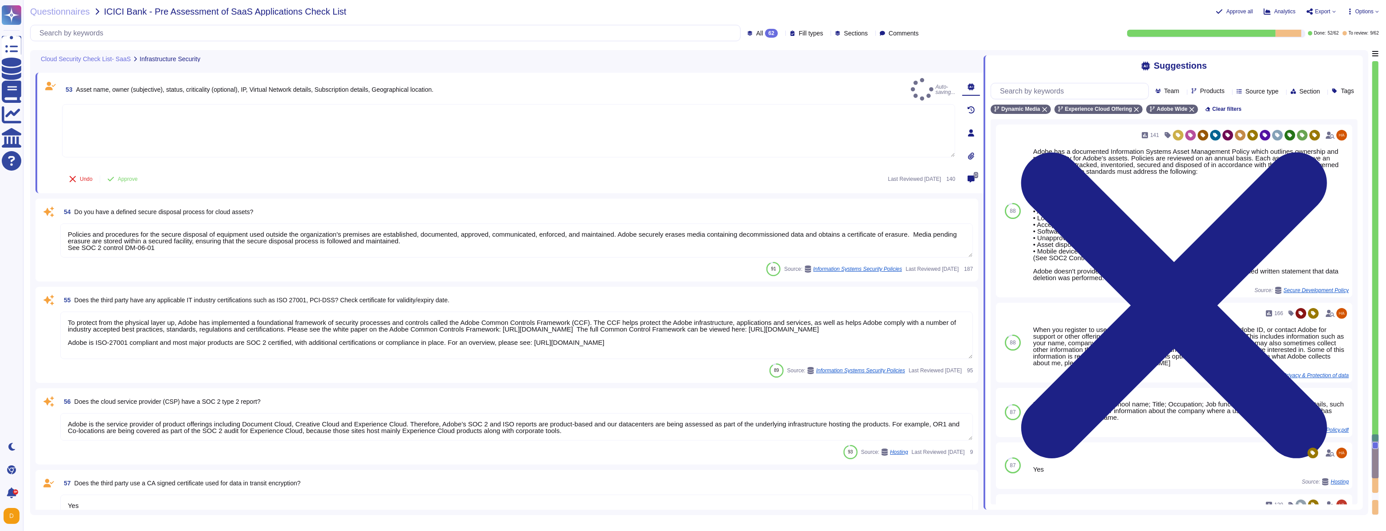
type textarea "Adobe does have computer forensic analysts in-house who assist with acquiring a…"
click at [130, 174] on button "Approve" at bounding box center [122, 179] width 45 height 18
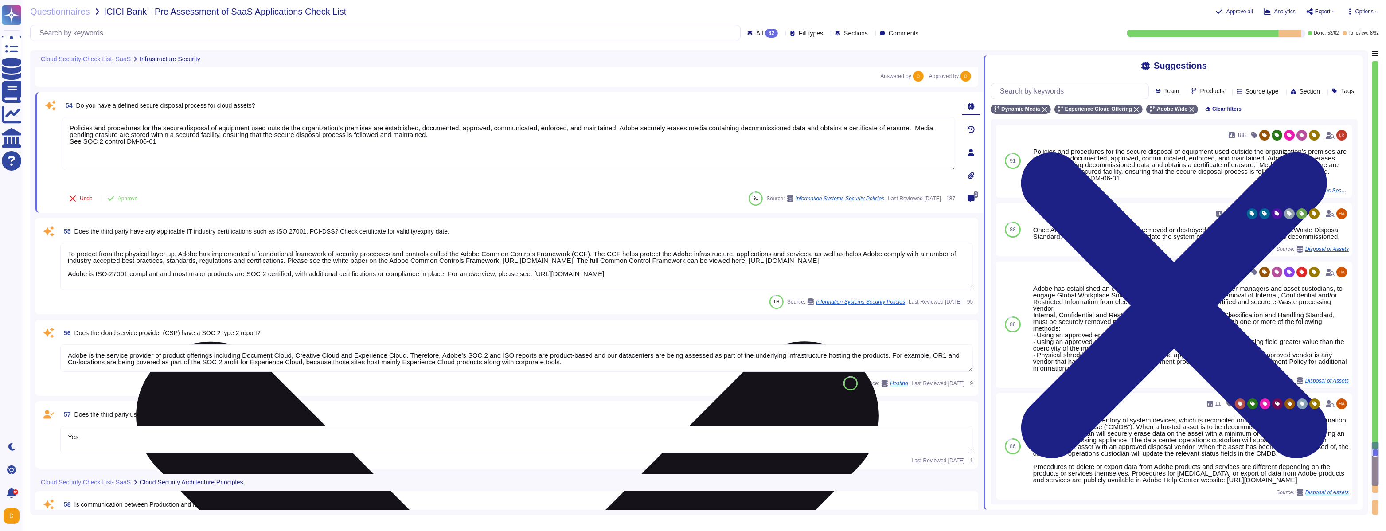
scroll to position [5144, 0]
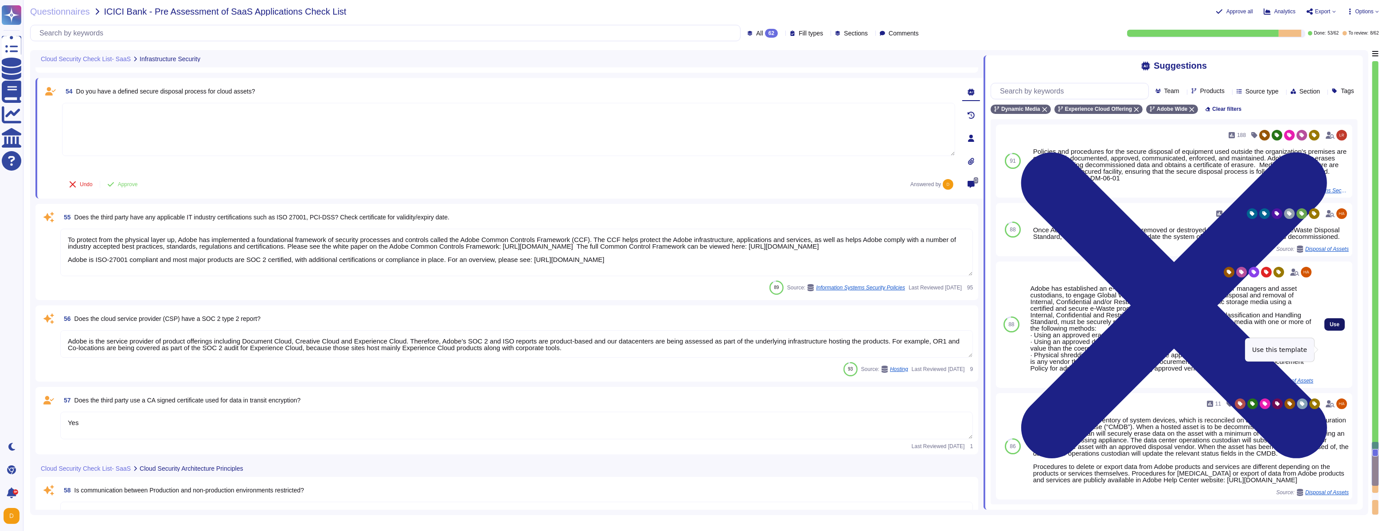
click at [594, 304] on span "Use" at bounding box center [1334, 324] width 10 height 5
type textarea "Adobe has established an e-Waste disposal program, for Cost Center managers and…"
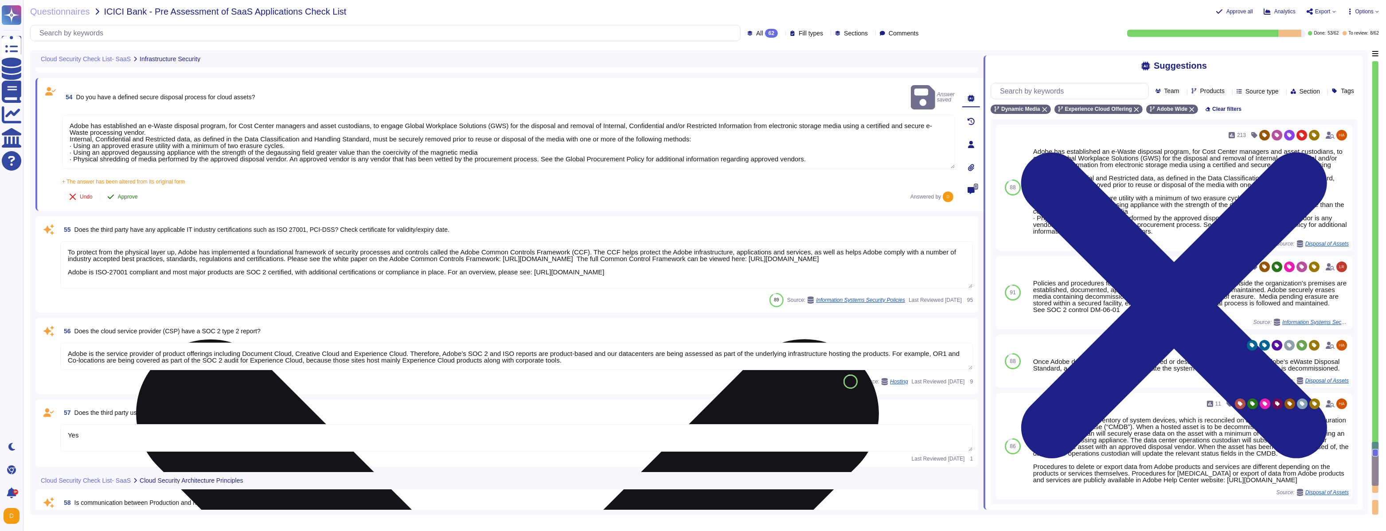
click at [130, 194] on span "Approve" at bounding box center [128, 196] width 20 height 5
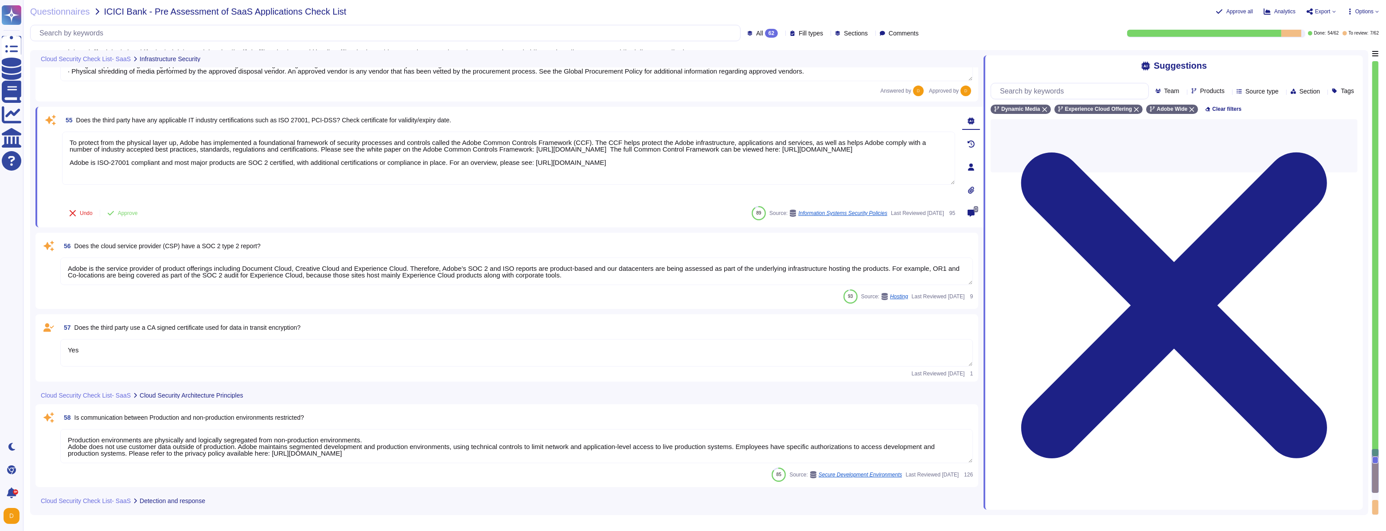
scroll to position [5243, 0]
type textarea "The URL is unique per setup."
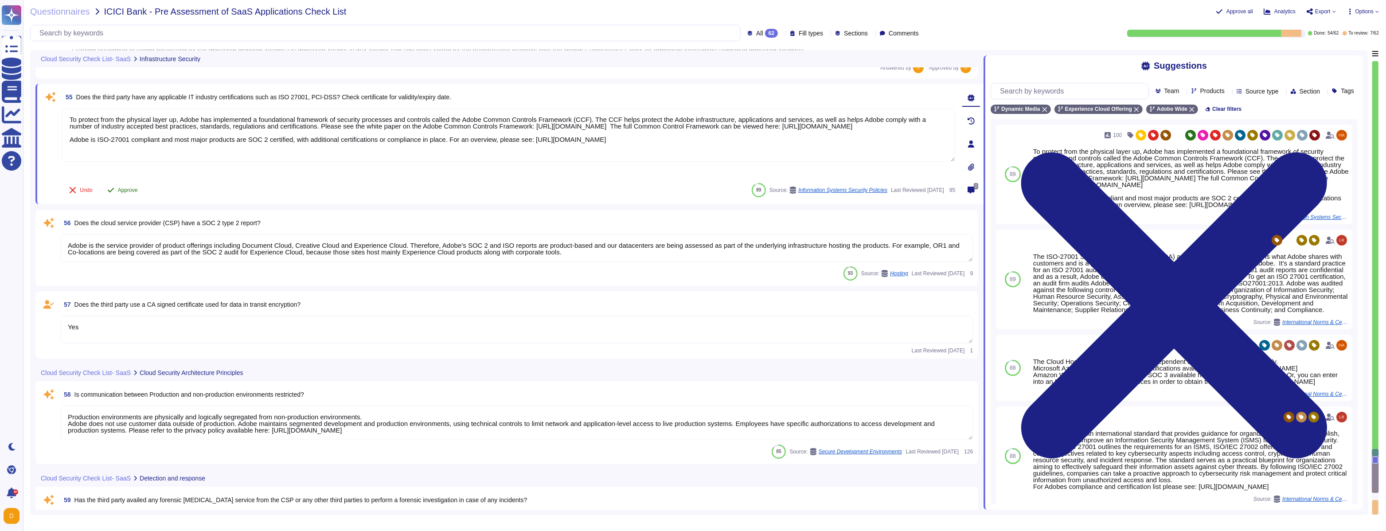
click at [129, 192] on button "Approve" at bounding box center [122, 190] width 45 height 18
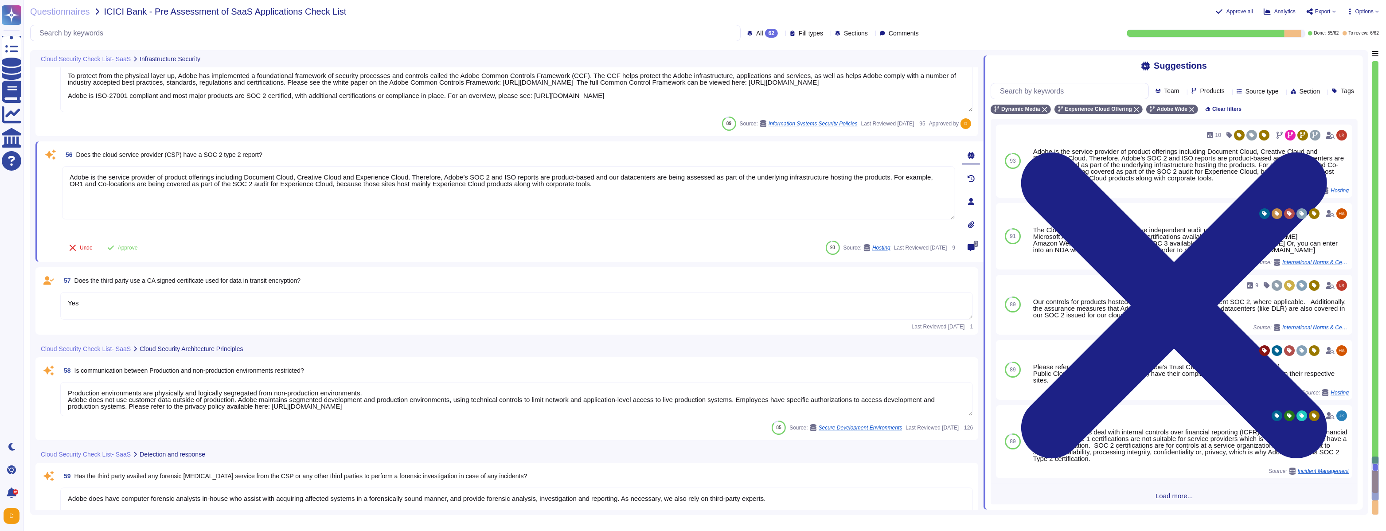
type textarea "Amazon Web Services operates their data centers in alignment with the Tier III+…"
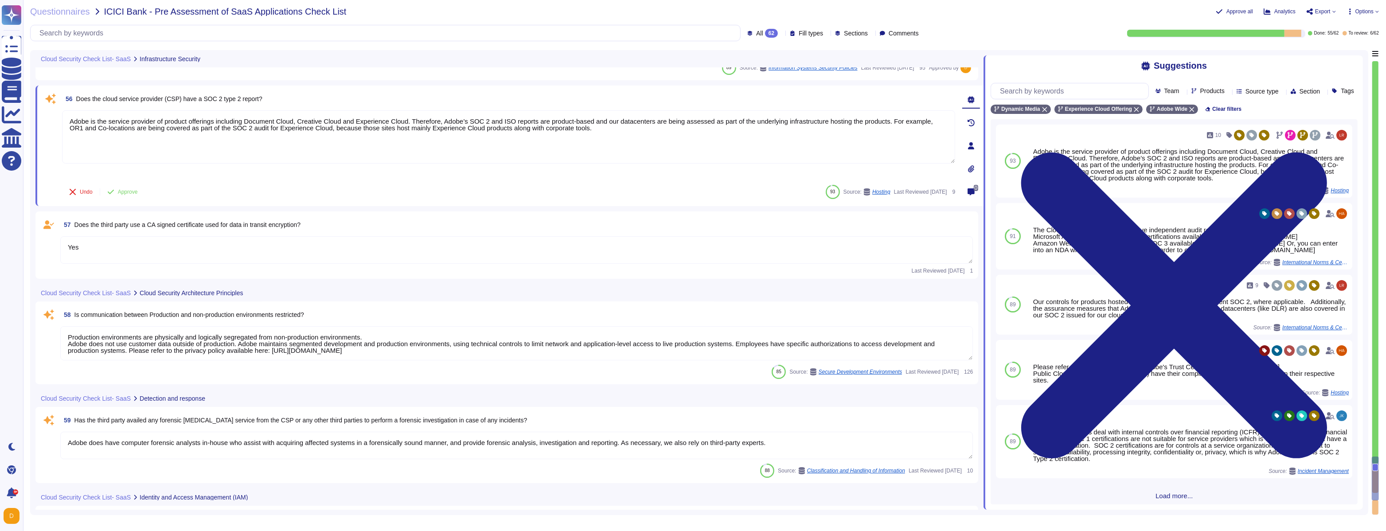
scroll to position [5341, 0]
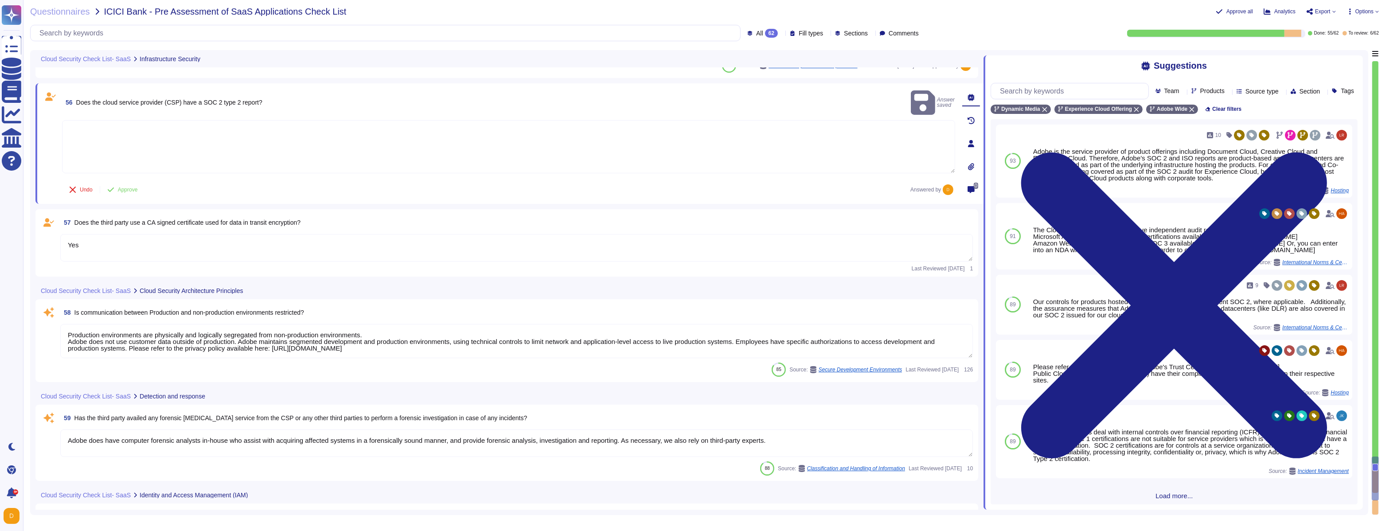
click at [594, 120] on textarea at bounding box center [508, 146] width 893 height 53
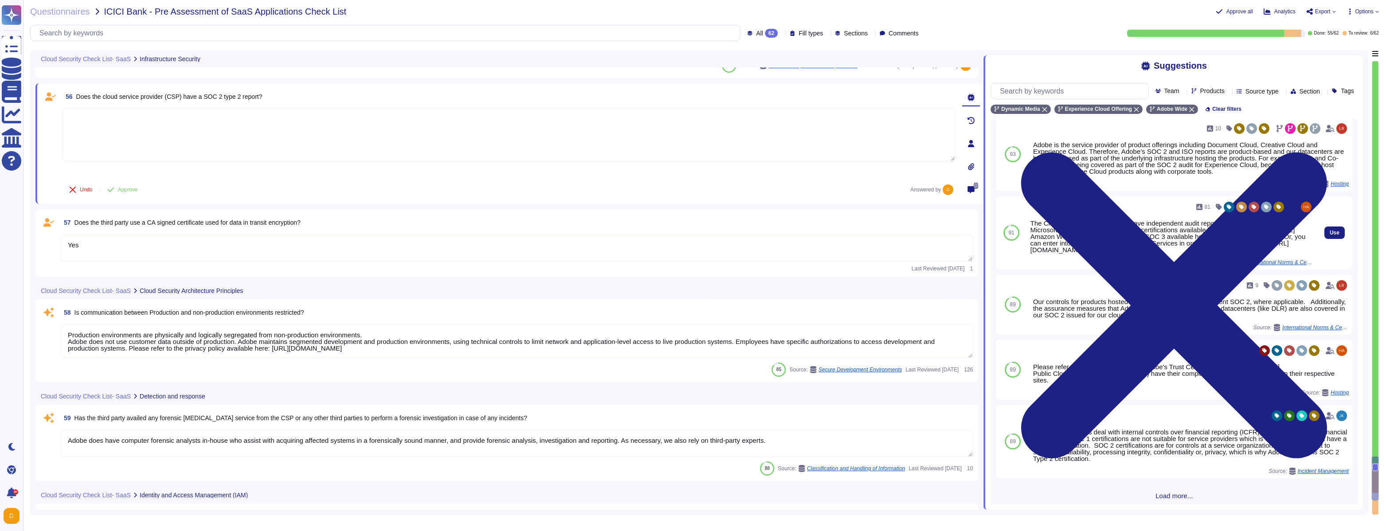
scroll to position [8, 0]
click at [594, 237] on button "Use" at bounding box center [1334, 231] width 20 height 12
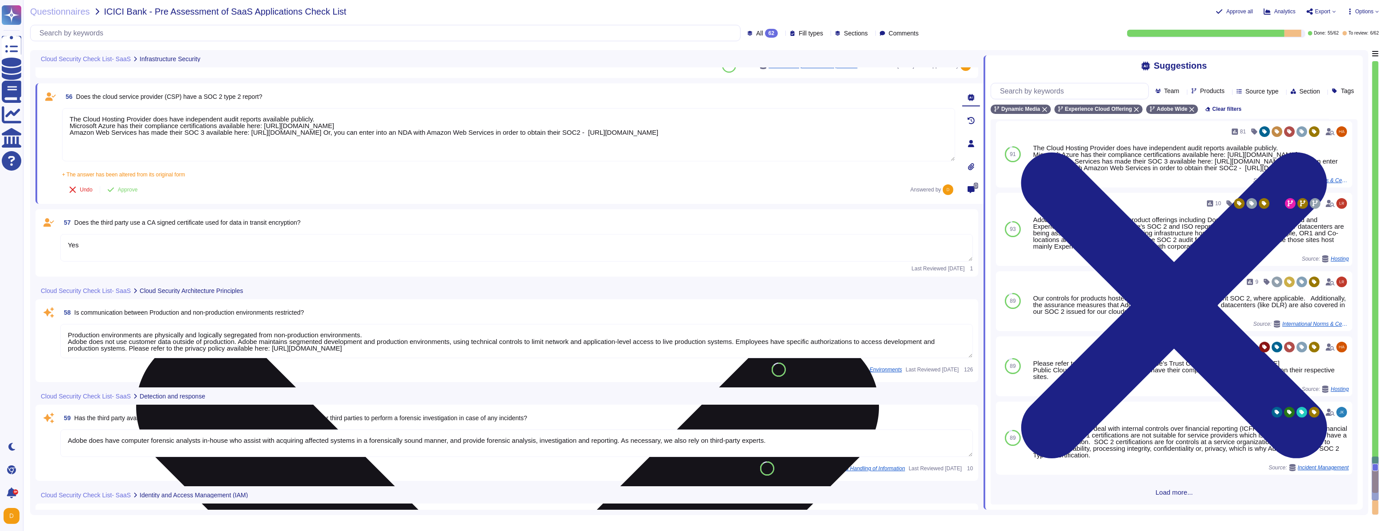
drag, startPoint x: 70, startPoint y: 133, endPoint x: 880, endPoint y: 135, distance: 810.0
click at [594, 135] on textarea "The Cloud Hosting Provider does have independent audit reports available public…" at bounding box center [508, 134] width 893 height 53
click at [594, 133] on textarea "The Cloud Hosting Provider does have independent audit reports available public…" at bounding box center [508, 134] width 893 height 53
drag, startPoint x: 876, startPoint y: 133, endPoint x: 68, endPoint y: 133, distance: 808.2
click at [68, 133] on textarea "The Cloud Hosting Provider does have independent audit reports available public…" at bounding box center [508, 134] width 893 height 53
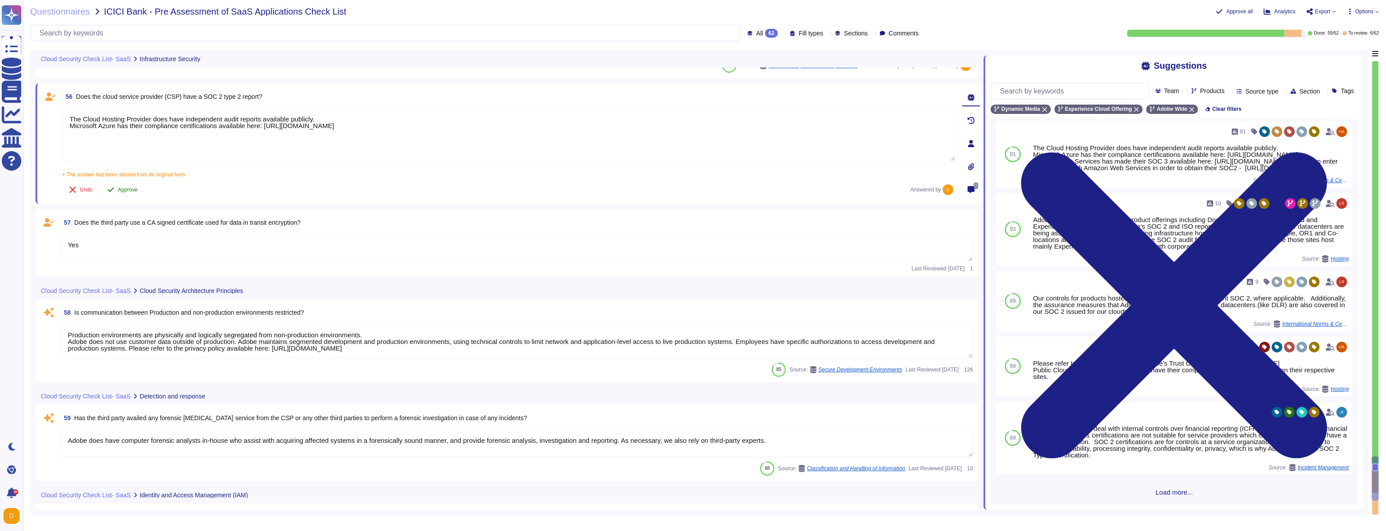
type textarea "The Cloud Hosting Provider does have independent audit reports available public…"
click at [134, 187] on span "Approve" at bounding box center [128, 189] width 20 height 5
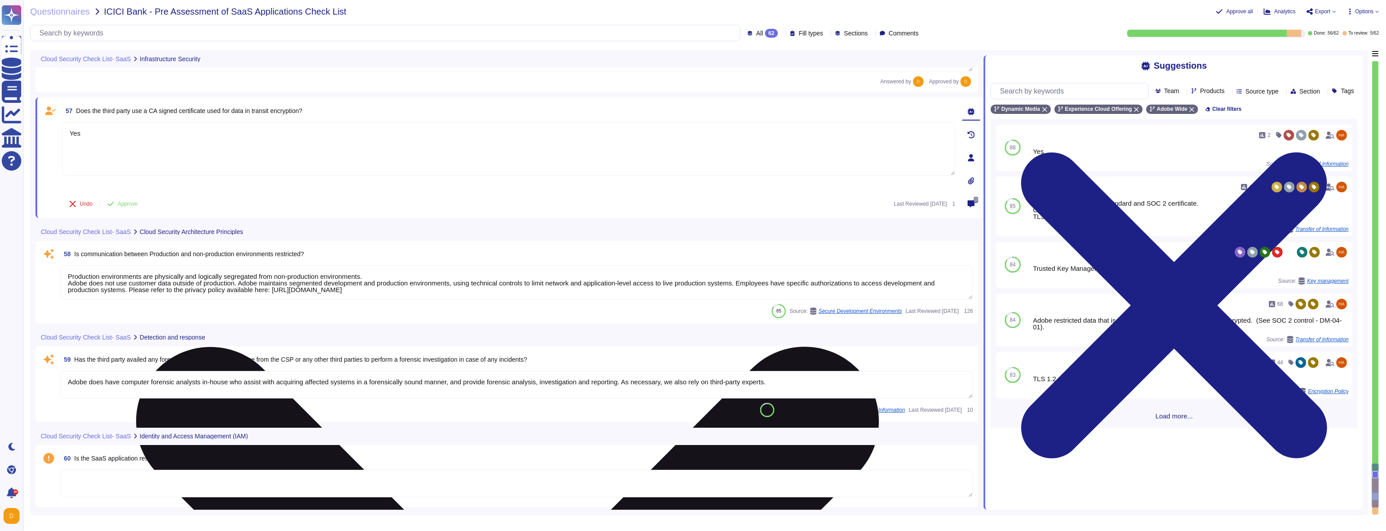
scroll to position [5439, 0]
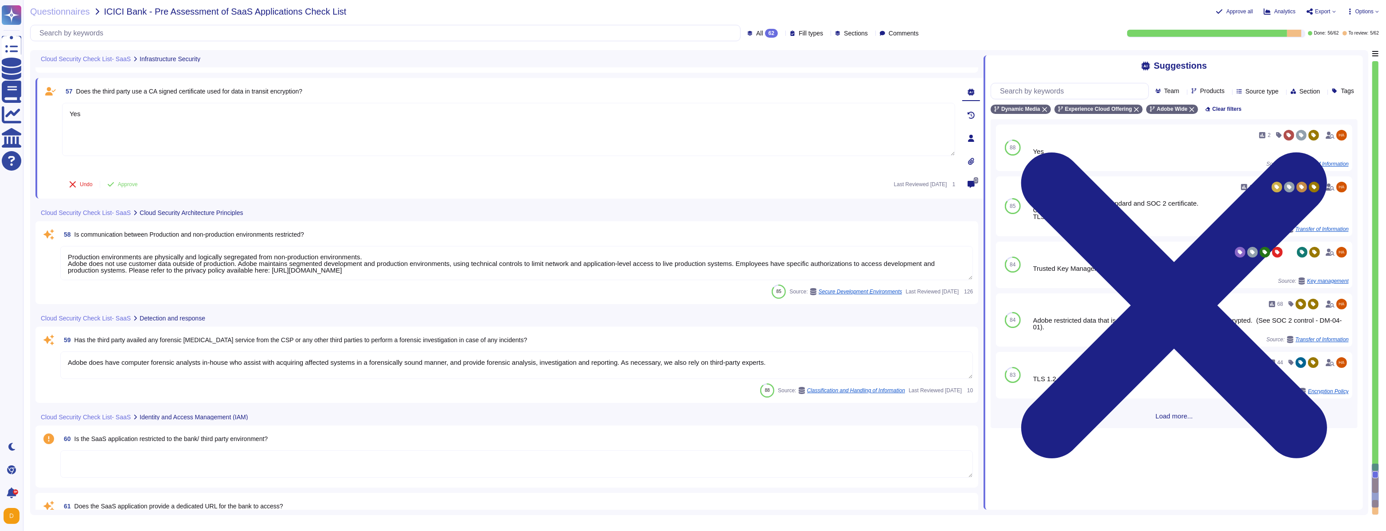
click at [219, 93] on span "Does the third party use a CA signed certificate used for data in transit encry…" at bounding box center [189, 91] width 226 height 7
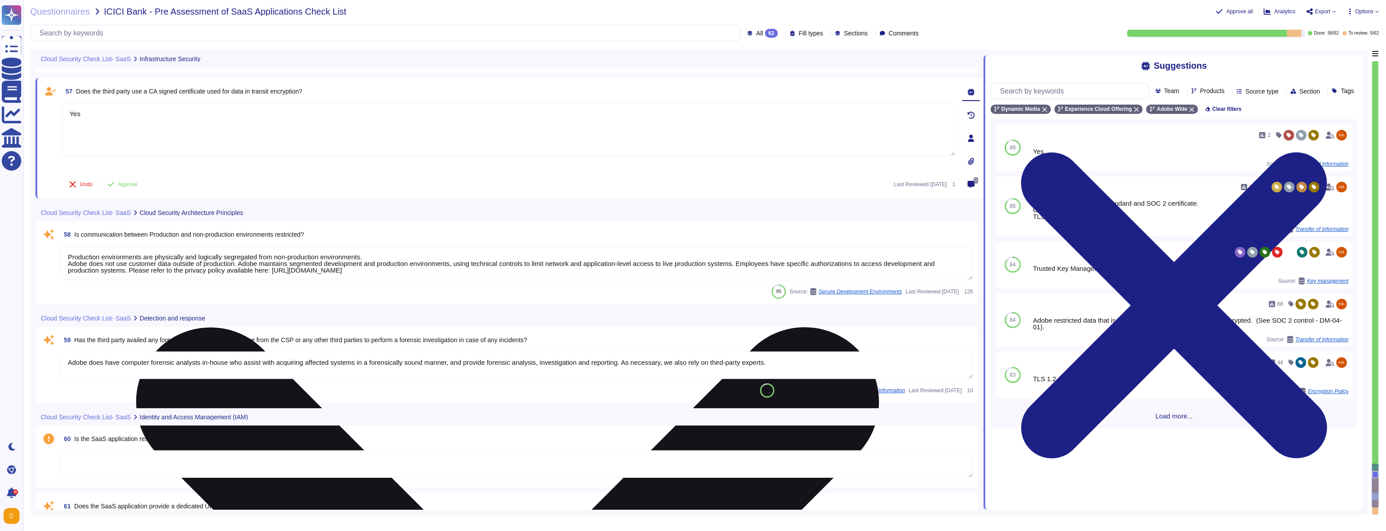
click at [230, 141] on textarea "Yes" at bounding box center [508, 129] width 893 height 53
click at [208, 115] on textarea "Yes" at bounding box center [508, 129] width 893 height 53
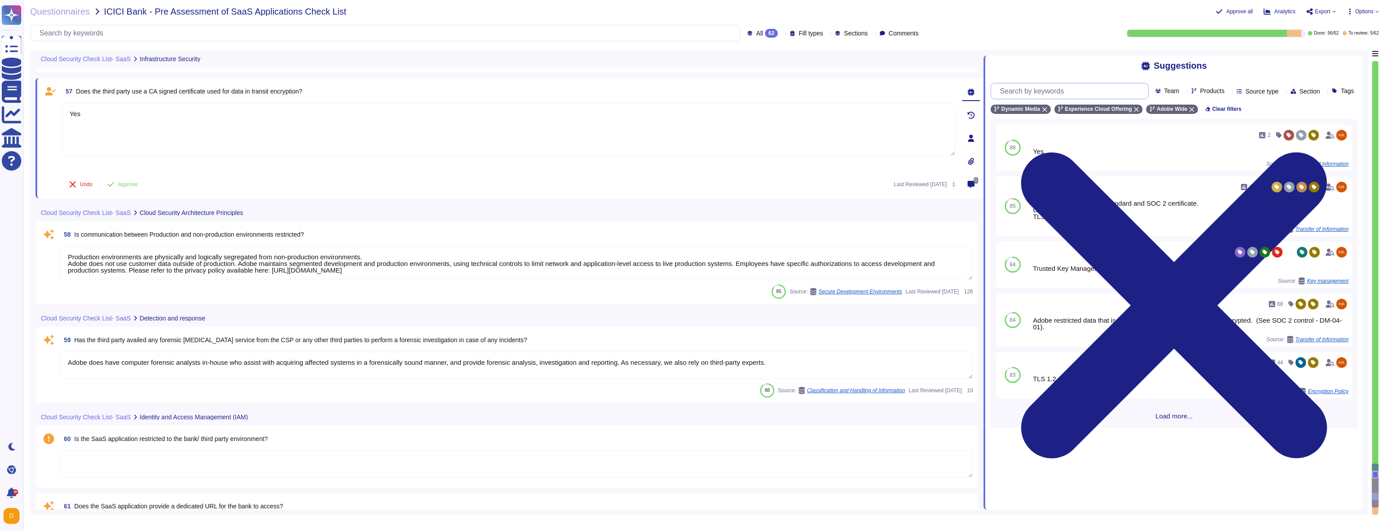
click at [594, 87] on input "text" at bounding box center [1071, 91] width 152 height 16
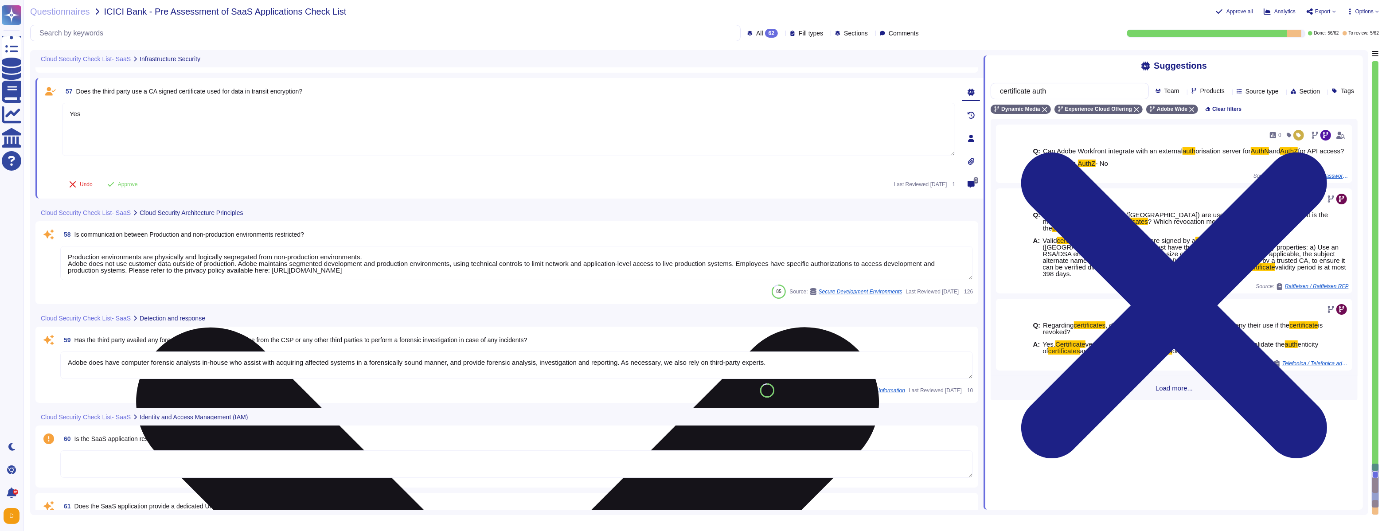
type input "certificate auth"
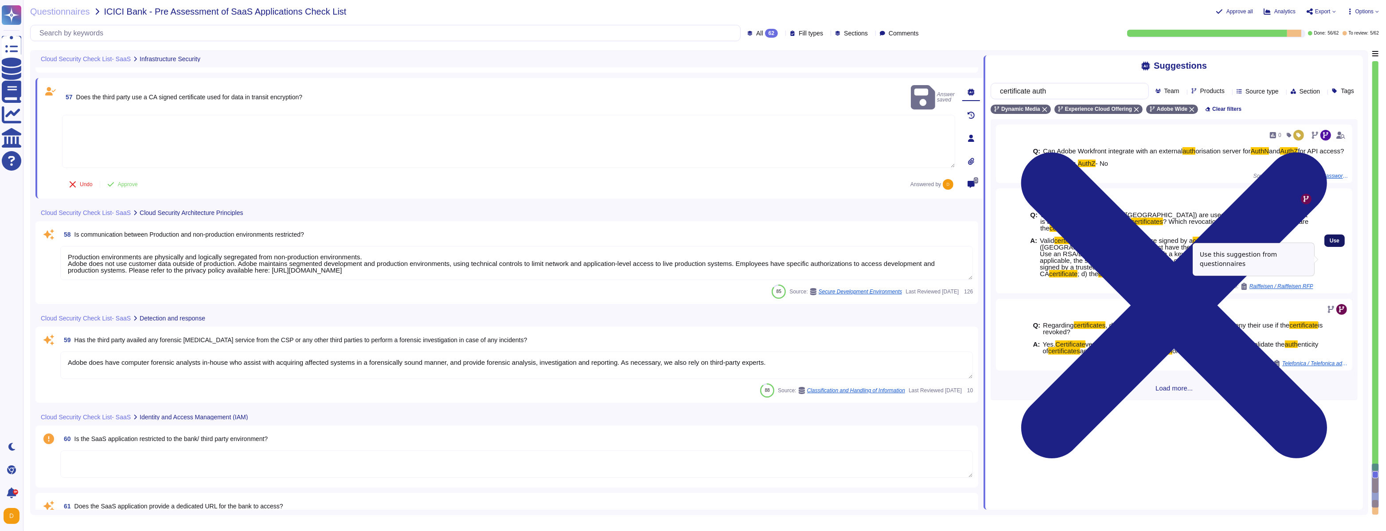
click at [594, 247] on button "Use" at bounding box center [1334, 240] width 20 height 12
type textarea "Valid certificates must be used, that were signed by a certificate authority (C…"
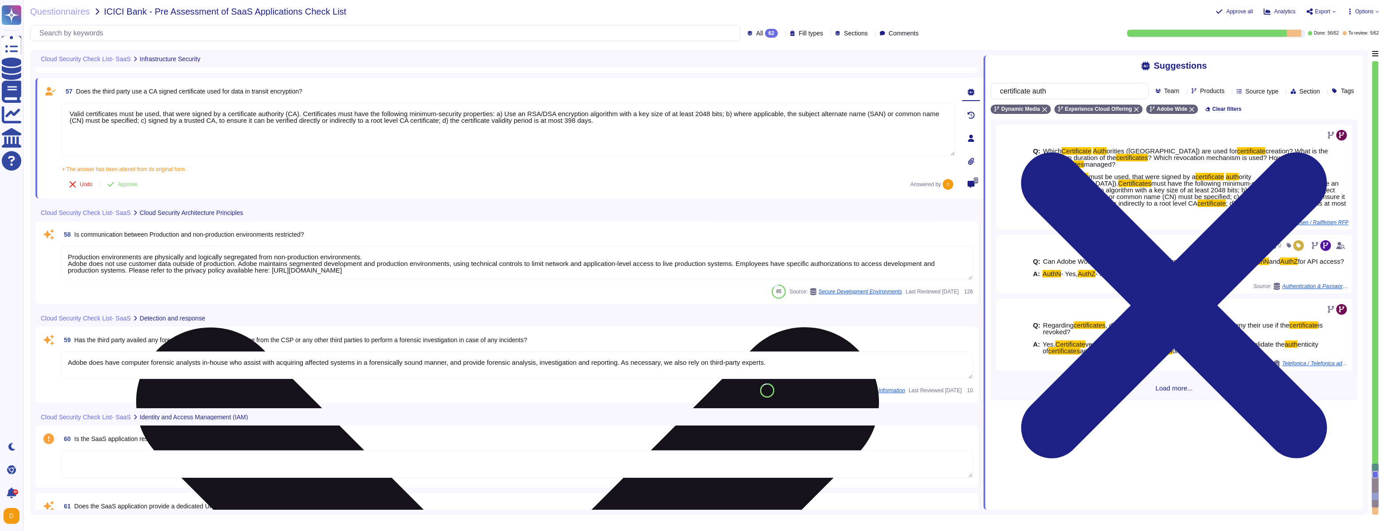
click at [594, 123] on textarea "Valid certificates must be used, that were signed by a certificate authority (C…" at bounding box center [508, 129] width 893 height 53
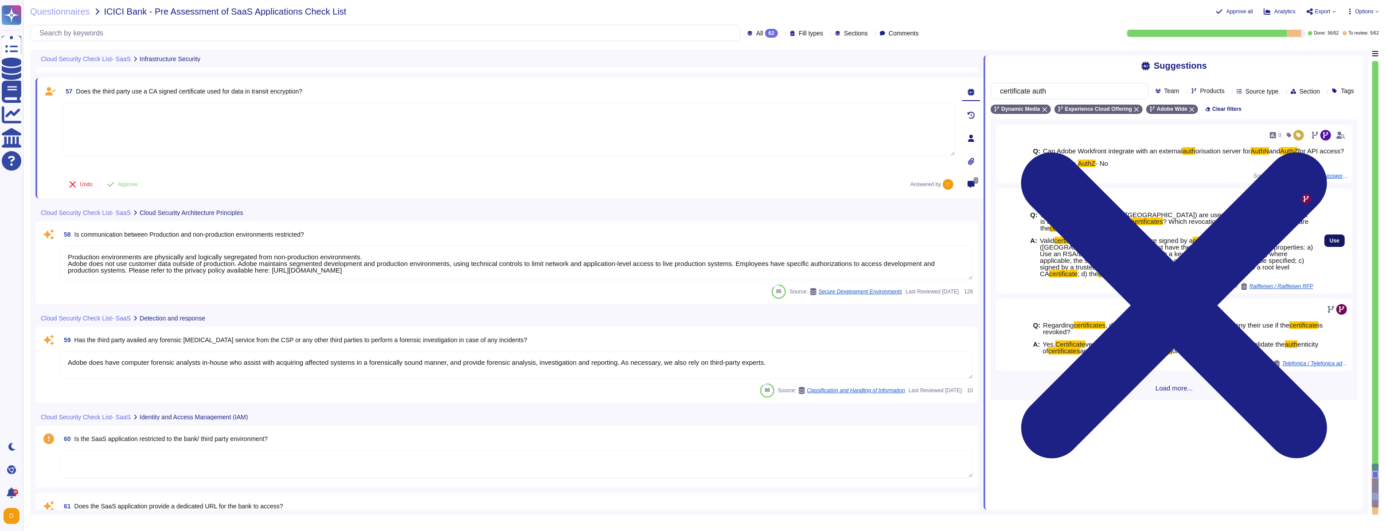
click at [594, 247] on button "Use" at bounding box center [1334, 240] width 20 height 12
type textarea "Valid certificates must be used, that were signed by a certificate authority (C…"
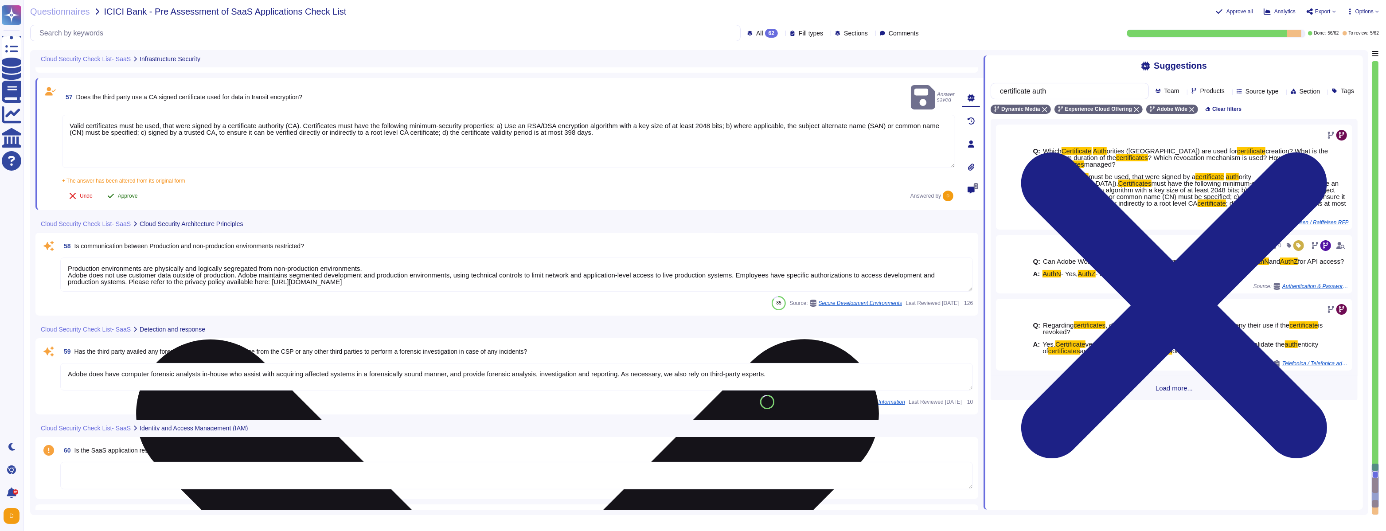
click at [132, 193] on span "Approve" at bounding box center [128, 195] width 20 height 5
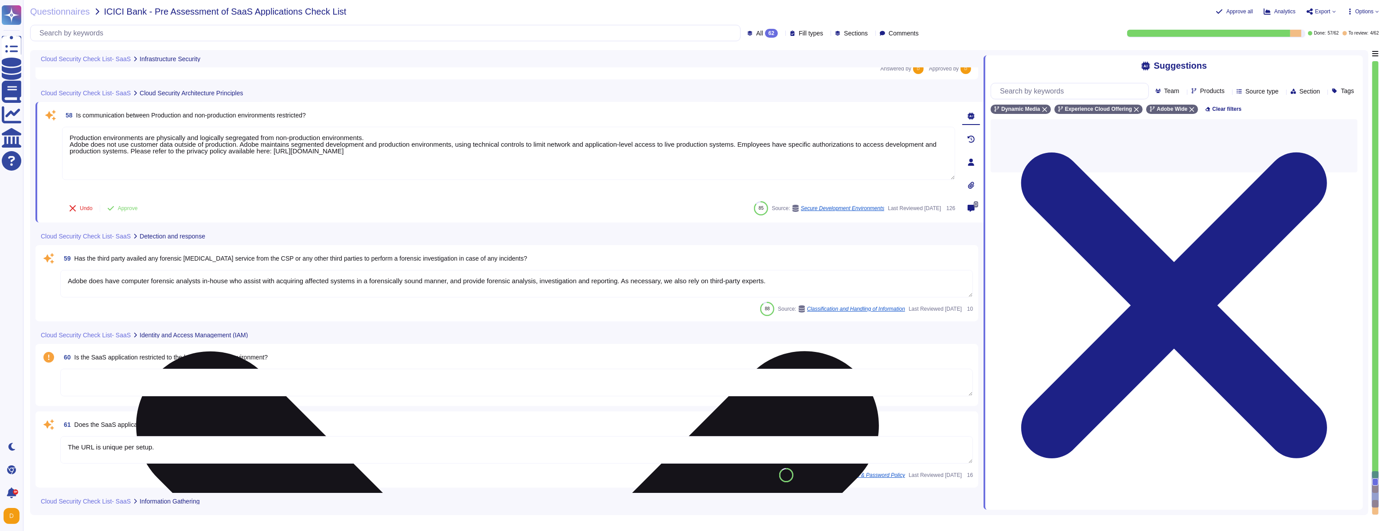
scroll to position [5553, 0]
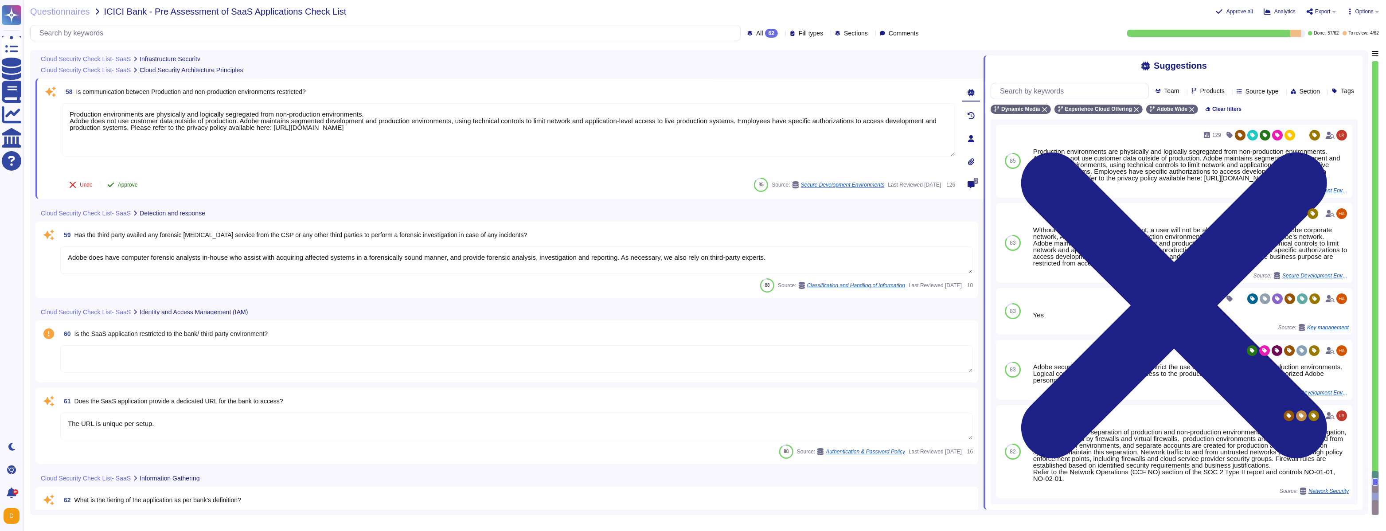
click at [128, 182] on span "Approve" at bounding box center [128, 184] width 20 height 5
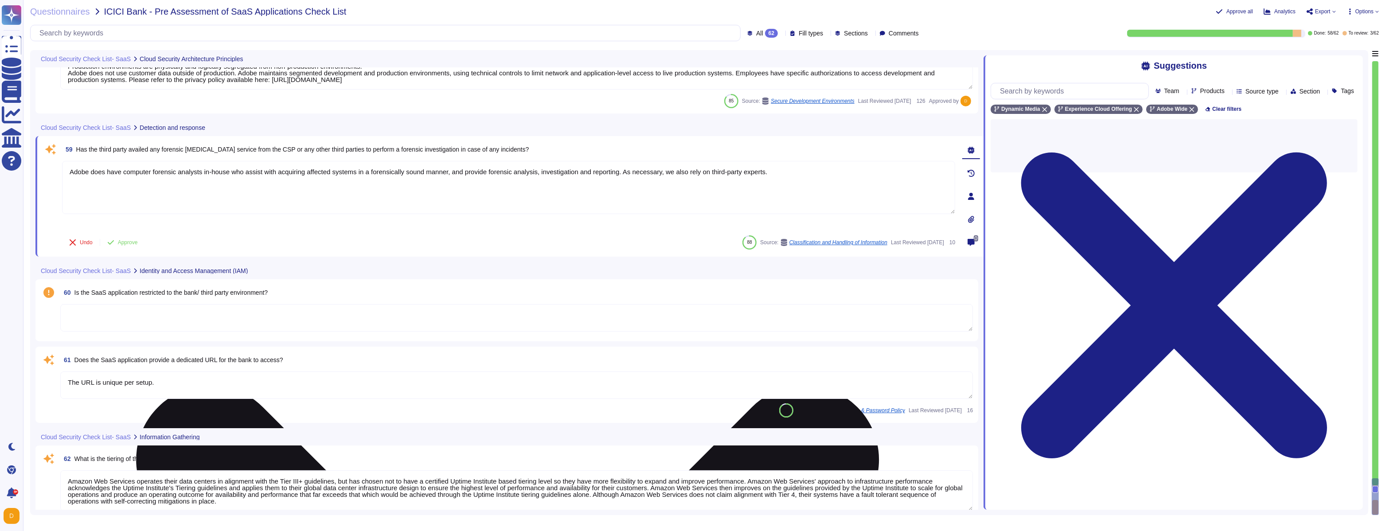
scroll to position [5617, 0]
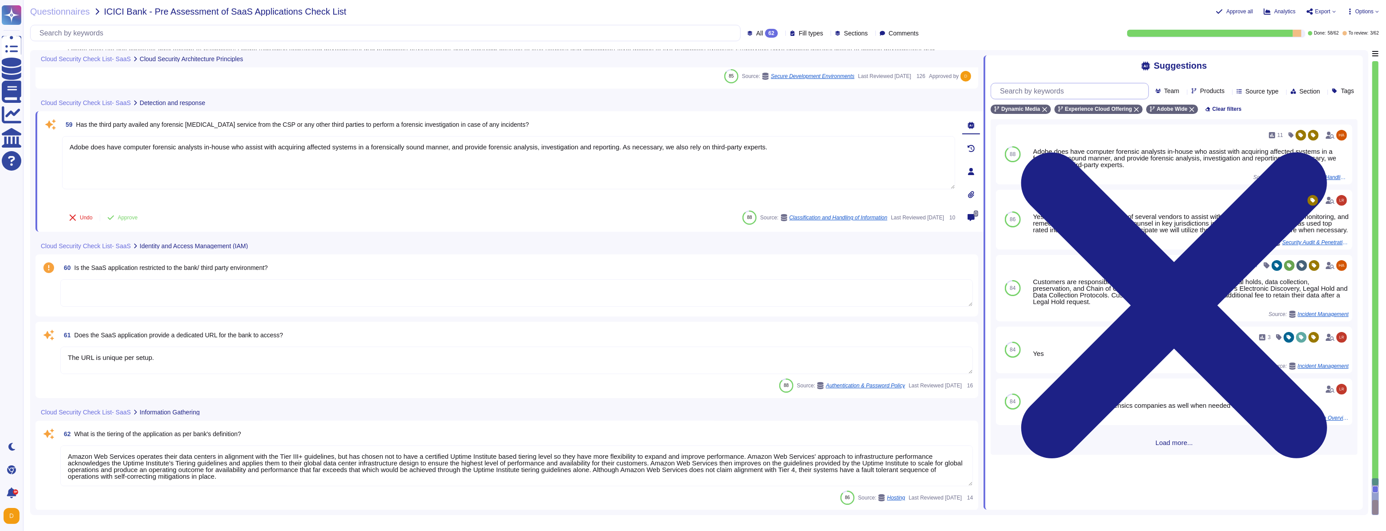
click at [594, 91] on input "text" at bounding box center [1071, 91] width 152 height 16
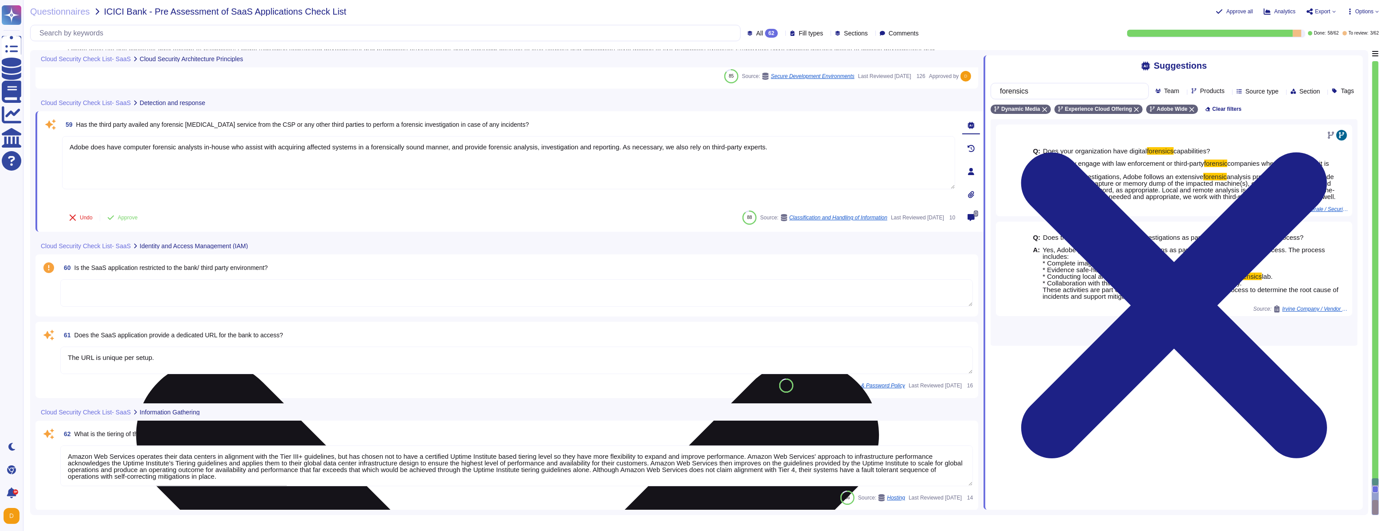
type input "forensics"
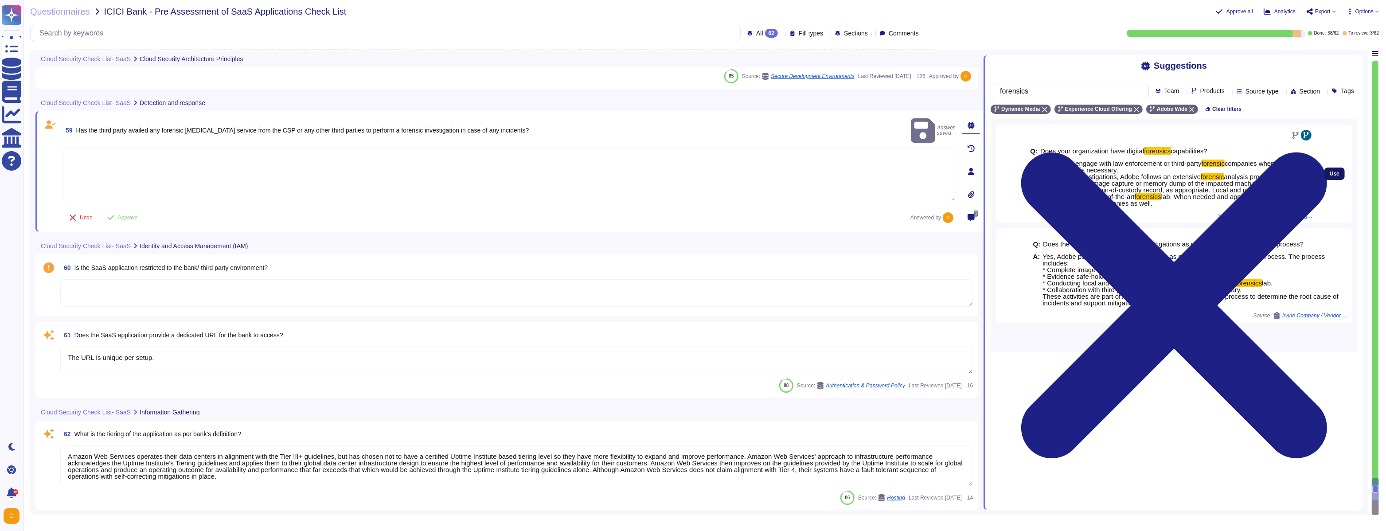
click at [594, 180] on button "Use" at bounding box center [1334, 173] width 20 height 12
type textarea "Adobe may engage with law enforcement or third-party forensic companies when it…"
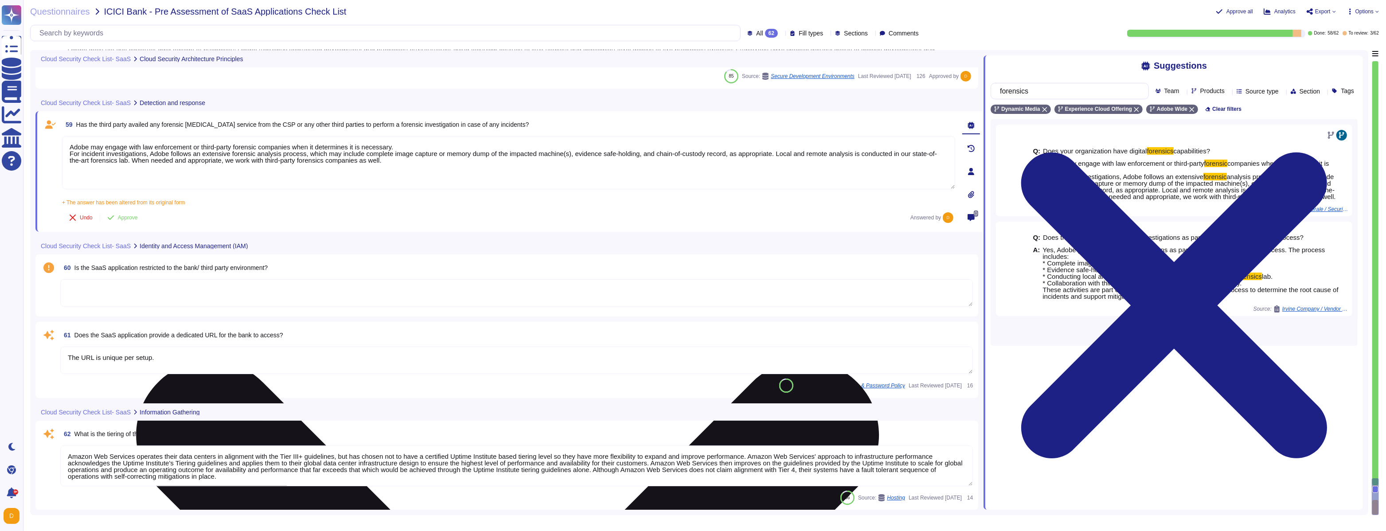
drag, startPoint x: 85, startPoint y: 150, endPoint x: 159, endPoint y: 152, distance: 74.0
click at [160, 153] on textarea "Adobe may engage with law enforcement or third-party forensic companies when it…" at bounding box center [508, 162] width 893 height 53
click at [179, 154] on textarea "Adobe may engage with law enforcement or third-party forensic companies when it…" at bounding box center [508, 162] width 893 height 53
click at [353, 167] on textarea "Adobe may engage with law enforcement or third-party forensic companies when it…" at bounding box center [508, 162] width 893 height 53
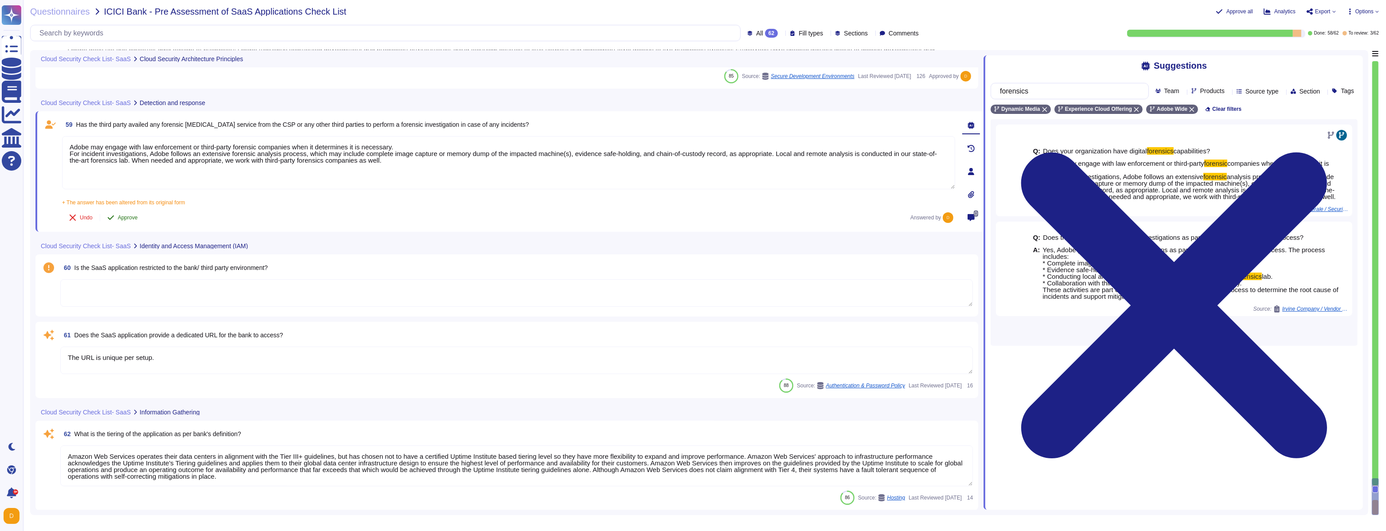
click at [130, 218] on span "Approve" at bounding box center [128, 217] width 20 height 5
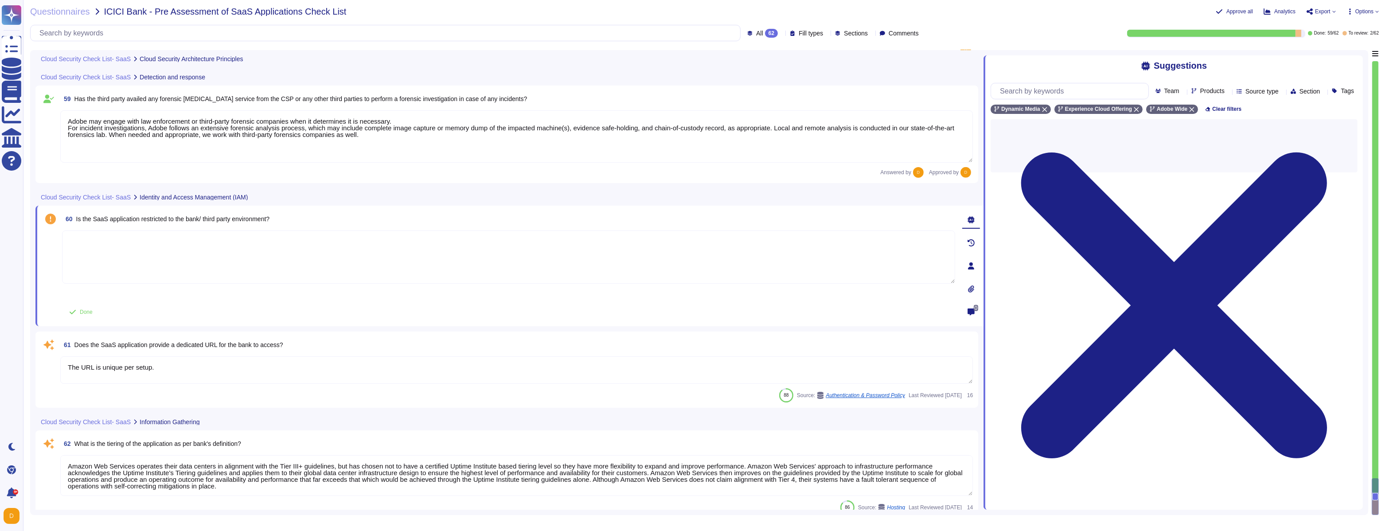
scroll to position [5652, 0]
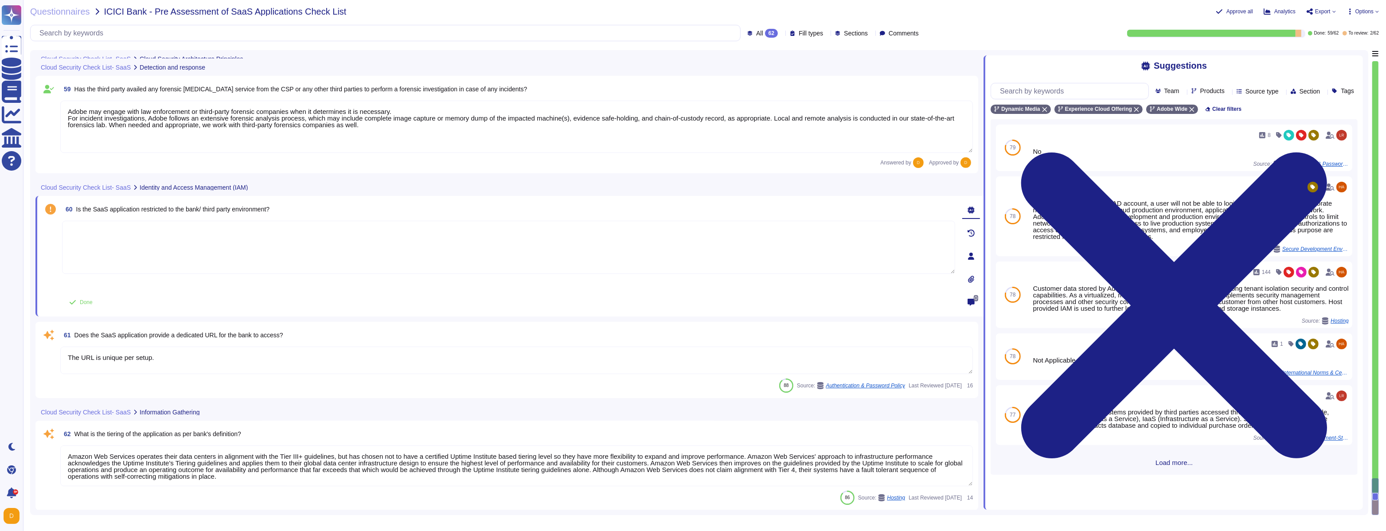
click at [177, 241] on textarea at bounding box center [508, 247] width 893 height 53
click at [594, 242] on textarea at bounding box center [508, 247] width 893 height 53
paste textarea ""Multi User content is placed into separate databases. In some cases, more than…"
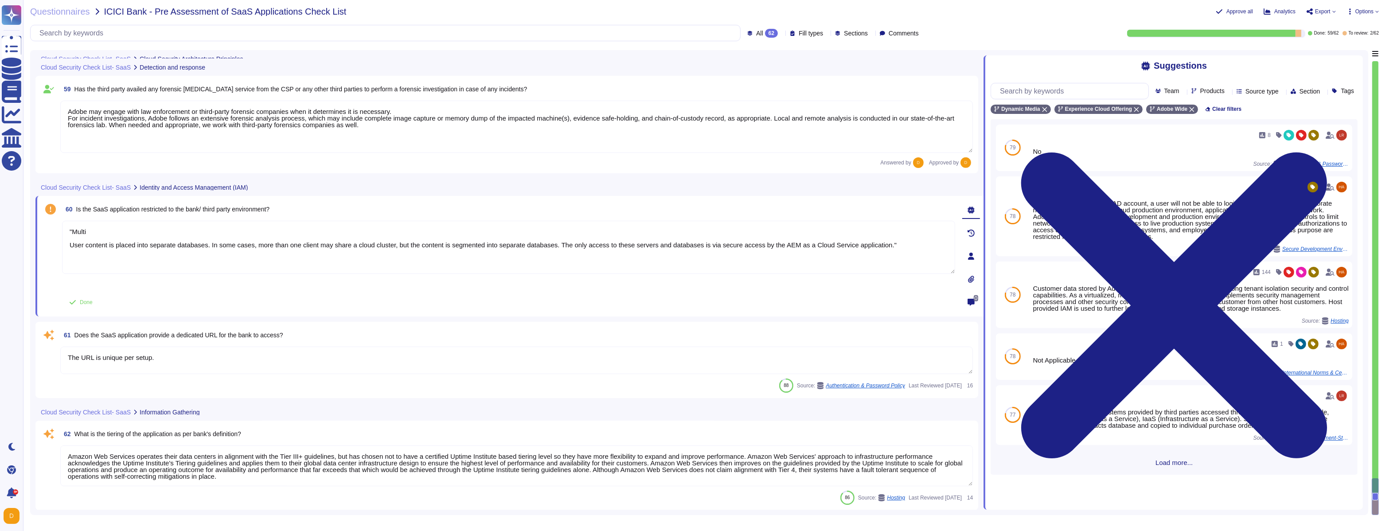
drag, startPoint x: 71, startPoint y: 229, endPoint x: 51, endPoint y: 233, distance: 21.1
click at [51, 233] on div "60 Is the SaaS application restricted to the bank/ third party environment? "Mu…" at bounding box center [499, 256] width 912 height 110
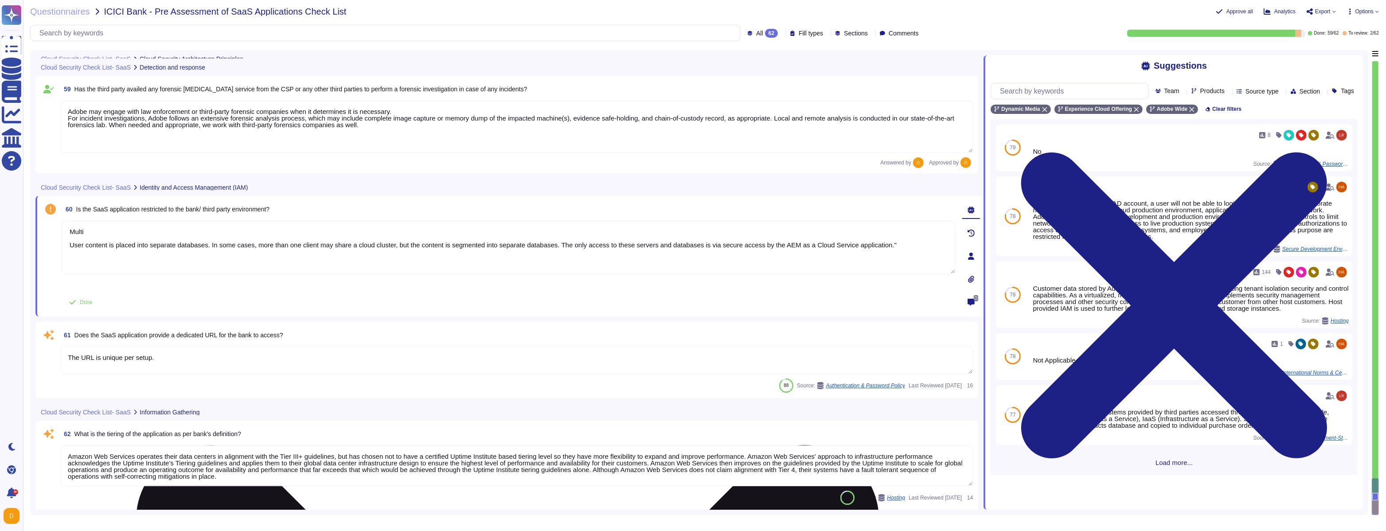
click at [113, 230] on textarea "Multi User content is placed into separate databases. In some cases, more than …" at bounding box center [508, 247] width 893 height 53
click at [131, 229] on textarea "Multi tenant environement User content is placed into separate databases. In so…" at bounding box center [508, 247] width 893 height 53
click at [132, 231] on textarea "Multi tenant environement User content is placed into separate databases. In so…" at bounding box center [508, 247] width 893 height 53
click at [157, 236] on textarea "Multi tenant environment User content is placed into separate databases. In som…" at bounding box center [508, 247] width 893 height 53
click at [131, 232] on textarea "Multi tenant environment User content is placed into separate databases. In som…" at bounding box center [508, 247] width 893 height 53
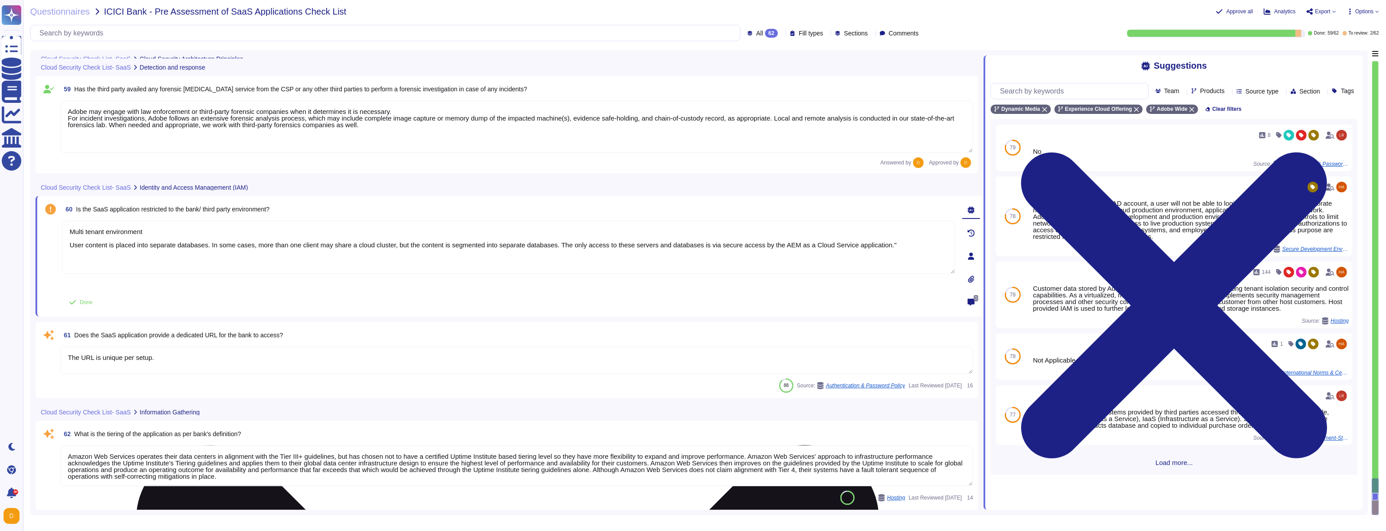
click at [185, 236] on textarea "Multi tenant environment User content is placed into separate databases. In som…" at bounding box center [508, 247] width 893 height 53
click at [594, 248] on textarea "Multi tenant environment User content is placed into separate databases. In som…" at bounding box center [508, 247] width 893 height 53
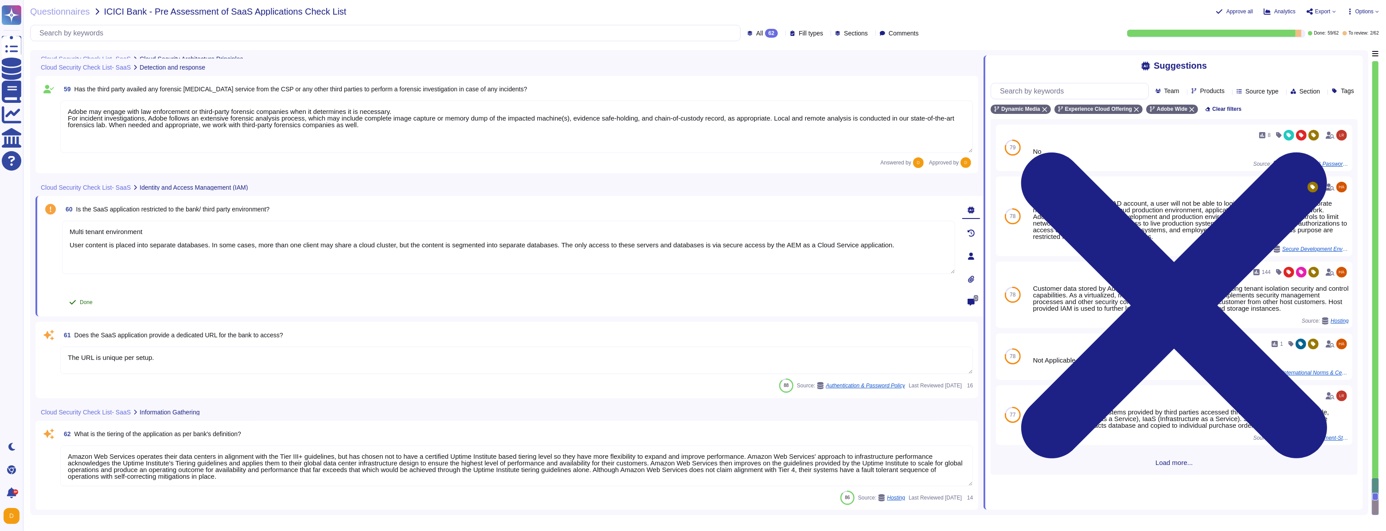
type textarea "Multi tenant environment User content is placed into separate databases. In som…"
click at [86, 302] on span "Done" at bounding box center [86, 302] width 13 height 5
click at [318, 300] on div "Undo Answered by" at bounding box center [508, 302] width 893 height 18
click at [262, 304] on textarea "The URL is unique per setup." at bounding box center [516, 359] width 912 height 27
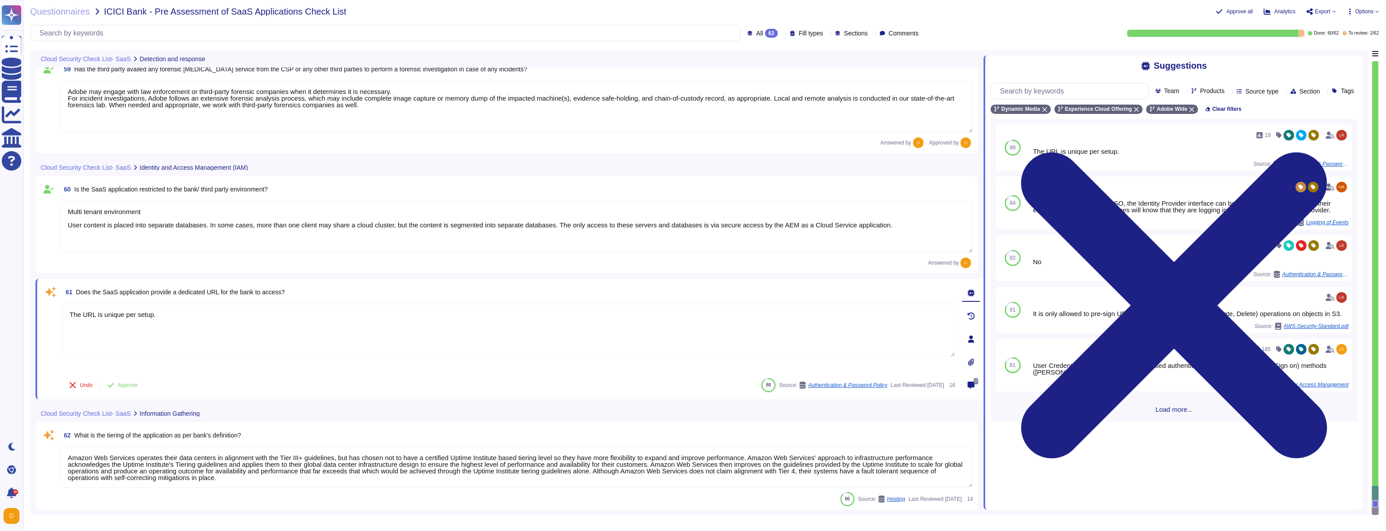
scroll to position [5668, 0]
click at [231, 304] on textarea "The URL is unique per setup." at bounding box center [508, 328] width 893 height 53
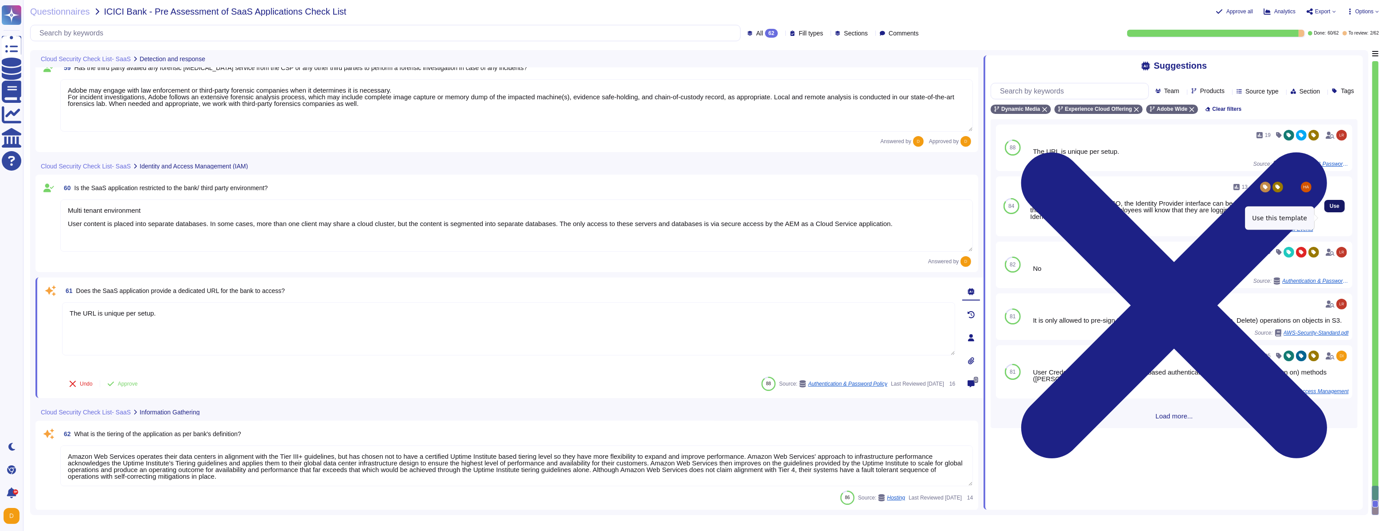
click at [594, 209] on span "Use" at bounding box center [1334, 205] width 10 height 5
type textarea "The URL is unique per setup. However, if you are using SSO, the Identity Provid…"
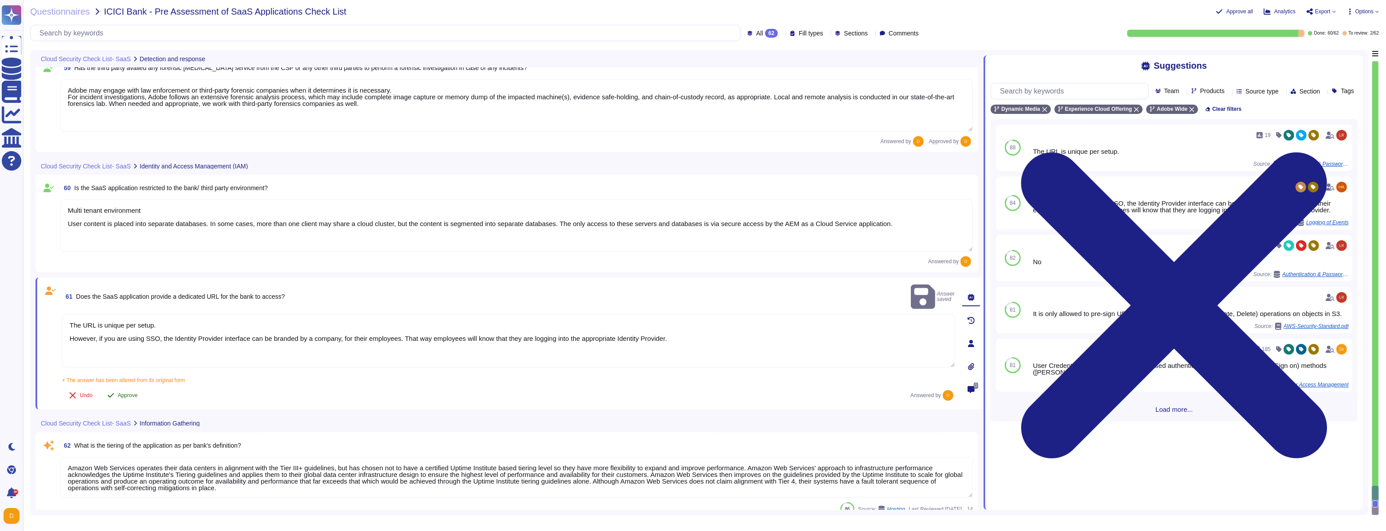
click at [127, 304] on span "Approve" at bounding box center [128, 395] width 20 height 5
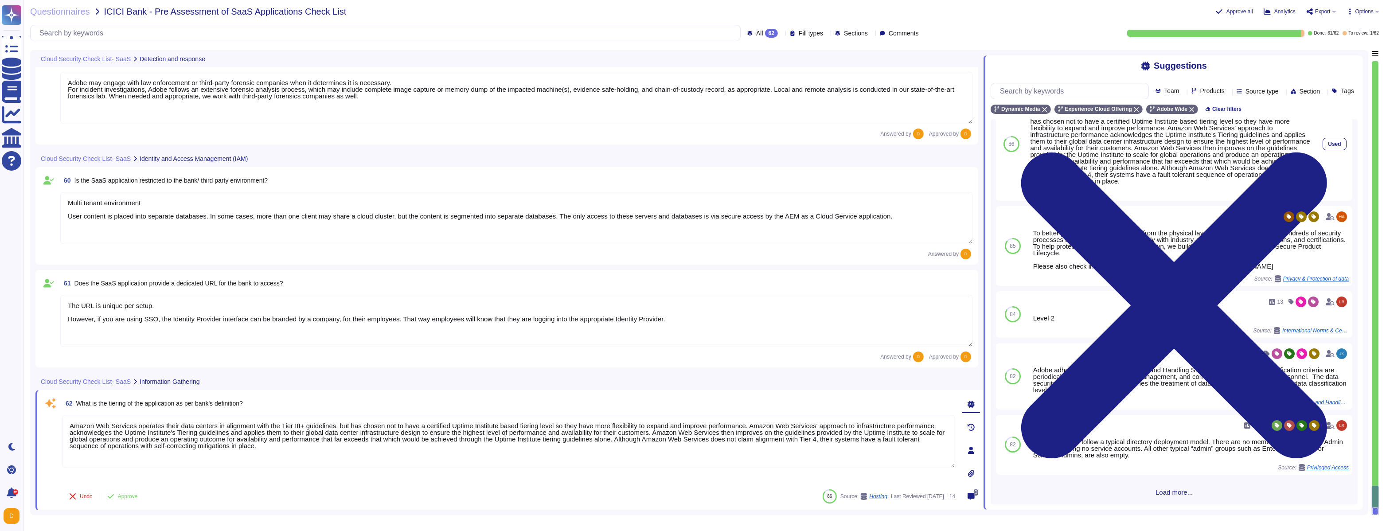
scroll to position [0, 0]
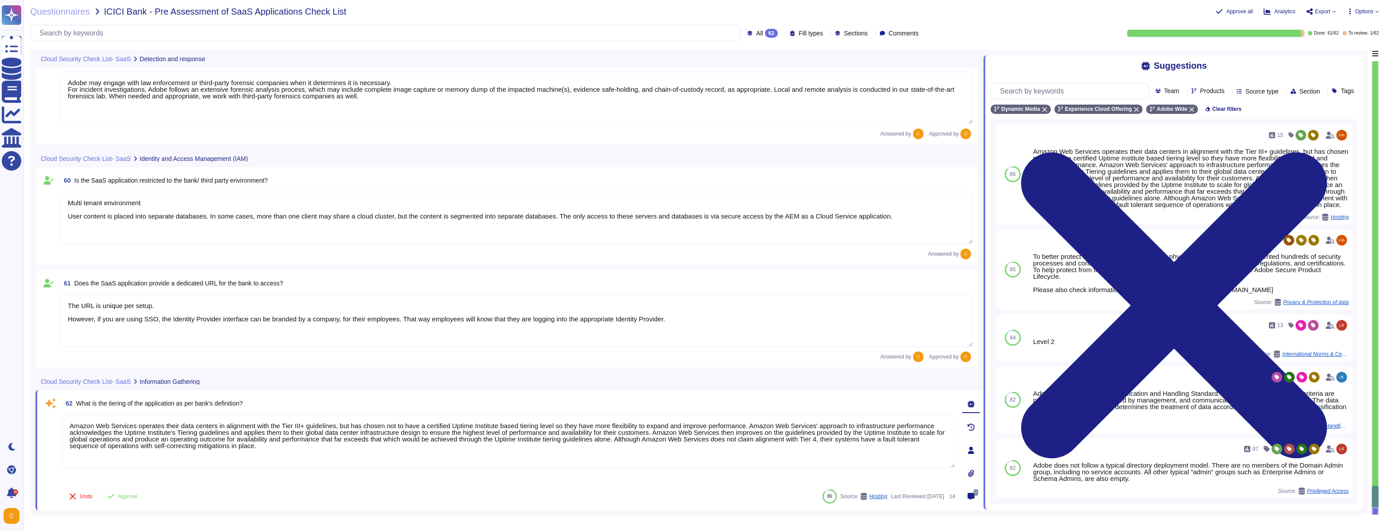
drag, startPoint x: 137, startPoint y: 425, endPoint x: 56, endPoint y: 424, distance: 81.1
click at [56, 304] on div "62 What is the tiering of the application as per bank's definition? Amazon Web …" at bounding box center [499, 450] width 912 height 110
drag, startPoint x: 786, startPoint y: 427, endPoint x: 719, endPoint y: 425, distance: 67.4
click at [594, 304] on textarea "Azure operates their data centers in alignment with the Tier III+ guidelines, b…" at bounding box center [508, 441] width 893 height 53
drag, startPoint x: 661, startPoint y: 432, endPoint x: 598, endPoint y: 430, distance: 62.9
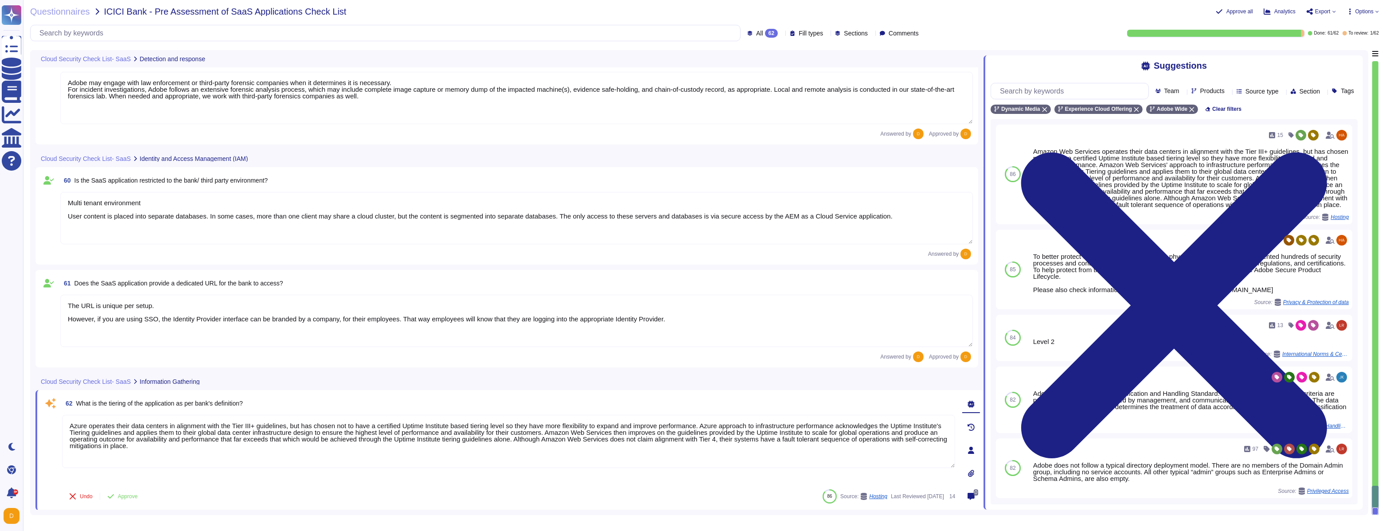
click at [594, 304] on textarea "Azure operates their data centers in alignment with the Tier III+ guidelines, b…" at bounding box center [508, 441] width 893 height 53
drag, startPoint x: 627, startPoint y: 440, endPoint x: 563, endPoint y: 440, distance: 64.3
click at [563, 304] on textarea "Azure operates their data centers in alignment with the Tier III+ guidelines, b…" at bounding box center [508, 441] width 893 height 53
click at [166, 304] on textarea "Azure operates their data centers in alignment with the Tier III+ guidelines, b…" at bounding box center [508, 441] width 893 height 53
type textarea "Azure operates their data centers in alignment with the Tier III+ guidelines, b…"
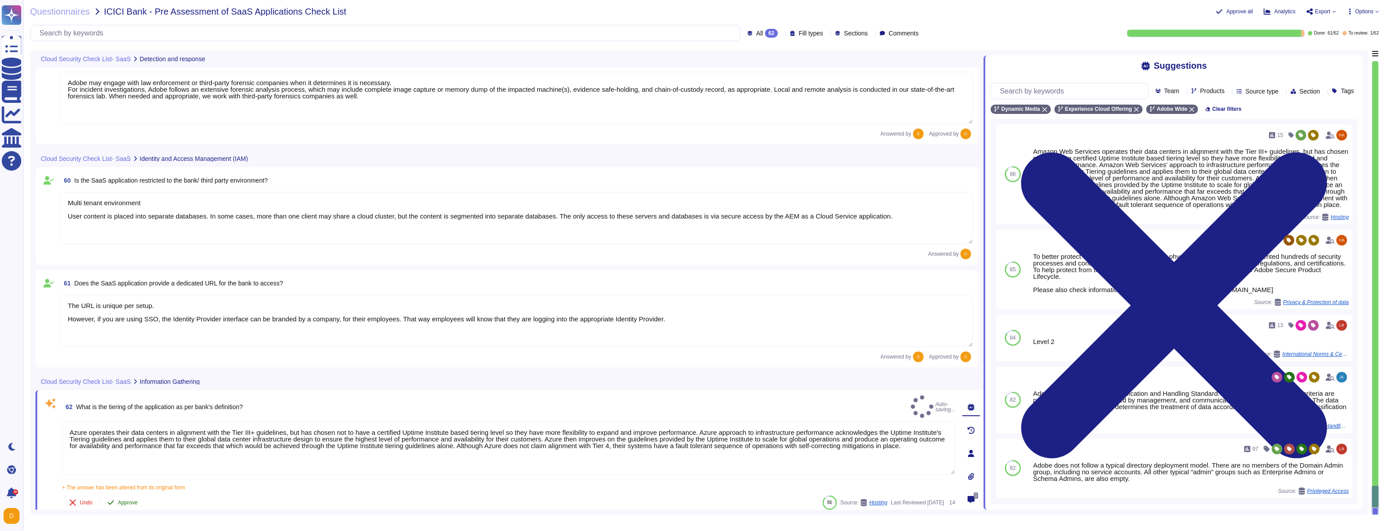
click at [128, 304] on span "Approve" at bounding box center [128, 502] width 20 height 5
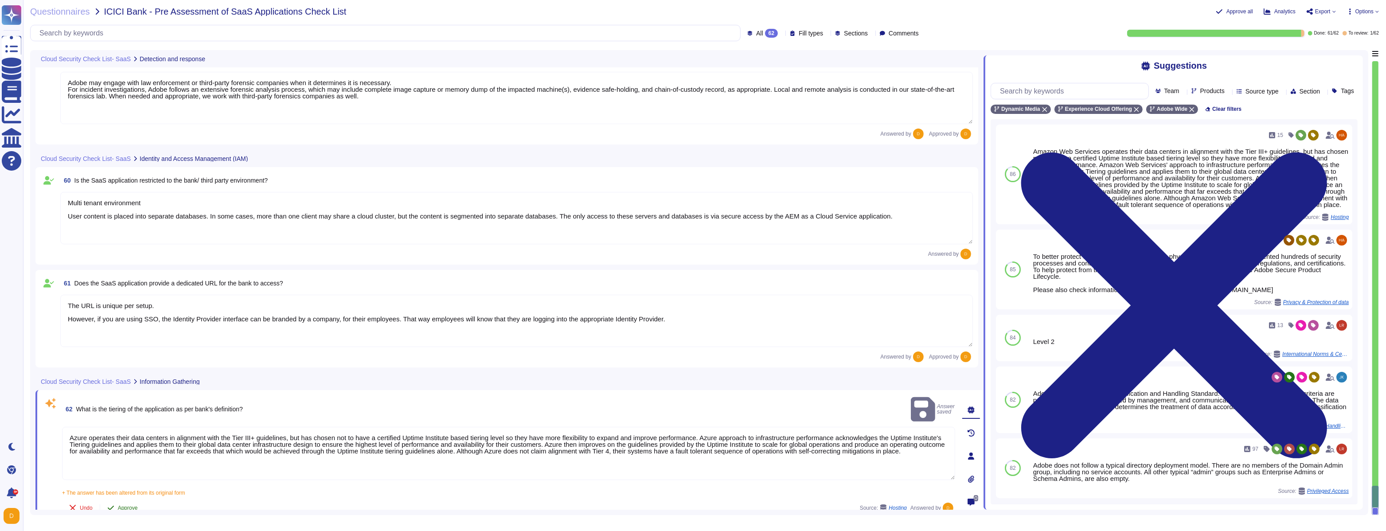
scroll to position [5667, 0]
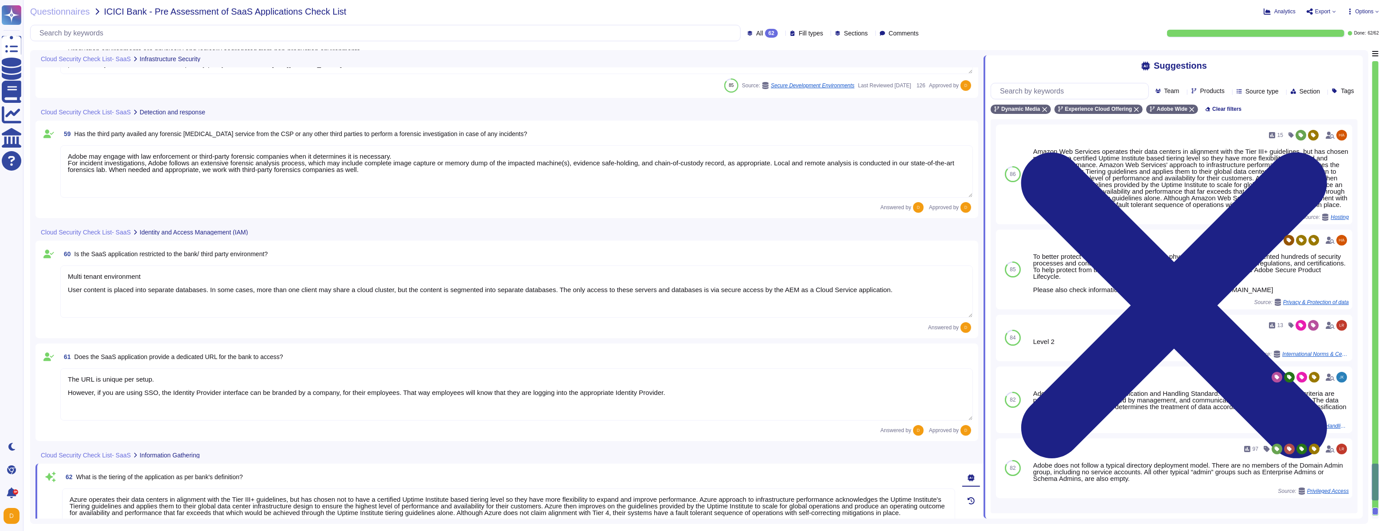
type textarea "Adobe has established an e-Waste disposal program, for Cost Center managers and…"
type textarea "To protect from the physical layer up, Adobe has implemented a foundational fra…"
type textarea "The Cloud Hosting Provider does have independent audit reports available public…"
type textarea "Valid certificates must be used, that were signed by a certificate authority (C…"
type textarea "Production environments are physically and logically segregated from non-produc…"
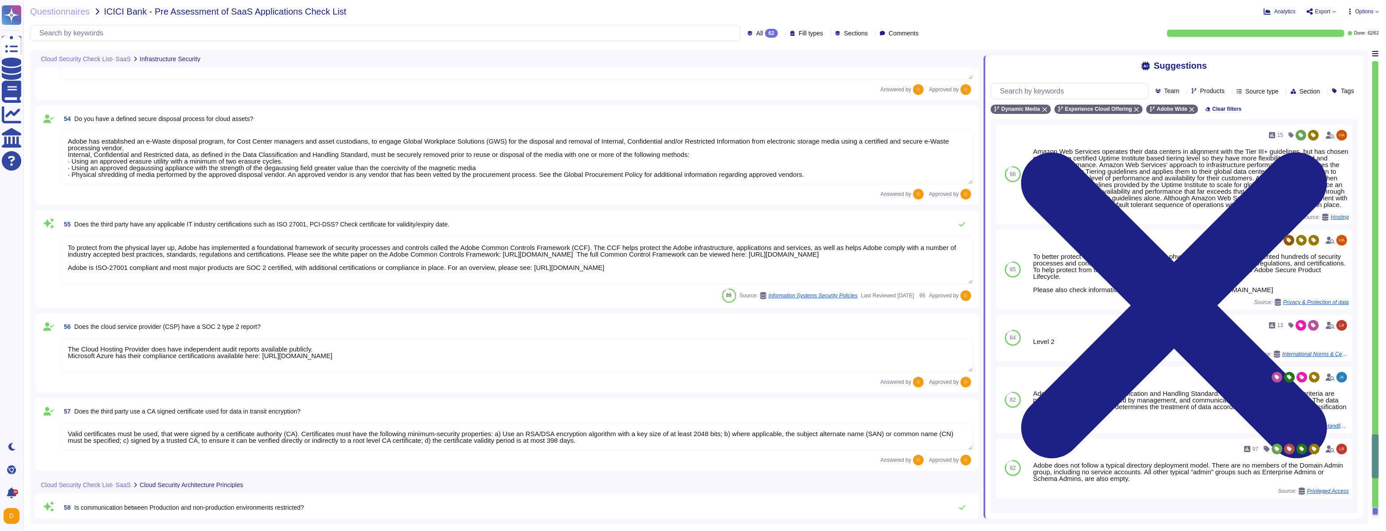
type textarea "Service Now is used to manage an inventory of assets. It maintains a list of al…"
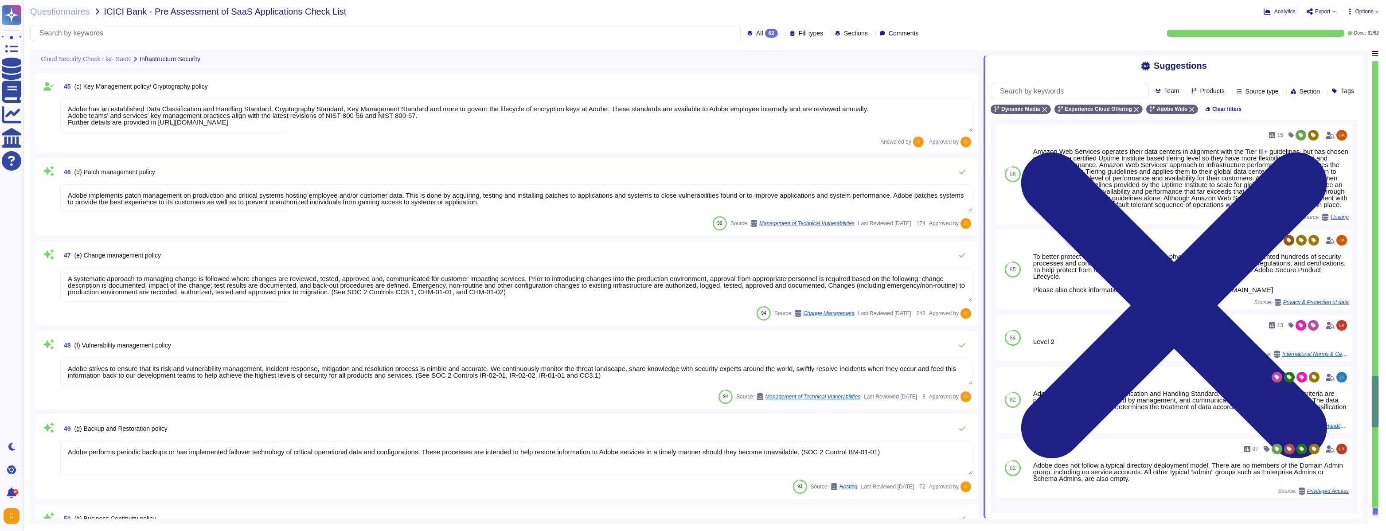
type textarea "Adobe policies, standards, procedures, and other internal documentation are con…"
type textarea "Adobe has a Logical Access Policy and Data Classification and Handling Standard…"
type textarea "Adobe has an established Data Classification and Handling Standard, Cryptograph…"
type textarea "Adobe implements patch management on production and critical systems hosting em…"
type textarea "A systematic approach to managing change is followed where changes are reviewed…"
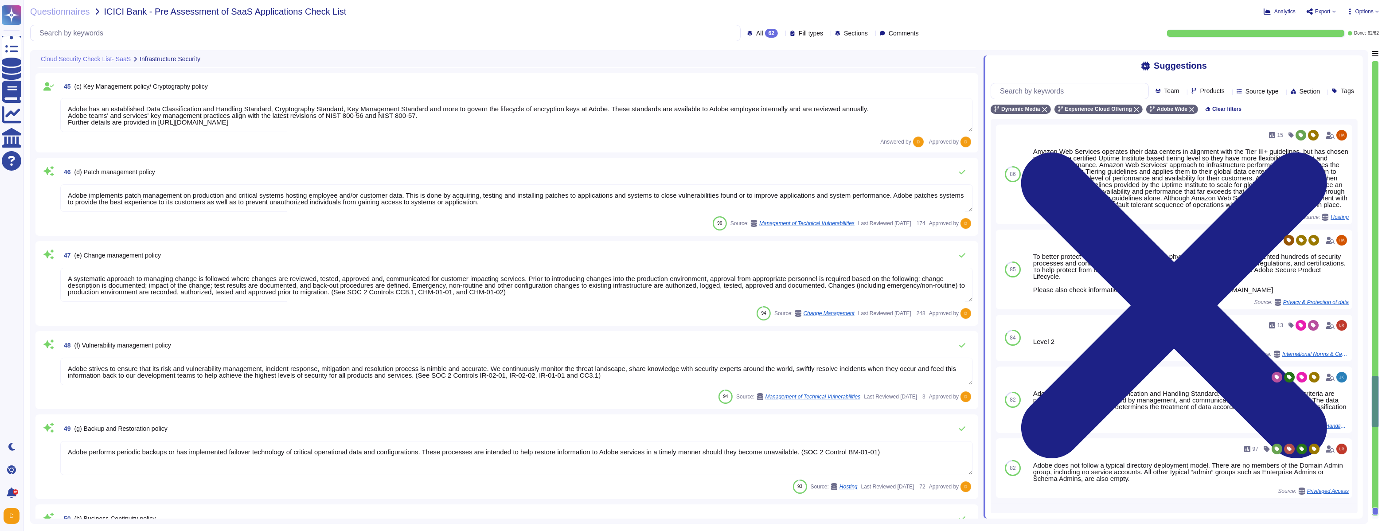
type textarea "Adobe strives to ensure that its risk and vulnerability management, incident re…"
type textarea "Adobe performs periodic backups or has implemented failover technology of criti…"
type textarea "The Business Continuity Policy establishes Adobe’s commitment to create and mai…"
type textarea "Adobe regularly engages approved third-party security firms on an annual basis …"
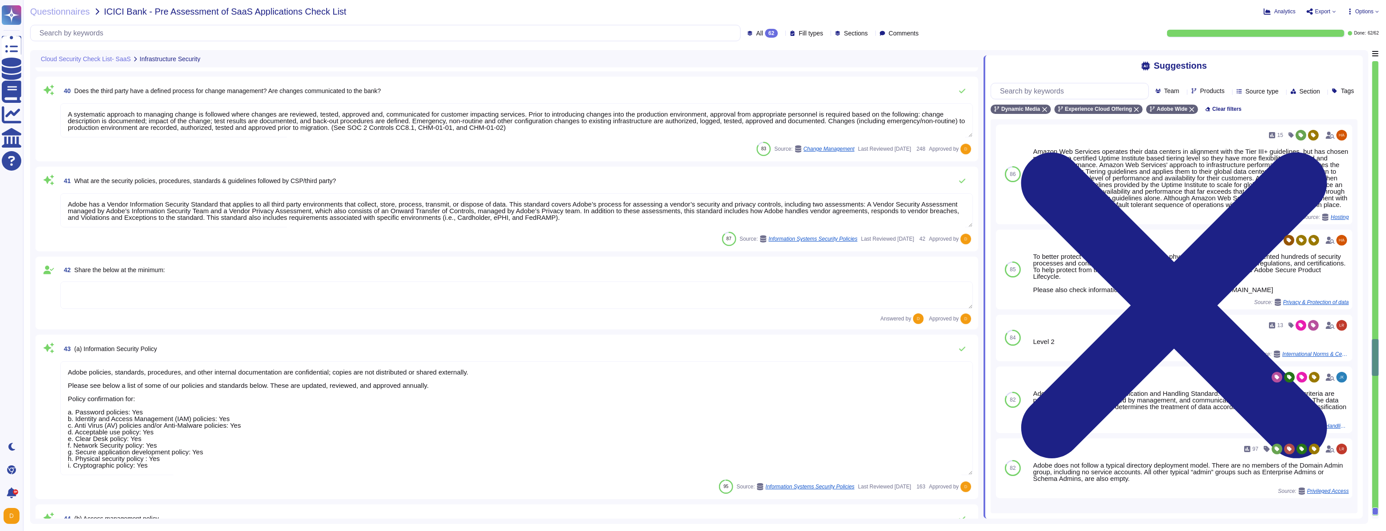
type textarea "Adobe performs periodic backups or has implemented failover technology of criti…"
type textarea "Adobe has a formal patch management process implemented, which is governed by t…"
type textarea "A systematic approach to managing change is followed where changes are reviewed…"
type textarea "Adobe has a Vendor Information Security Standard that applies to all third part…"
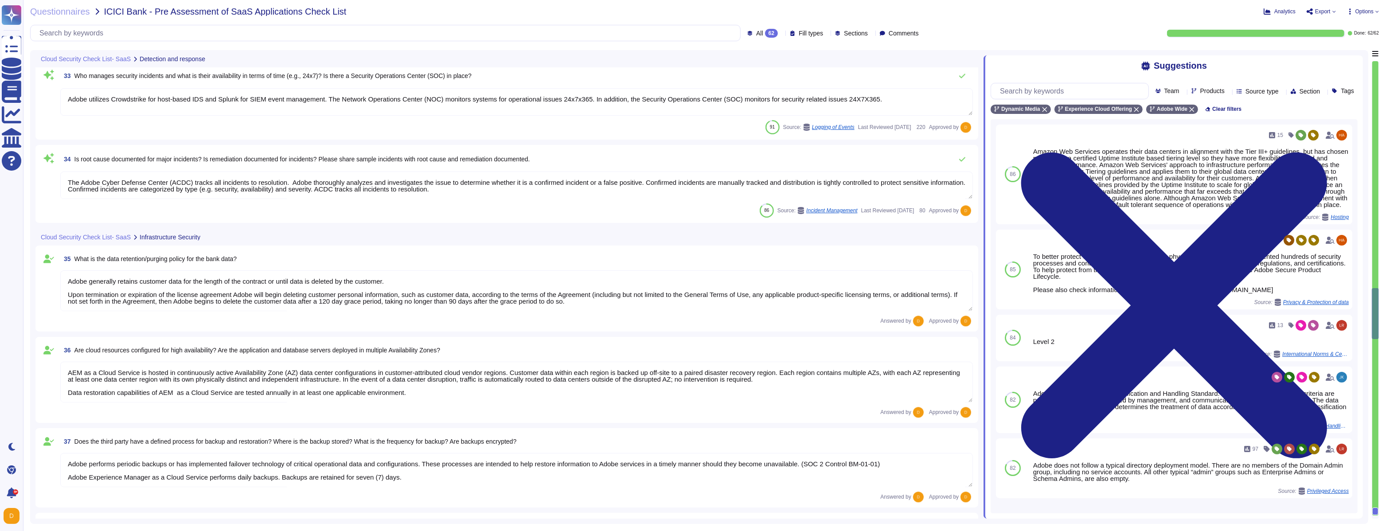
type textarea "The Incident Response Plan and associated procedures are tested and documented …"
type textarea "Adobe utilizes Crowdstrike for host-based IDS and Splunk for SIEM event managem…"
type textarea "The Adobe Cyber Defense Center (ACDC) tracks all incidents to resolution. Adobe…"
type textarea "Adobe generally retains customer data for the length of the contract or until d…"
type textarea "AEM as a Cloud Service is hosted in continuously active Availability Zone (AZ) …"
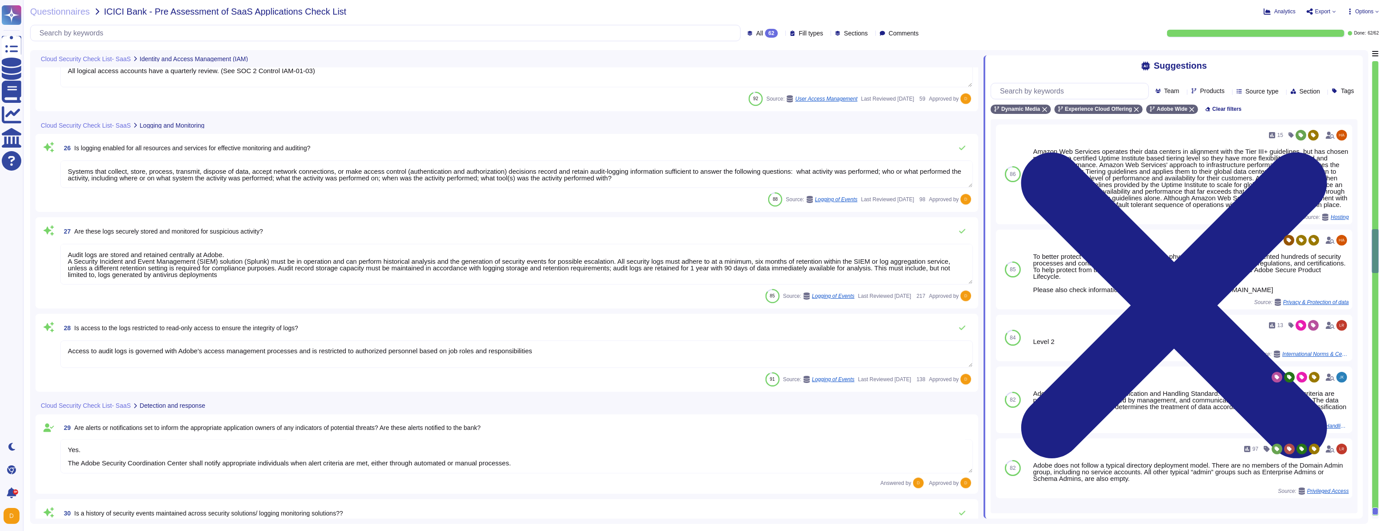
type textarea "Multi-factor authentication (“MFA”) is required prior to obtaining access to Ad…"
type textarea "Privileged access (administrator level) to information security management syst…"
type textarea "All logical access accounts have a quarterly review. (See SOC 2 Control IAM-01-…"
type textarea "Systems that collect, store, process, transmit, dispose of data, accept network…"
type textarea "Audit logs are stored and retained centrally at Adobe. A Security Incident and …"
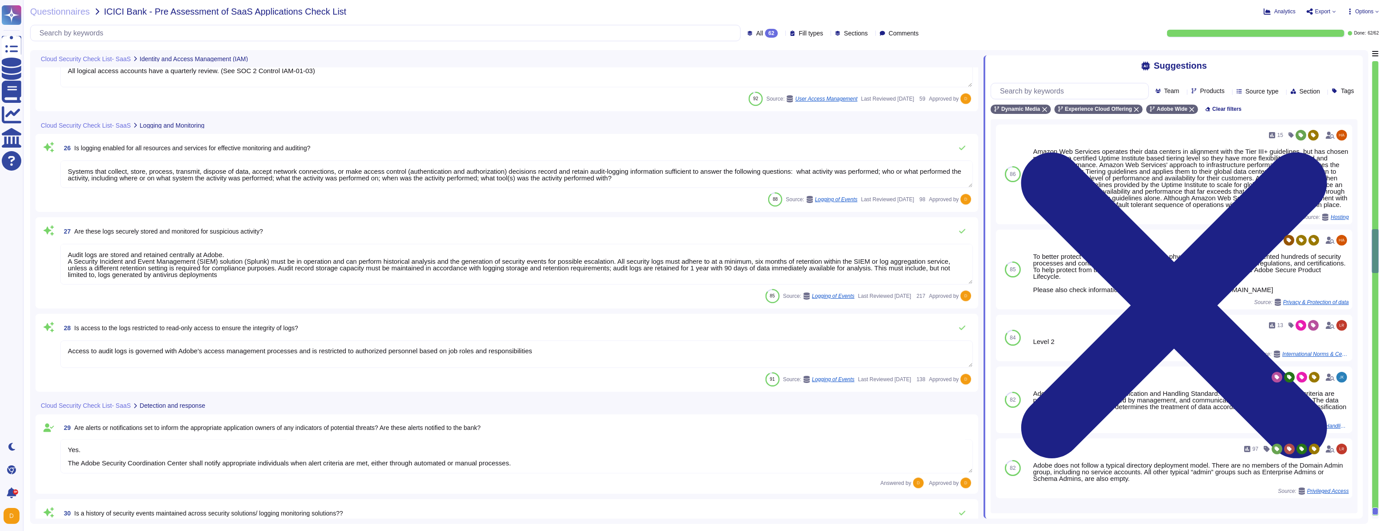
type textarea "Access to audit logs is governed with Adobe's access management processes and i…"
type textarea "Yes. The Adobe Security Coordination Center shall notify appropriate individual…"
type textarea "Logs identify or contain at least the following elements, directly or indirectl…"
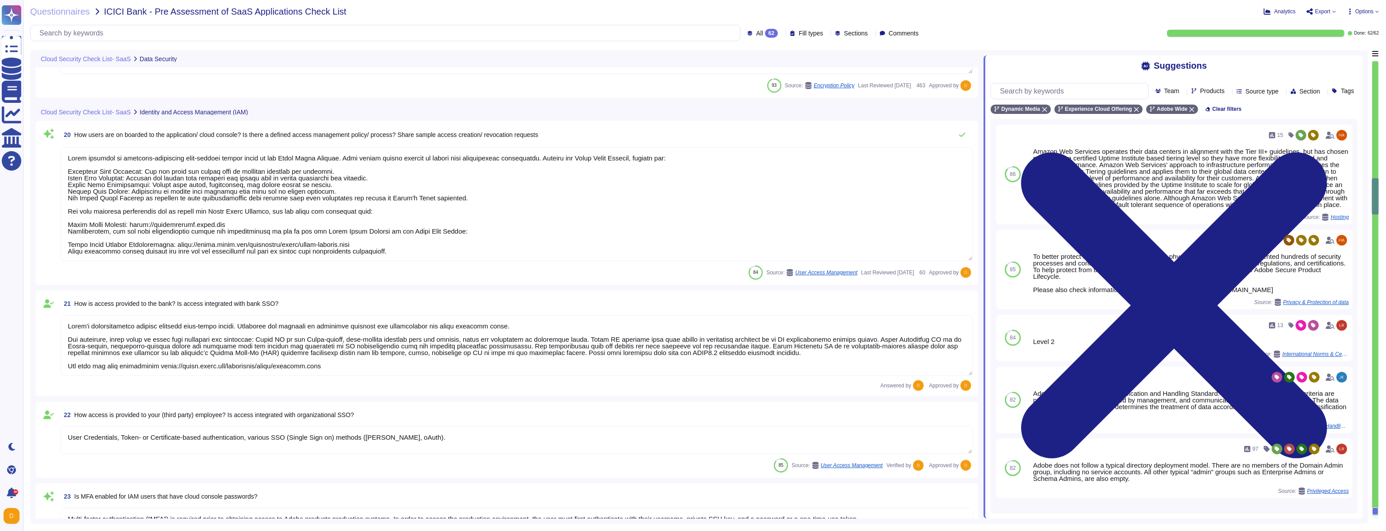
type textarea "All data in transit between AEM as a Cloud Service and external components is c…"
type textarea "Not Applicable"
type textarea "Adobe utilizes AES-256 bit encryption at rest and TLS v1.2 or higher for data i…"
type textarea "Adobe provides an internet-accessible self-service portal known as the Adobe Ad…"
type textarea "Lorem'i dolorsitametco adipisc elitsedd eius-tempo incidi. Utlaboree dol magnaa…"
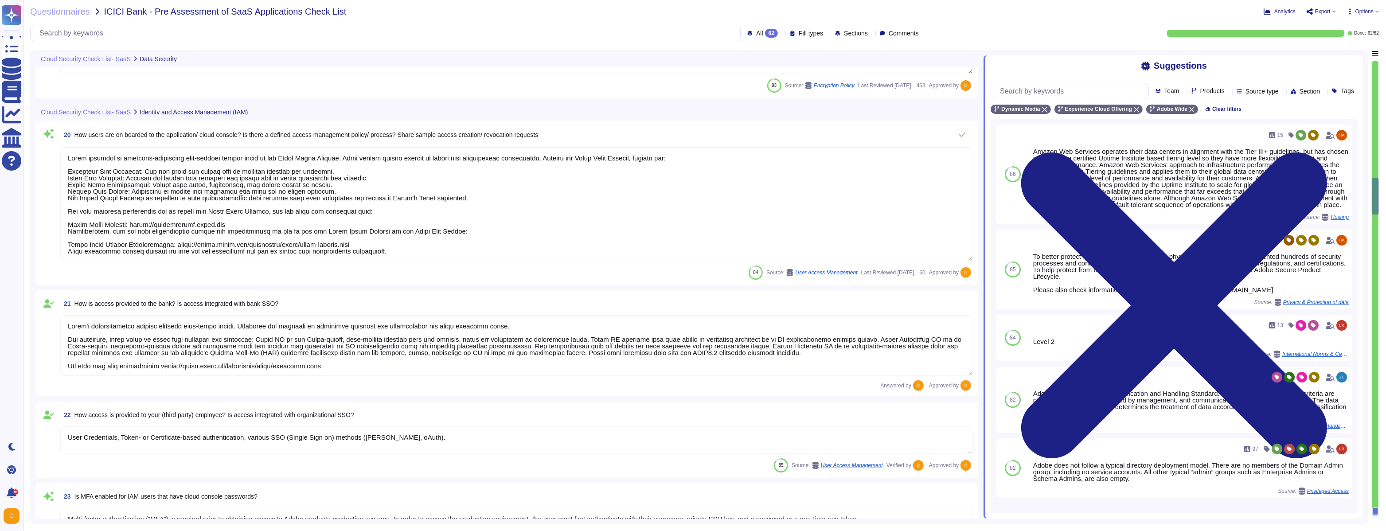
type textarea "User Credentials, Token- or Certificate-based authentication, various SSO (Sing…"
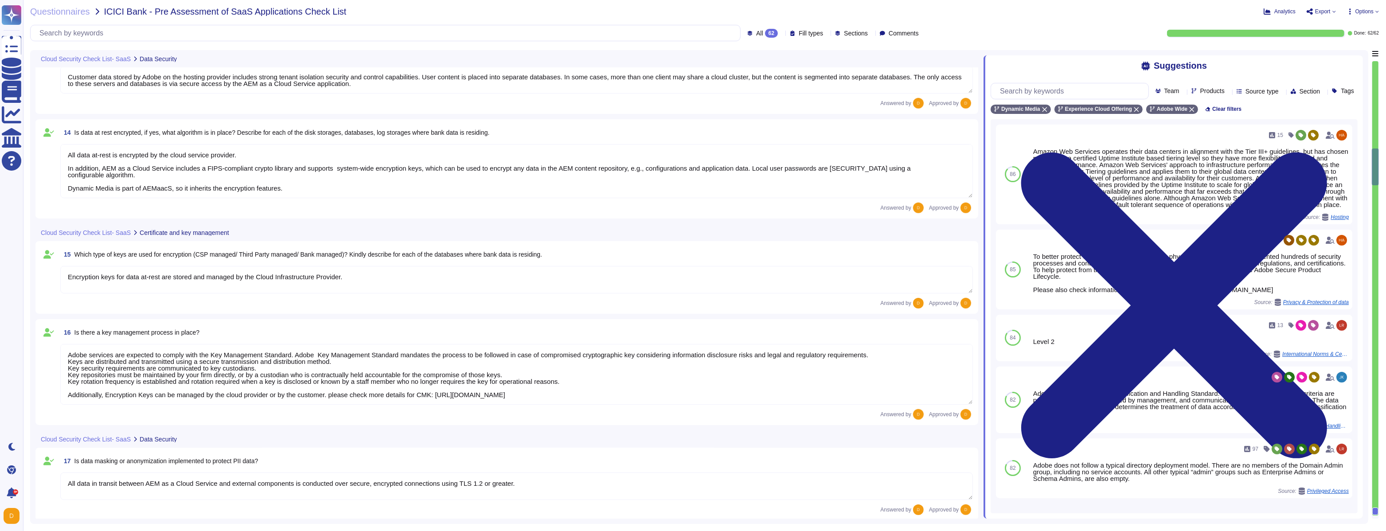
type textarea "Customer data stored by Adobe on the hosting provider includes strong tenant is…"
type textarea "All data at-rest is encrypted by the cloud service provider. In addition, AEM a…"
type textarea "Encryption keys for data at-rest are stored and managed by the Cloud Infrastruc…"
type textarea "Adobe services are expected to comply with the Key Management Standard. Adobe K…"
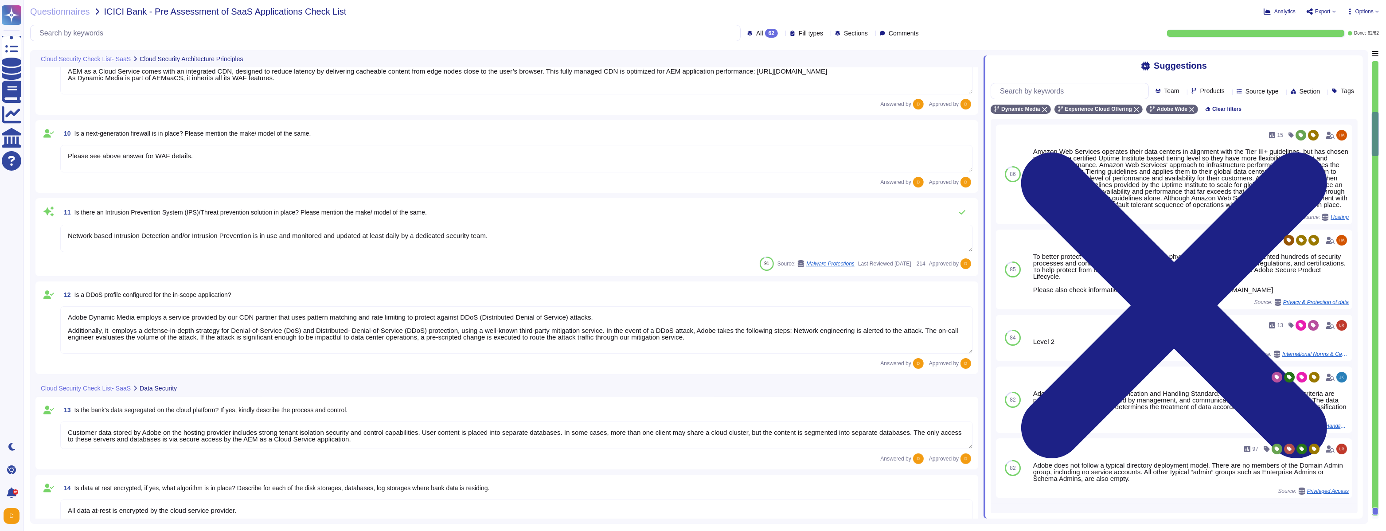
type textarea "Adobe's products and services' architecture diagrams are reviewed and updated, …"
type textarea "AEM as a Cloud Service comes with an integrated CDN, designed to reduce latency…"
type textarea "Please see above answer for WAF details."
type textarea "Network based Intrusion Detection and/or Intrusion Prevention is in use and mon…"
type textarea "Adobe Dynamic Media employs a service provided by our CDN partner that uses pat…"
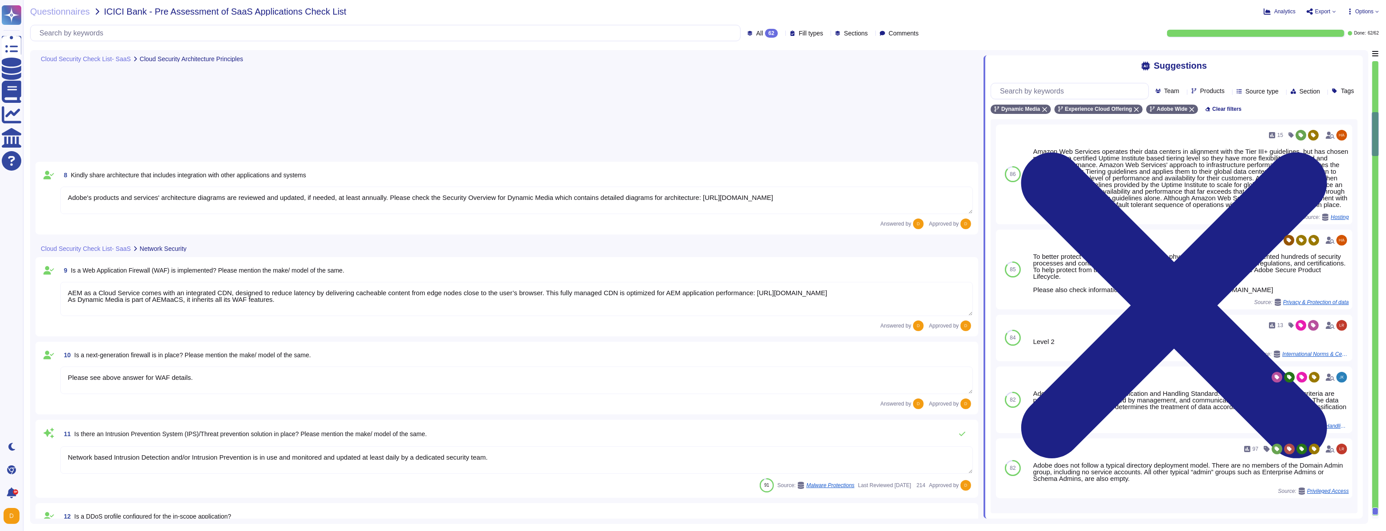
scroll to position [0, 0]
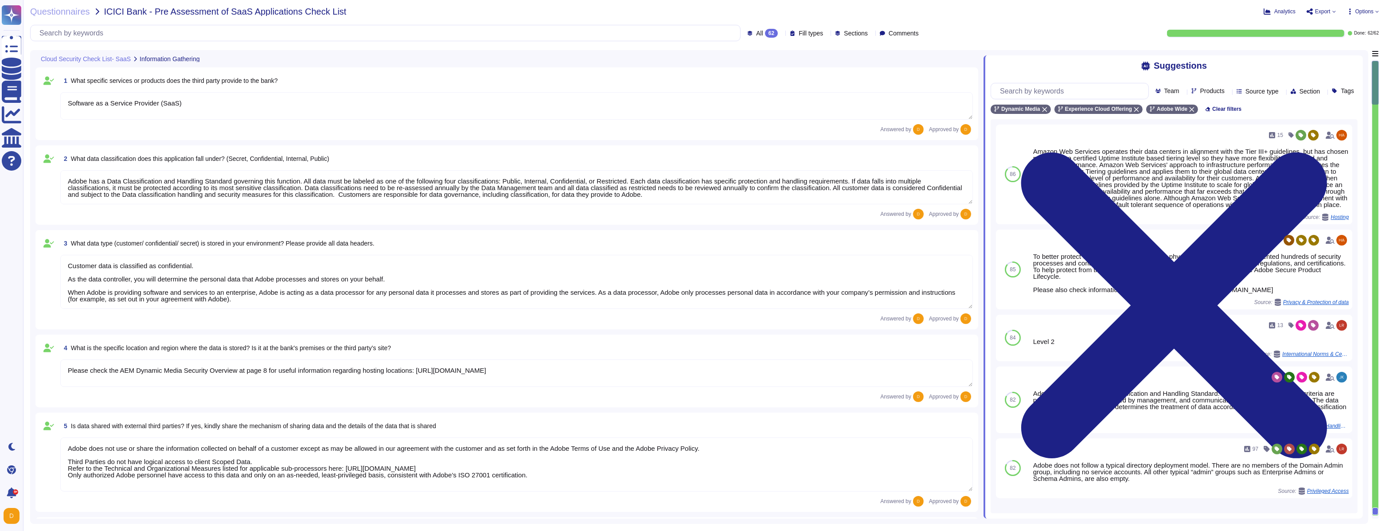
type textarea "Software as a Service Provider (SaaS)"
type textarea "Adobe has a Data Classification and Handling Standard governing this function. …"
type textarea "Customer data is classified as confidential. As the data controller, you will d…"
type textarea "Please check the AEM Dynamic Media Security Overview at page 8 for useful infor…"
type textarea "Adobe does not use or share the information collected on behalf of a customer e…"
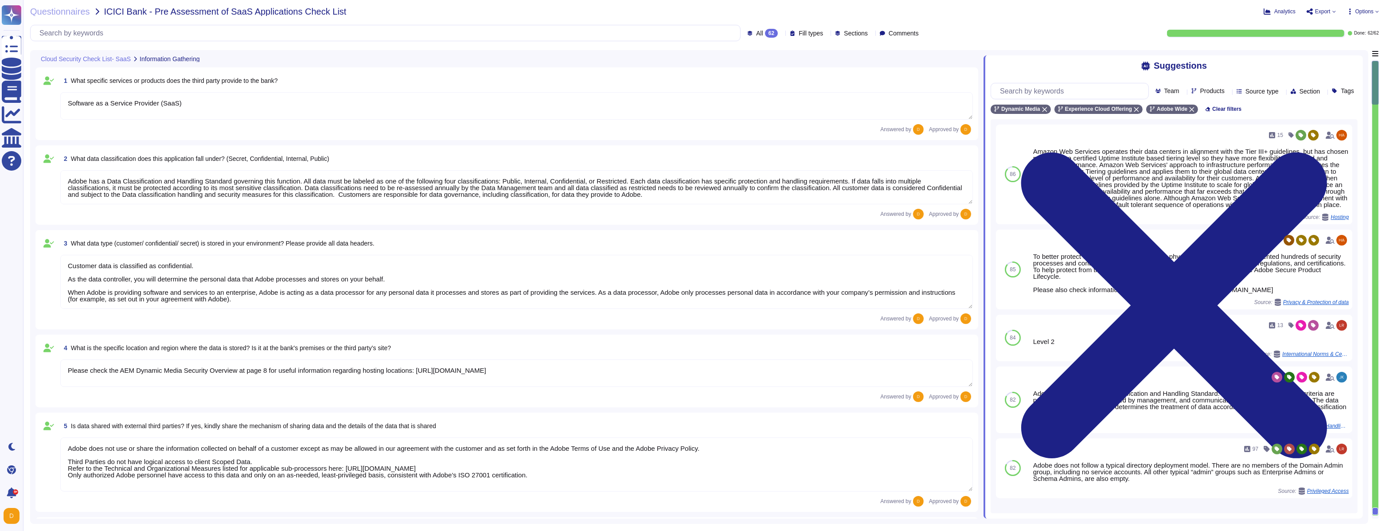
type textarea "Not Applicable. However, Adobe uses a third party for handling of credit card d…"
type textarea "Not Applicable"
click at [179, 105] on textarea "Software as a Service Provider (SaaS)" at bounding box center [516, 105] width 912 height 27
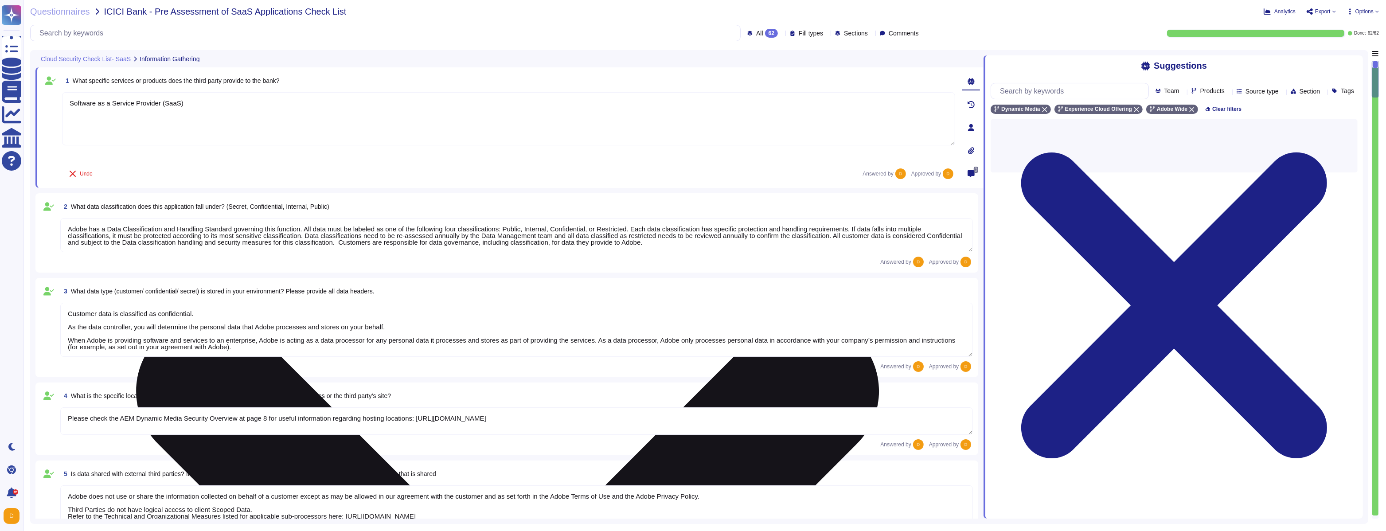
click at [291, 131] on textarea "Software as a Service Provider (SaaS)" at bounding box center [508, 118] width 893 height 53
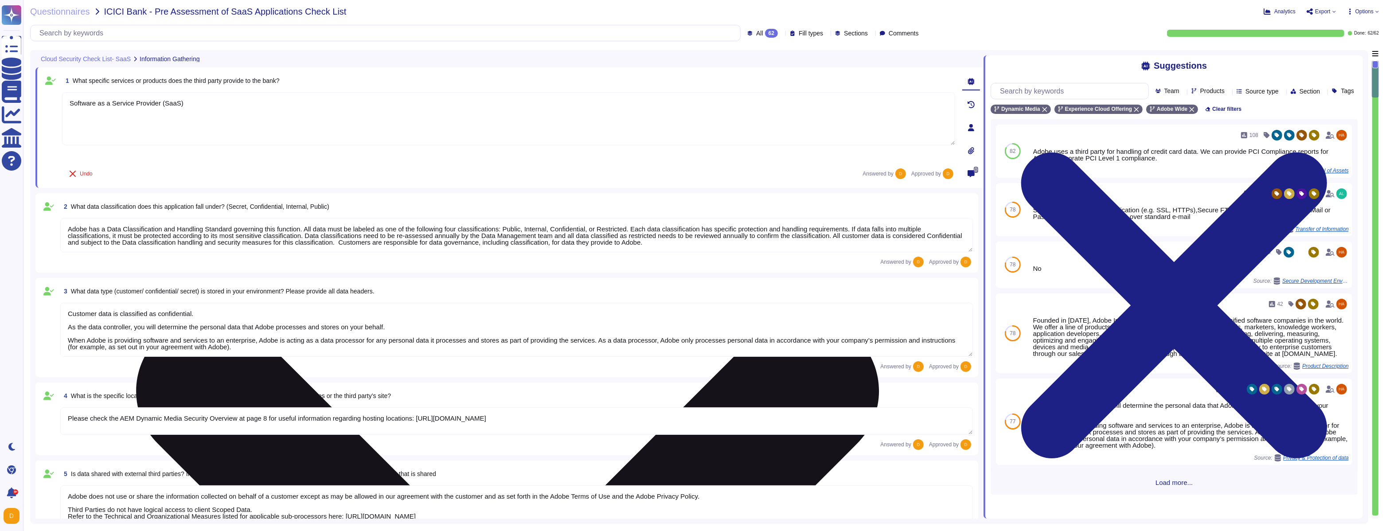
click at [366, 136] on textarea "Software as a Service Provider (SaaS)" at bounding box center [508, 118] width 893 height 53
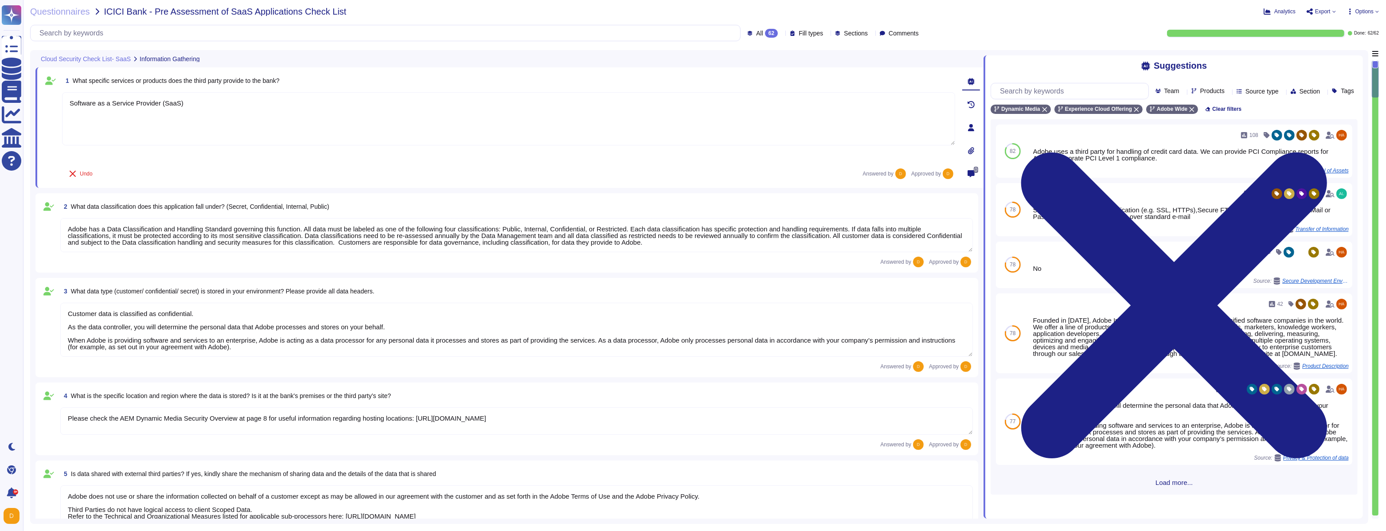
click at [421, 203] on div "2 What data classification does this application fall under? (Secret, Confident…" at bounding box center [516, 207] width 912 height 16
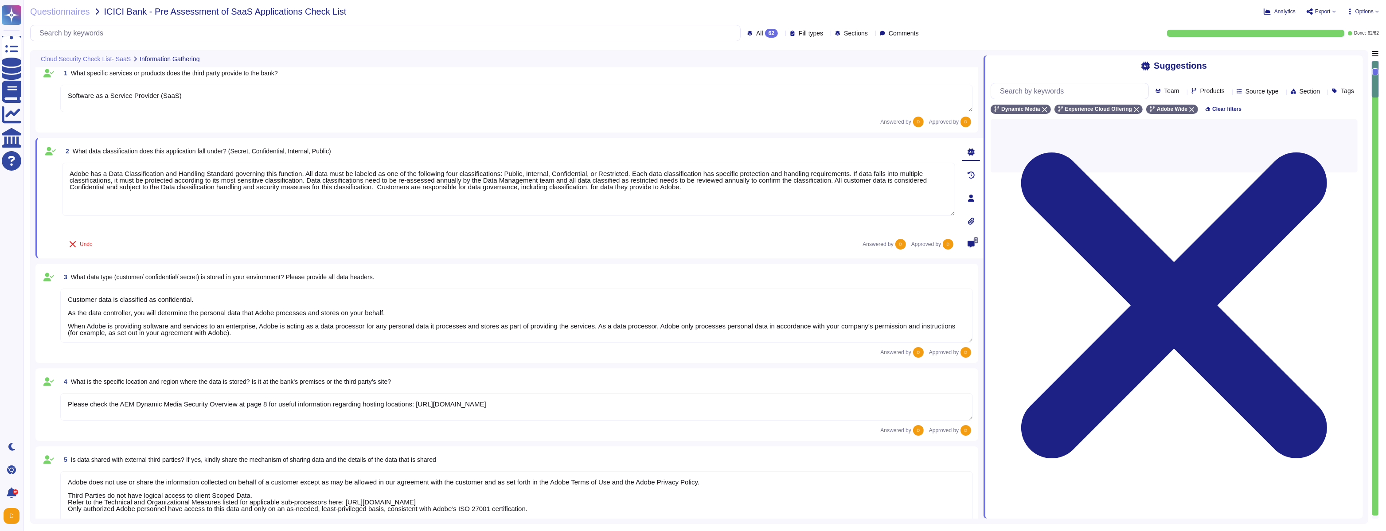
type textarea "Adobe's products and services' architecture diagrams are reviewed and updated, …"
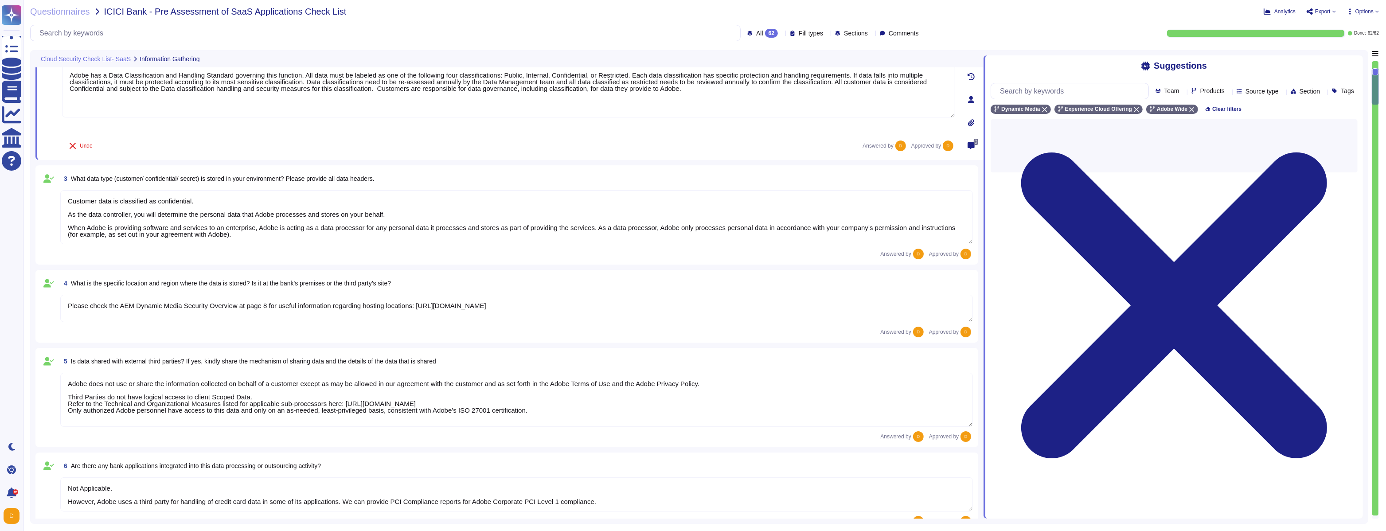
type textarea "AEM as a Cloud Service comes with an integrated CDN, designed to reduce latency…"
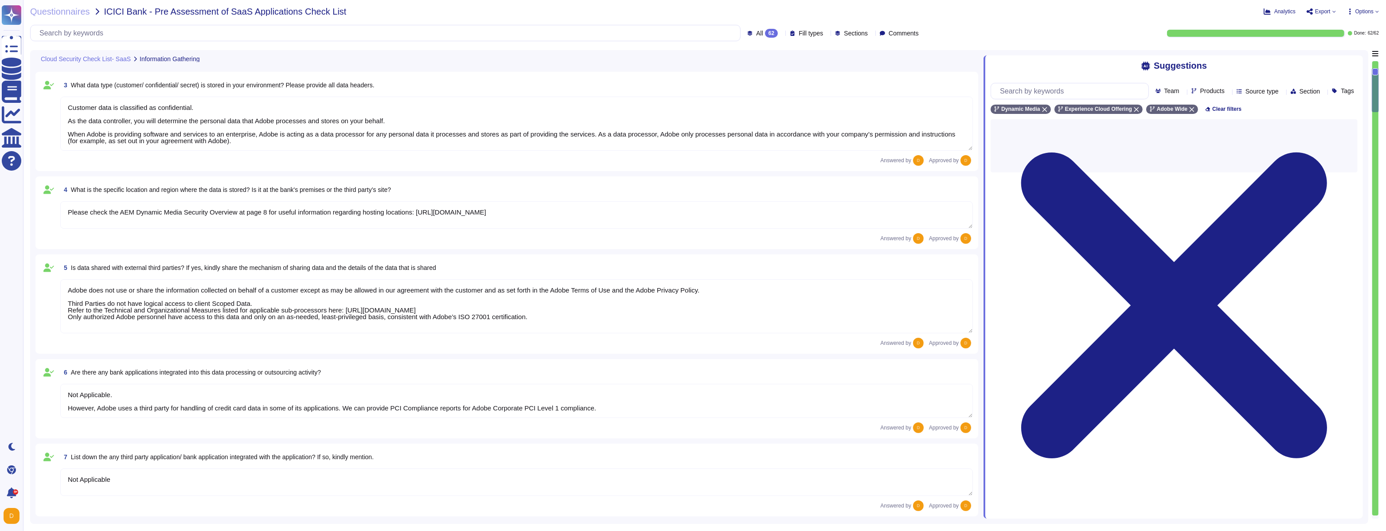
type textarea "Please see above answer for WAF details."
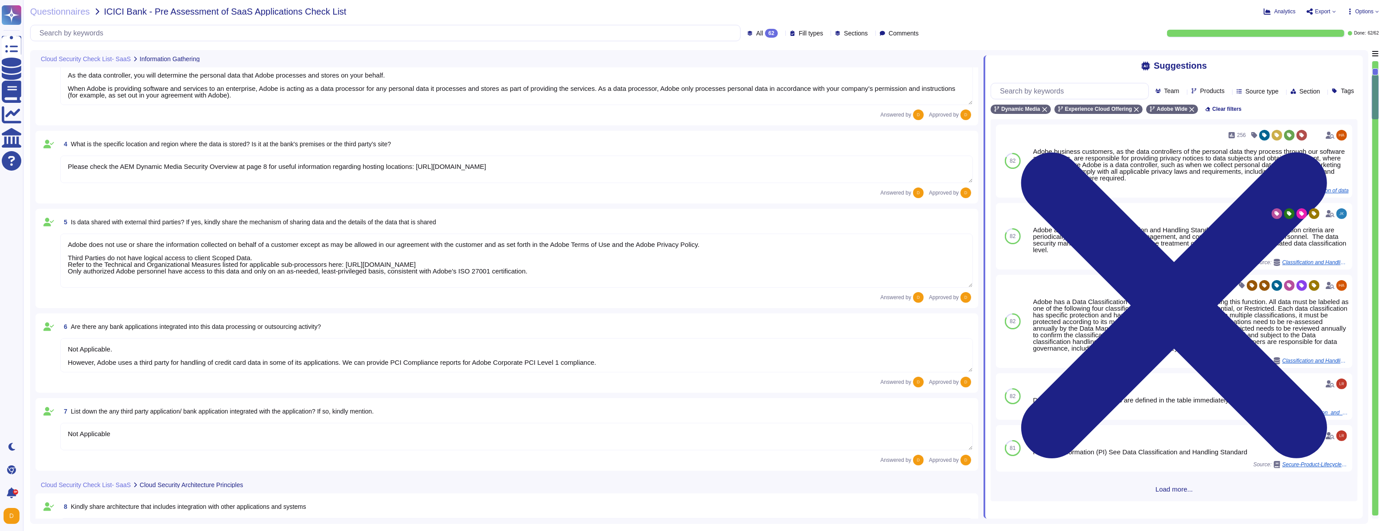
type textarea "Network based Intrusion Detection and/or Intrusion Prevention is in use and mon…"
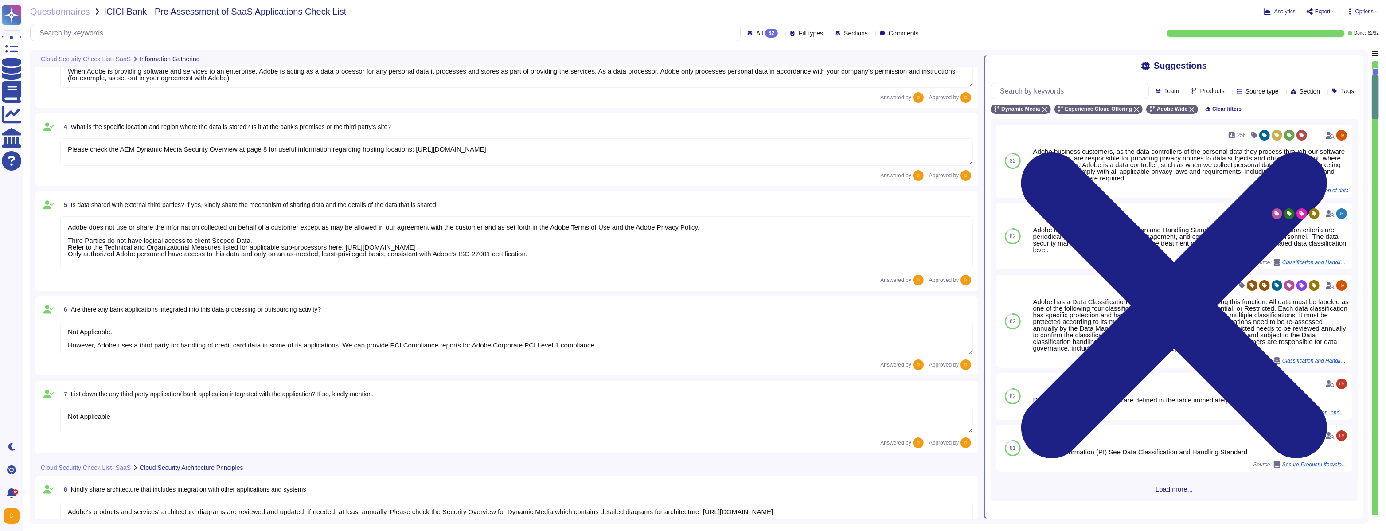
scroll to position [266, 0]
click at [167, 304] on textarea "Not Applicable" at bounding box center [516, 415] width 912 height 27
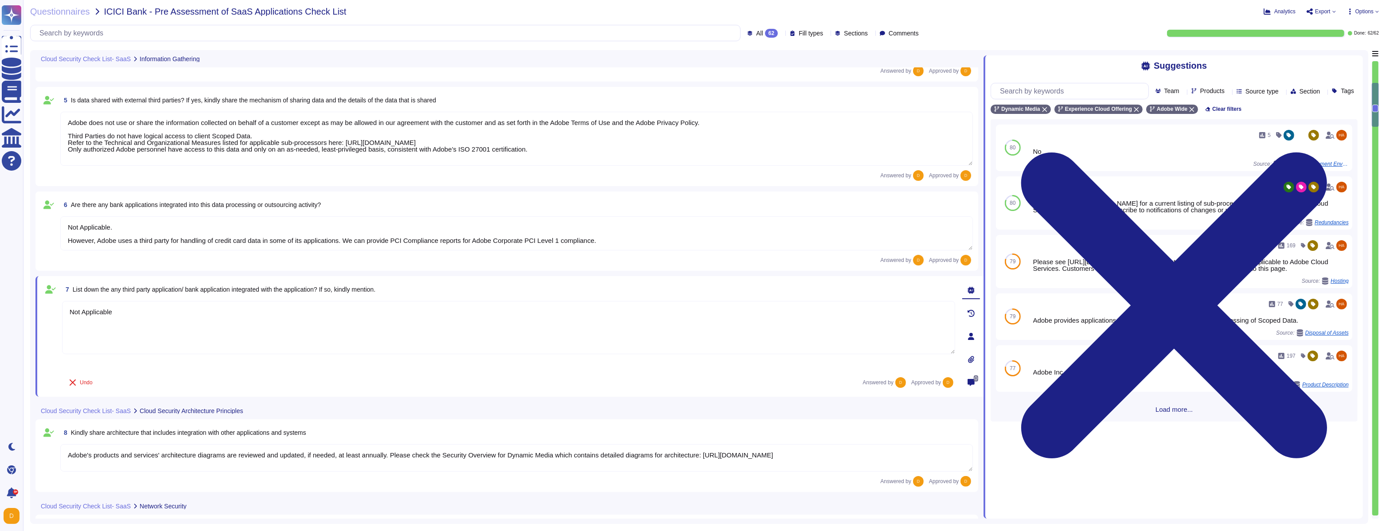
scroll to position [326, 0]
drag, startPoint x: 133, startPoint y: 316, endPoint x: 62, endPoint y: 315, distance: 70.5
click at [62, 304] on textarea "Not Applicable" at bounding box center [508, 327] width 893 height 53
paste textarea "https://www.adobe.com/privacy/sub-processors.html#"
type textarea "Please check all of our sub-processor list here: https://www.adobe.com/privacy/…"
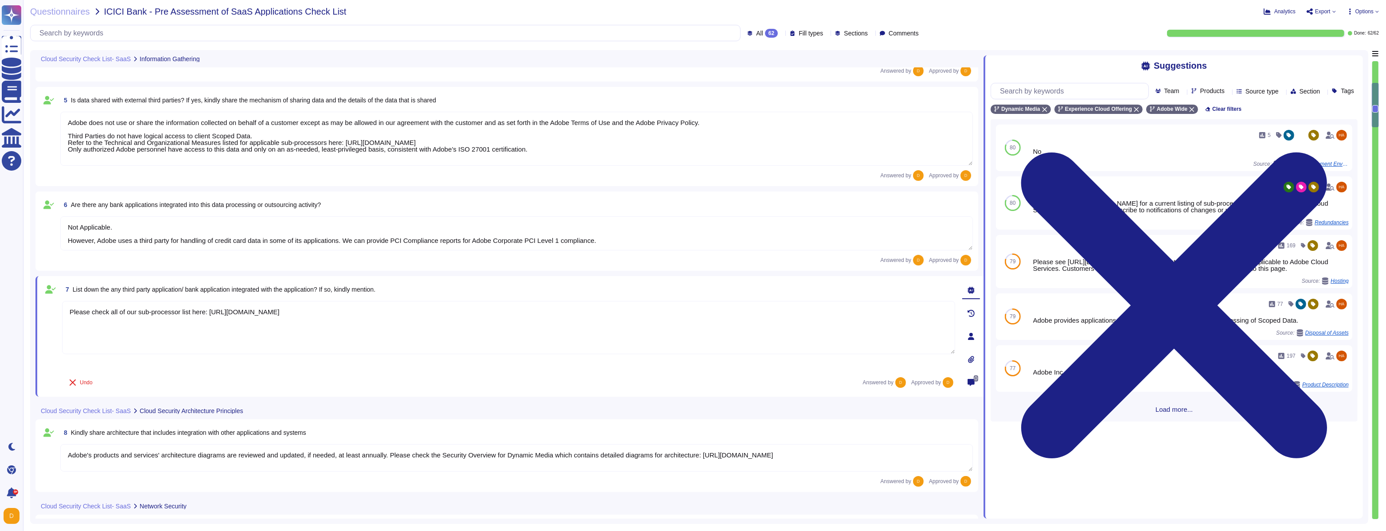
click at [136, 229] on textarea "Not Applicable. However, Adobe uses a third party for handling of credit card d…" at bounding box center [516, 233] width 912 height 34
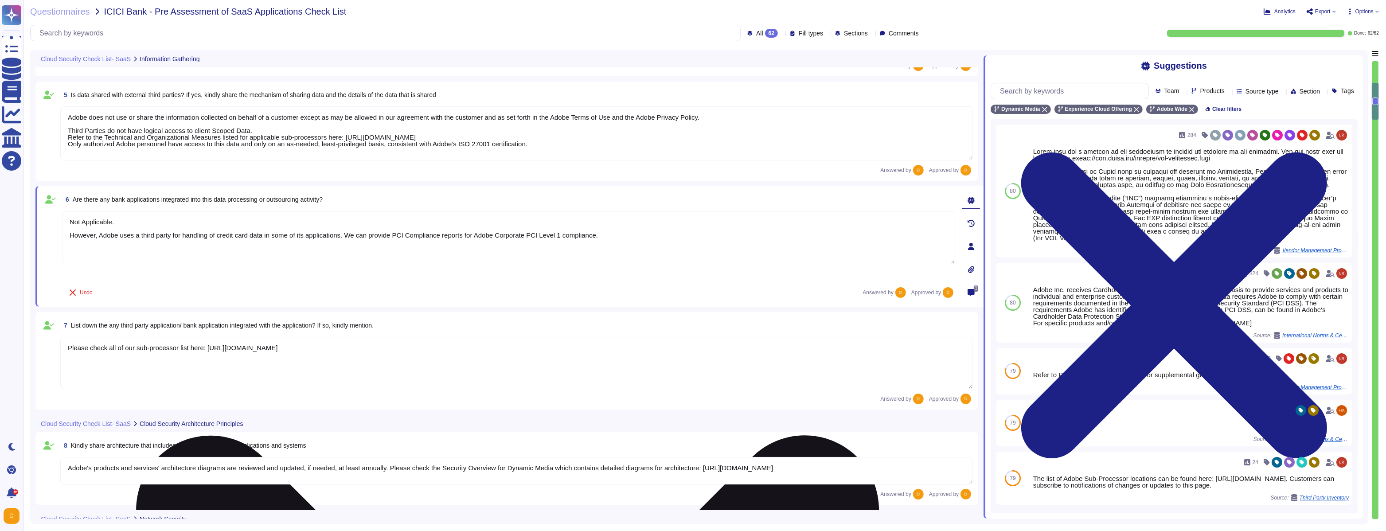
click at [594, 240] on textarea "Not Applicable. However, Adobe uses a third party for handling of credit card d…" at bounding box center [508, 237] width 893 height 53
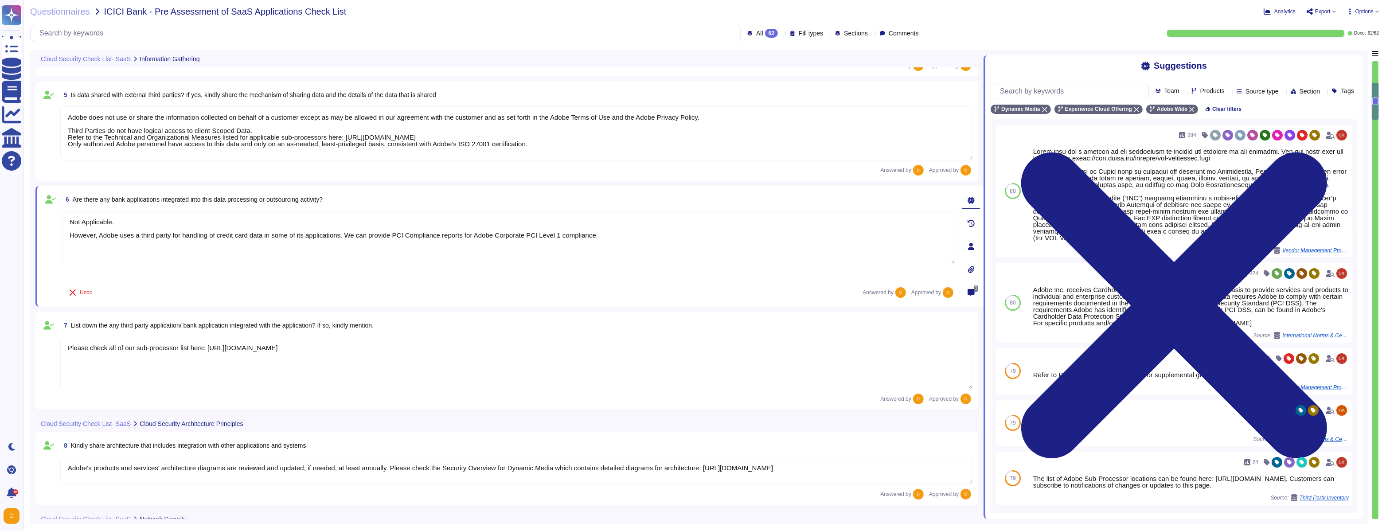
click at [212, 304] on textarea "Please check all of our sub-processor list here: https://www.adobe.com/privacy/…" at bounding box center [516, 363] width 912 height 52
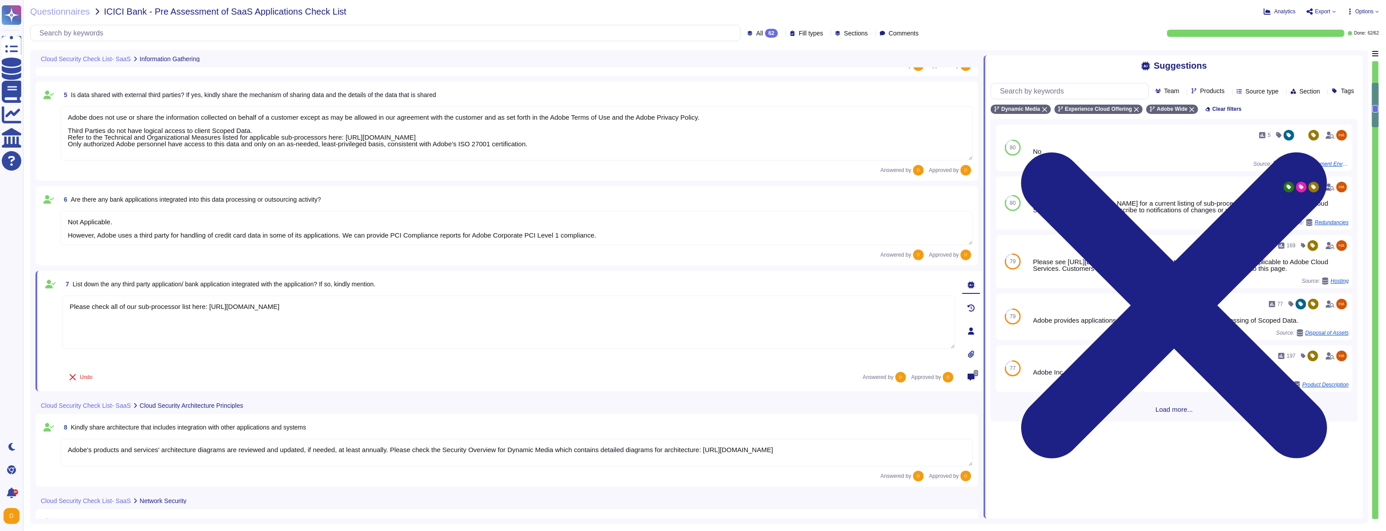
click at [396, 304] on textarea "Please check all of our sub-processor list here: https://www.adobe.com/privacy/…" at bounding box center [508, 322] width 893 height 53
click at [183, 304] on div "Undo Answered by Approved by" at bounding box center [508, 377] width 893 height 18
click at [594, 257] on div "Answered by Approved by" at bounding box center [516, 254] width 912 height 11
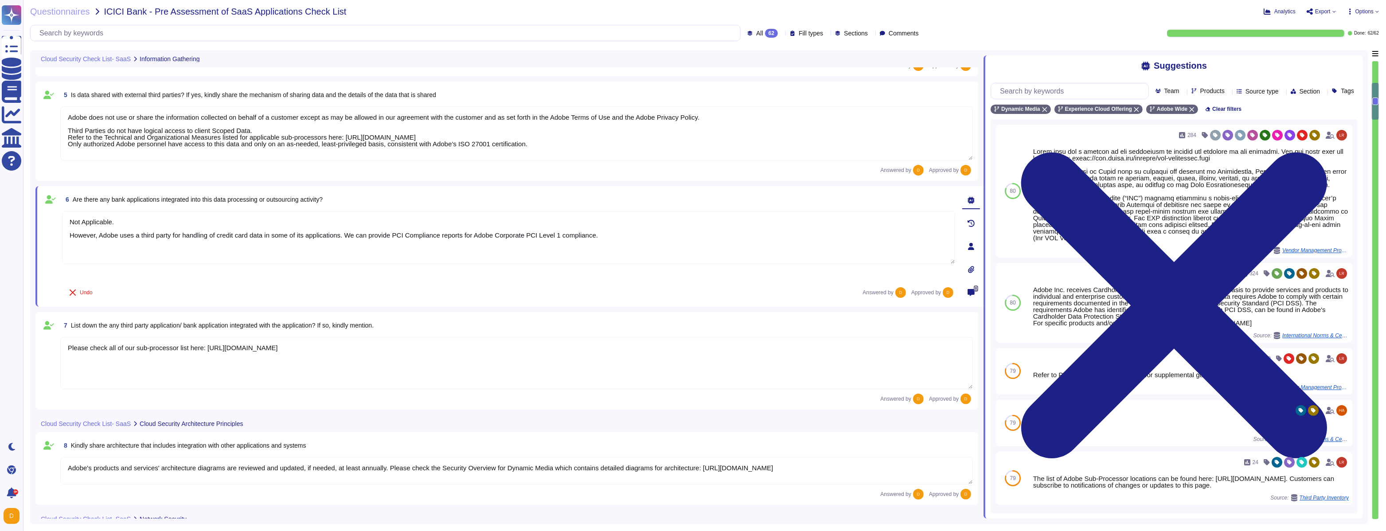
click at [410, 304] on div "7 List down the any third party application/ bank application integrated with t…" at bounding box center [506, 360] width 942 height 97
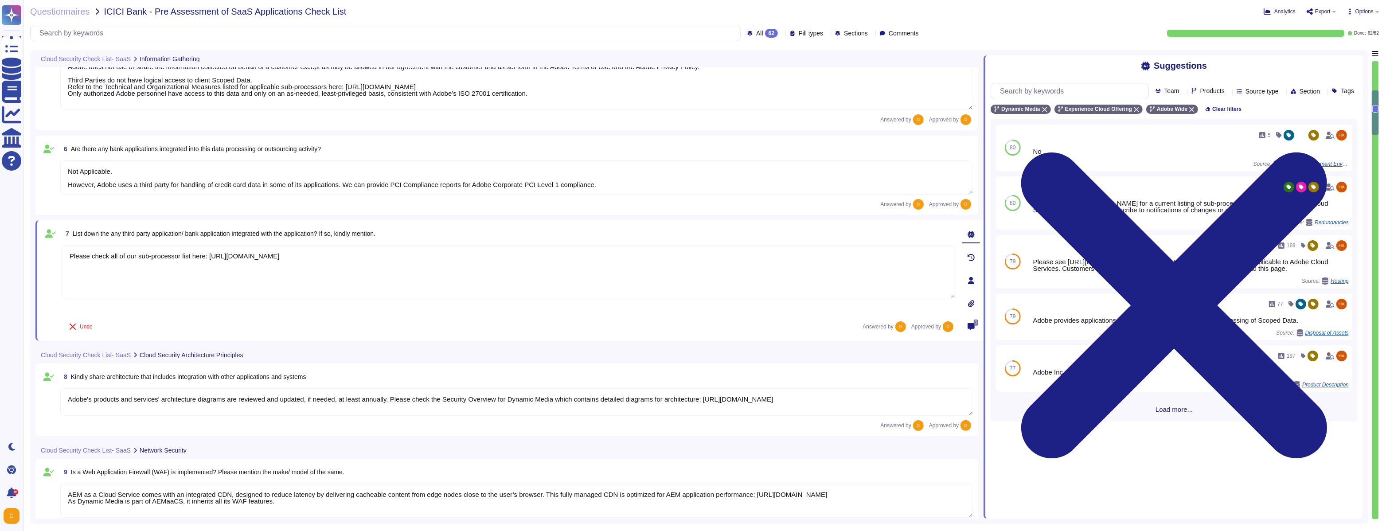
type textarea "Adobe Dynamic Media employs a service provided by our CDN partner that uses pat…"
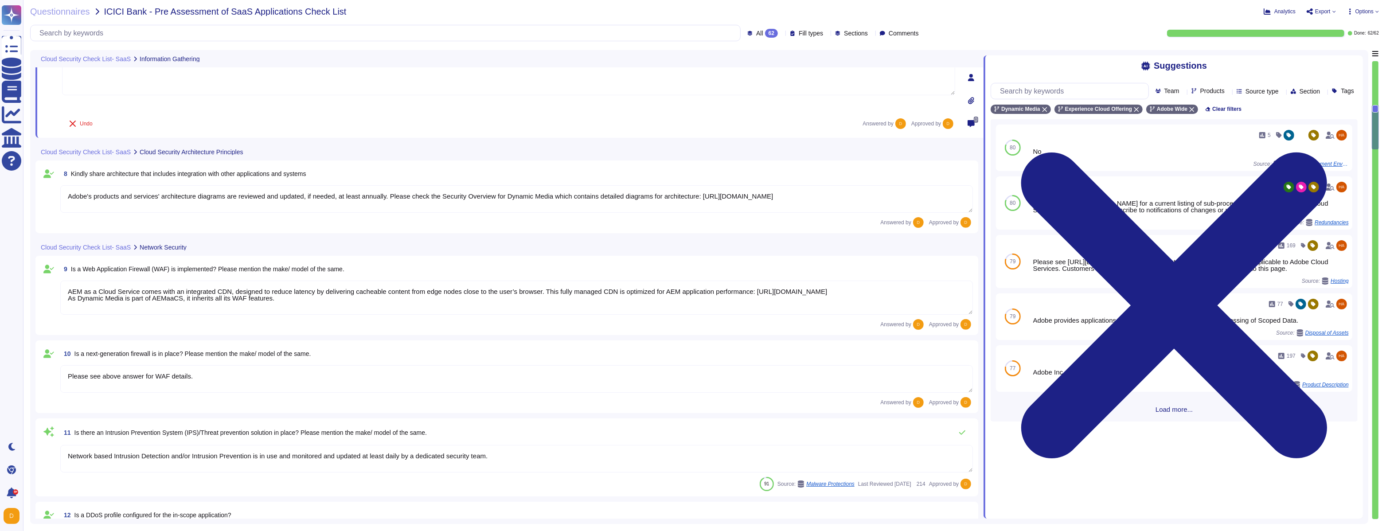
type textarea "Customer data stored by Adobe on the hosting provider includes strong tenant is…"
type textarea "All data at-rest is encrypted by the cloud service provider. In addition, AEM a…"
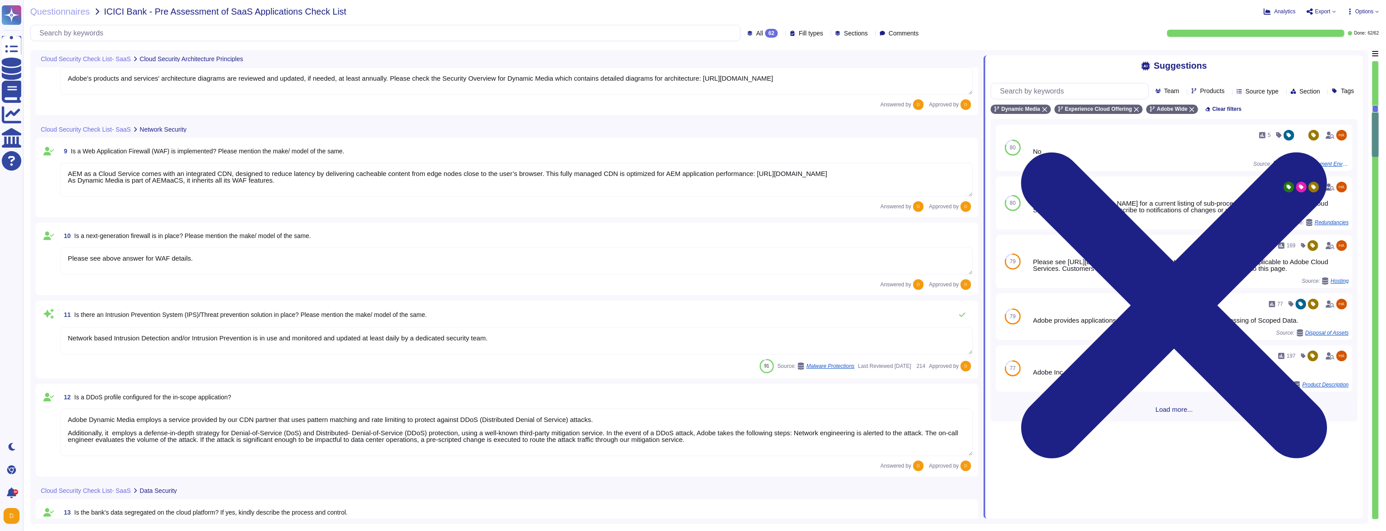
type textarea "Encryption keys for data at-rest are stored and managed by the Cloud Infrastruc…"
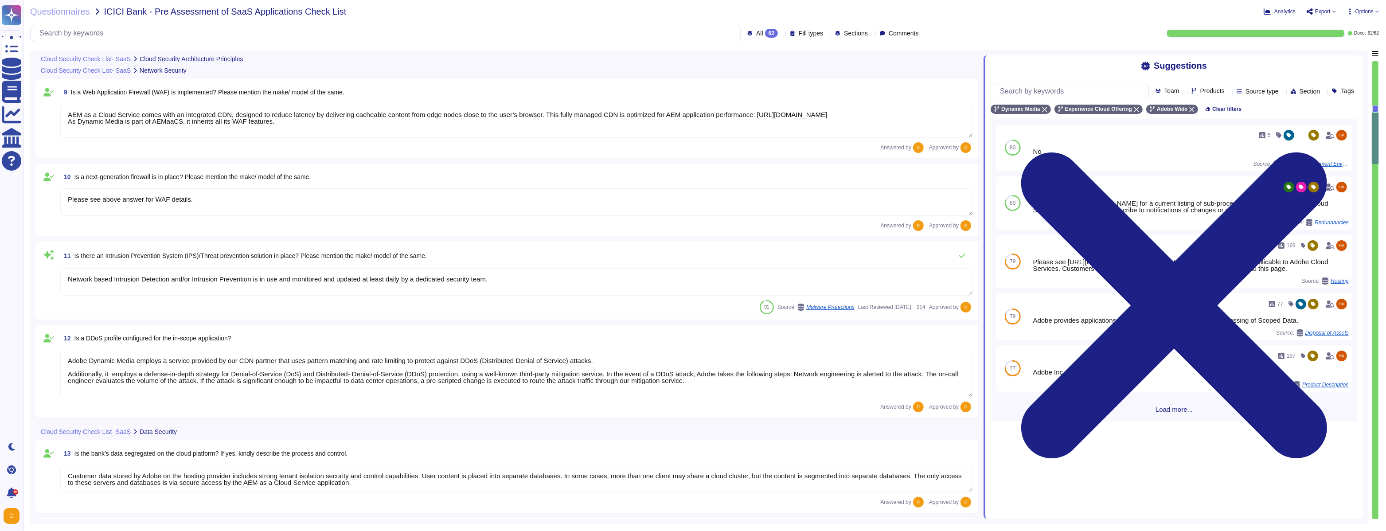
type textarea "Adobe services are expected to comply with the Key Management Standard. Adobe K…"
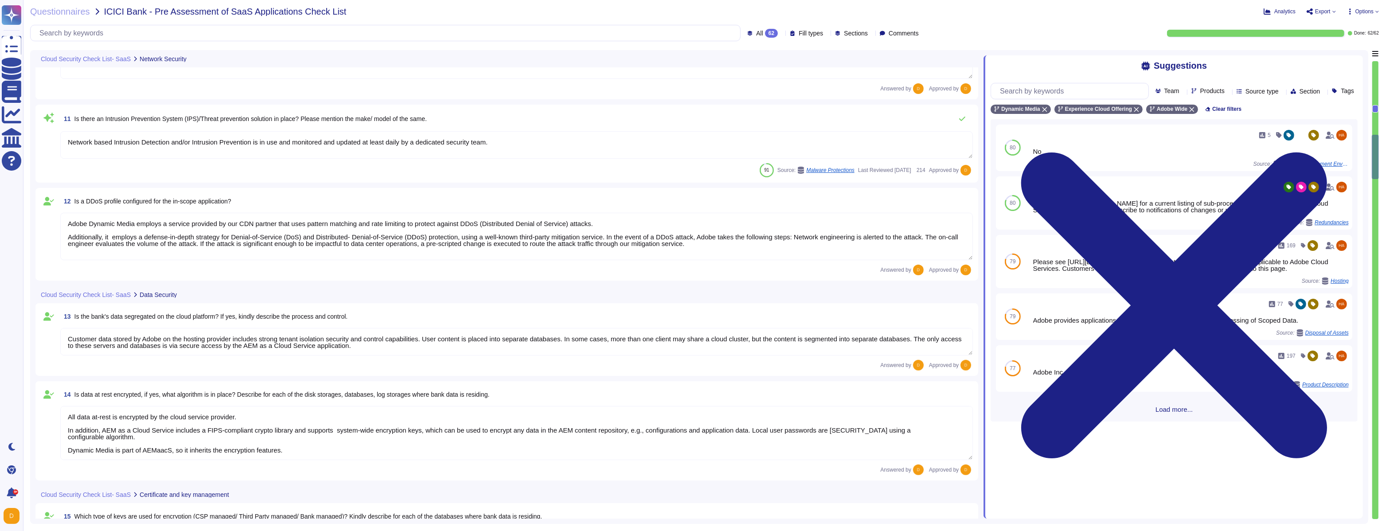
type textarea "All data in transit between AEM as a Cloud Service and external components is c…"
type textarea "Not Applicable"
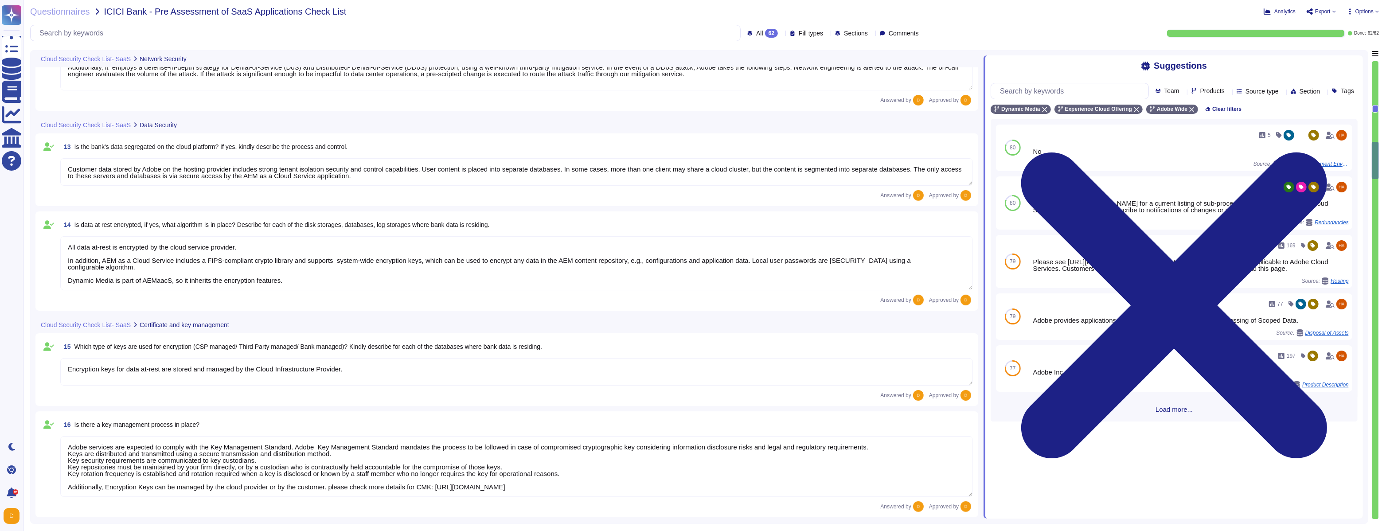
scroll to position [1031, 0]
type textarea "Adobe utilizes AES-256 bit encryption at rest and TLS v1.2 or higher for data i…"
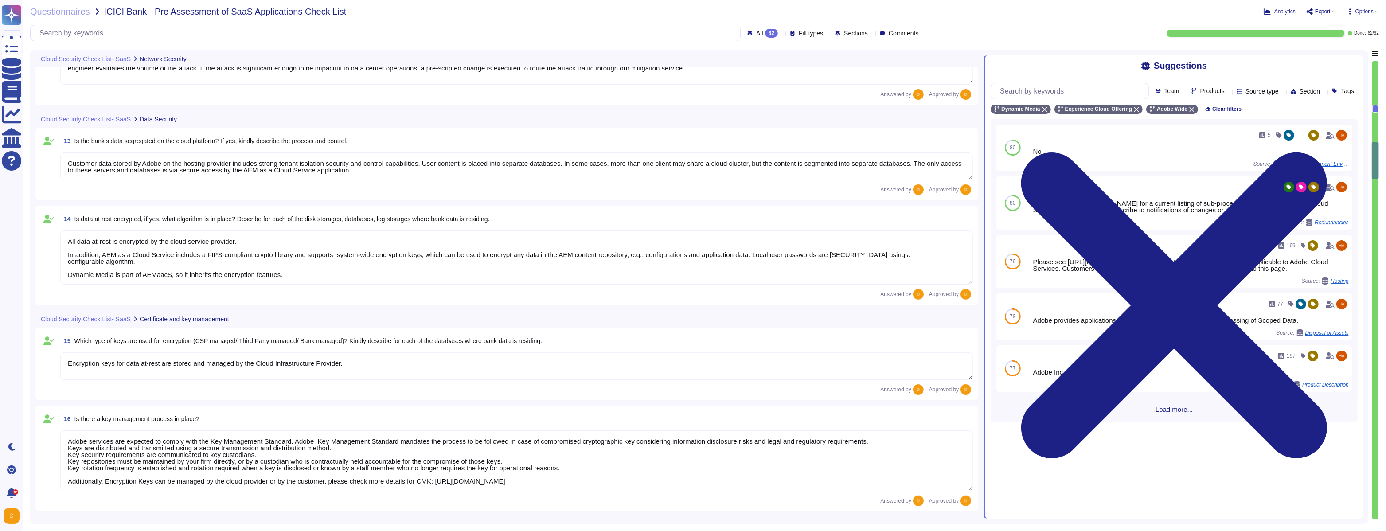
scroll to position [0, 0]
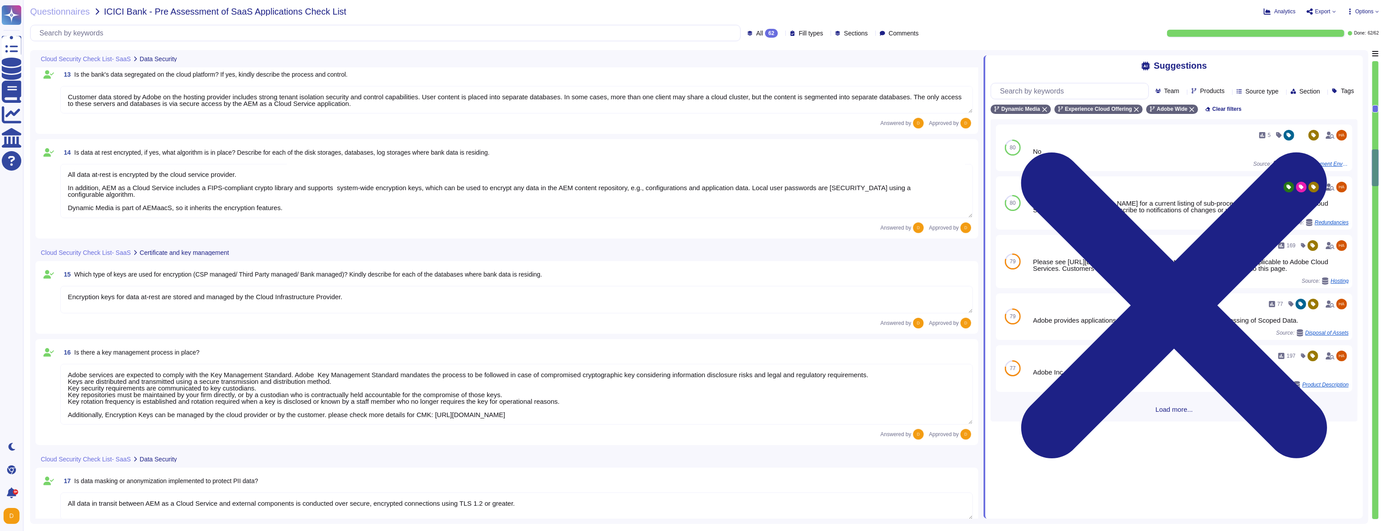
type textarea "Adobe provides an internet-accessible self-service portal known as the Adobe Ad…"
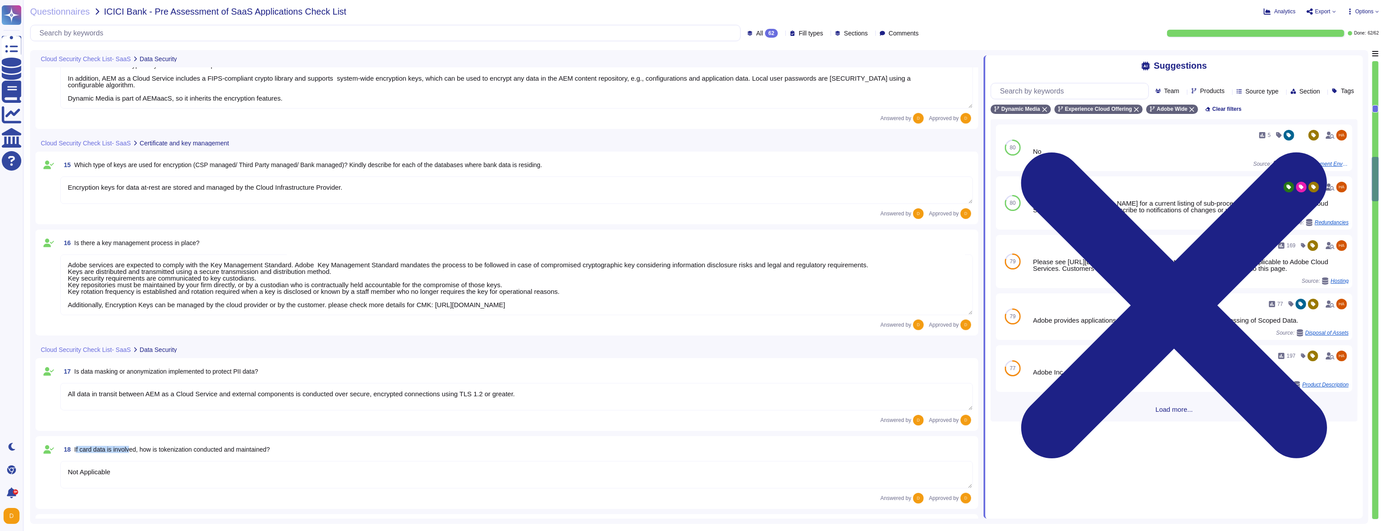
drag, startPoint x: 76, startPoint y: 451, endPoint x: 133, endPoint y: 451, distance: 57.2
click at [133, 304] on span "If card data is involved, how is tokenization conducted and maintained?" at bounding box center [171, 449] width 195 height 7
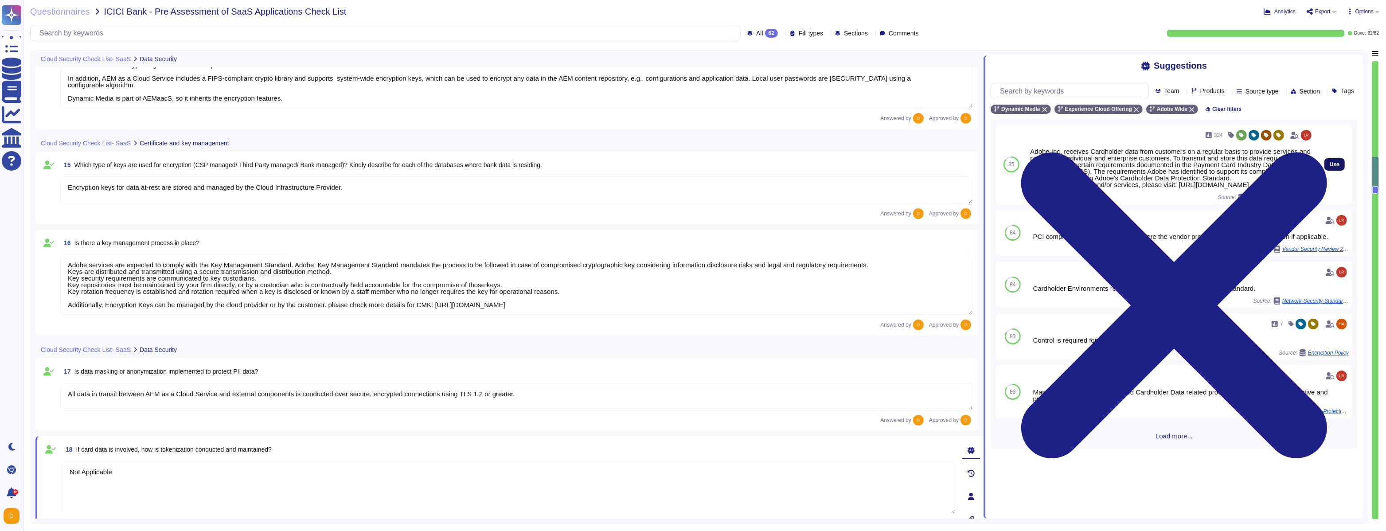
click at [594, 171] on button "Use" at bounding box center [1334, 164] width 20 height 12
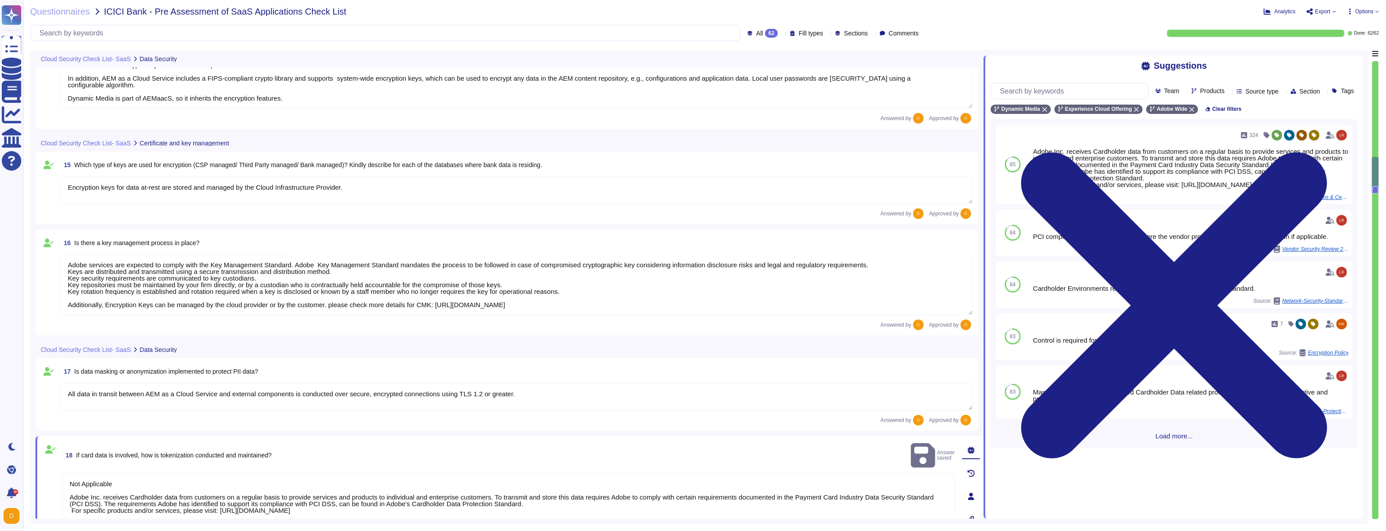
type textarea "Not Applicable"
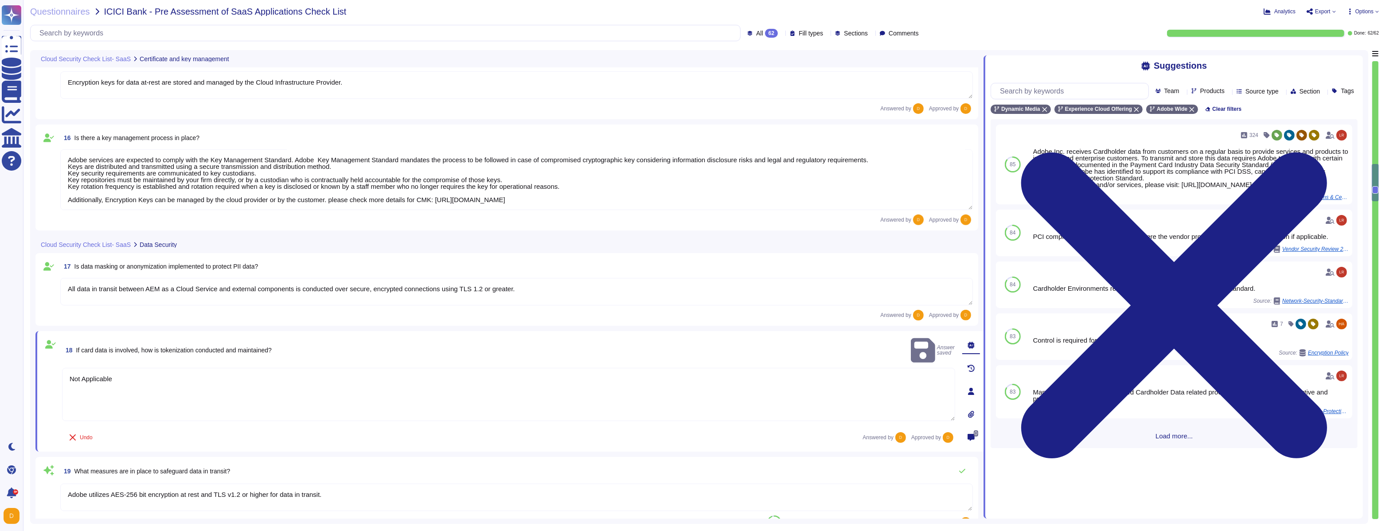
type textarea "Lorem'i dolorsitametco adipisc elitsedd eius-tempo incidi. Utlaboree dol magnaa…"
click at [342, 304] on textarea "Not Applicable" at bounding box center [508, 394] width 893 height 53
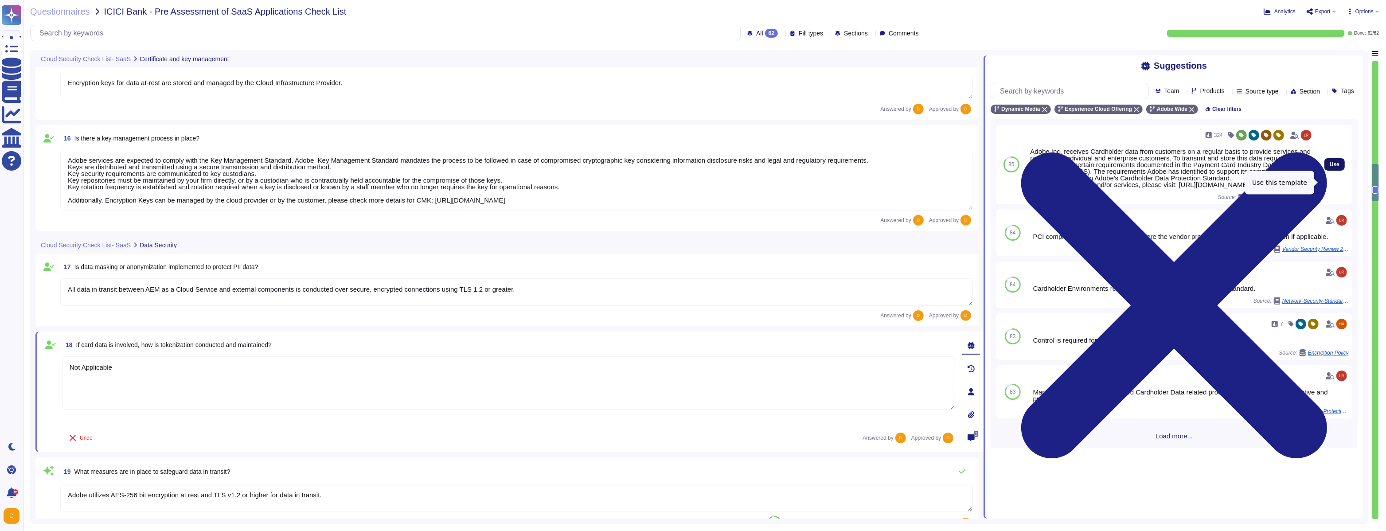
click at [594, 167] on span "Use" at bounding box center [1334, 164] width 10 height 5
type textarea "Not Applicable Adobe Inc. receives Cardholder data from customers on a regular …"
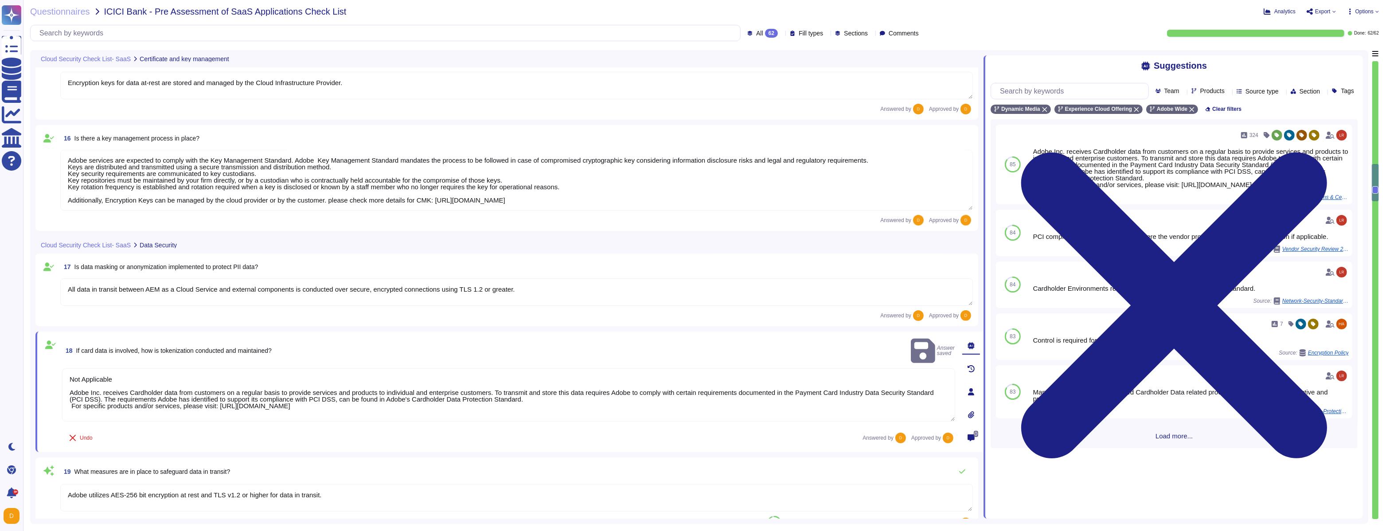
click at [436, 304] on textarea "Not Applicable Adobe Inc. receives Cardholder data from customers on a regular …" at bounding box center [508, 394] width 893 height 53
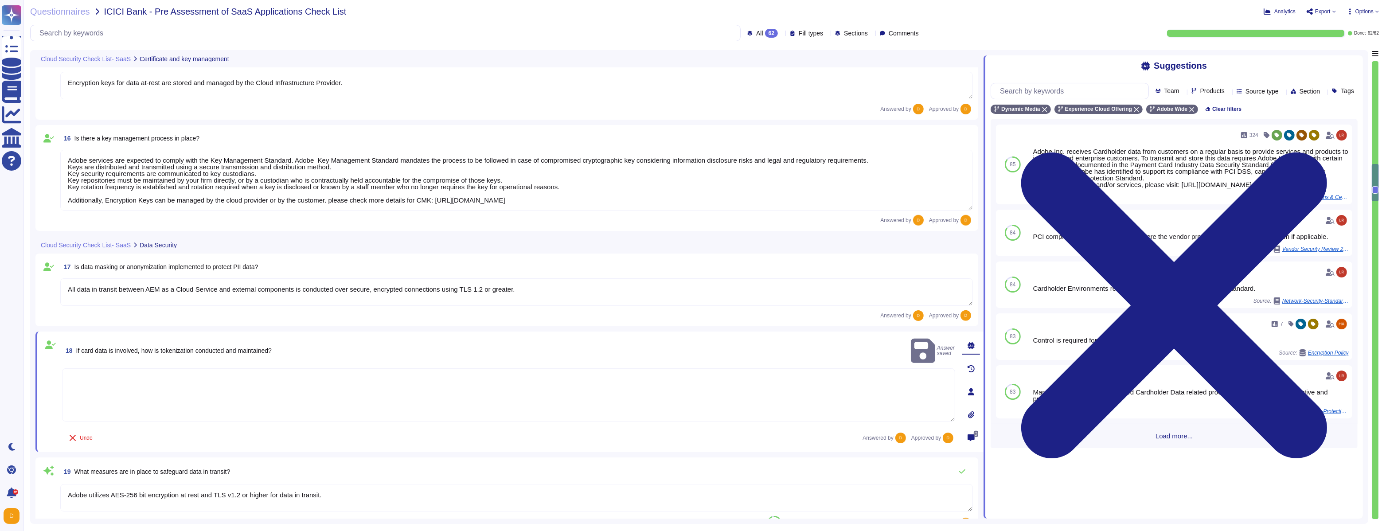
click at [435, 304] on textarea at bounding box center [508, 394] width 893 height 53
paste textarea "Adobe Experience Manager as a Cloud Service is not PCI compliant. AEM CS is not…"
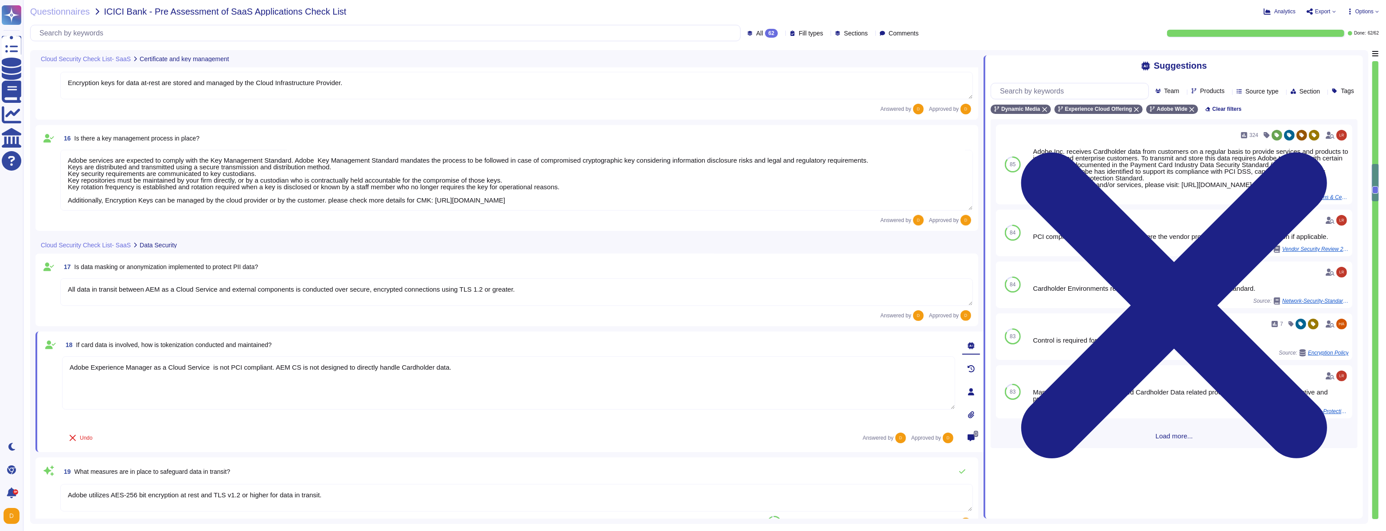
type textarea "Adobe Experience Manager as a Cloud Service is not PCI compliant. AEM CS is not…"
click at [316, 304] on div "Adobe Experience Manager as a Cloud Service is not PCI compliant. AEM CS is not…" at bounding box center [508, 394] width 893 height 62
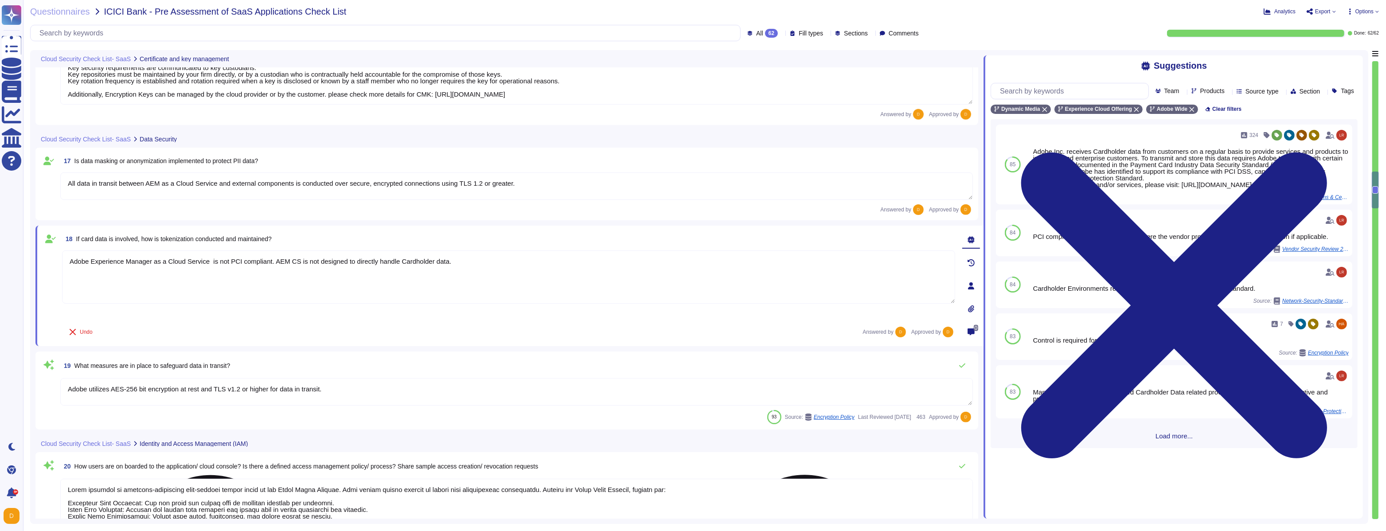
type textarea "User Credentials, Token- or Certificate-based authentication, various SSO (Sing…"
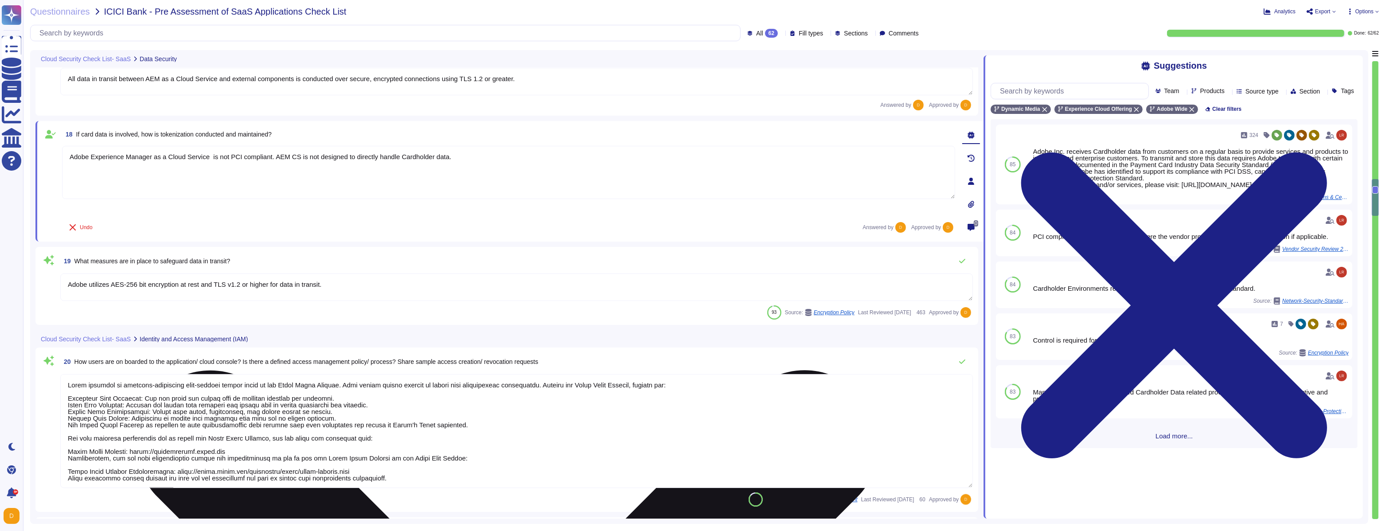
type textarea "Multi-factor authentication (“MFA”) is required prior to obtaining access to Ad…"
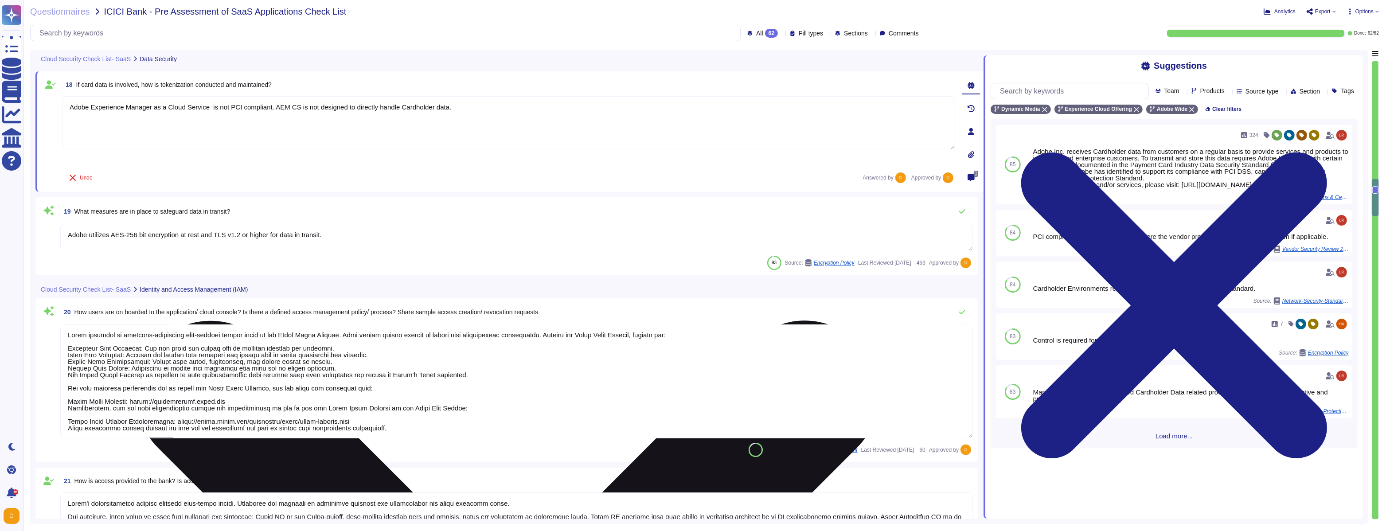
scroll to position [1529, 0]
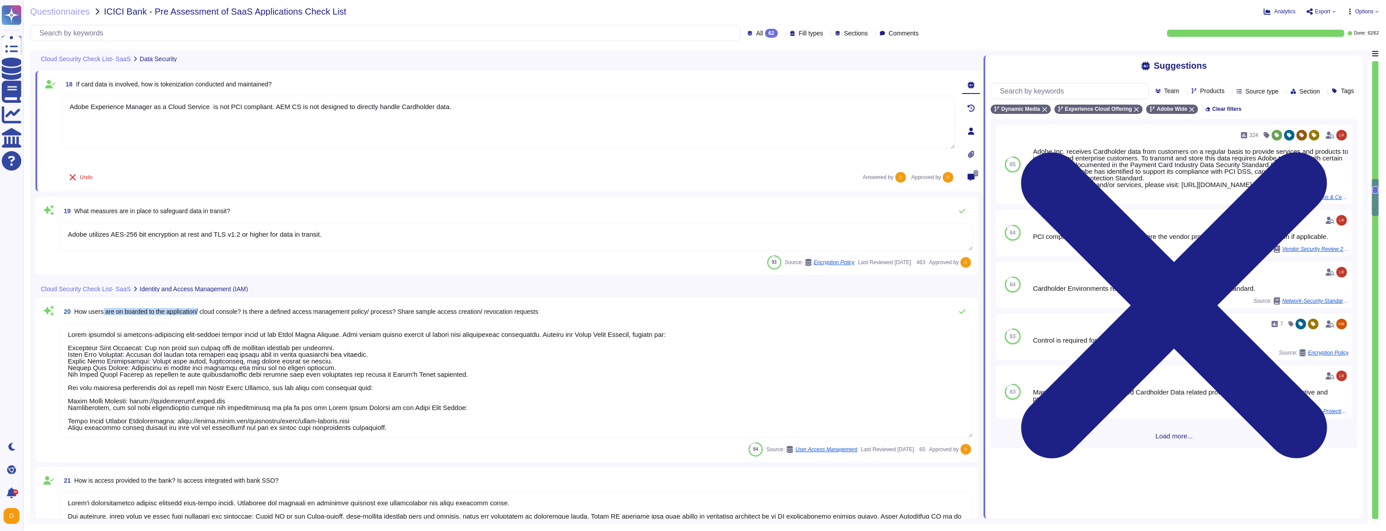
drag, startPoint x: 107, startPoint y: 311, endPoint x: 207, endPoint y: 306, distance: 100.3
click at [207, 304] on span "20 How users are on boarded to the application/ cloud console? Is there a defin…" at bounding box center [299, 312] width 478 height 16
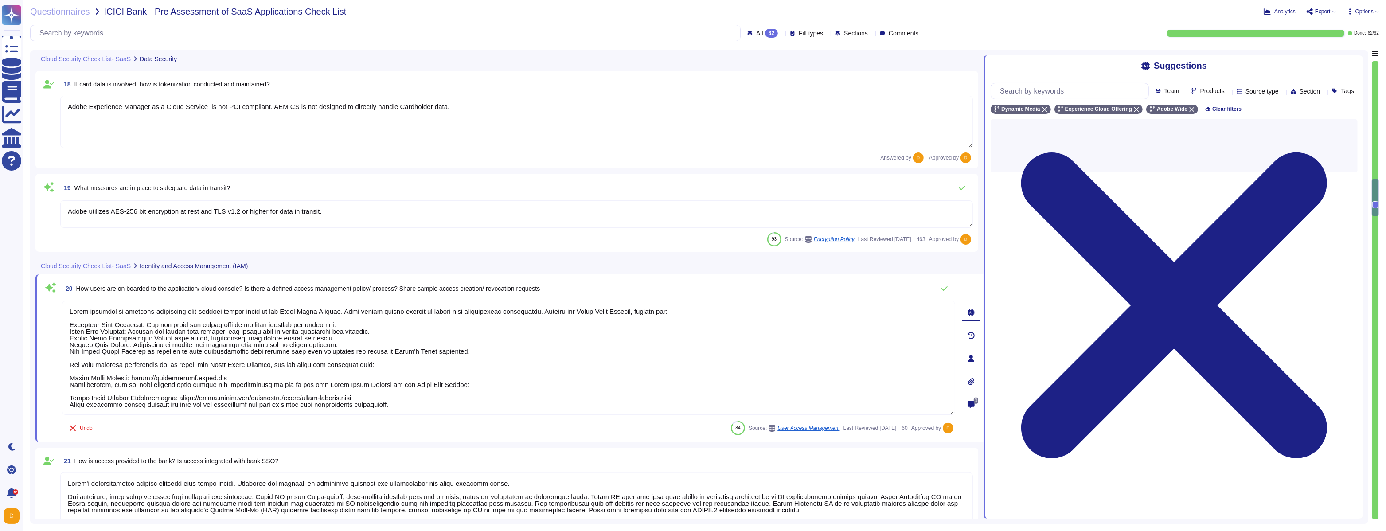
type textarea "Privileged access (administrator level) to information security management syst…"
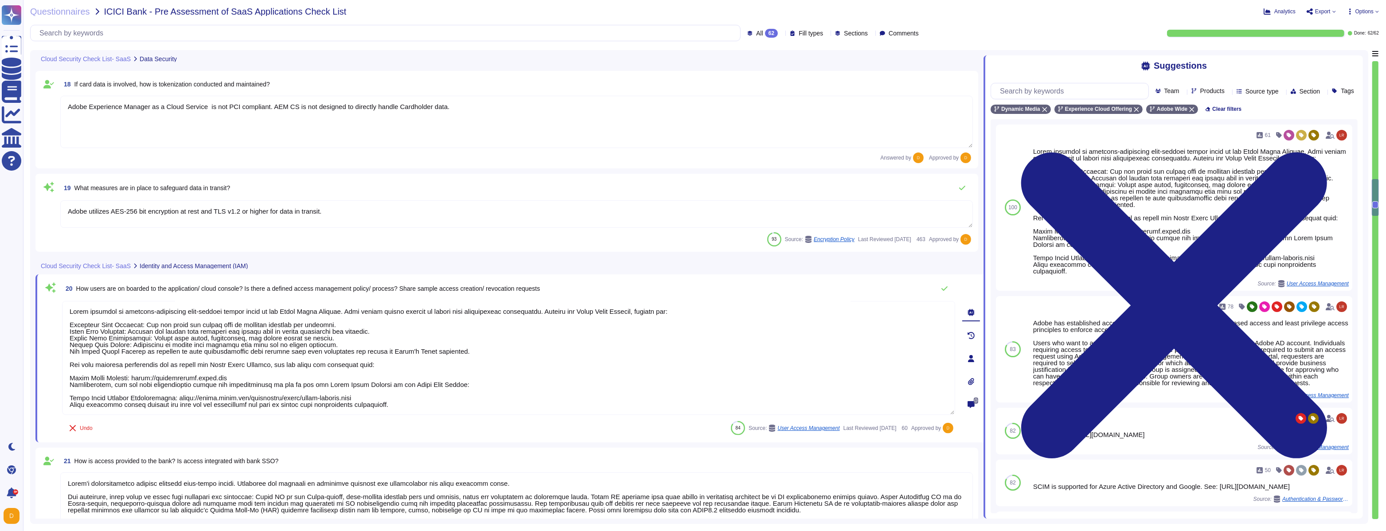
click at [217, 304] on textarea at bounding box center [508, 358] width 893 height 114
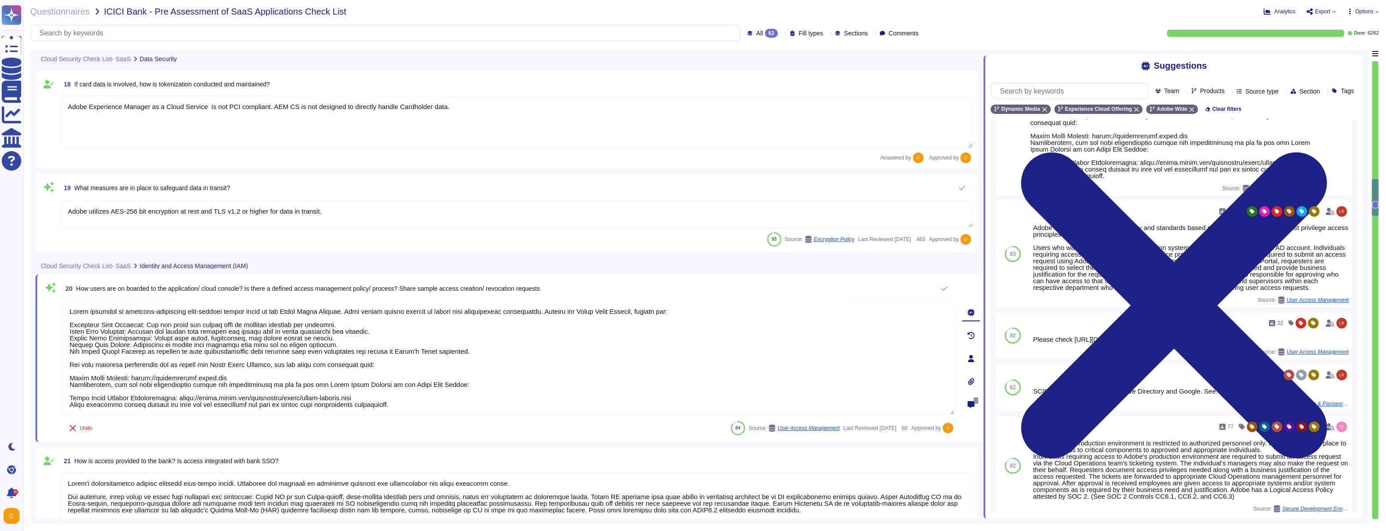
scroll to position [116, 0]
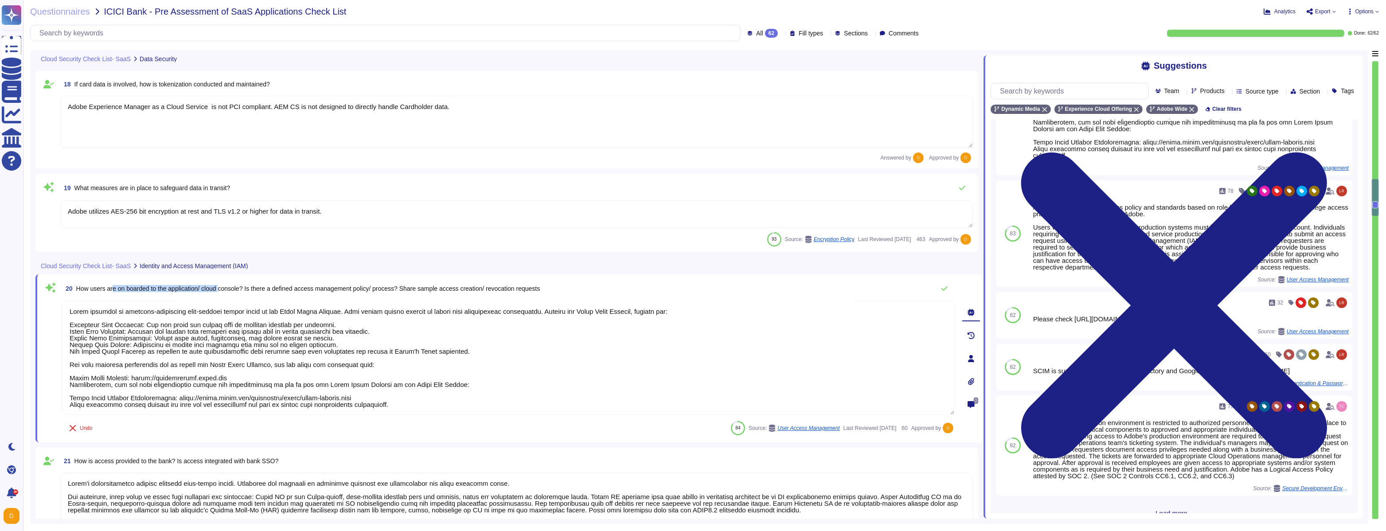
drag, startPoint x: 116, startPoint y: 290, endPoint x: 227, endPoint y: 286, distance: 111.3
click at [227, 286] on span "How users are on boarded to the application/ cloud console? Is there a defined …" at bounding box center [308, 288] width 464 height 7
drag, startPoint x: 289, startPoint y: 309, endPoint x: 352, endPoint y: 308, distance: 62.9
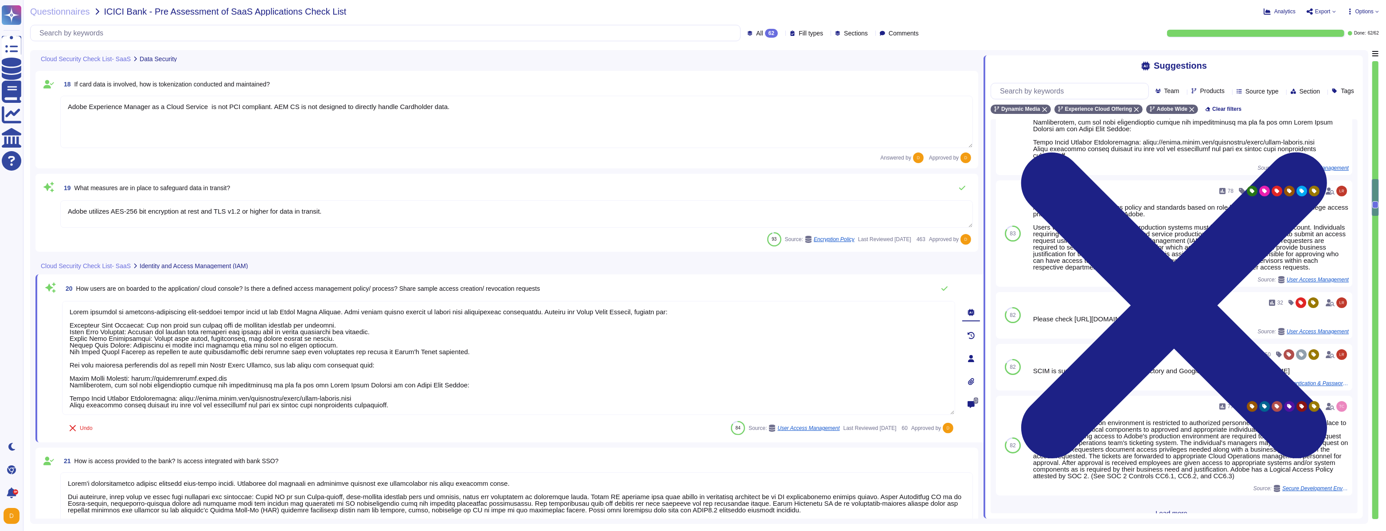
click at [352, 304] on textarea at bounding box center [508, 358] width 893 height 114
drag, startPoint x: 351, startPoint y: 308, endPoint x: 294, endPoint y: 314, distance: 57.4
click at [294, 304] on textarea at bounding box center [508, 358] width 893 height 114
click at [311, 304] on textarea at bounding box center [508, 358] width 893 height 114
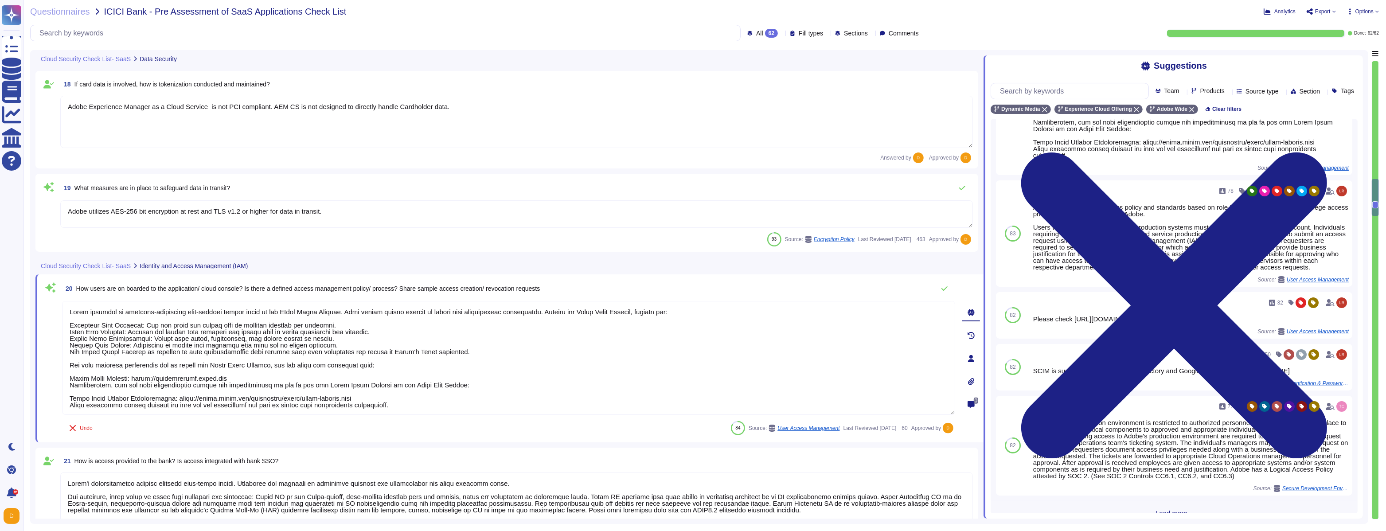
drag, startPoint x: 243, startPoint y: 378, endPoint x: 129, endPoint y: 378, distance: 113.4
click at [129, 304] on textarea at bounding box center [508, 358] width 893 height 114
click at [334, 304] on textarea at bounding box center [508, 358] width 893 height 114
drag, startPoint x: 189, startPoint y: 397, endPoint x: 391, endPoint y: 397, distance: 202.0
click at [391, 304] on textarea at bounding box center [508, 358] width 893 height 114
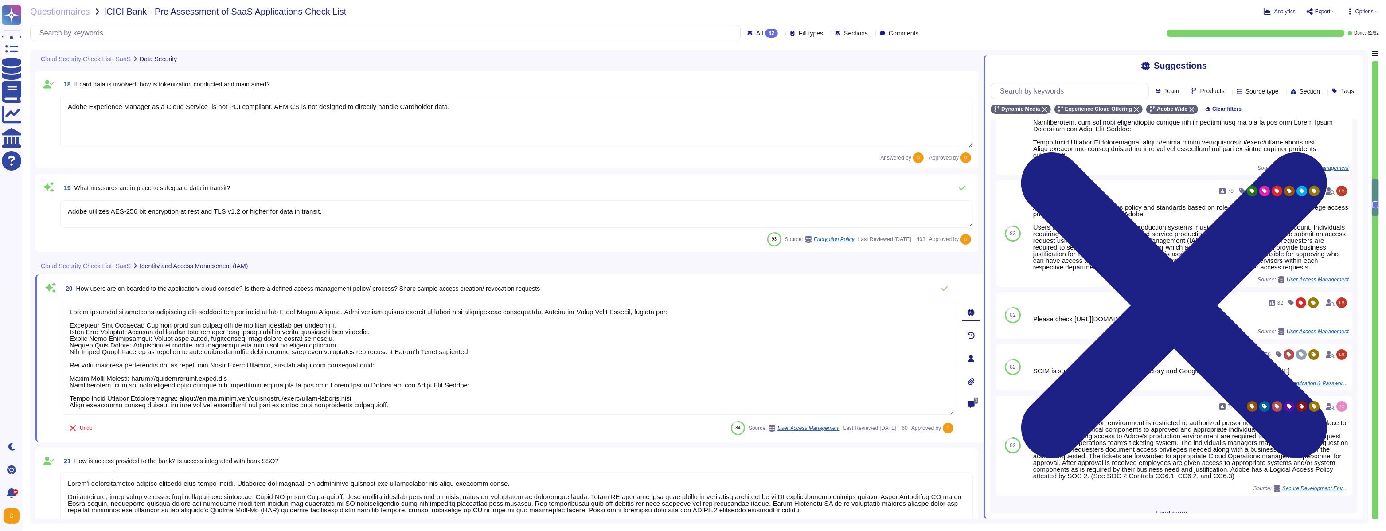
click at [399, 304] on textarea at bounding box center [508, 358] width 893 height 114
click at [366, 304] on div "20 How users are on boarded to the application/ cloud console? Is there a defin…" at bounding box center [509, 358] width 948 height 168
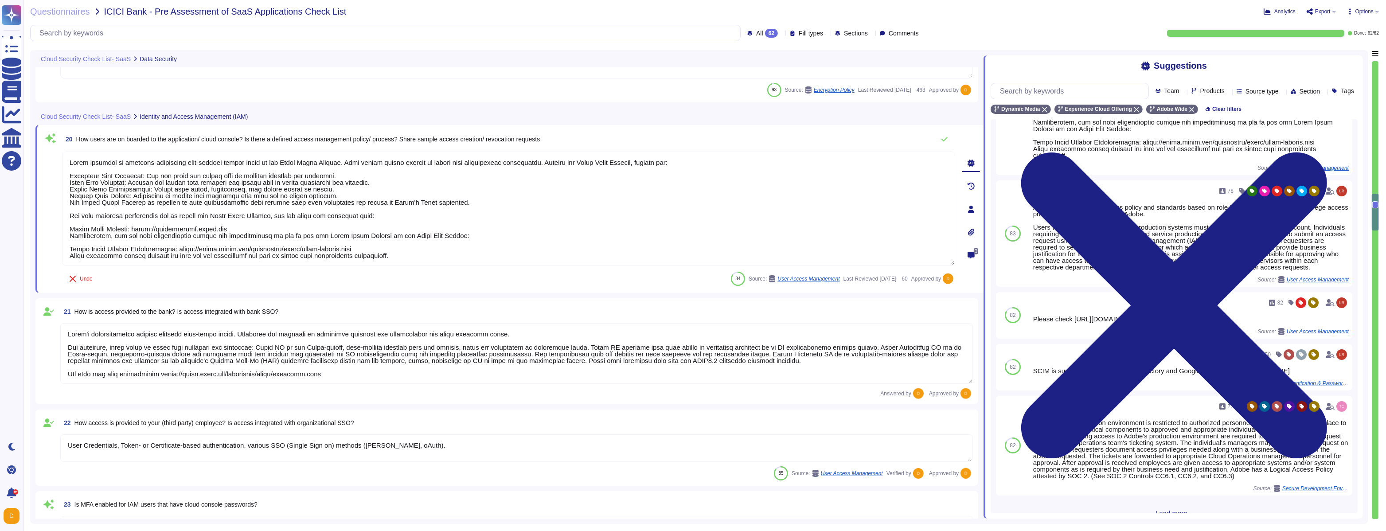
type textarea "All logical access accounts have a quarterly review. (See SOC 2 Control IAM-01-…"
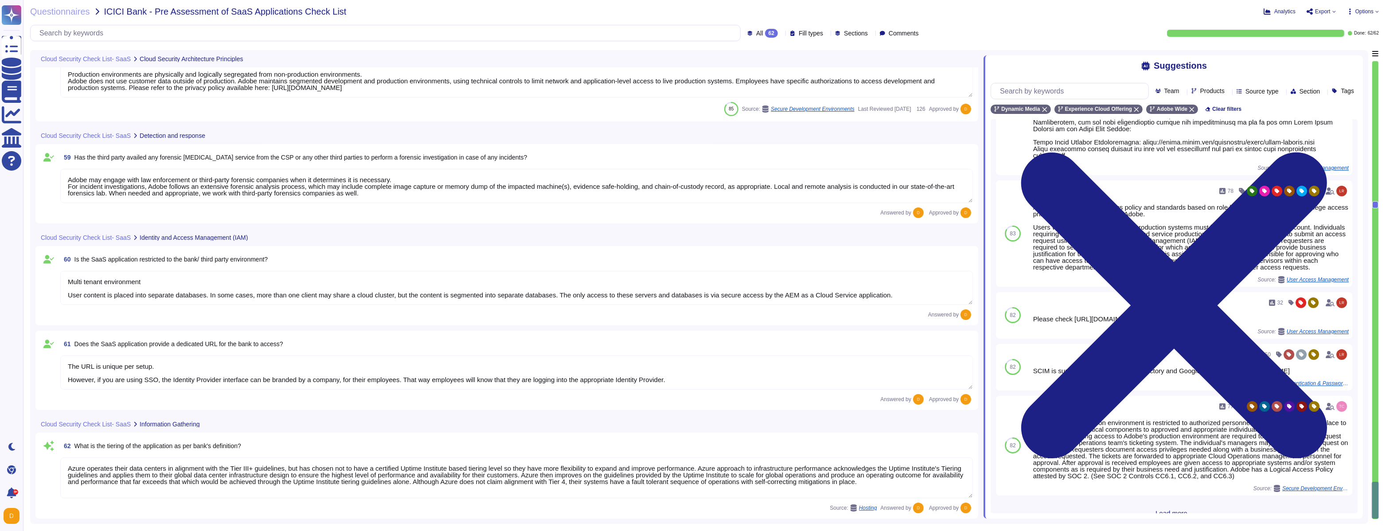
scroll to position [0, 0]
click at [594, 18] on div "Questionnaires ICICI Bank - Pre Assessment of SaaS Applications Check List Anal…" at bounding box center [704, 265] width 1362 height 531
click at [594, 15] on div "Analytics Export Options" at bounding box center [1122, 11] width 513 height 9
click at [594, 13] on span "Export" at bounding box center [1321, 11] width 30 height 7
click at [594, 54] on p "Download" at bounding box center [1353, 65] width 31 height 22
